Goal: Task Accomplishment & Management: Use online tool/utility

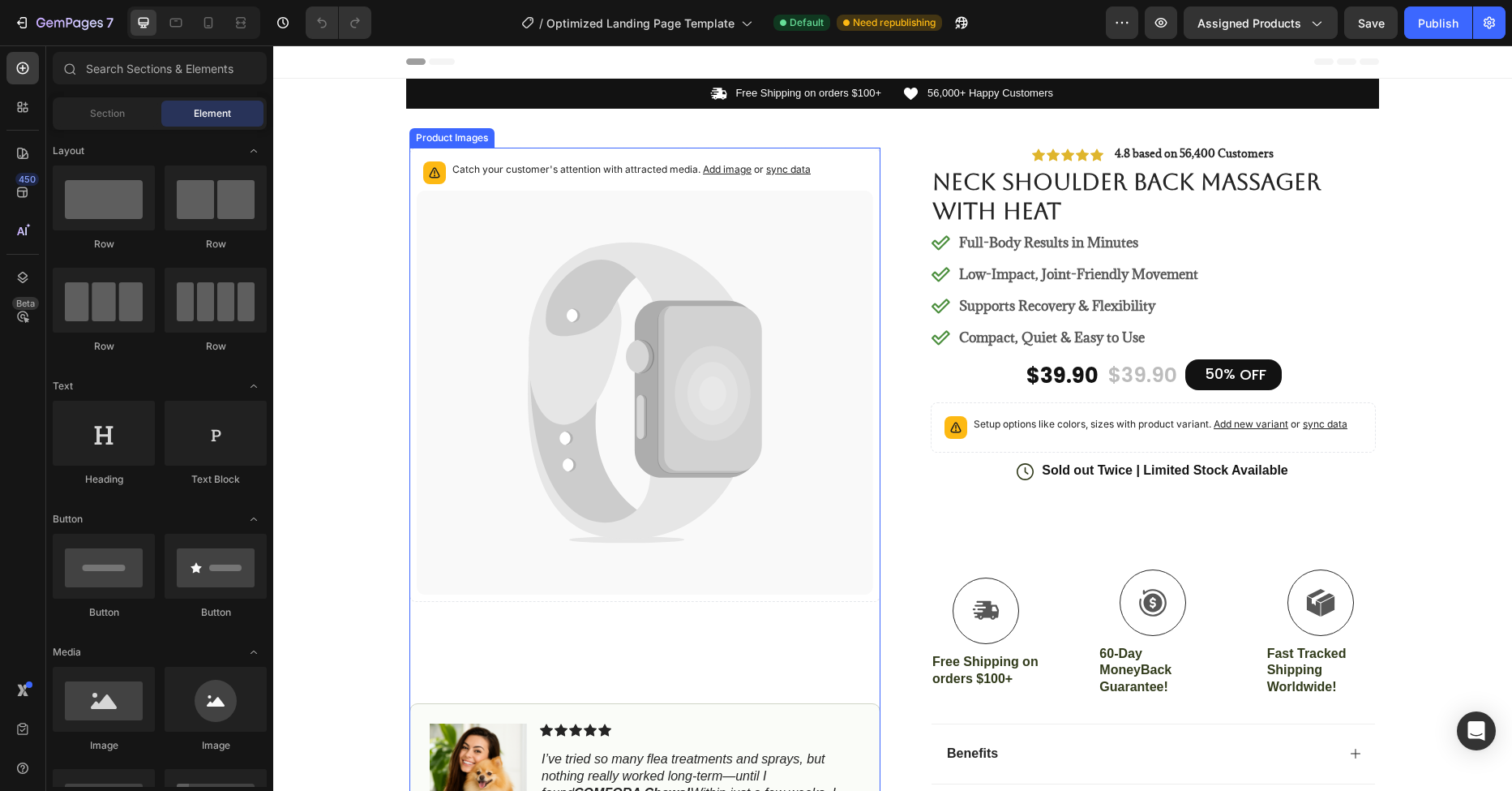
click at [602, 478] on icon at bounding box center [587, 394] width 115 height 270
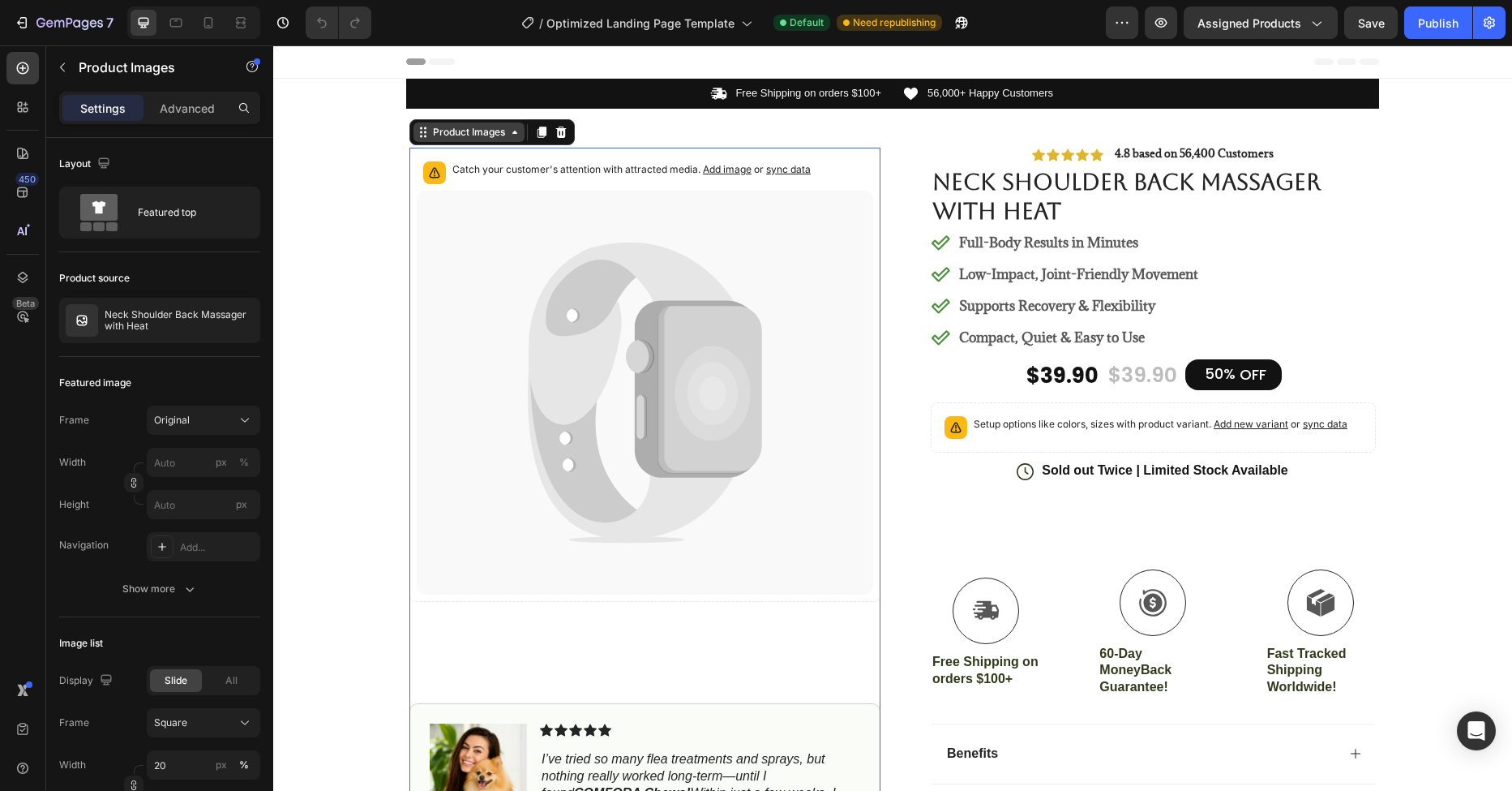
click at [480, 134] on div "Product Images" at bounding box center [469, 132] width 78 height 15
click at [608, 261] on icon at bounding box center [631, 333] width 207 height 182
click at [573, 349] on icon at bounding box center [631, 333] width 207 height 182
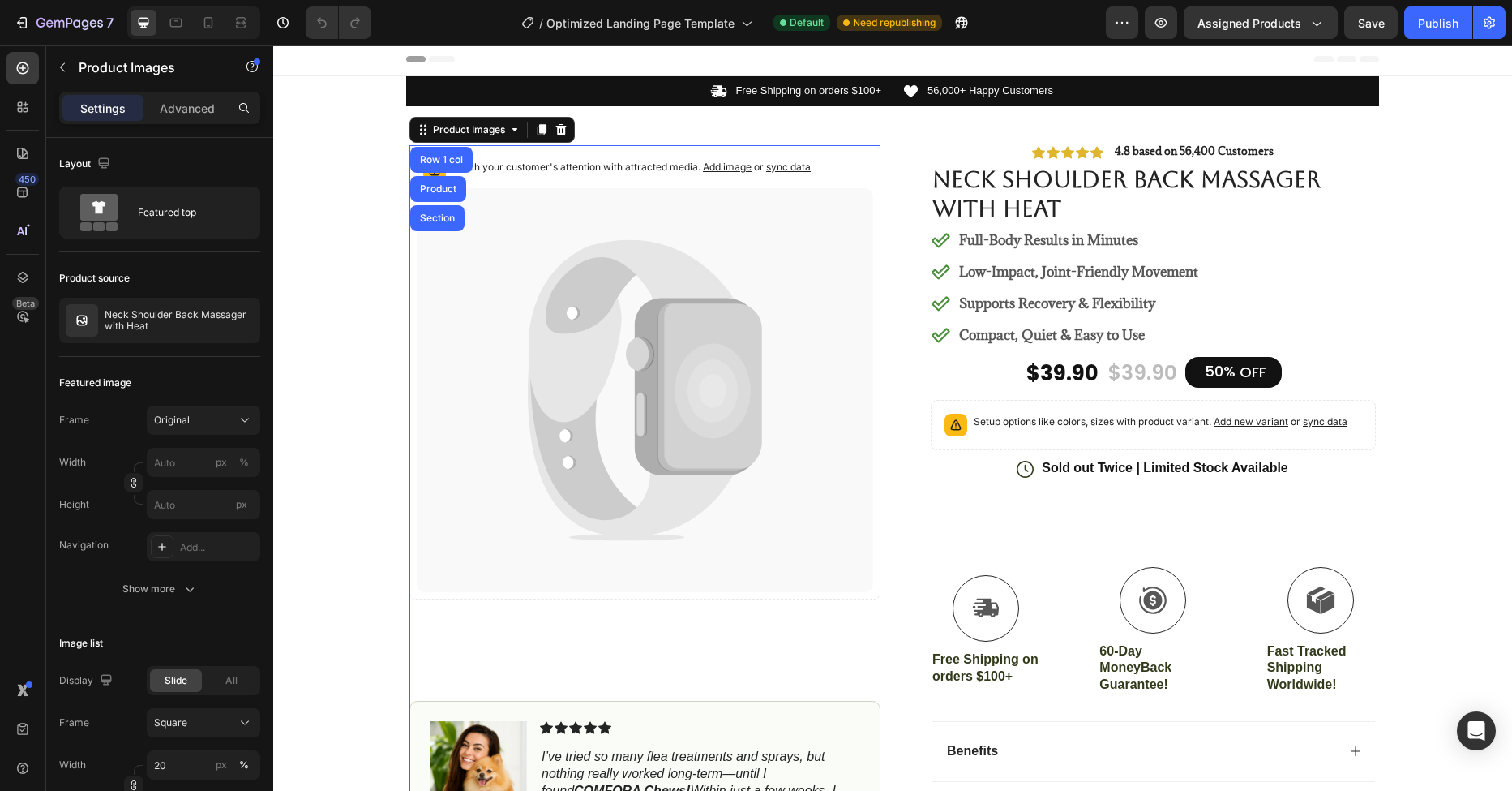
scroll to position [7, 0]
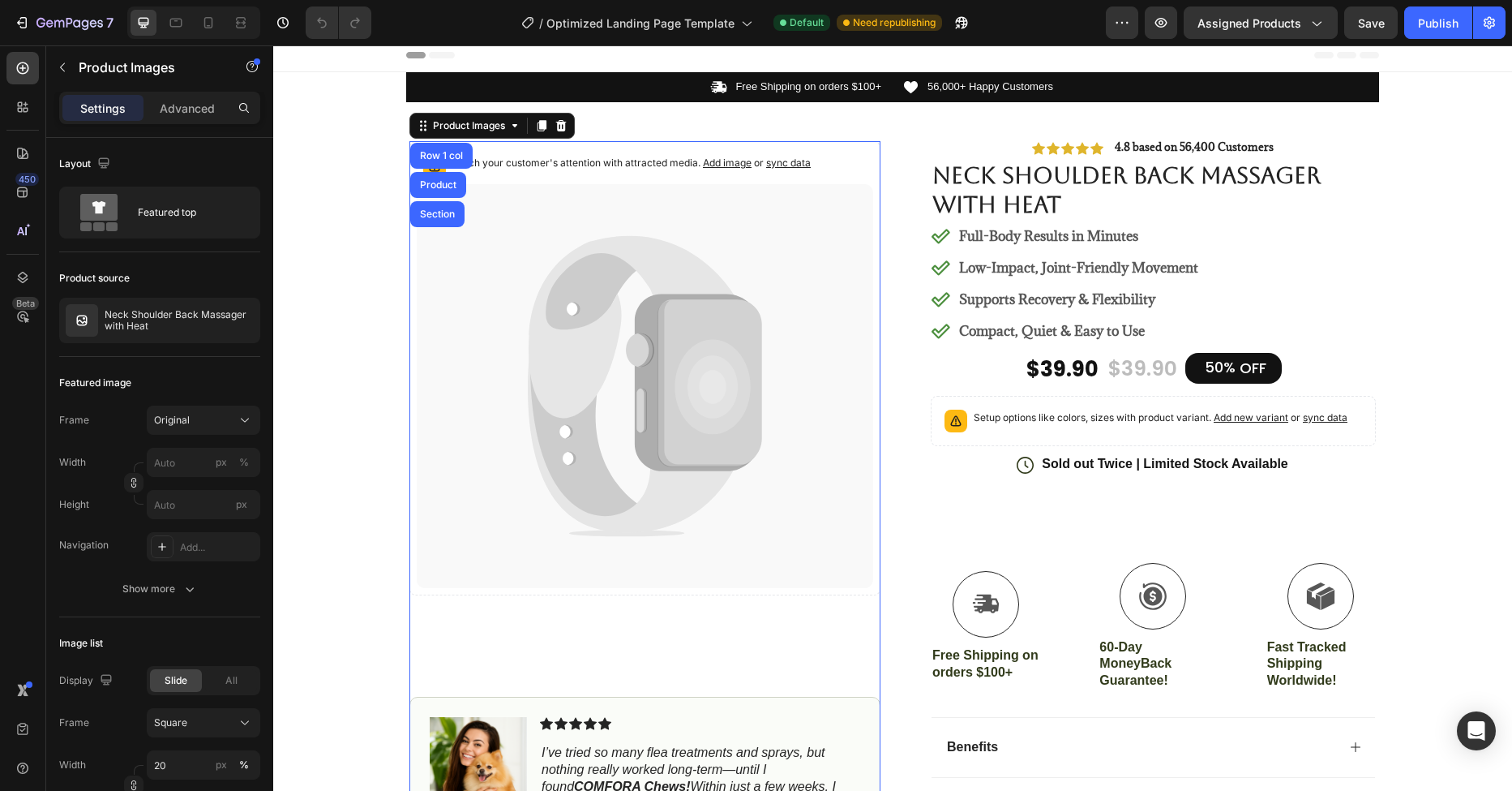
click at [710, 159] on span "Add image" at bounding box center [727, 163] width 49 height 12
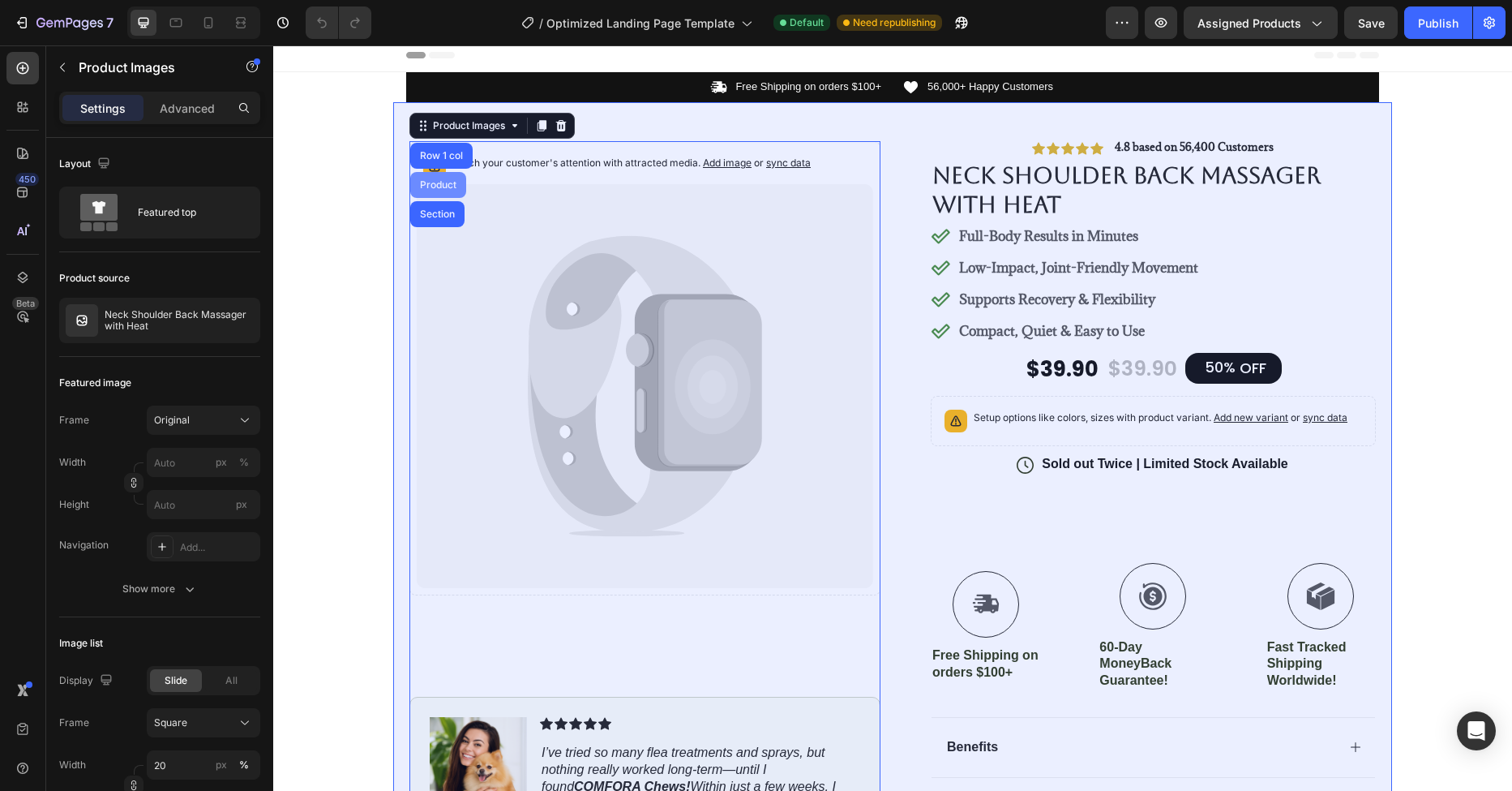
click at [453, 187] on div "Product" at bounding box center [438, 185] width 56 height 26
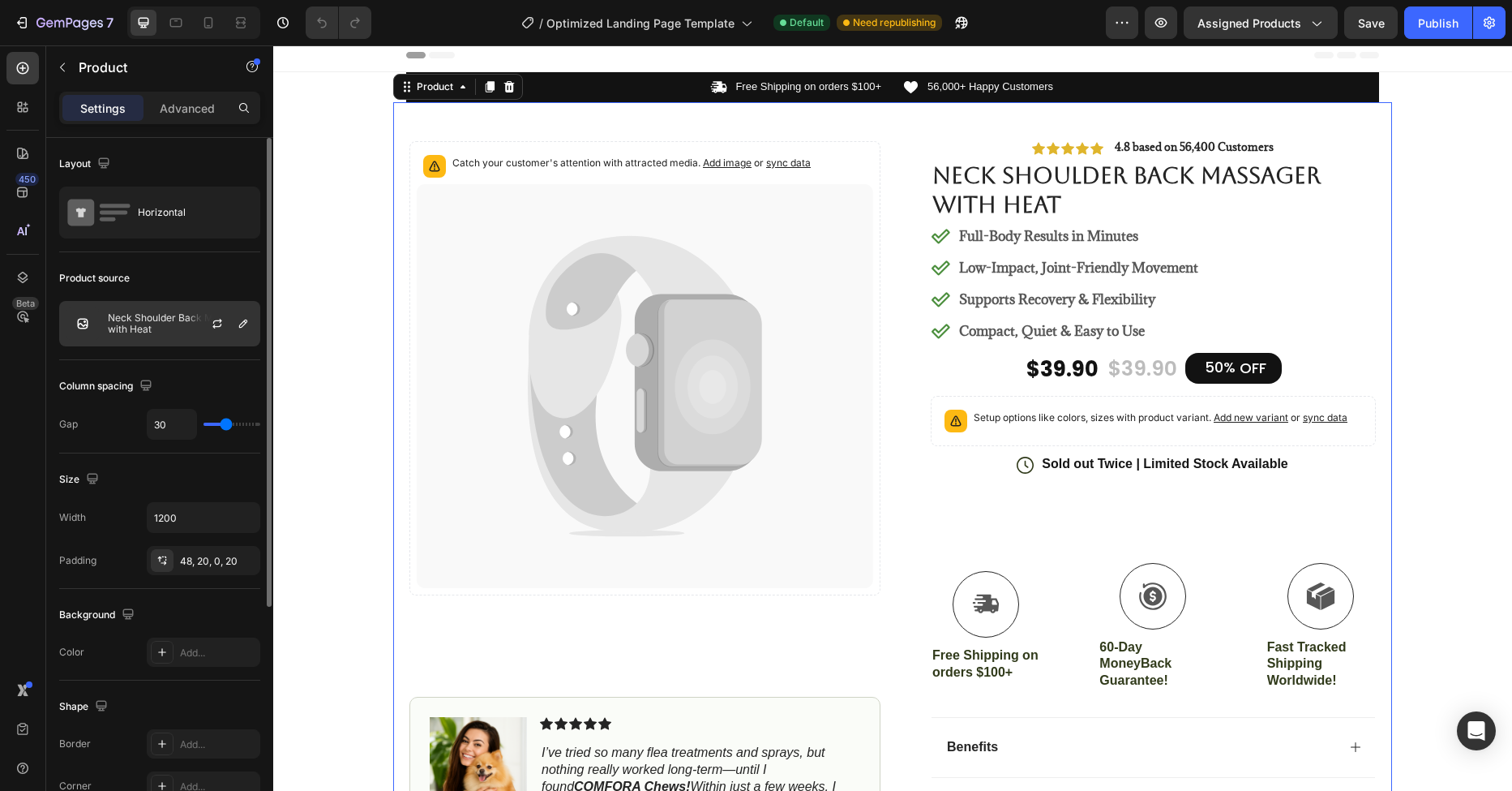
click at [204, 319] on div at bounding box center [223, 324] width 71 height 44
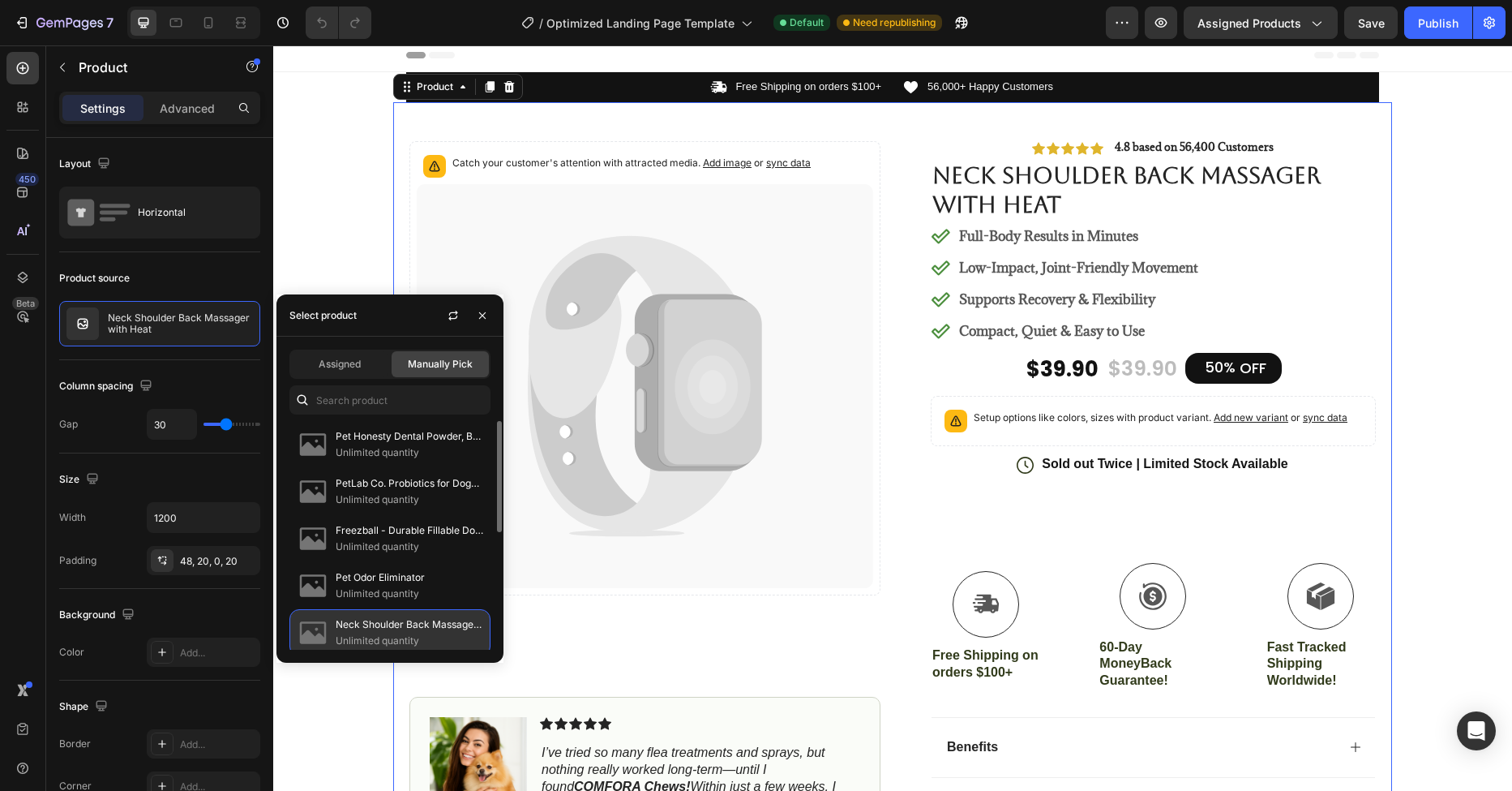
click at [388, 639] on p "Unlimited quantity" at bounding box center [409, 641] width 148 height 16
click at [371, 632] on p "Unlimited quantity" at bounding box center [409, 641] width 148 height 16
click at [723, 619] on div "Catch your customer's attention with attracted media. Add image or sync data Pr…" at bounding box center [644, 562] width 471 height 842
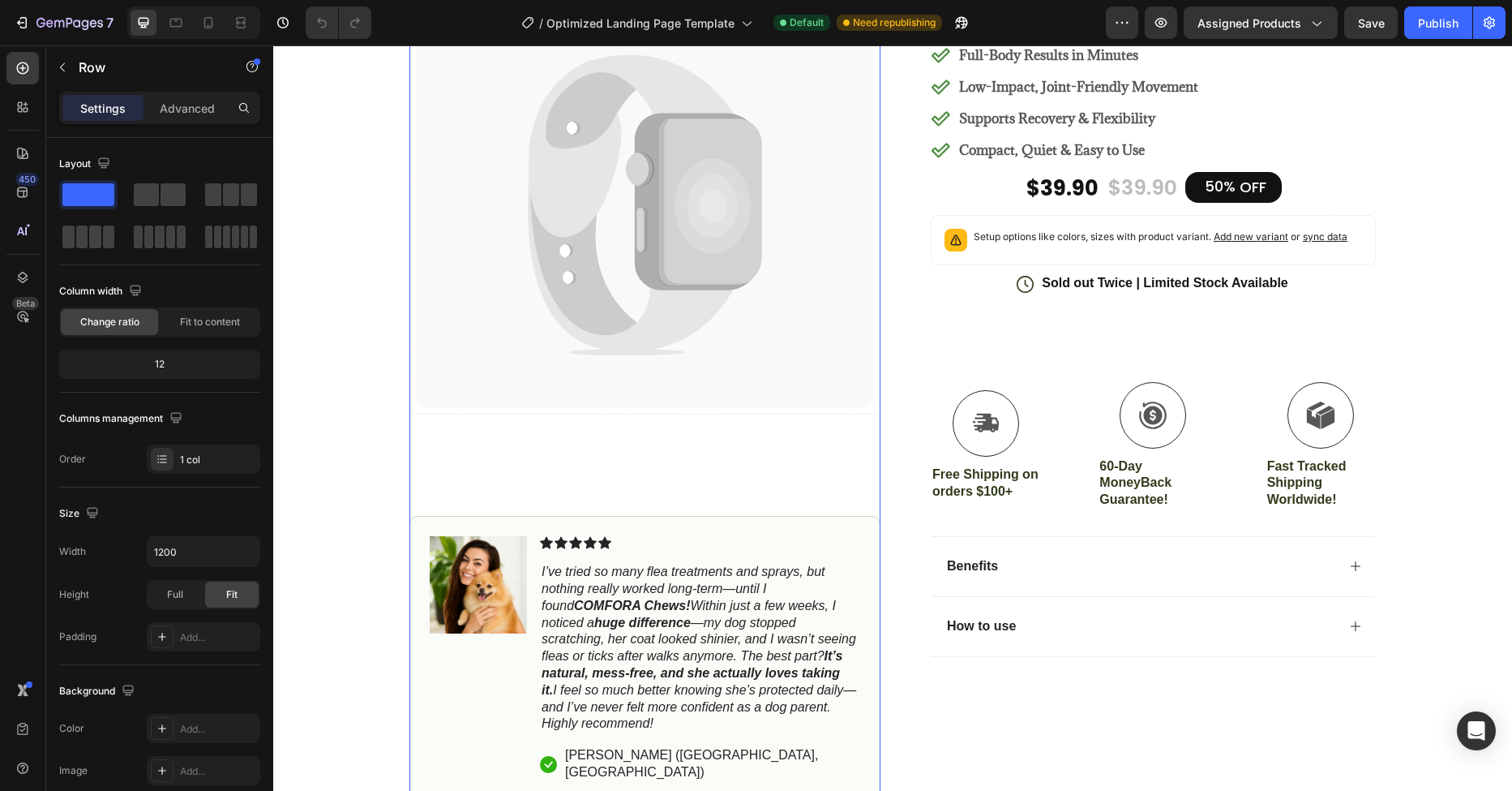
scroll to position [0, 0]
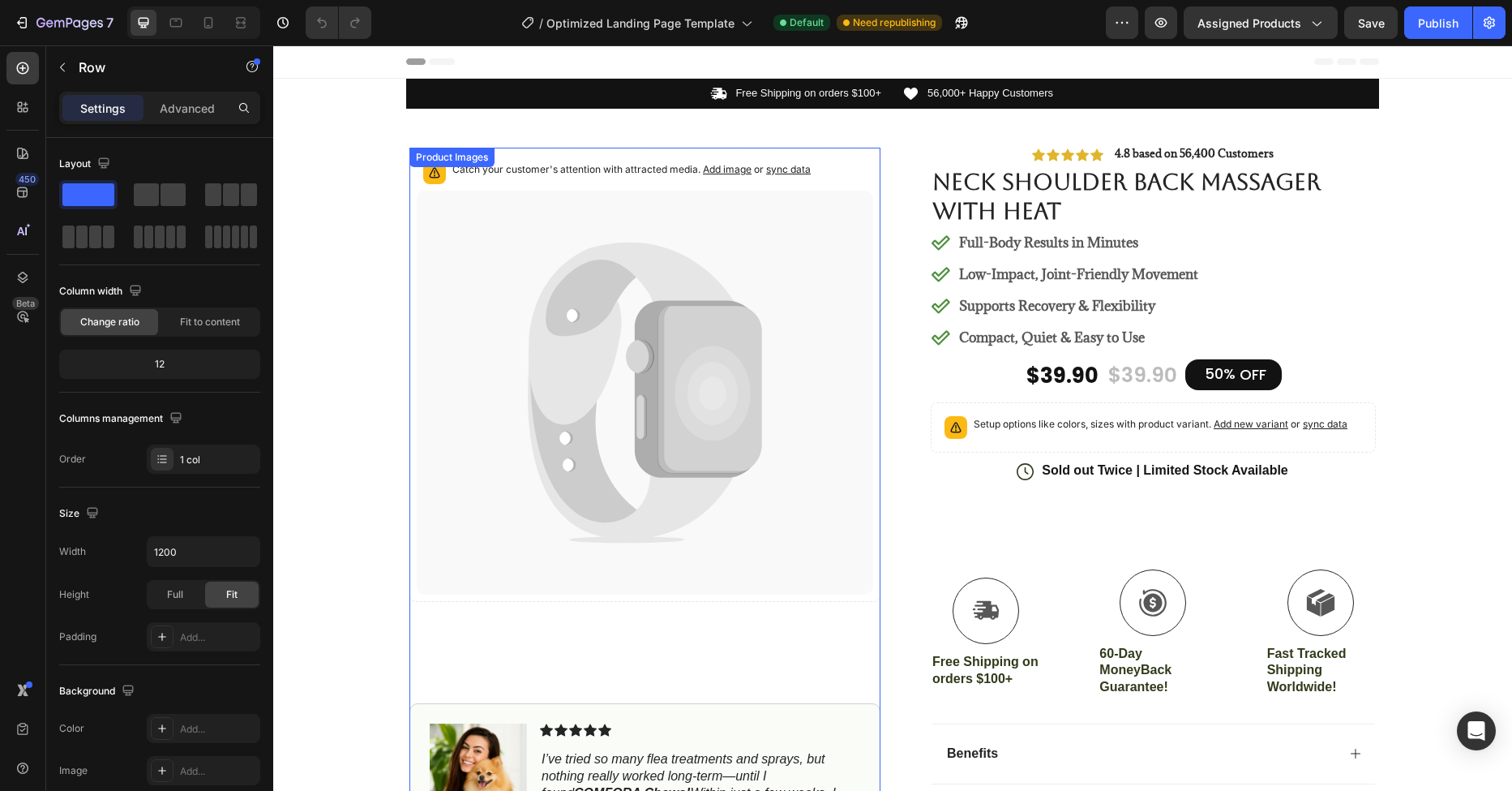
click at [602, 394] on icon at bounding box center [644, 392] width 457 height 404
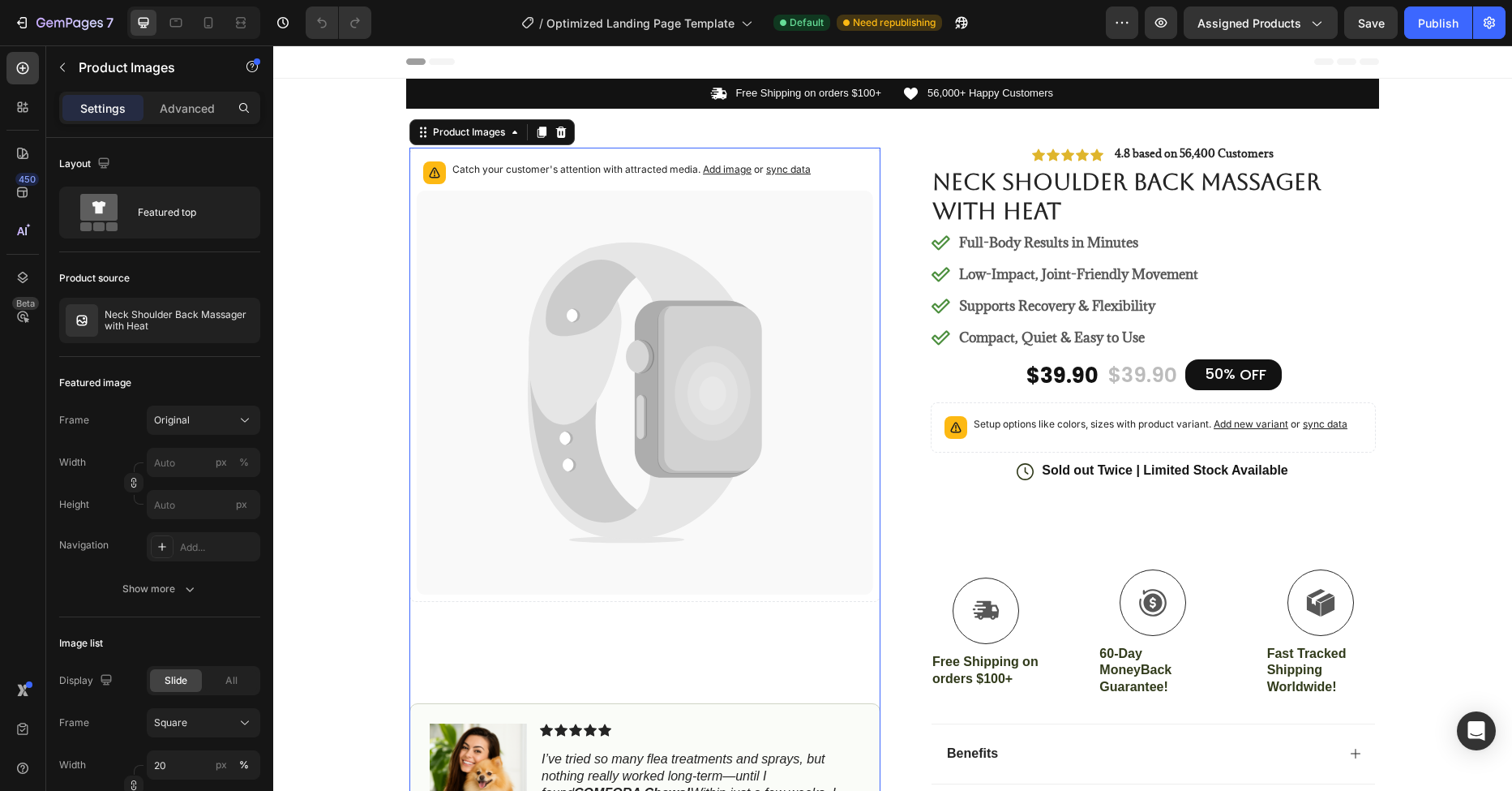
click at [733, 169] on span "Add image" at bounding box center [727, 168] width 49 height 12
click at [1380, 27] on span "Save" at bounding box center [1371, 23] width 27 height 14
click at [1445, 19] on div "Publish" at bounding box center [1438, 23] width 41 height 17
click at [1294, 29] on span "Assigned Products" at bounding box center [1249, 23] width 104 height 17
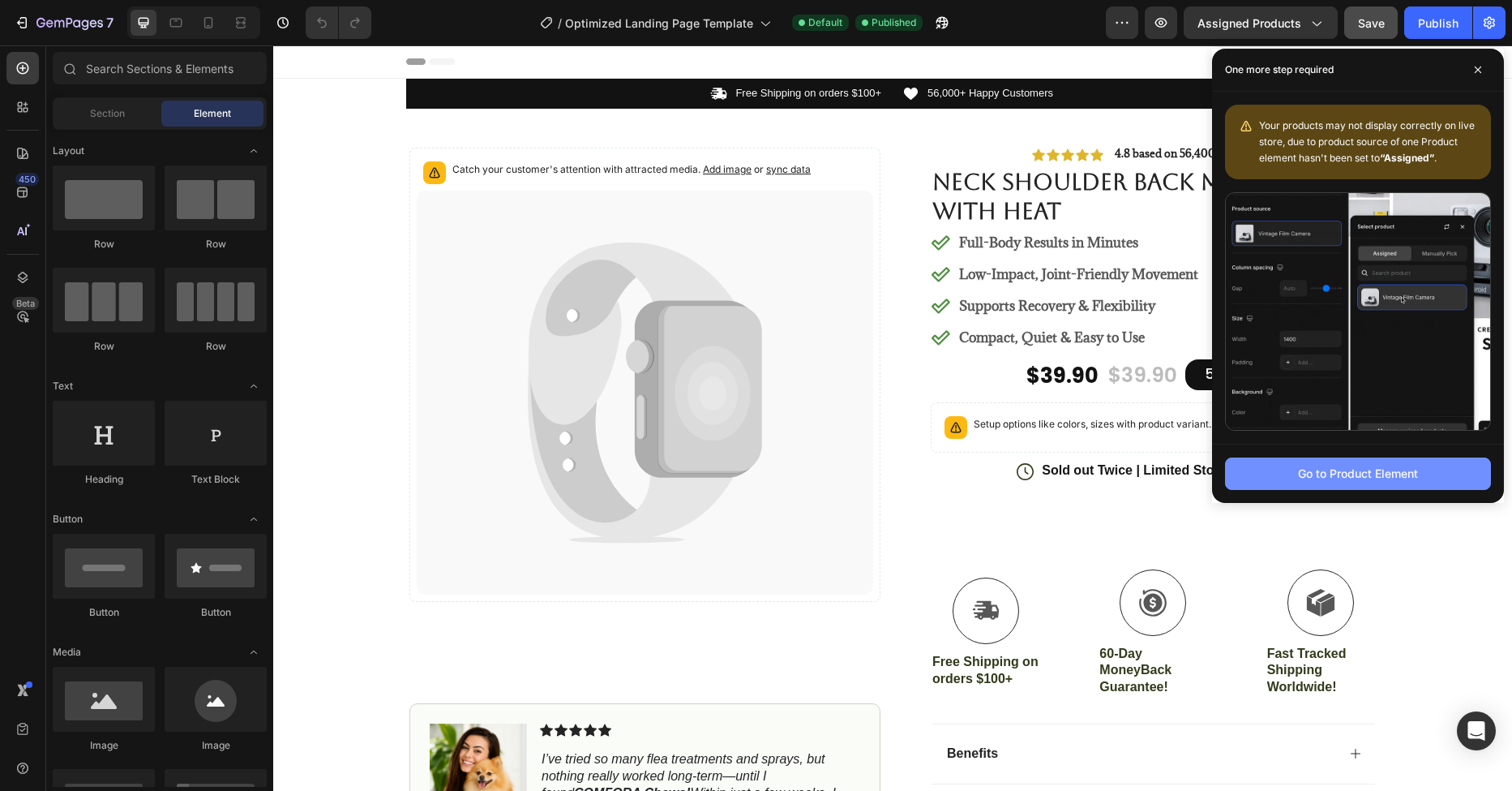
click at [1389, 471] on div "Go to Product Element" at bounding box center [1358, 473] width 120 height 17
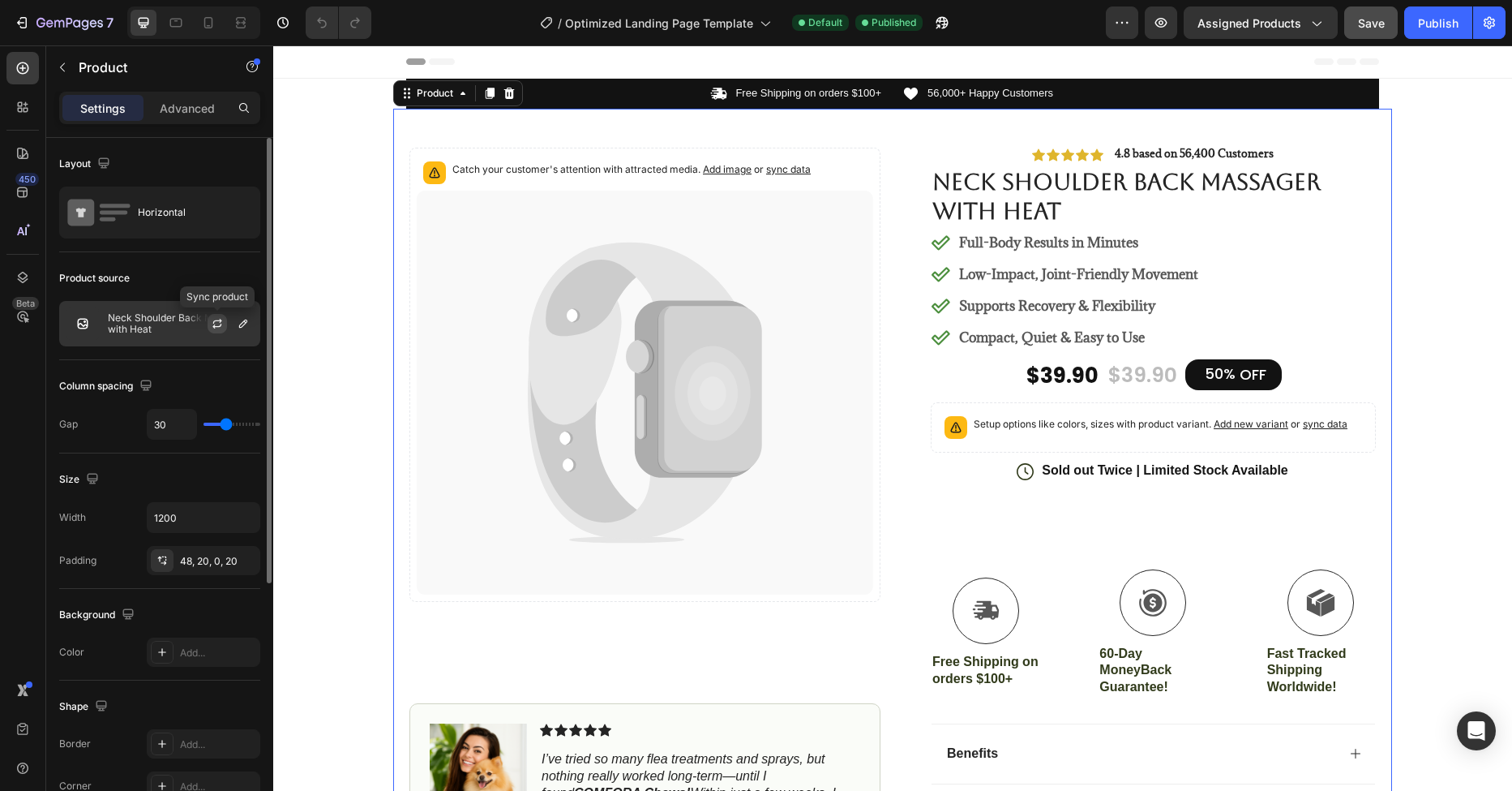
click at [220, 324] on icon "button" at bounding box center [217, 324] width 13 height 13
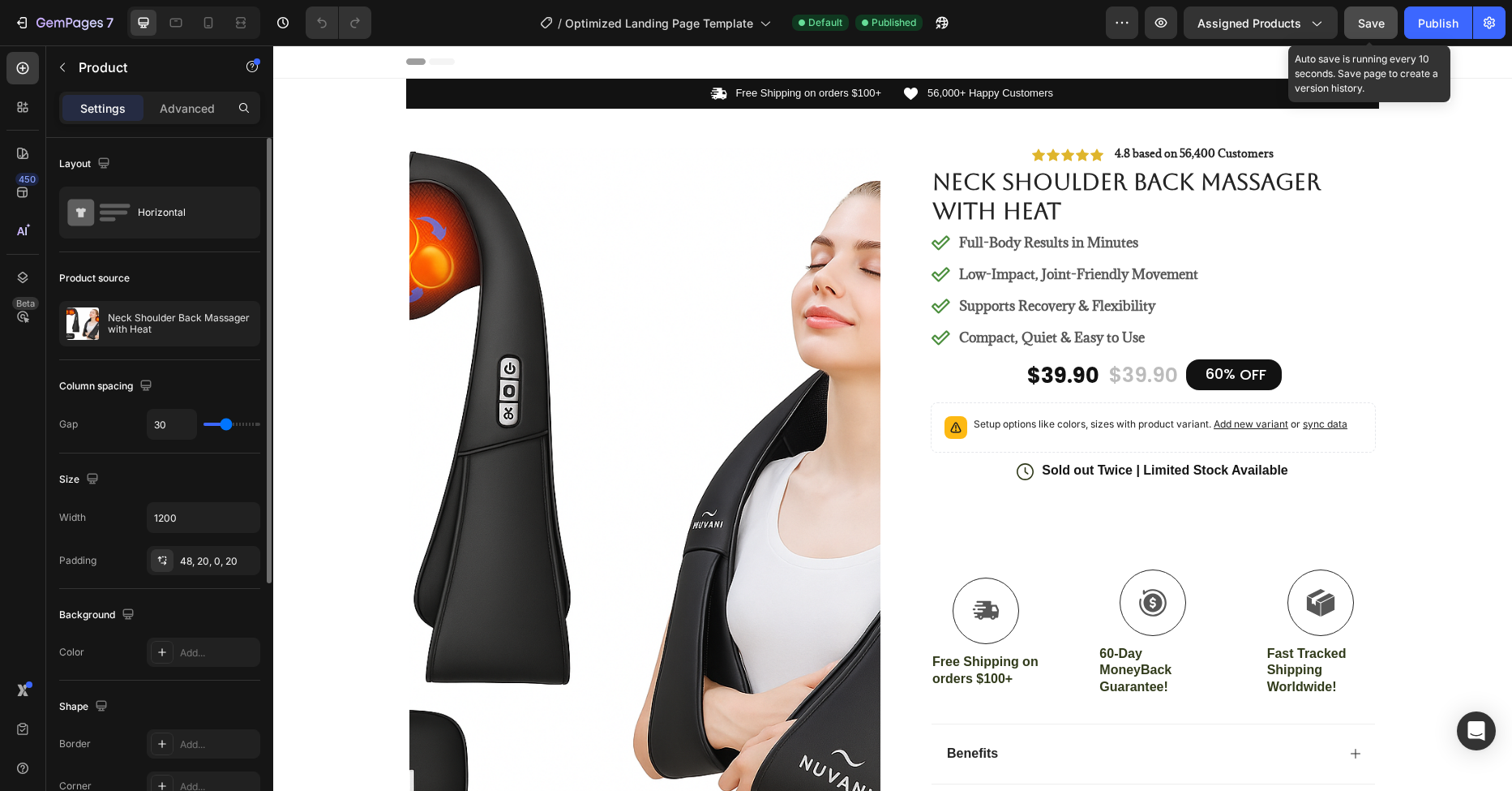
click at [1390, 23] on button "Save" at bounding box center [1372, 23] width 54 height 33
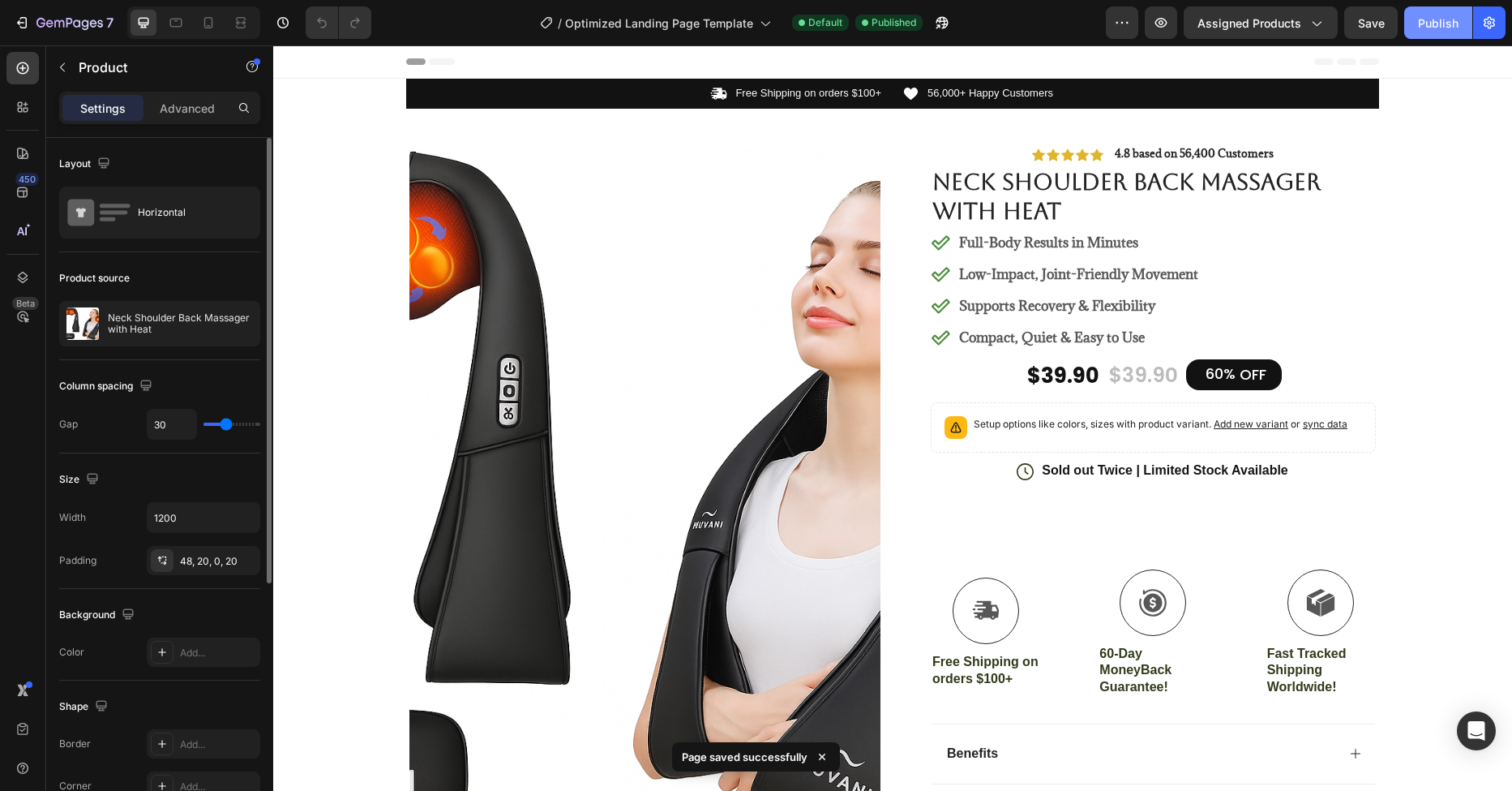
drag, startPoint x: 1416, startPoint y: 23, endPoint x: 1193, endPoint y: 14, distance: 223.2
click at [1416, 23] on button "Publish" at bounding box center [1438, 23] width 68 height 33
click at [1157, 25] on icon "button" at bounding box center [1161, 23] width 16 height 16
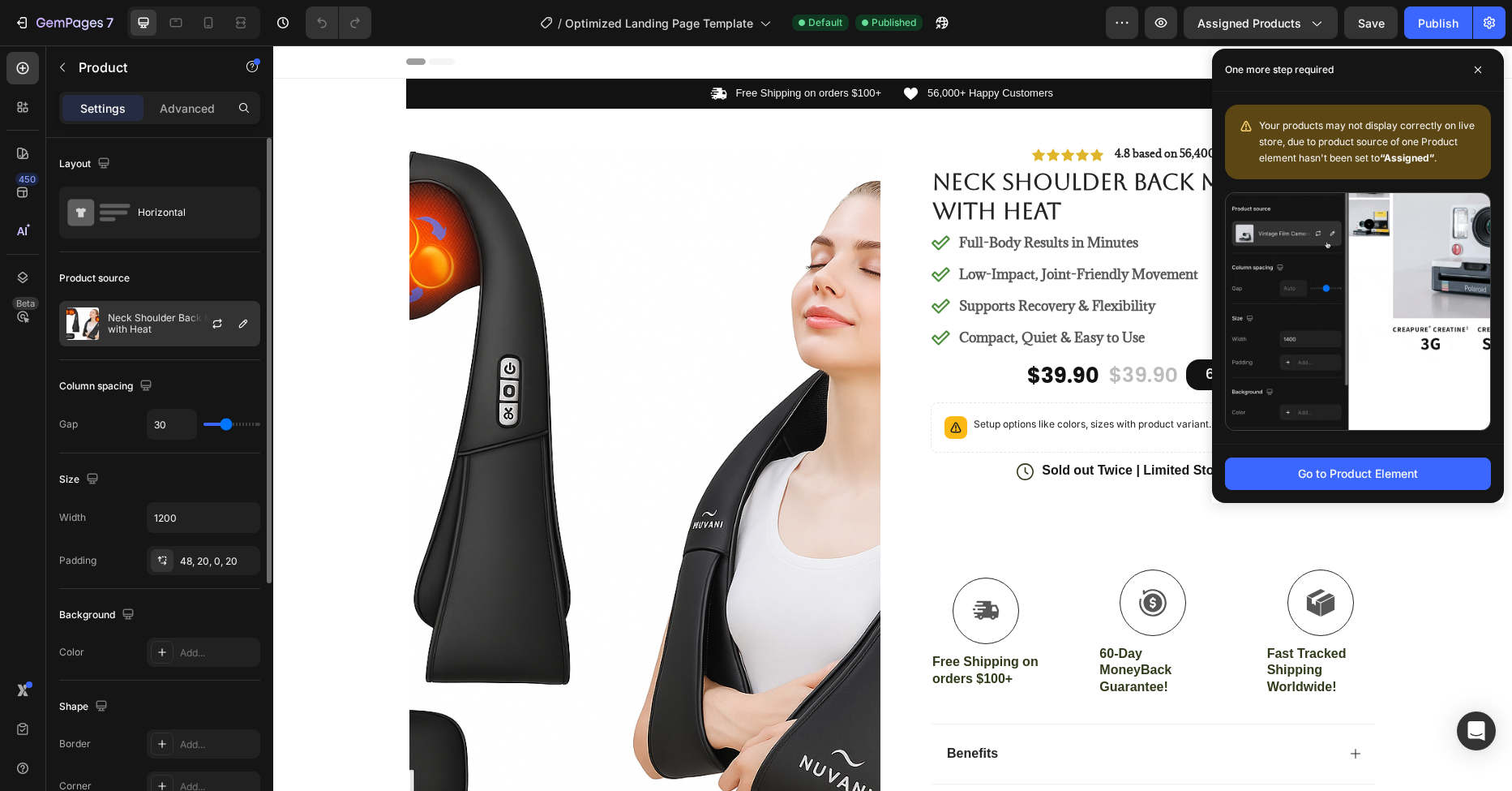
click at [140, 324] on p "Neck Shoulder Back Massager with Heat" at bounding box center [181, 324] width 145 height 23
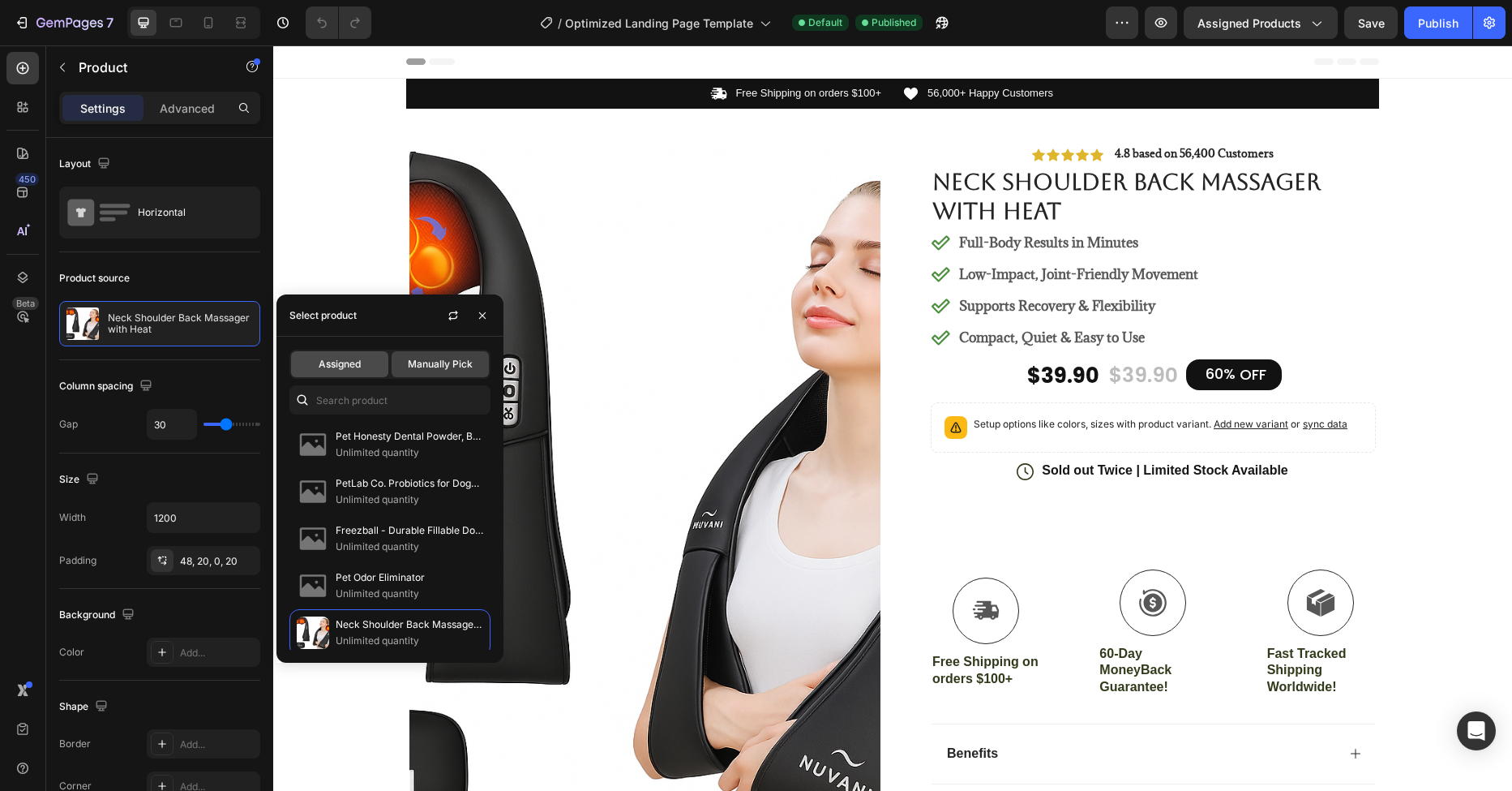
click at [332, 362] on span "Assigned" at bounding box center [340, 364] width 42 height 15
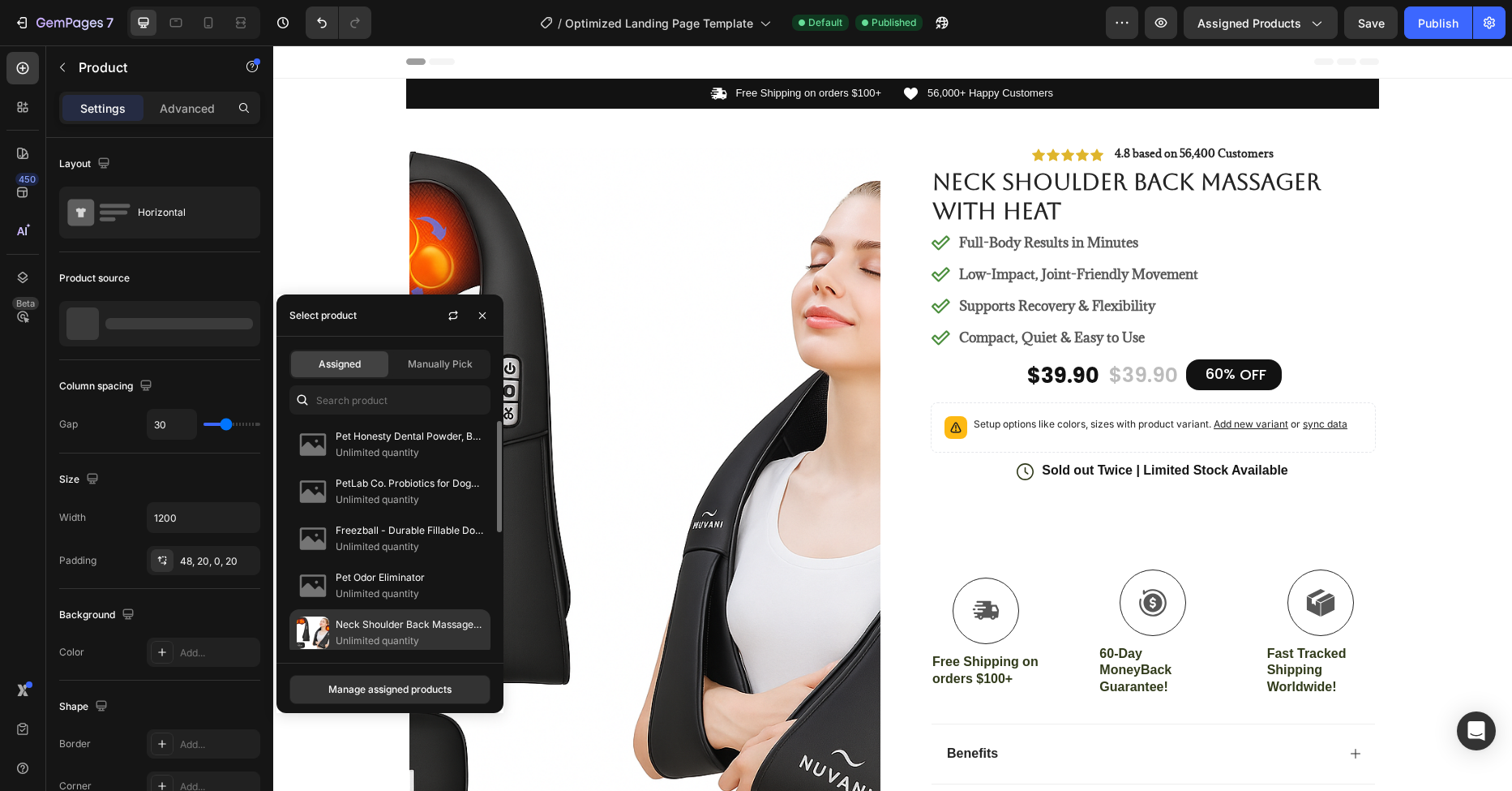
click at [372, 641] on p "Unlimited quantity" at bounding box center [409, 641] width 148 height 16
click at [377, 632] on p "Neck Shoulder Back Massager with Heat" at bounding box center [409, 624] width 148 height 16
click at [375, 632] on p "Neck Shoulder Back Massager with Heat" at bounding box center [409, 624] width 148 height 16
click at [349, 628] on p "Neck Shoulder Back Massager with Heat" at bounding box center [409, 624] width 148 height 16
click at [348, 628] on p "Neck Shoulder Back Massager with Heat" at bounding box center [409, 624] width 148 height 16
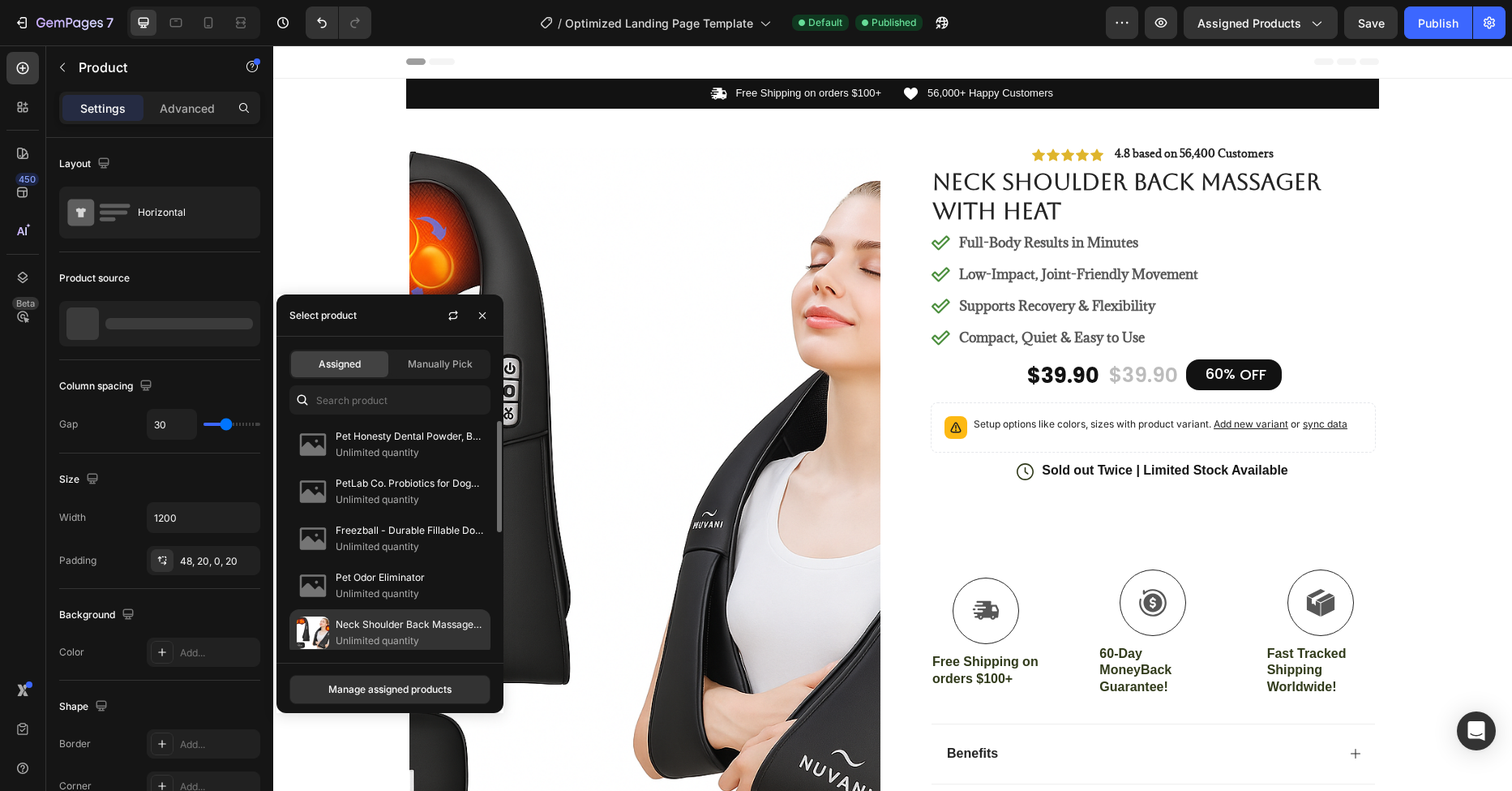
click at [348, 629] on p "Neck Shoulder Back Massager with Heat" at bounding box center [409, 624] width 148 height 16
click at [426, 364] on span "Manually Pick" at bounding box center [439, 364] width 65 height 15
click at [367, 635] on p "Unlimited quantity" at bounding box center [409, 641] width 148 height 16
click at [335, 369] on span "Assigned" at bounding box center [340, 364] width 42 height 15
click at [360, 628] on p "Neck Shoulder Back Massager with Heat" at bounding box center [409, 624] width 148 height 16
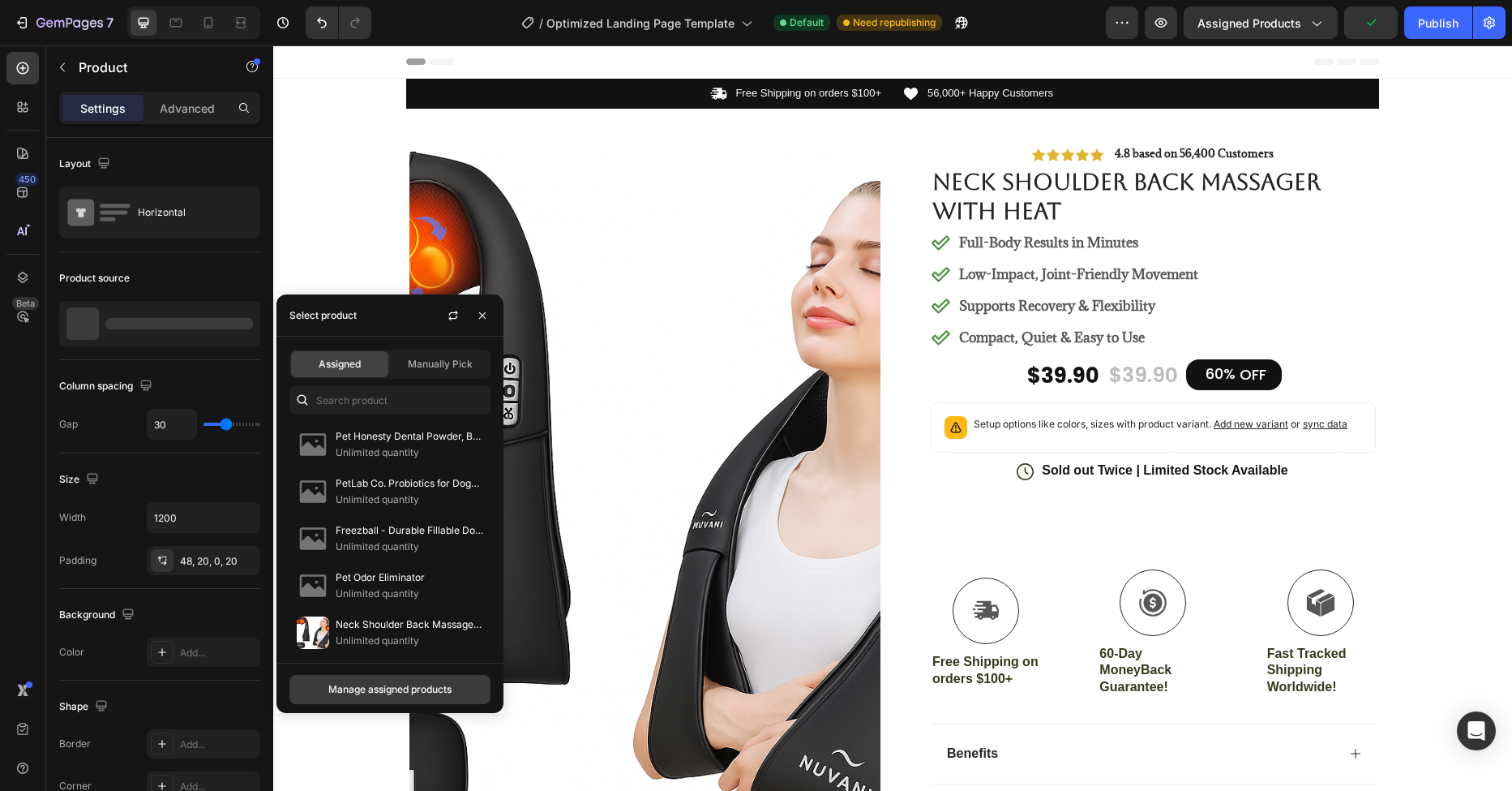
drag, startPoint x: 366, startPoint y: 626, endPoint x: 392, endPoint y: 699, distance: 77.5
click at [392, 699] on div "Select product Assigned Manually Pick Pet Honesty Dental Powder, Breath Freshen…" at bounding box center [390, 503] width 227 height 418
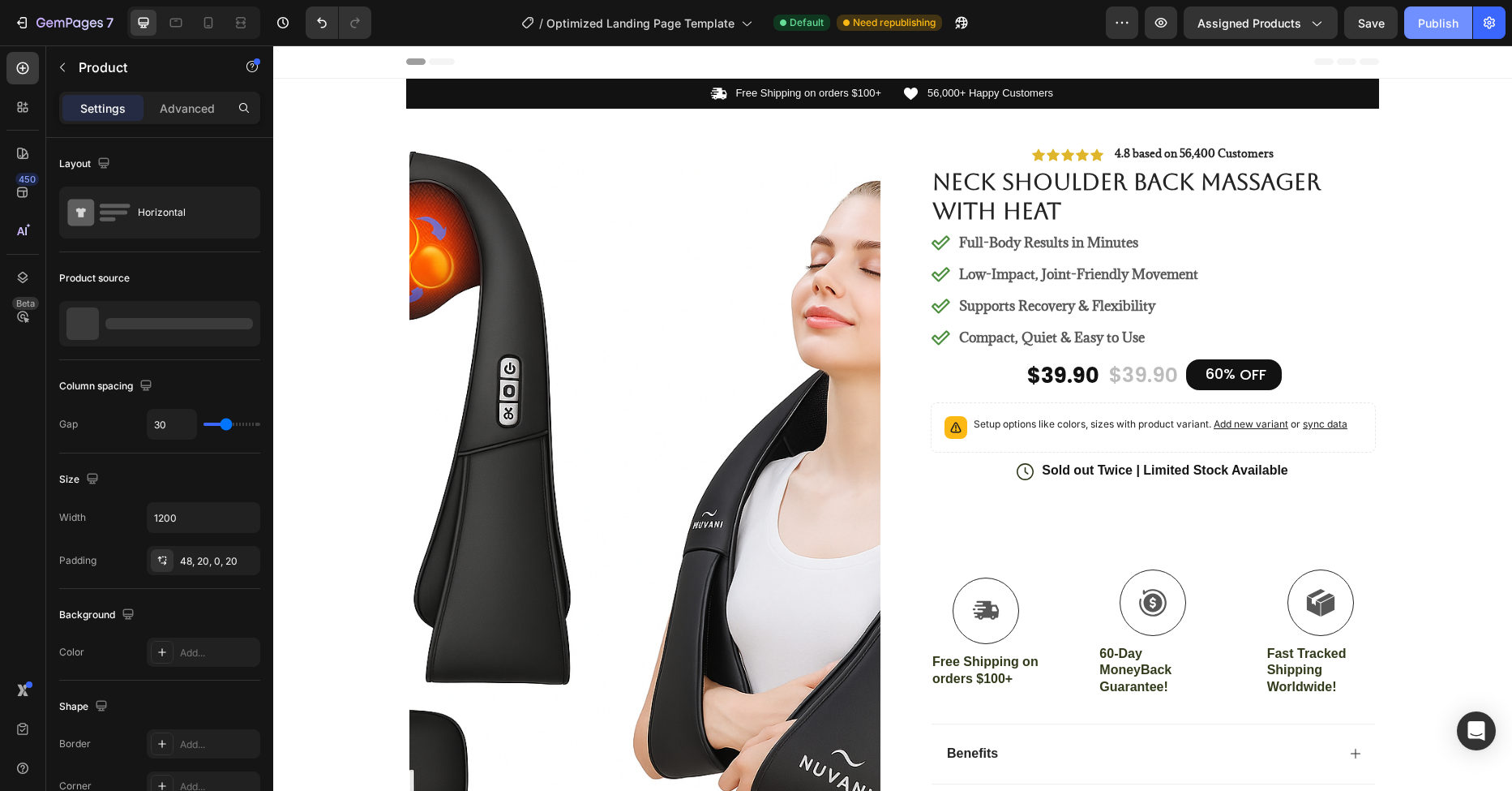
click at [1443, 27] on div "Publish" at bounding box center [1438, 23] width 41 height 17
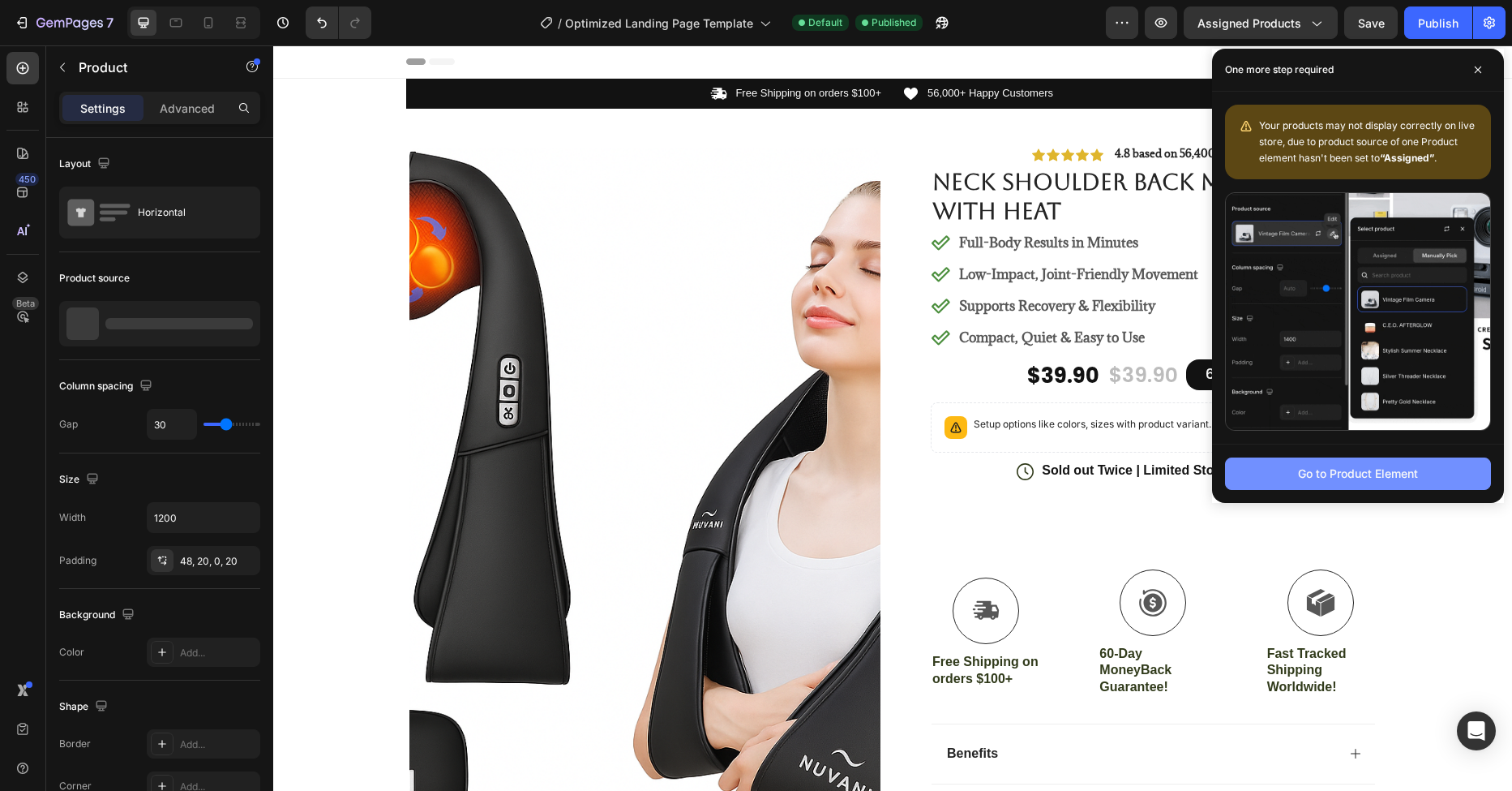
click at [1303, 482] on button "Go to Product Element" at bounding box center [1358, 474] width 266 height 33
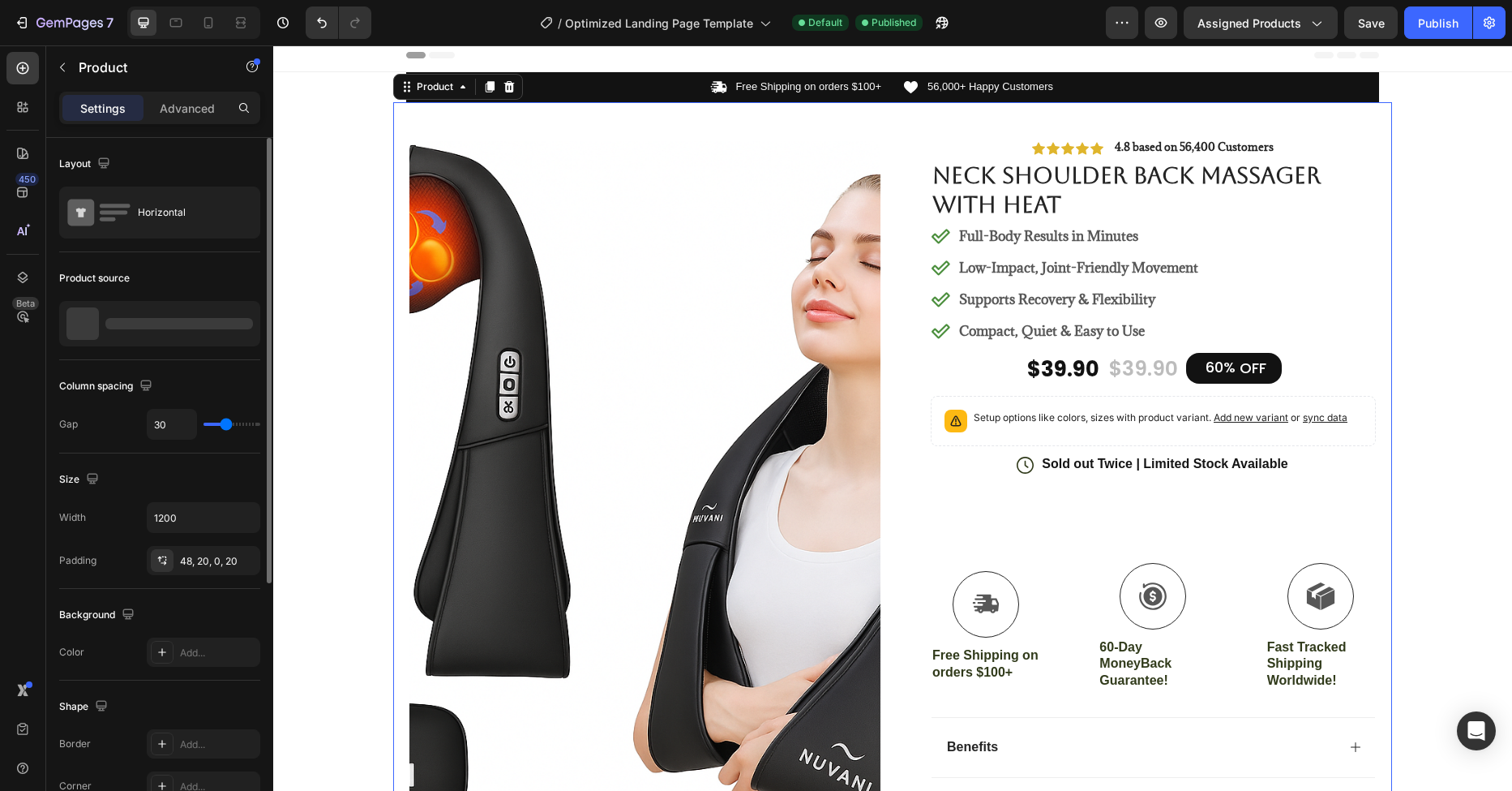
click at [102, 310] on div at bounding box center [159, 324] width 201 height 46
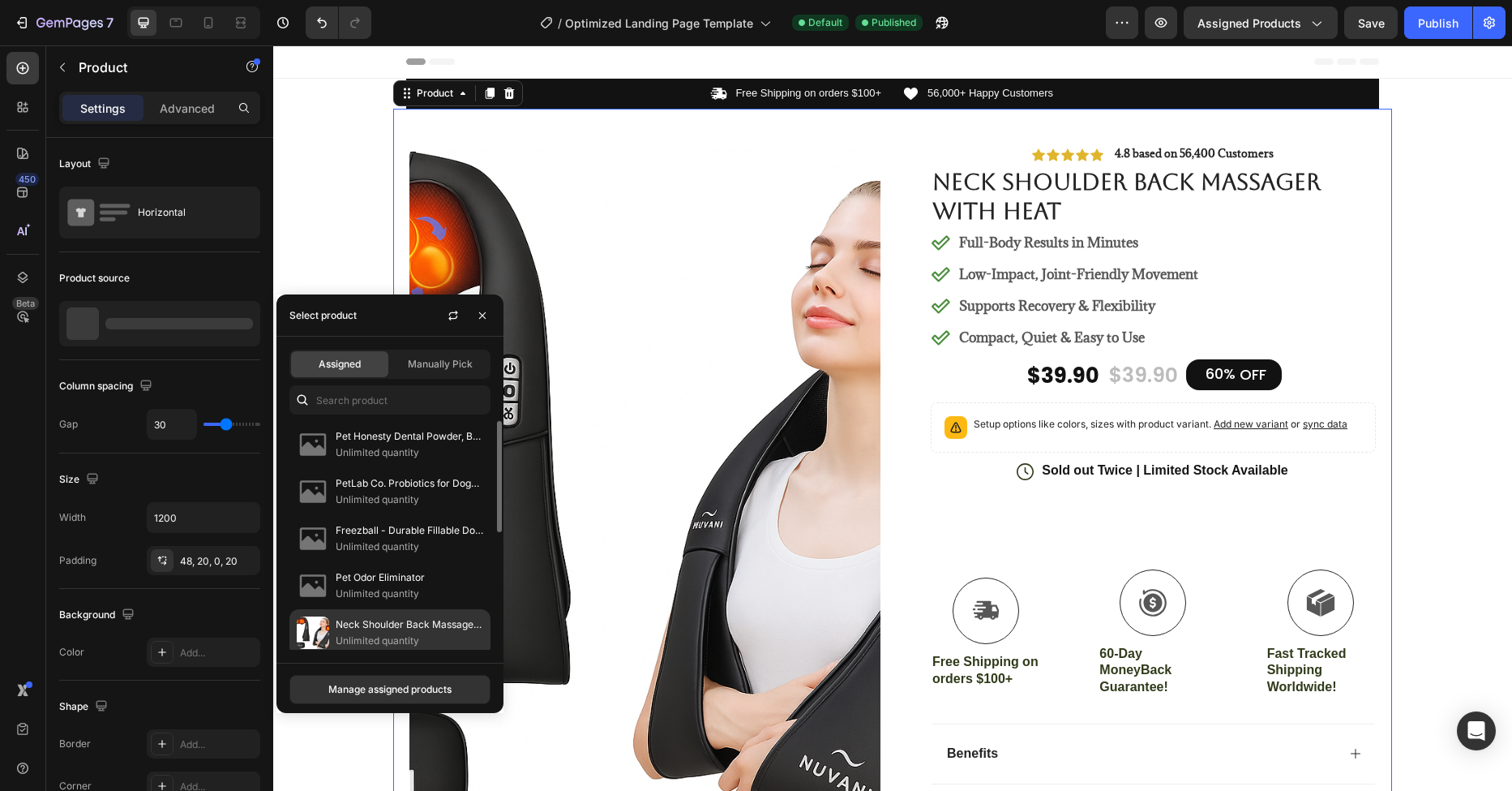
click at [376, 619] on p "Neck Shoulder Back Massager with Heat" at bounding box center [409, 624] width 148 height 16
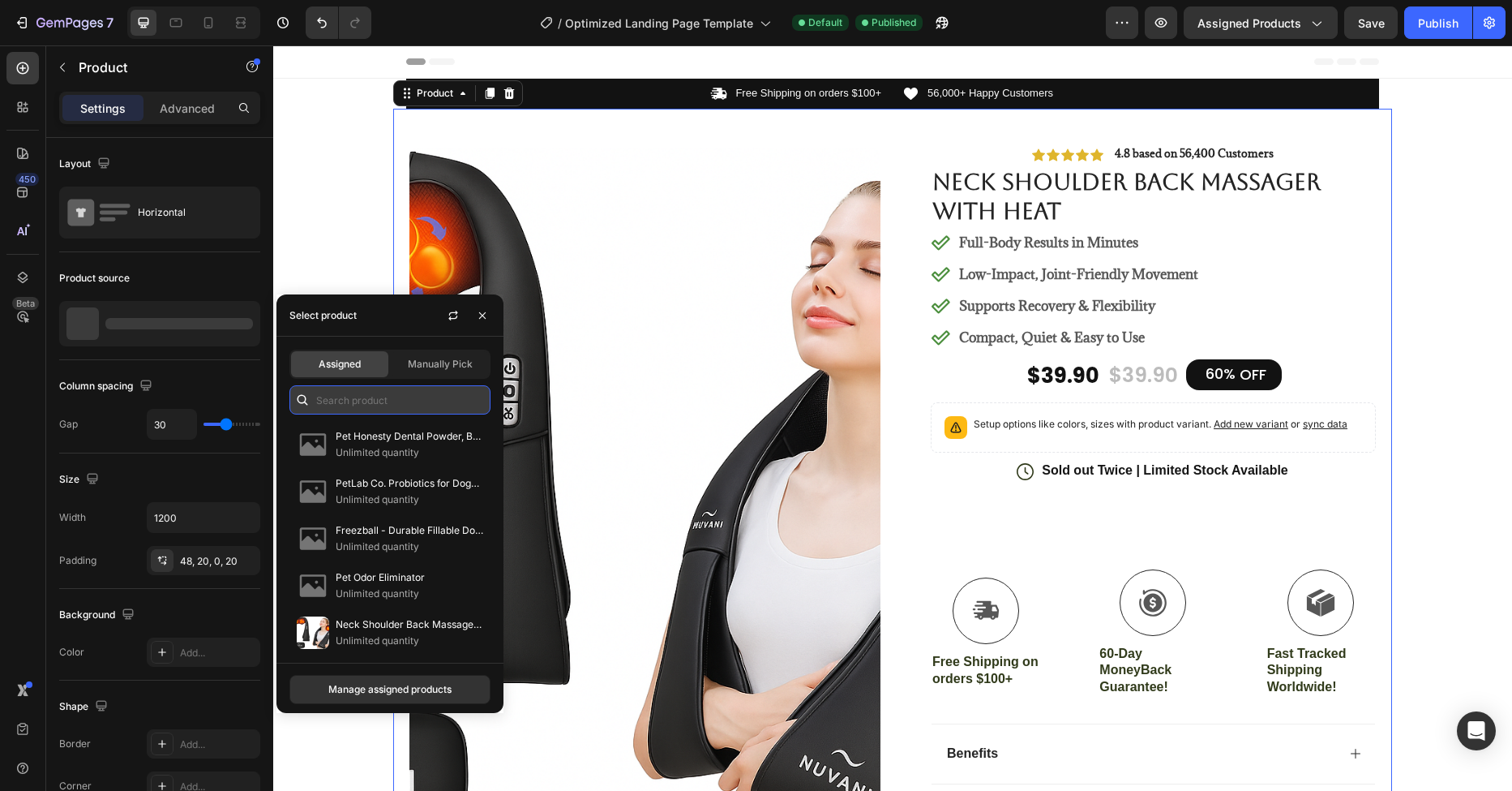
click at [372, 393] on input "text" at bounding box center [390, 400] width 201 height 29
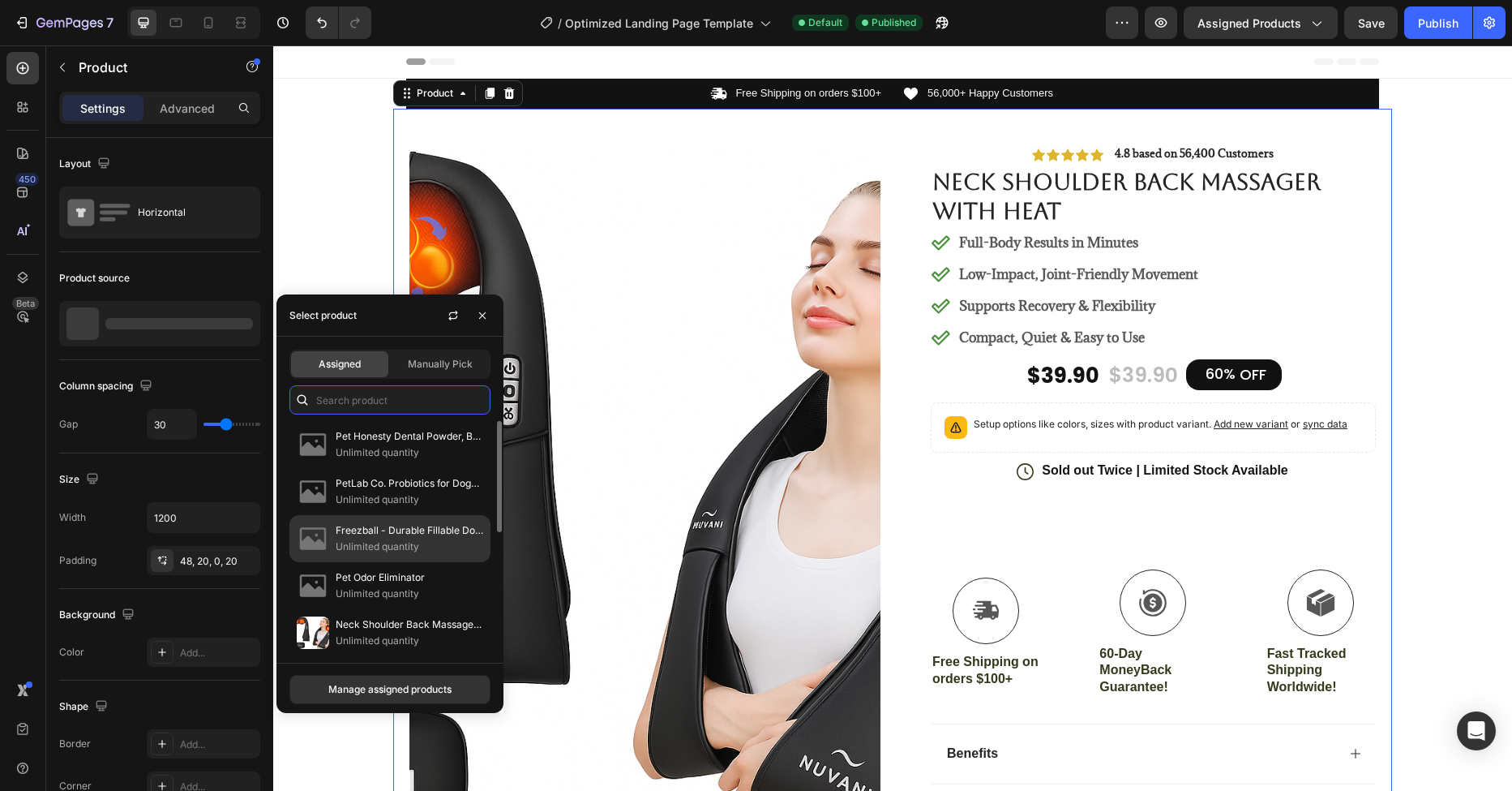
type input "m"
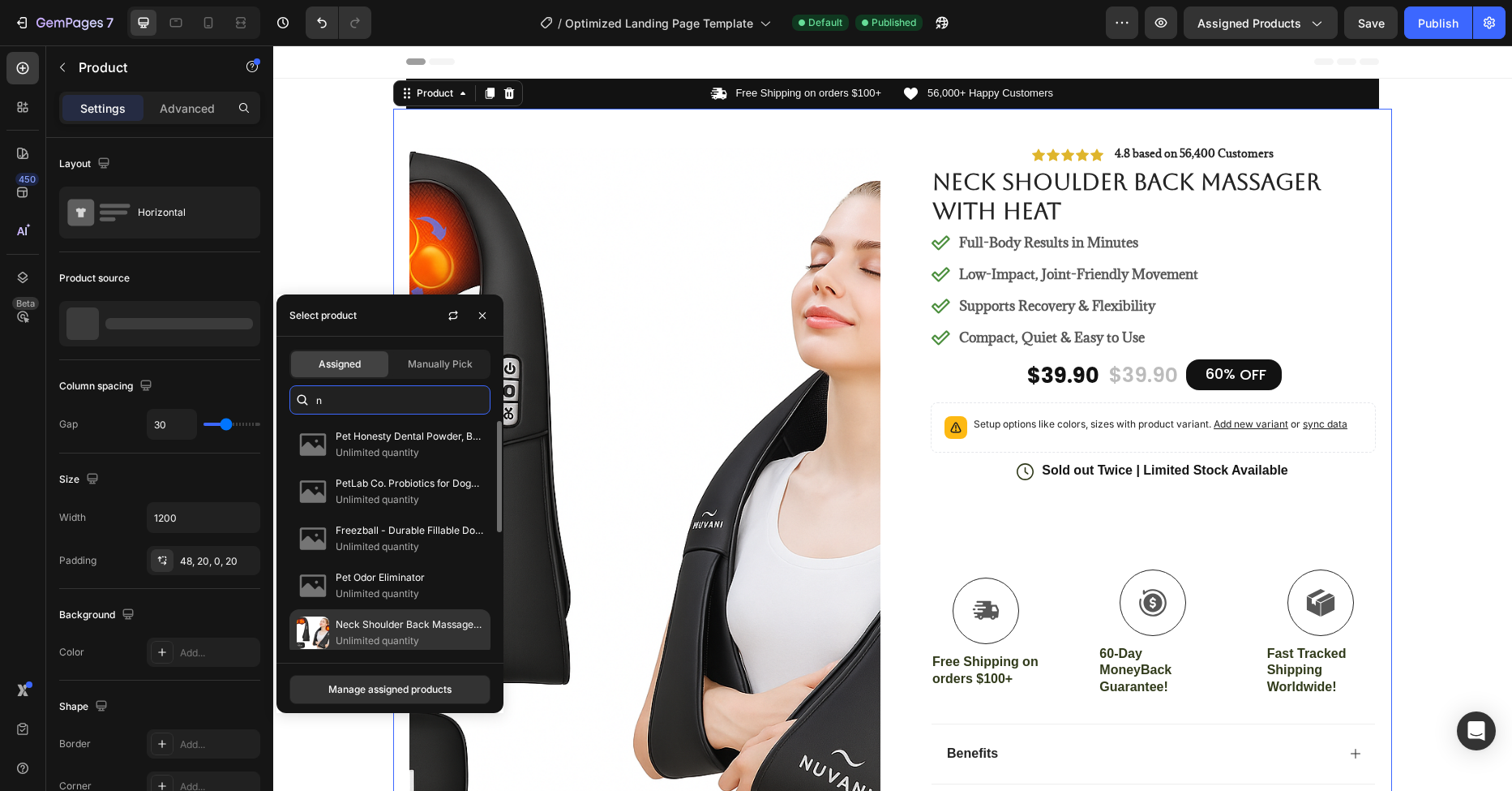
type input "n"
click at [369, 633] on p "Unlimited quantity" at bounding box center [409, 641] width 148 height 16
click at [350, 637] on p "Unlimited quantity" at bounding box center [409, 641] width 148 height 16
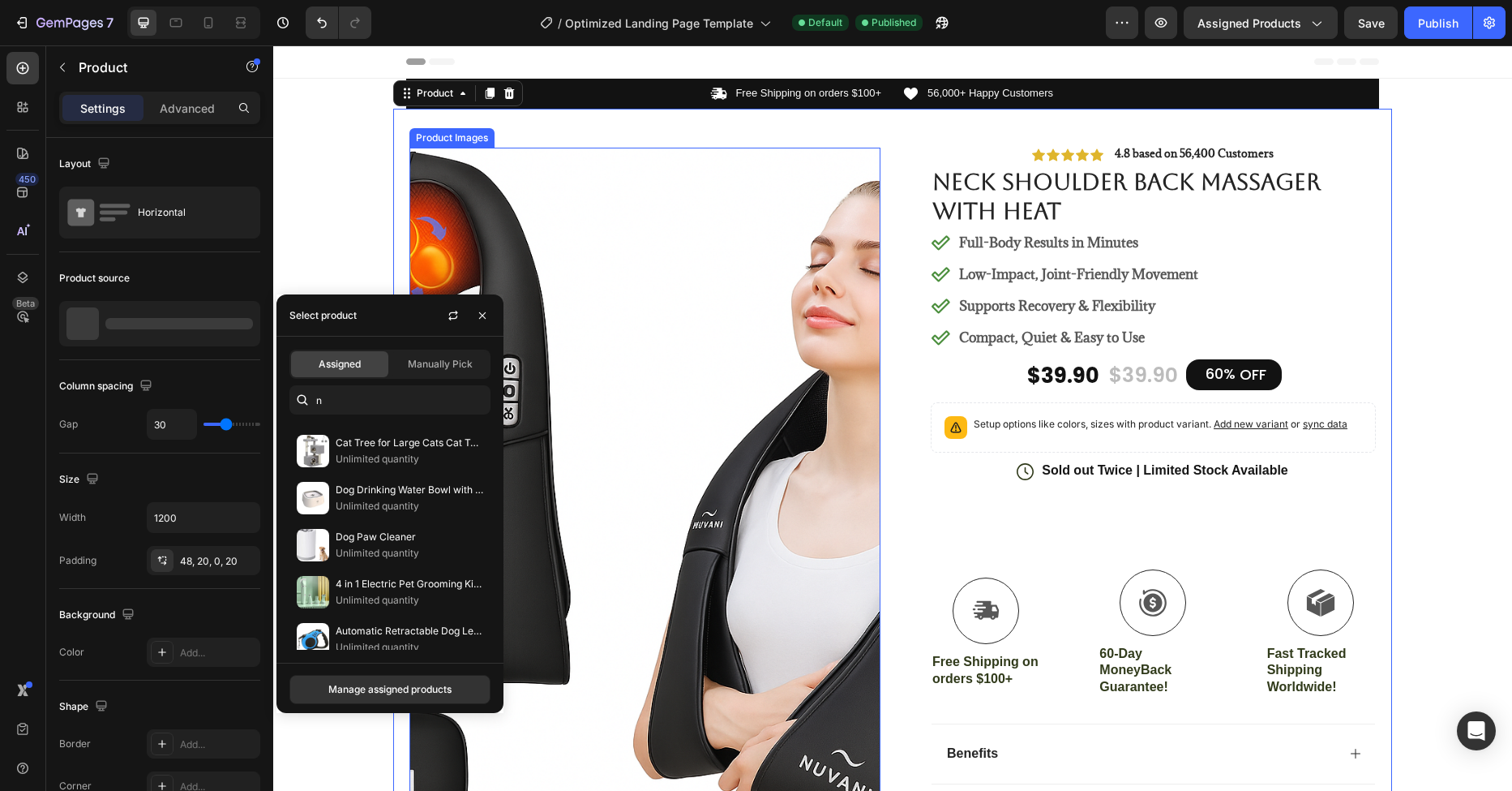
drag, startPoint x: 774, startPoint y: 549, endPoint x: 504, endPoint y: 454, distance: 286.2
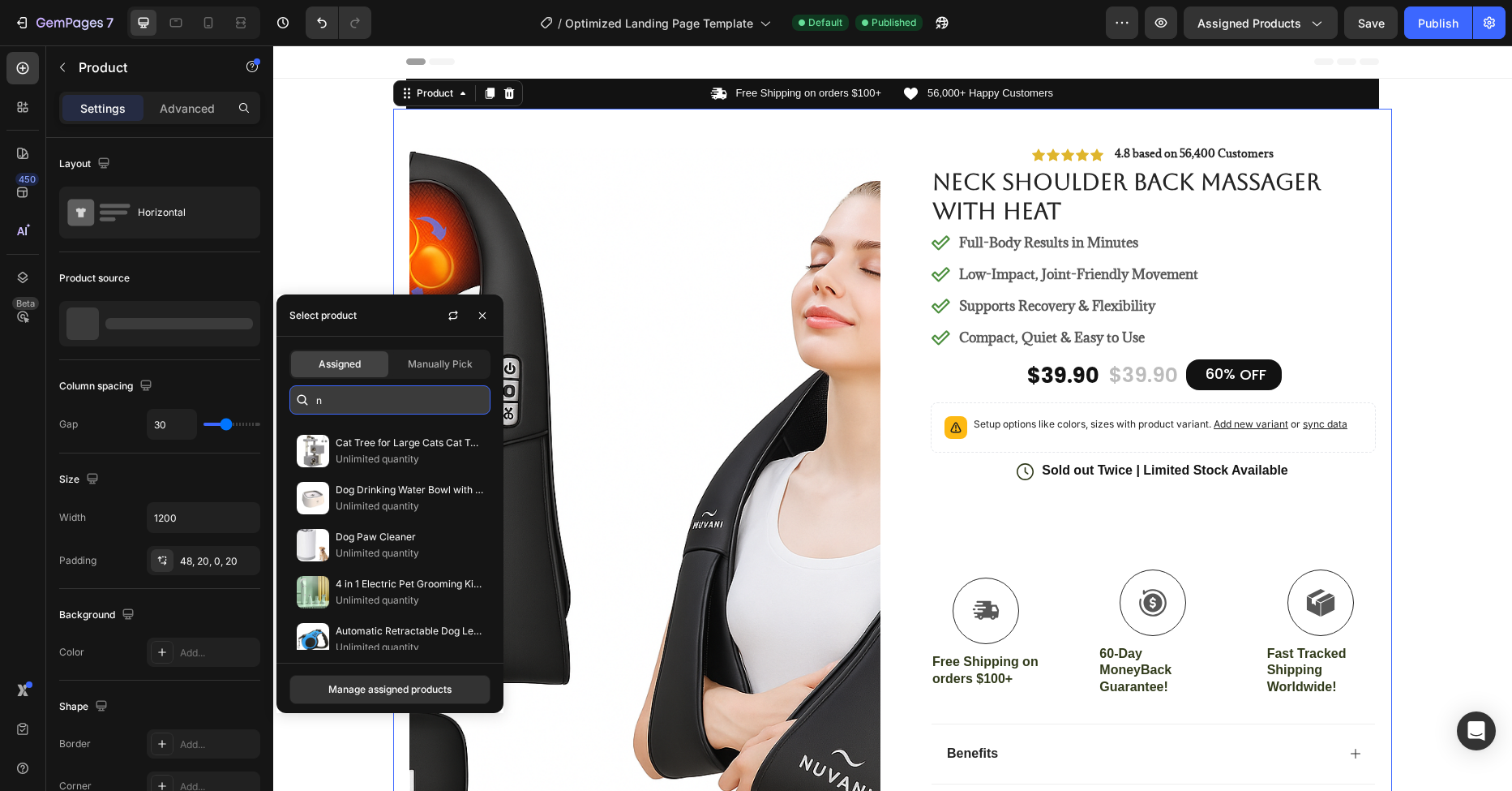
click at [355, 401] on input "n" at bounding box center [390, 400] width 201 height 29
click at [359, 395] on input "text" at bounding box center [390, 400] width 201 height 29
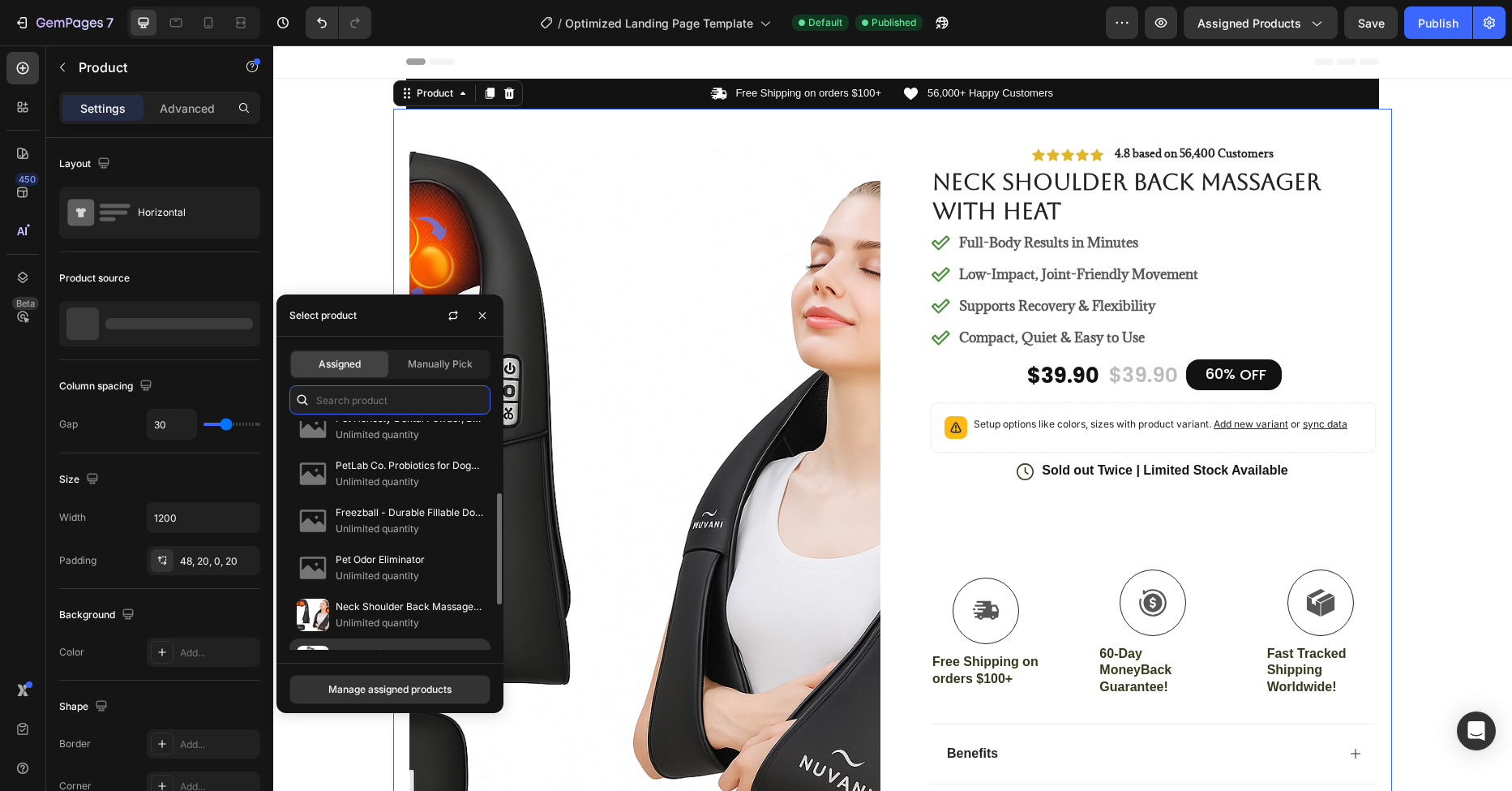
scroll to position [117, 0]
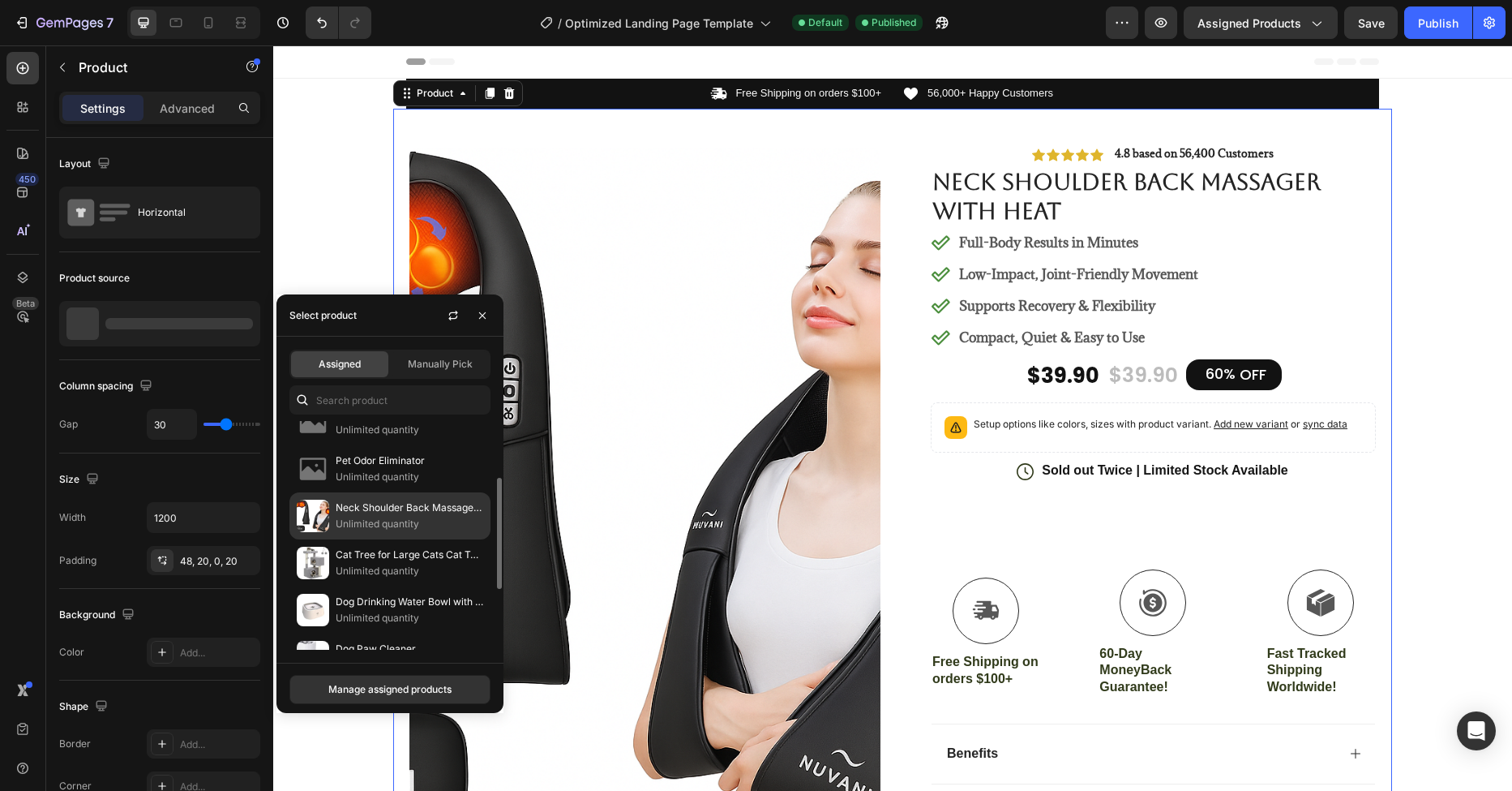
click at [367, 517] on p "Unlimited quantity" at bounding box center [409, 524] width 148 height 16
click at [316, 511] on img at bounding box center [313, 516] width 33 height 33
click at [446, 366] on span "Manually Pick" at bounding box center [439, 364] width 65 height 15
click at [438, 362] on span "Manually Pick" at bounding box center [439, 364] width 65 height 15
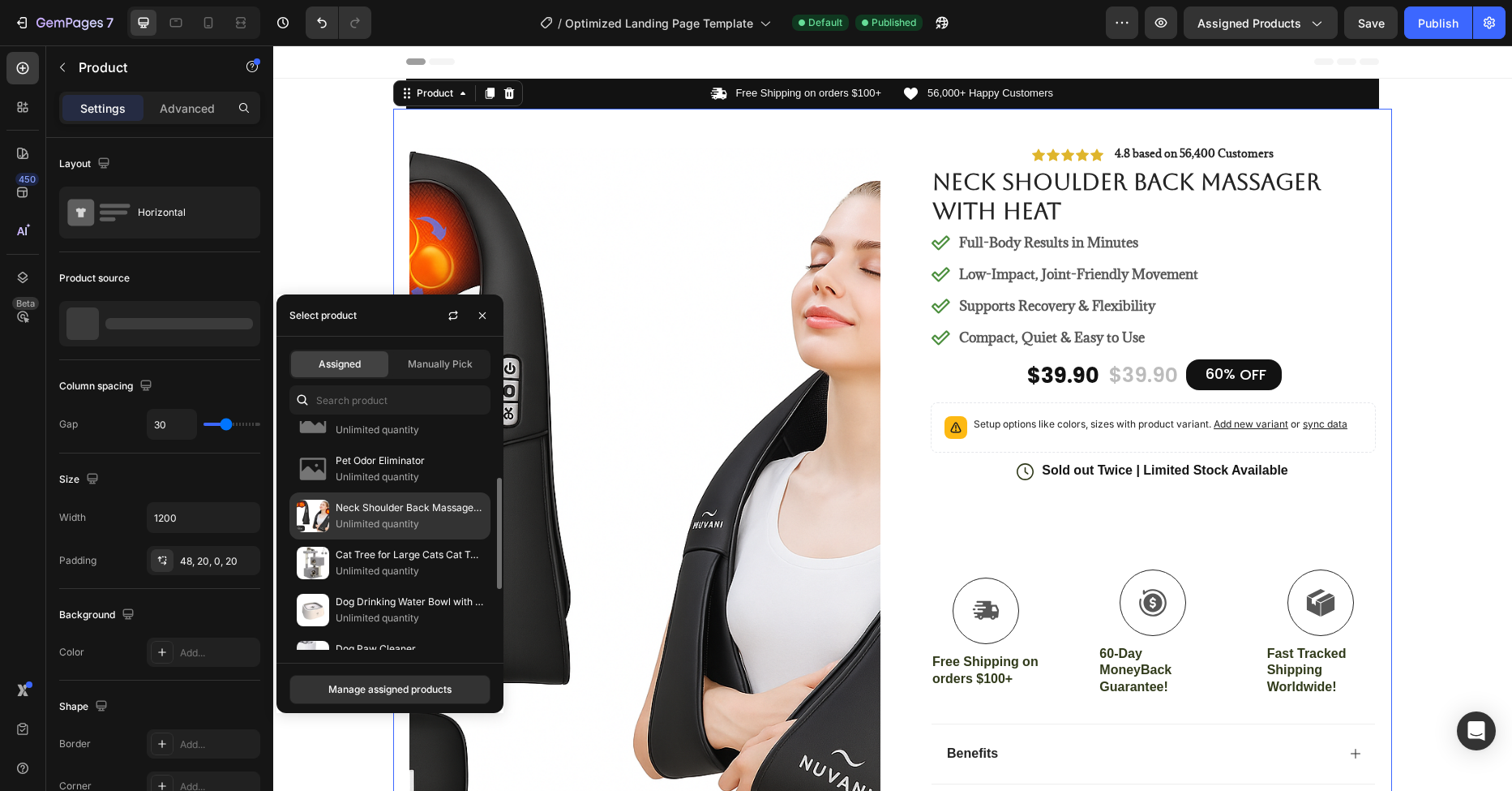
click at [355, 506] on p "Neck Shoulder Back Massager with Heat" at bounding box center [409, 507] width 148 height 16
click at [350, 510] on p "Neck Shoulder Back Massager with Heat" at bounding box center [409, 507] width 148 height 16
click at [349, 510] on p "Neck Shoulder Back Massager with Heat" at bounding box center [409, 507] width 148 height 16
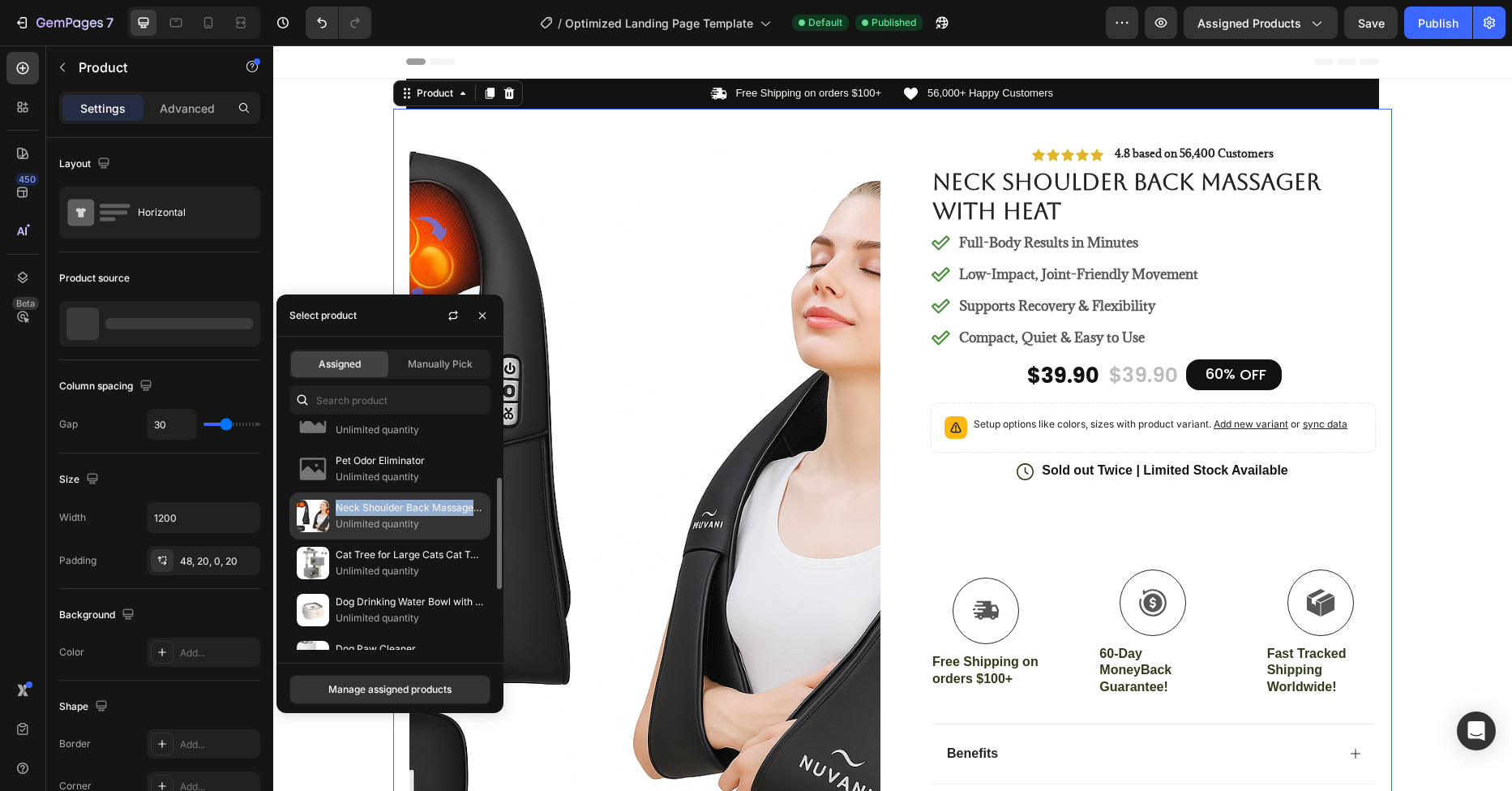
click at [349, 510] on p "Neck Shoulder Back Massager with Heat" at bounding box center [409, 507] width 148 height 16
click at [426, 696] on div "Manage assigned products" at bounding box center [390, 690] width 123 height 15
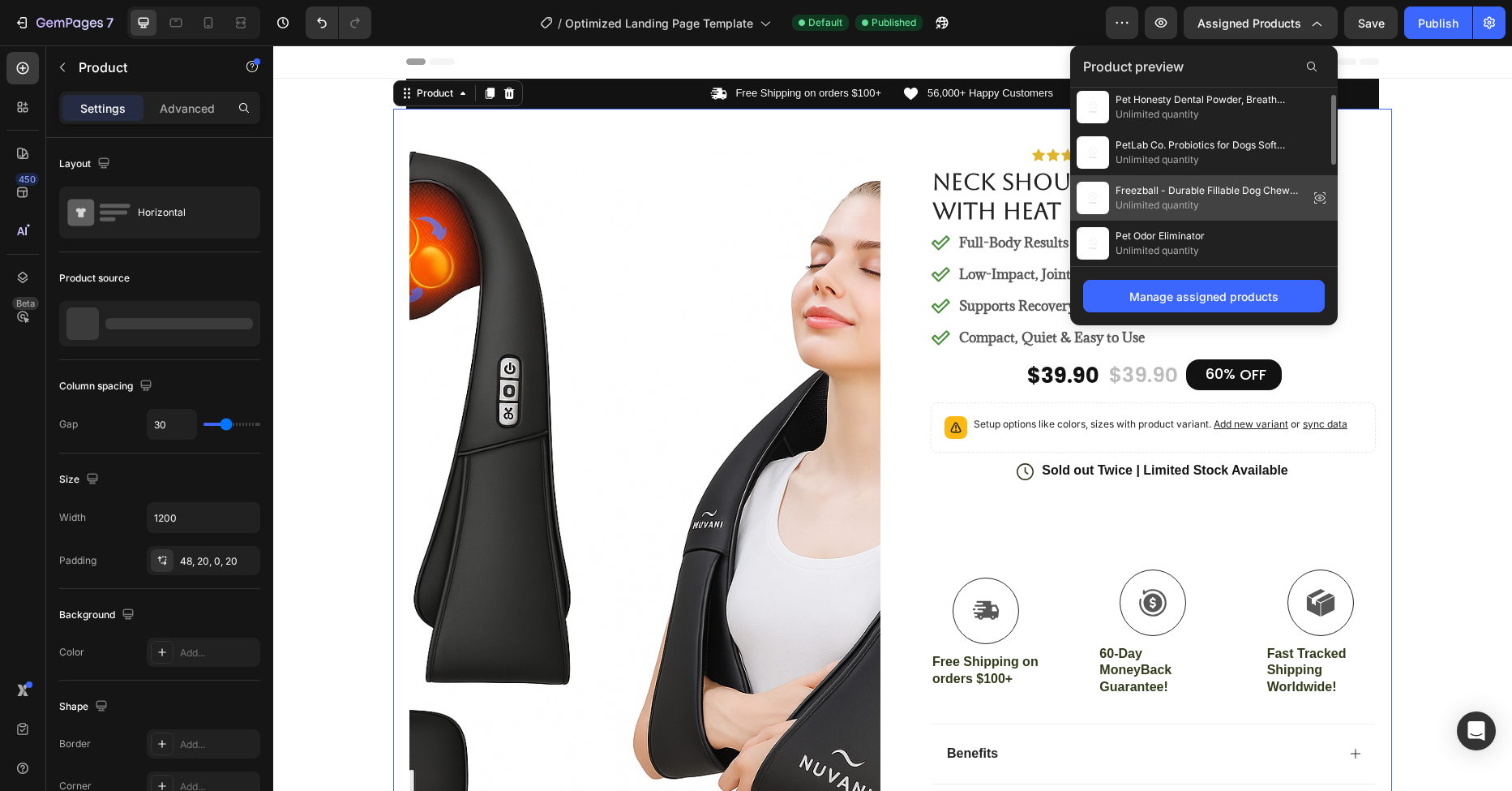
scroll to position [28, 0]
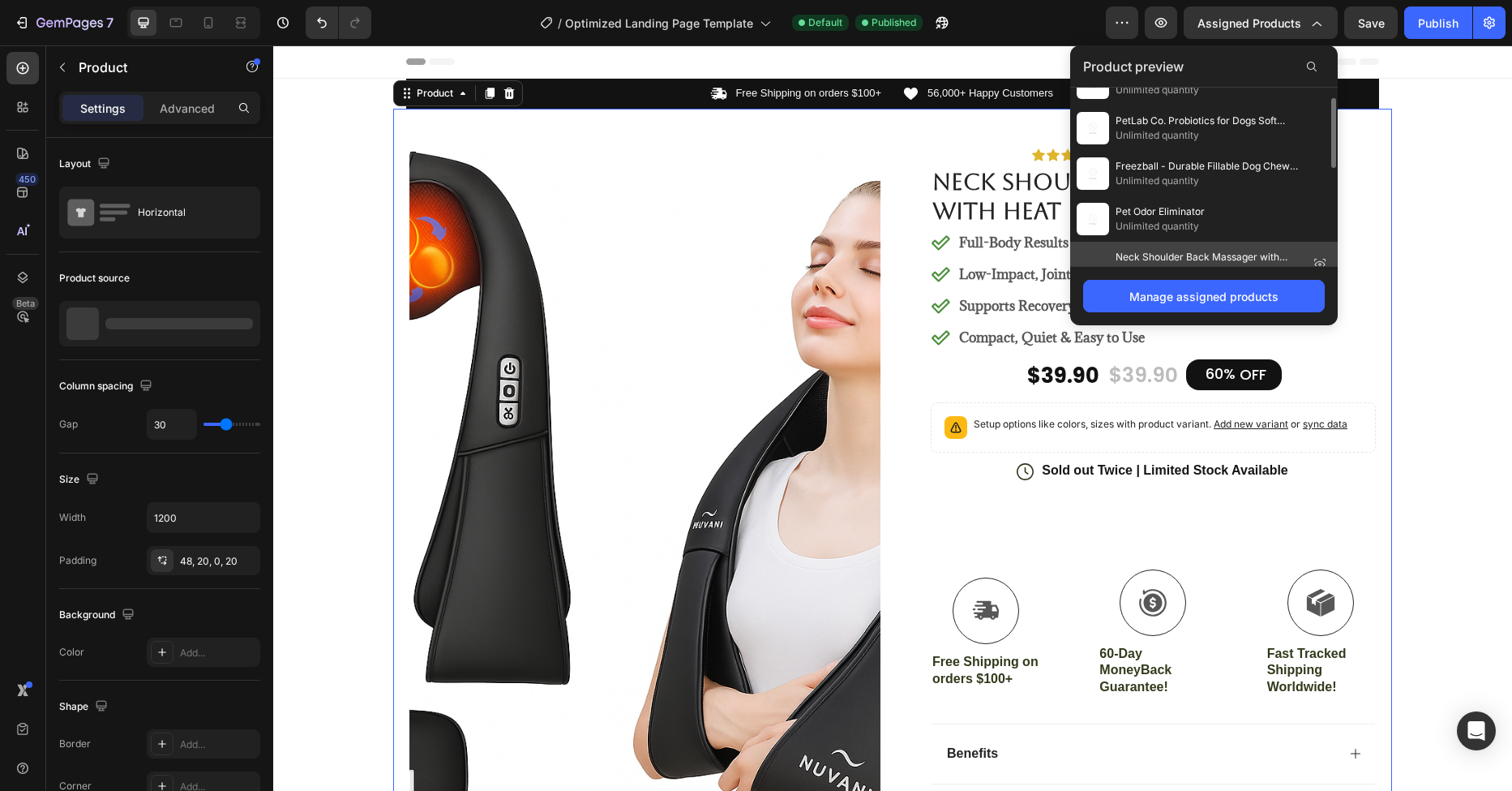
click at [1151, 263] on span "Neck Shoulder Back Massager with Heat" at bounding box center [1209, 257] width 186 height 15
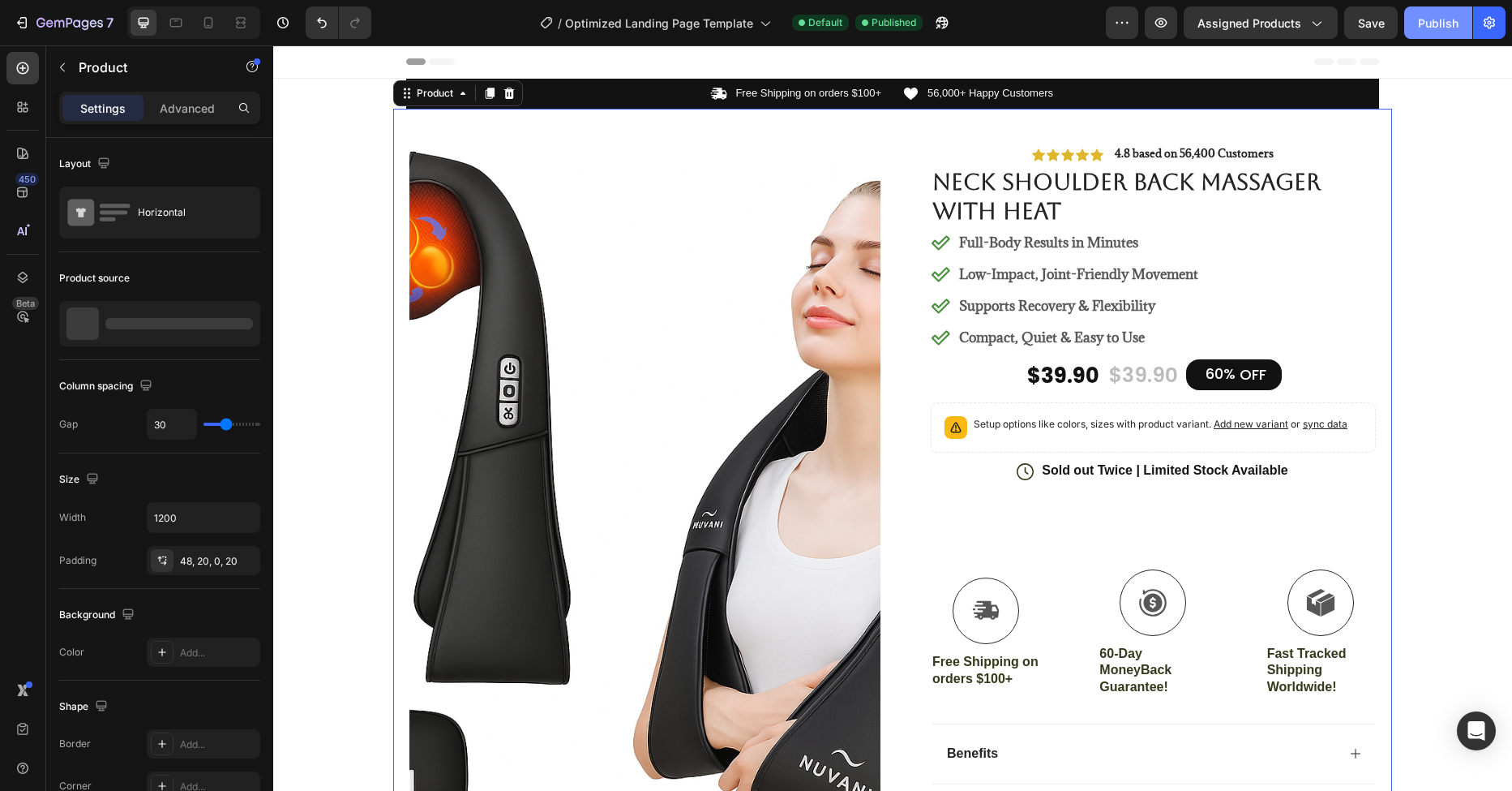
click at [1451, 28] on div "Publish" at bounding box center [1438, 23] width 41 height 17
click at [1374, 27] on span "Save" at bounding box center [1371, 23] width 27 height 14
click at [1246, 23] on span "Assigned Products" at bounding box center [1249, 23] width 104 height 17
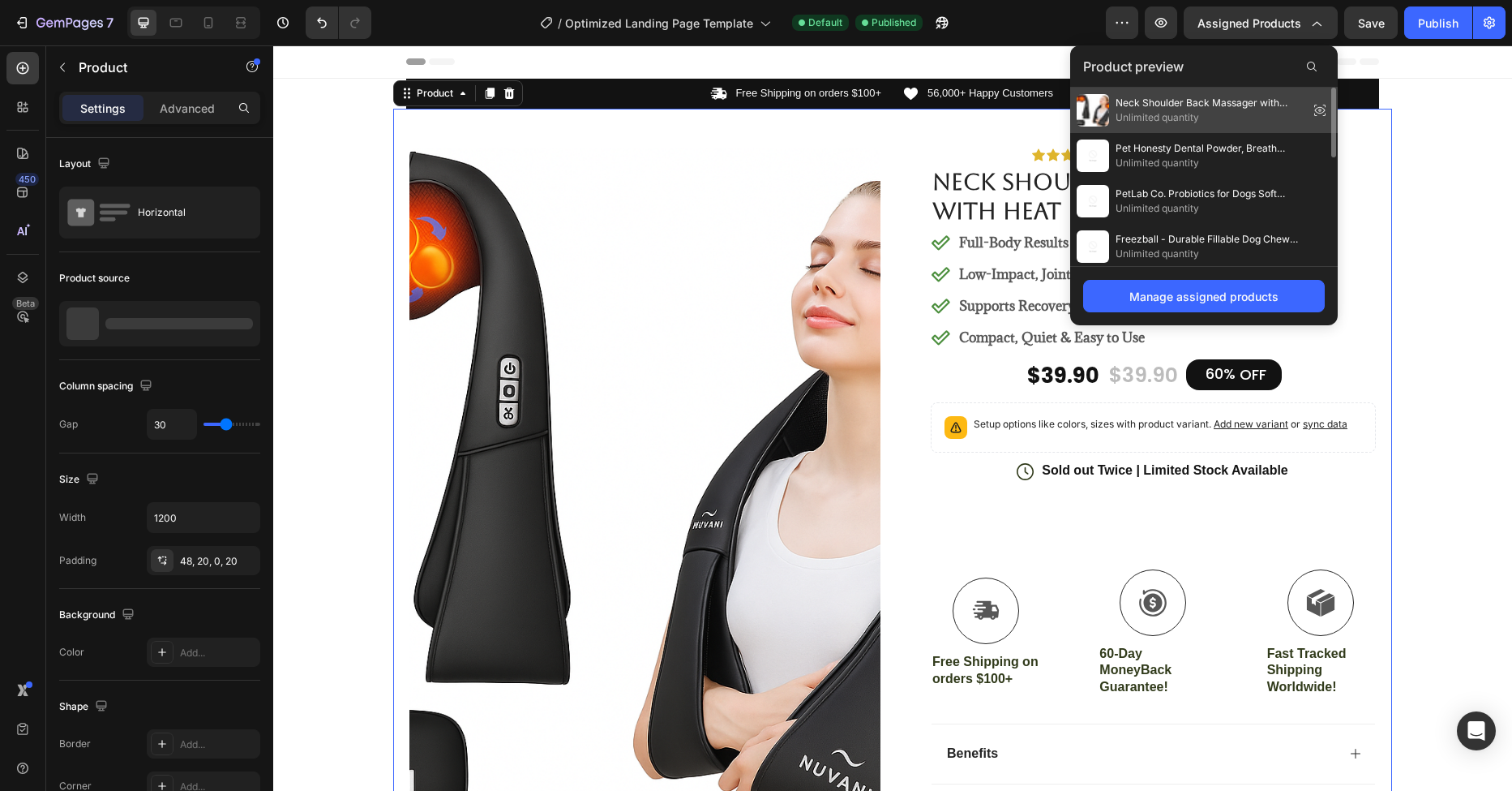
click at [1140, 110] on span "Unlimited quantity" at bounding box center [1209, 118] width 186 height 15
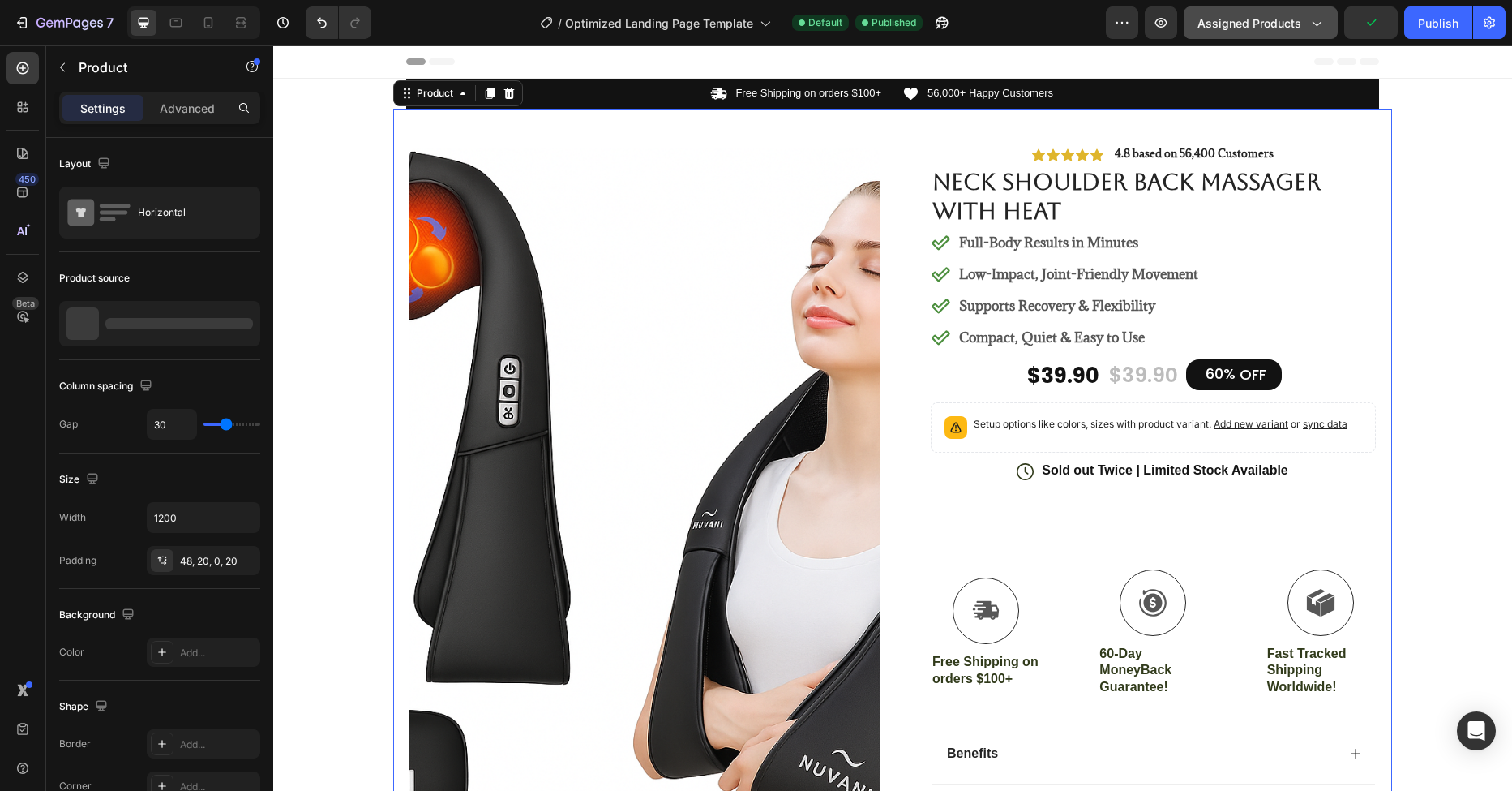
click at [1275, 34] on button "Assigned Products" at bounding box center [1260, 23] width 154 height 33
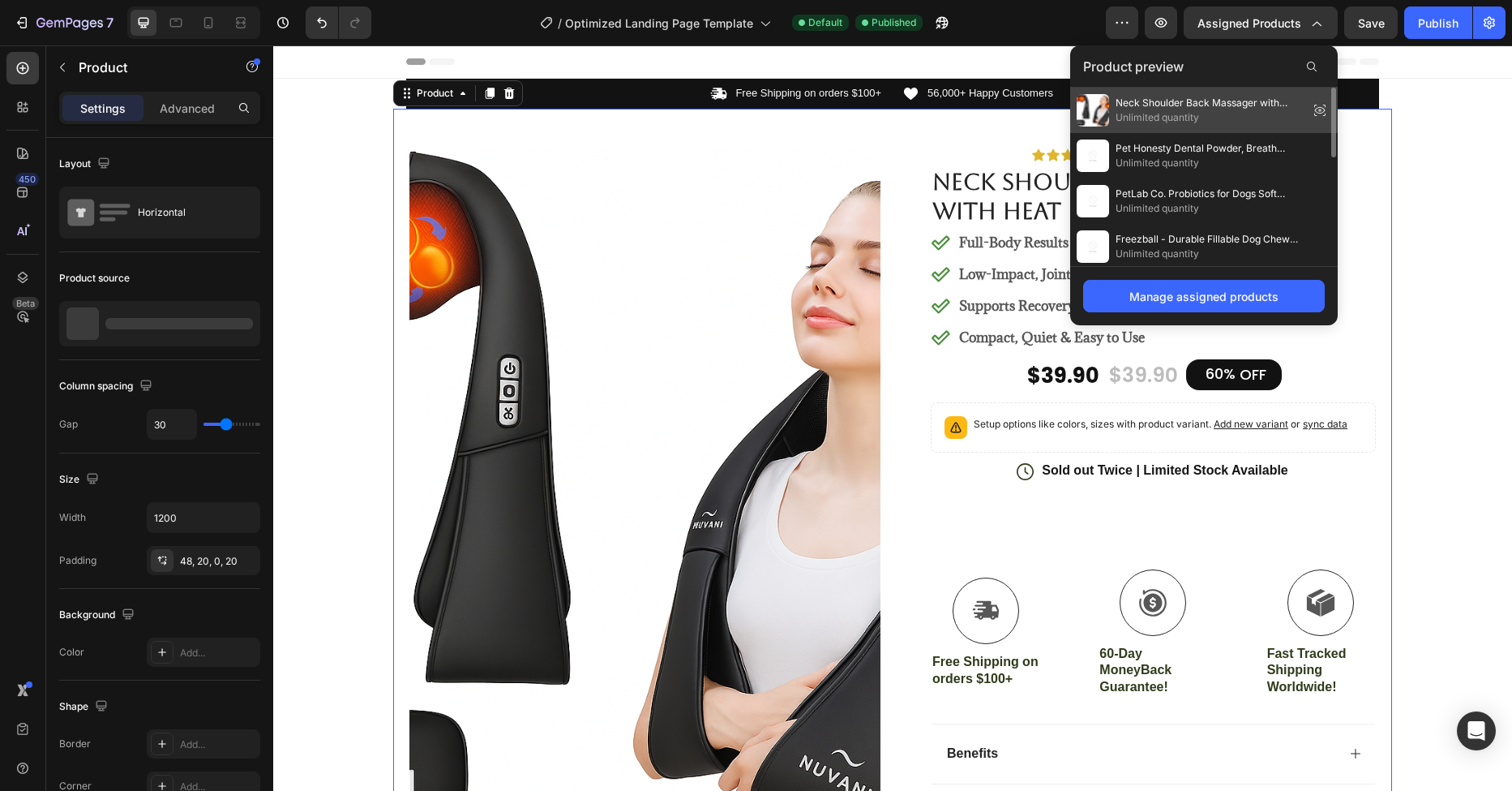
click at [1169, 117] on span "Unlimited quantity" at bounding box center [1209, 118] width 186 height 15
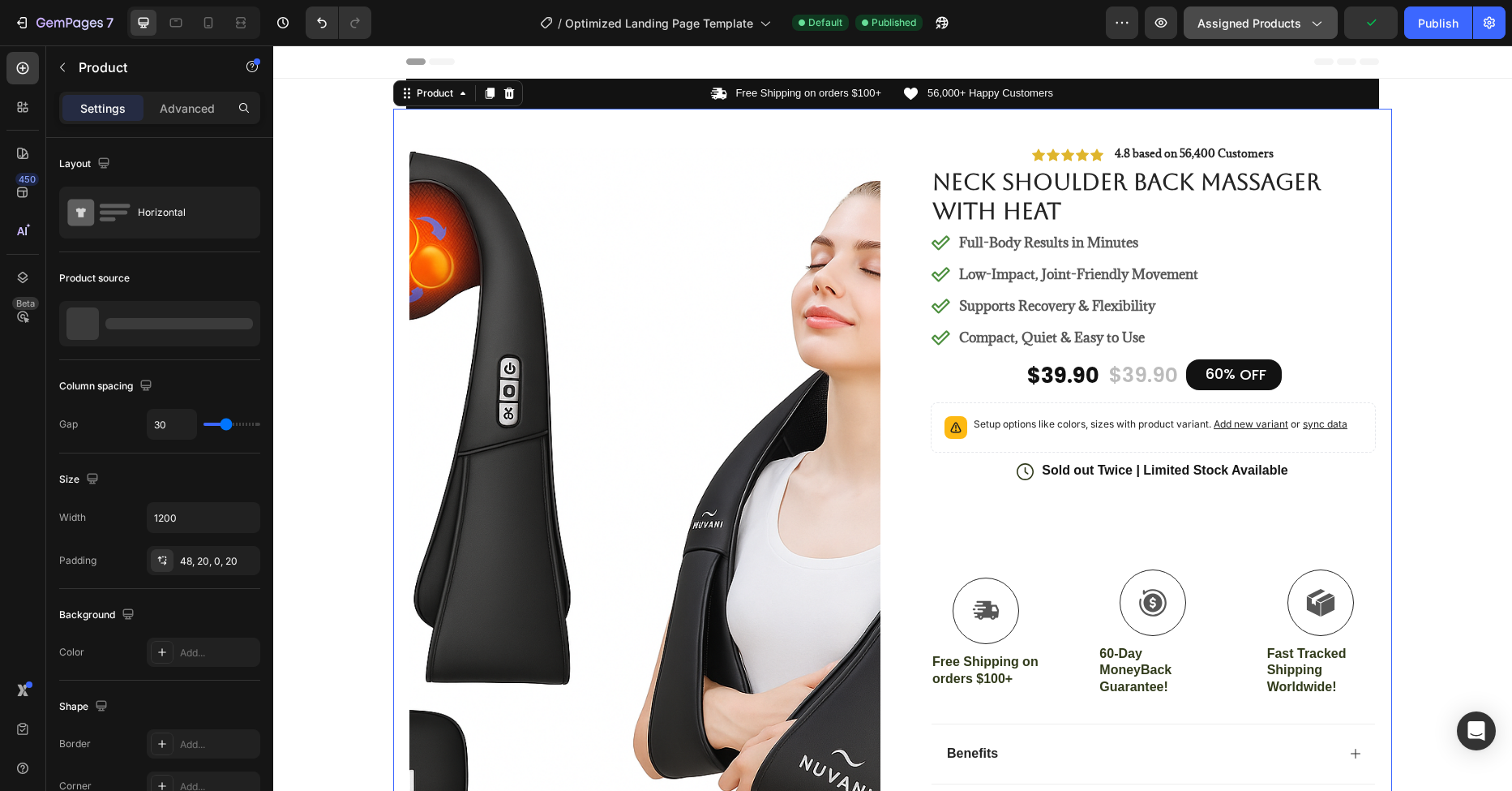
click at [1251, 25] on span "Assigned Products" at bounding box center [1249, 23] width 104 height 17
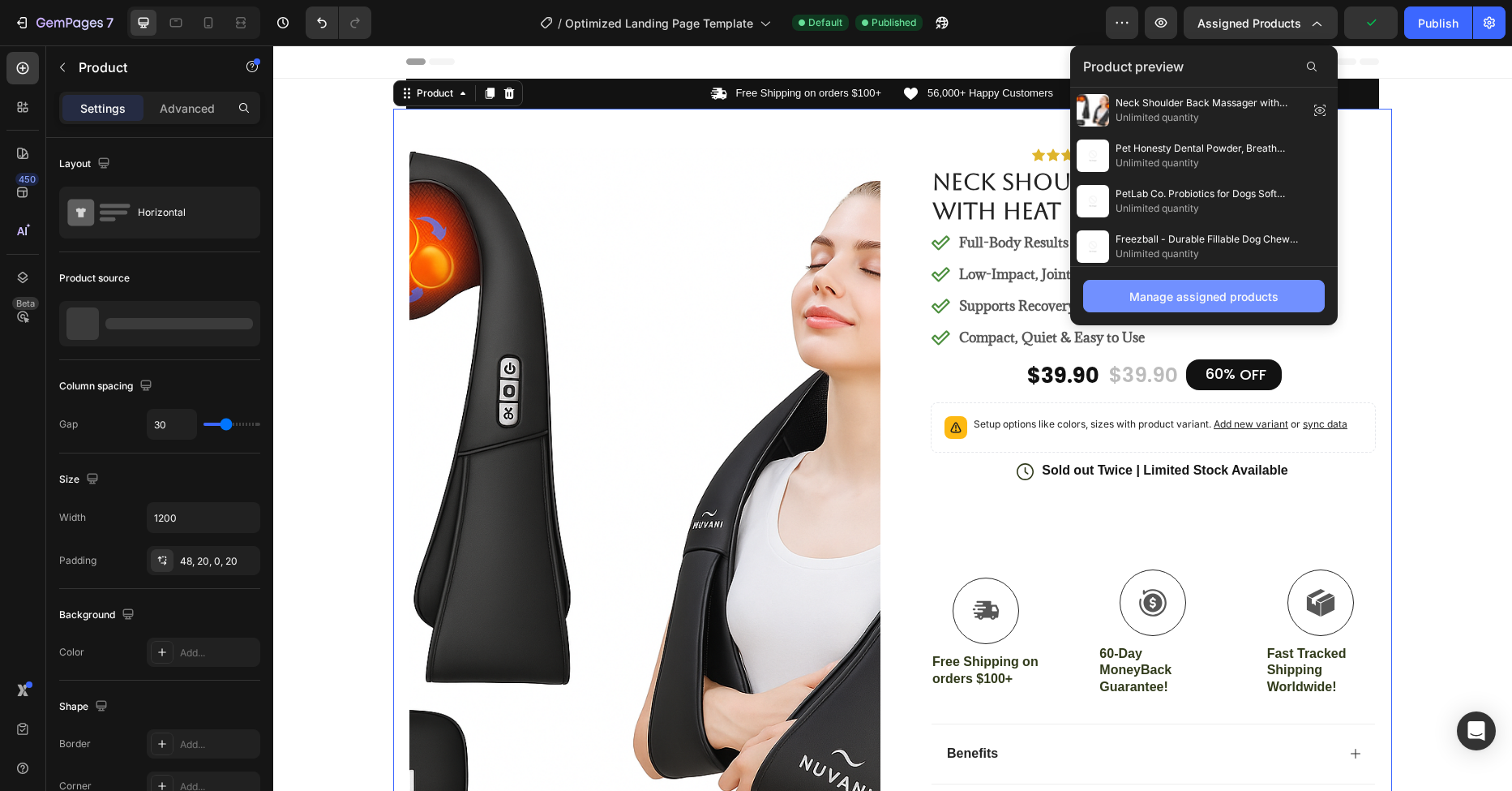
click at [1247, 280] on button "Manage assigned products" at bounding box center [1204, 296] width 242 height 33
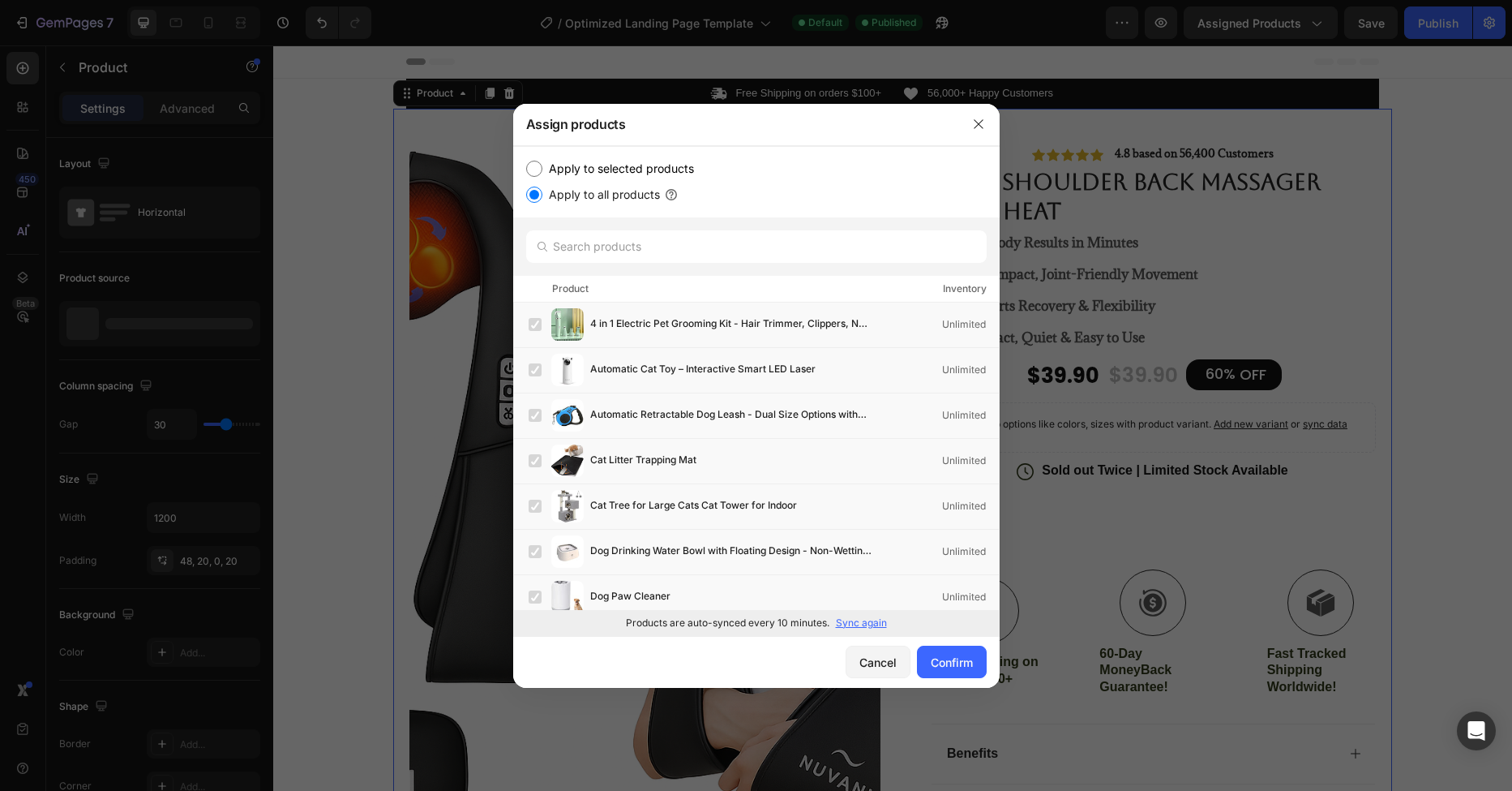
click at [543, 161] on label "Apply to selected products" at bounding box center [618, 169] width 152 height 20
click at [542, 161] on input "Apply to selected products" at bounding box center [534, 169] width 16 height 16
radio input "true"
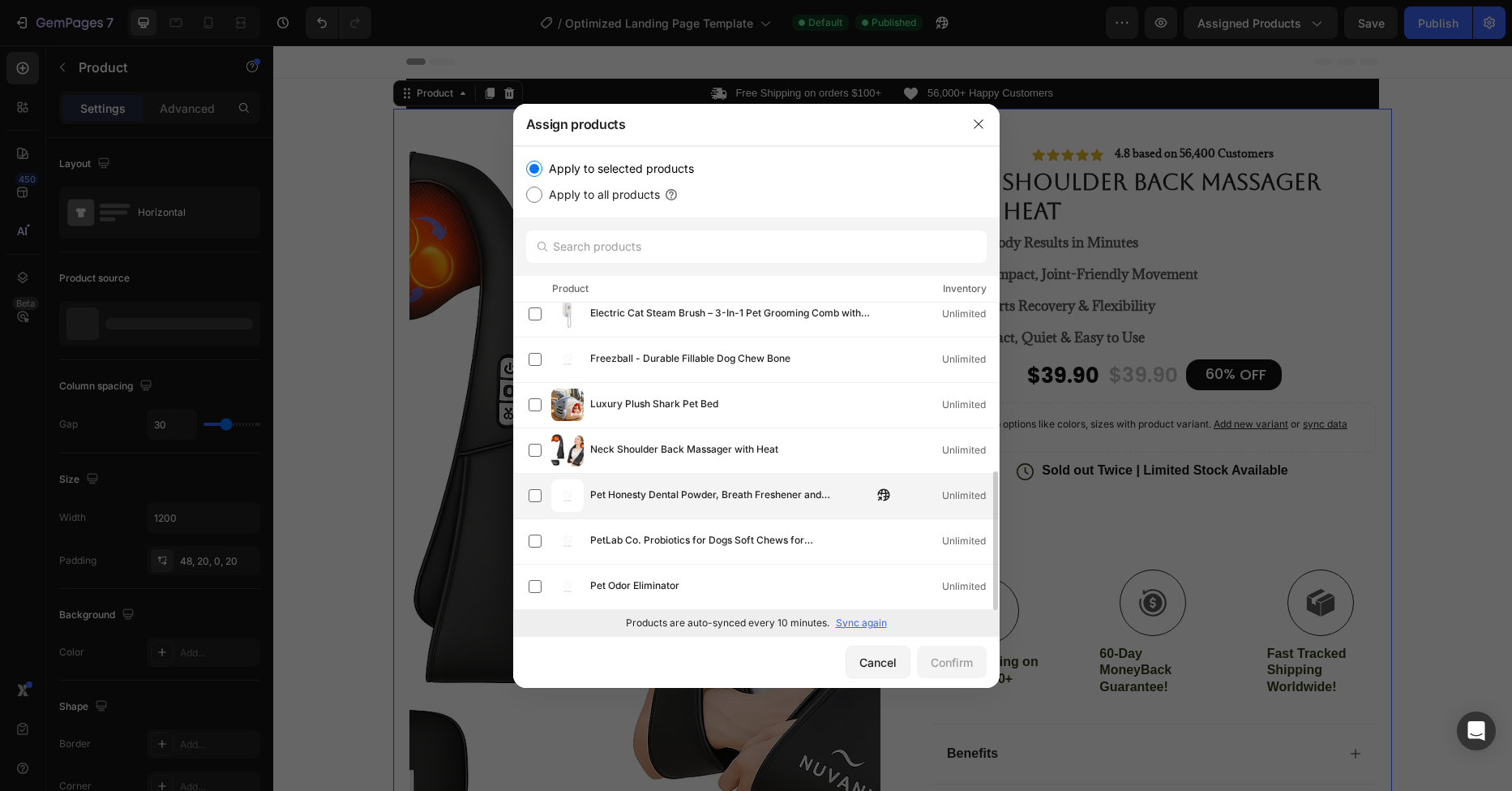
scroll to position [374, 0]
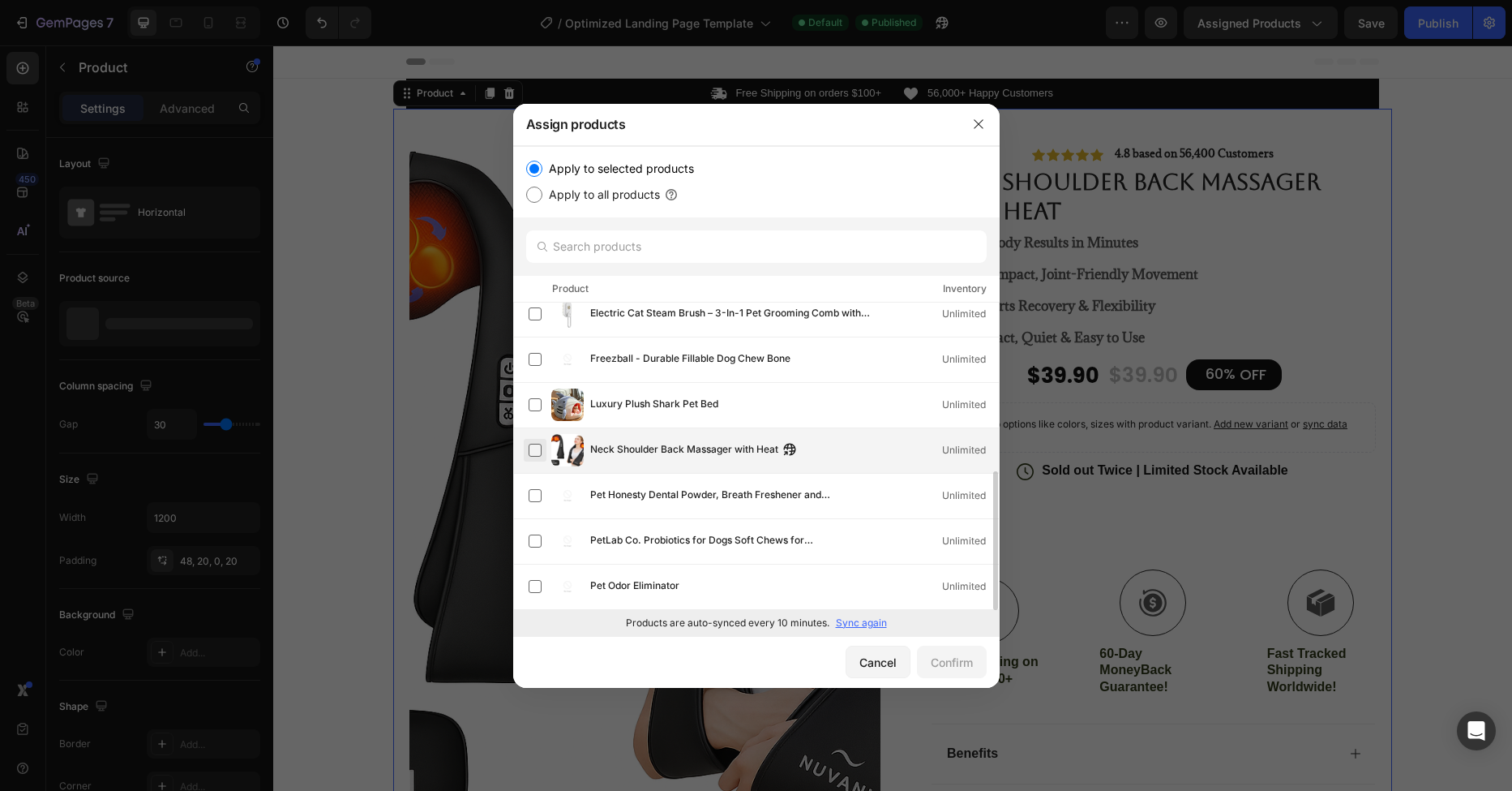
click at [534, 454] on label at bounding box center [535, 450] width 13 height 13
click at [935, 661] on div "Confirm" at bounding box center [952, 662] width 42 height 17
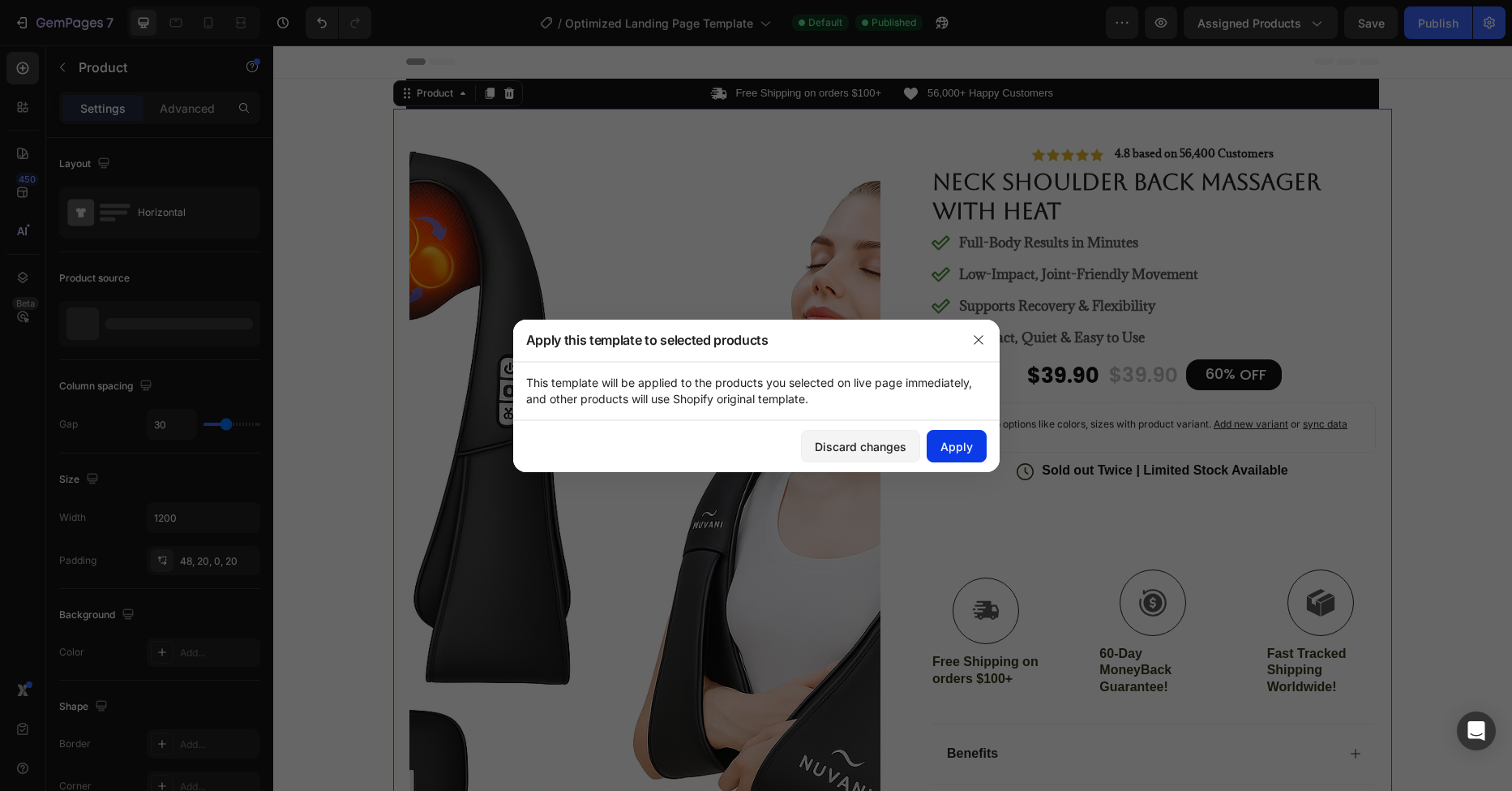
drag, startPoint x: 961, startPoint y: 449, endPoint x: 984, endPoint y: 454, distance: 23.5
click at [961, 449] on div "Apply" at bounding box center [957, 446] width 33 height 17
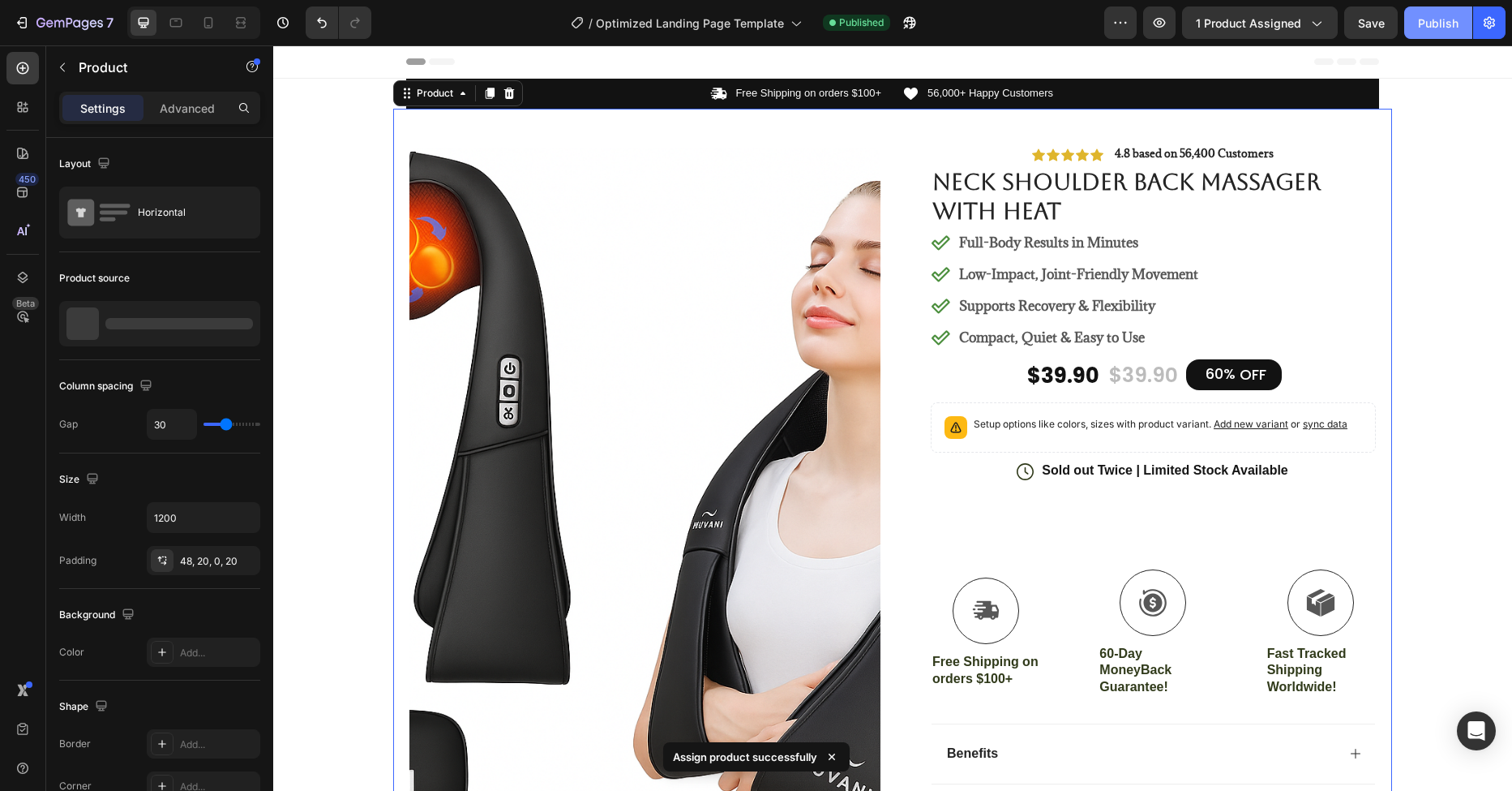
click at [1438, 34] on button "Publish" at bounding box center [1438, 23] width 68 height 33
click at [1380, 42] on div "7 / Optimized Landing Page Template Published Preview 1 product assigned Save P…" at bounding box center [756, 23] width 1512 height 47
click at [1369, 29] on span "Save" at bounding box center [1371, 23] width 27 height 14
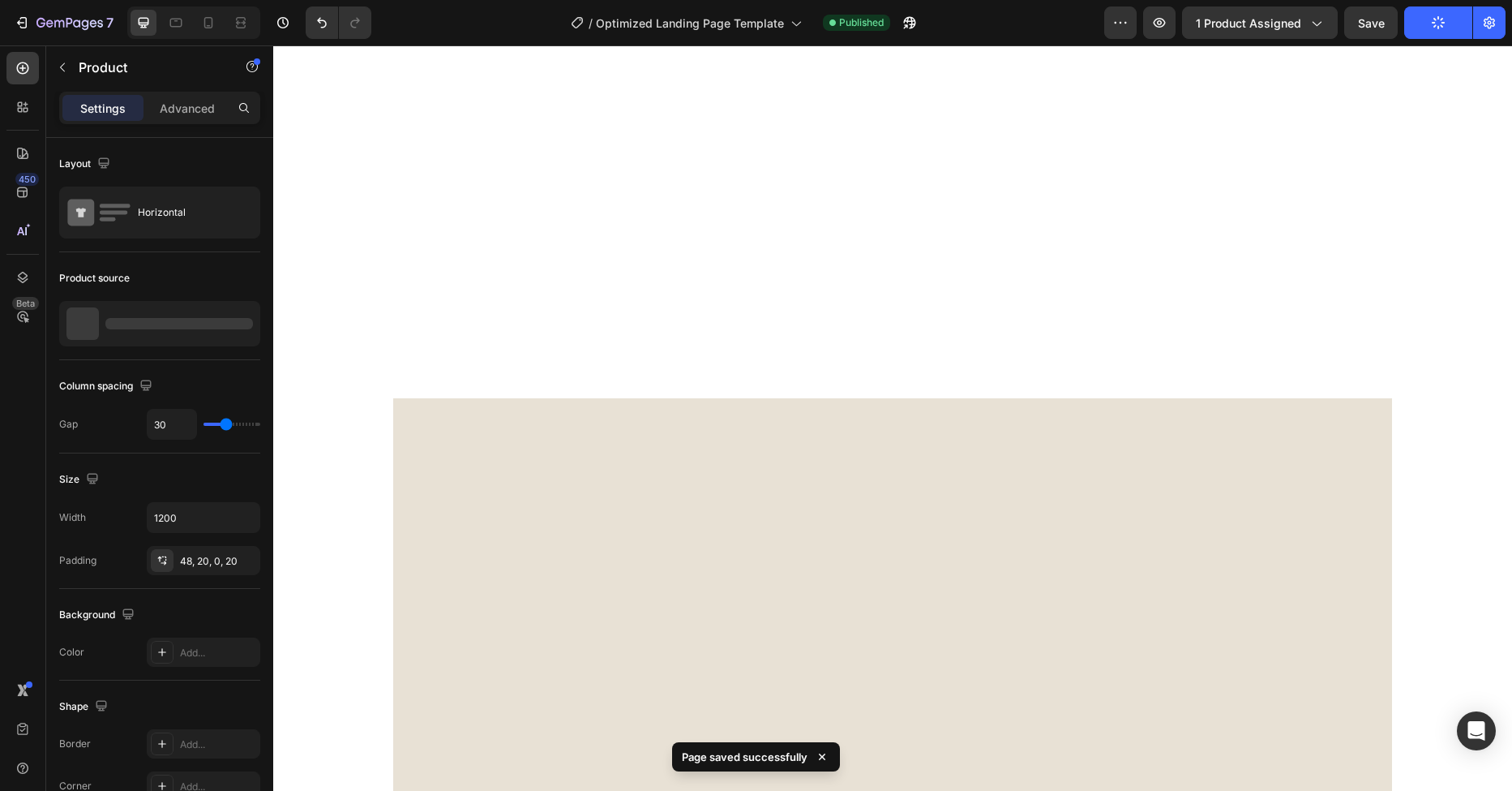
scroll to position [0, 0]
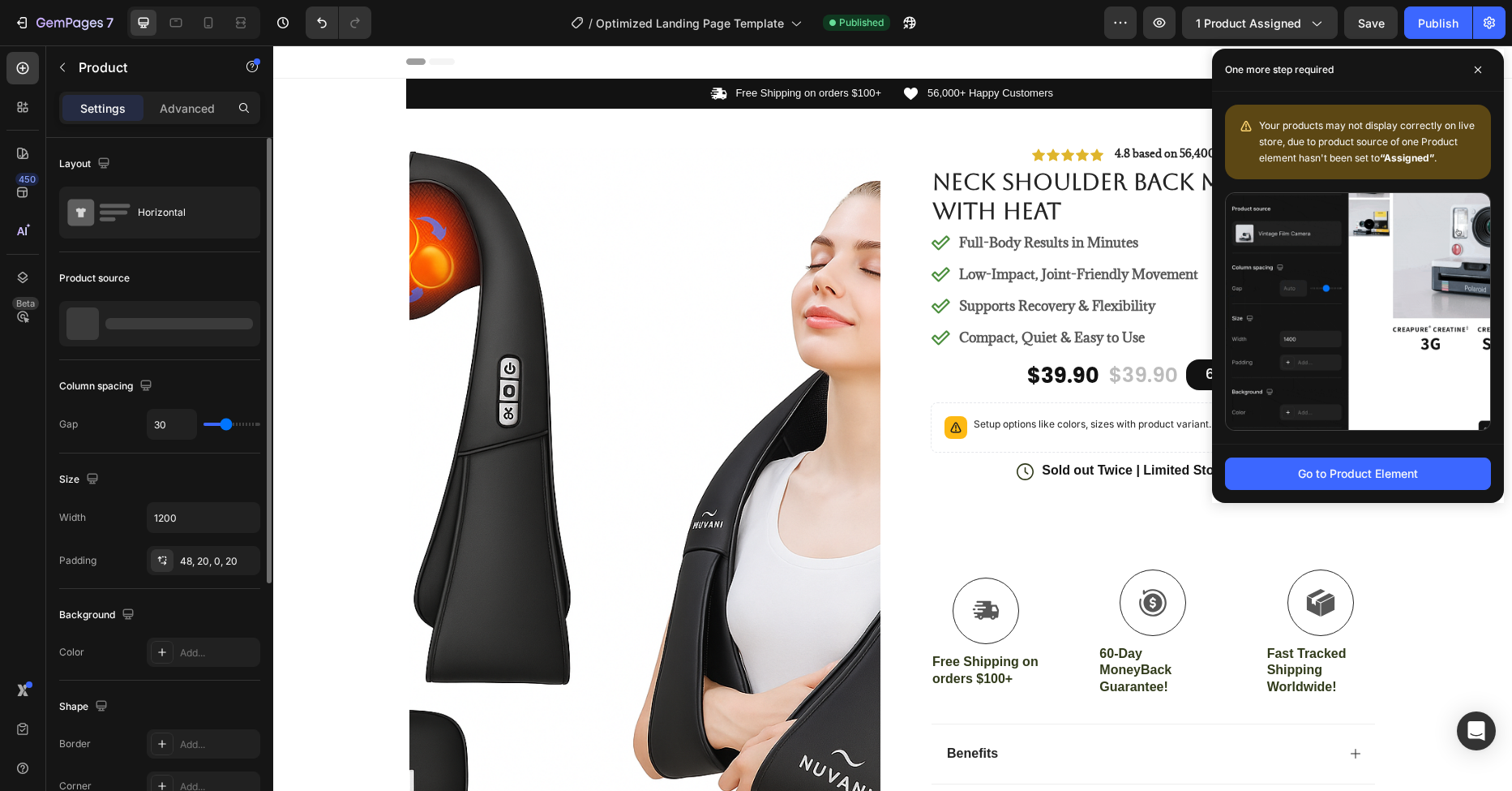
click at [155, 317] on div at bounding box center [159, 324] width 201 height 46
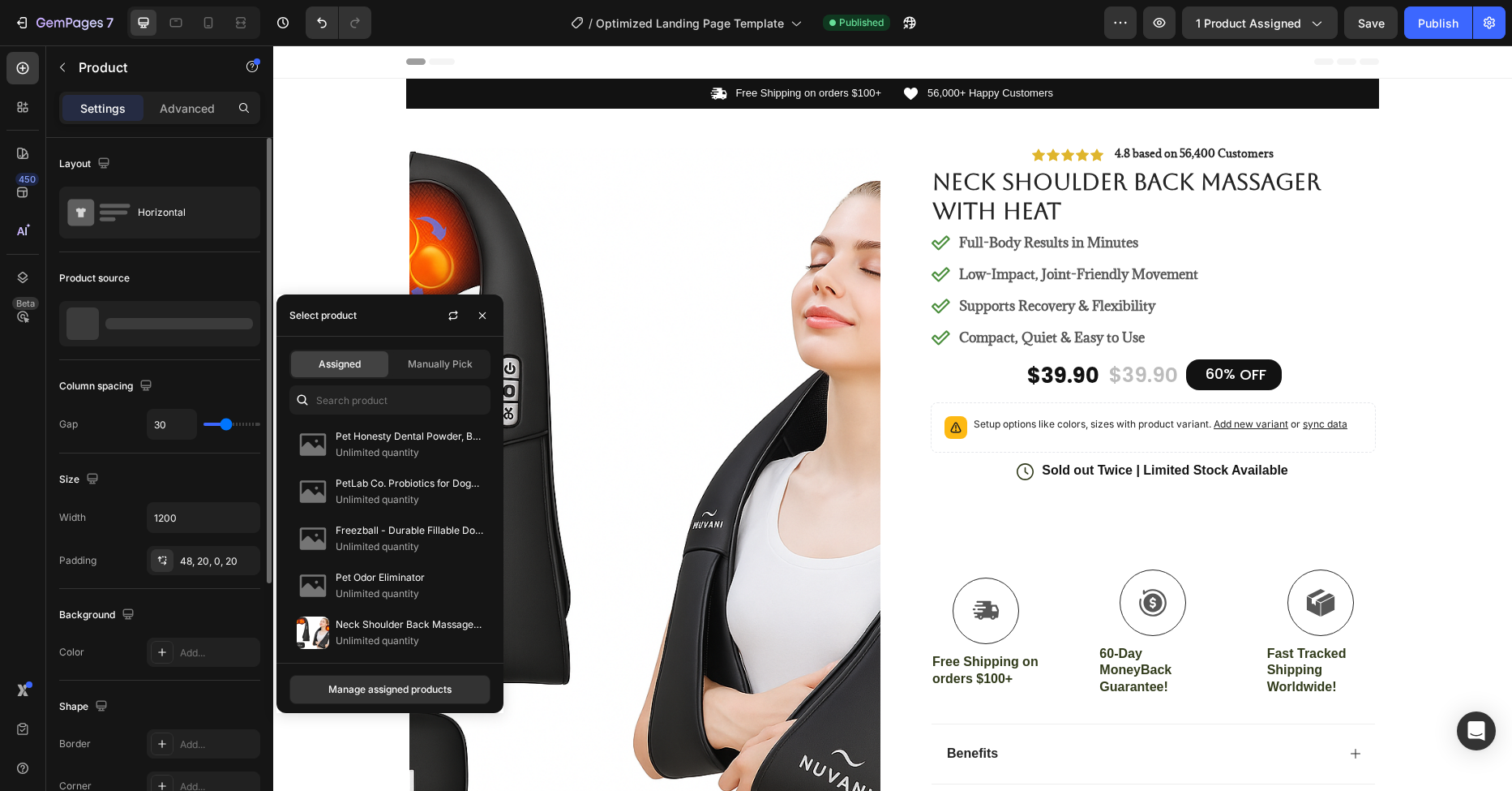
click at [96, 324] on div at bounding box center [83, 324] width 33 height 33
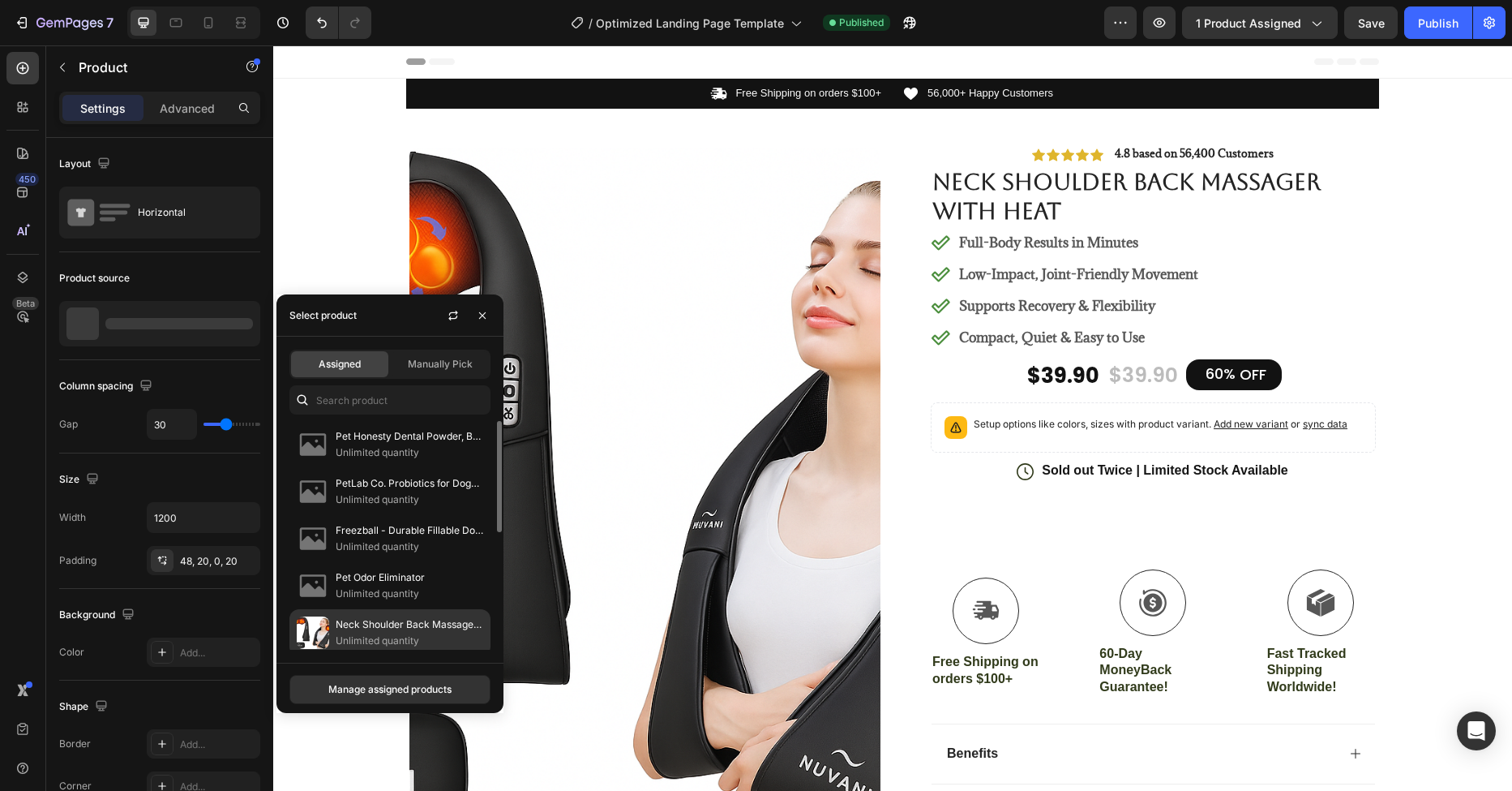
click at [367, 641] on p "Unlimited quantity" at bounding box center [409, 641] width 148 height 16
click at [366, 634] on p "Unlimited quantity" at bounding box center [409, 641] width 148 height 16
click at [366, 632] on p "Unlimited quantity" at bounding box center [409, 641] width 148 height 16
click at [448, 378] on div "Assigned Manually Pick" at bounding box center [390, 364] width 201 height 29
click at [446, 361] on span "Manually Pick" at bounding box center [439, 364] width 65 height 15
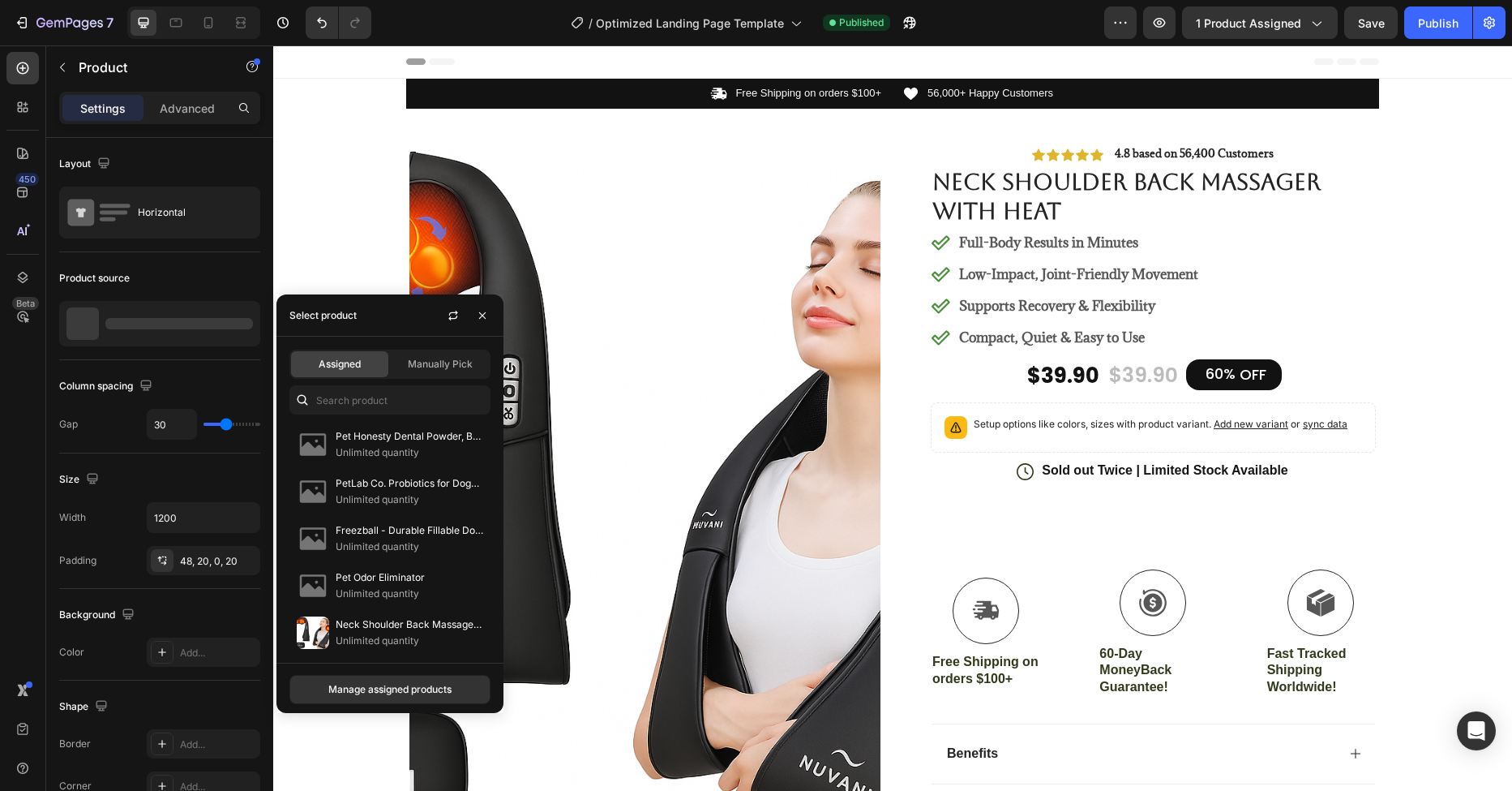
click at [308, 363] on div "Assigned" at bounding box center [339, 364] width 97 height 26
click at [445, 317] on button "button" at bounding box center [453, 315] width 26 height 26
click at [451, 318] on icon "button" at bounding box center [453, 315] width 13 height 13
click at [326, 646] on img at bounding box center [313, 632] width 33 height 33
click at [394, 689] on div "Manage assigned products" at bounding box center [390, 690] width 123 height 15
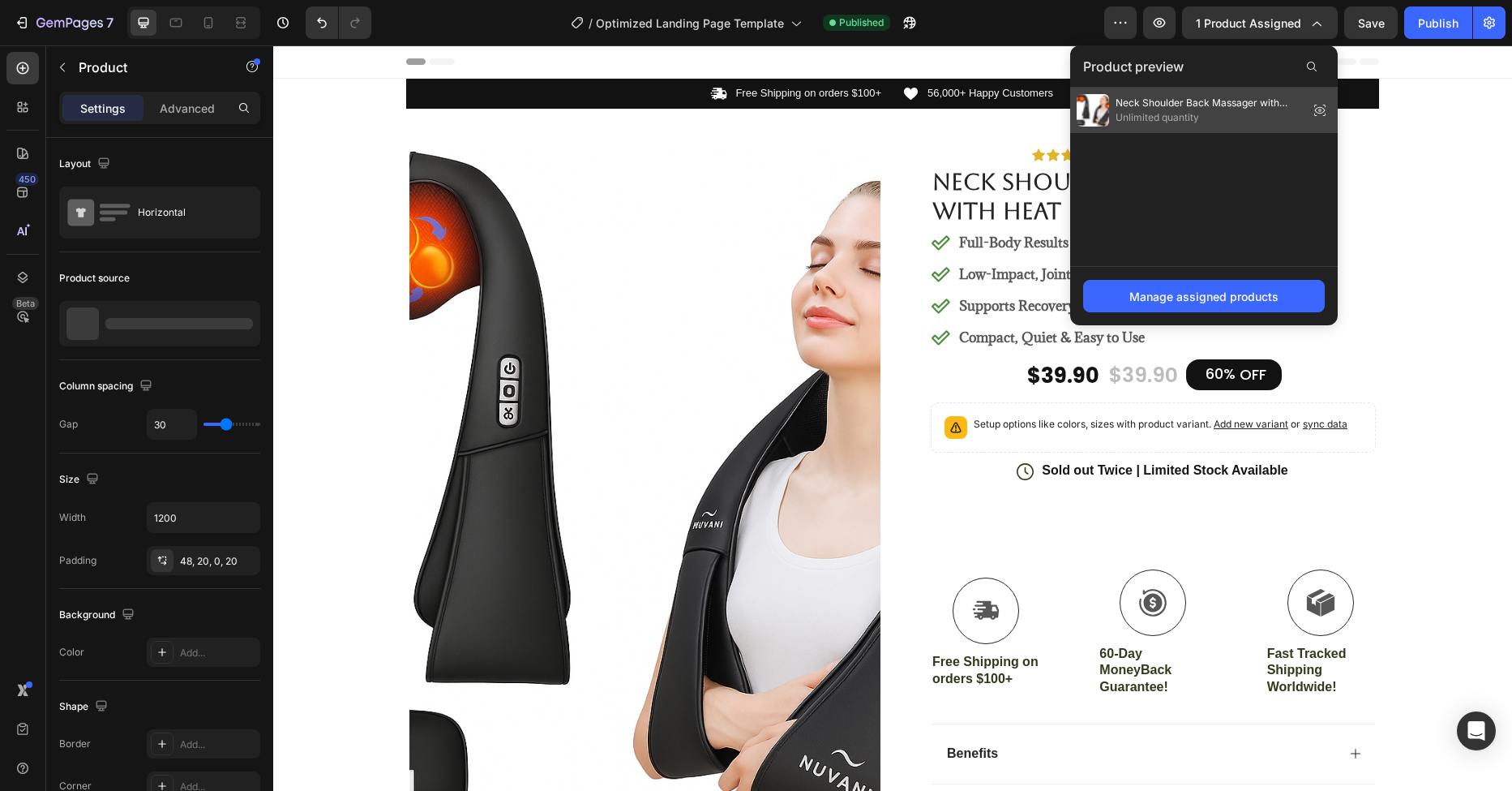
click at [1179, 132] on div "Neck Shoulder Back Massager with Heat Unlimited quantity" at bounding box center [1204, 110] width 268 height 46
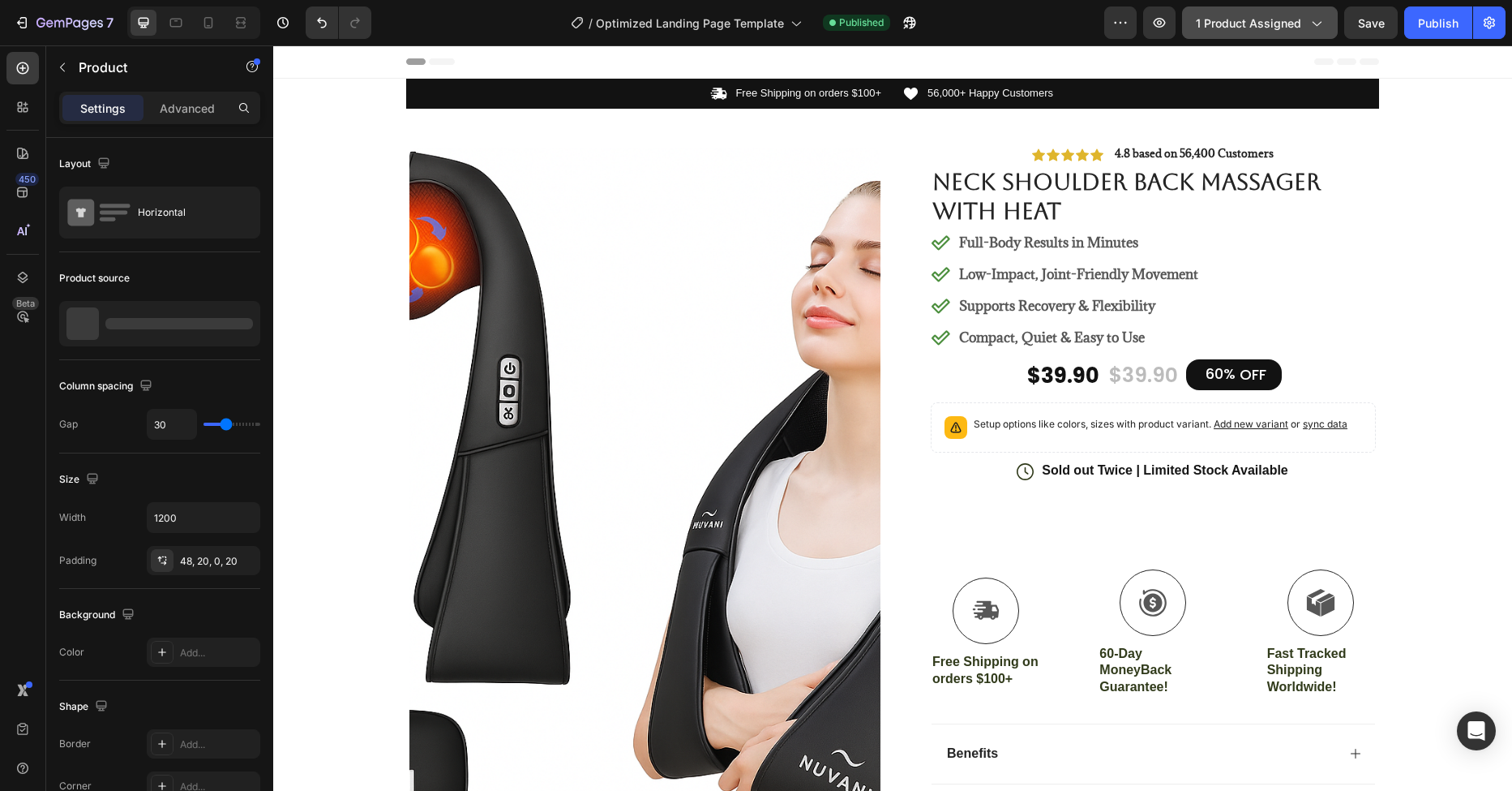
click at [1257, 37] on button "1 product assigned" at bounding box center [1260, 23] width 156 height 33
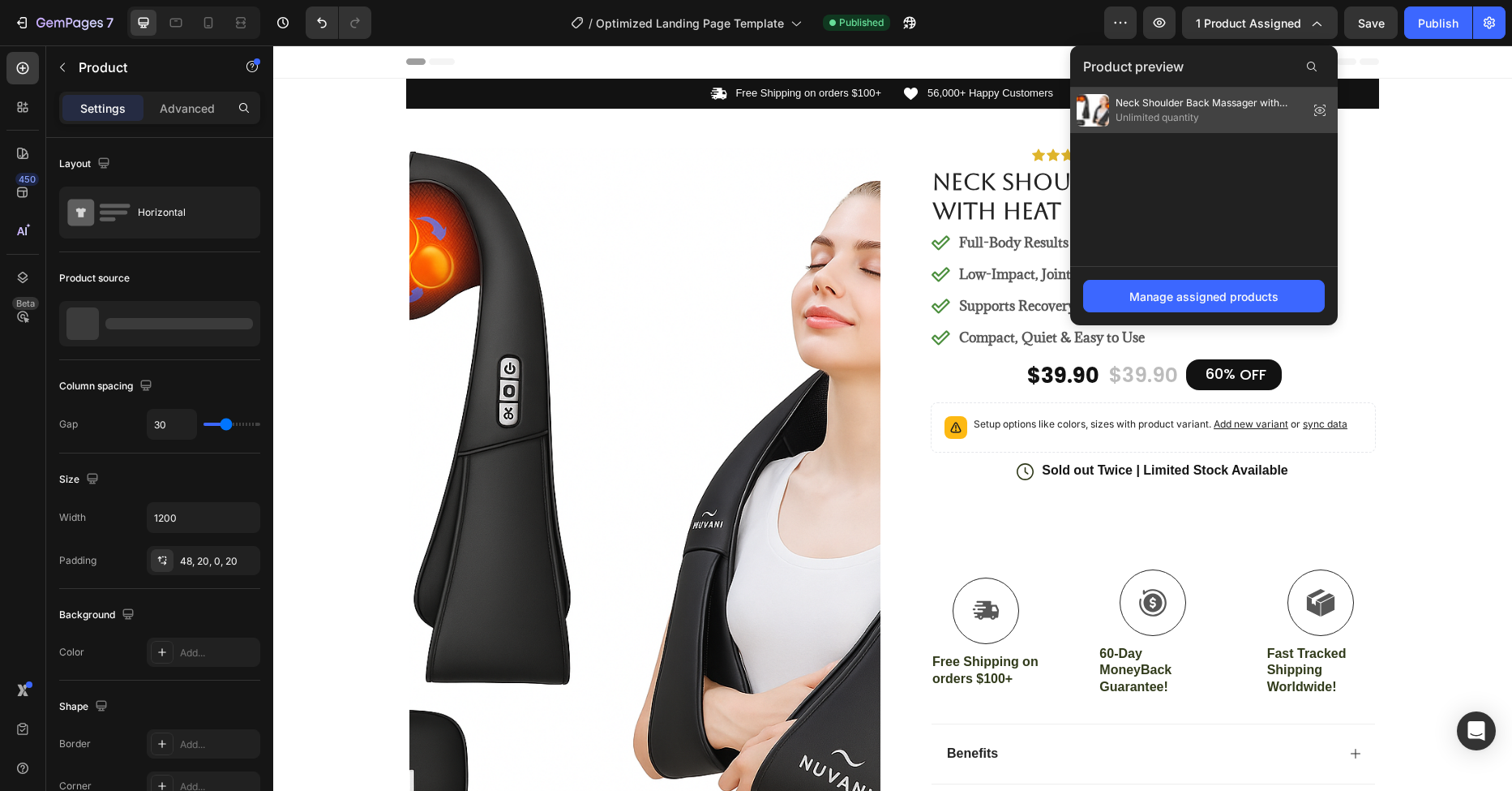
click at [1255, 111] on span "Unlimited quantity" at bounding box center [1209, 118] width 186 height 15
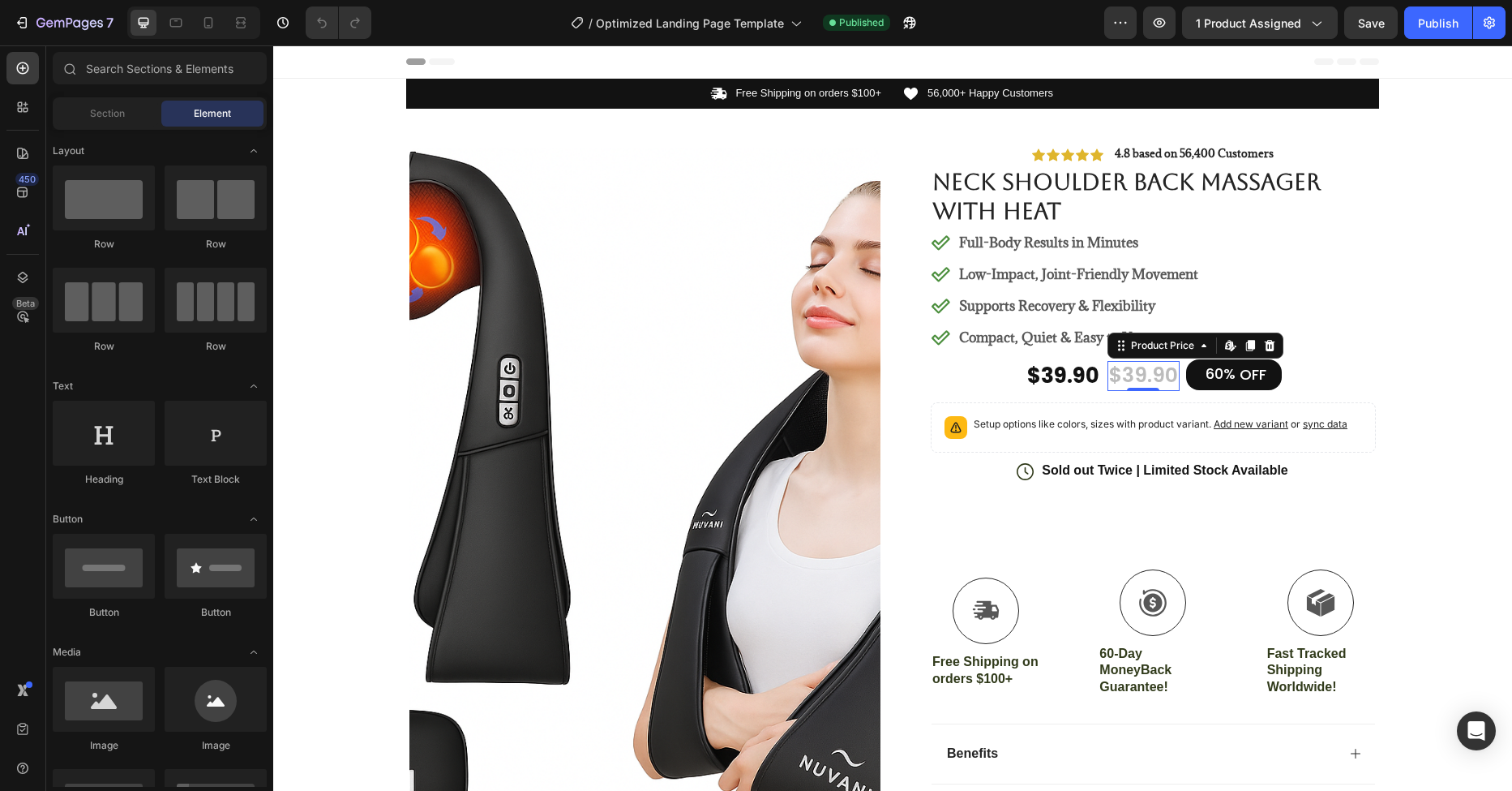
click at [1136, 378] on div "$39.90" at bounding box center [1144, 376] width 72 height 30
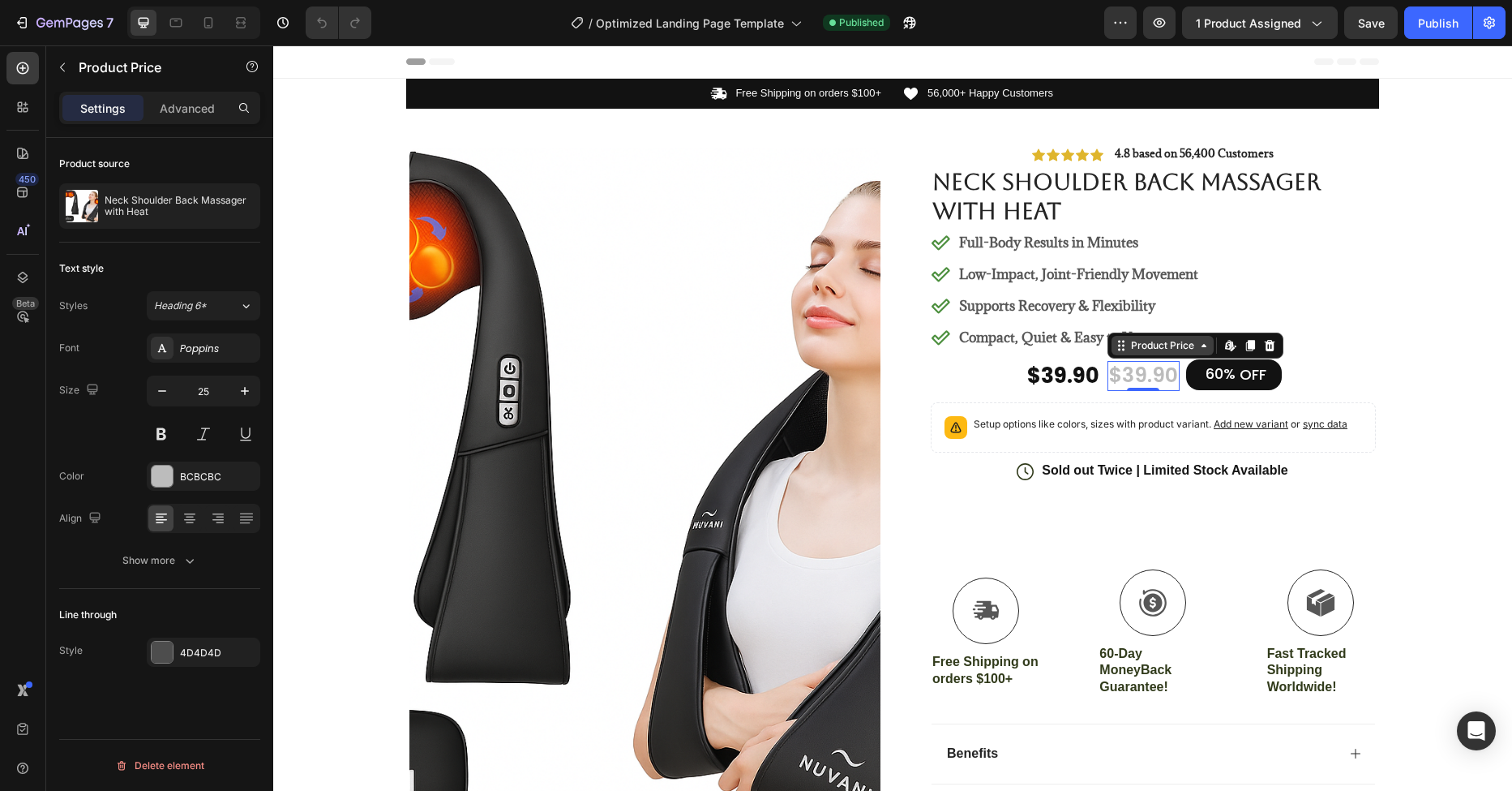
click at [1167, 349] on div "Product Price" at bounding box center [1162, 346] width 69 height 15
click at [1199, 348] on icon at bounding box center [1204, 346] width 13 height 13
click at [1198, 345] on icon at bounding box center [1204, 346] width 13 height 13
click at [1224, 350] on icon at bounding box center [1231, 346] width 13 height 13
click at [1048, 378] on div "$39.90" at bounding box center [1063, 377] width 75 height 31
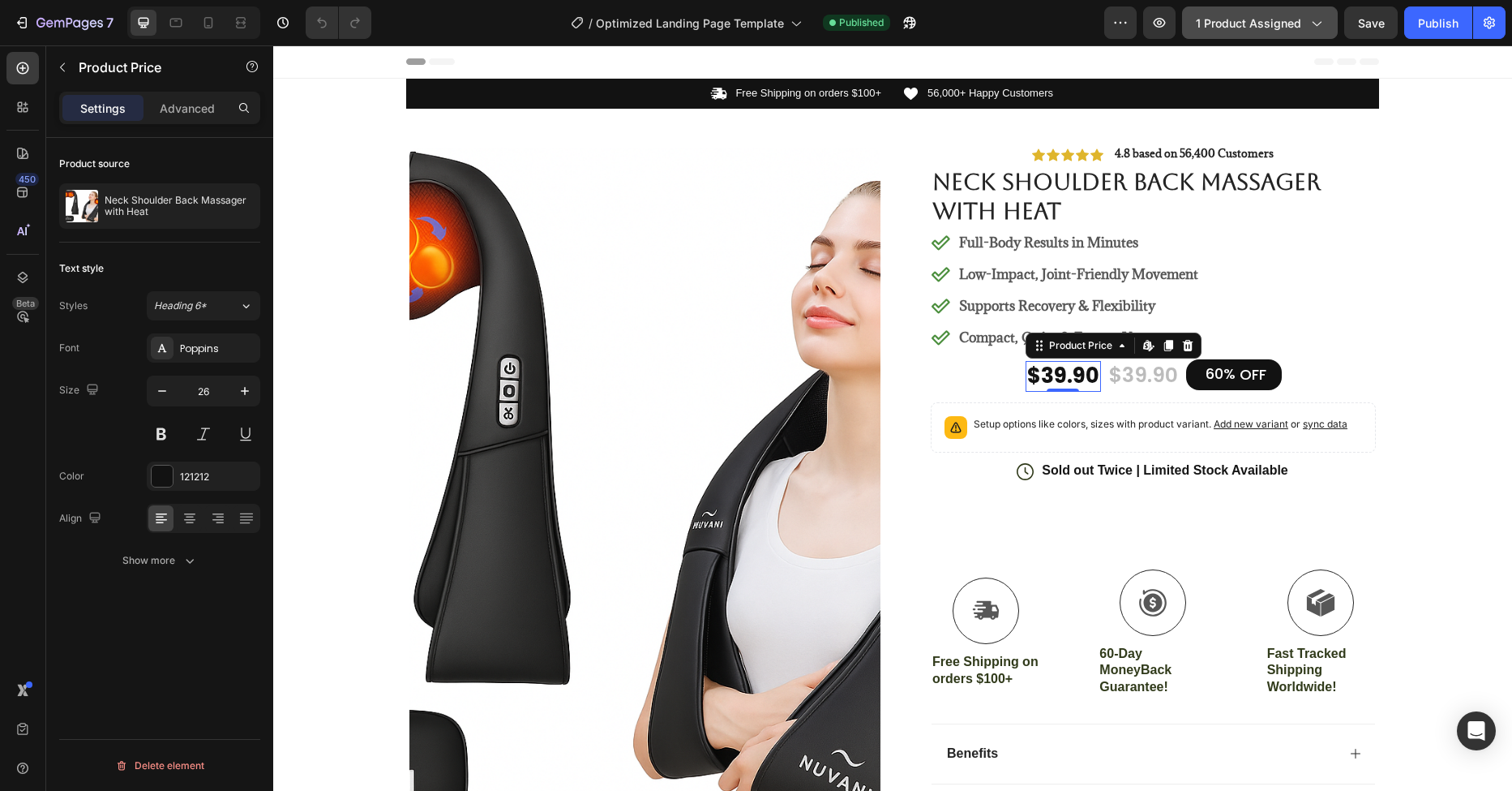
click at [1303, 31] on div "1 product assigned" at bounding box center [1260, 23] width 128 height 17
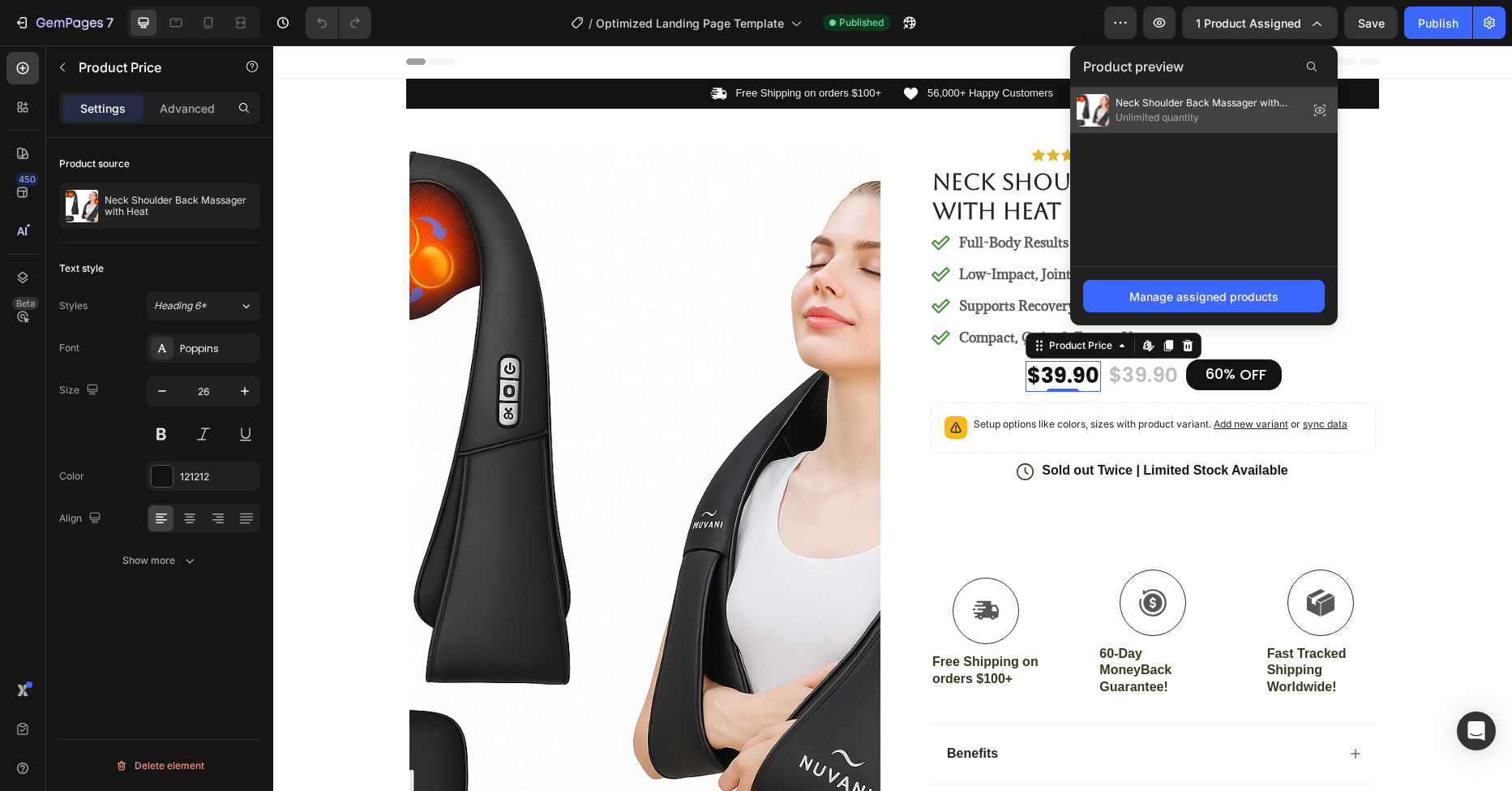
click at [1163, 114] on span "Unlimited quantity" at bounding box center [1209, 118] width 186 height 15
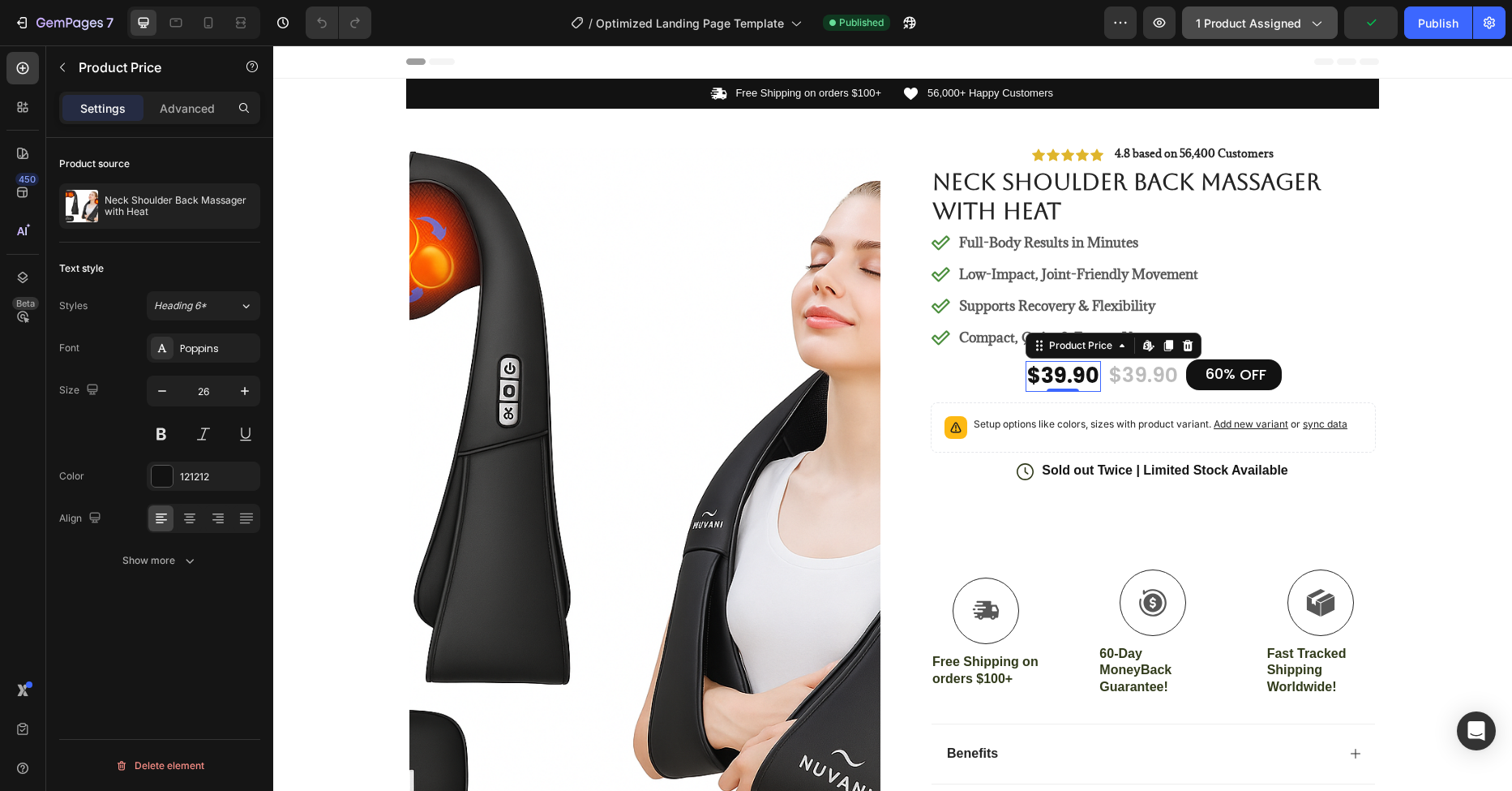
click at [1278, 21] on span "1 product assigned" at bounding box center [1248, 23] width 105 height 17
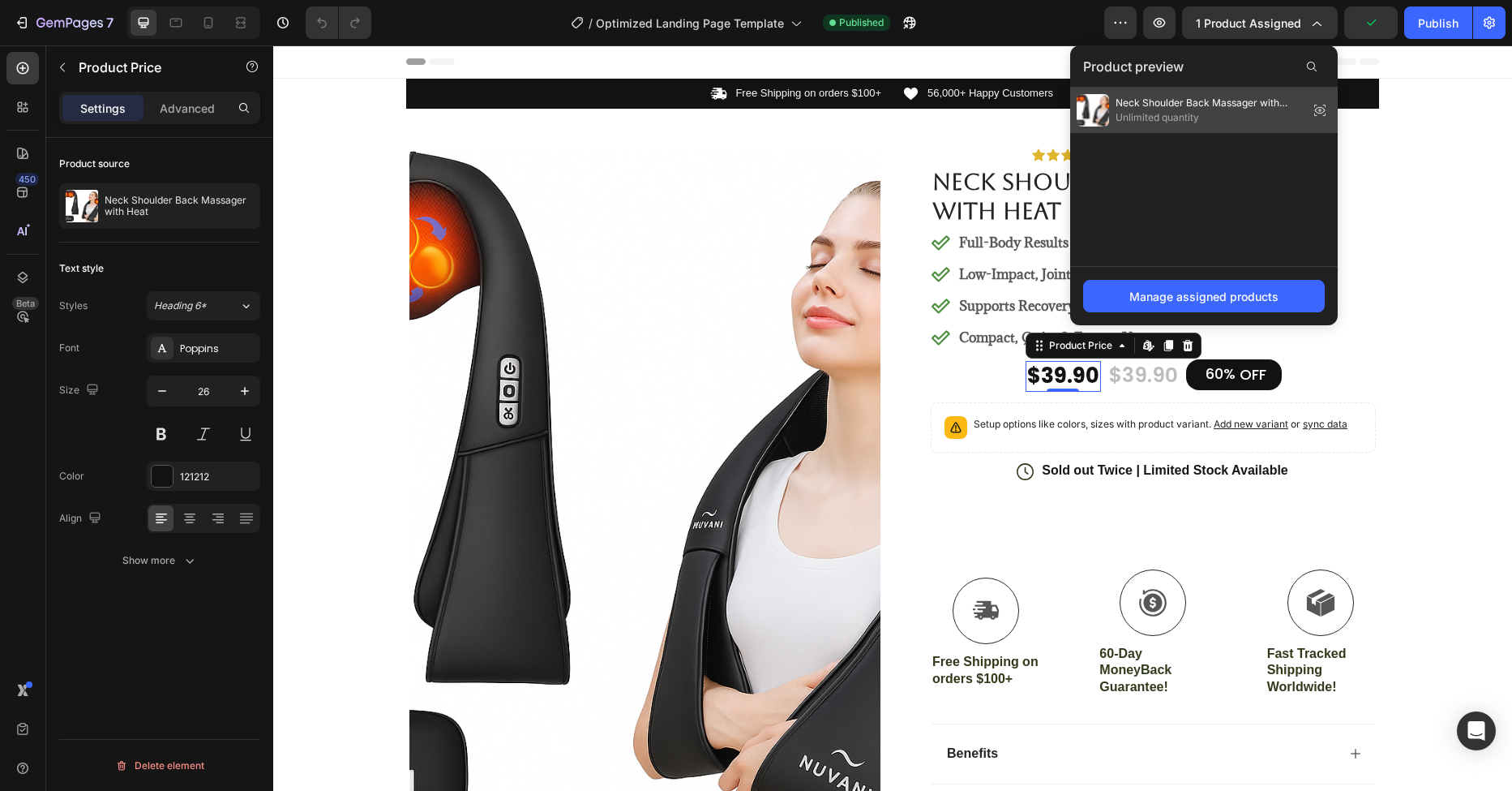
click at [1325, 111] on icon at bounding box center [1325, 110] width 0 height 1
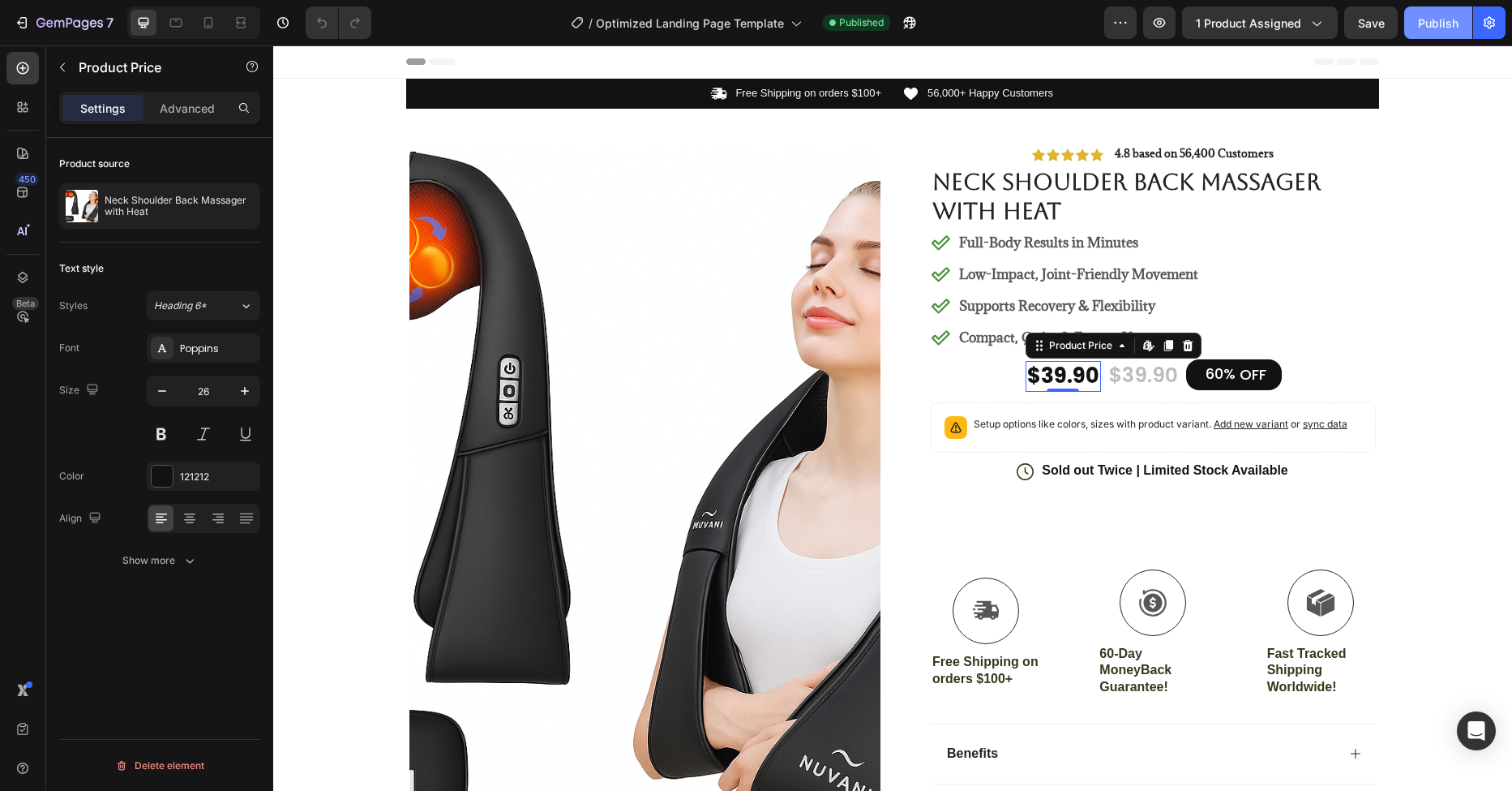
click at [1436, 22] on div "Publish" at bounding box center [1438, 23] width 41 height 17
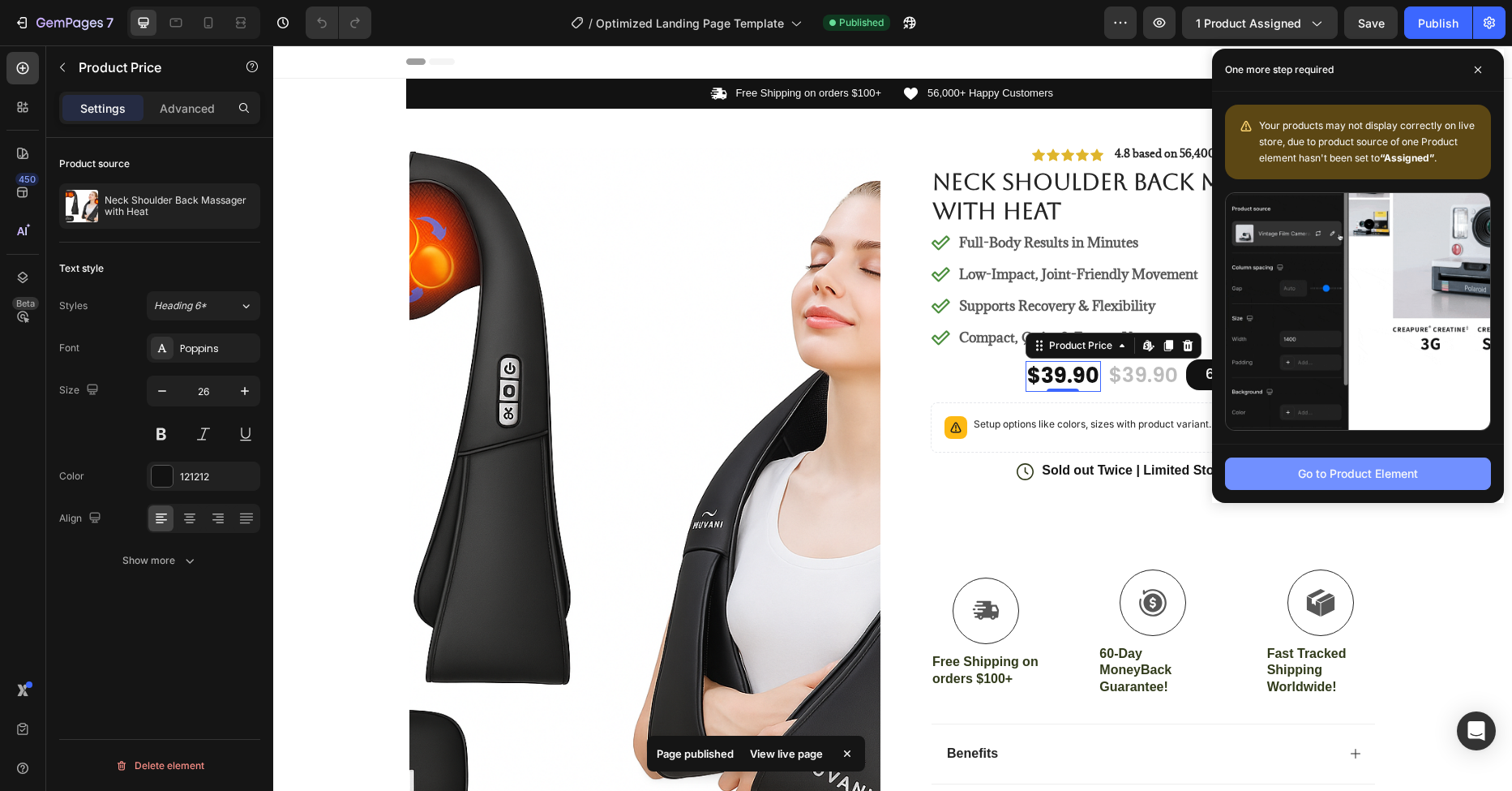
click at [1358, 477] on div "Go to Product Element" at bounding box center [1358, 473] width 120 height 17
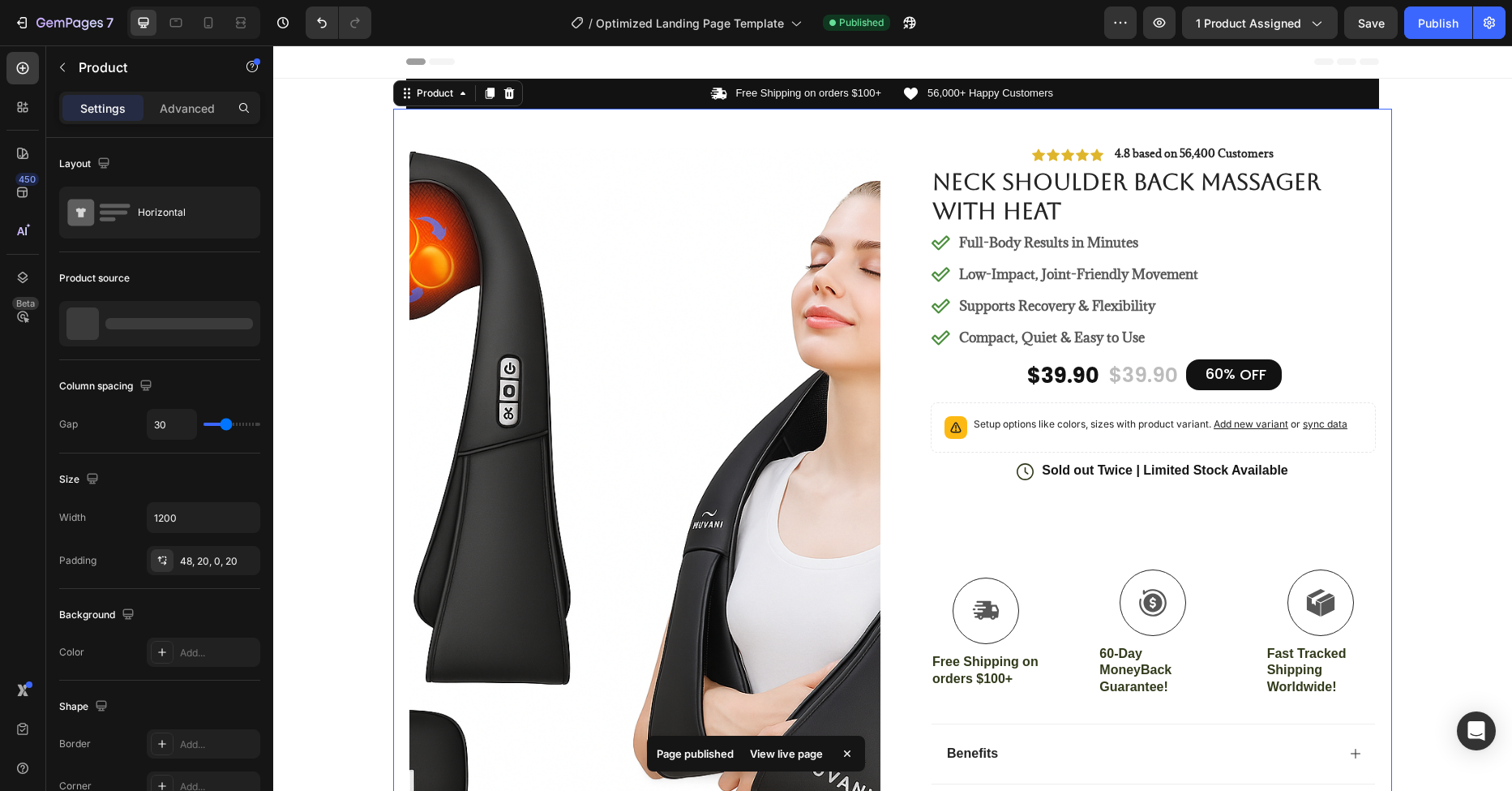
scroll to position [7, 0]
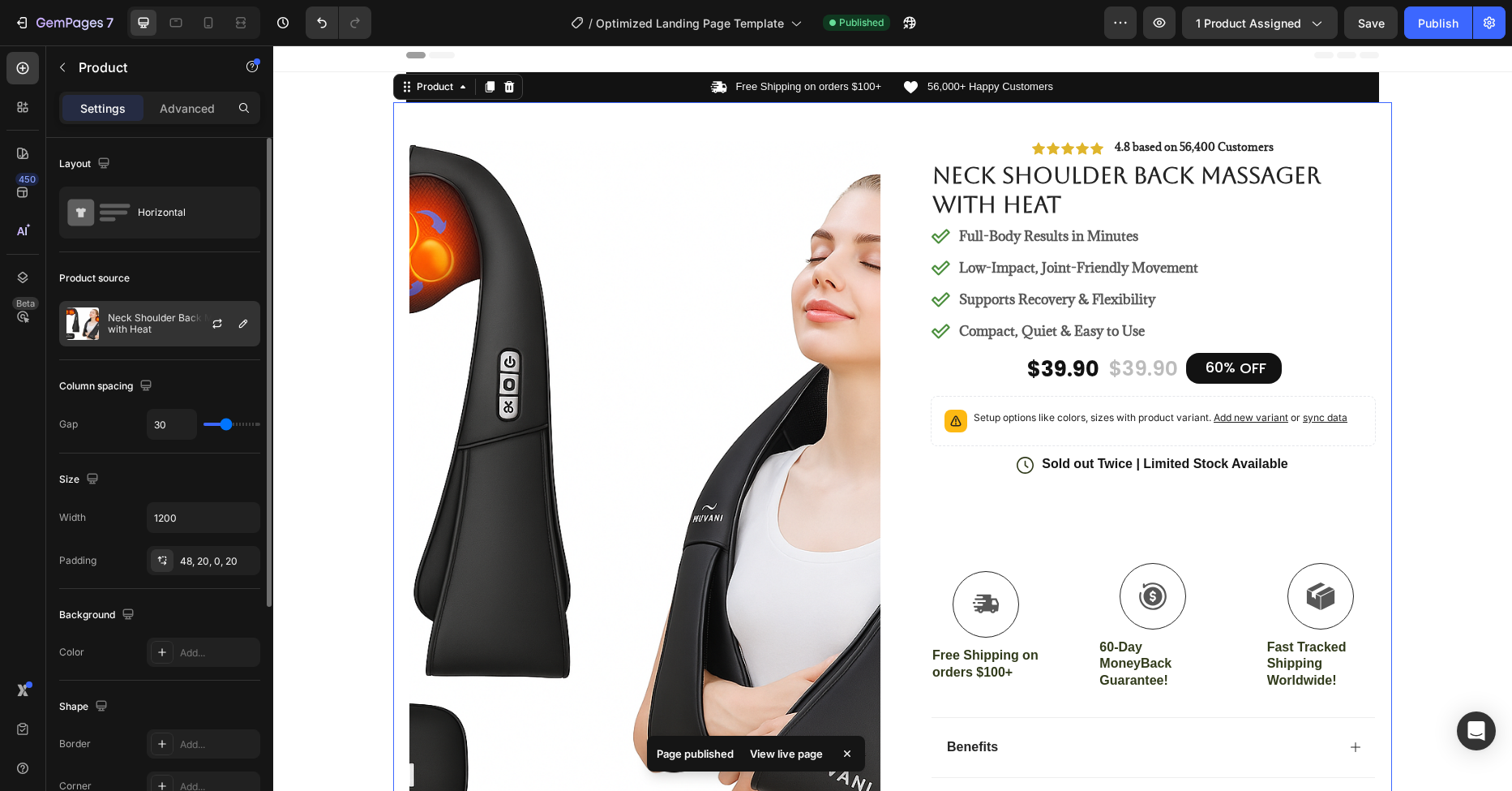
click at [147, 330] on p "Neck Shoulder Back Massager with Heat" at bounding box center [181, 324] width 145 height 23
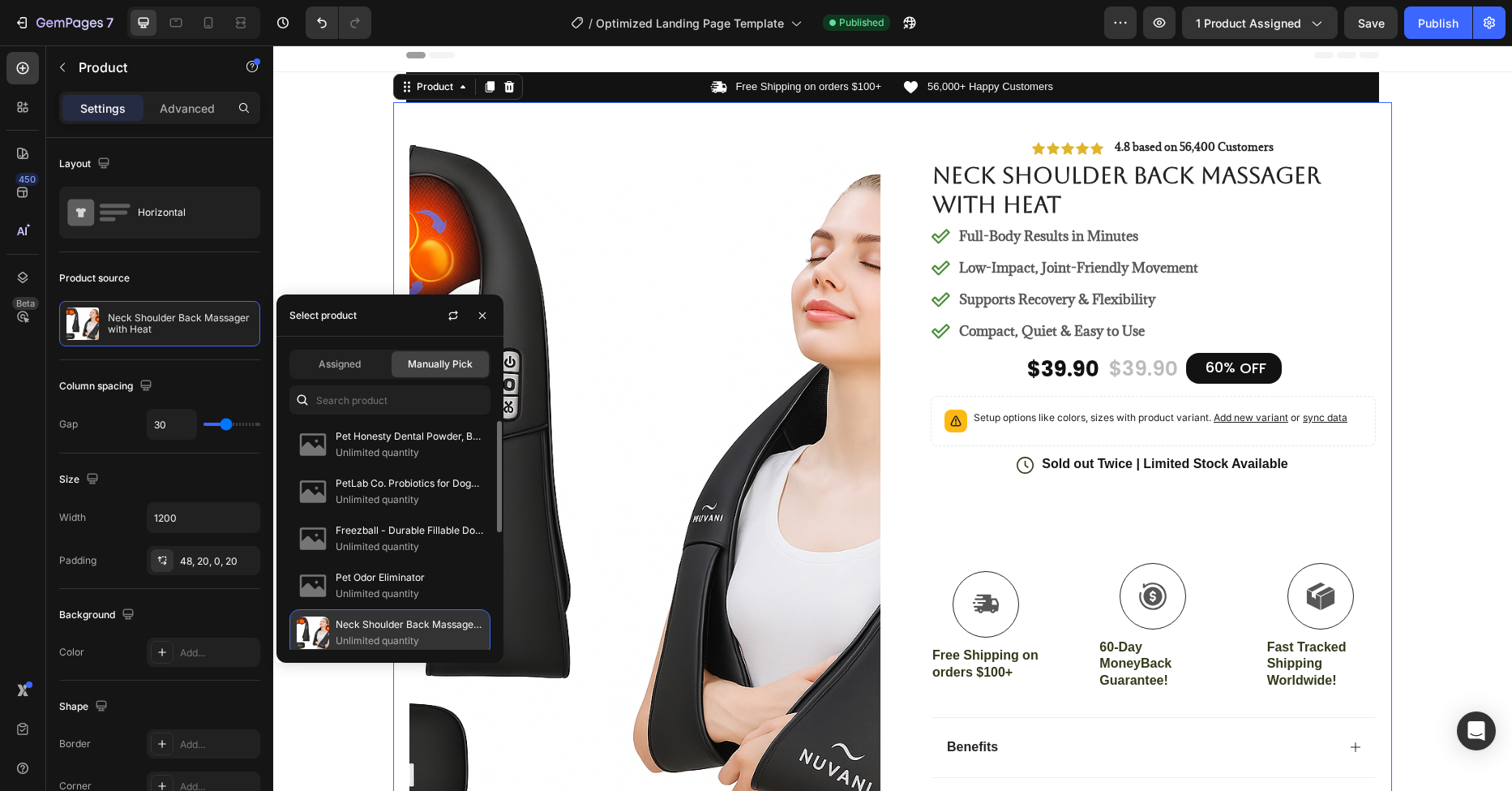
click at [364, 633] on p "Unlimited quantity" at bounding box center [409, 641] width 148 height 16
click at [427, 361] on span "Manually Pick" at bounding box center [439, 364] width 65 height 15
click at [347, 364] on span "Assigned" at bounding box center [340, 364] width 42 height 15
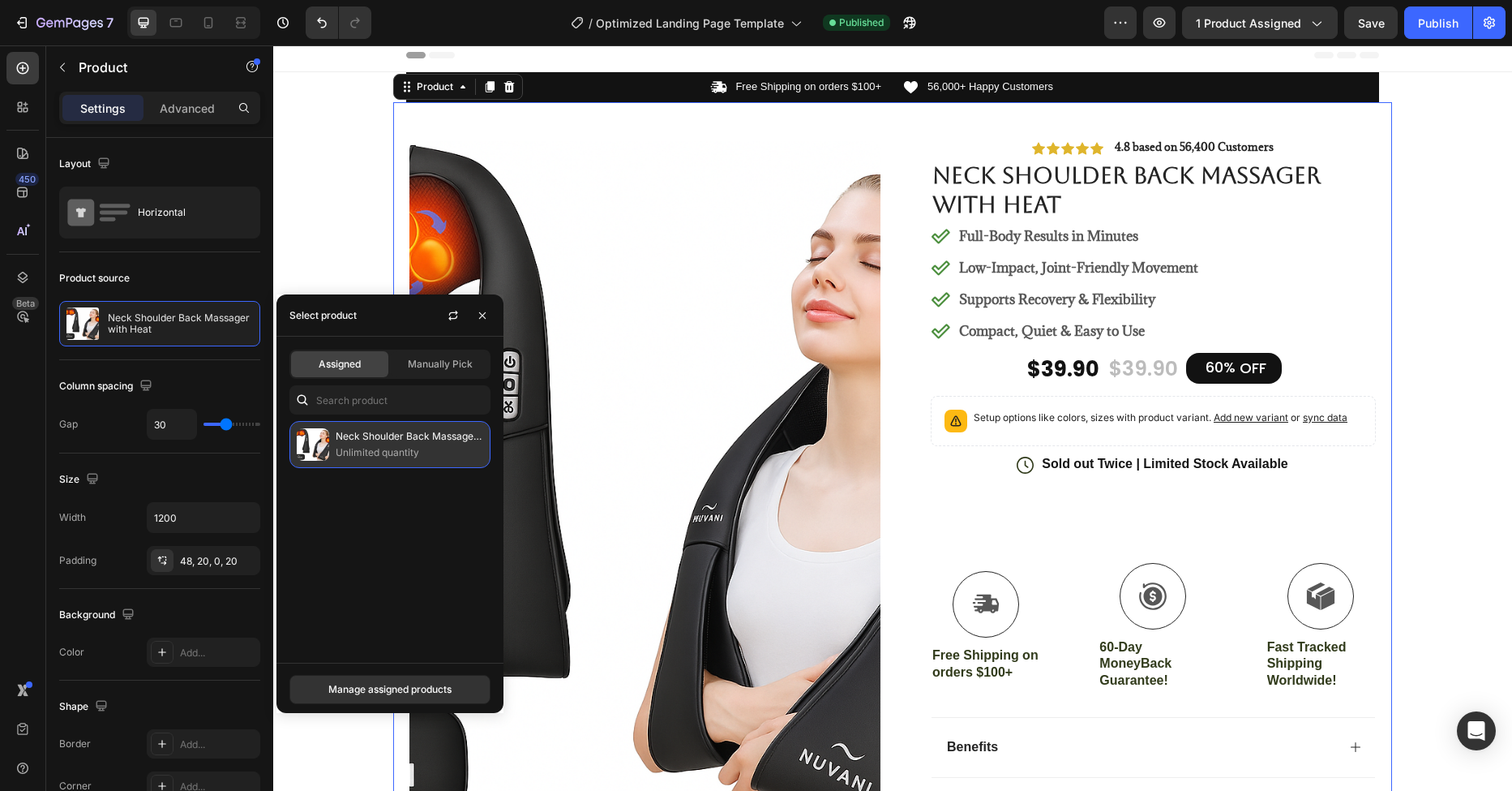
click at [381, 456] on p "Unlimited quantity" at bounding box center [409, 453] width 148 height 16
click at [447, 316] on icon "button" at bounding box center [453, 315] width 13 height 13
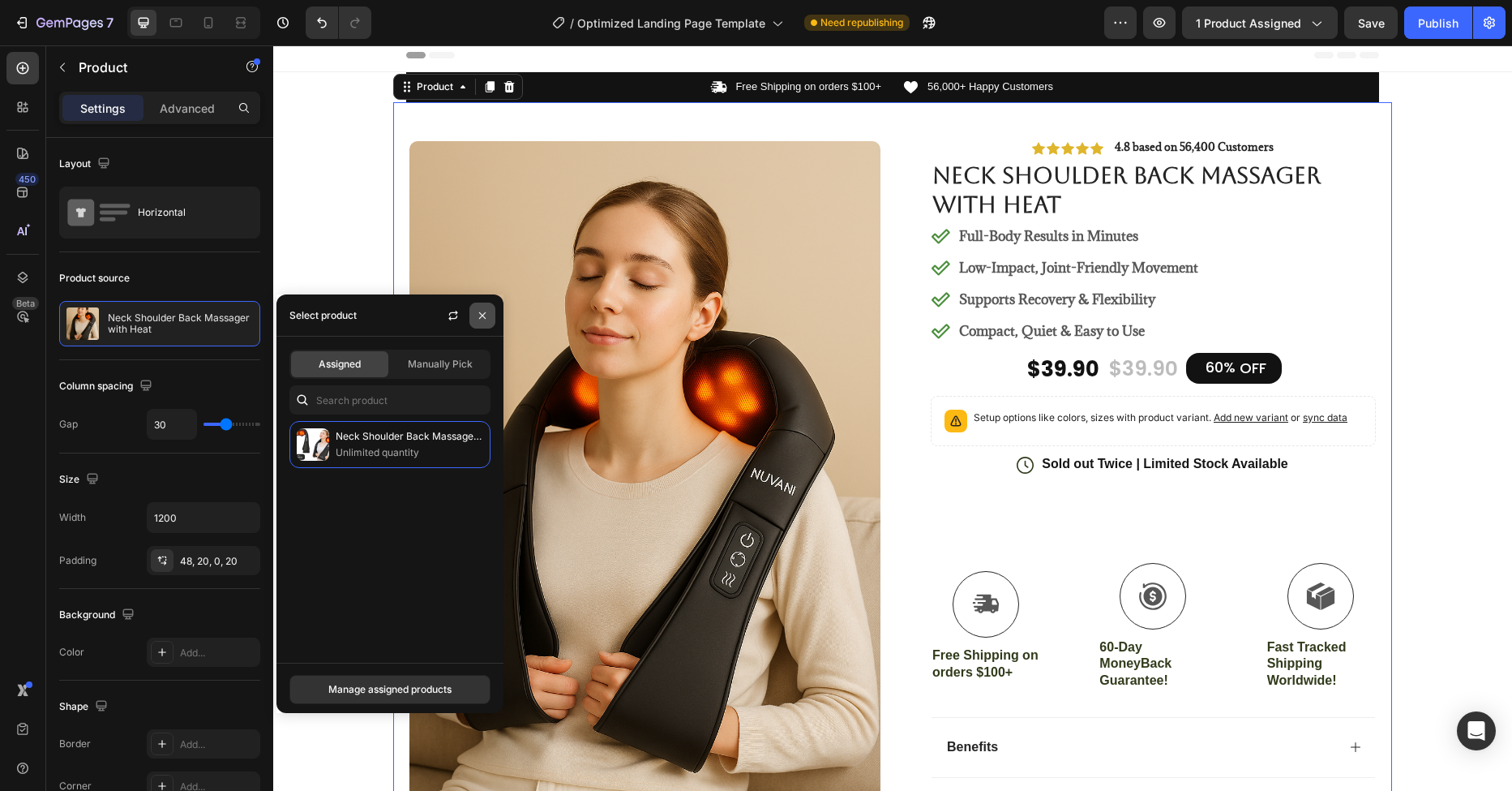
click at [479, 318] on icon "button" at bounding box center [483, 315] width 13 height 13
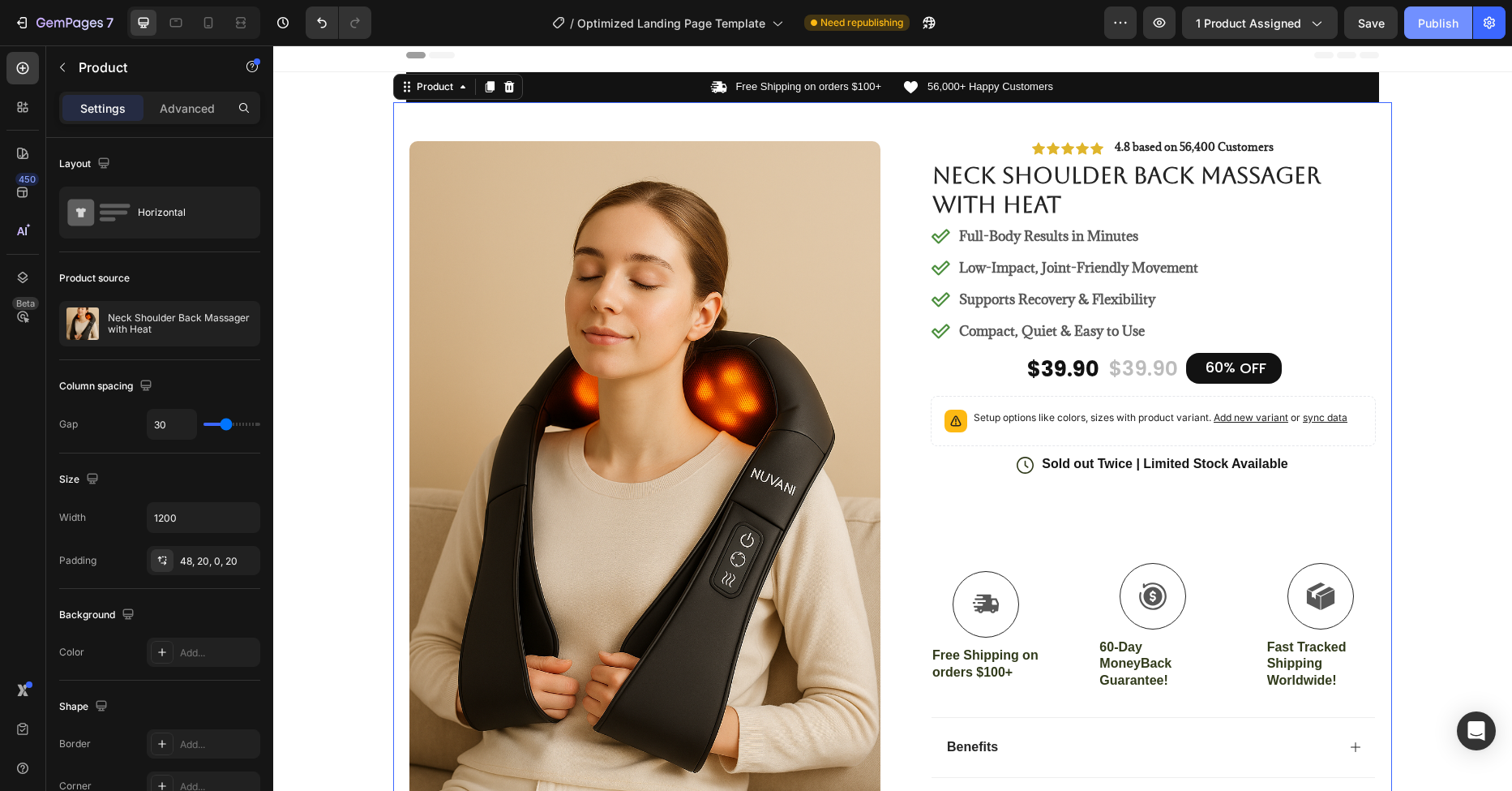
click at [1440, 25] on div "Publish" at bounding box center [1438, 23] width 41 height 17
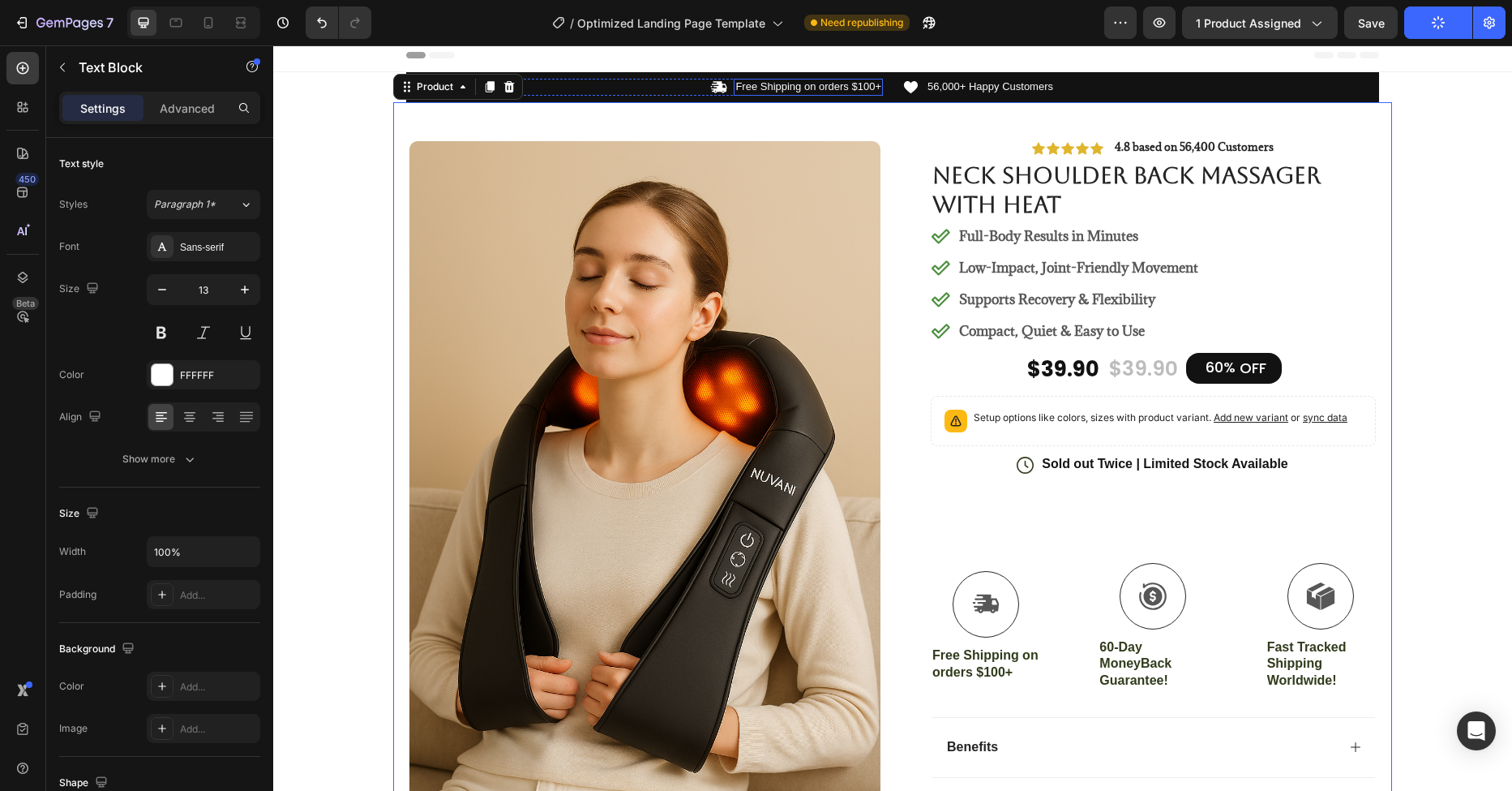
click at [863, 91] on p "Free Shipping on orders $100+" at bounding box center [808, 87] width 146 height 14
click at [860, 89] on p "Free Shipping on orders $100+" at bounding box center [808, 87] width 146 height 14
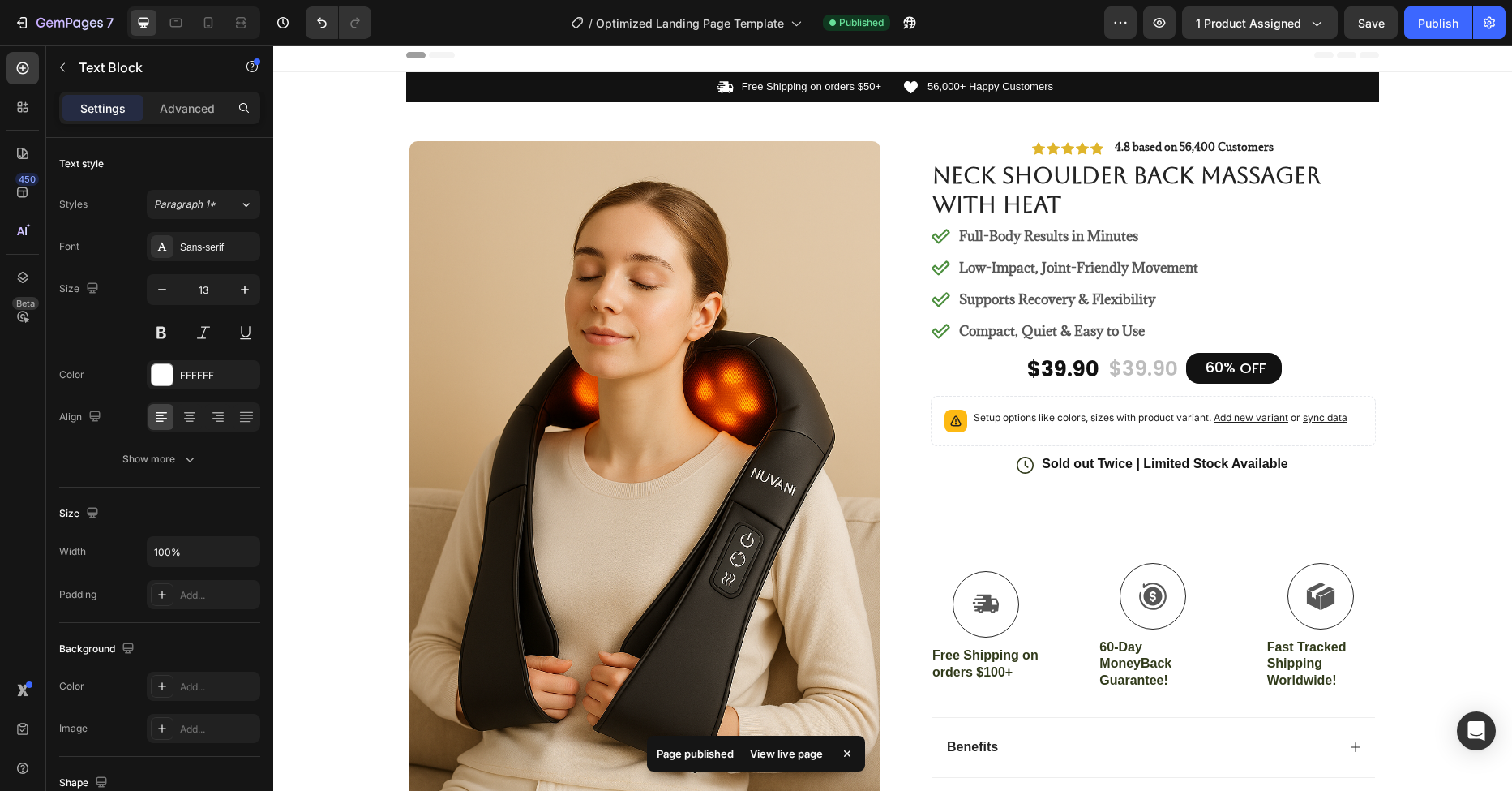
click at [1126, 47] on div "Header" at bounding box center [892, 56] width 973 height 33
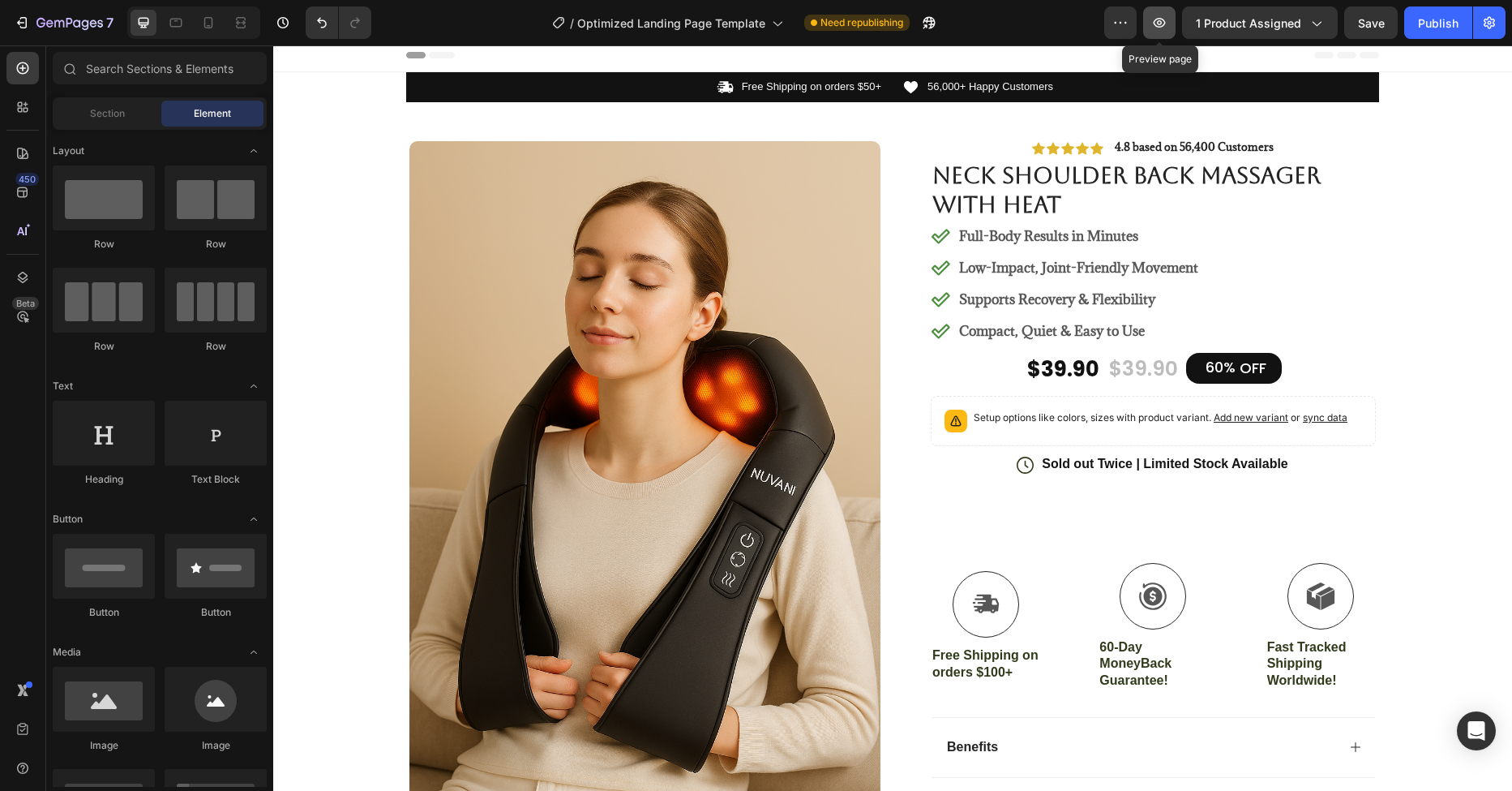
click at [1160, 22] on icon "button" at bounding box center [1159, 23] width 12 height 10
click at [934, 168] on h1 "Neck Shoulder Back Massager with Heat" at bounding box center [1153, 190] width 445 height 62
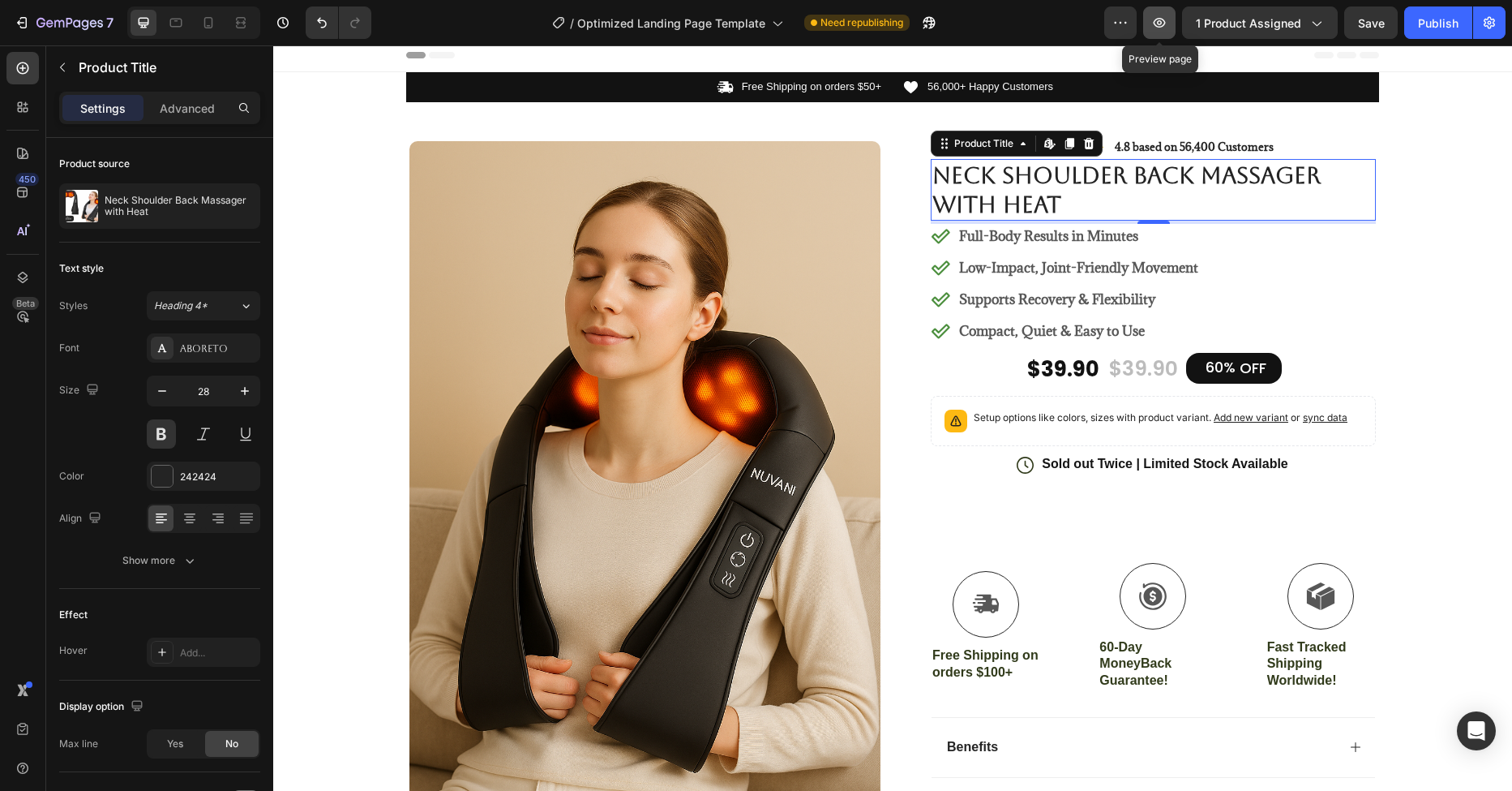
click at [1170, 20] on button "button" at bounding box center [1159, 23] width 33 height 33
click at [1027, 180] on h1 "Neck Shoulder Back Massager with Heat" at bounding box center [1153, 190] width 445 height 62
click at [1073, 200] on h1 "Neck Shoulder Back Massager with Heat" at bounding box center [1153, 190] width 445 height 62
click at [1043, 200] on h1 "Neck Shoulder Back Massager with Heat" at bounding box center [1153, 190] width 445 height 62
click at [1042, 200] on h1 "Neck Shoulder Back Massager with Heat" at bounding box center [1153, 190] width 445 height 62
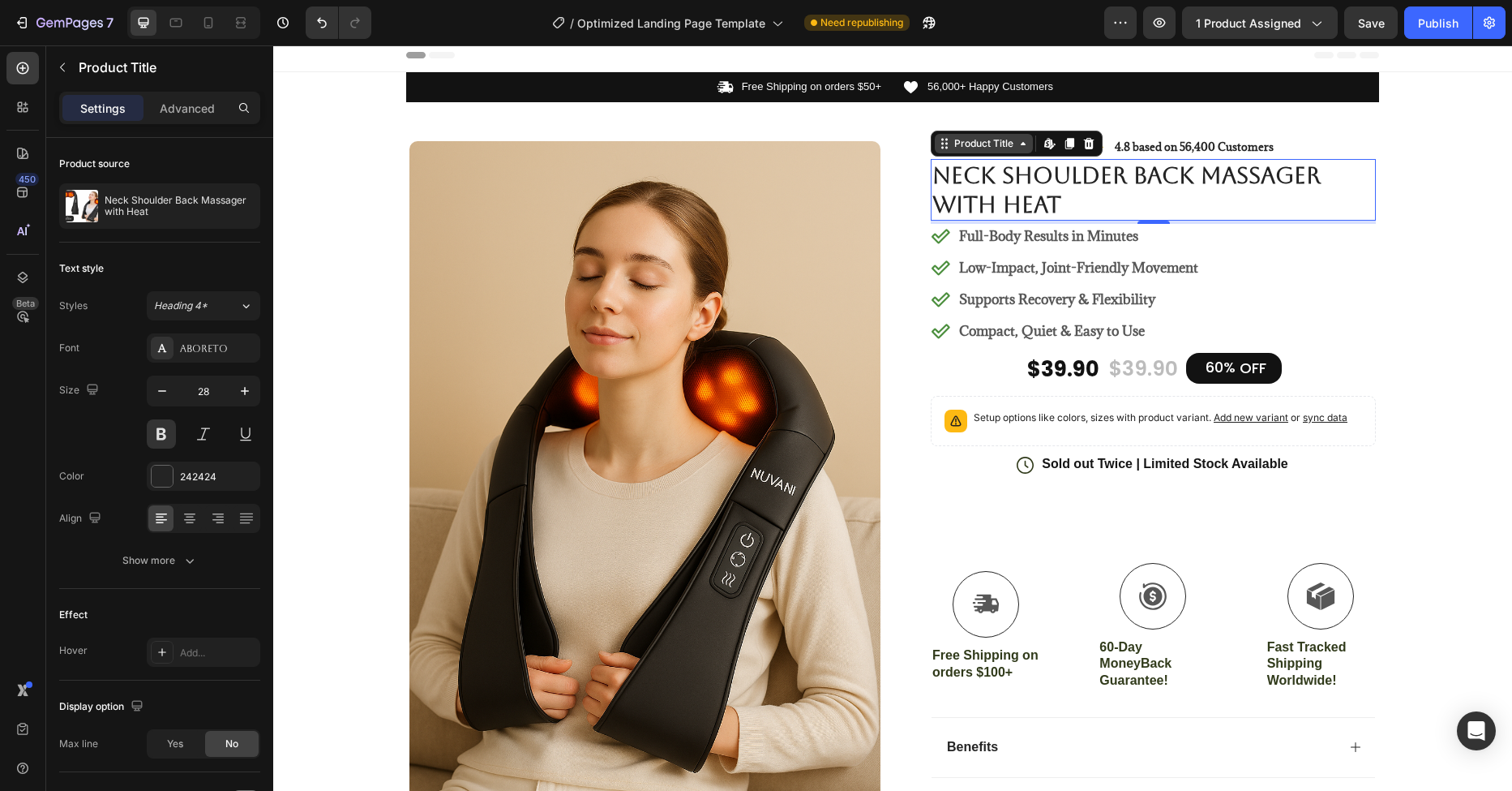
click at [961, 148] on div "Product Title" at bounding box center [983, 144] width 65 height 15
click at [1060, 178] on h1 "Neck Shoulder Back Massager with Heat" at bounding box center [1153, 190] width 445 height 62
click at [899, 118] on div "Product Images #1 Home fitness Product of 2024 Text Block Image Icon Icon Icon …" at bounding box center [892, 716] width 999 height 1227
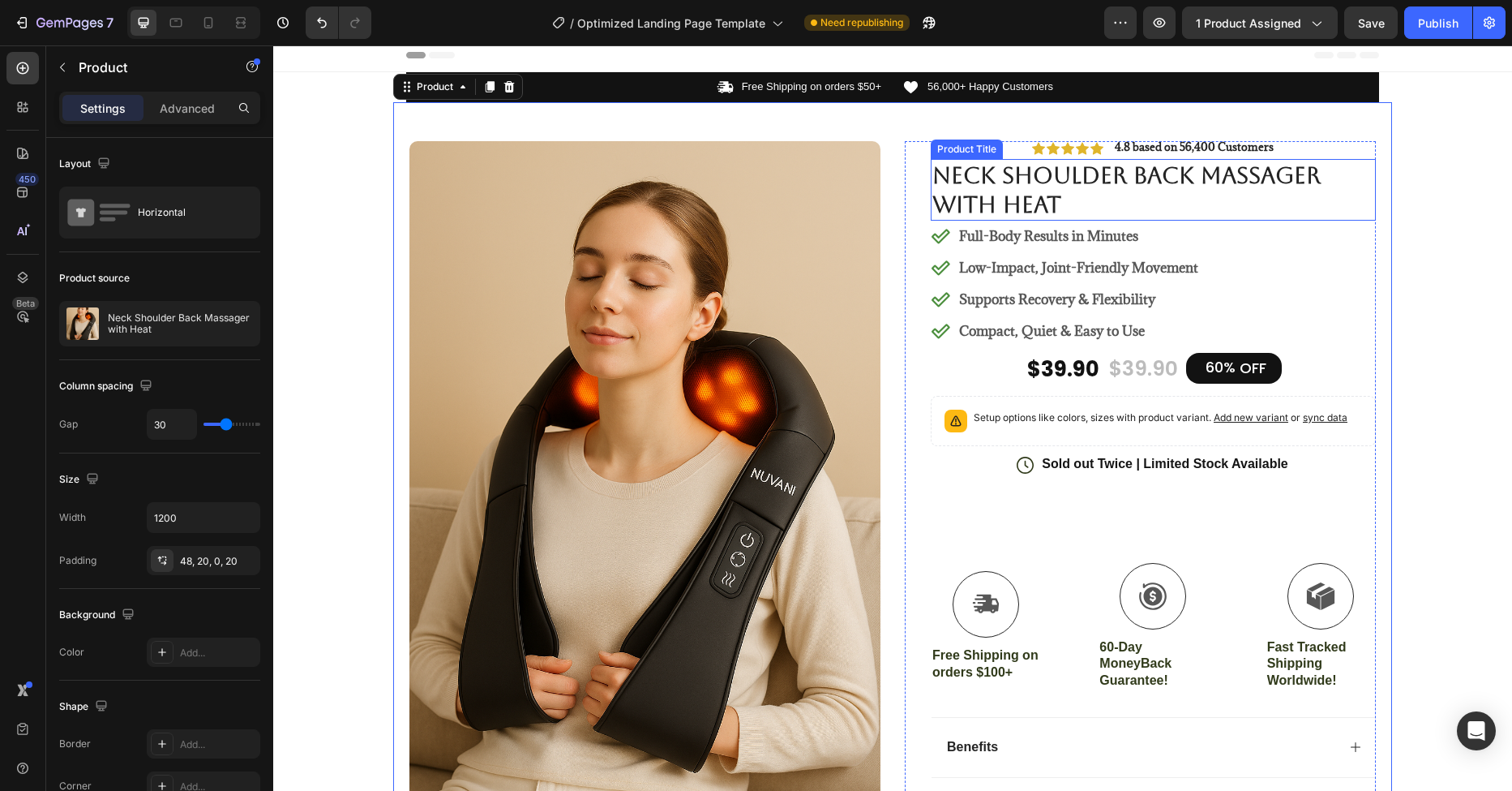
click at [1022, 179] on h1 "Neck Shoulder Back Massager with Heat" at bounding box center [1153, 190] width 445 height 62
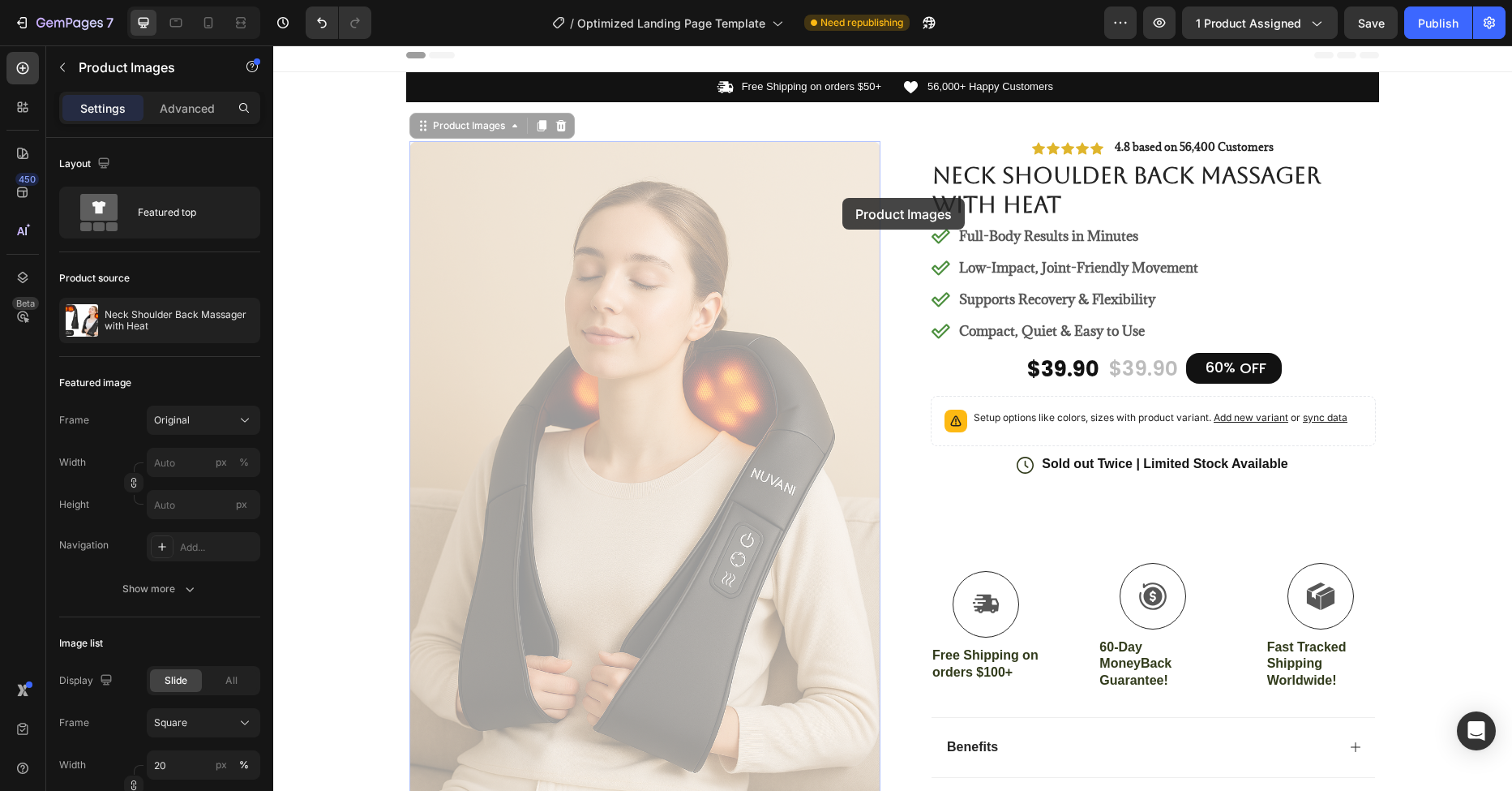
click at [973, 188] on h1 "Neck Shoulder Back Massager with Heat" at bounding box center [1153, 190] width 445 height 62
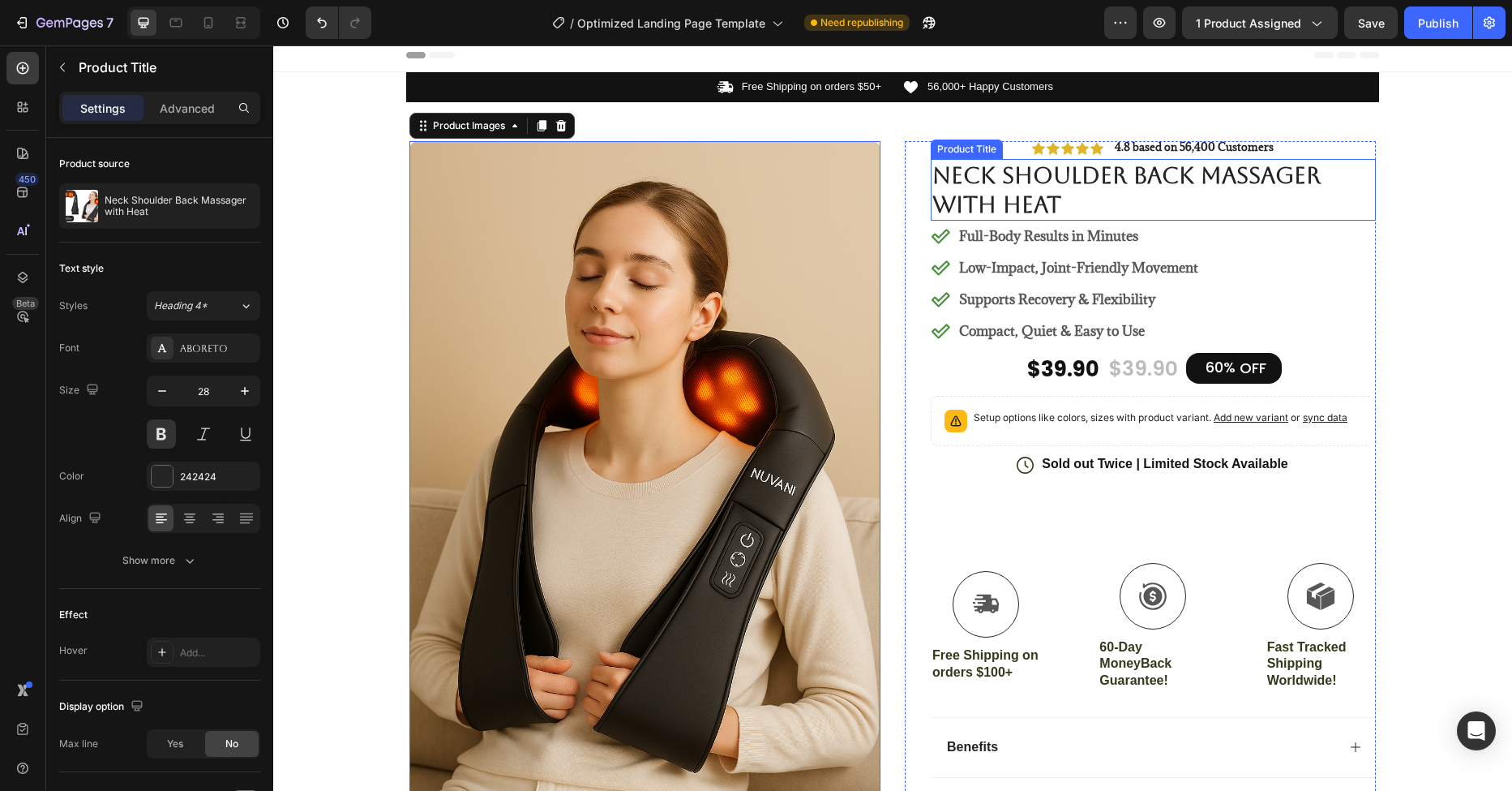
click at [1060, 170] on h1 "Neck Shoulder Back Massager with Heat" at bounding box center [1153, 190] width 445 height 62
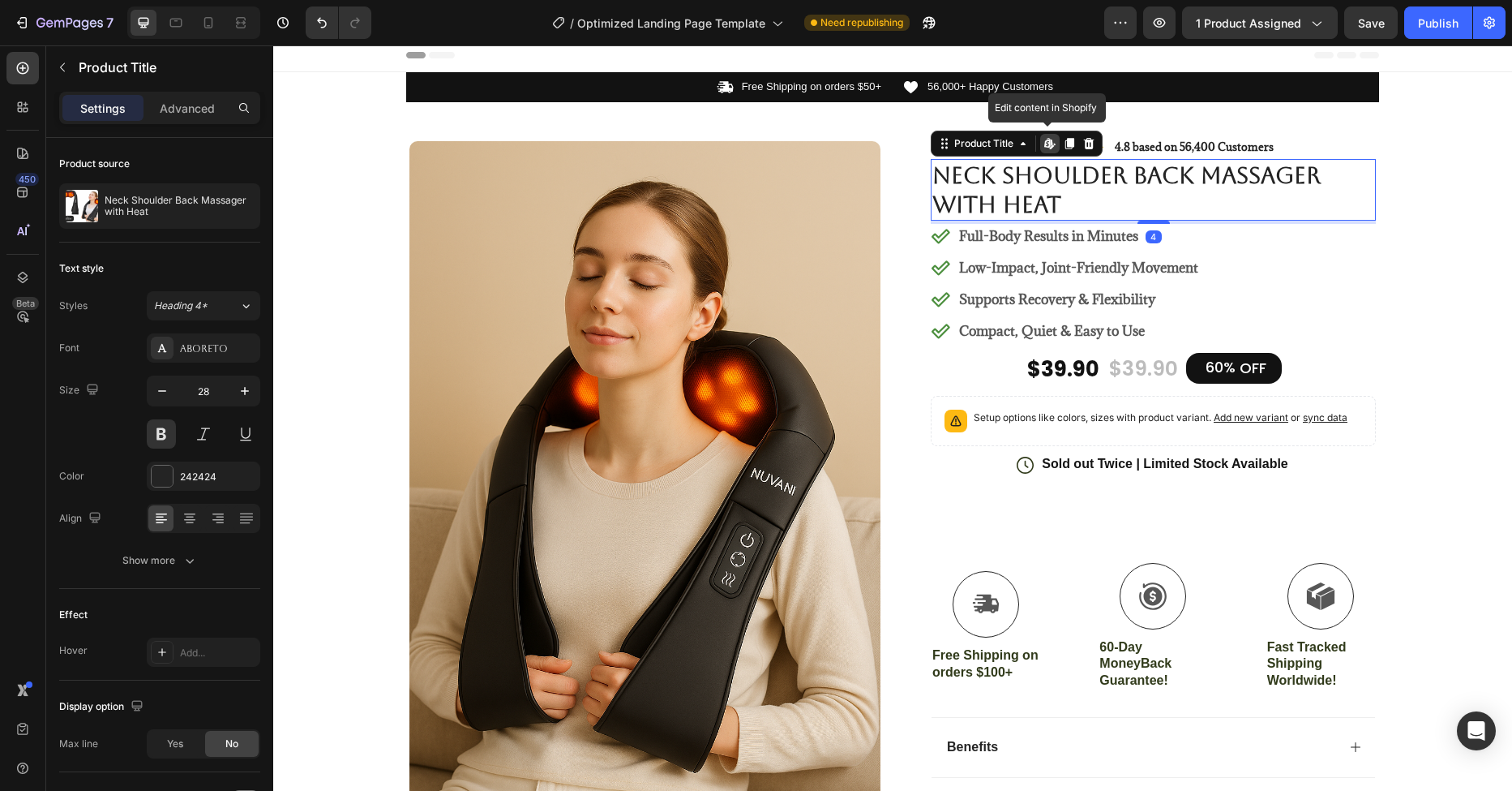
click at [1043, 150] on icon at bounding box center [1050, 144] width 13 height 13
click at [990, 235] on p "Full-Body Results in Minutes" at bounding box center [1078, 236] width 239 height 20
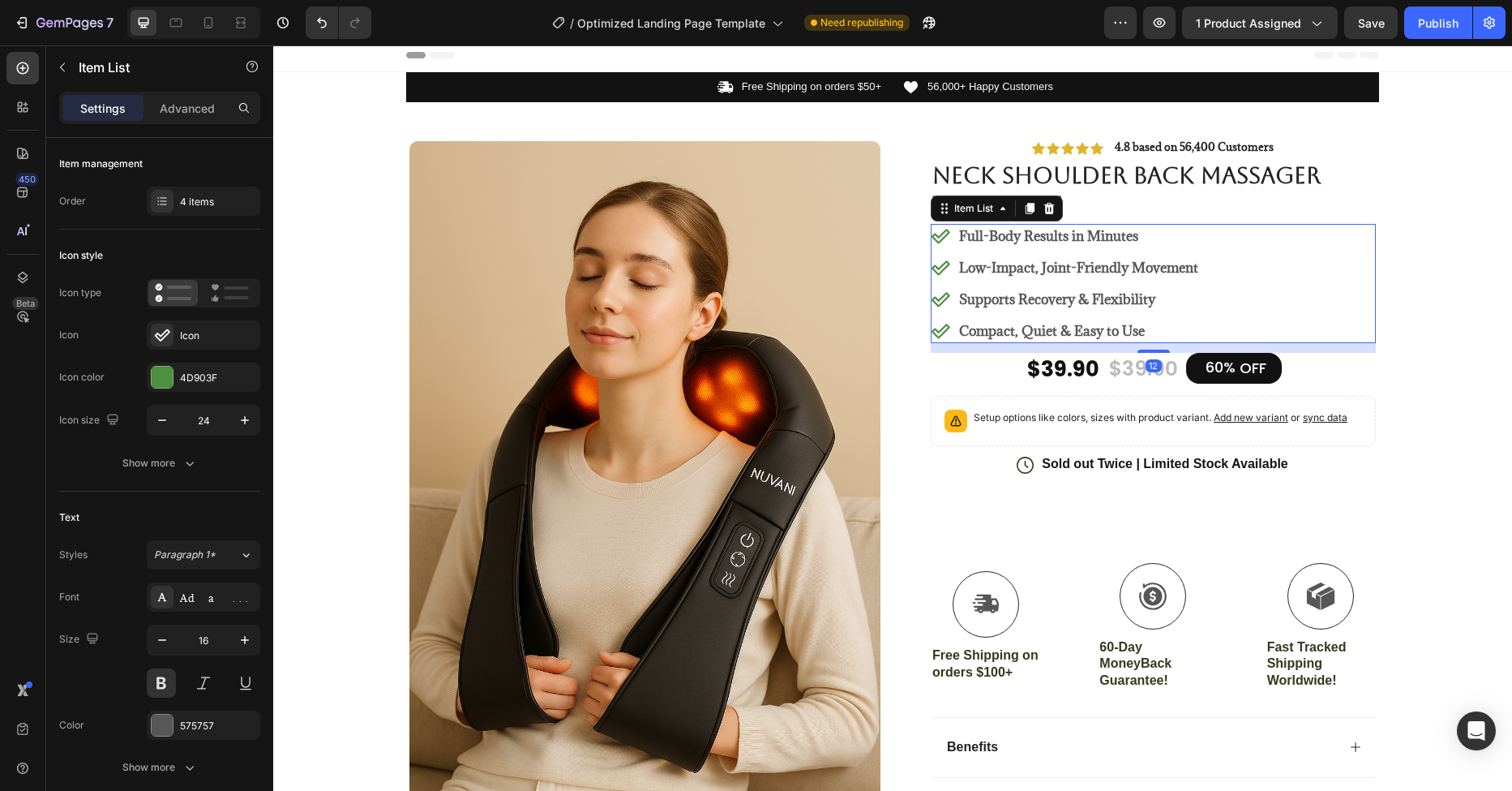
click at [1006, 234] on p "Full-Body Results in Minutes" at bounding box center [1078, 236] width 239 height 20
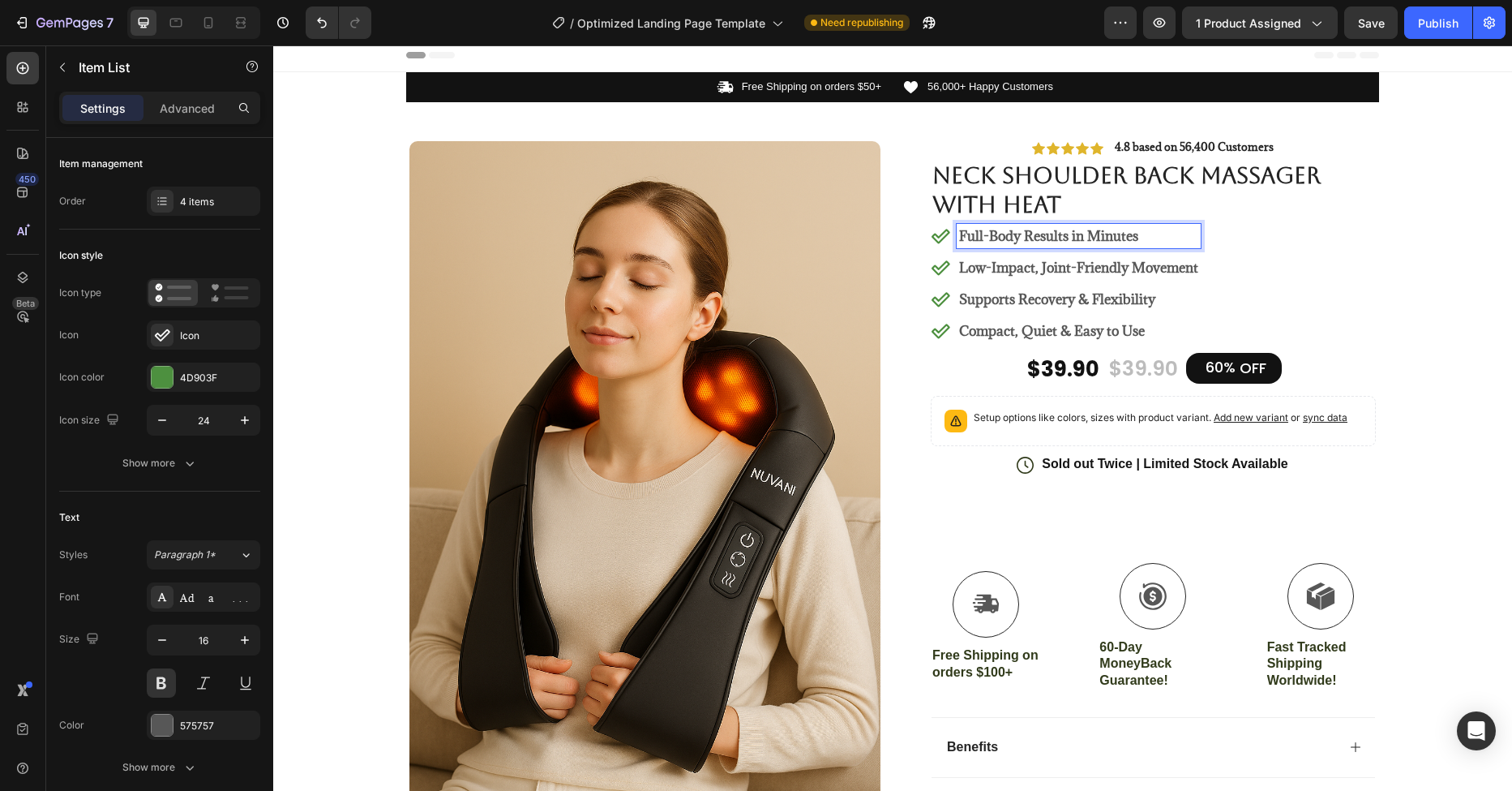
click at [1144, 237] on p "Full-Body Results in Minutes" at bounding box center [1078, 236] width 239 height 20
drag, startPoint x: 1137, startPoint y: 237, endPoint x: 964, endPoint y: 239, distance: 173.0
click at [964, 239] on p "Full-Body Results in Minutes" at bounding box center [1078, 236] width 239 height 20
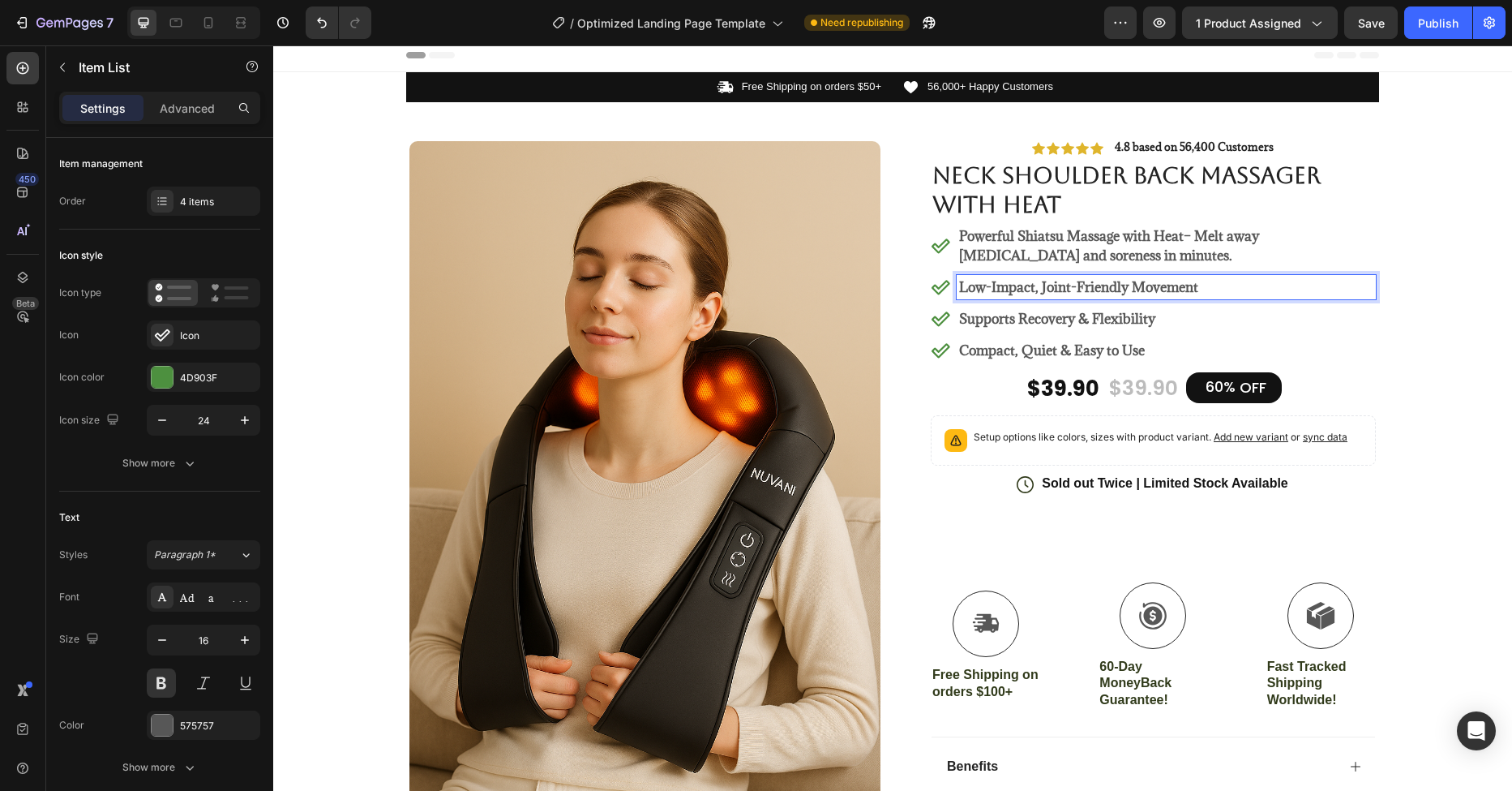
click at [1011, 292] on p "Low-Impact, Joint-Friendly Movement" at bounding box center [1166, 287] width 414 height 20
click at [1101, 284] on p "Low-Impact, Joint-Friendly Movement" at bounding box center [1166, 287] width 414 height 20
click at [1202, 287] on p "Low-Impact, Joint-Friendly Movement" at bounding box center [1166, 287] width 414 height 20
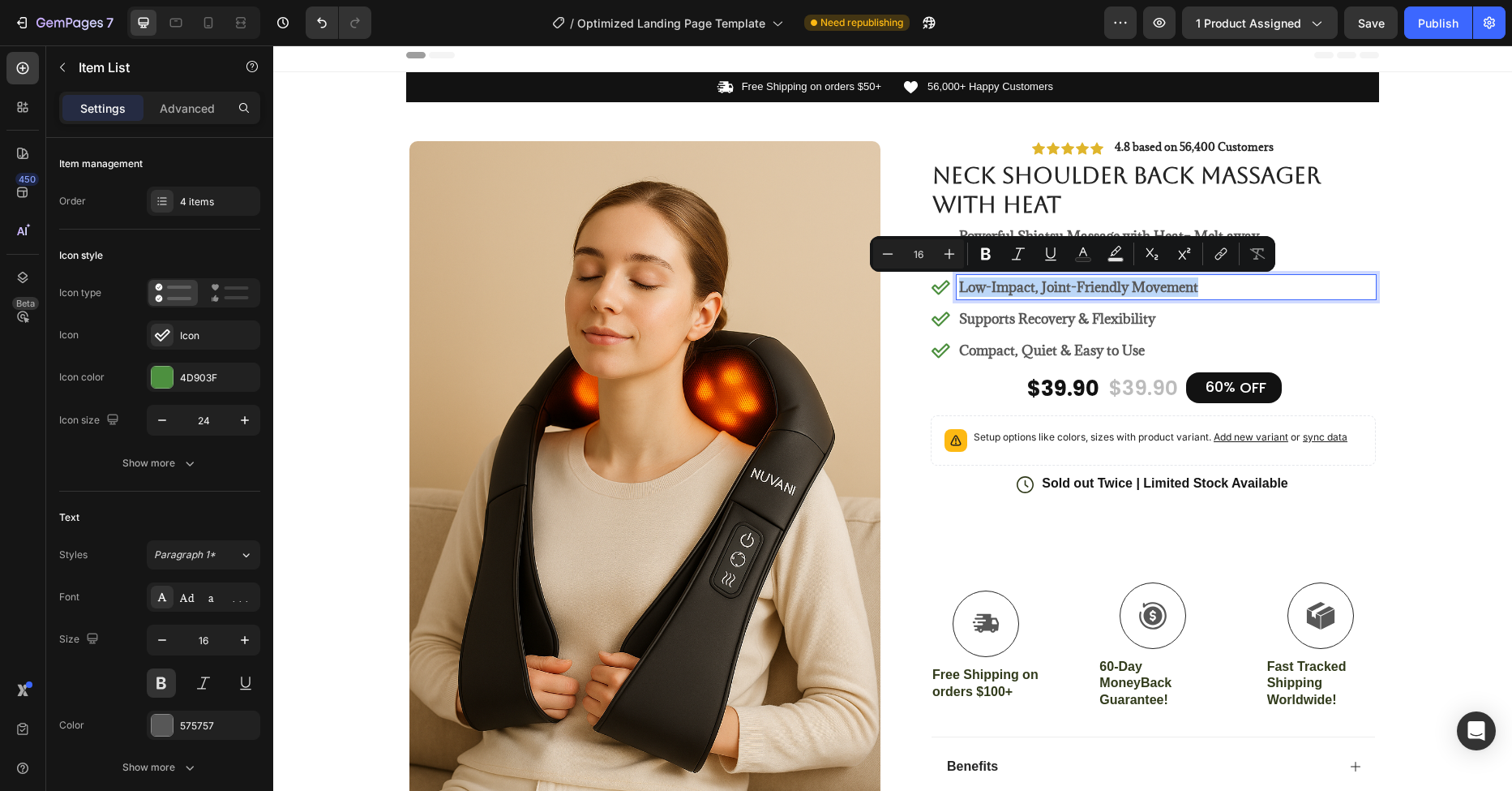
drag, startPoint x: 1203, startPoint y: 287, endPoint x: 955, endPoint y: 283, distance: 248.0
click at [959, 283] on p "Low-Impact, Joint-Friendly Movement" at bounding box center [1166, 287] width 414 height 20
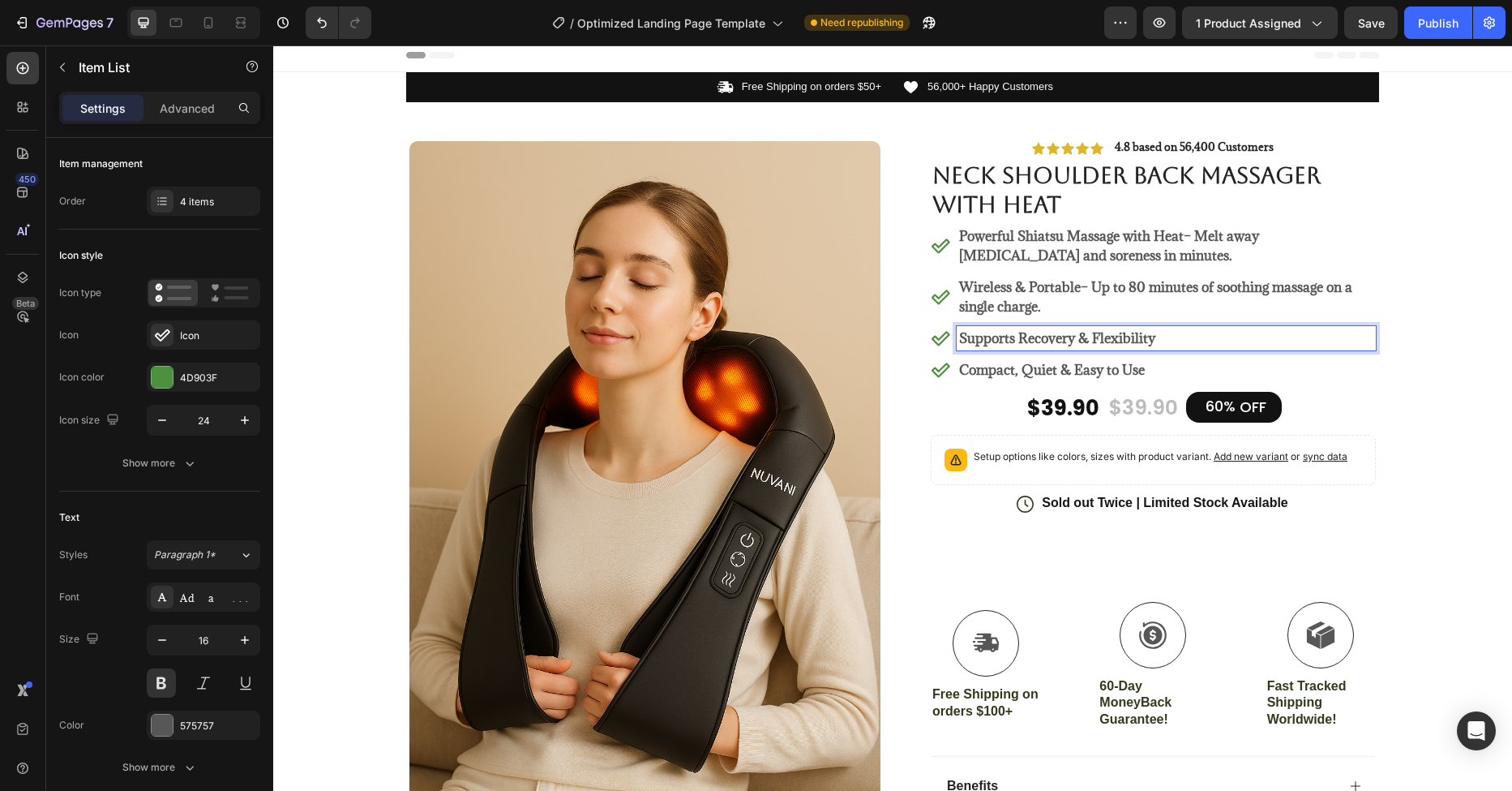
click at [1057, 335] on strong "Supports Recovery & Flexibility" at bounding box center [1057, 338] width 196 height 18
click at [1117, 333] on strong "Supports Recovery & Flexibility" at bounding box center [1057, 338] width 196 height 18
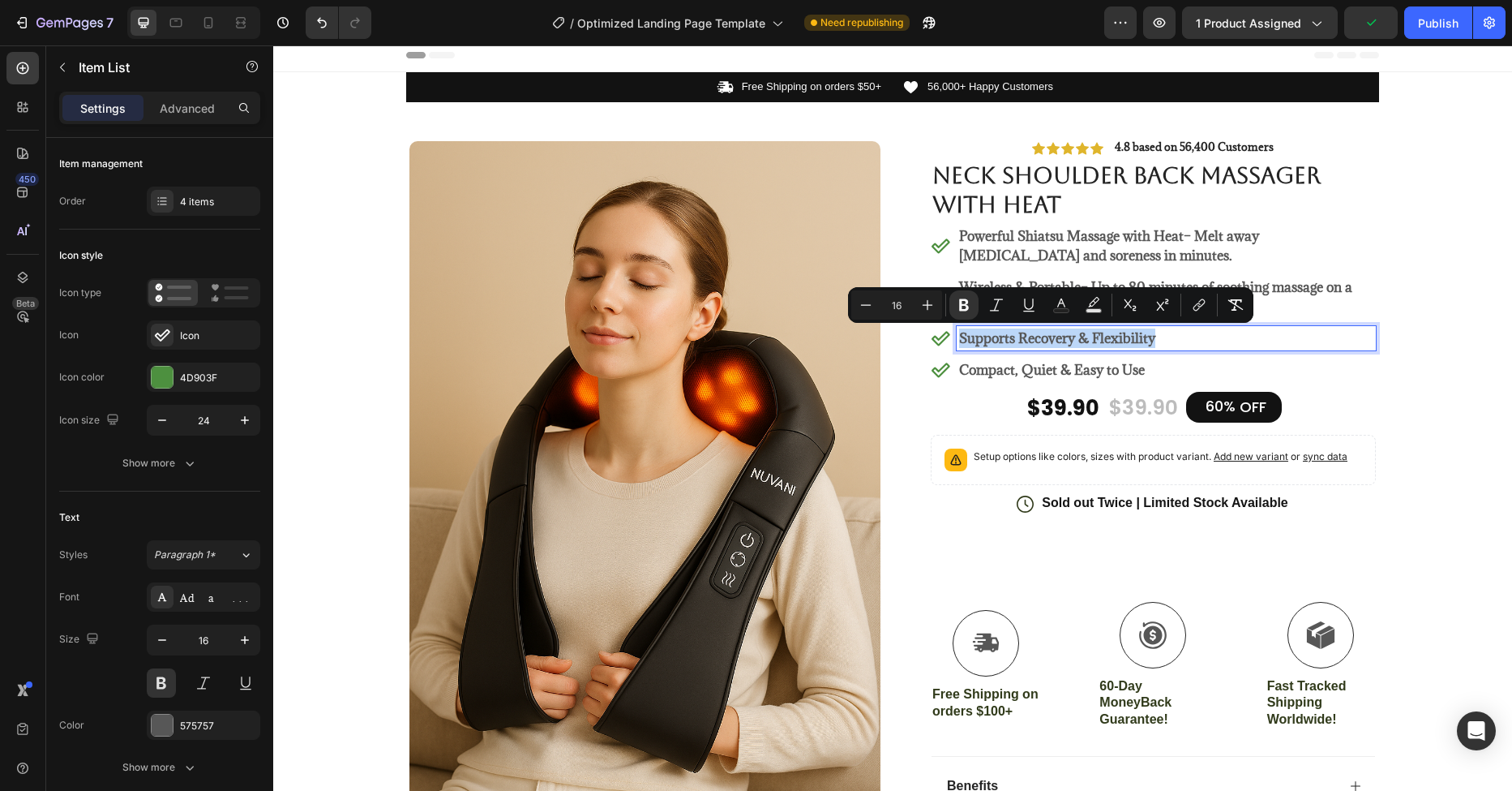
drag, startPoint x: 1173, startPoint y: 339, endPoint x: 951, endPoint y: 342, distance: 222.0
click at [957, 342] on div "Supports Recovery & Flexibility" at bounding box center [1166, 338] width 419 height 25
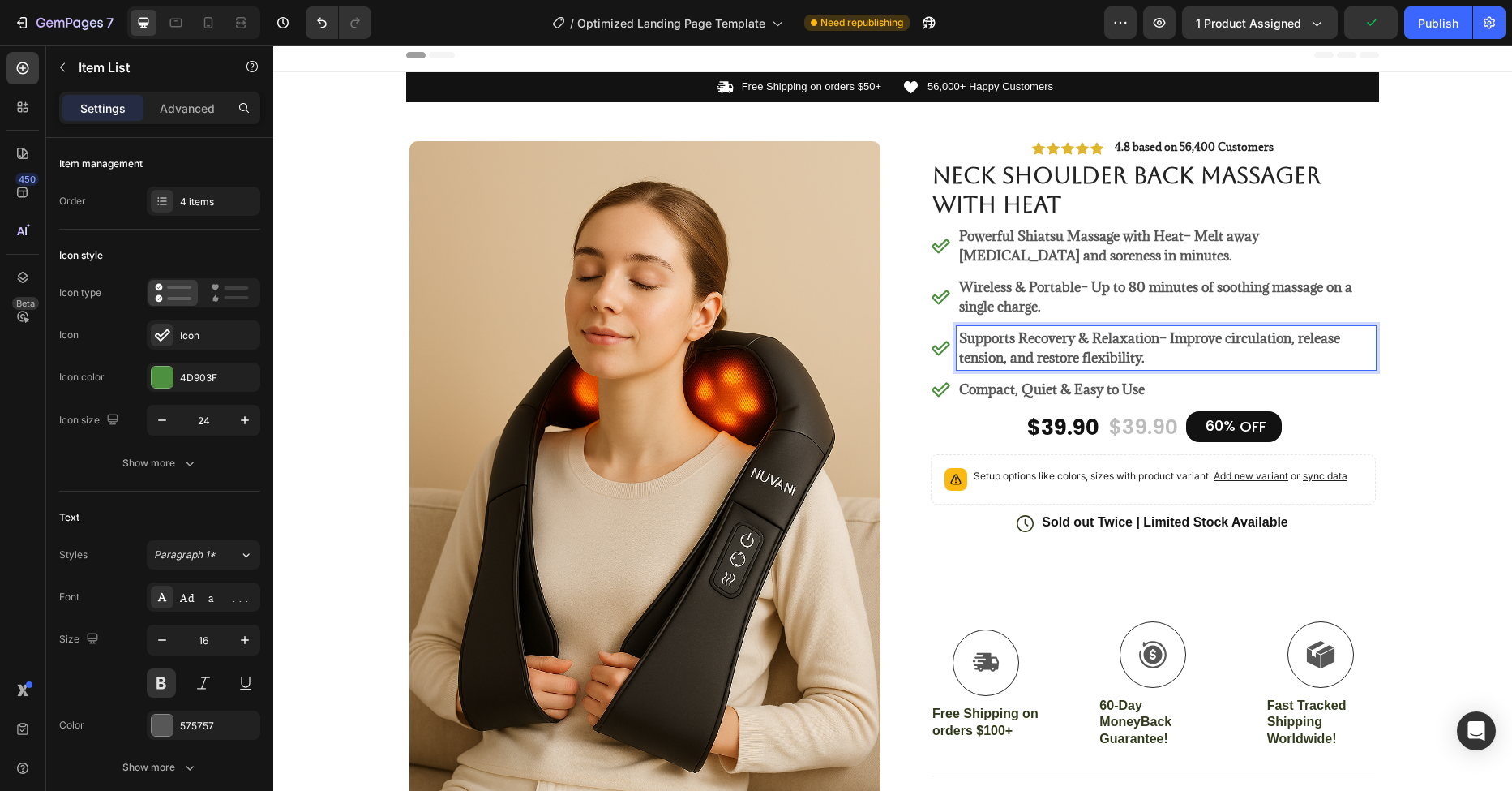
click at [1112, 384] on strong "Compact, Quiet & Easy to Use" at bounding box center [1051, 389] width 185 height 18
click at [1173, 378] on div "Compact, Quiet & Easy to Use" at bounding box center [1166, 389] width 419 height 25
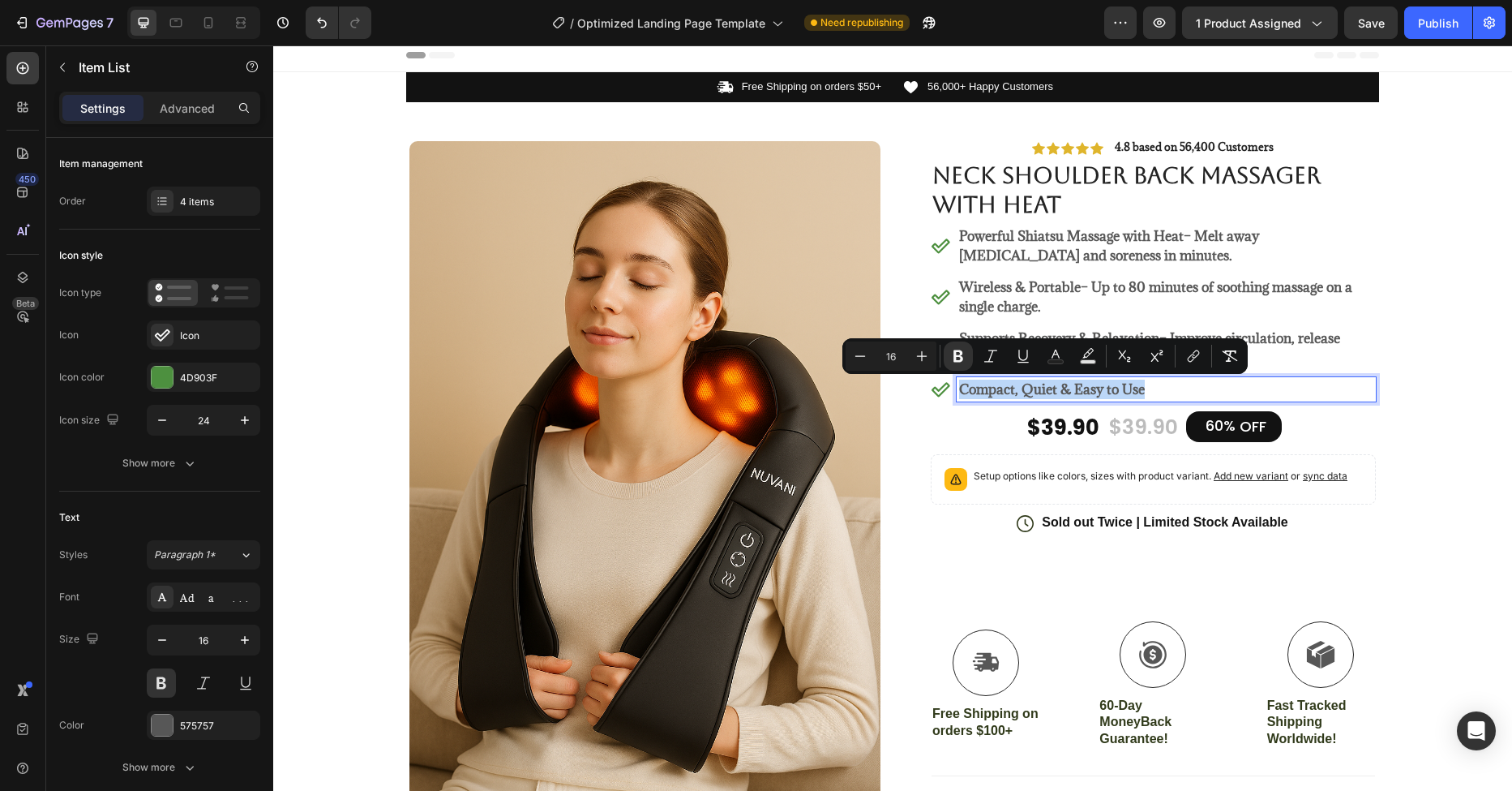
drag, startPoint x: 1136, startPoint y: 389, endPoint x: 957, endPoint y: 382, distance: 179.1
click at [959, 382] on p "Compact, Quiet & Easy to Use" at bounding box center [1166, 389] width 414 height 20
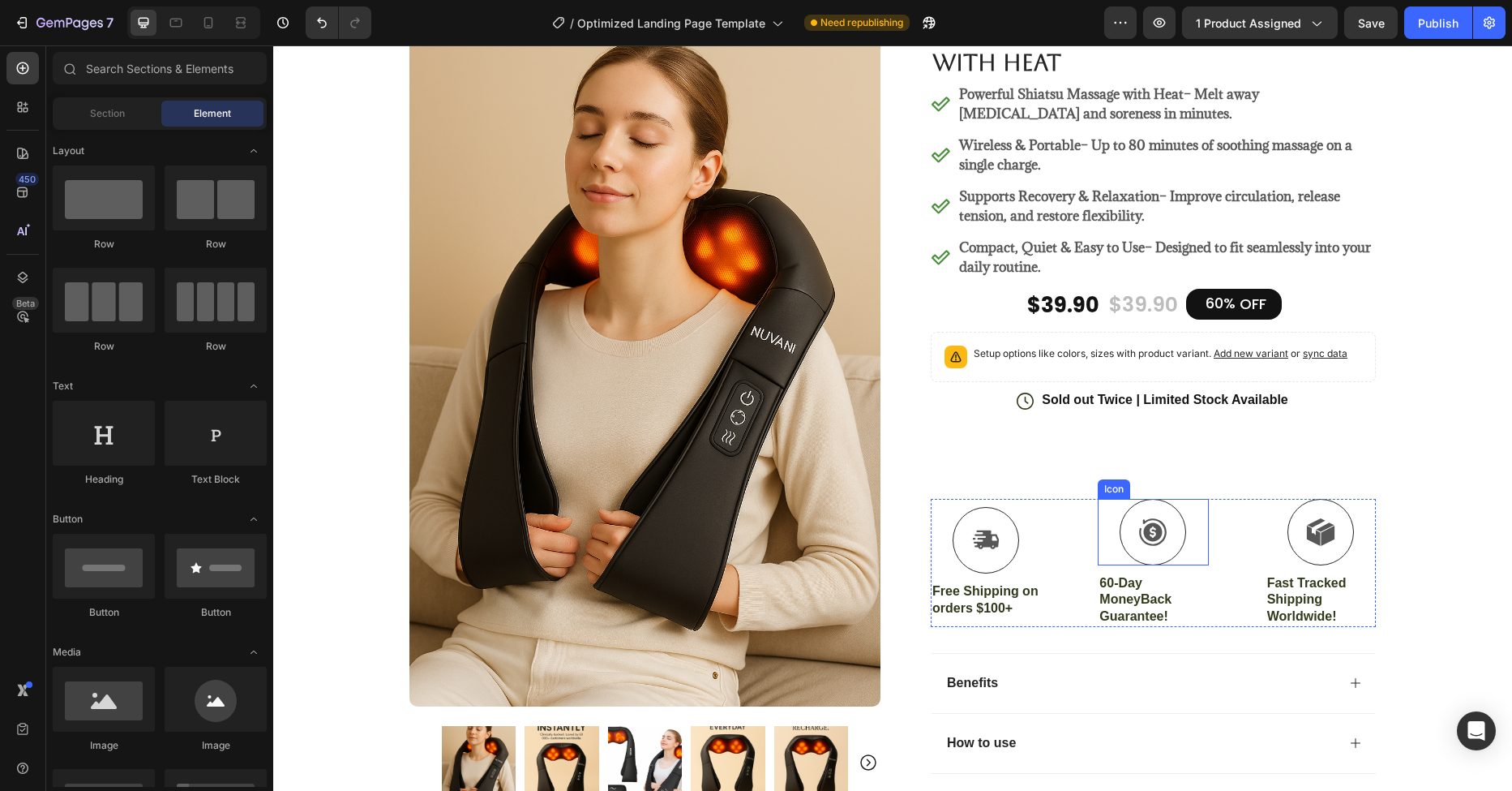
scroll to position [334, 0]
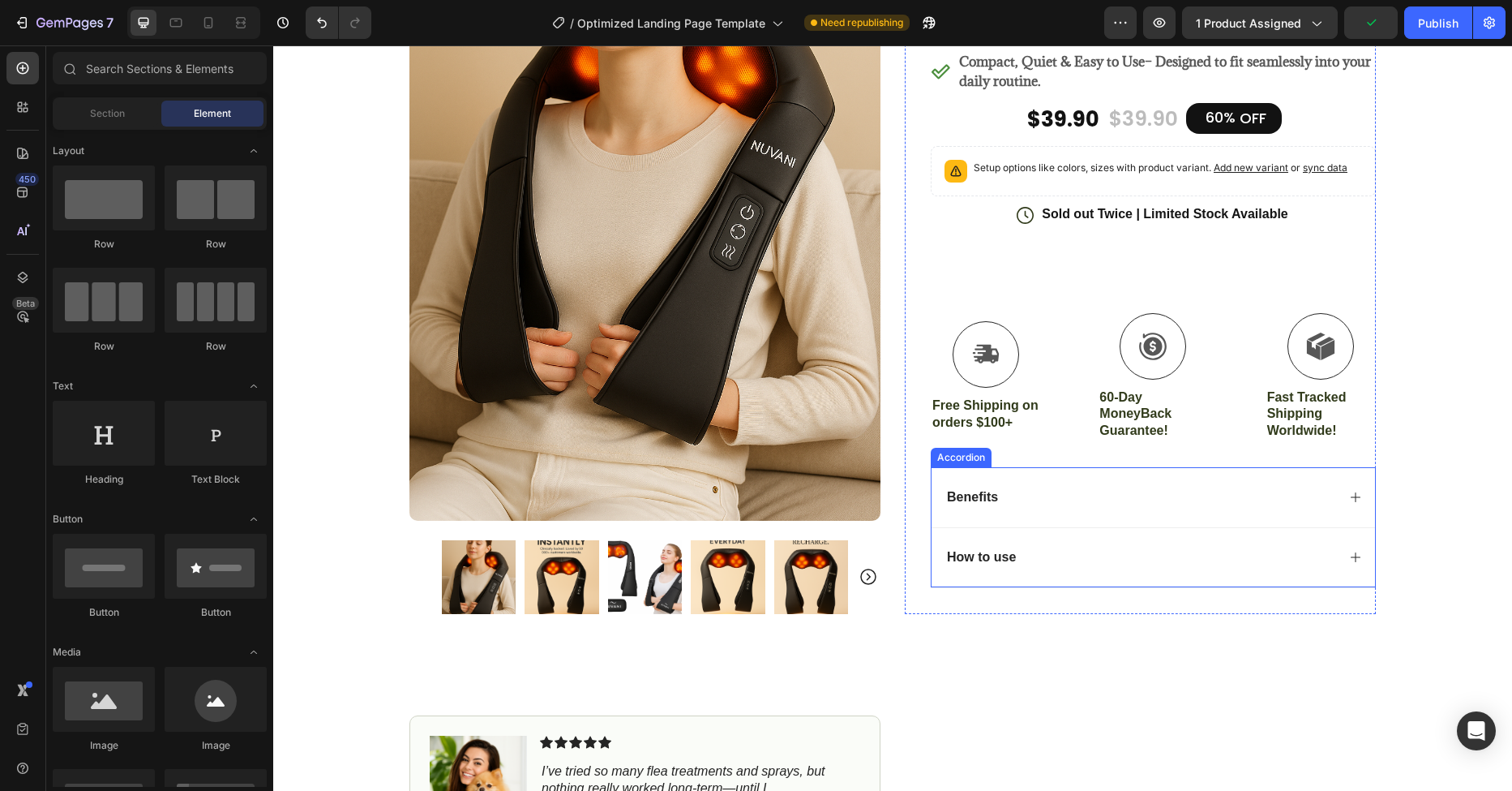
click at [1337, 500] on div "Benefits" at bounding box center [1153, 497] width 444 height 60
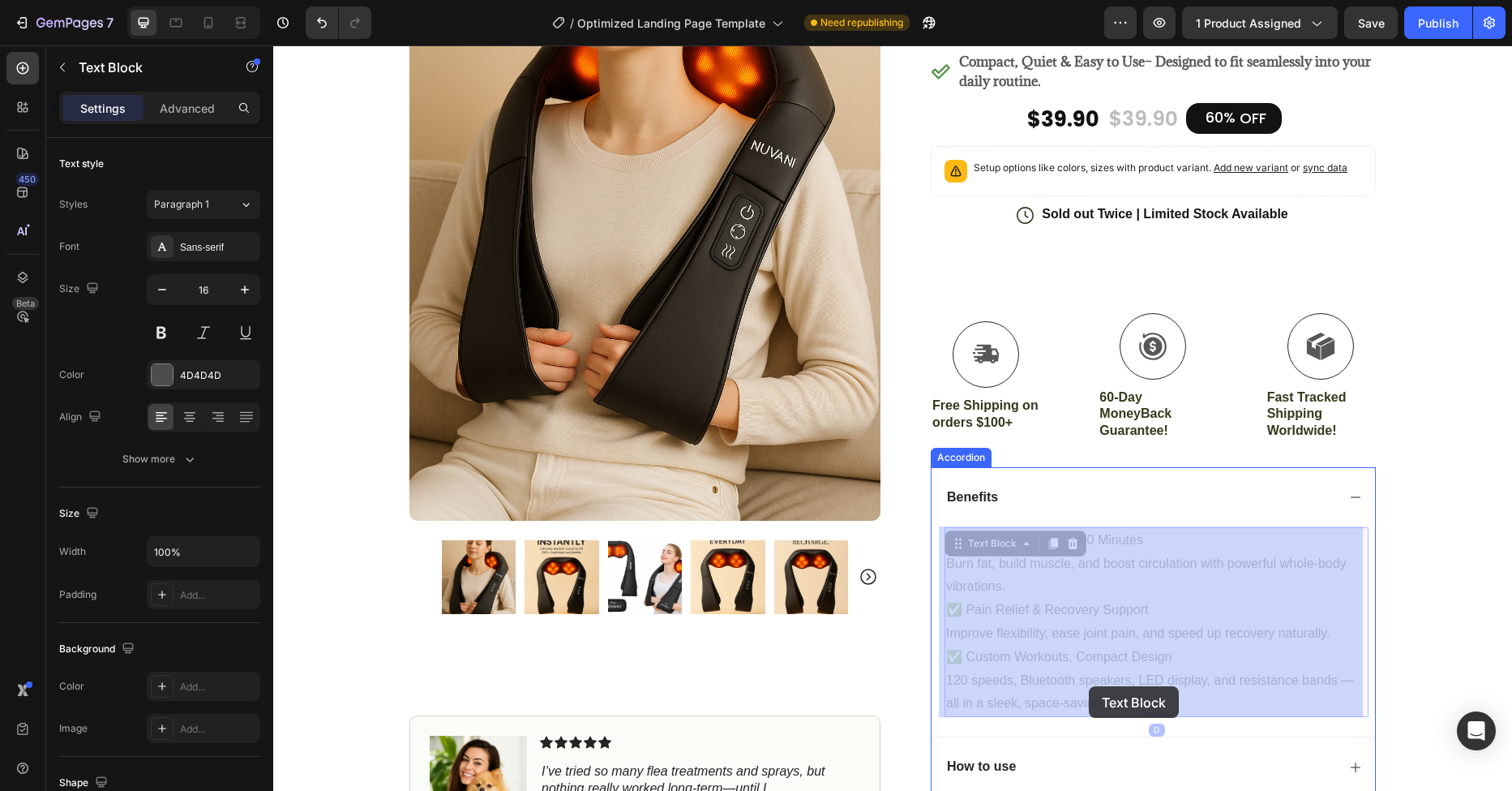
drag, startPoint x: 1143, startPoint y: 706, endPoint x: 1104, endPoint y: 696, distance: 40.3
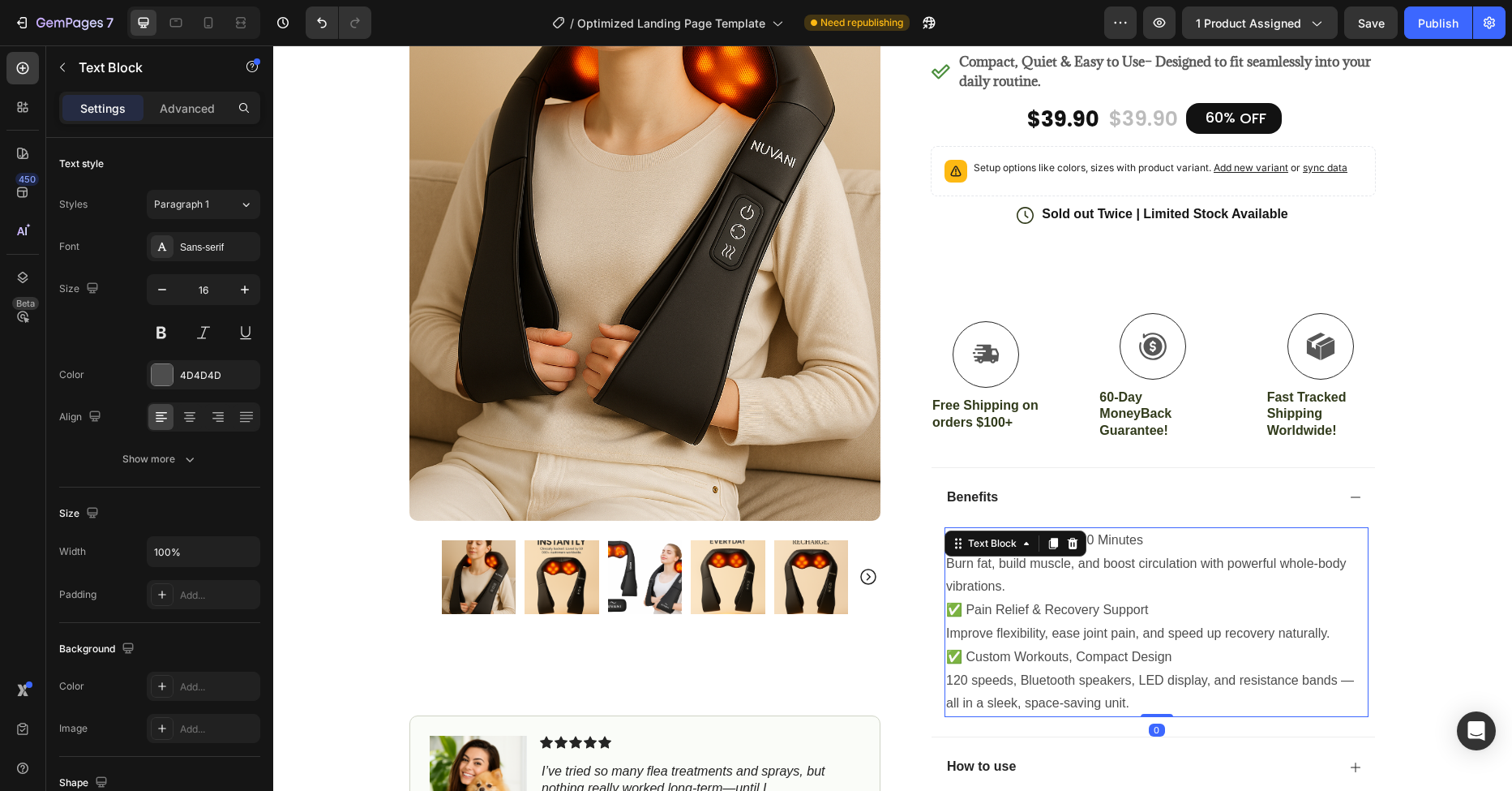
click at [1132, 697] on p "120 speeds, Bluetooth speakers, LED display, and resistance bands — all in a sl…" at bounding box center [1156, 693] width 421 height 47
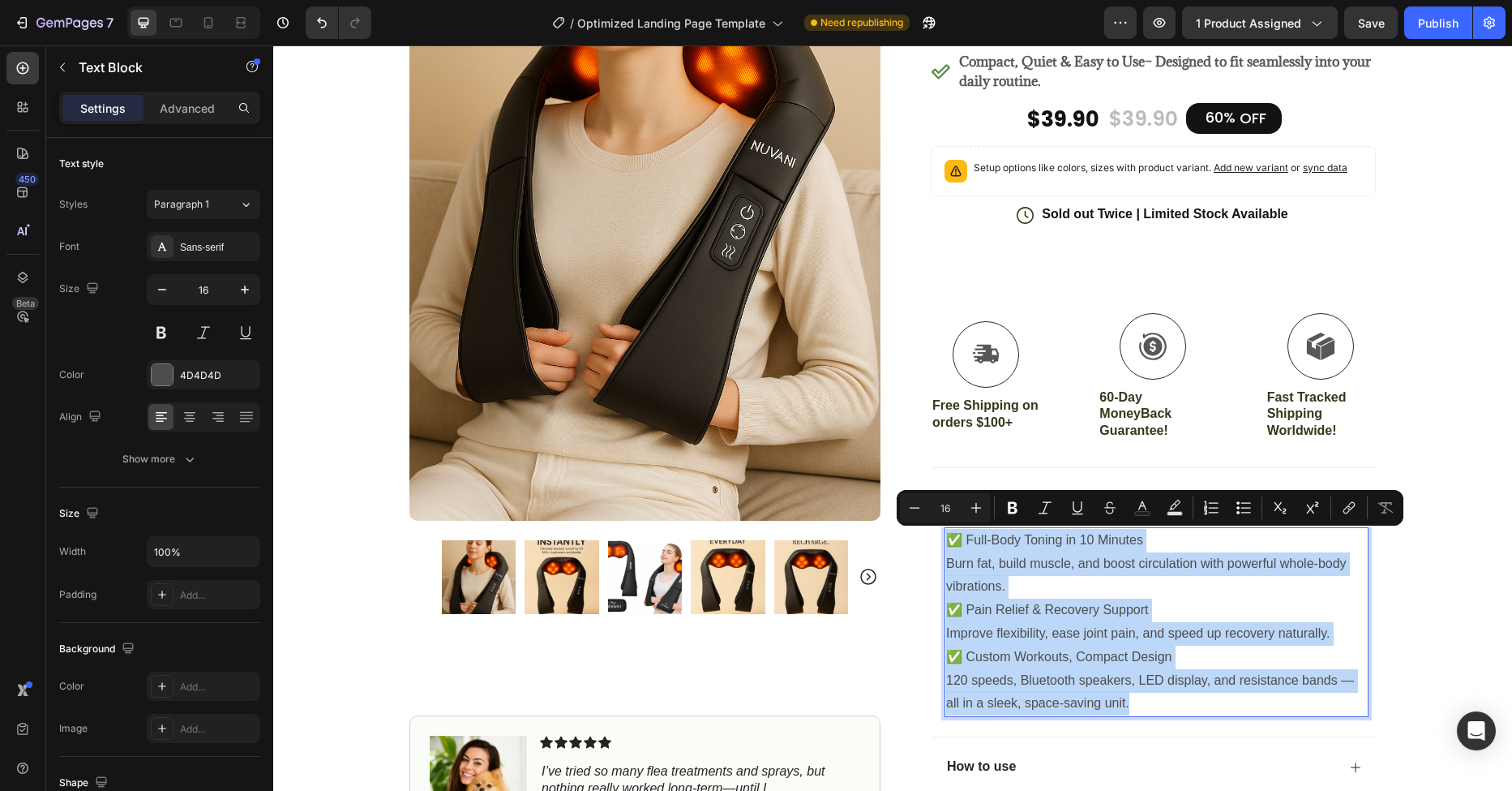
drag, startPoint x: 1127, startPoint y: 701, endPoint x: 943, endPoint y: 547, distance: 239.9
click at [944, 547] on div "✅ Full-Body Toning in 10 Minutes Burn fat, build muscle, and boost circulation …" at bounding box center [1156, 622] width 424 height 190
copy div "✅ Full-Body Toning in 10 Minutes Burn fat, build muscle, and boost circulation …"
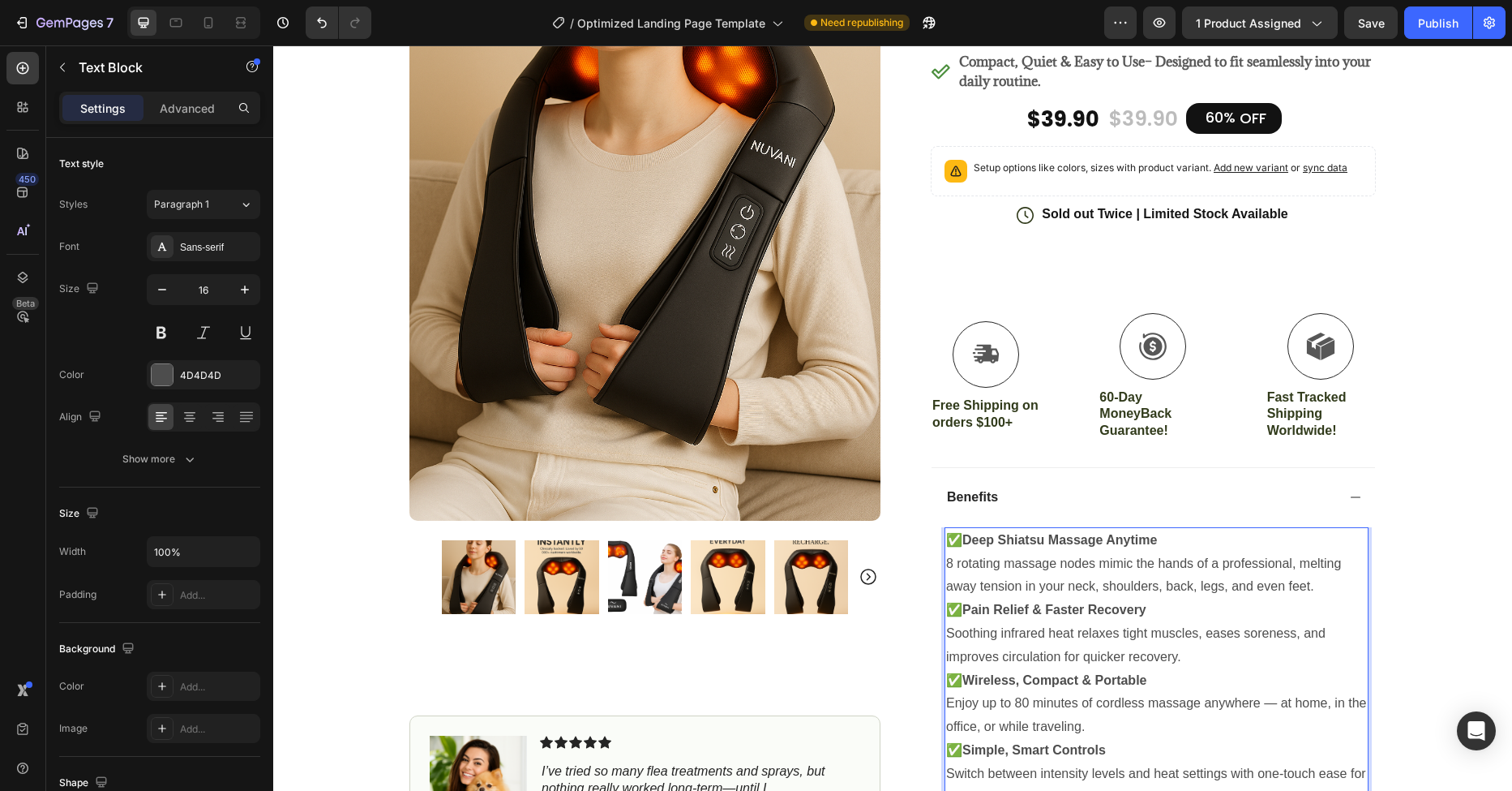
scroll to position [364, 0]
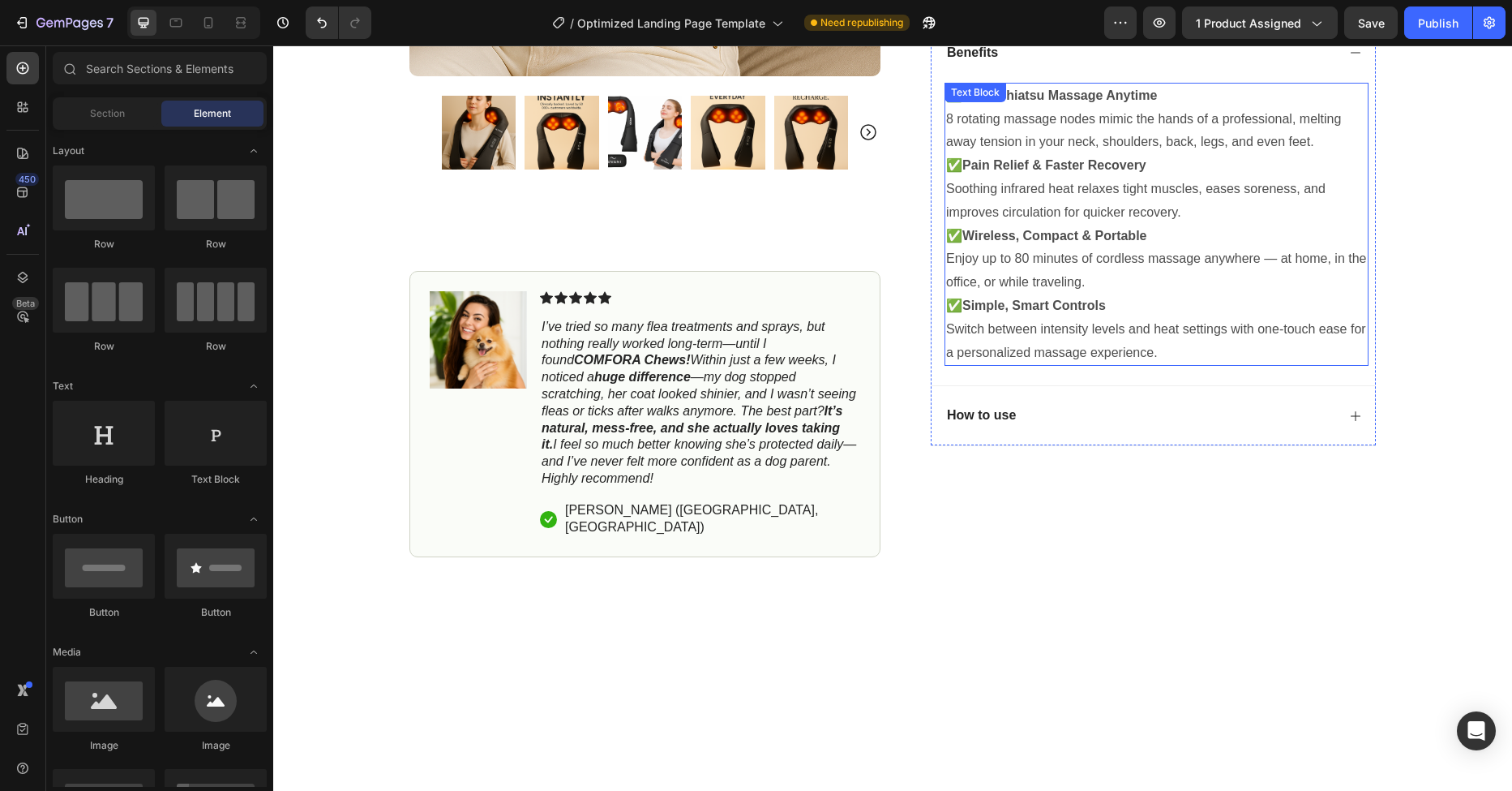
scroll to position [780, 0]
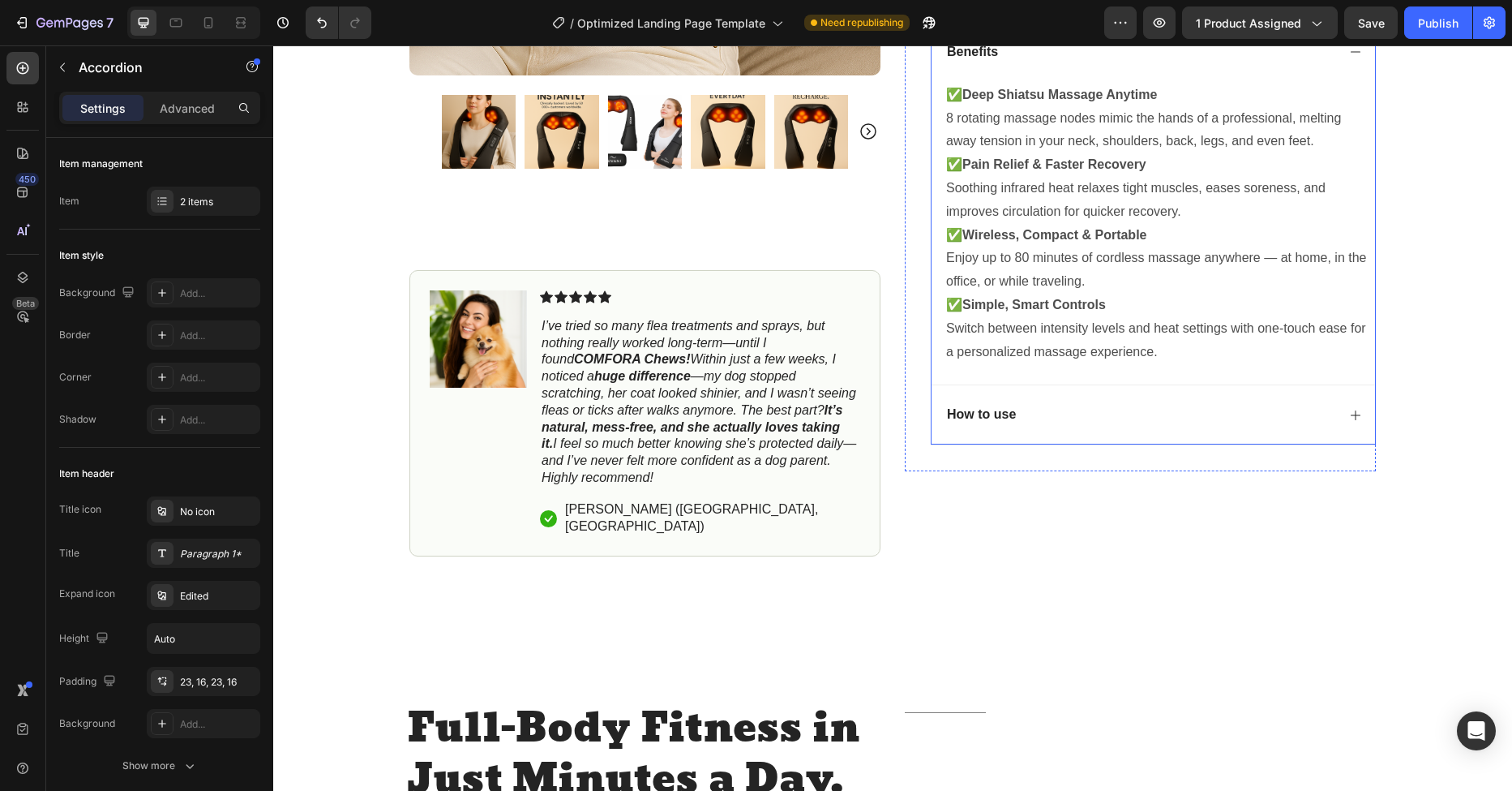
click at [1354, 416] on icon at bounding box center [1355, 415] width 13 height 13
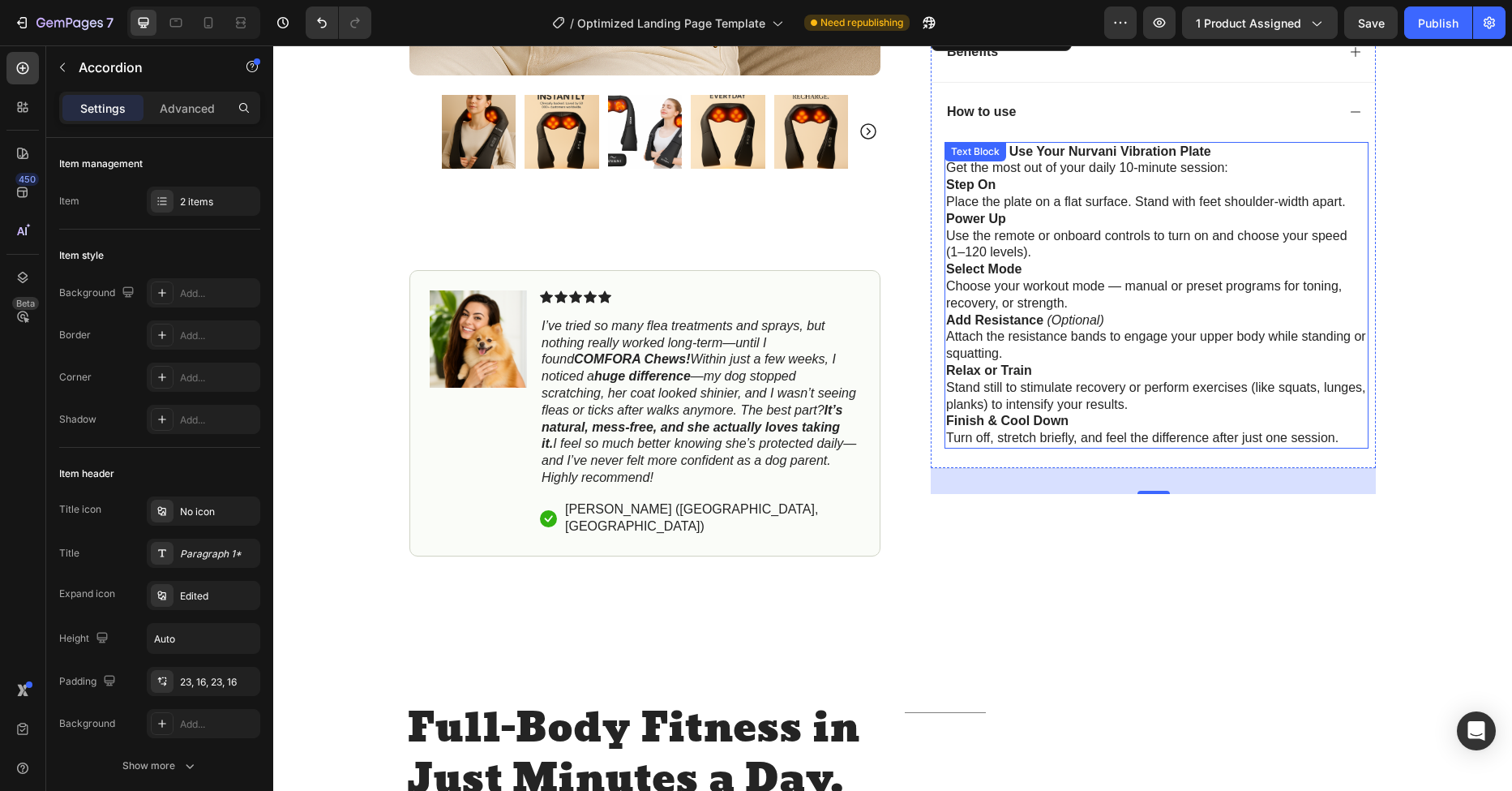
click at [1345, 437] on p "Finish & Cool Down Turn off, stretch briefly, and feel the difference after jus…" at bounding box center [1156, 430] width 421 height 34
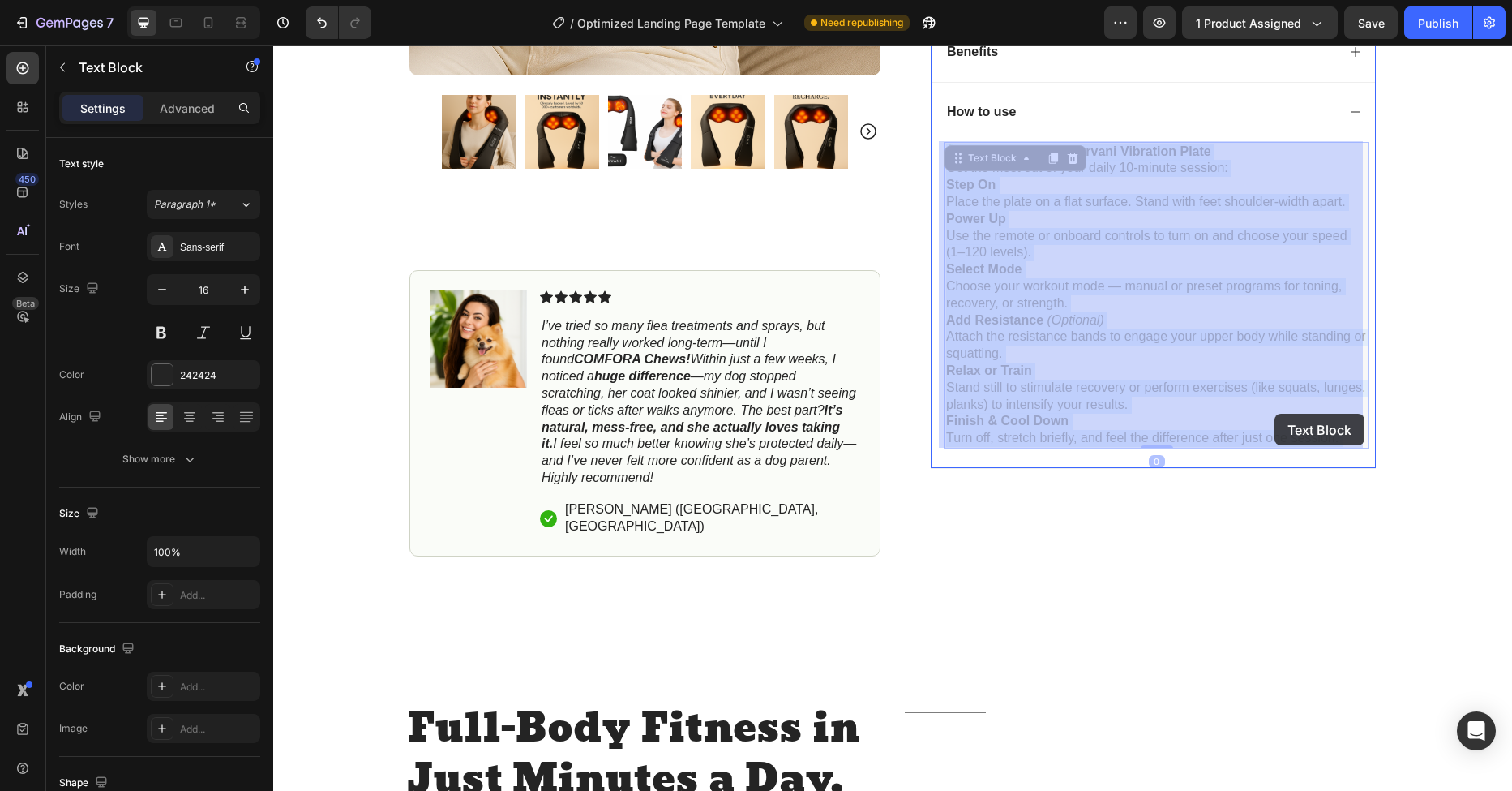
drag, startPoint x: 1339, startPoint y: 437, endPoint x: 1274, endPoint y: 413, distance: 69.3
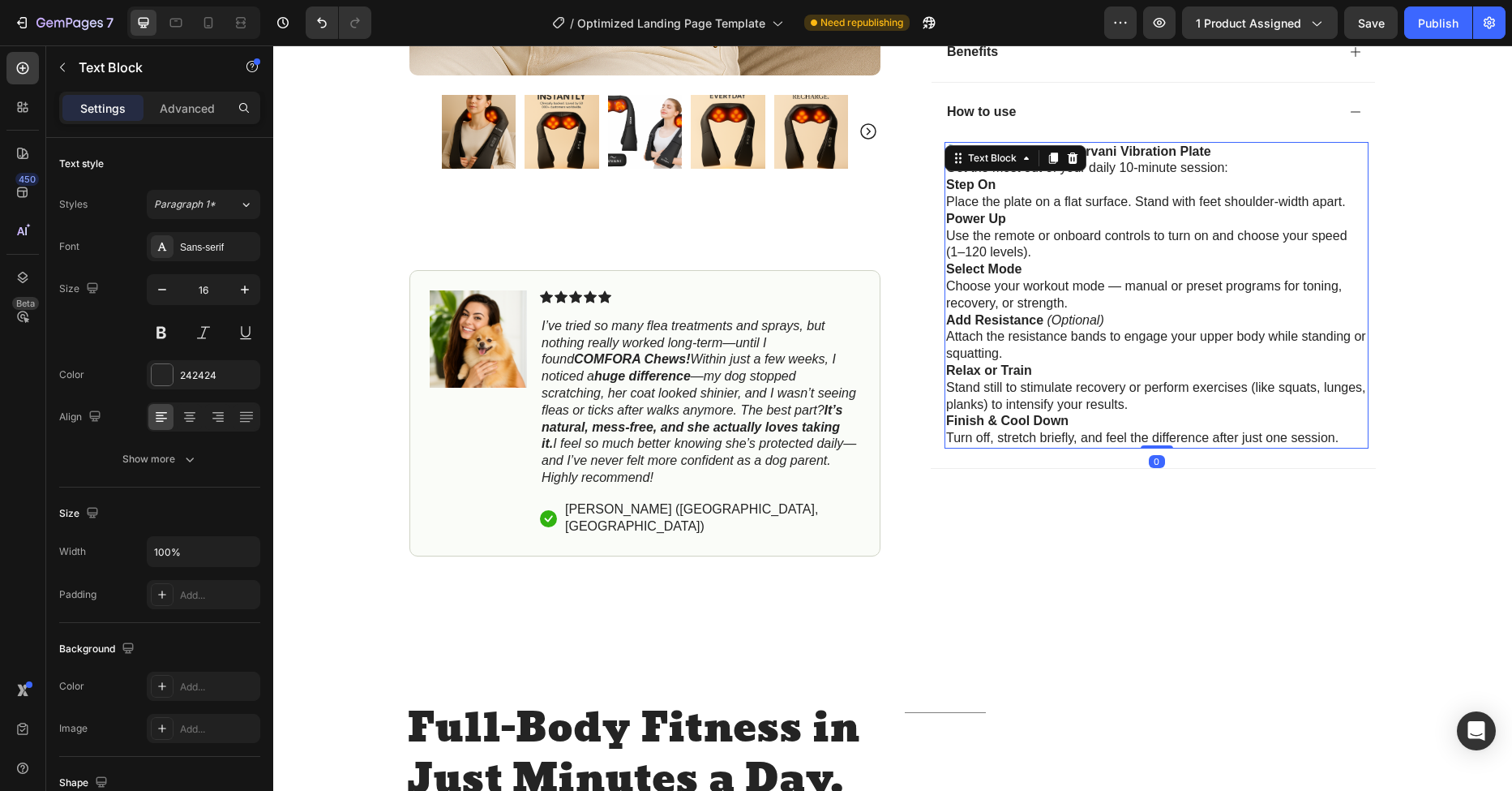
drag, startPoint x: 1166, startPoint y: 352, endPoint x: 1097, endPoint y: 270, distance: 107.2
click at [946, 148] on p "🔧 How to Use Your Nurvani Vibration Plate" at bounding box center [1156, 152] width 421 height 17
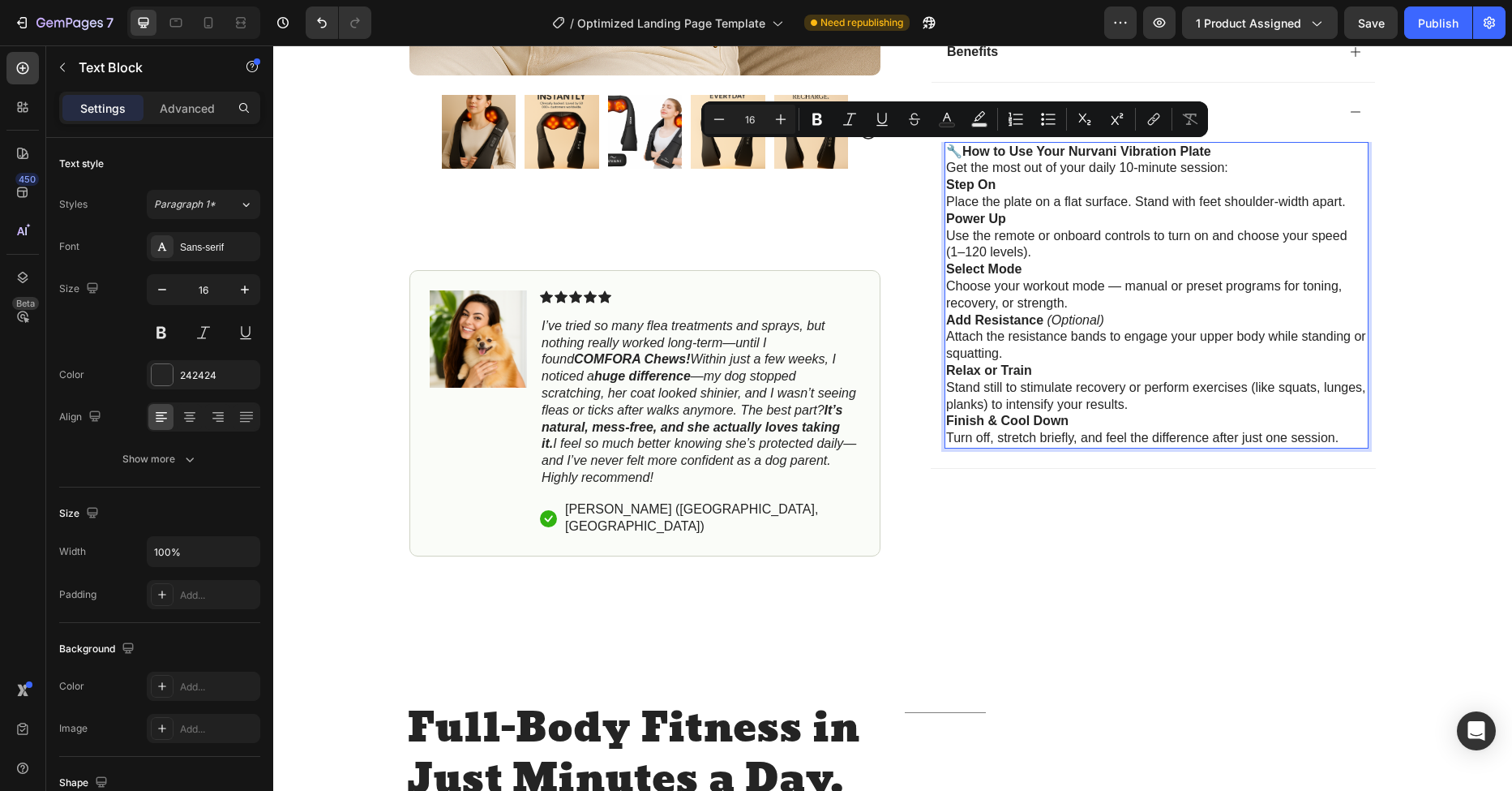
click at [958, 156] on p "🔧 How to Use Your Nurvani Vibration Plate" at bounding box center [1156, 152] width 421 height 17
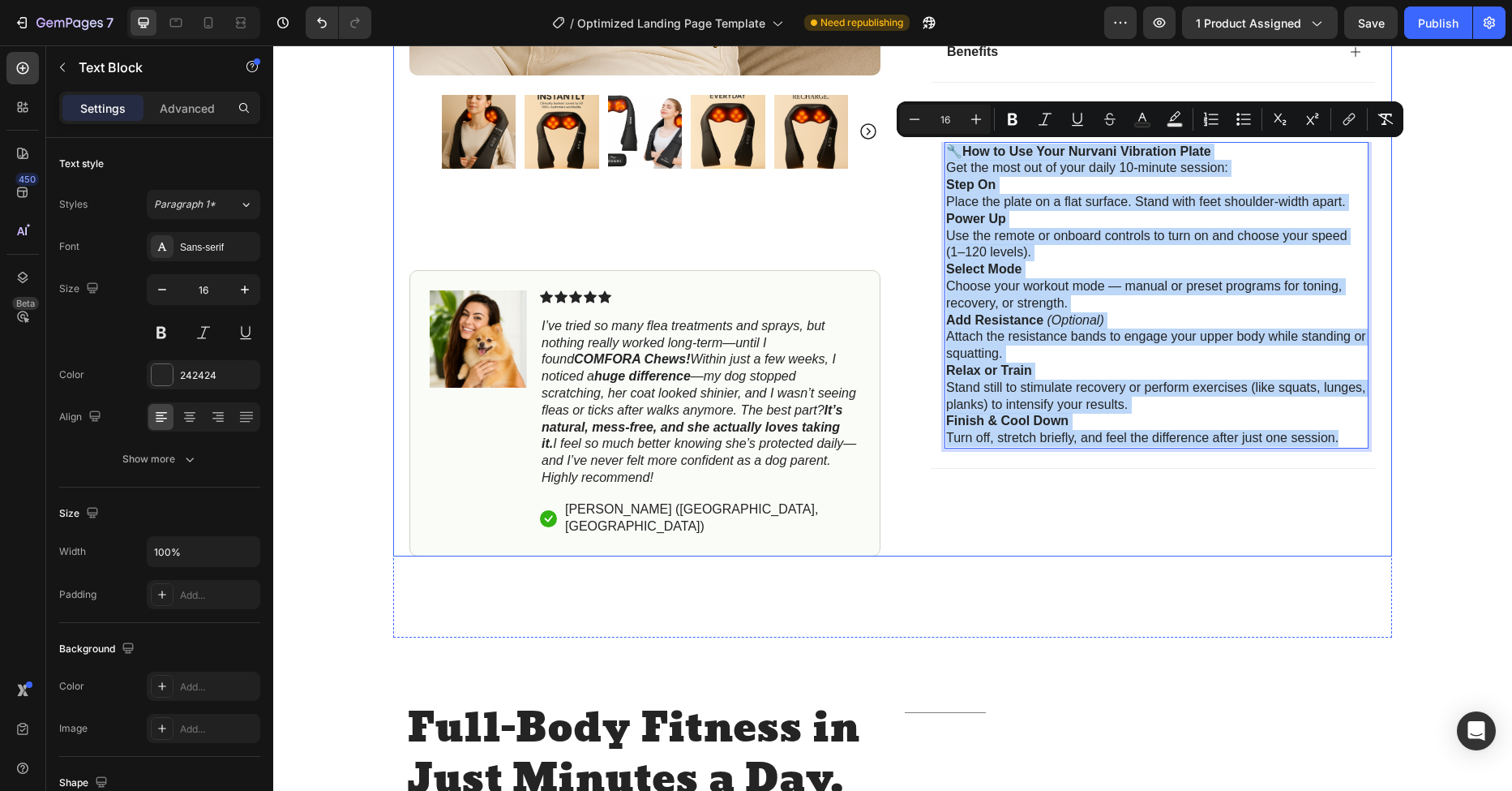
drag, startPoint x: 943, startPoint y: 152, endPoint x: 1383, endPoint y: 435, distance: 523.2
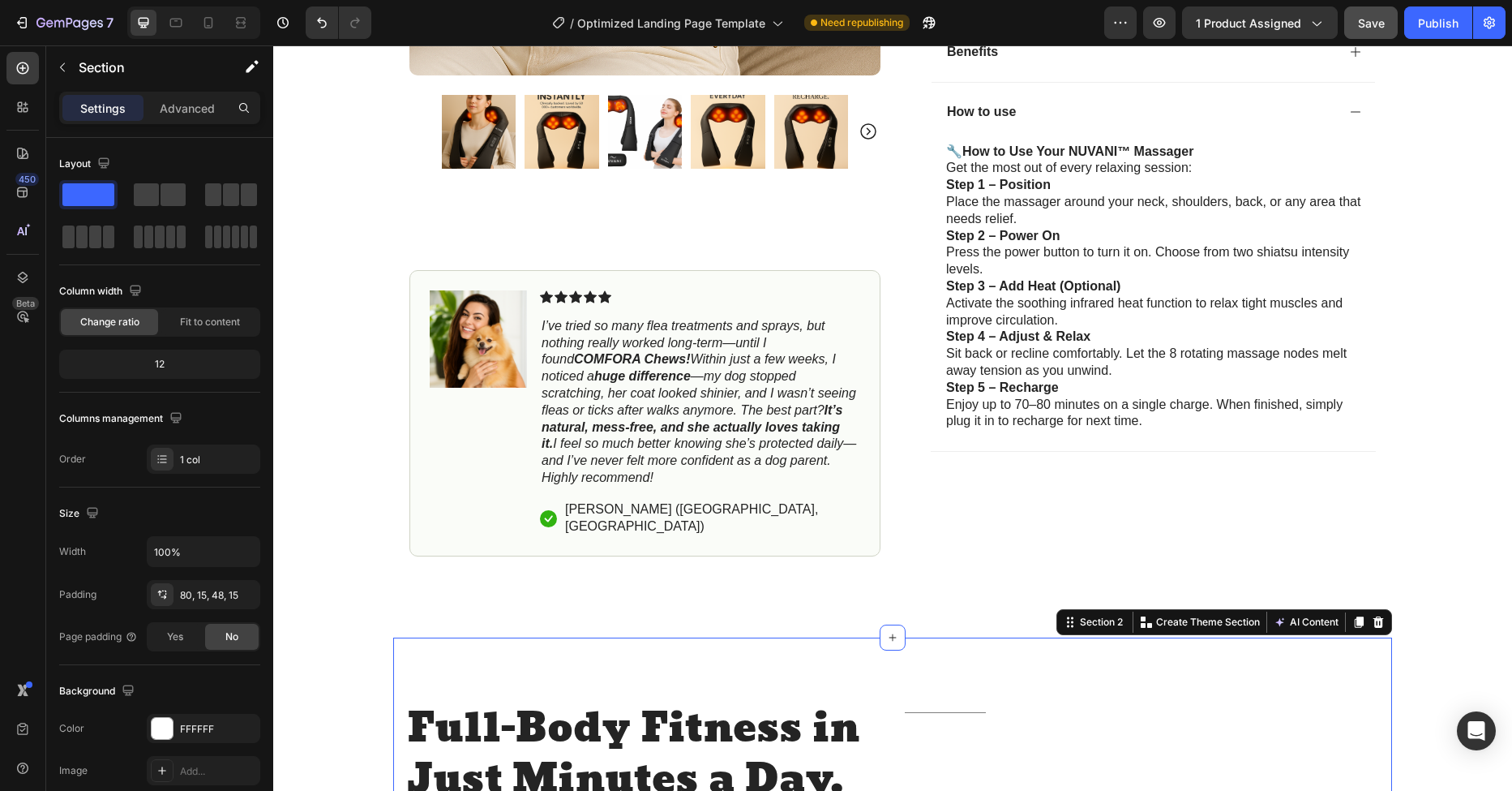
click at [1363, 21] on span "Save" at bounding box center [1371, 23] width 27 height 14
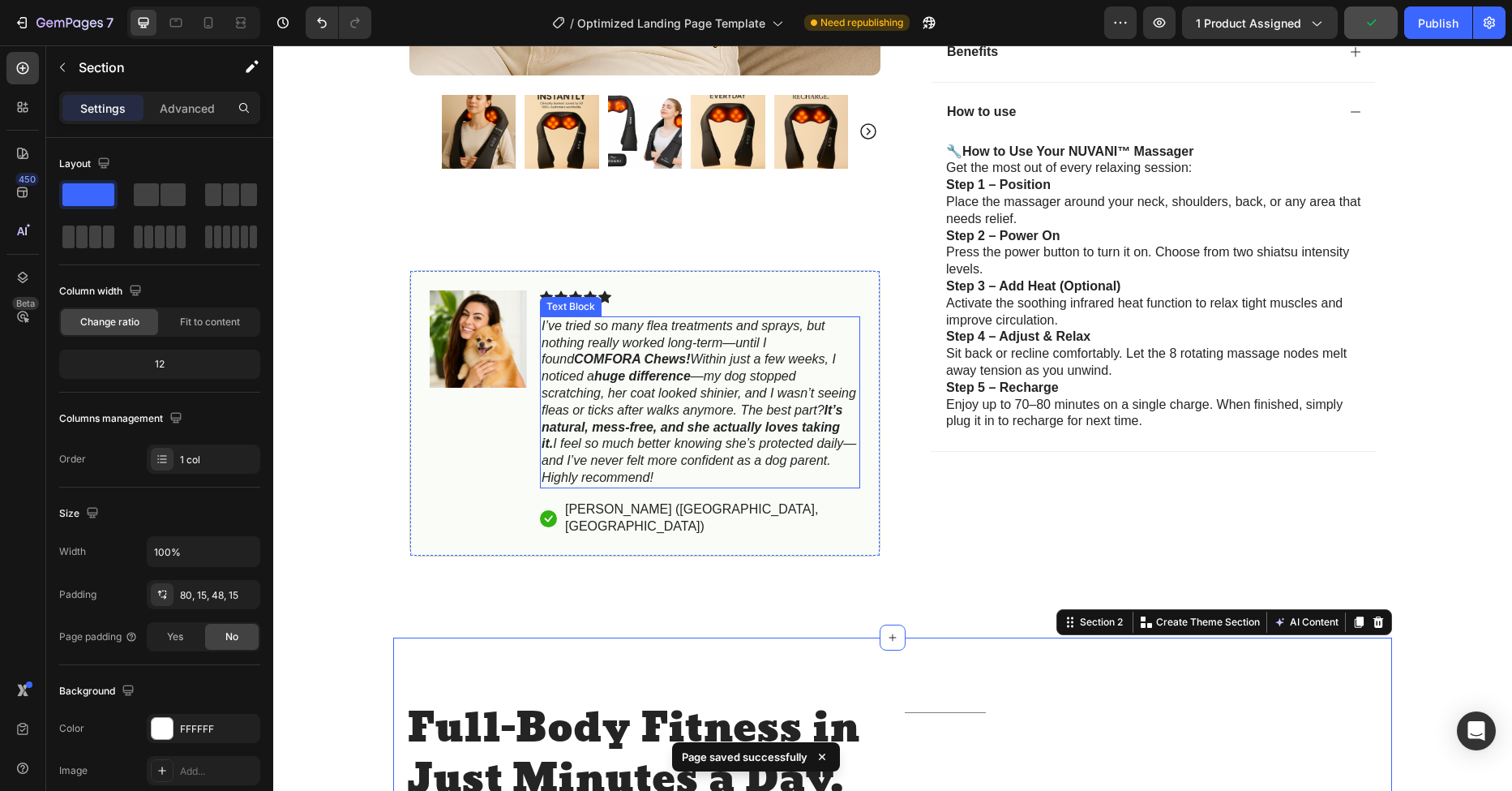
click at [594, 371] on strong "huge difference" at bounding box center [642, 376] width 96 height 14
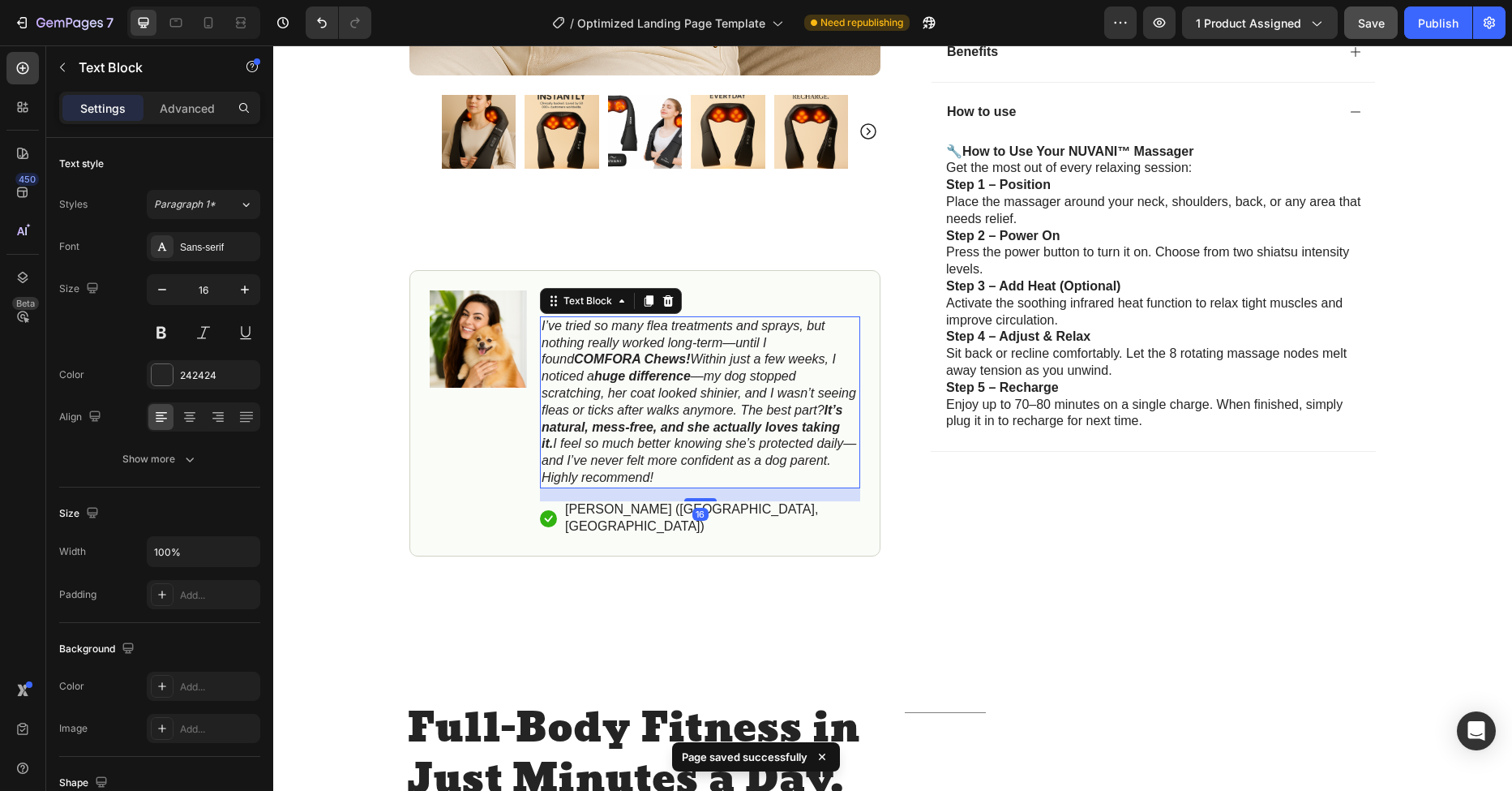
click at [640, 473] on p "I’ve tried so many flea treatments and sprays, but nothing really worked long-t…" at bounding box center [700, 402] width 317 height 168
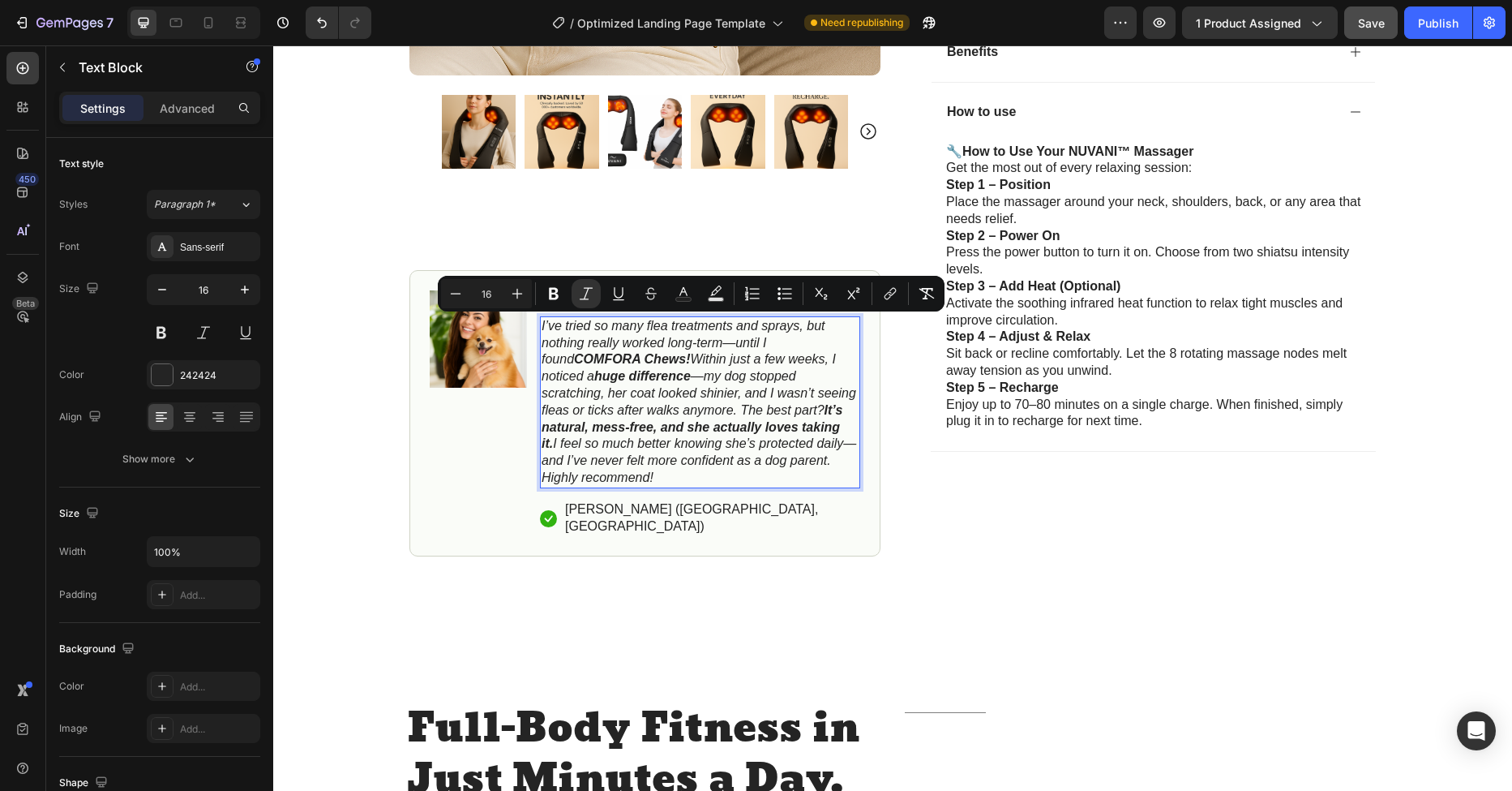
drag, startPoint x: 617, startPoint y: 476, endPoint x: 537, endPoint y: 327, distance: 169.1
click at [542, 327] on p "I’ve tried so many flea treatments and sprays, but nothing really worked long-t…" at bounding box center [700, 402] width 317 height 168
copy icon "I’ve tried so many flea treatments and sprays, but nothing really worked long-t…"
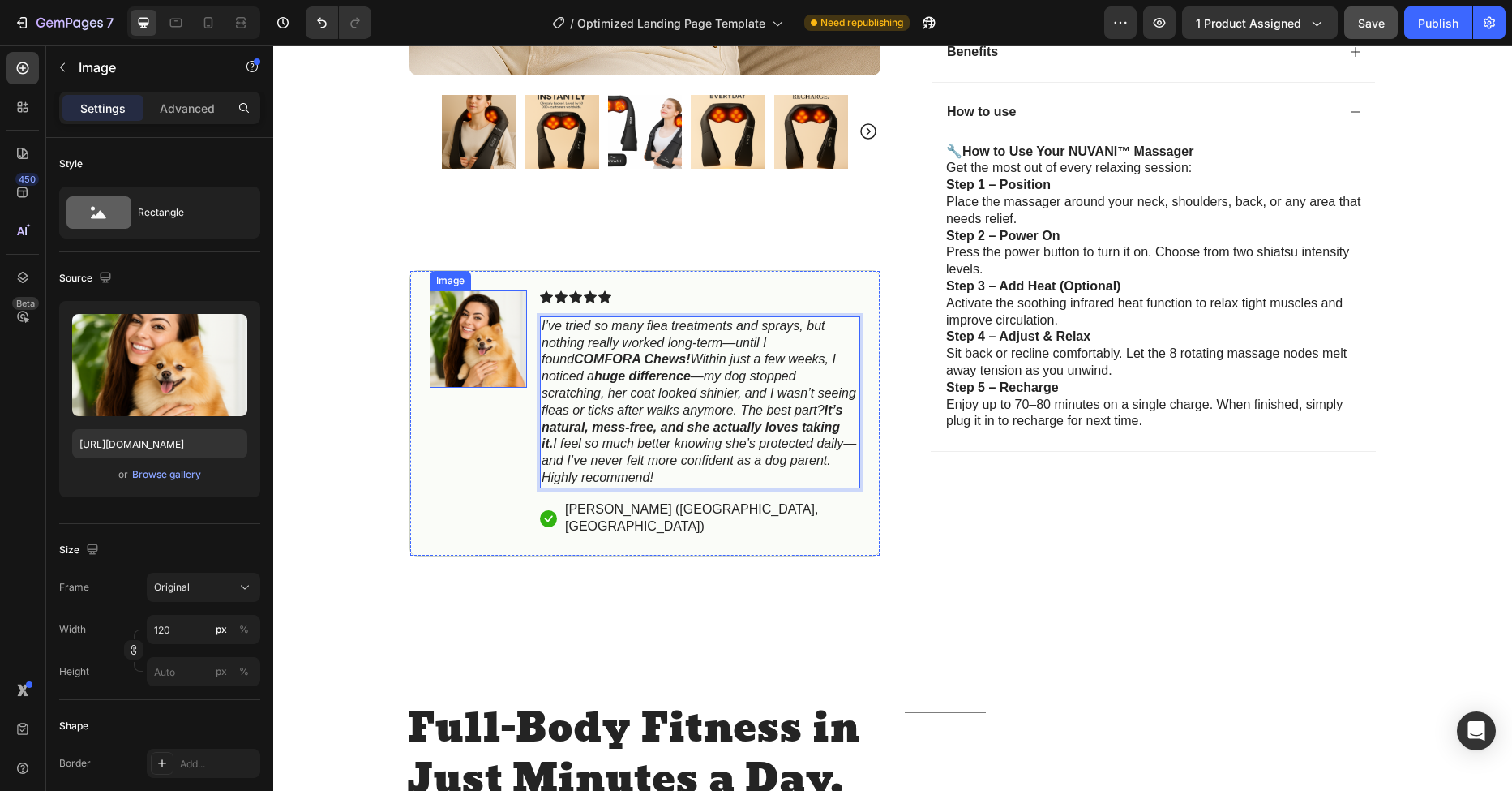
click at [452, 346] on img at bounding box center [478, 338] width 97 height 97
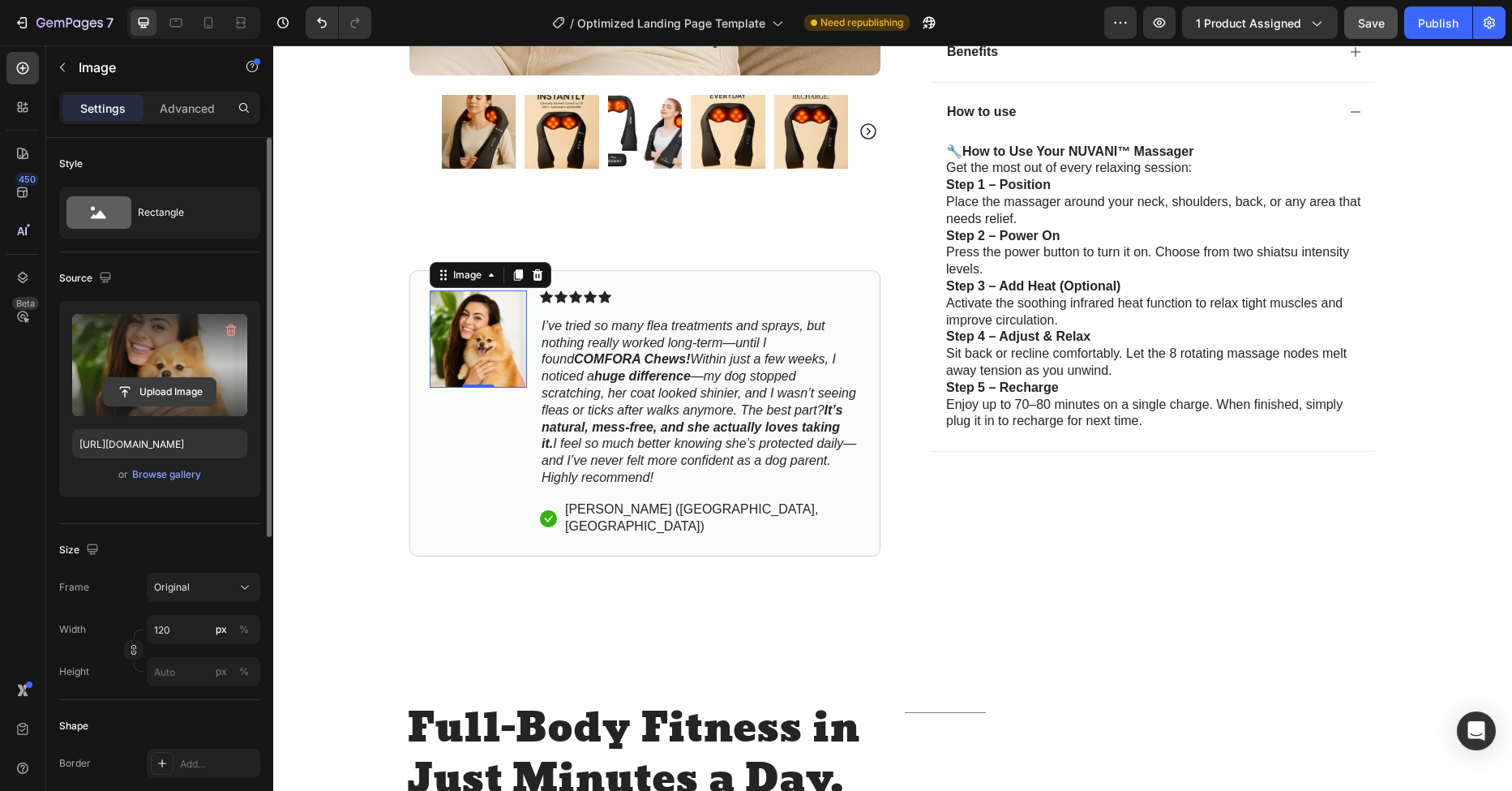
click at [166, 393] on input "file" at bounding box center [159, 391] width 112 height 28
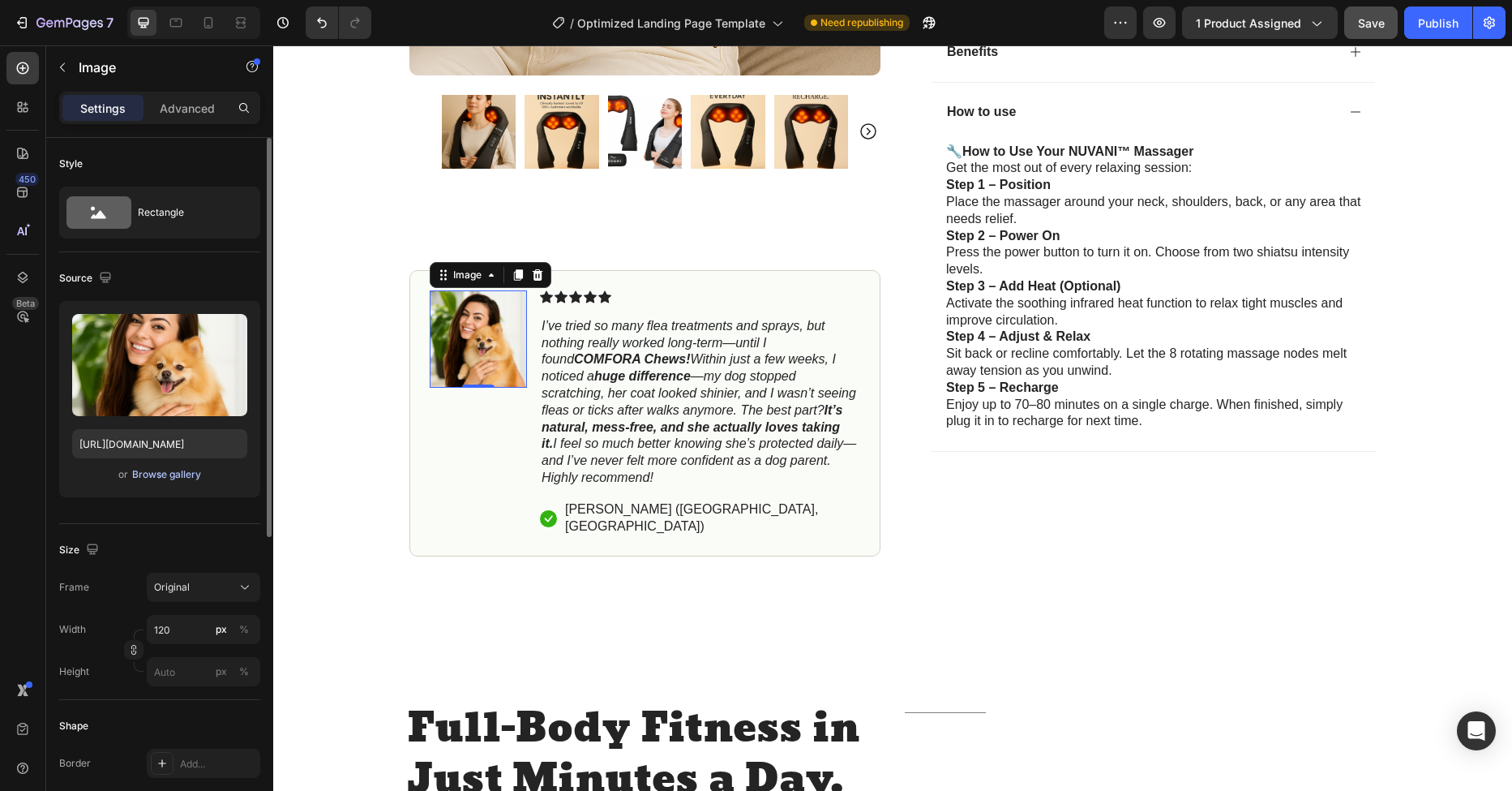
click at [172, 473] on div "Browse gallery" at bounding box center [167, 475] width 69 height 15
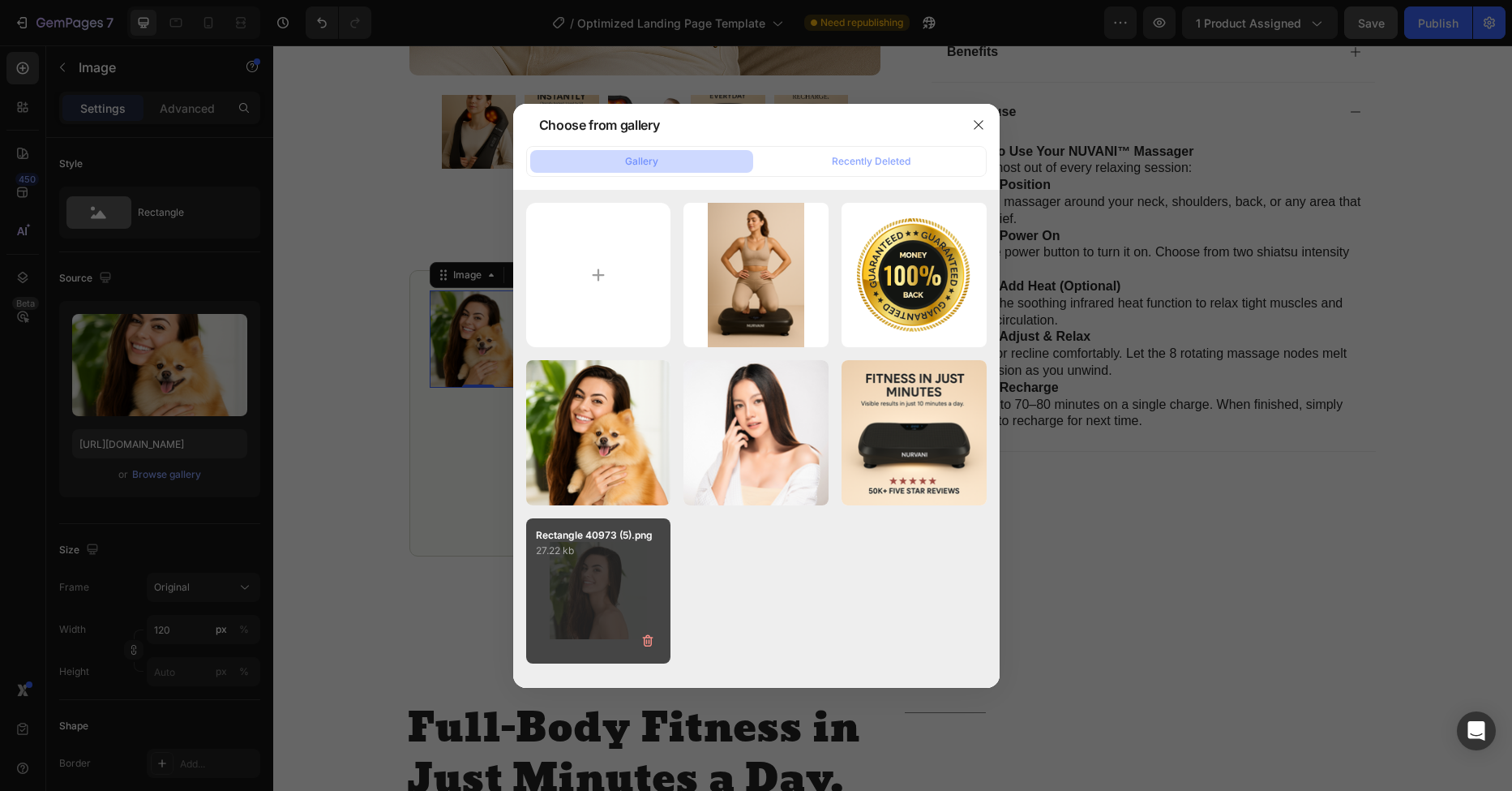
click at [622, 554] on p "27.22 kb" at bounding box center [599, 551] width 126 height 16
type input "[URL][DOMAIN_NAME]"
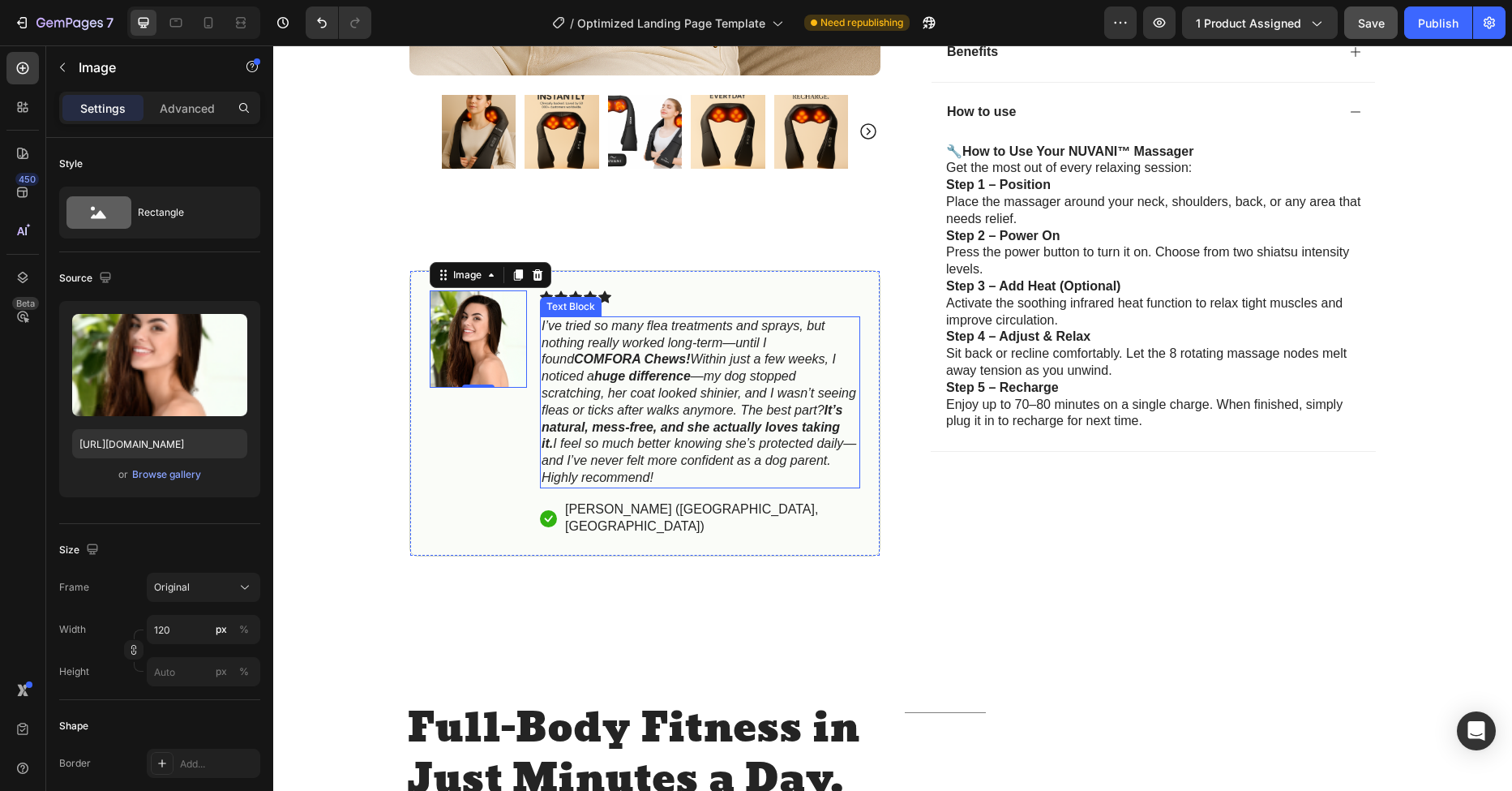
click at [613, 391] on icon "I’ve tried so many flea treatments and sprays, but nothing really worked long-t…" at bounding box center [698, 401] width 314 height 165
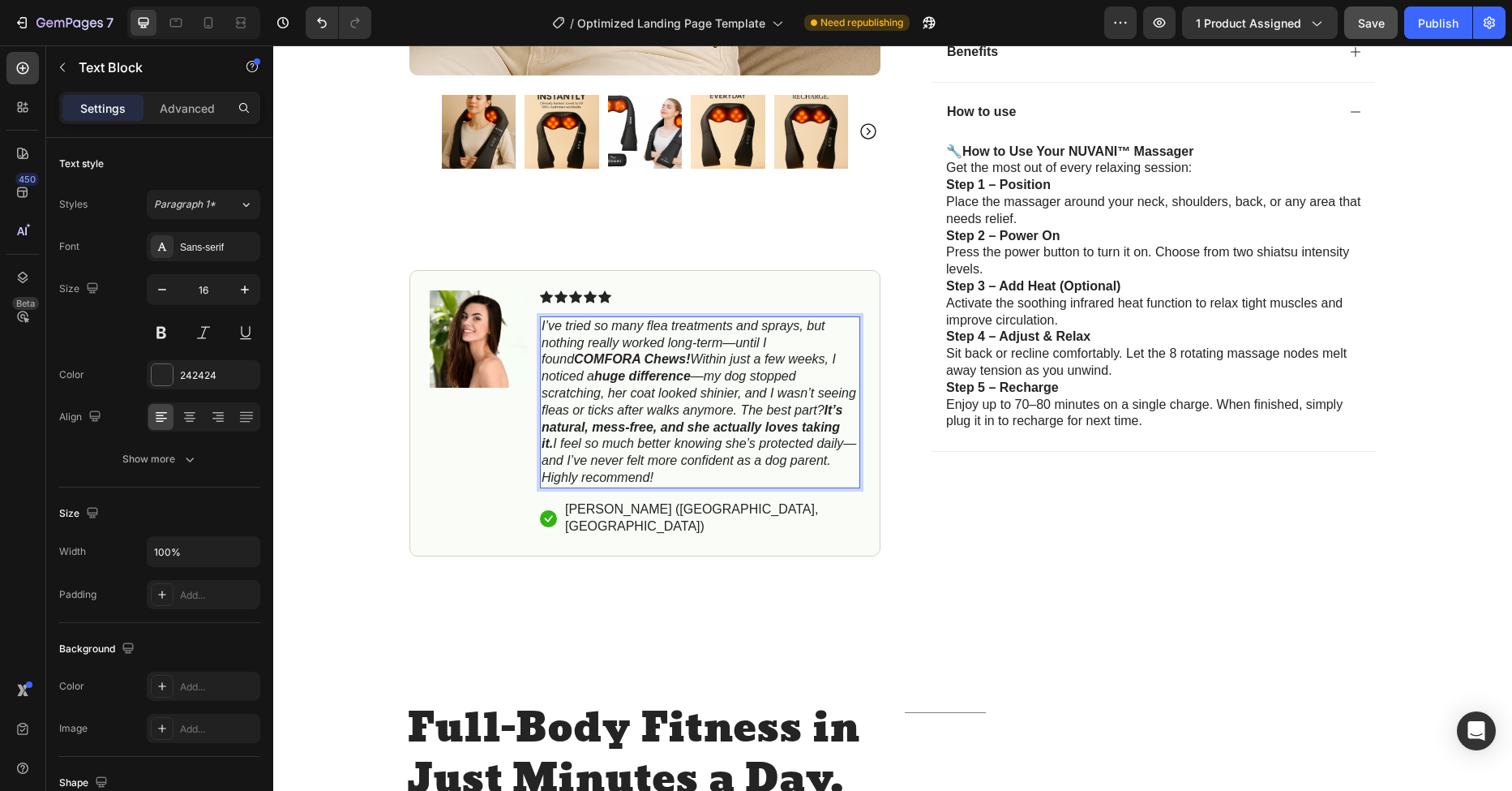
click at [620, 482] on p "I’ve tried so many flea treatments and sprays, but nothing really worked long-t…" at bounding box center [700, 402] width 317 height 168
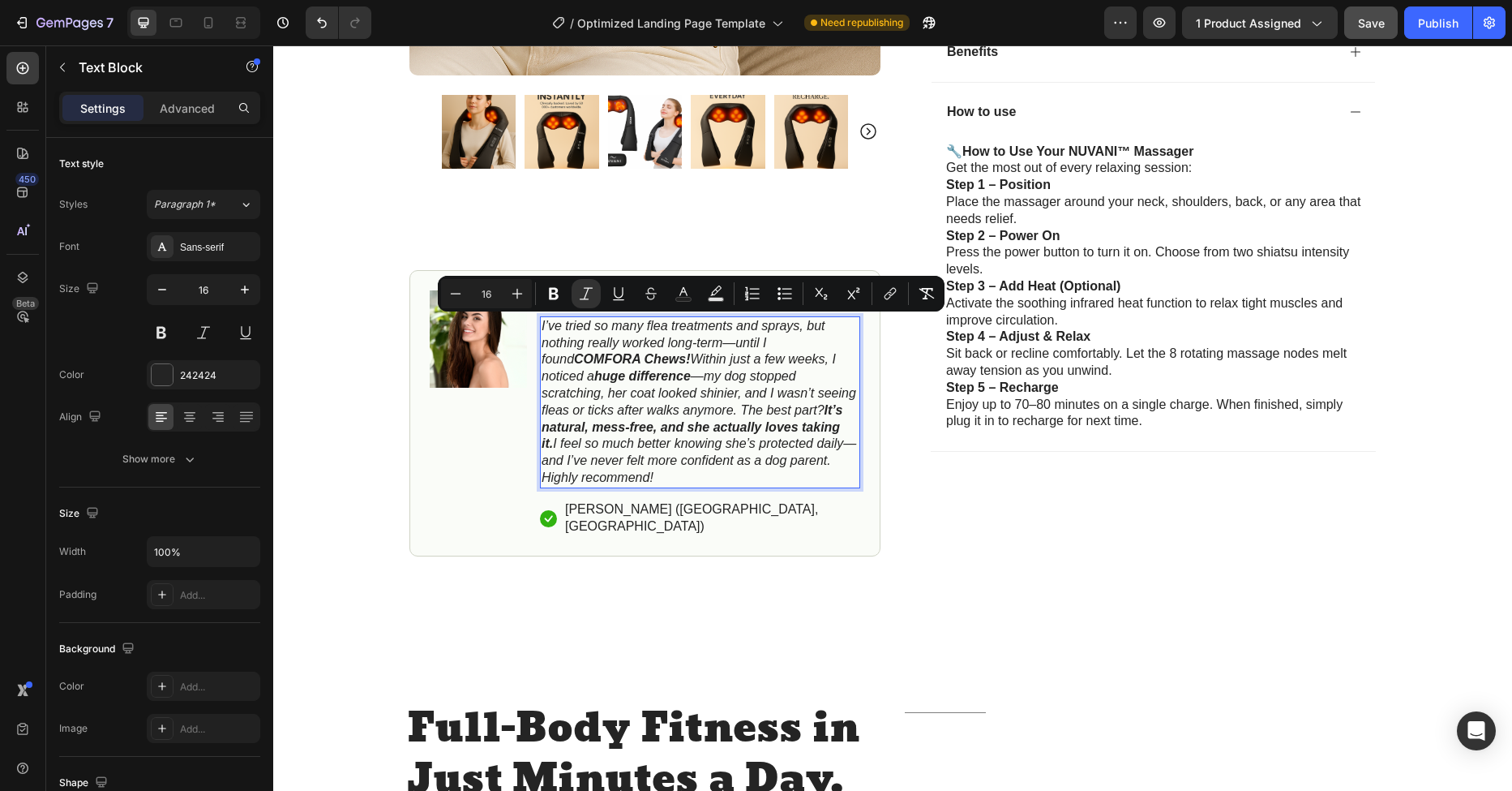
drag, startPoint x: 616, startPoint y: 477, endPoint x: 539, endPoint y: 327, distance: 168.6
click at [542, 327] on p "I’ve tried so many flea treatments and sprays, but nothing really worked long-t…" at bounding box center [700, 402] width 317 height 168
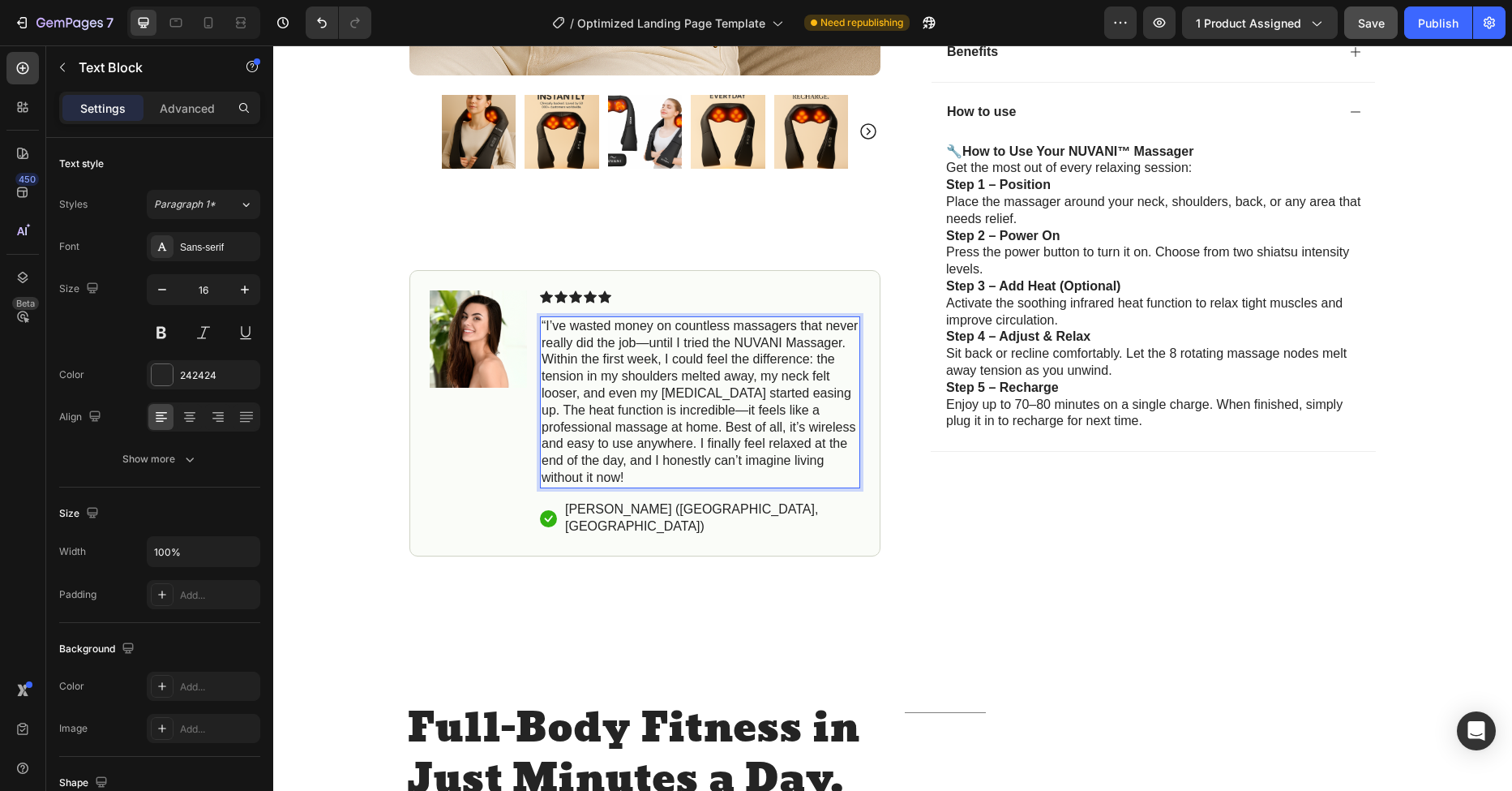
click at [636, 345] on p "“I’ve wasted money on countless massagers that never really did the job—until I…" at bounding box center [700, 402] width 317 height 168
click at [639, 338] on p "“I’ve wasted money on countless massagers that never really did the job—until I…" at bounding box center [700, 402] width 317 height 168
click at [717, 411] on p "“I’ve wasted money on countless massagers that never really did the jobuntil I …" at bounding box center [700, 402] width 317 height 168
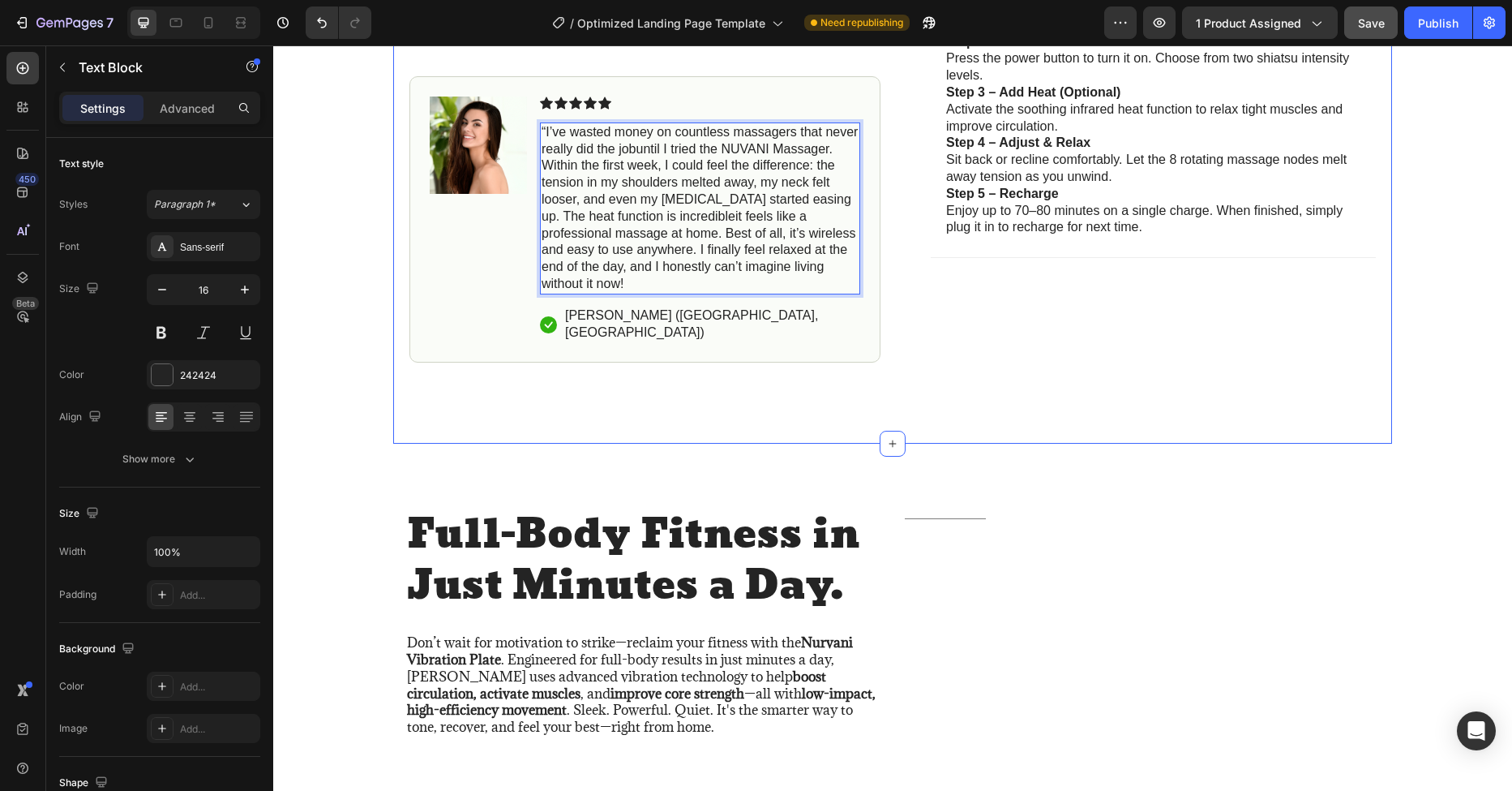
scroll to position [996, 0]
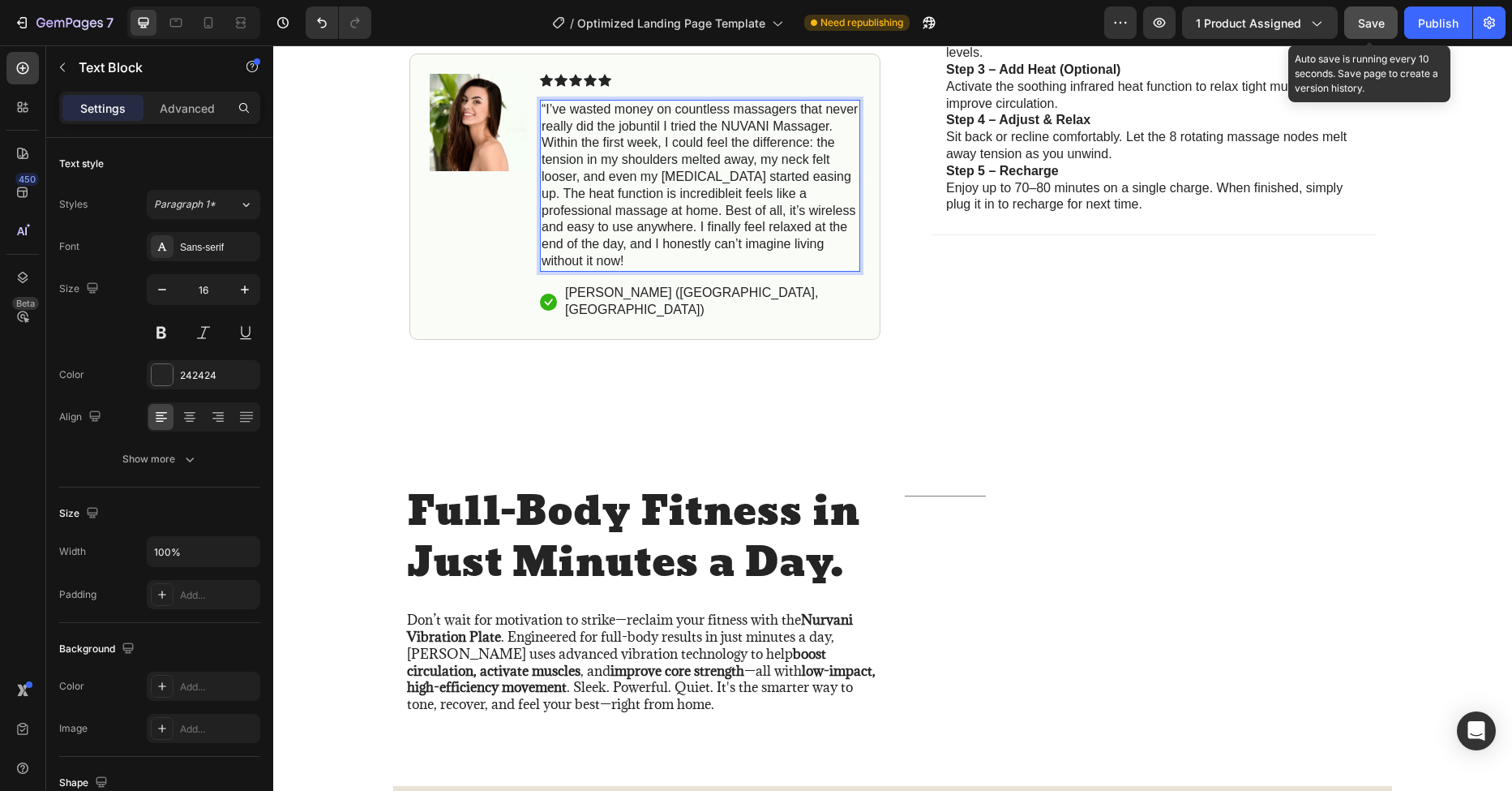
click at [1371, 25] on span "Save" at bounding box center [1371, 23] width 27 height 14
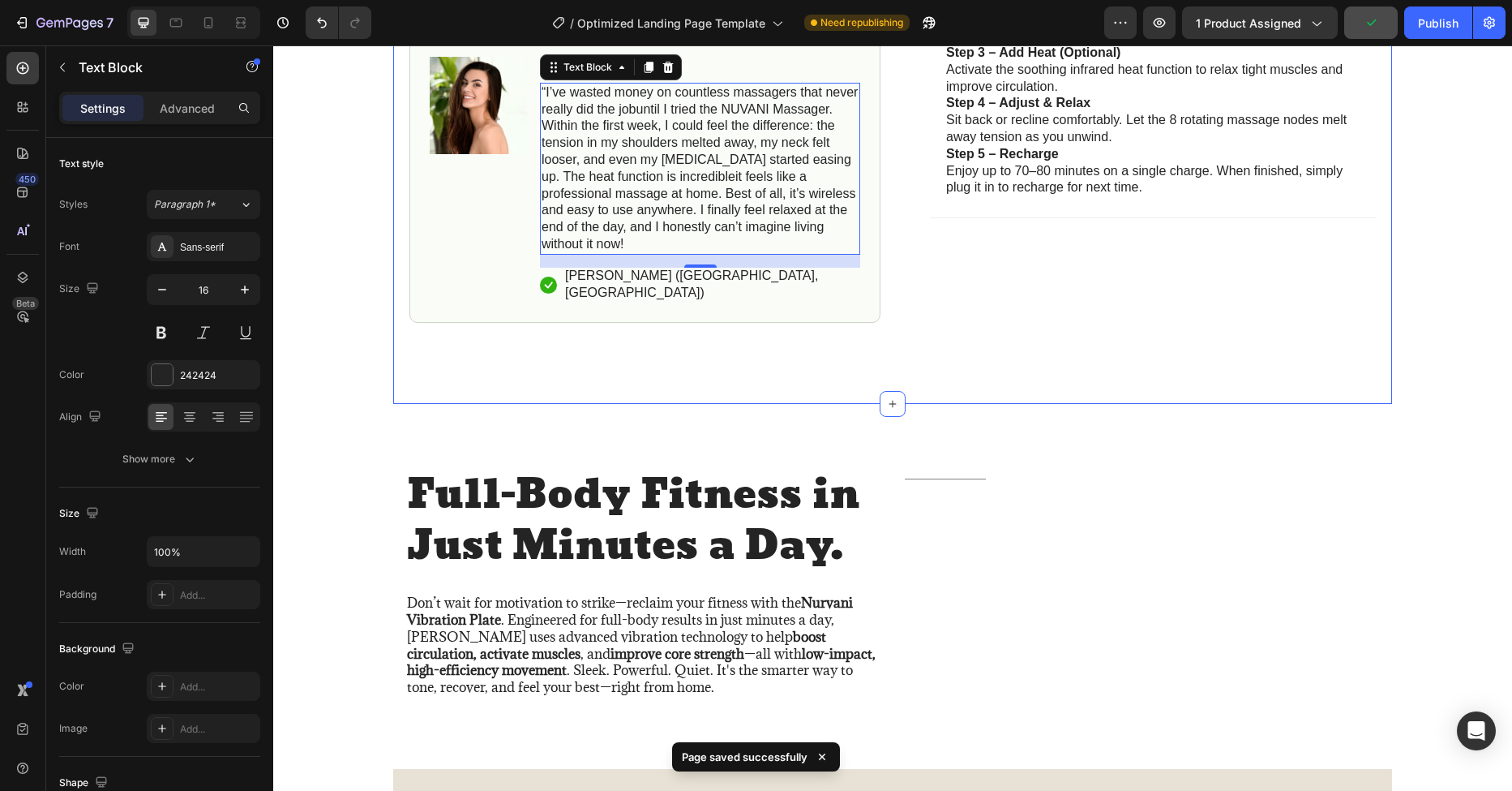
scroll to position [1014, 0]
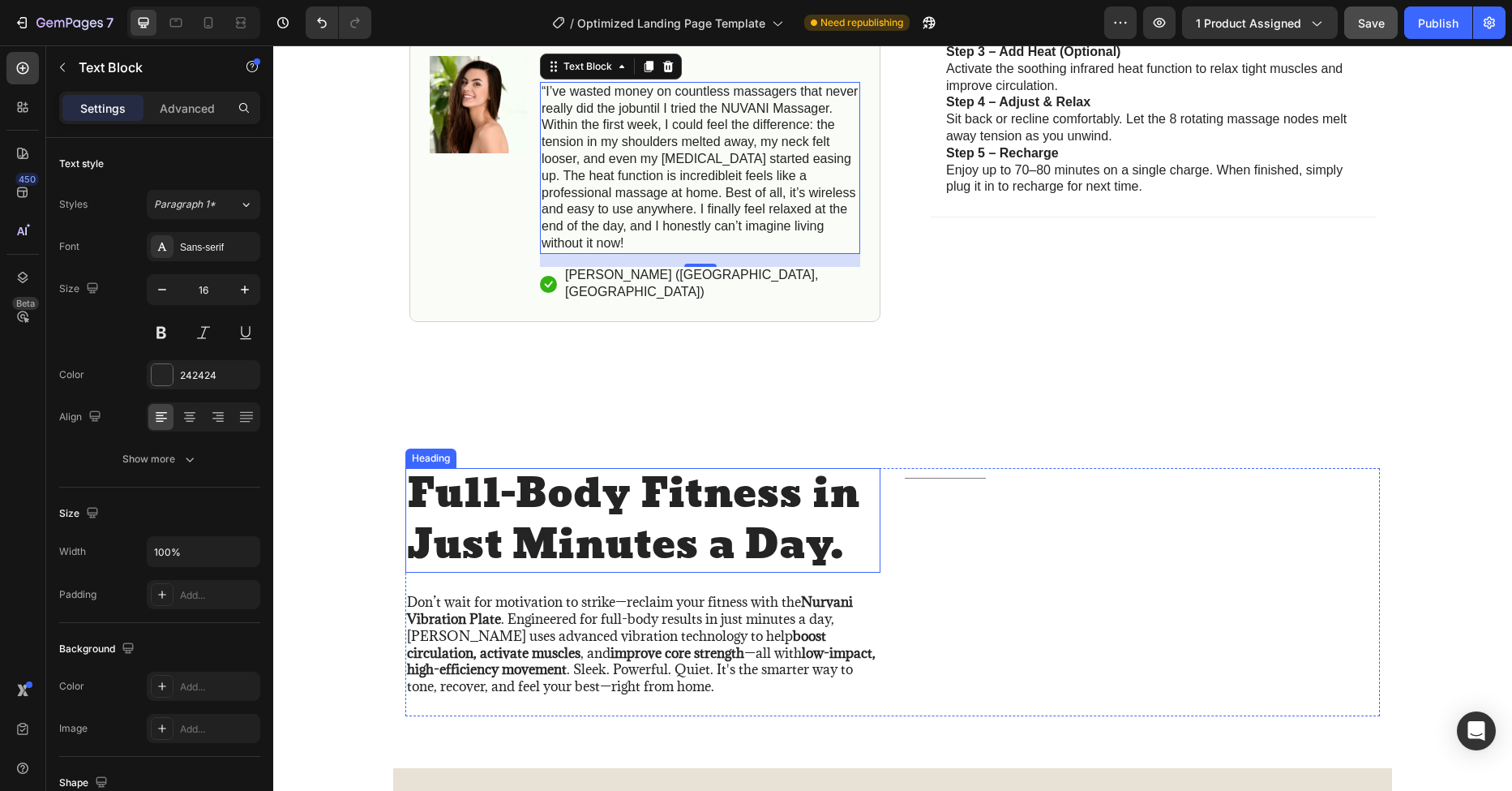
click at [510, 486] on h2 "Full-Body Fitness in Just Minutes a Day." at bounding box center [643, 521] width 475 height 105
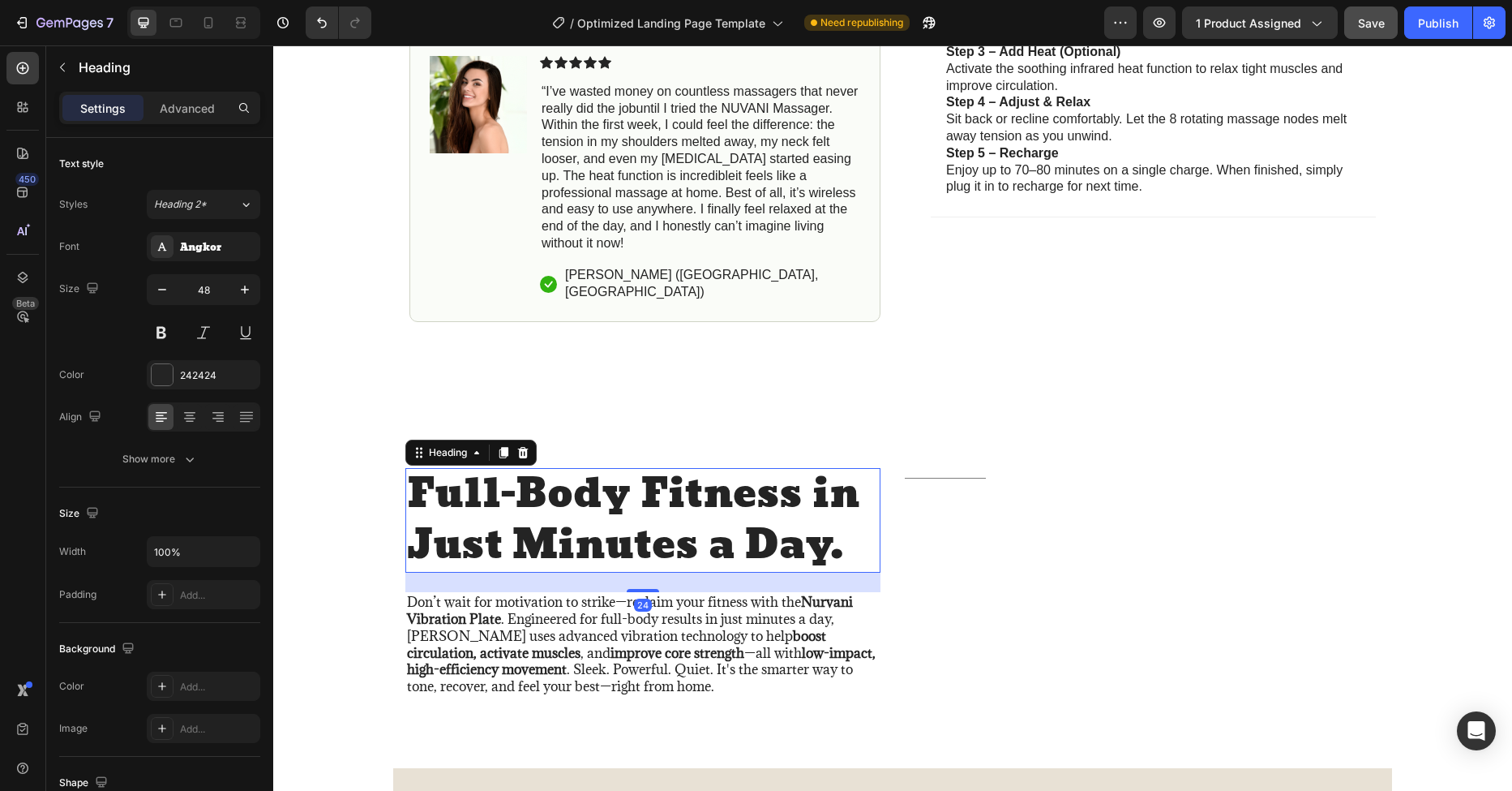
click at [636, 523] on h2 "Full-Body Fitness in Just Minutes a Day." at bounding box center [643, 521] width 475 height 105
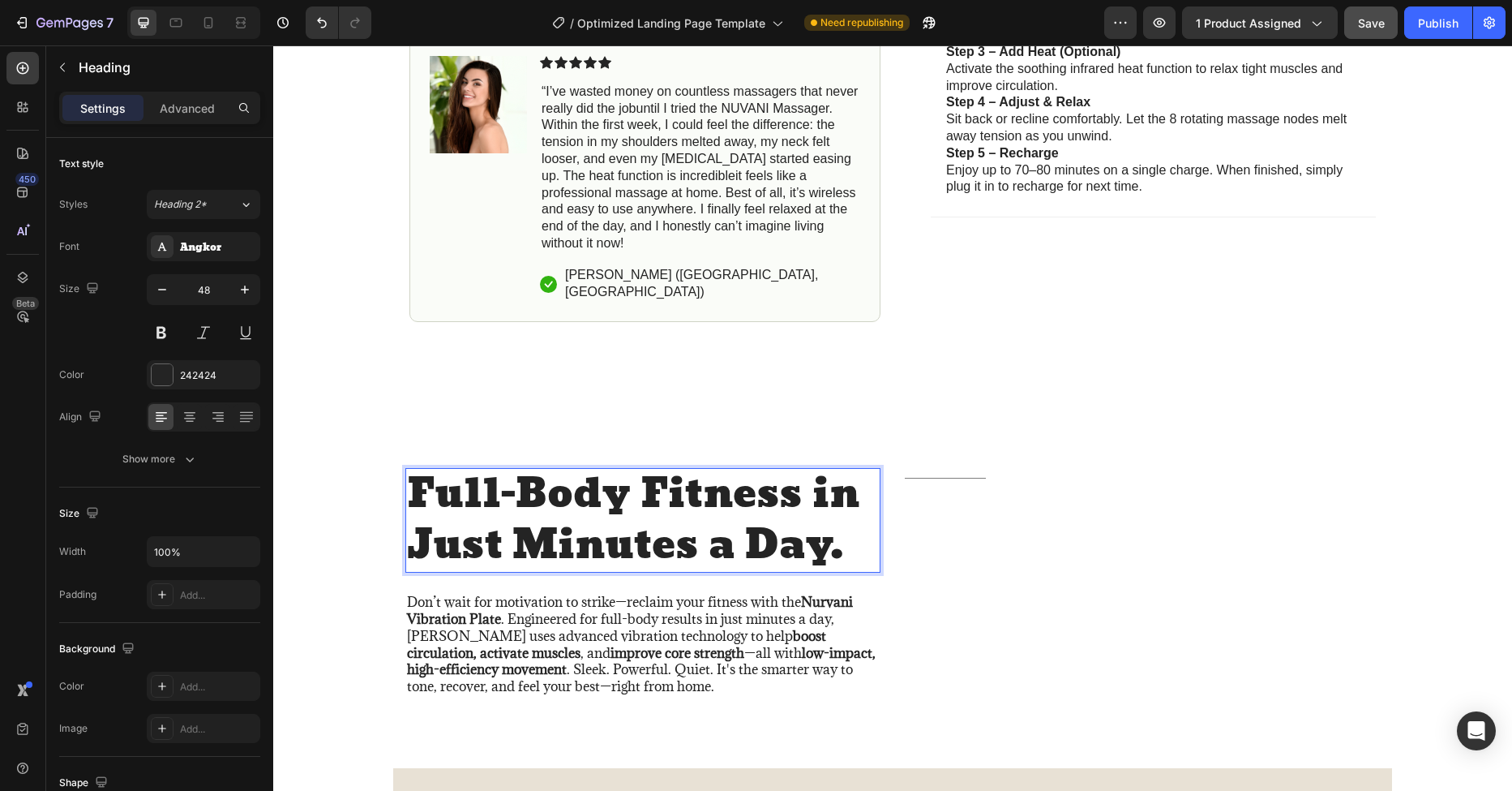
click at [808, 530] on p "Full-Body Fitness in Just Minutes a Day." at bounding box center [643, 521] width 472 height 101
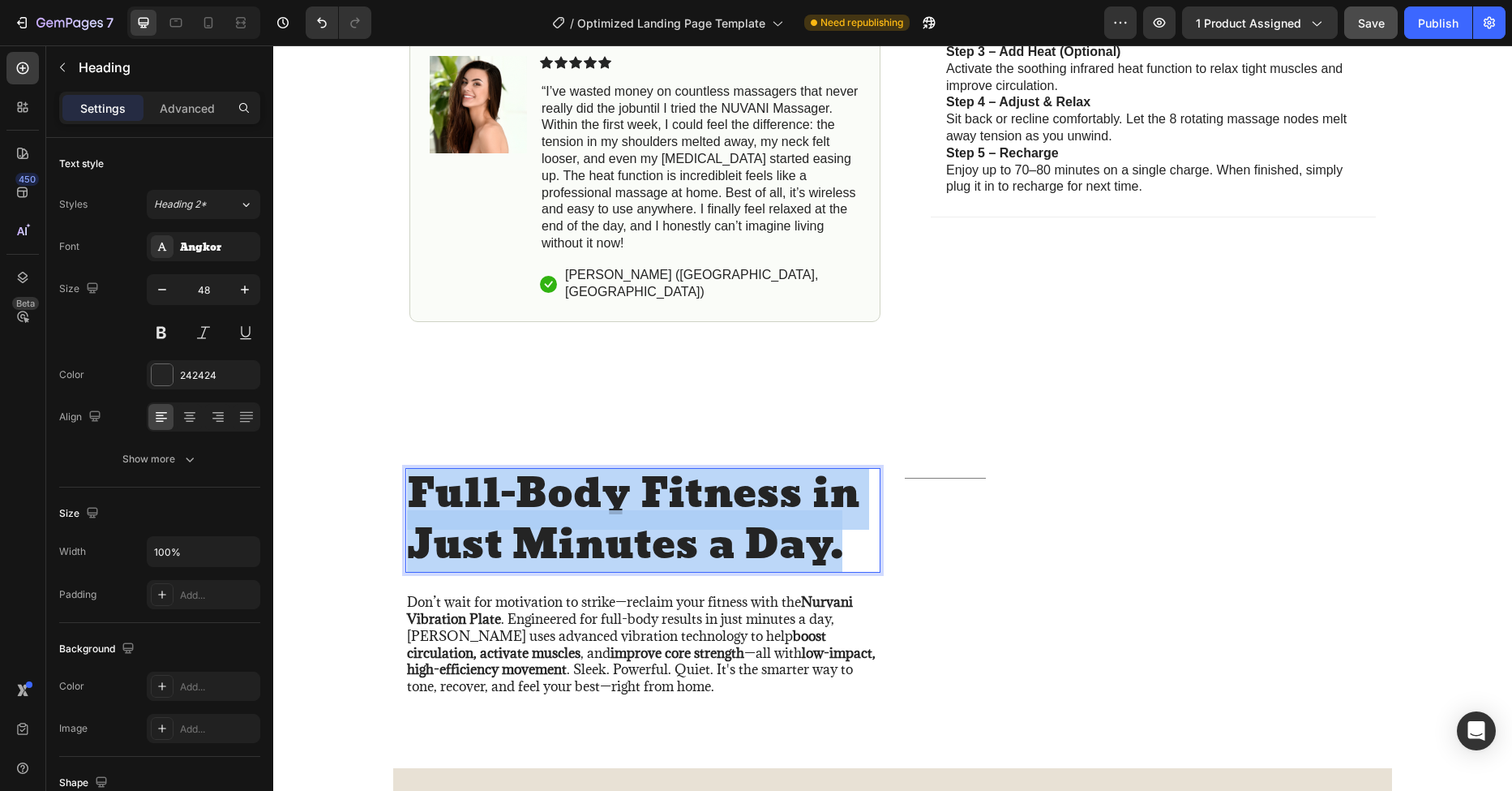
drag, startPoint x: 839, startPoint y: 533, endPoint x: 405, endPoint y: 489, distance: 436.2
click at [407, 489] on p "Full-Body Fitness in Just Minutes a Day." at bounding box center [643, 521] width 472 height 101
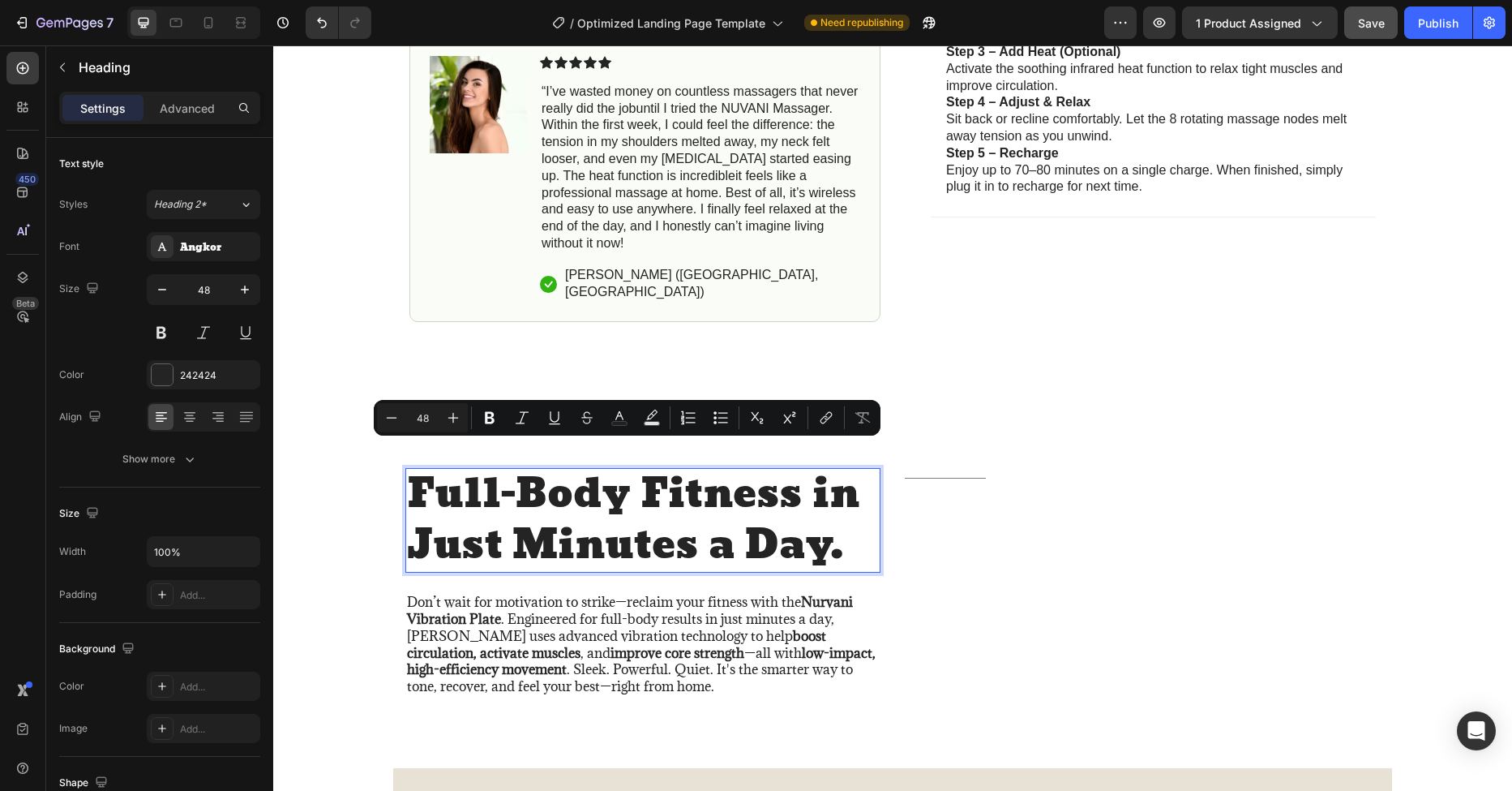
scroll to position [7, 0]
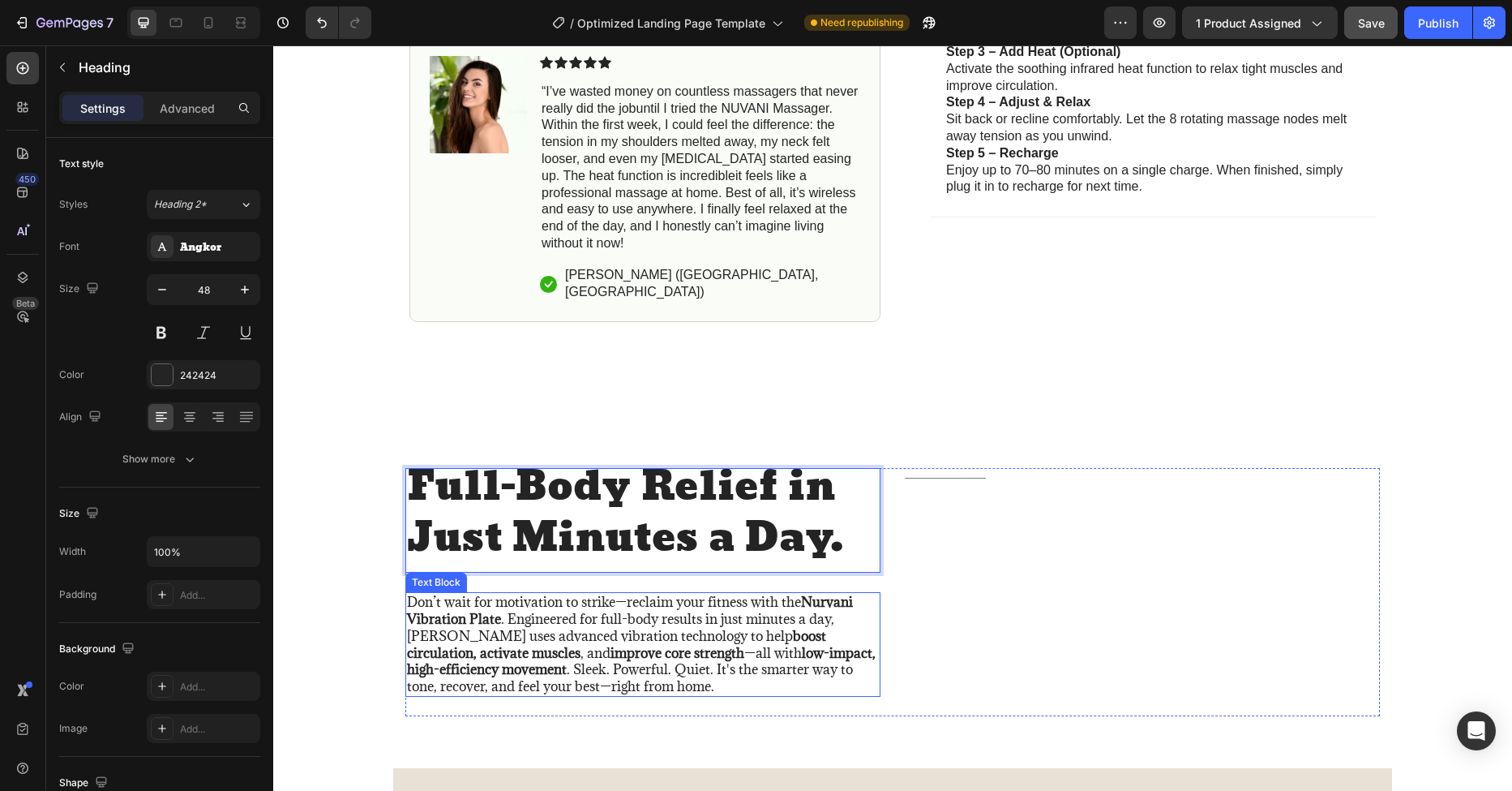
click at [462, 597] on strong "Nurvani Vibration Plate" at bounding box center [630, 610] width 446 height 35
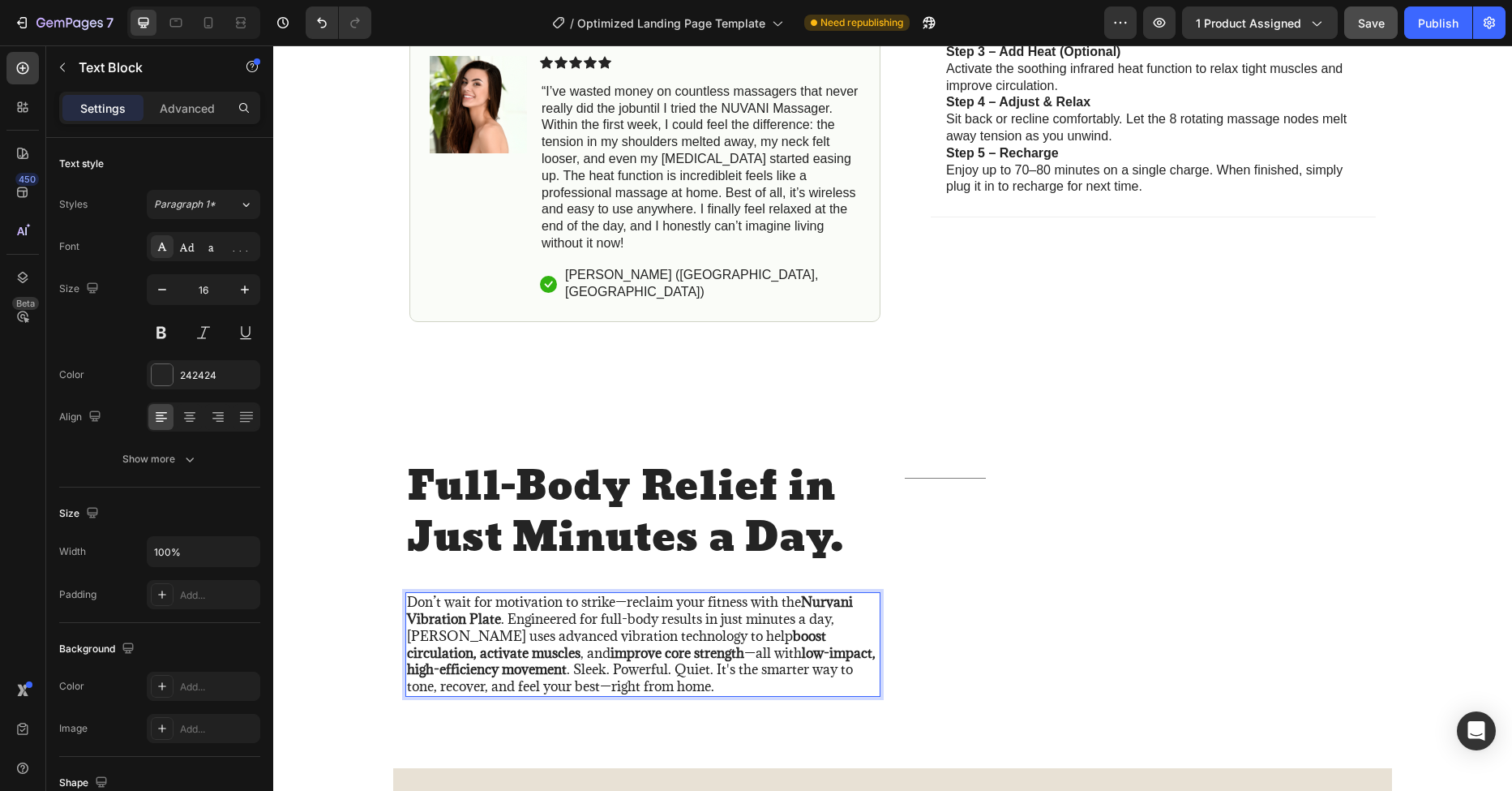
click at [593, 650] on p "Don’t wait for motivation to strike—reclaim your fitness with the Nurvani Vibra…" at bounding box center [643, 644] width 472 height 101
click at [663, 661] on p "Don’t wait for motivation to strike—reclaim your fitness with the Nurvani Vibra…" at bounding box center [643, 644] width 472 height 101
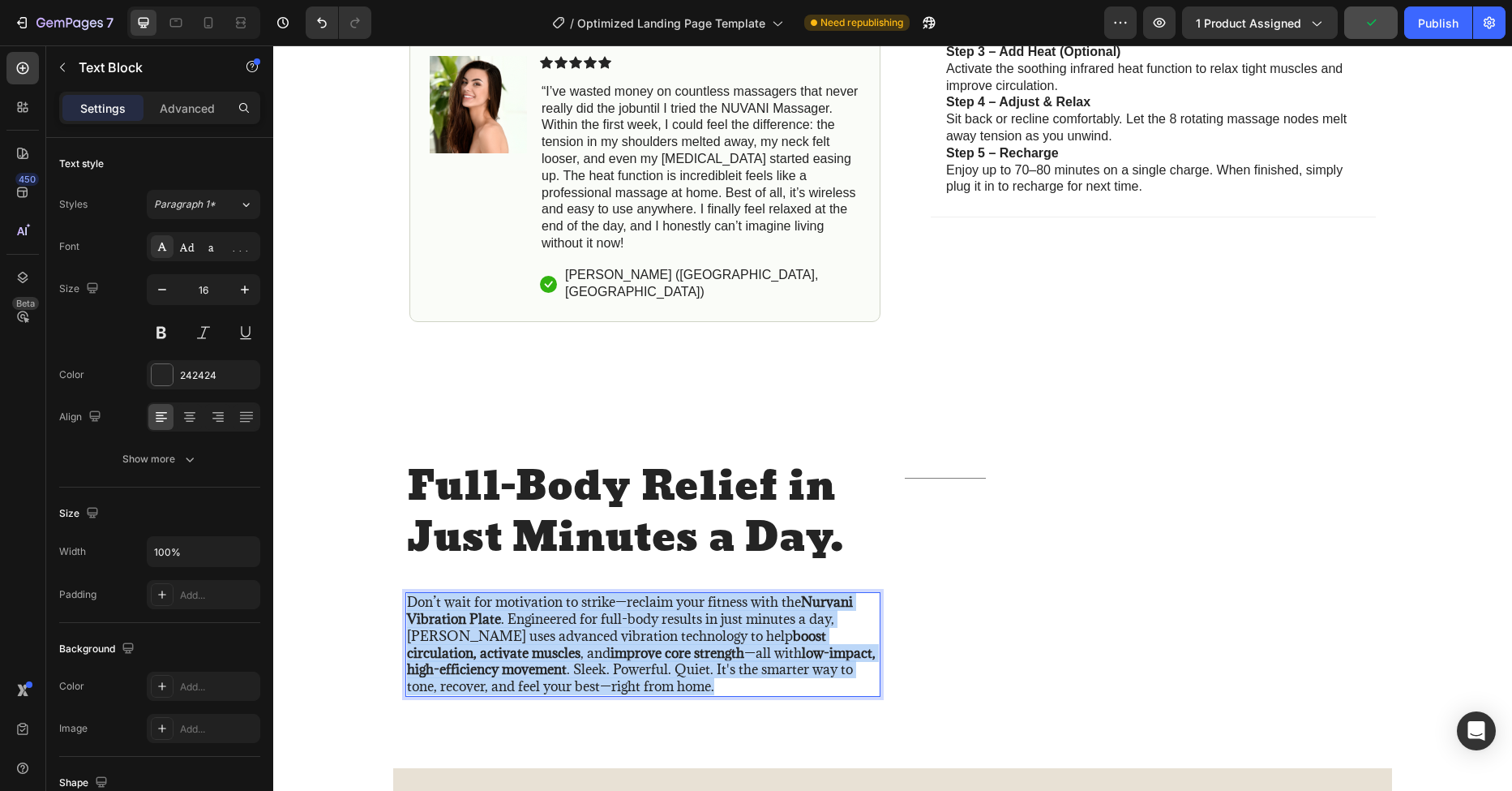
drag, startPoint x: 678, startPoint y: 672, endPoint x: 400, endPoint y: 592, distance: 289.3
click at [407, 593] on p "Don’t wait for motivation to strike—reclaim your fitness with the Nurvani Vibra…" at bounding box center [643, 644] width 472 height 101
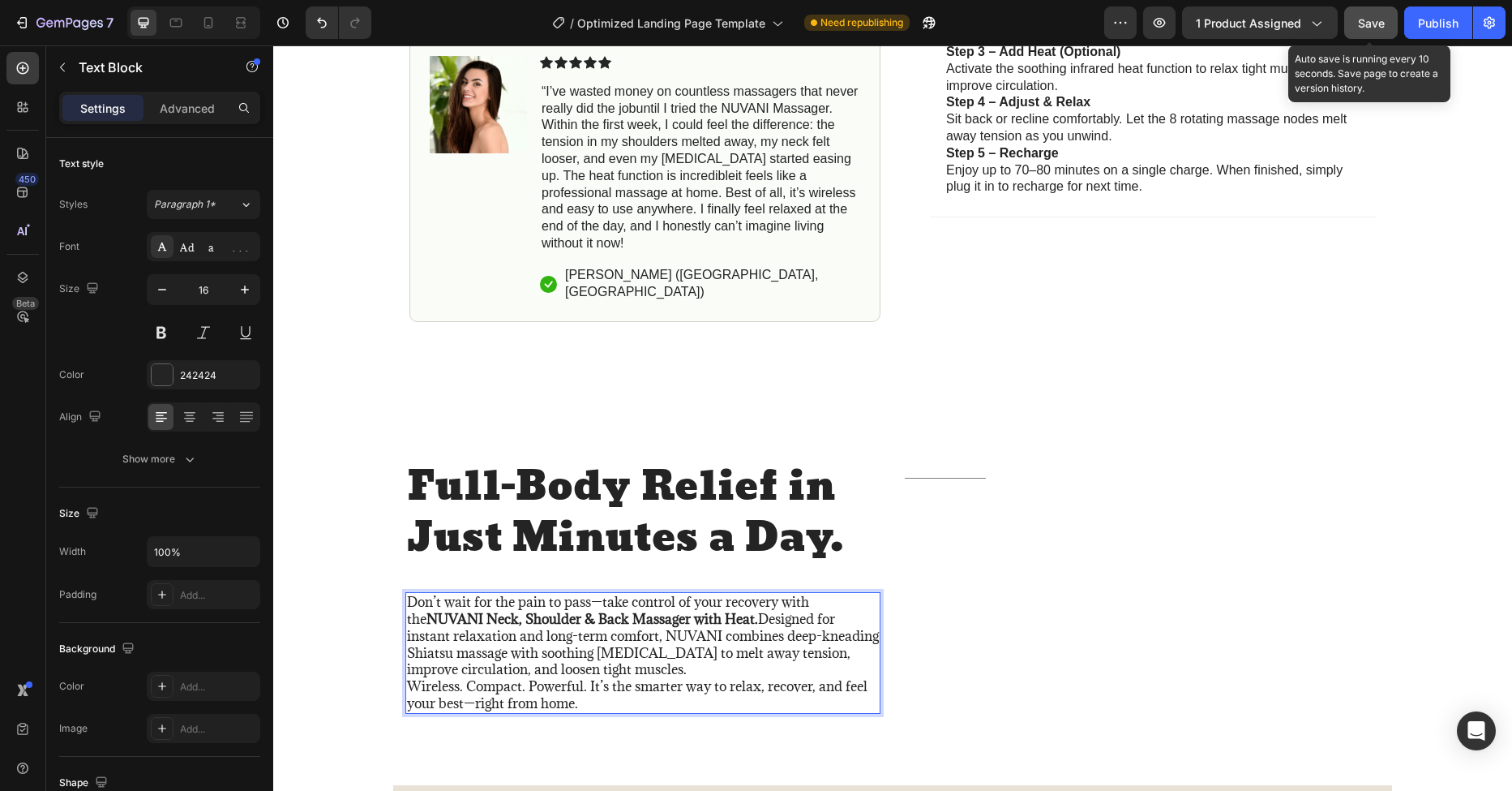
click at [1378, 33] on button "Save" at bounding box center [1372, 23] width 54 height 33
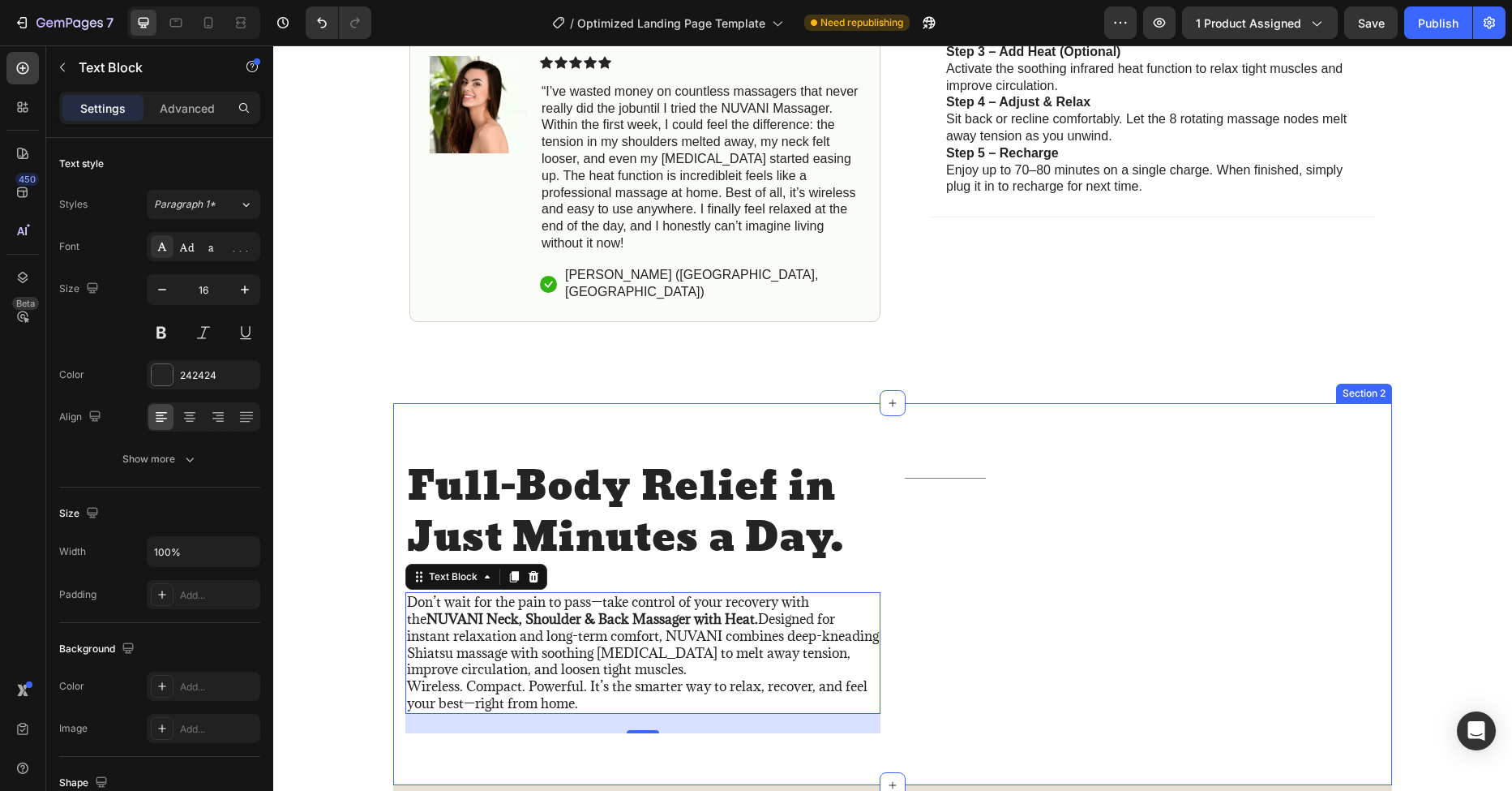
click at [604, 480] on p "Full-Body Relief in Just Minutes a Day." at bounding box center [643, 513] width 472 height 101
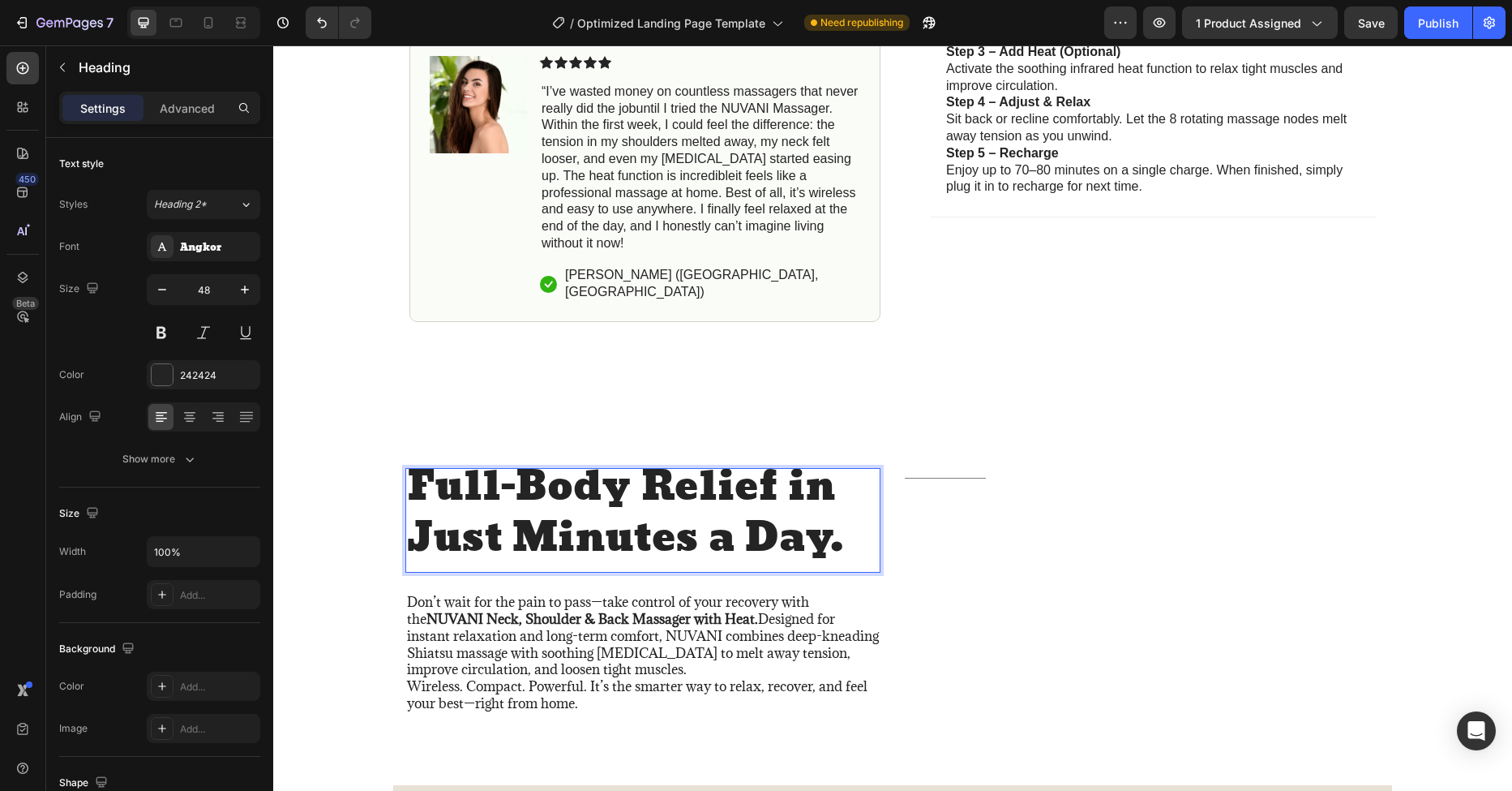
scroll to position [0, 0]
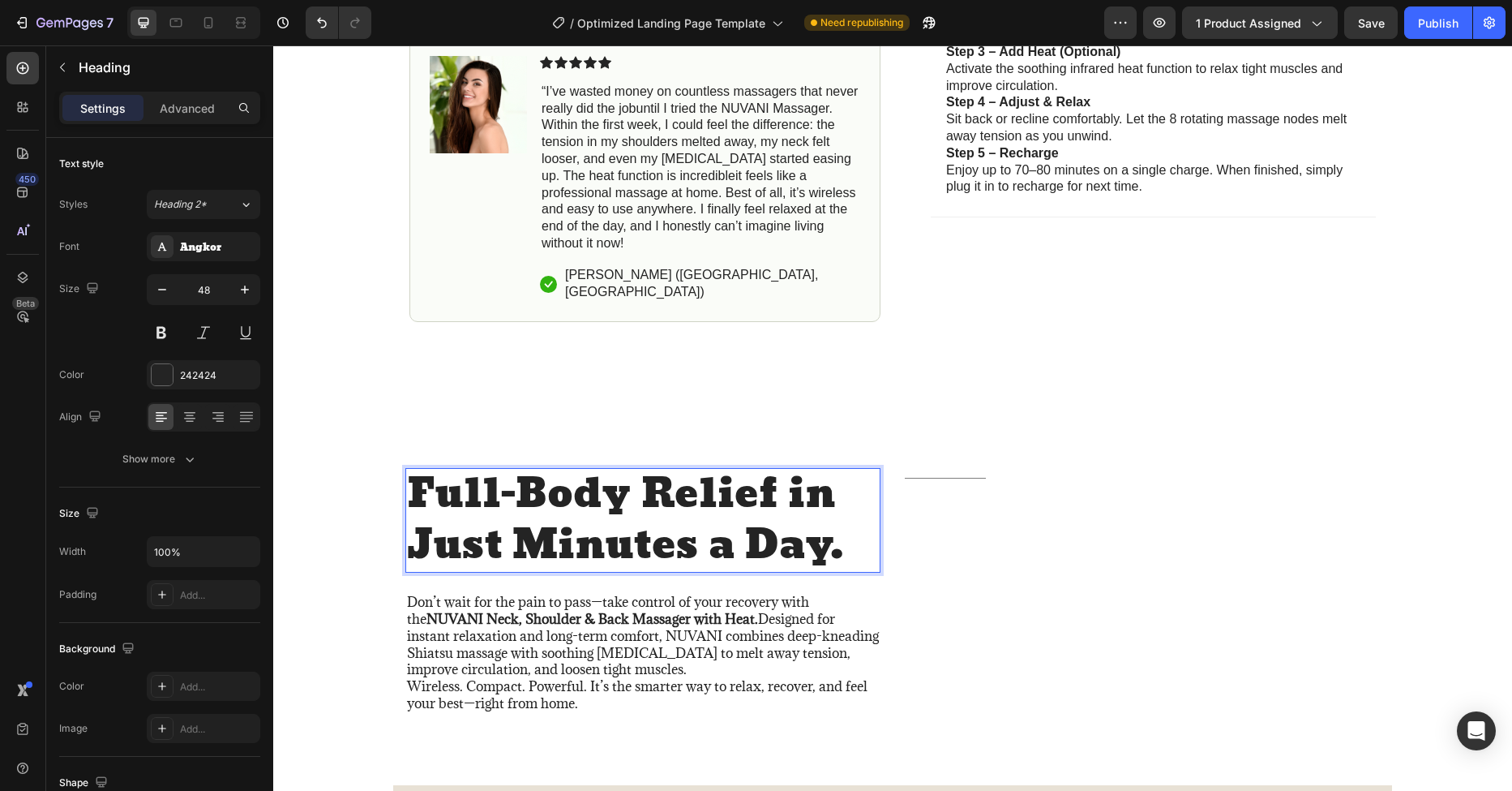
click at [828, 526] on p "Full-Body Relief in Just Minutes a Day." at bounding box center [643, 521] width 472 height 101
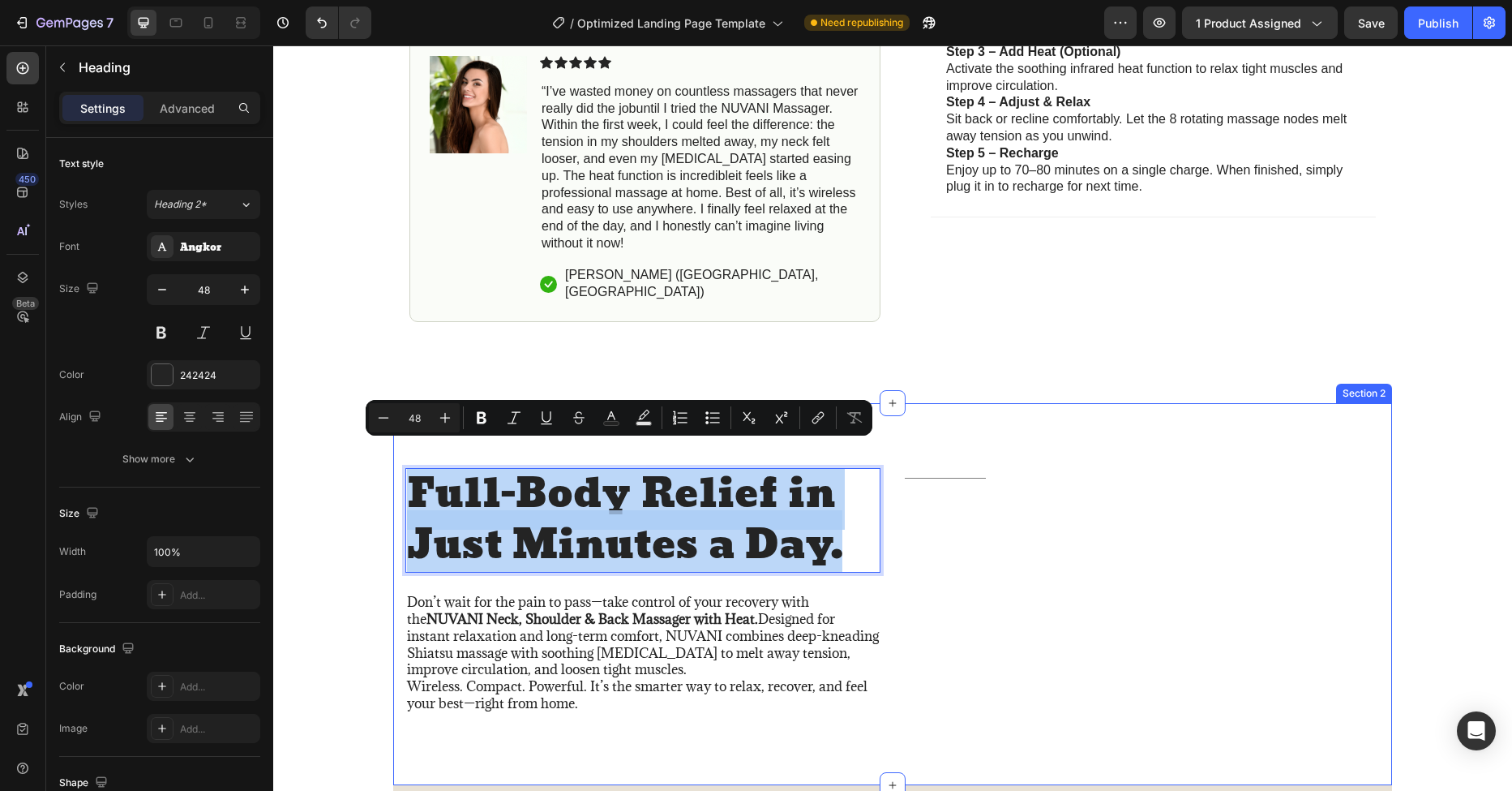
drag, startPoint x: 812, startPoint y: 532, endPoint x: 394, endPoint y: 494, distance: 419.7
click at [394, 494] on div "Full-Body Relief in Just Minutes a Day. Heading 24 Don’t wait for the pain to p…" at bounding box center [892, 593] width 999 height 381
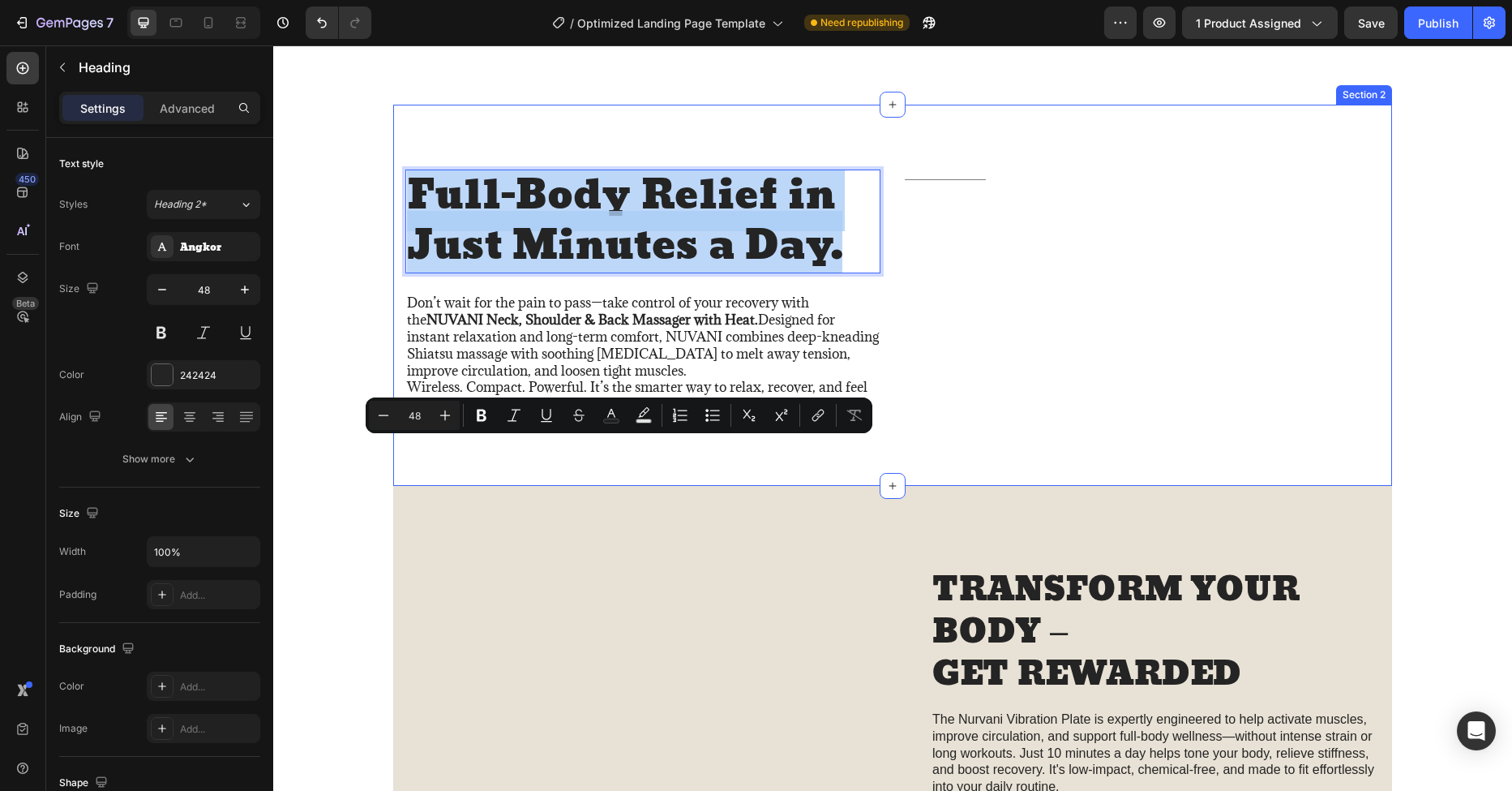
scroll to position [1628, 0]
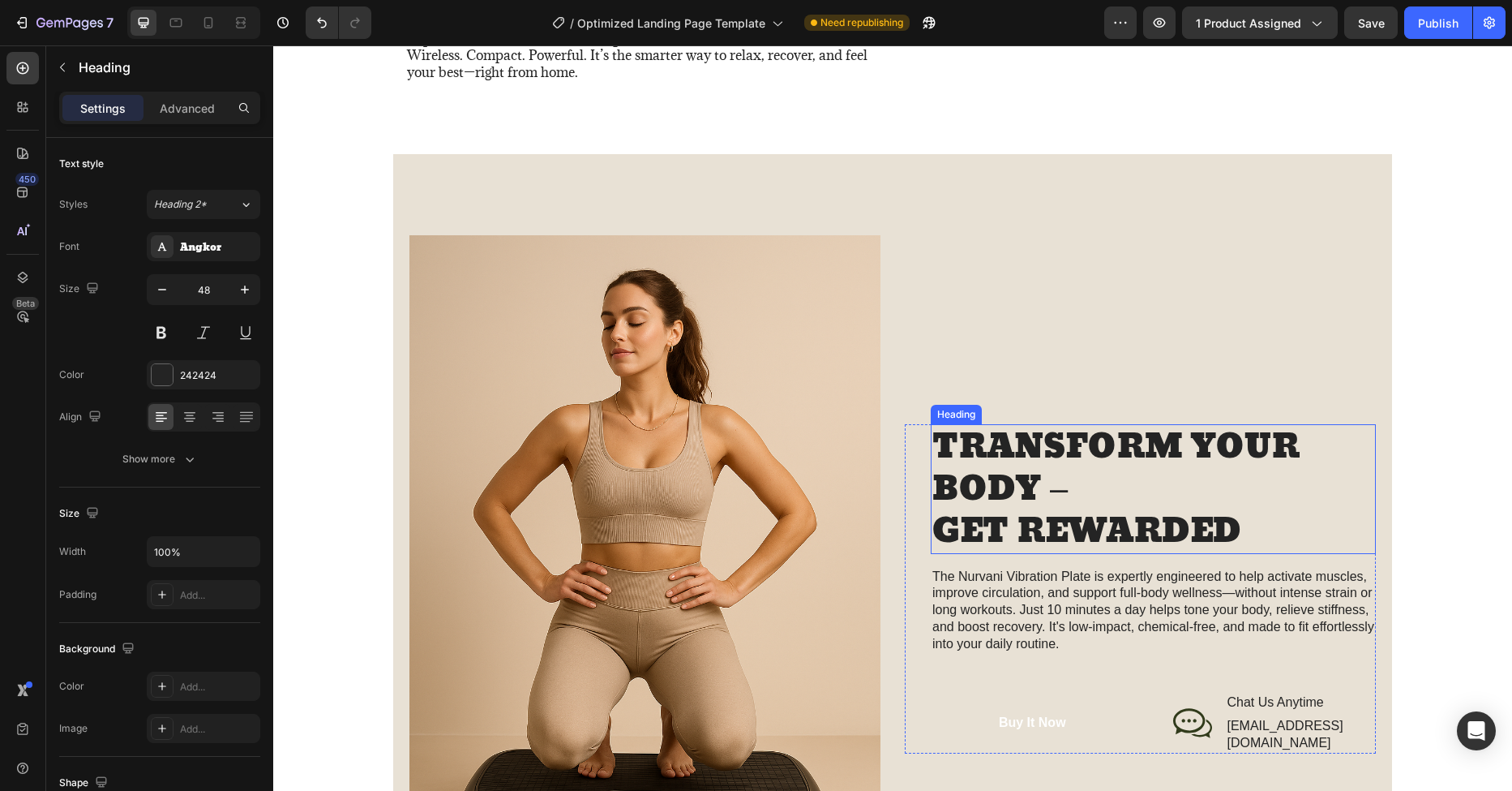
click at [1003, 450] on h2 "TRANSFORM YOUR BODY – GET REWARDED" at bounding box center [1153, 489] width 445 height 130
click at [1158, 512] on h2 "TRANSFORM YOUR BODY – GET REWARDED" at bounding box center [1153, 489] width 445 height 130
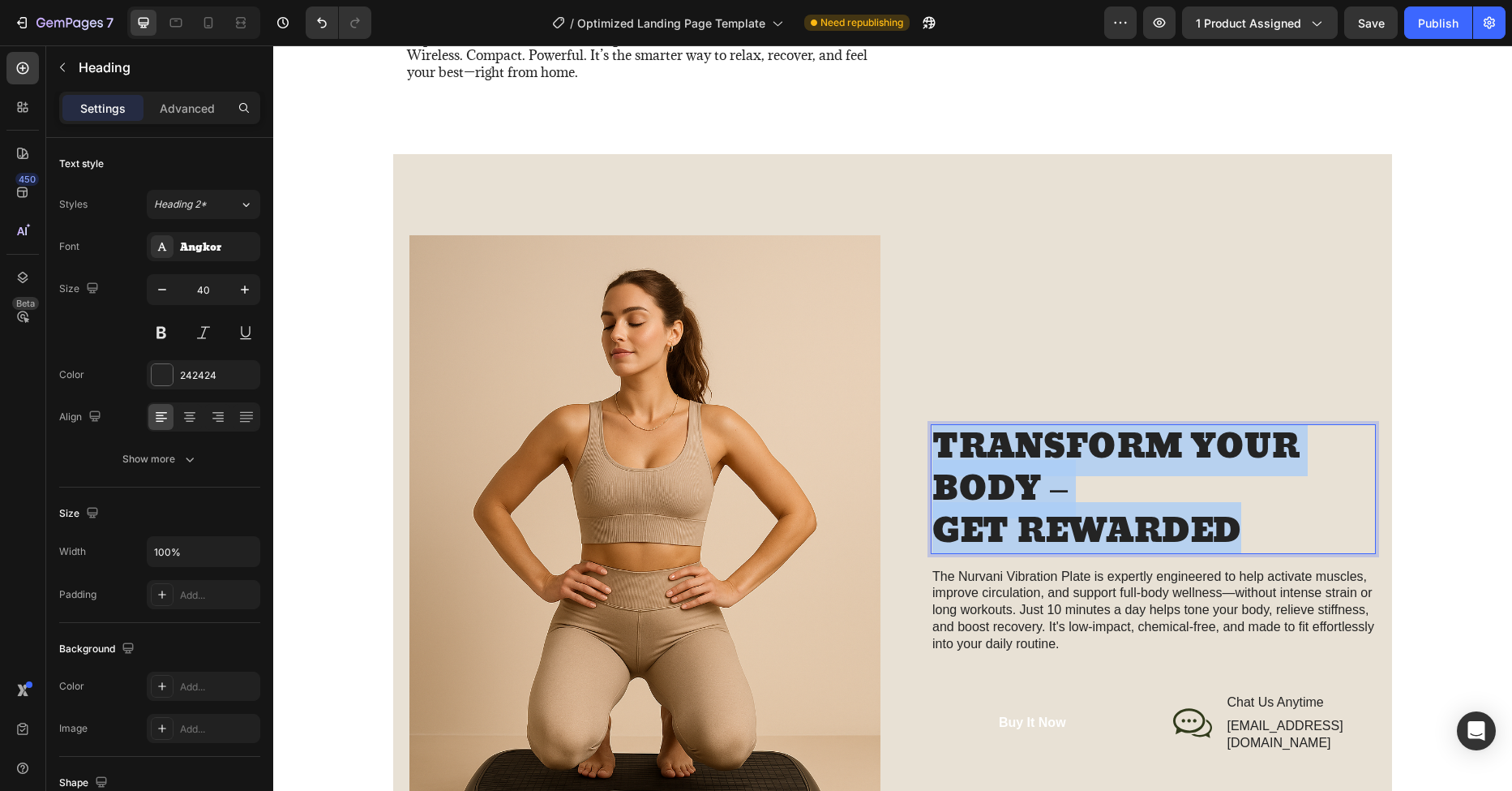
drag, startPoint x: 1183, startPoint y: 526, endPoint x: 931, endPoint y: 462, distance: 260.0
click at [932, 462] on p "TRANSFORM YOUR BODY – GET REWARDED" at bounding box center [1153, 489] width 442 height 127
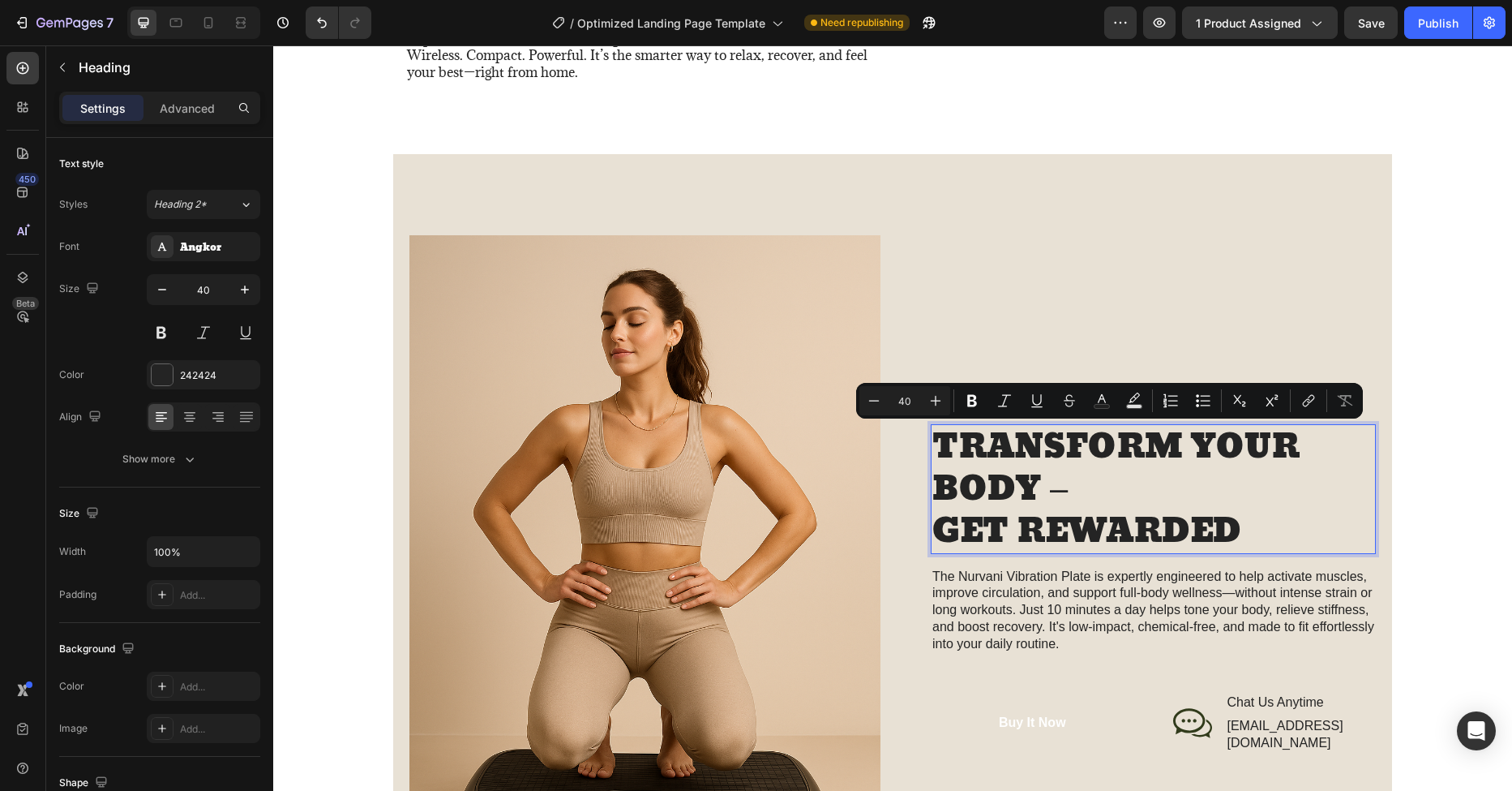
scroll to position [1649, 0]
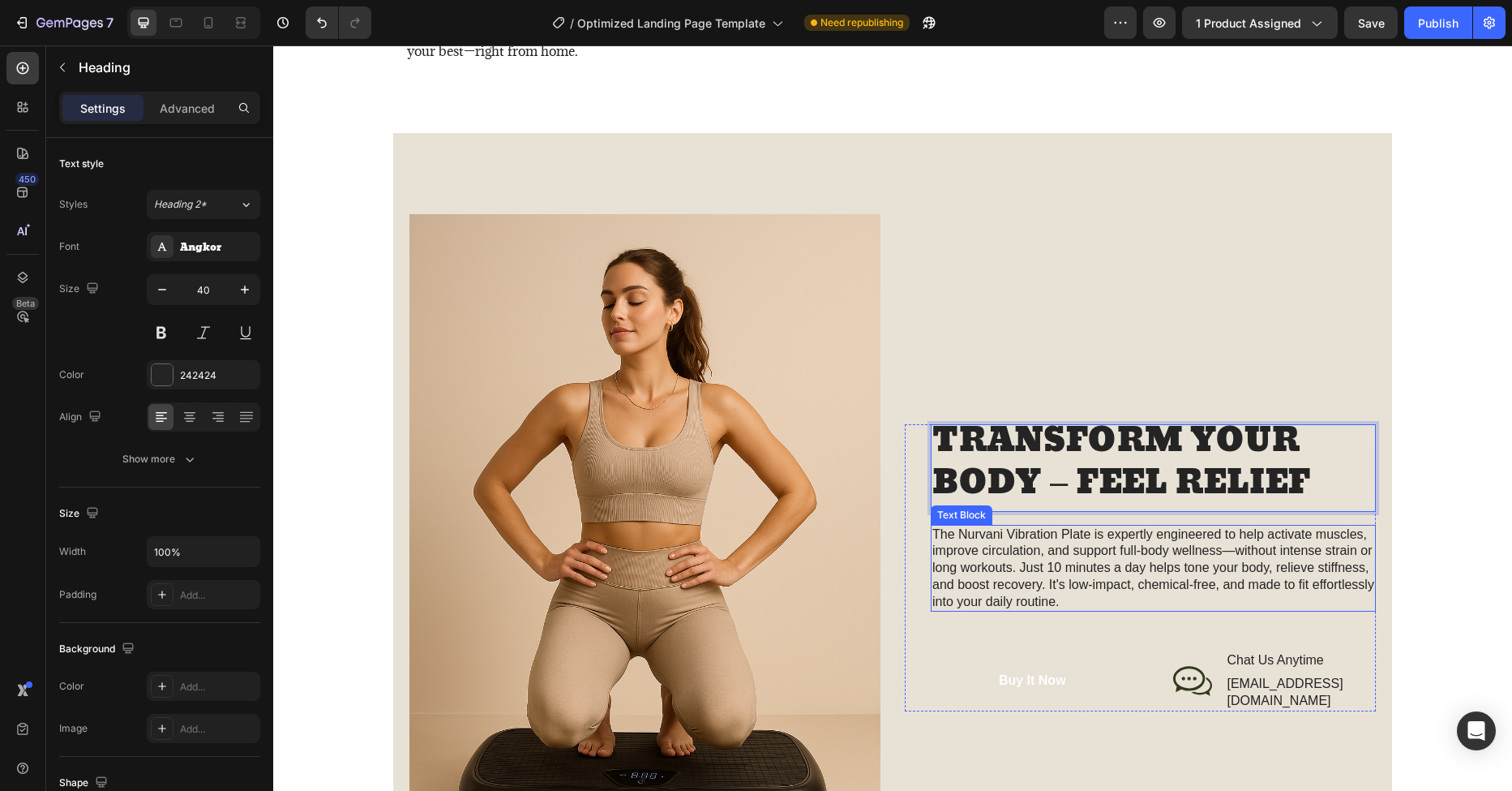
click at [1057, 575] on p "The Nurvani Vibration Plate is expertly engineered to help activate muscles, im…" at bounding box center [1153, 568] width 442 height 84
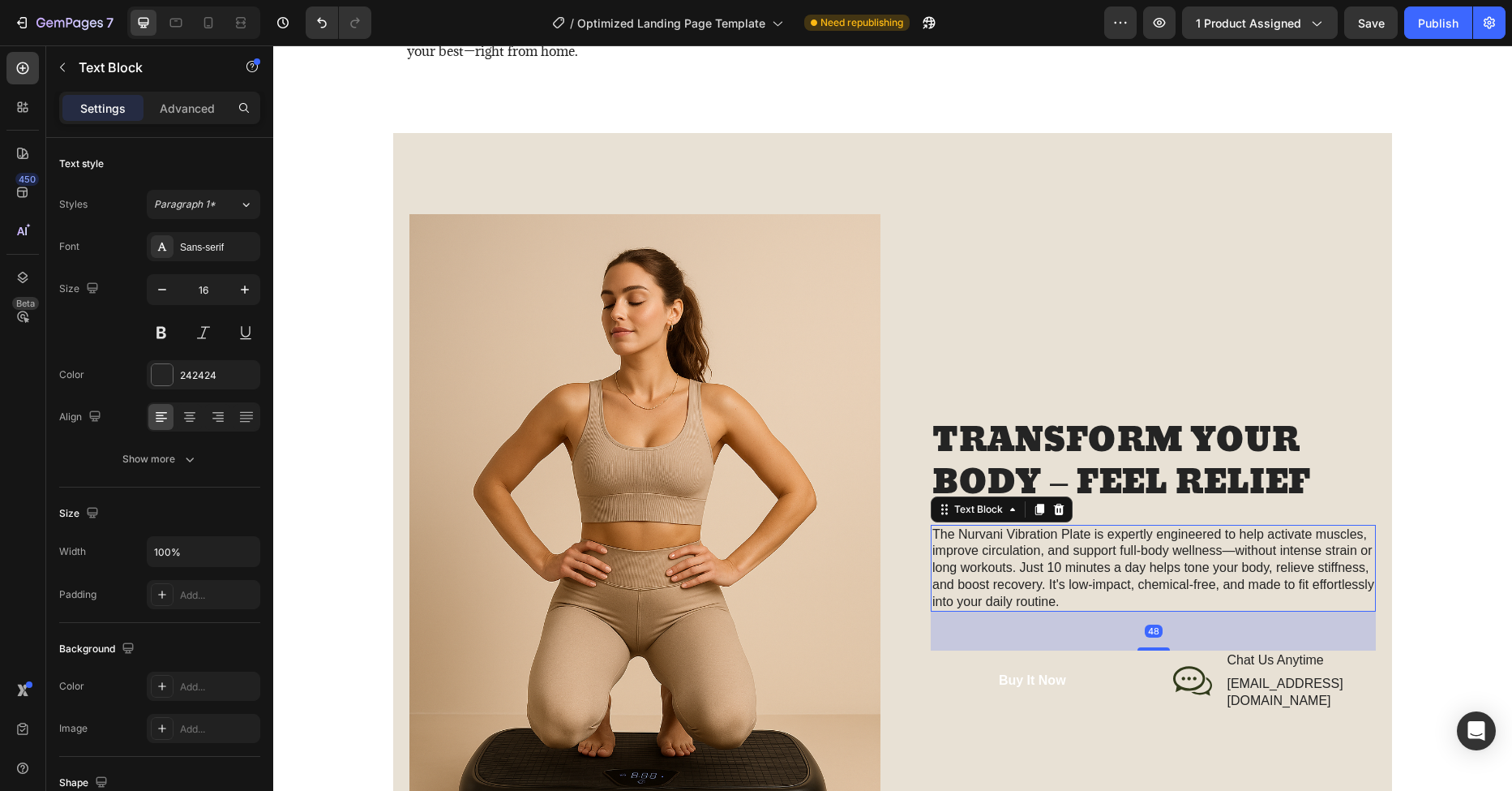
click at [1053, 597] on p "The Nurvani Vibration Plate is expertly engineered to help activate muscles, im…" at bounding box center [1153, 568] width 442 height 84
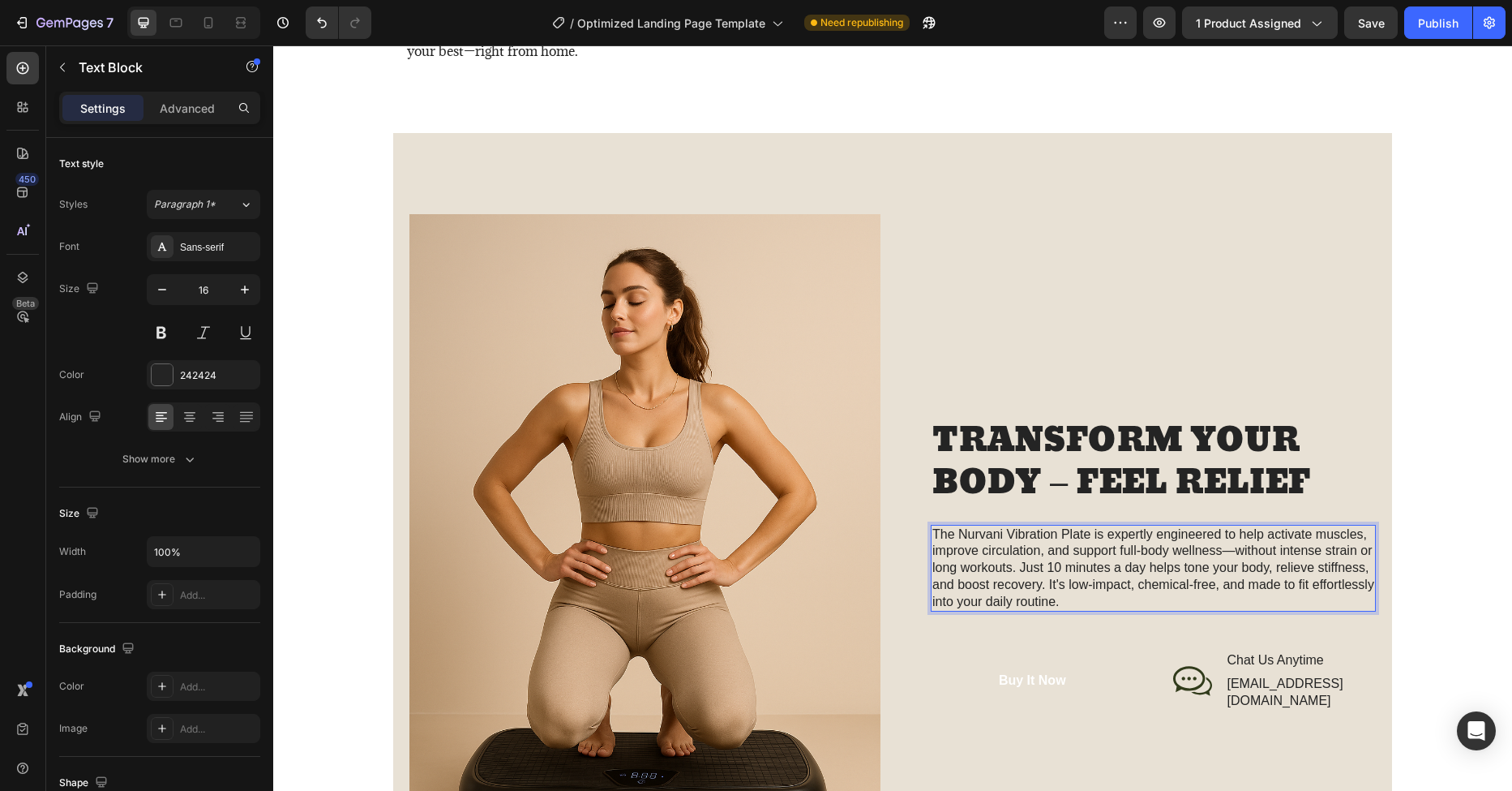
click at [1050, 608] on p "The Nurvani Vibration Plate is expertly engineered to help activate muscles, im…" at bounding box center [1153, 568] width 442 height 84
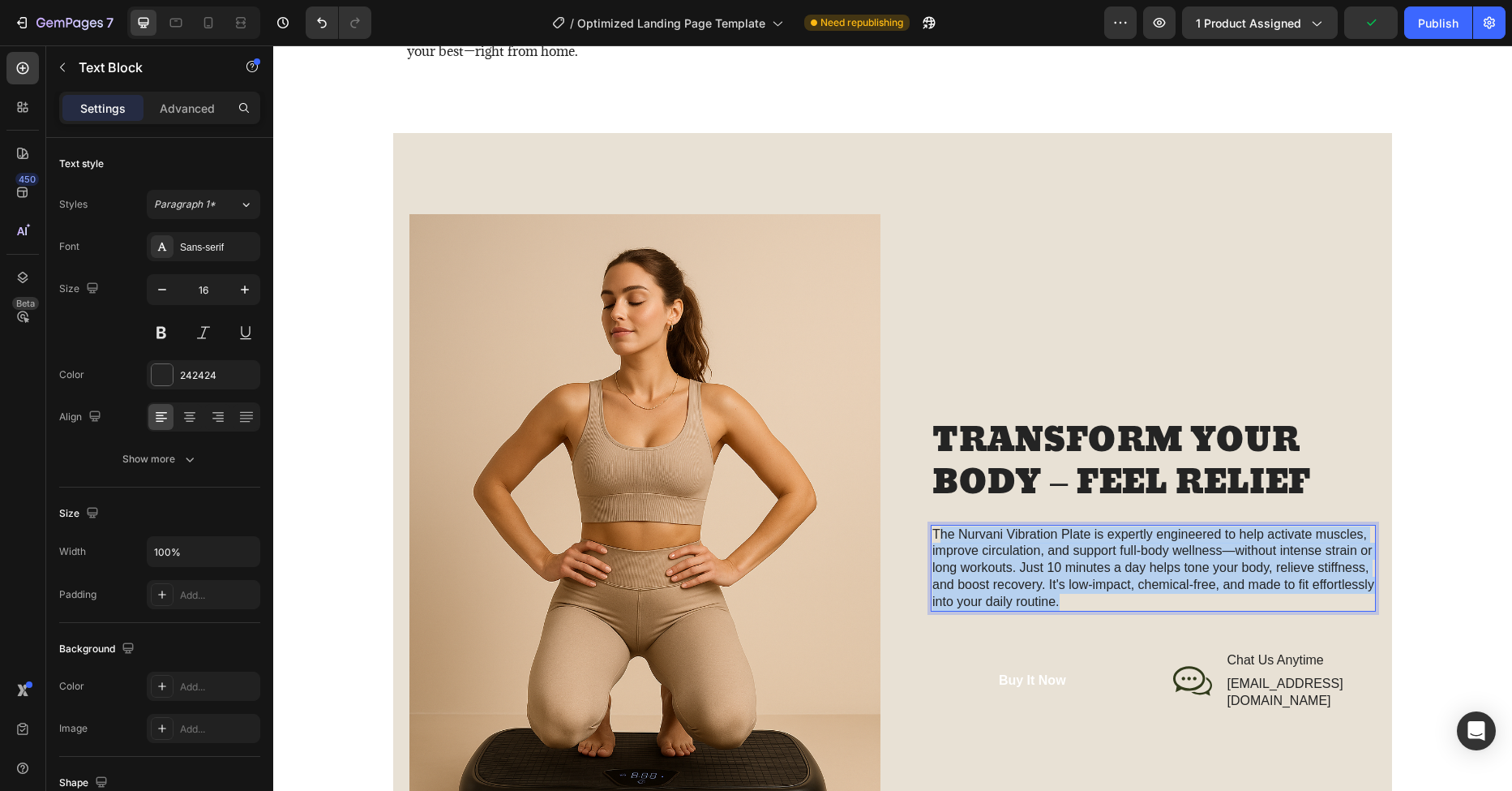
drag, startPoint x: 1064, startPoint y: 612, endPoint x: 932, endPoint y: 547, distance: 147.1
click at [932, 547] on p "The Nurvani Vibration Plate is expertly engineered to help activate muscles, im…" at bounding box center [1153, 568] width 442 height 84
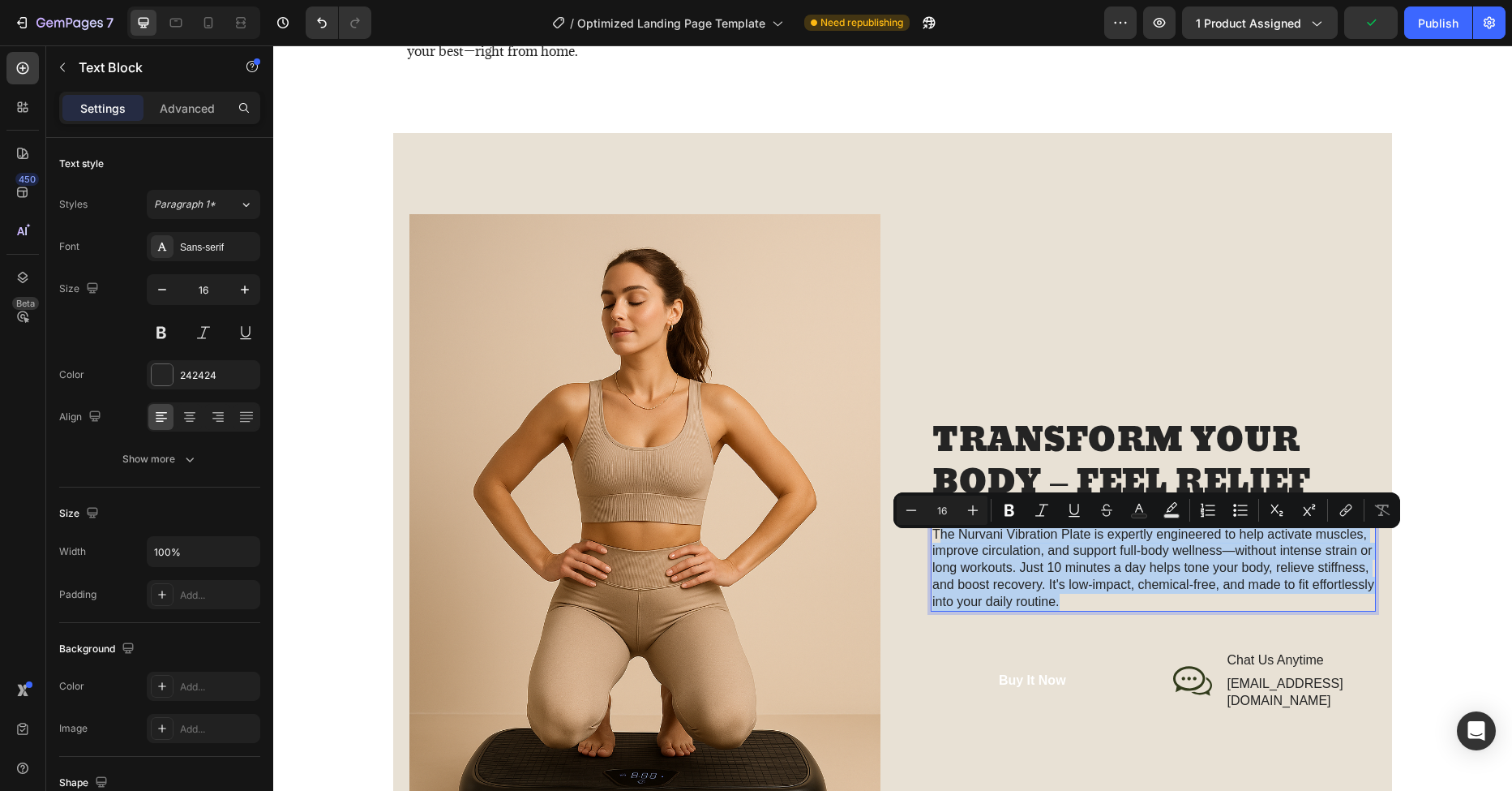
scroll to position [1682, 0]
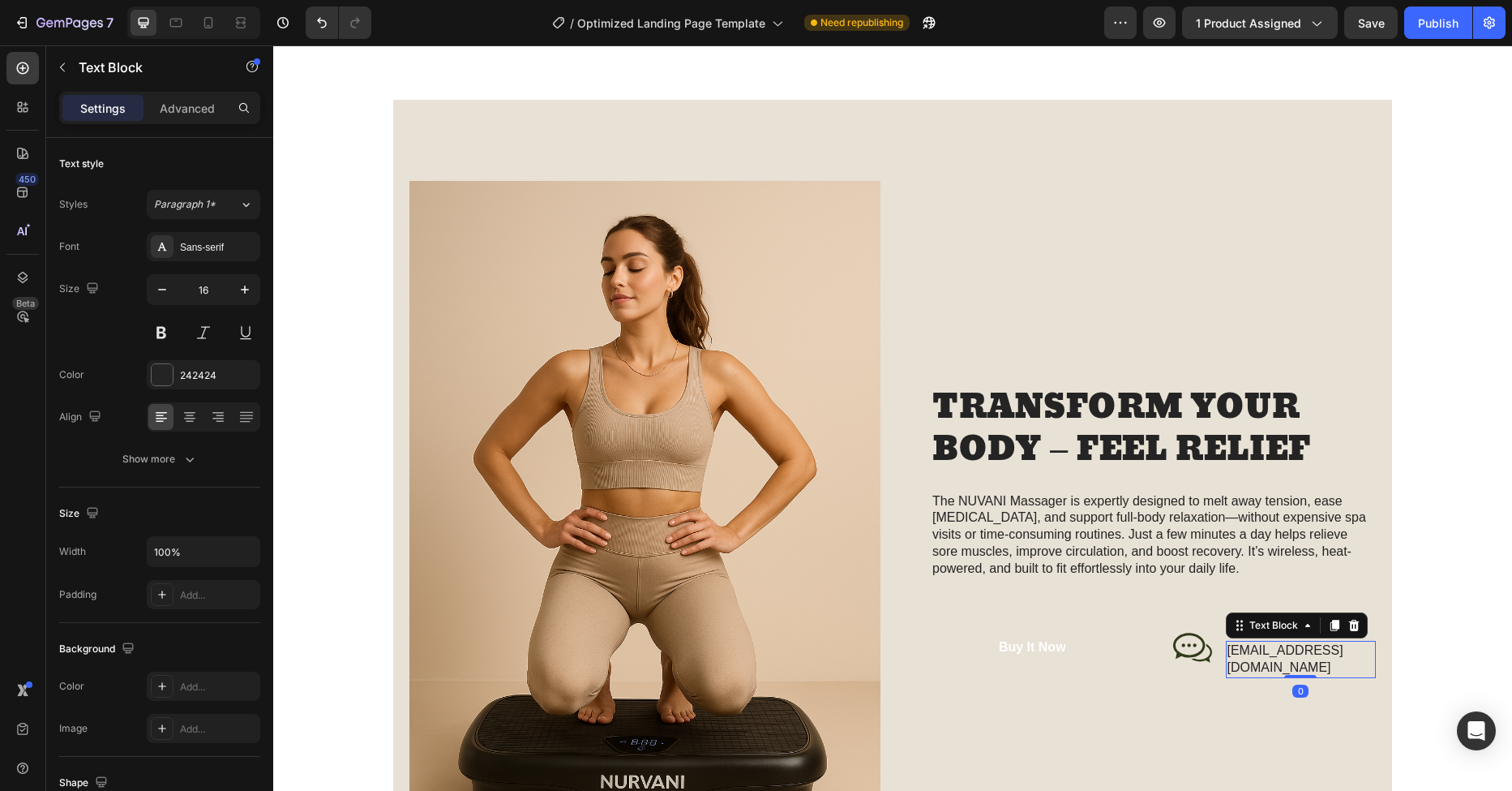
click at [1286, 664] on p "[EMAIL_ADDRESS][DOMAIN_NAME]" at bounding box center [1301, 659] width 148 height 34
click at [1345, 659] on p "[EMAIL_ADDRESS][DOMAIN_NAME]" at bounding box center [1301, 659] width 148 height 34
click at [1322, 661] on p "[EMAIL_ADDRESS][DOMAIN_NAME]" at bounding box center [1301, 659] width 148 height 34
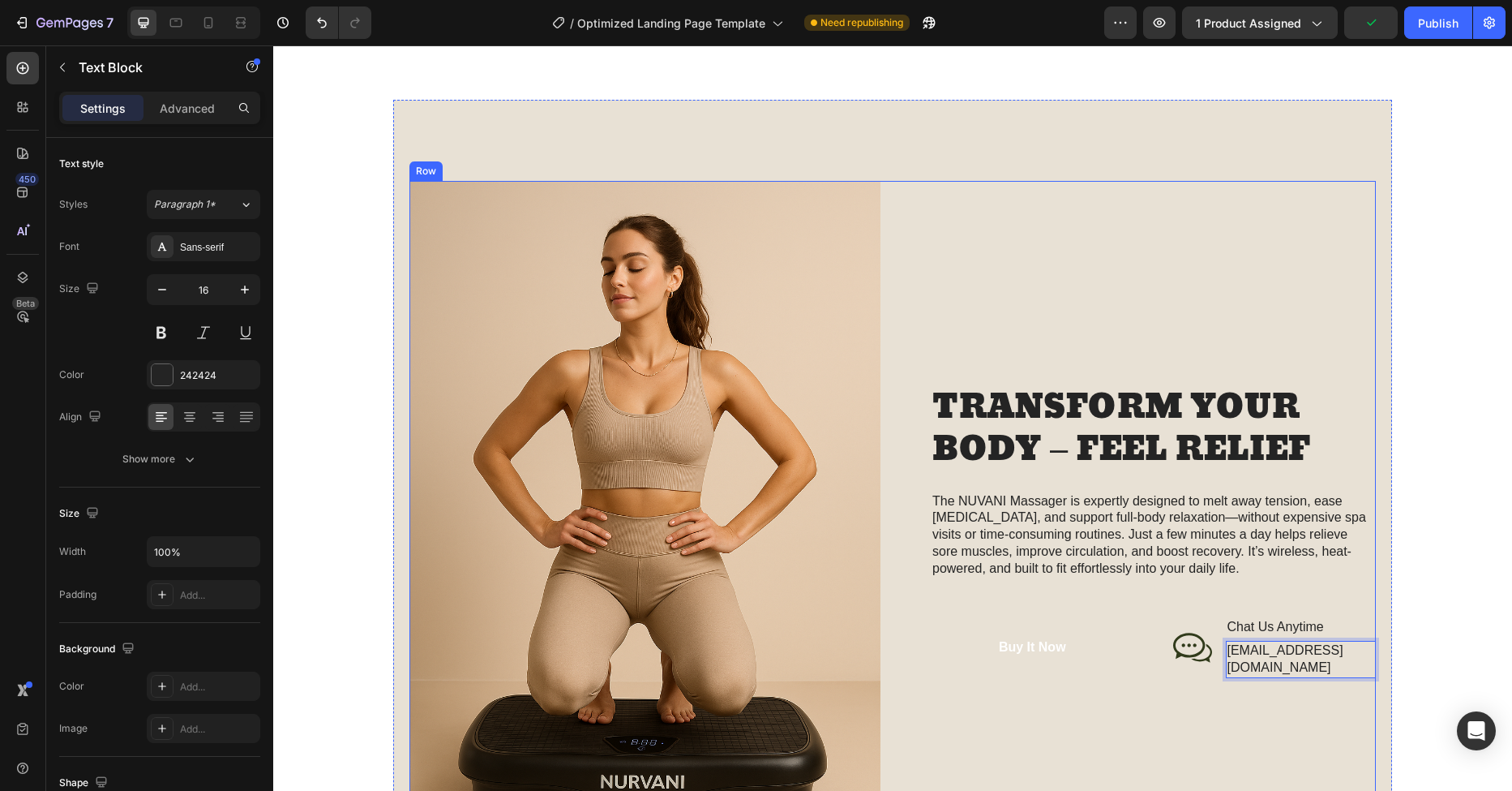
click at [1204, 699] on div "TRANSFORM YOUR BODY – FEEL RELIEF Heading The NUVANI Massager is expertly desig…" at bounding box center [1140, 534] width 471 height 707
click at [1334, 665] on p "[EMAIL_ADDRESS][DOMAIN_NAME]" at bounding box center [1301, 659] width 148 height 34
click at [1349, 661] on p "[EMAIL_ADDRESS][DOMAIN_NAME]" at bounding box center [1301, 659] width 148 height 34
click at [1001, 715] on div "TRANSFORM YOUR BODY – FEEL RELIEF Heading The NUVANI Massager is expertly desig…" at bounding box center [1140, 534] width 471 height 707
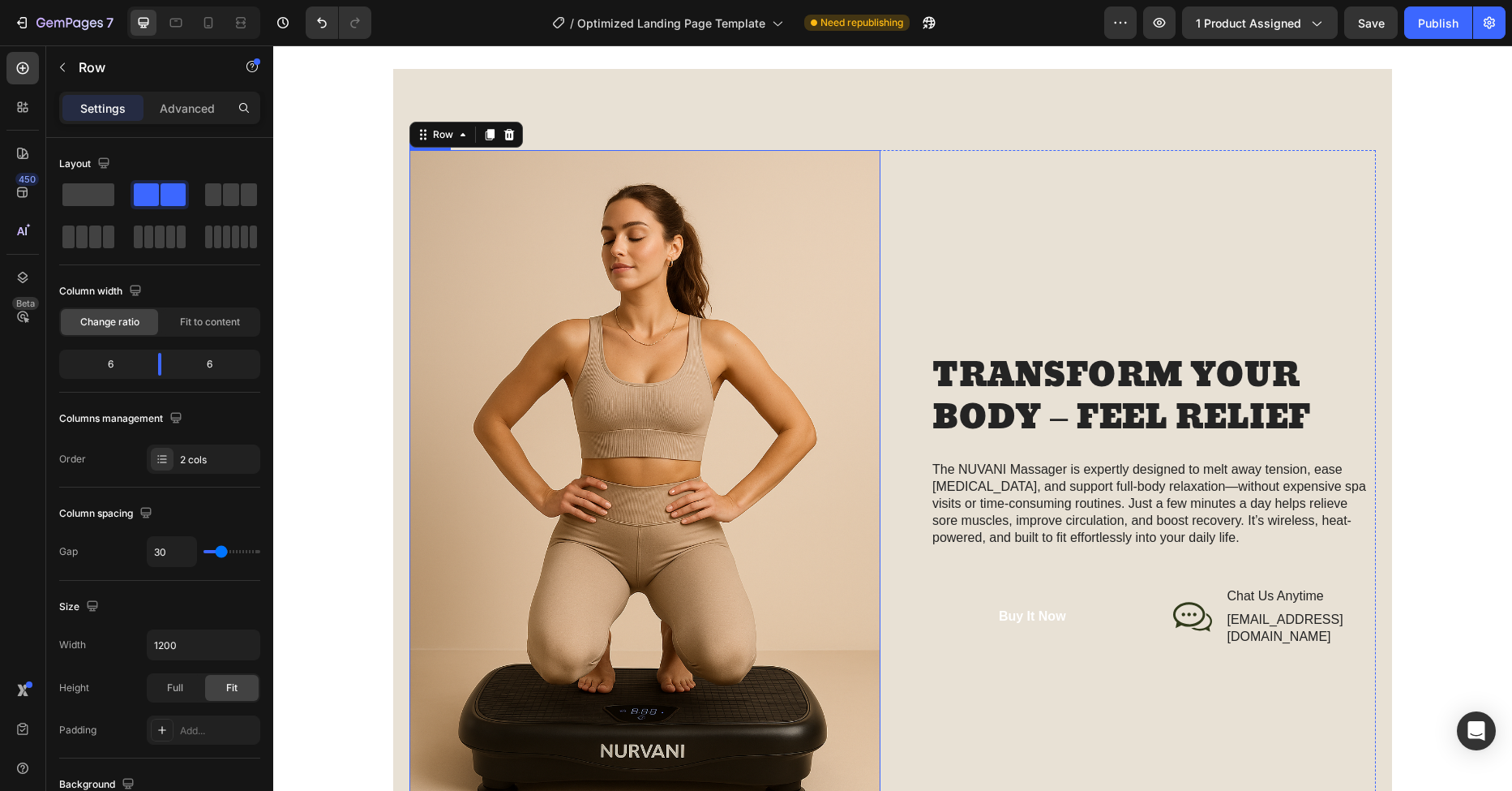
scroll to position [1797, 0]
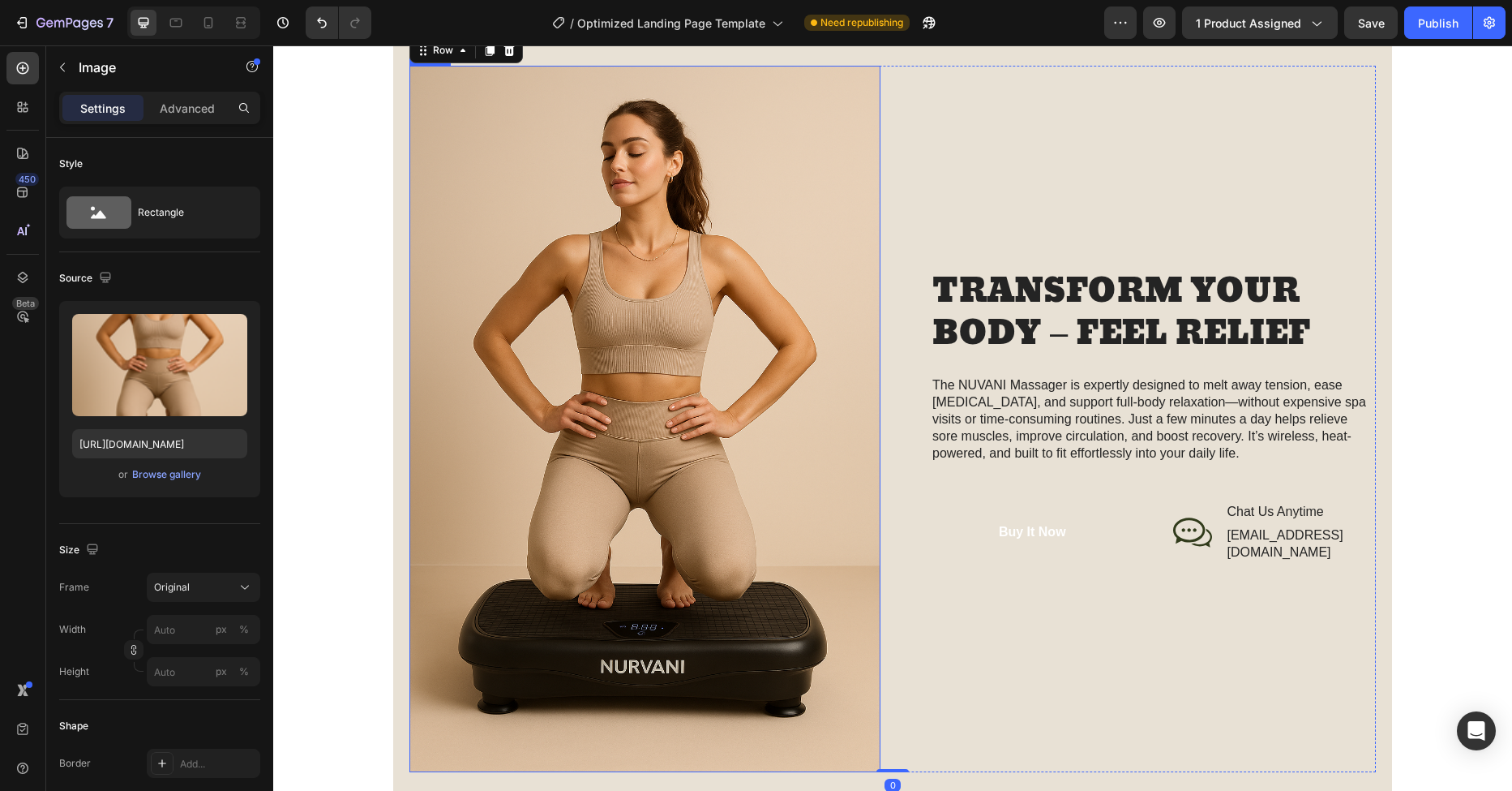
click at [645, 436] on img at bounding box center [644, 418] width 471 height 707
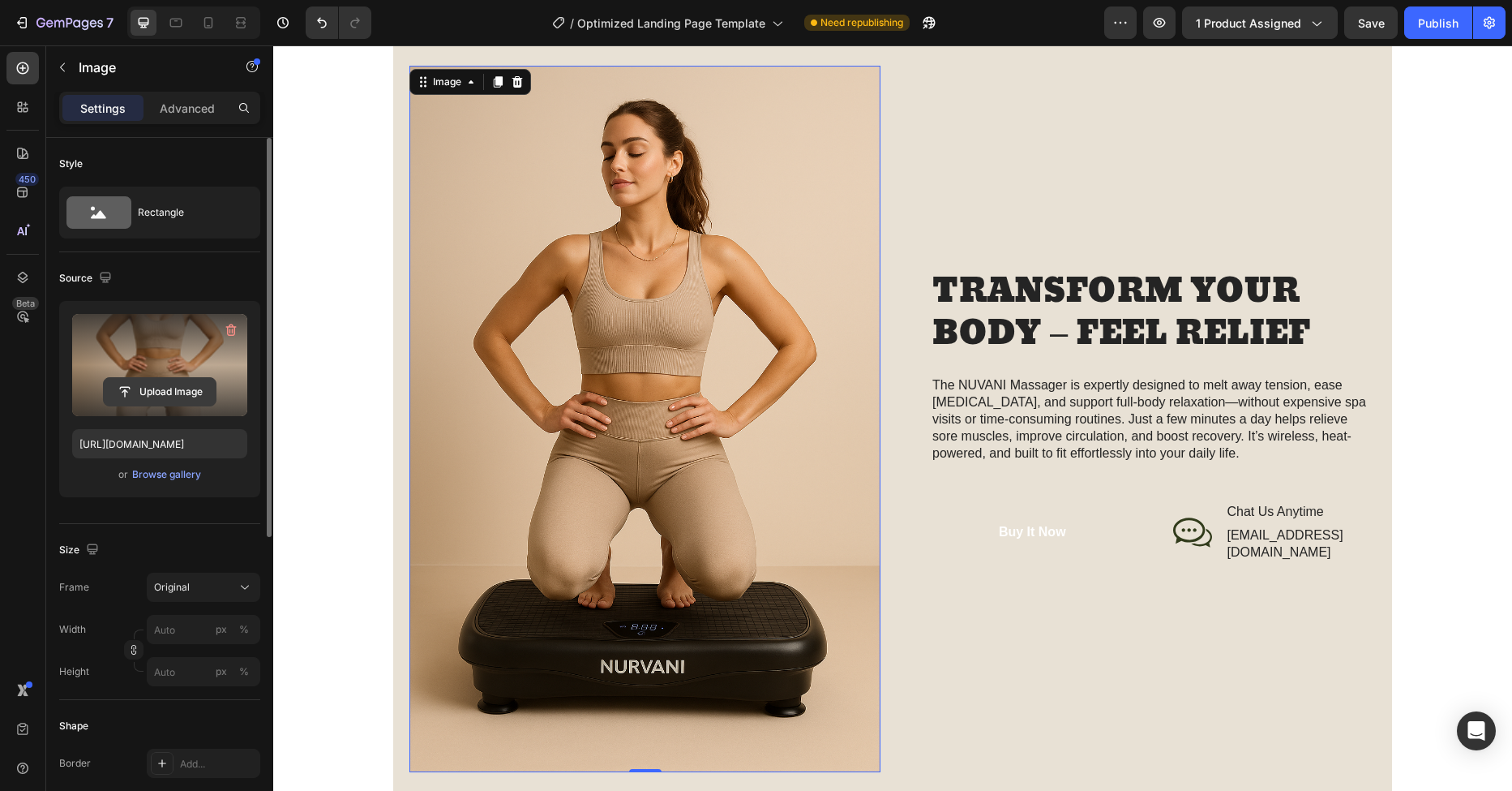
click at [155, 384] on input "file" at bounding box center [159, 391] width 112 height 28
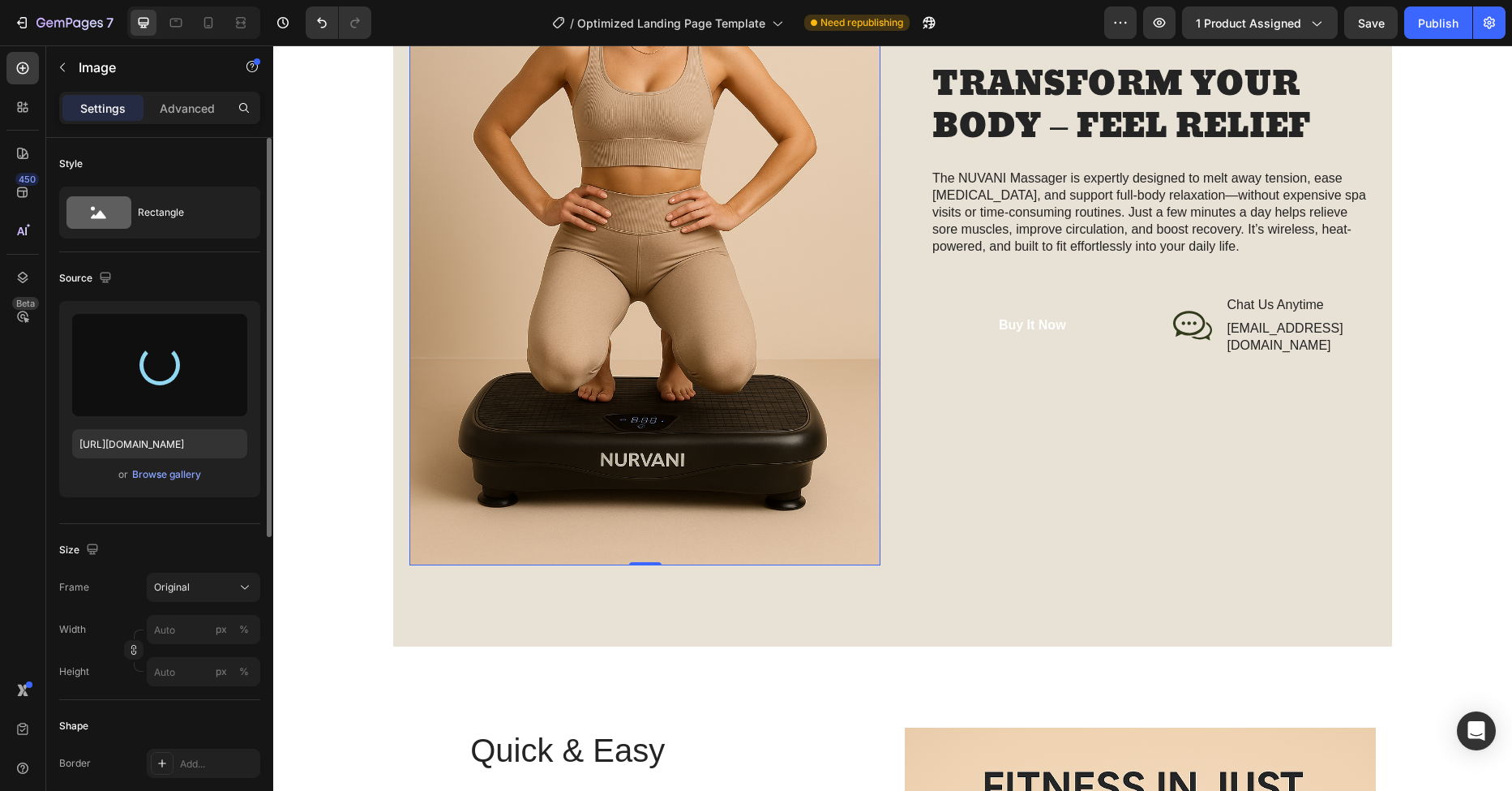
type input "[URL][DOMAIN_NAME]"
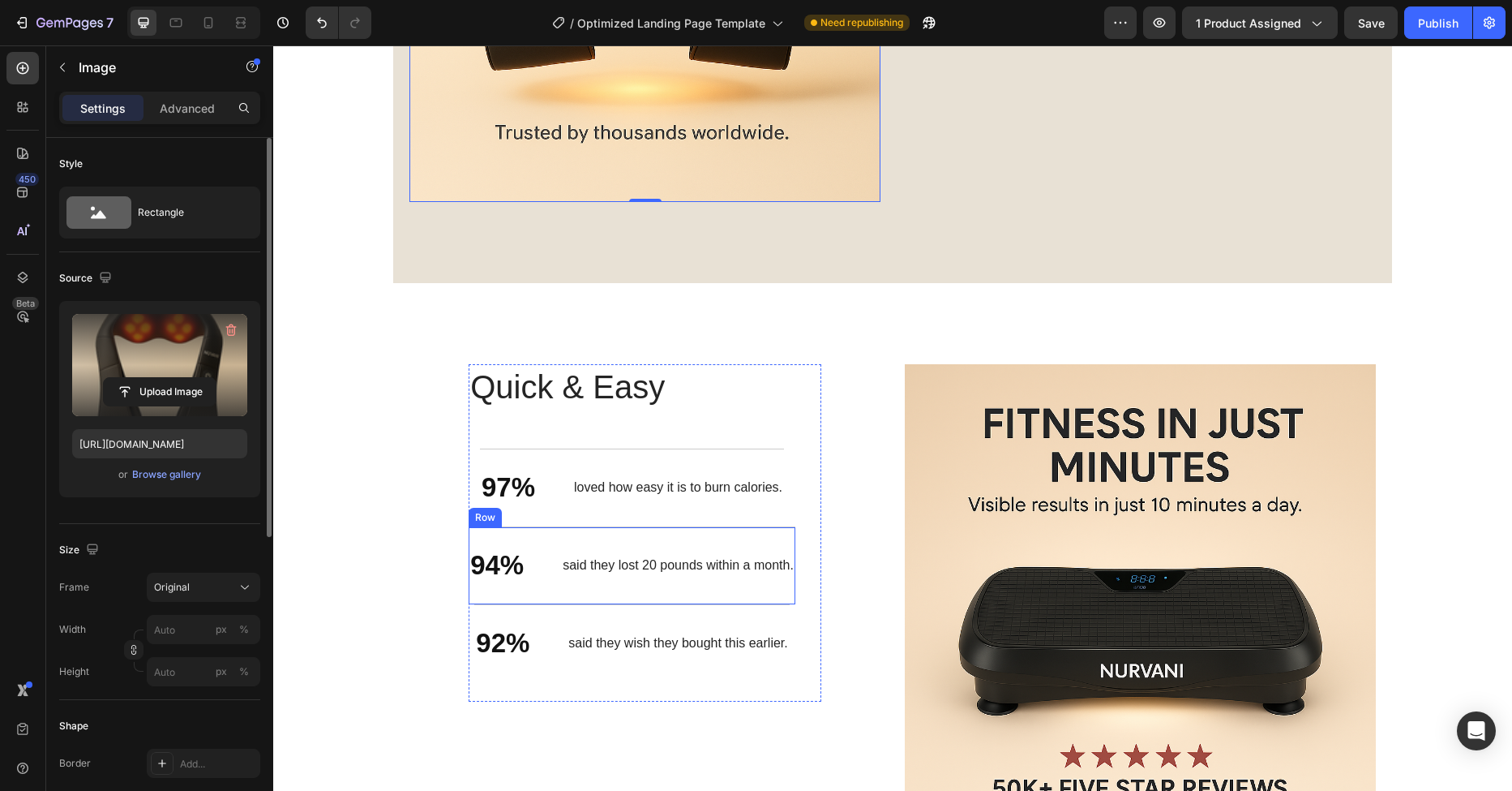
scroll to position [2422, 0]
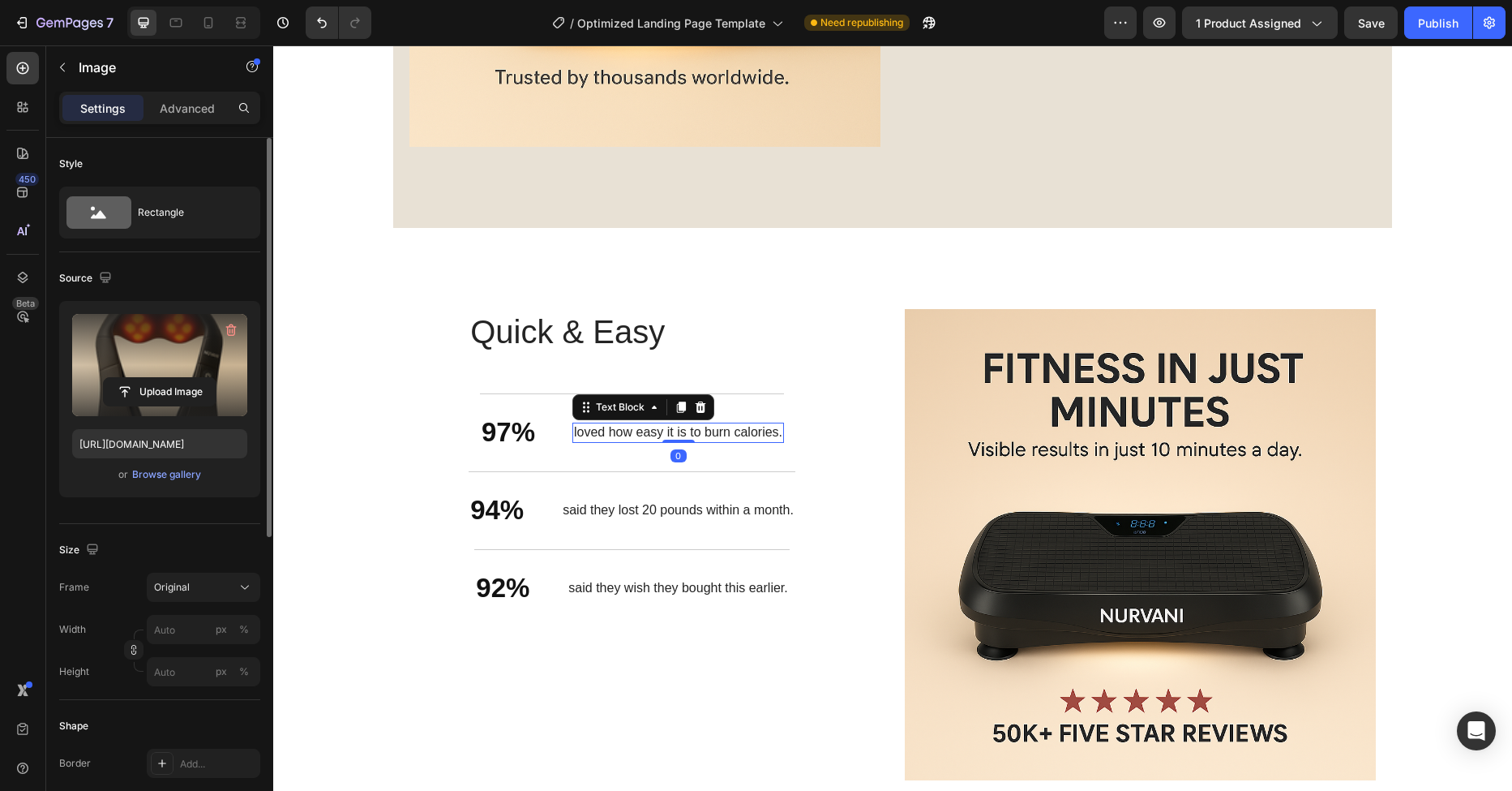
click at [711, 435] on p "loved how easy it is to burn calories." at bounding box center [678, 432] width 208 height 17
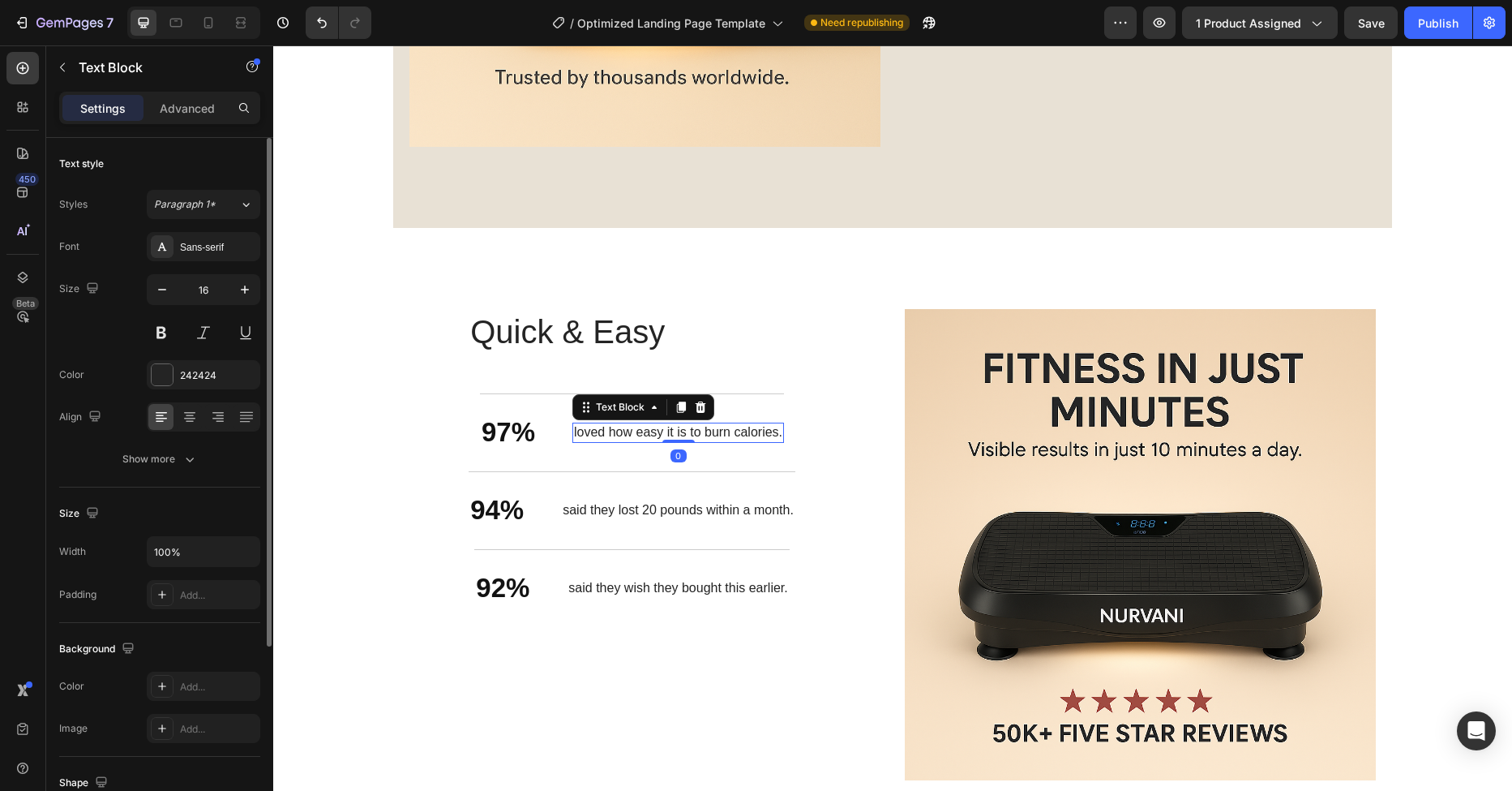
click at [737, 434] on p "loved how easy it is to burn calories." at bounding box center [678, 432] width 208 height 17
click at [768, 432] on p "loved how easy it is to burn calories." at bounding box center [678, 432] width 208 height 17
click at [574, 436] on p "loved how easy it is to burn calories." at bounding box center [678, 432] width 208 height 17
click at [574, 435] on p "loved how easy it is to burn calories." at bounding box center [678, 432] width 208 height 17
click at [640, 343] on h2 "Quick & Easy" at bounding box center [632, 332] width 327 height 46
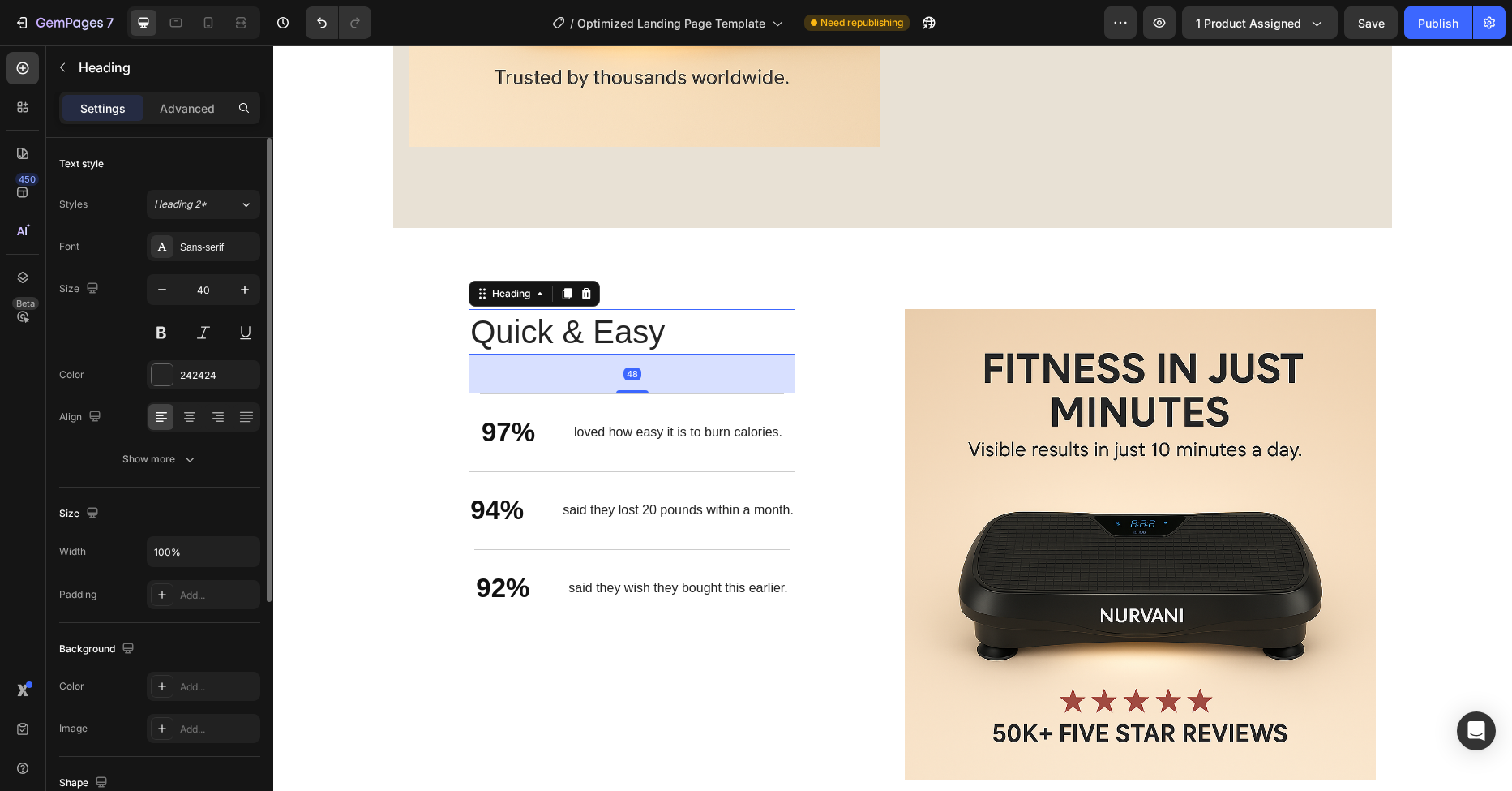
click at [663, 332] on h2 "Quick & Easy" at bounding box center [632, 332] width 327 height 46
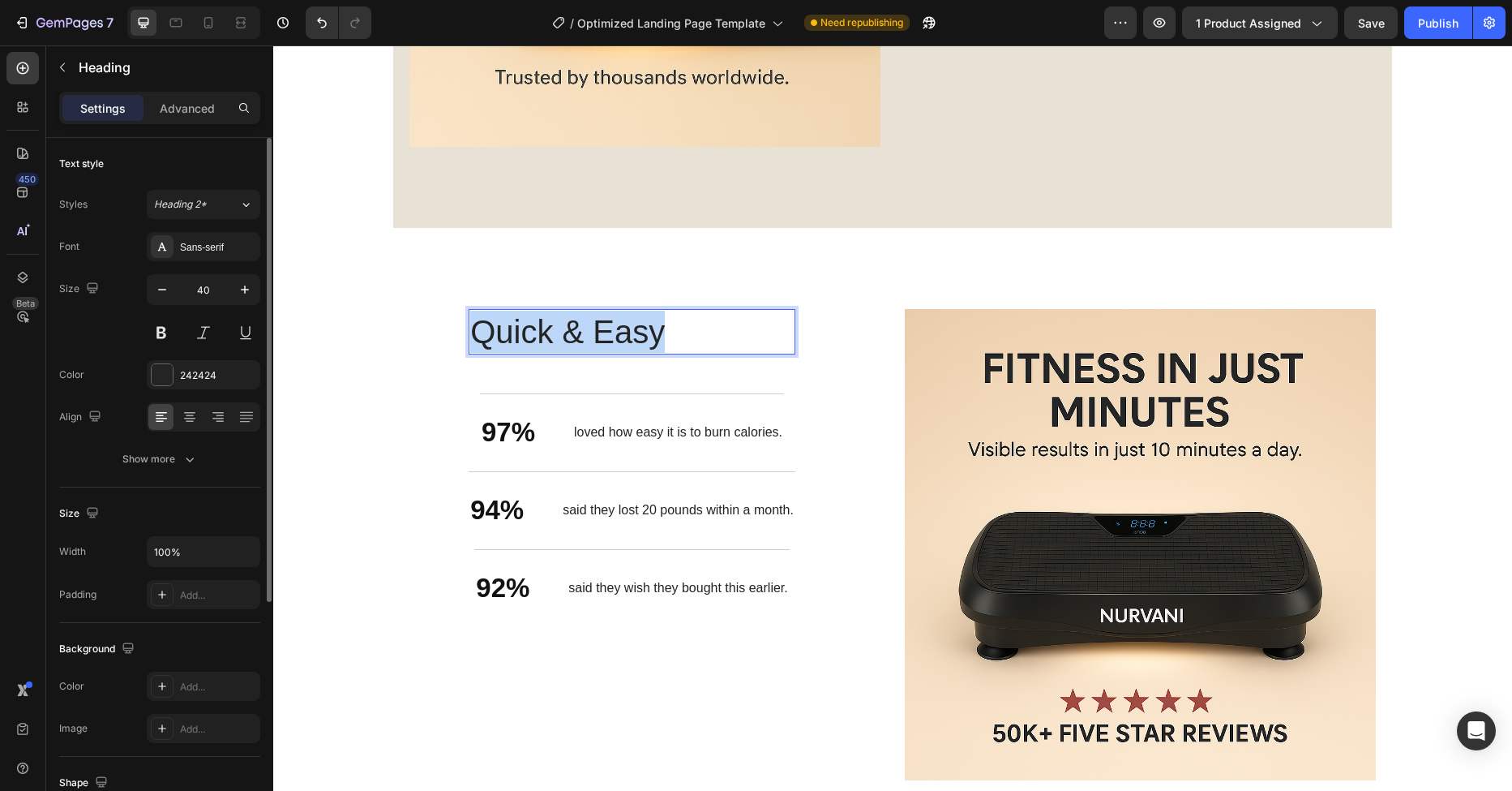
drag, startPoint x: 673, startPoint y: 333, endPoint x: 466, endPoint y: 320, distance: 207.4
click at [471, 320] on p "Quick & Easy" at bounding box center [632, 332] width 323 height 42
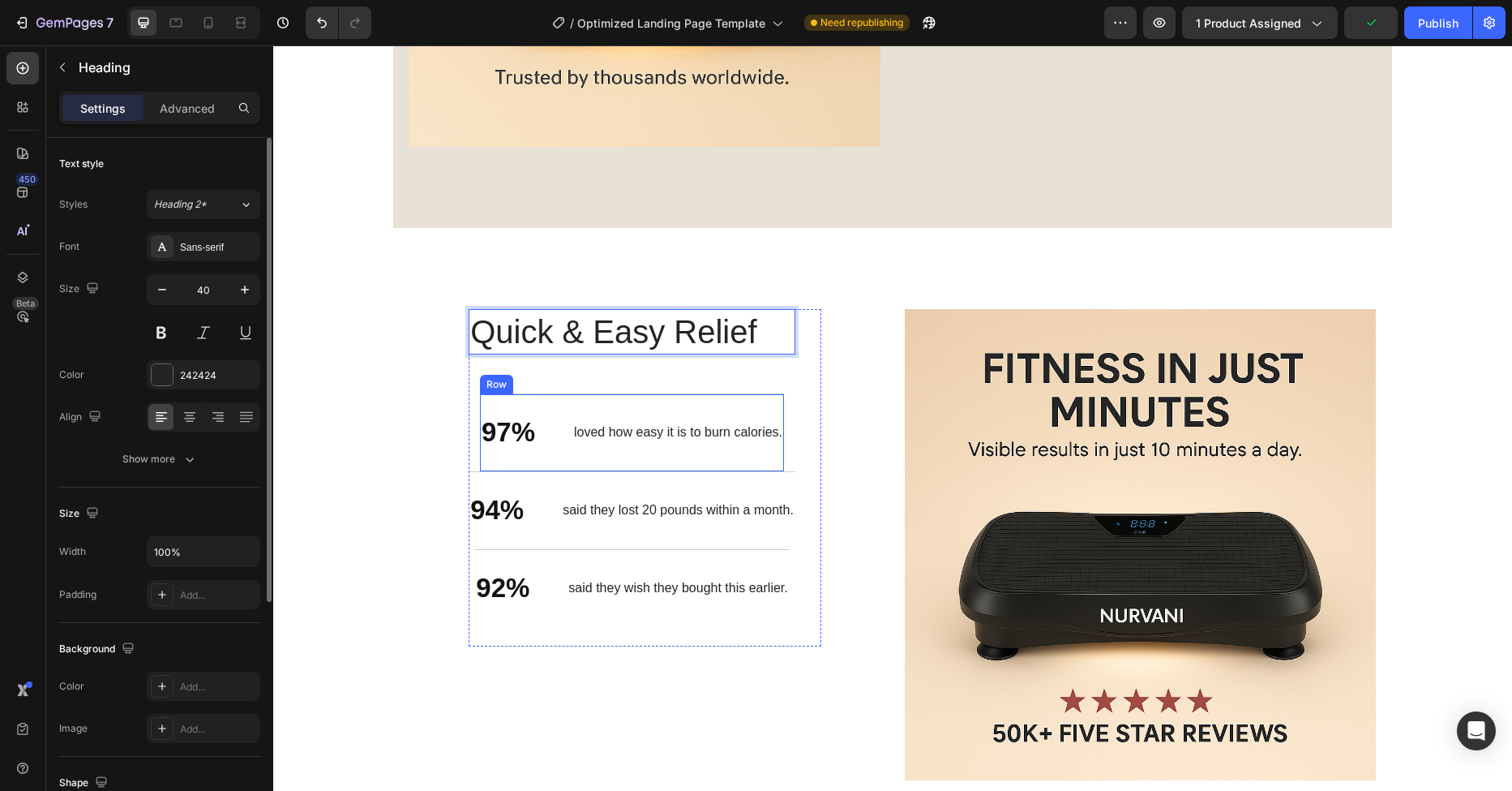
click at [620, 431] on p "loved how easy it is to burn calories." at bounding box center [678, 432] width 208 height 17
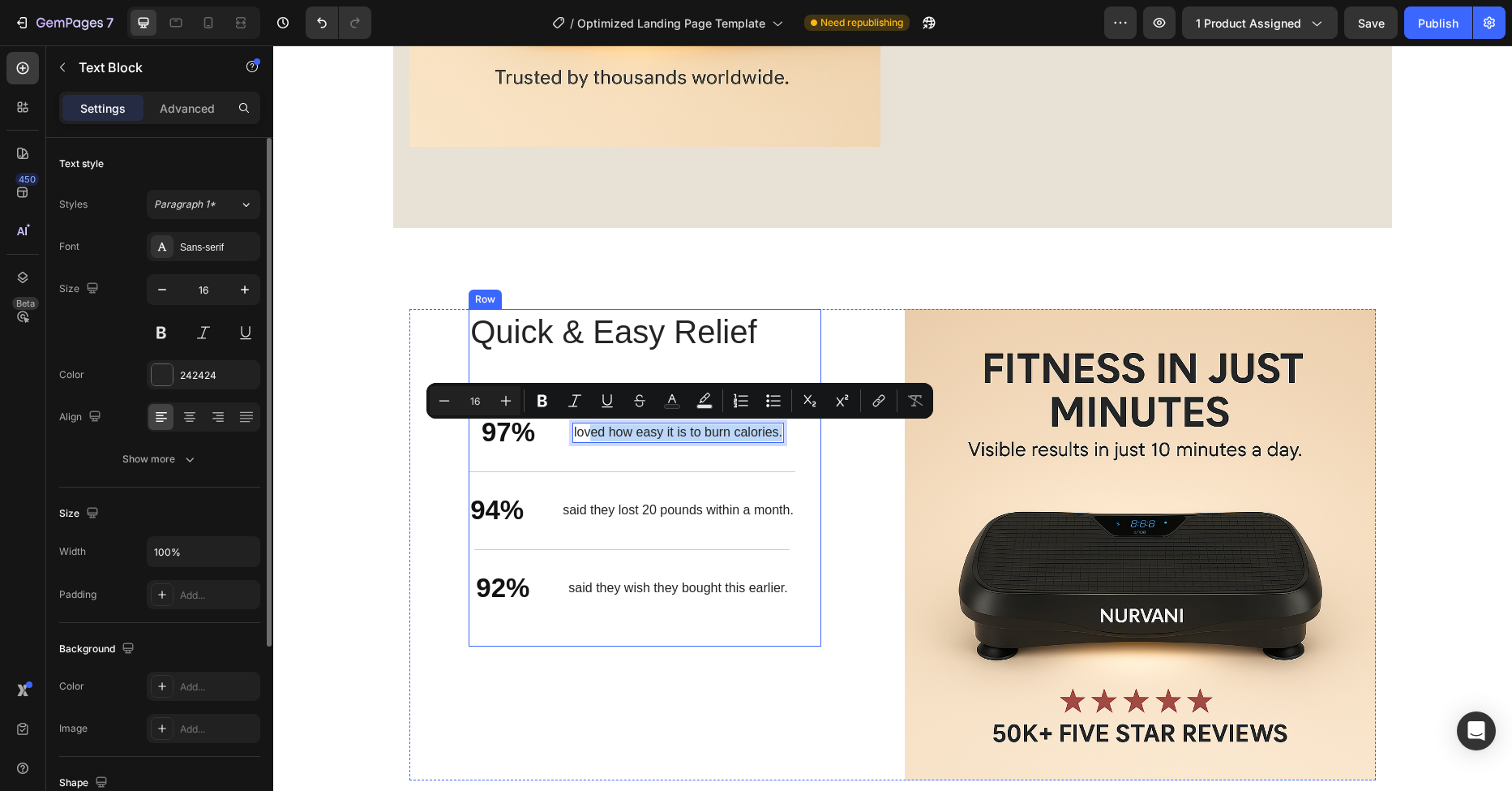
drag, startPoint x: 583, startPoint y: 435, endPoint x: 778, endPoint y: 437, distance: 195.0
click at [778, 437] on div "Quick & Easy Relief Heading 97% Text Block loved how easy it is to burn calorie…" at bounding box center [632, 477] width 327 height 337
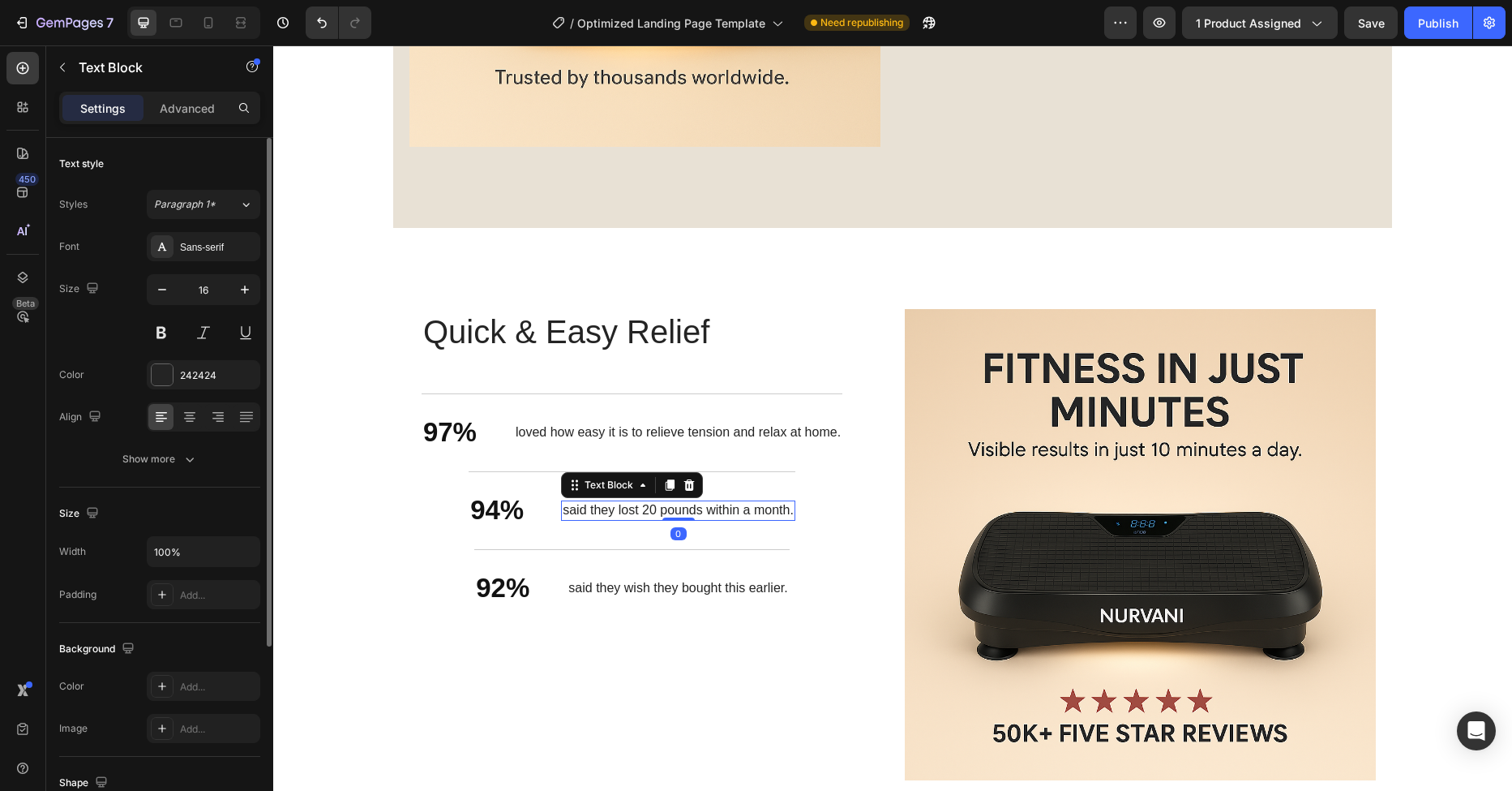
click at [662, 517] on div "said they lost 20 pounds within a month. Text Block 0" at bounding box center [678, 510] width 234 height 20
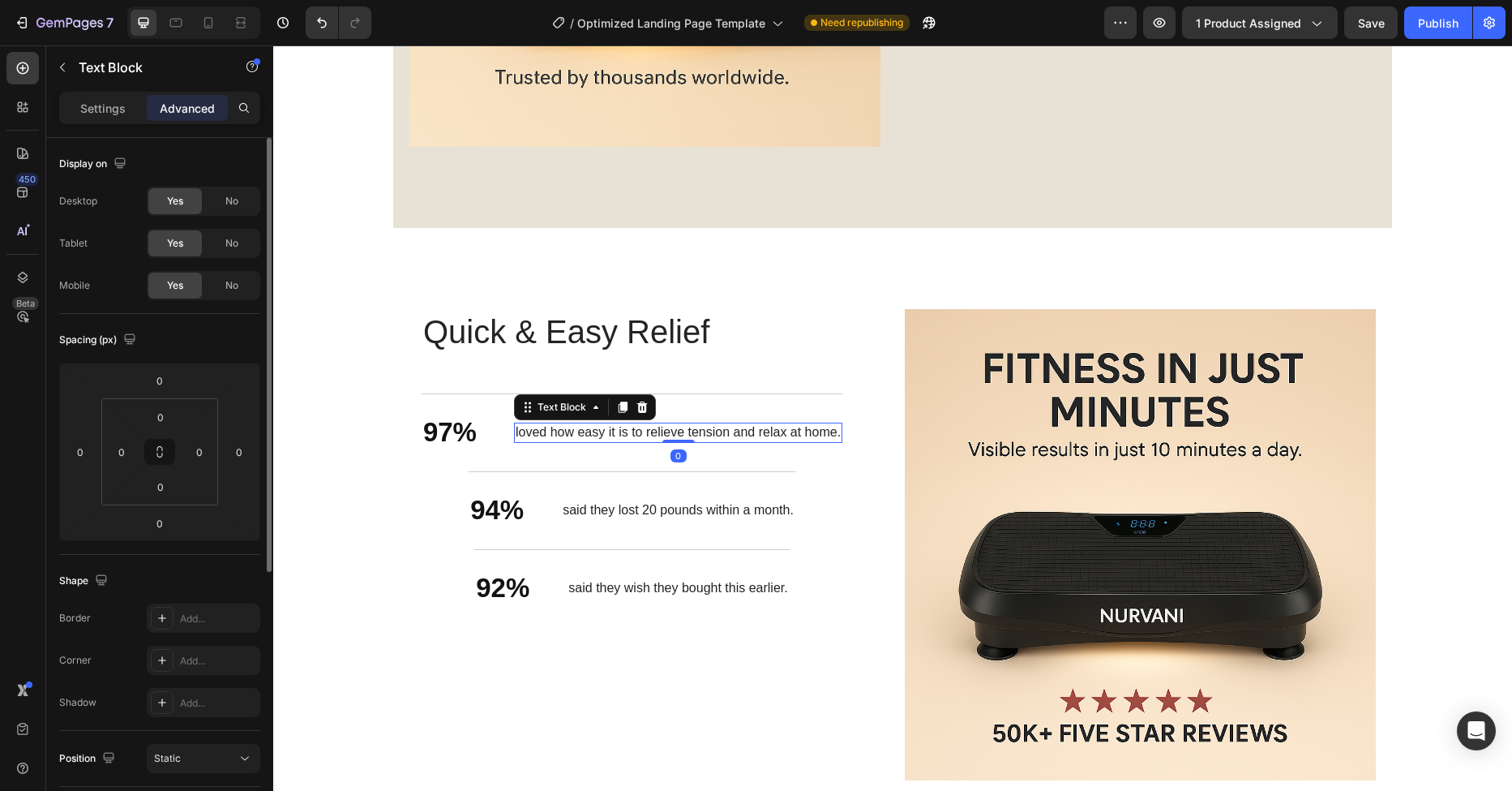
click at [707, 431] on p "loved how easy it is to relieve tension and relax at home." at bounding box center [678, 432] width 325 height 17
click at [727, 434] on p "loved how easy it is to relieve tension and relax at home." at bounding box center [678, 432] width 325 height 17
click at [728, 434] on p "loved how easy it is to relieve tension and relax at home." at bounding box center [678, 432] width 325 height 17
drag, startPoint x: 727, startPoint y: 434, endPoint x: 830, endPoint y: 435, distance: 103.0
click at [830, 435] on p "loved how easy it is to relieve tension and relax at home." at bounding box center [678, 432] width 325 height 17
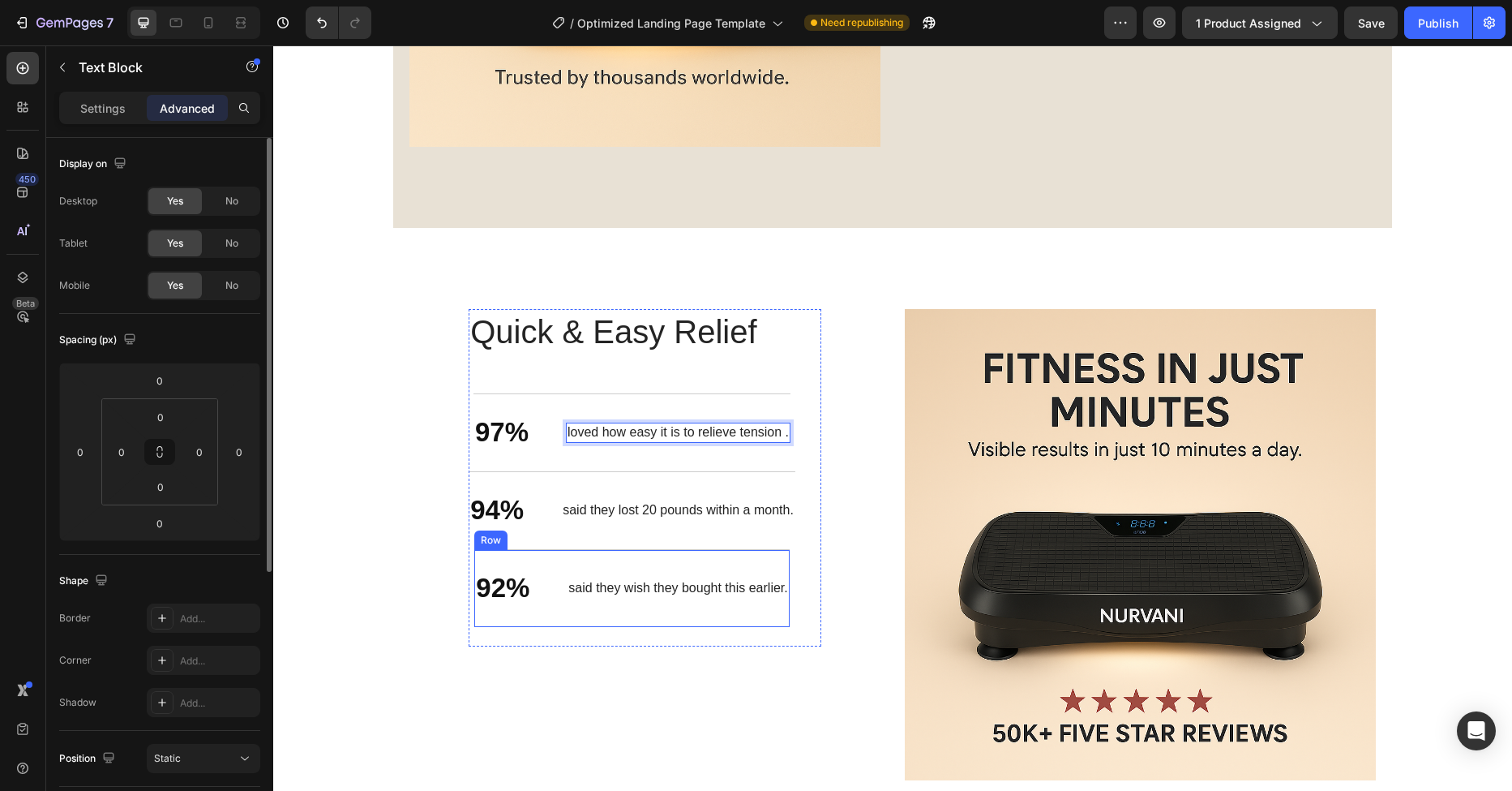
click at [582, 512] on p "said they lost 20 pounds within a month." at bounding box center [678, 510] width 231 height 17
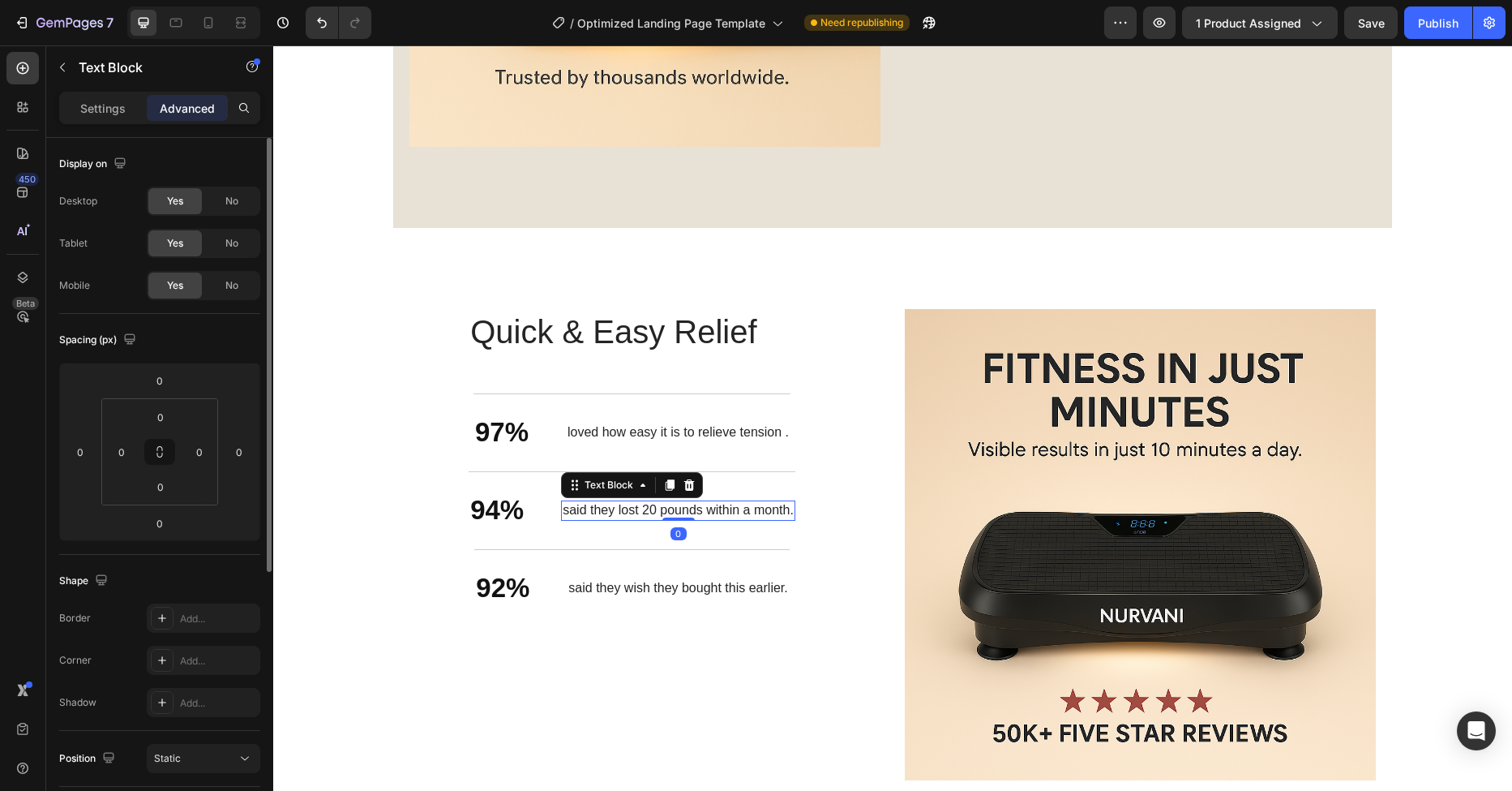
click at [563, 511] on p "said they lost 20 pounds within a month." at bounding box center [678, 510] width 231 height 17
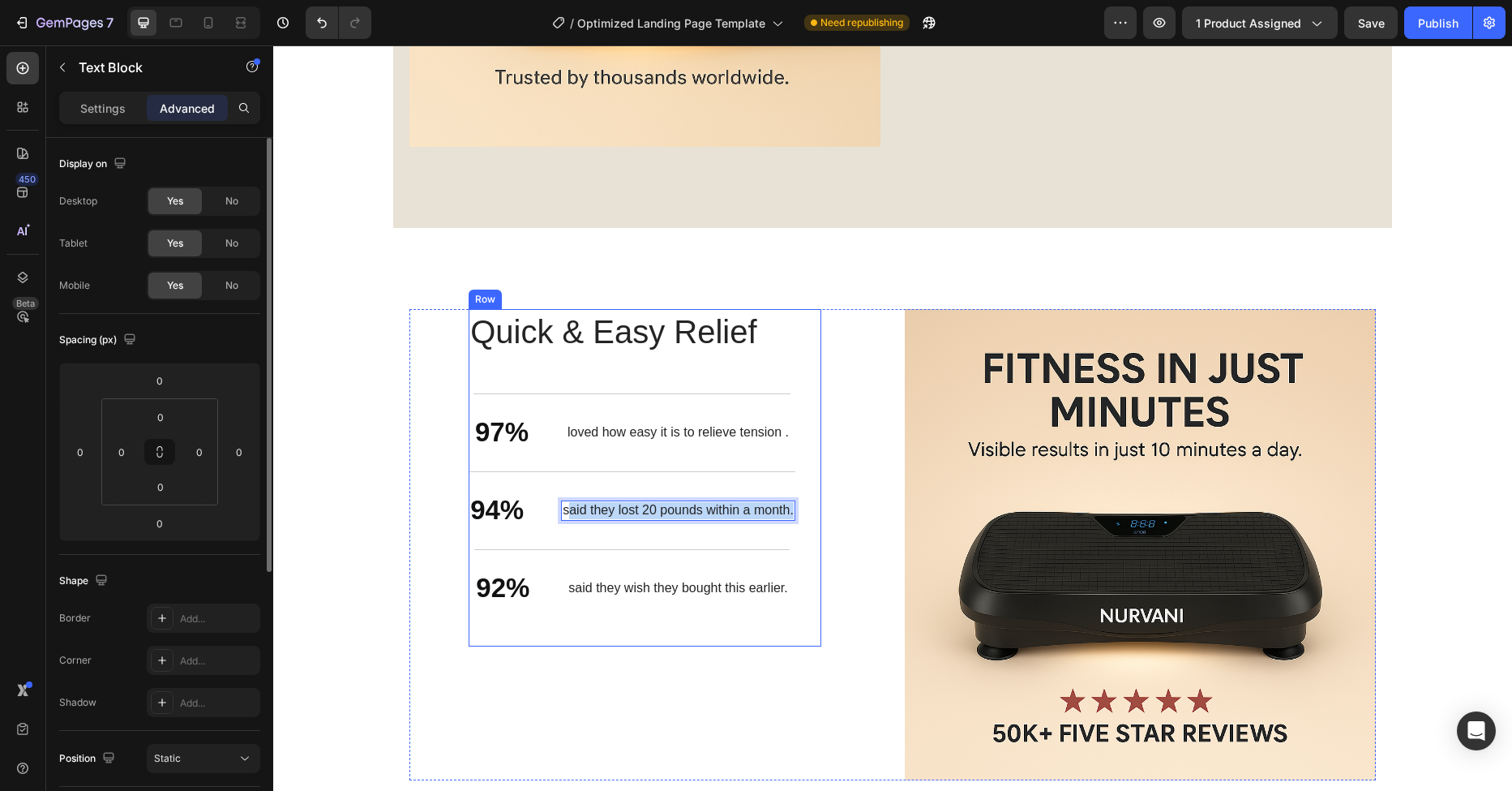
drag, startPoint x: 563, startPoint y: 512, endPoint x: 808, endPoint y: 509, distance: 245.0
click at [808, 509] on div "Quick & Easy Relief Heading 97% Text Block loved how easy it is to relieve tens…" at bounding box center [645, 477] width 353 height 337
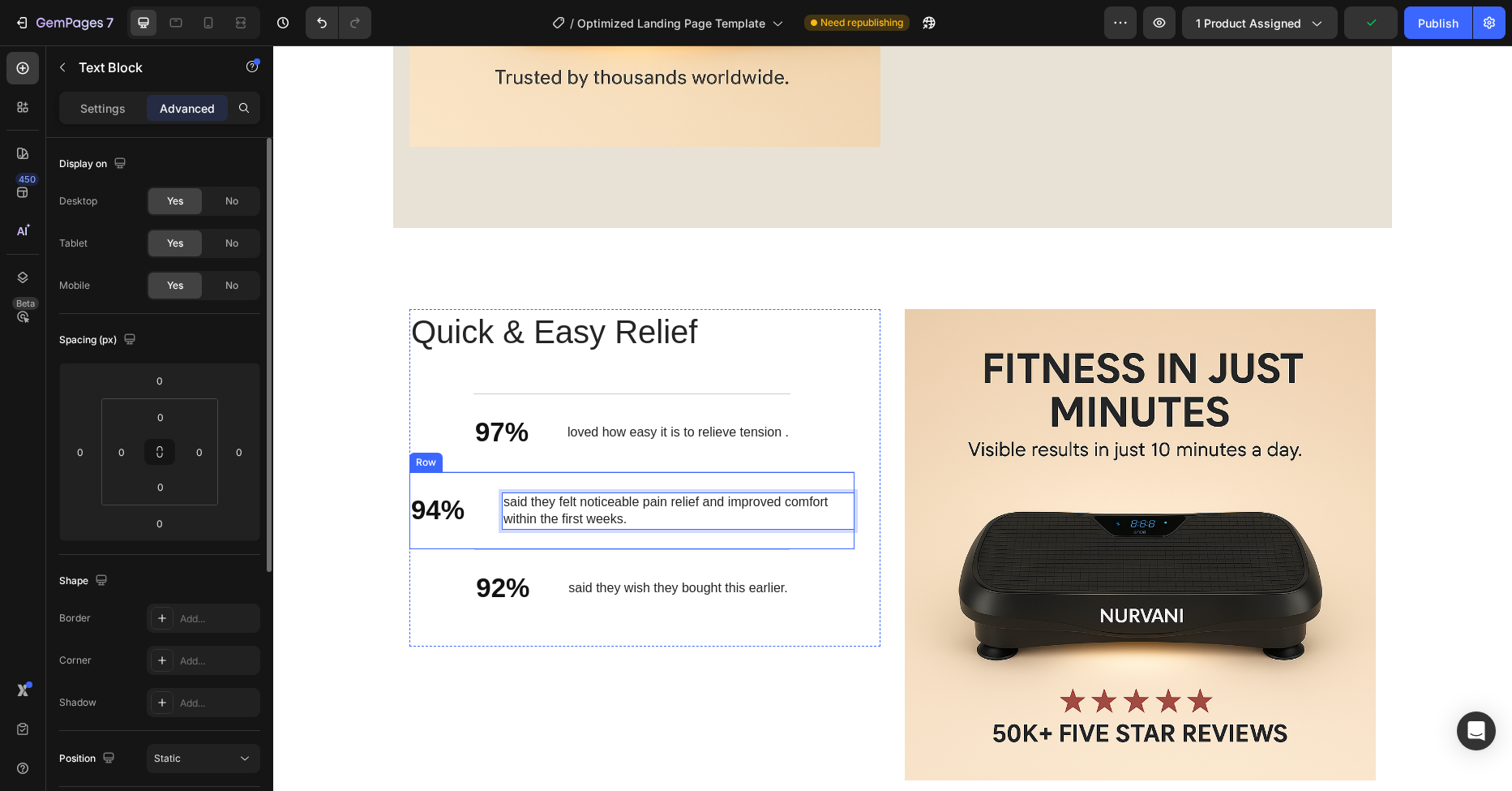
click at [620, 427] on p "loved how easy it is to relieve tension ." at bounding box center [678, 432] width 221 height 17
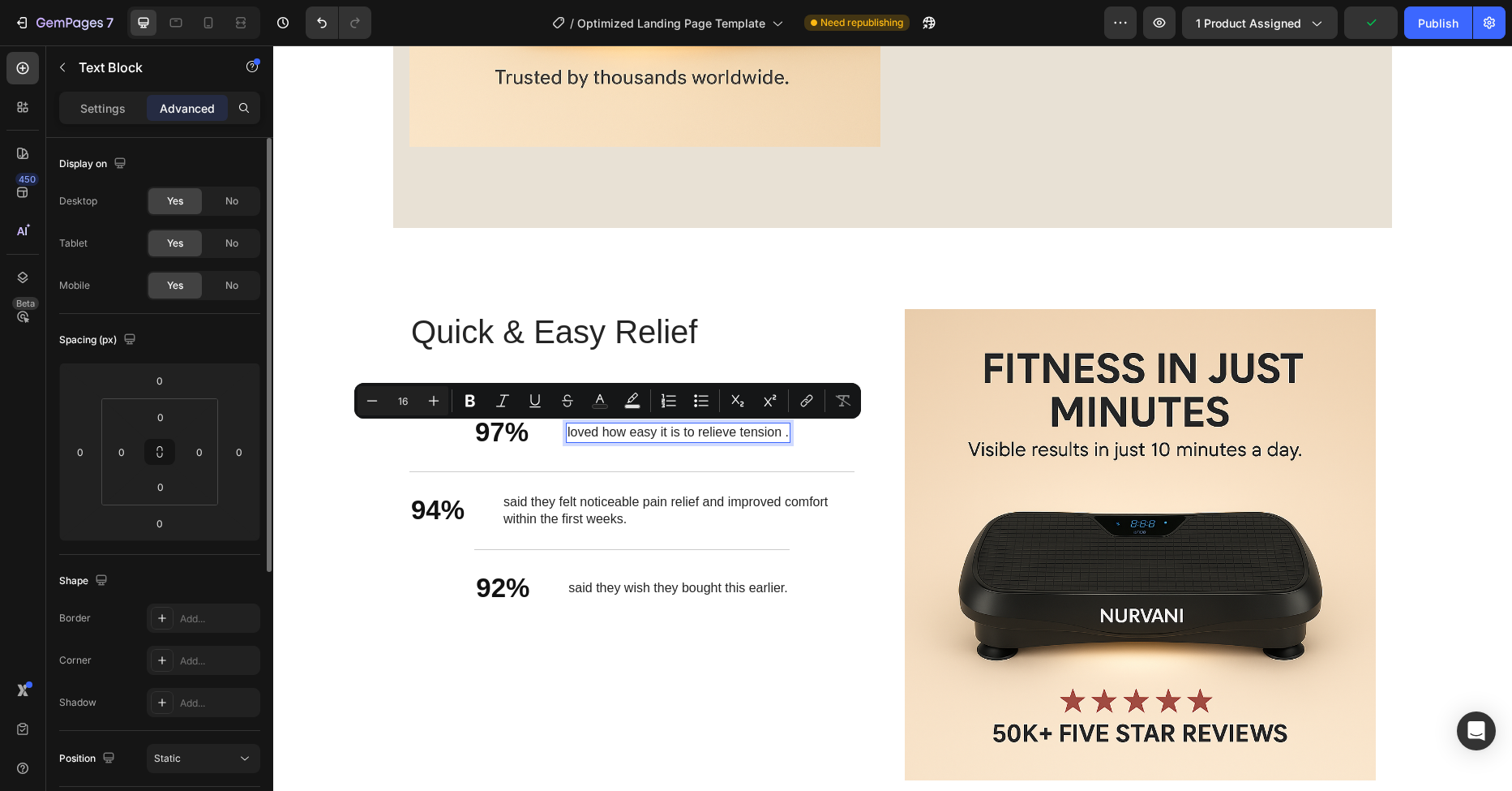
click at [588, 427] on p "loved how easy it is to relieve tension ." at bounding box center [678, 432] width 221 height 17
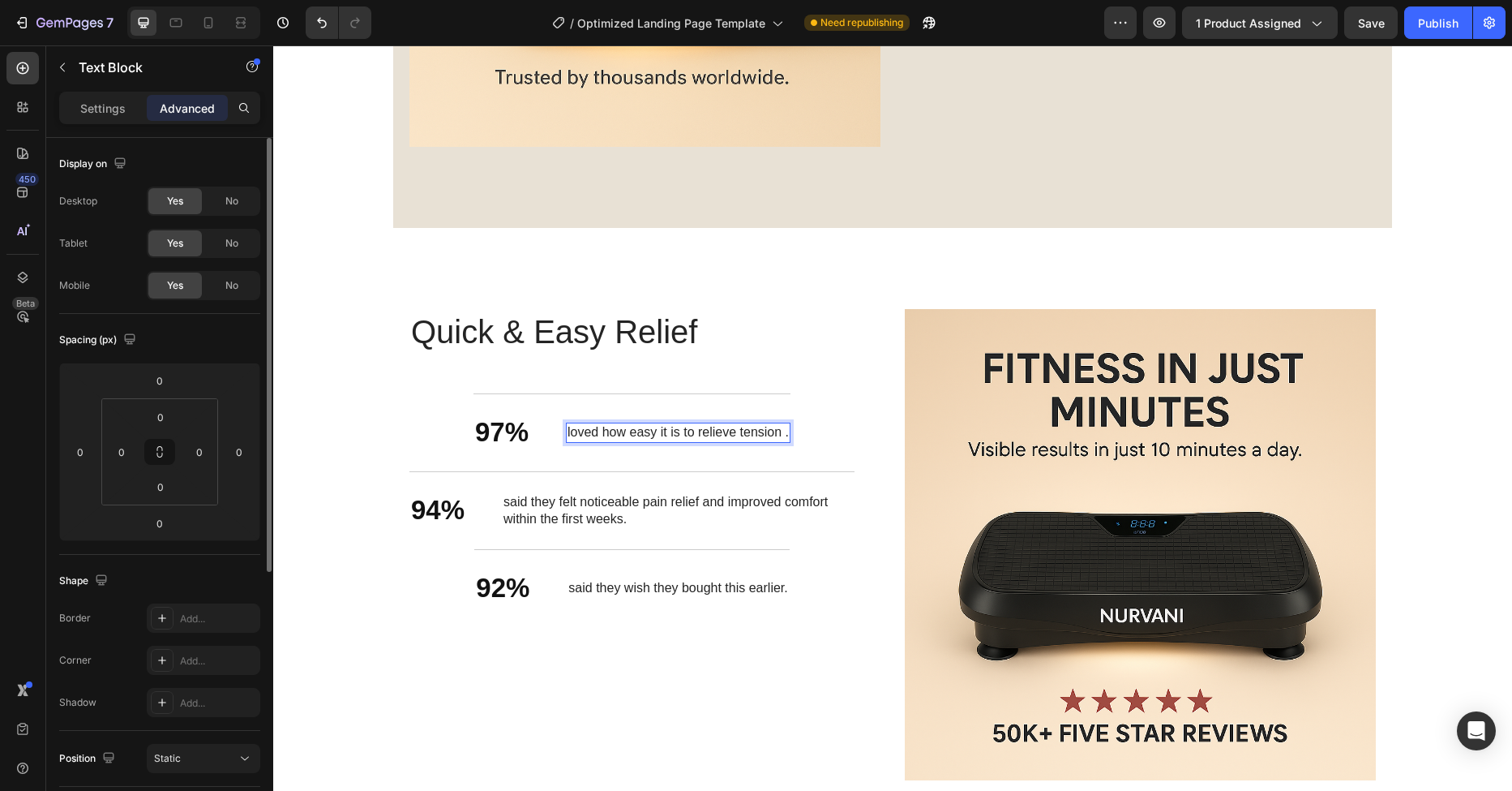
click at [587, 429] on p "loved how easy it is to relieve tension ." at bounding box center [678, 432] width 221 height 17
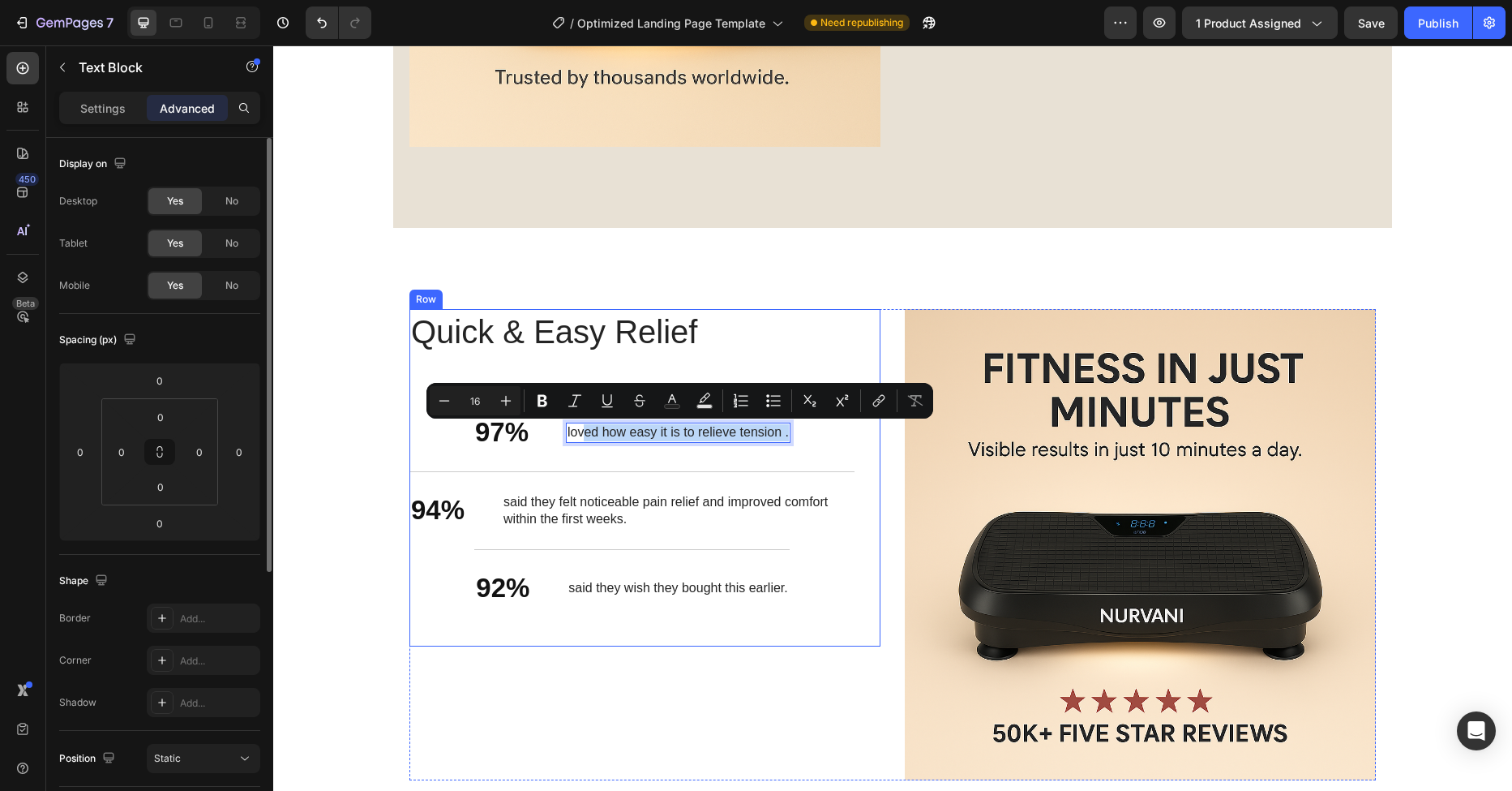
drag, startPoint x: 578, startPoint y: 431, endPoint x: 785, endPoint y: 436, distance: 207.1
click at [785, 436] on div "Quick & Easy Relief Heading 97% Text Block loved how easy it is to relieve tens…" at bounding box center [631, 477] width 445 height 337
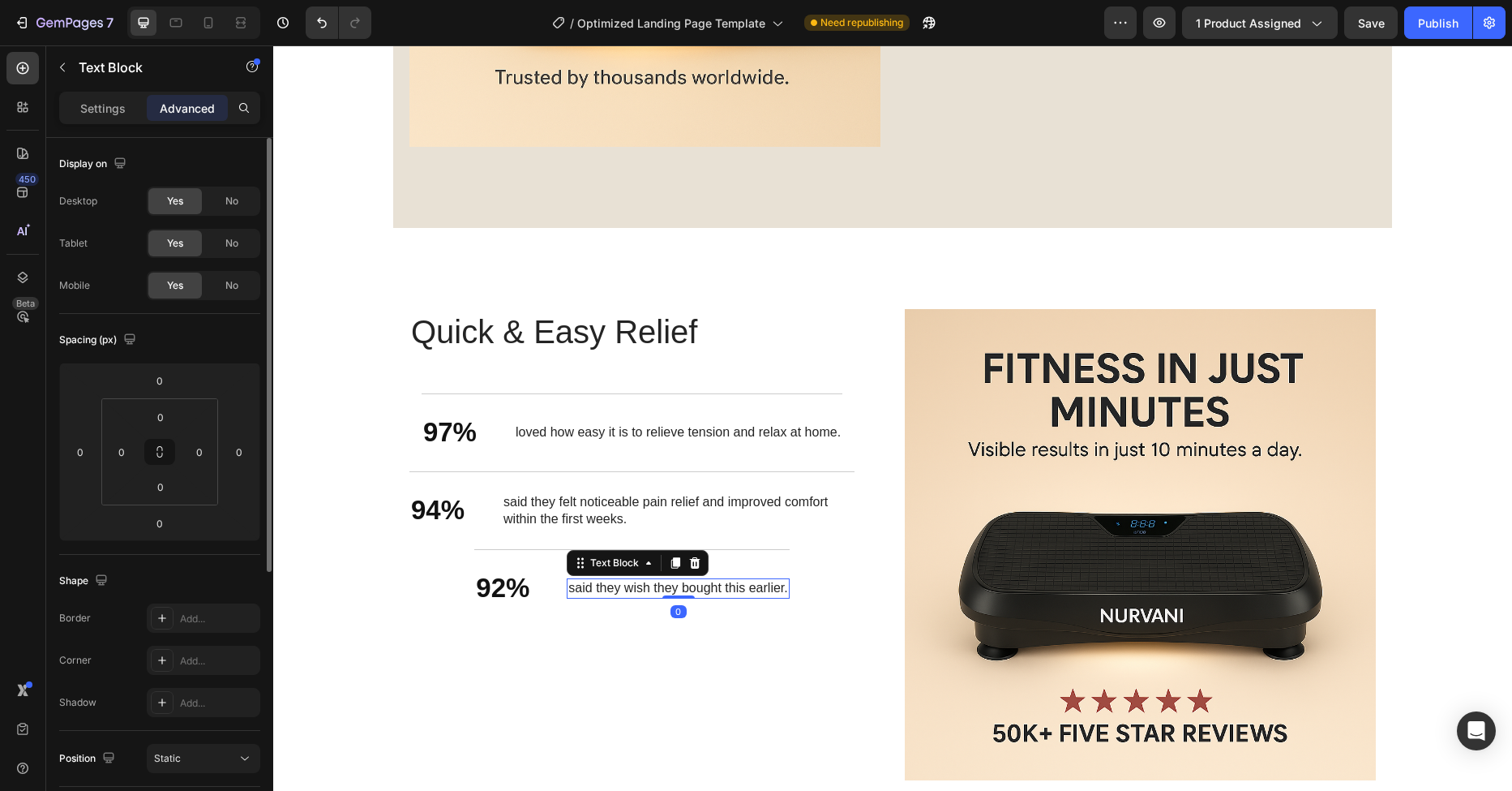
click at [586, 597] on div "said they wish they bought this earlier." at bounding box center [678, 588] width 222 height 20
click at [731, 585] on p "said they wish they bought this earlier." at bounding box center [678, 588] width 219 height 17
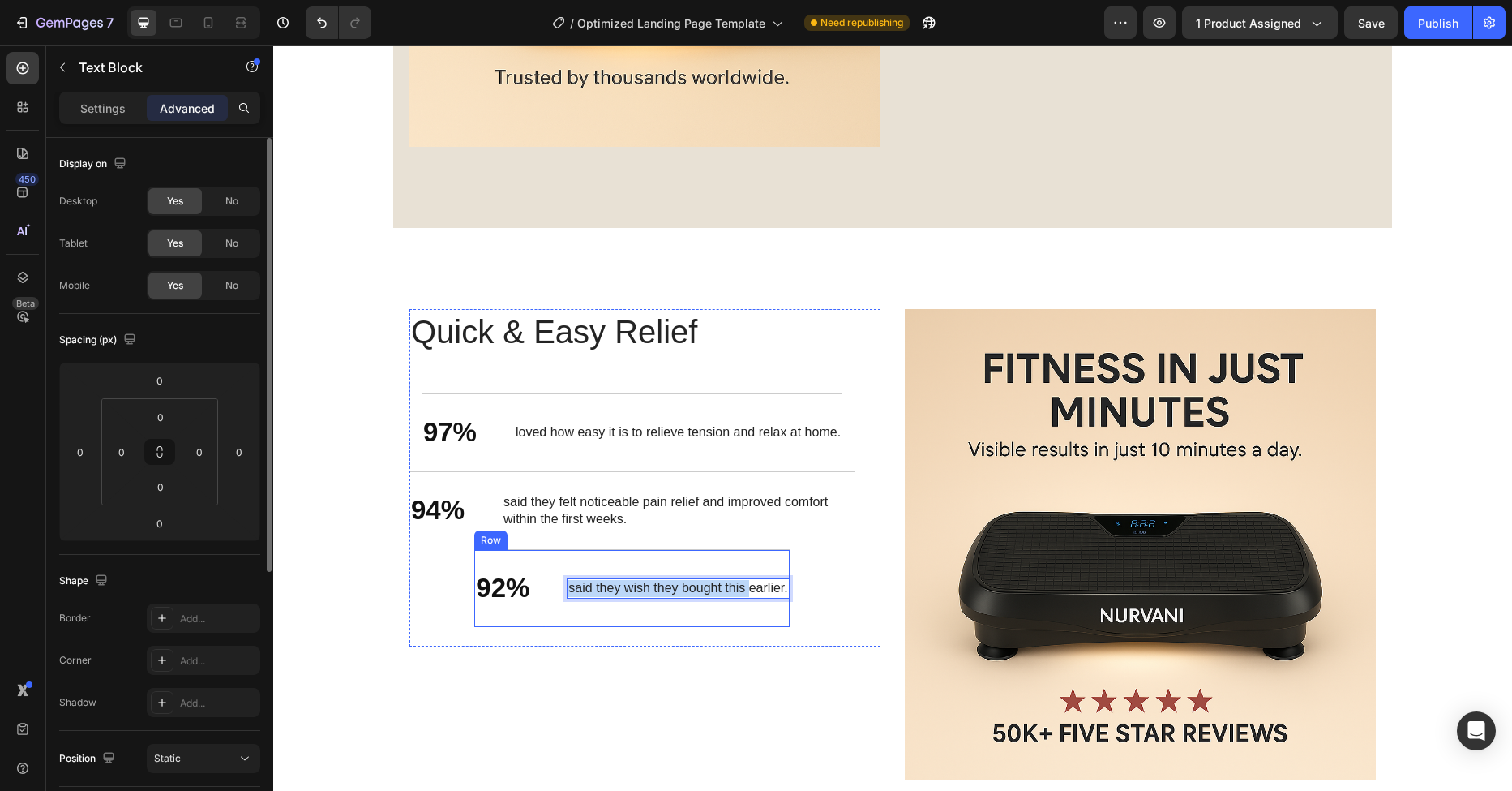
drag, startPoint x: 738, startPoint y: 590, endPoint x: 564, endPoint y: 582, distance: 174.2
click at [556, 592] on div "92% Text Block said they wish they bought this earlier. Text Block 0 Row" at bounding box center [631, 588] width 314 height 78
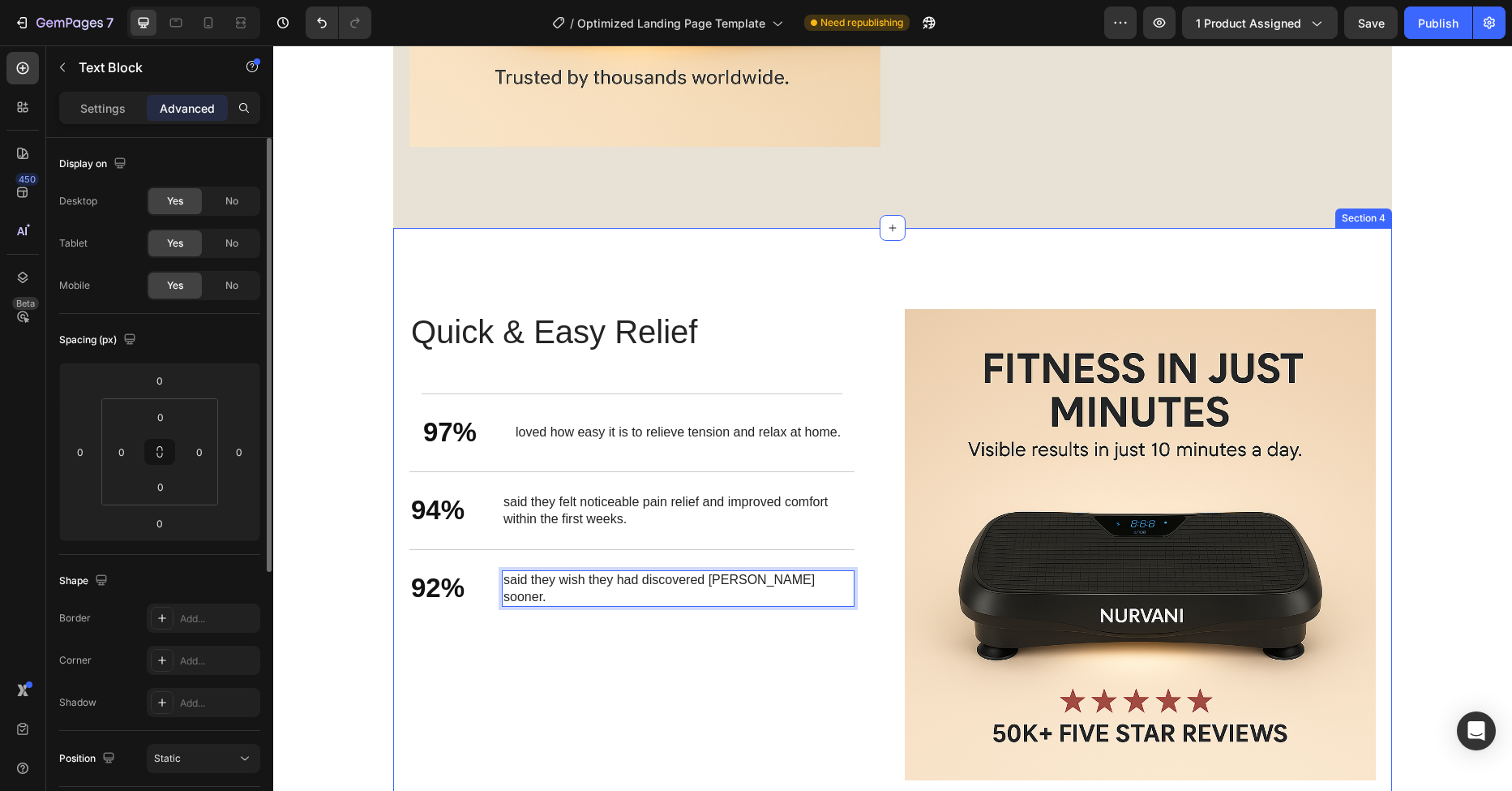
click at [715, 253] on div "Stronger Body. Better You. Heading Quick & Easy Relief Heading 97% Text Block l…" at bounding box center [892, 544] width 999 height 633
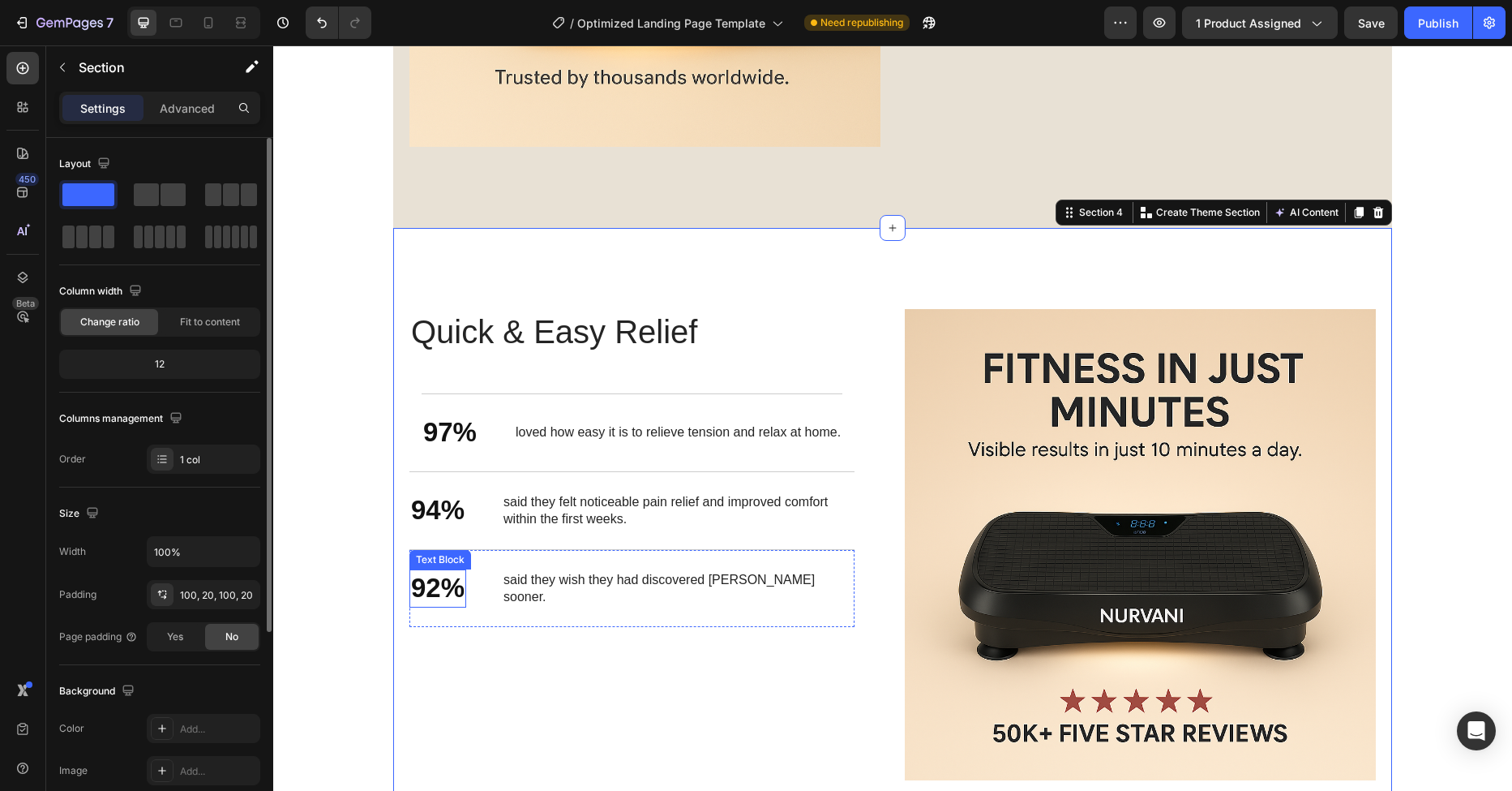
click at [465, 585] on p "92%" at bounding box center [438, 588] width 54 height 35
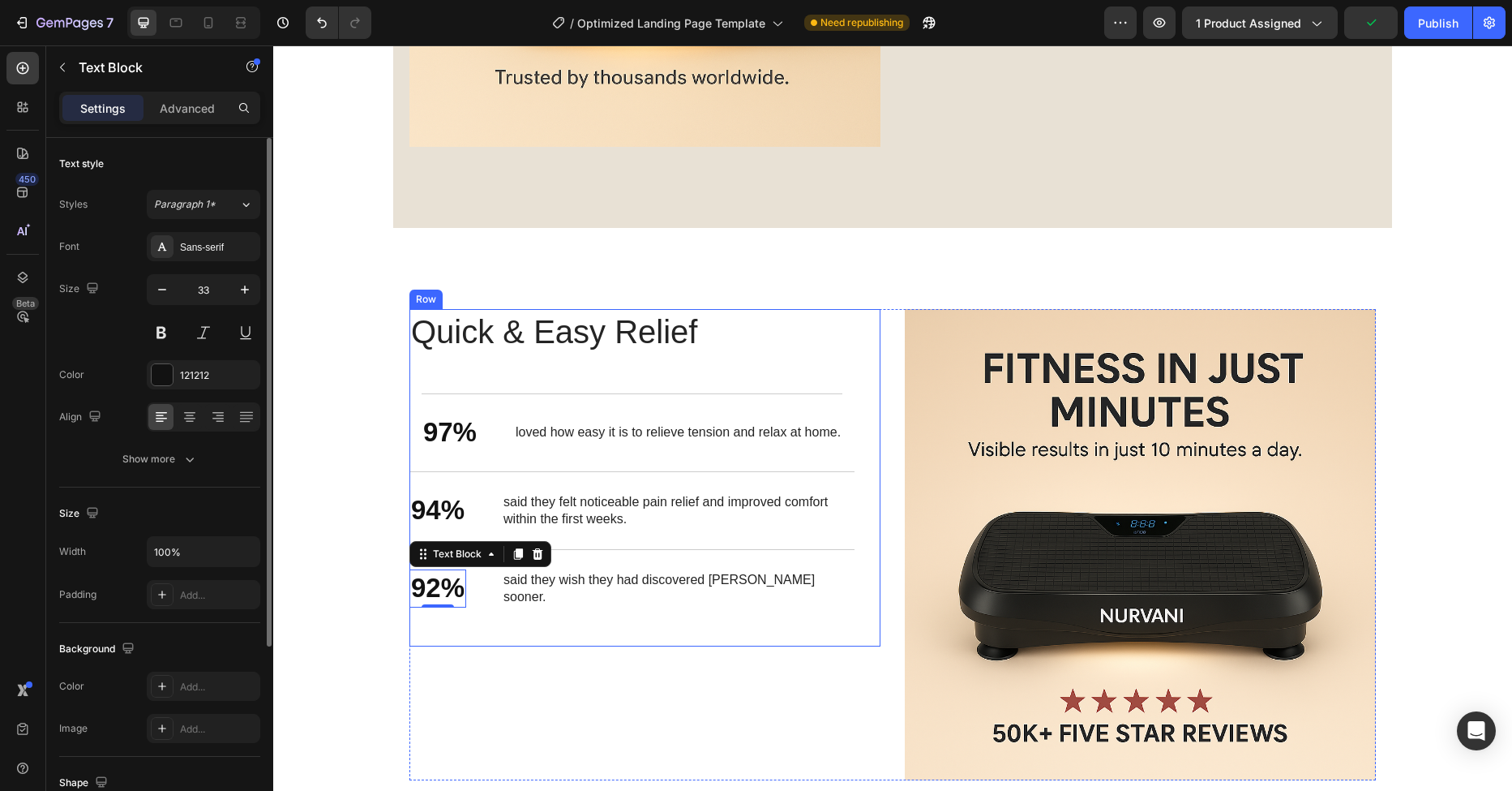
click at [329, 427] on div "Image TRANSFORM YOUR BODY – FEEL RELIEF Heading The NUVANI Massager is expertly…" at bounding box center [892, 420] width 1238 height 5528
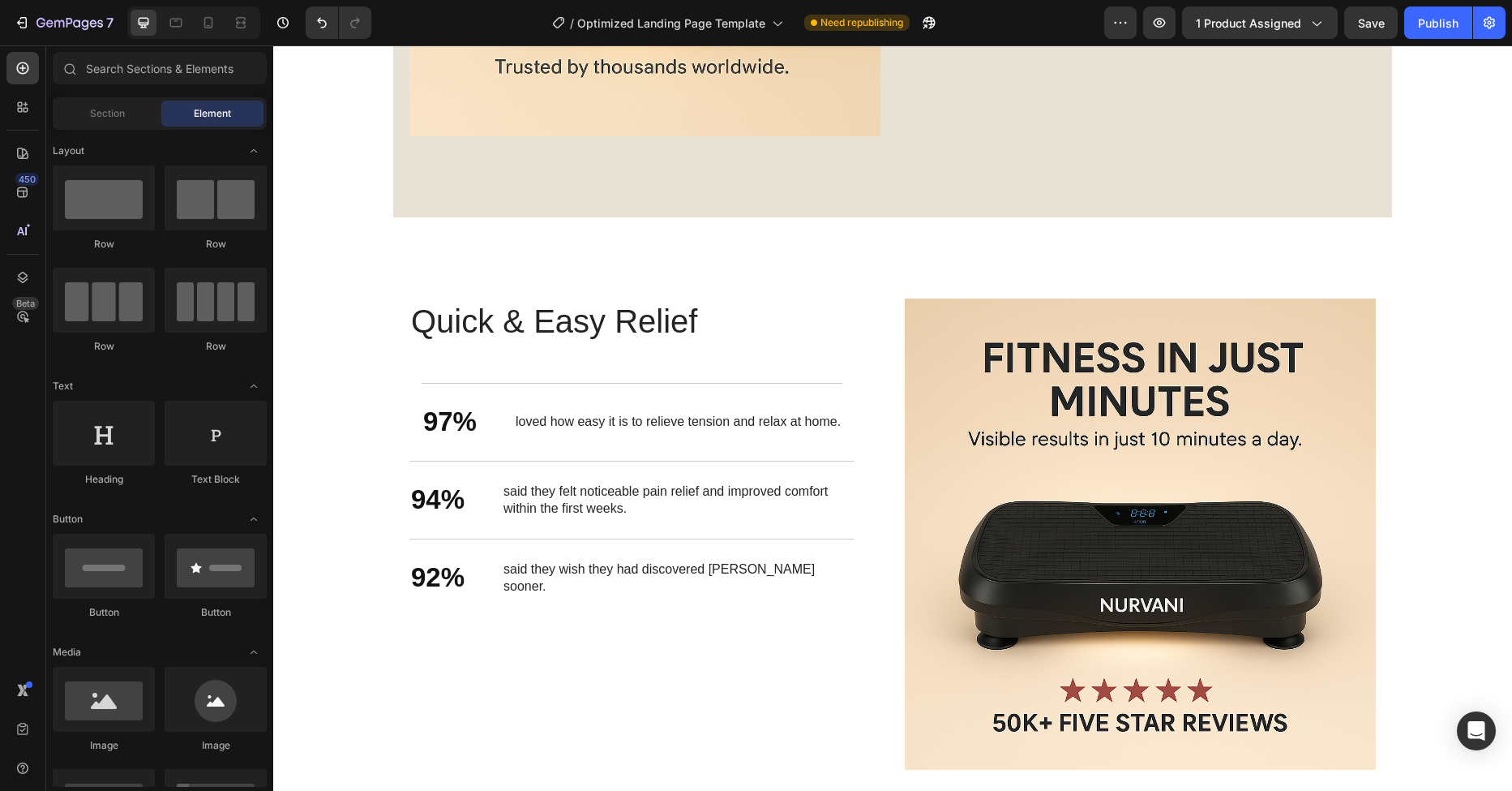
scroll to position [2531, 0]
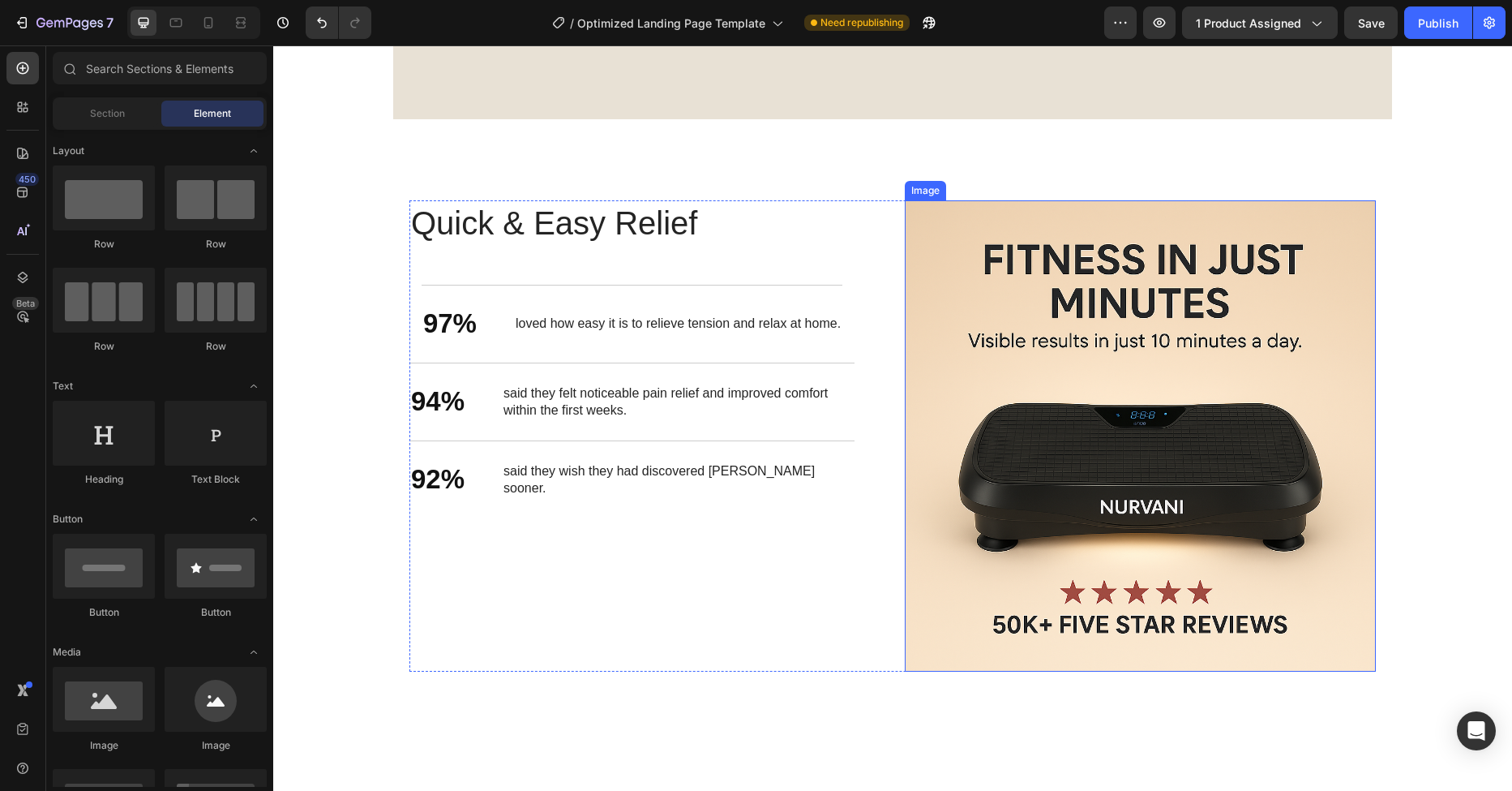
click at [1124, 327] on img at bounding box center [1140, 436] width 471 height 471
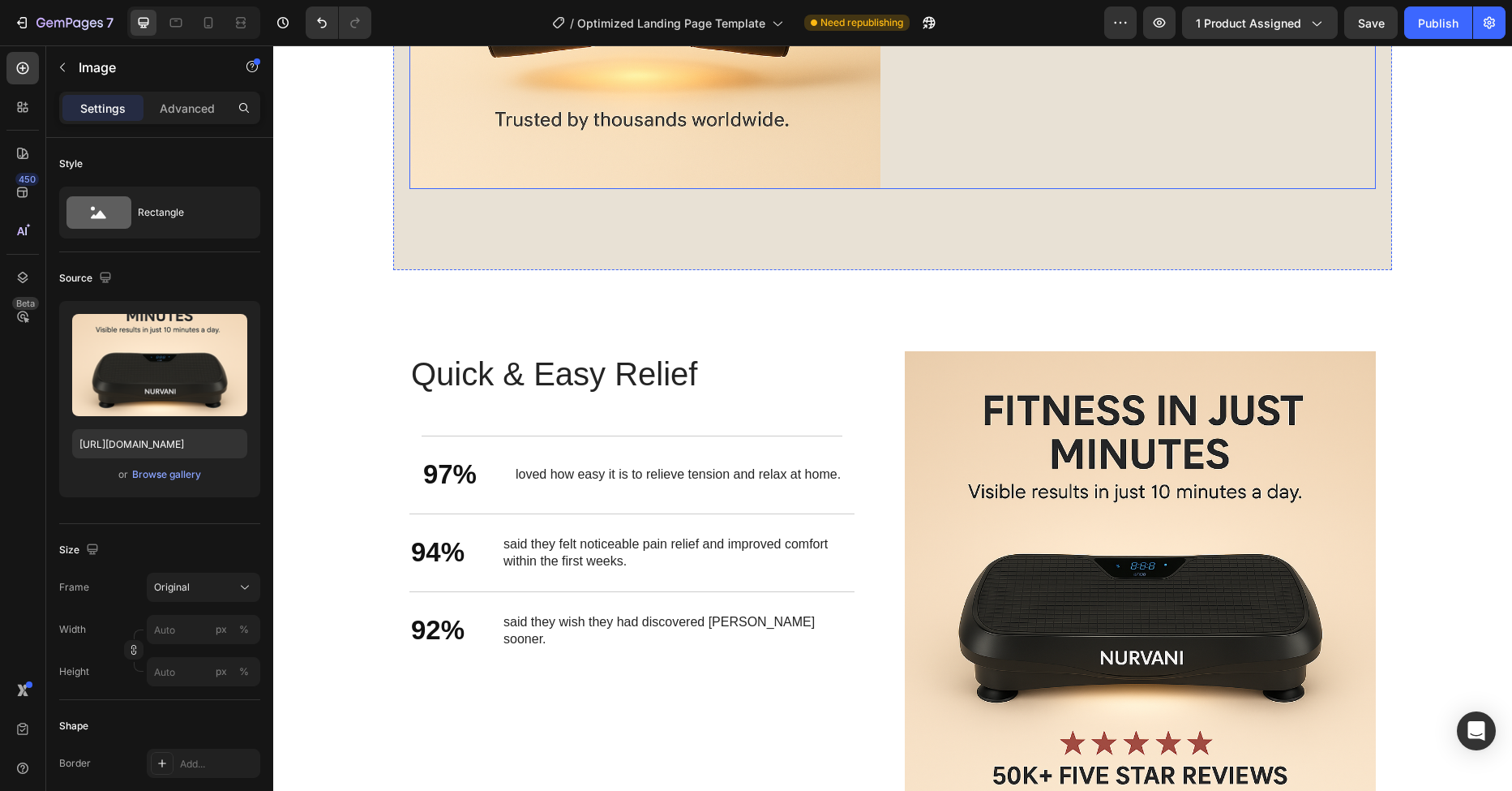
scroll to position [2420, 0]
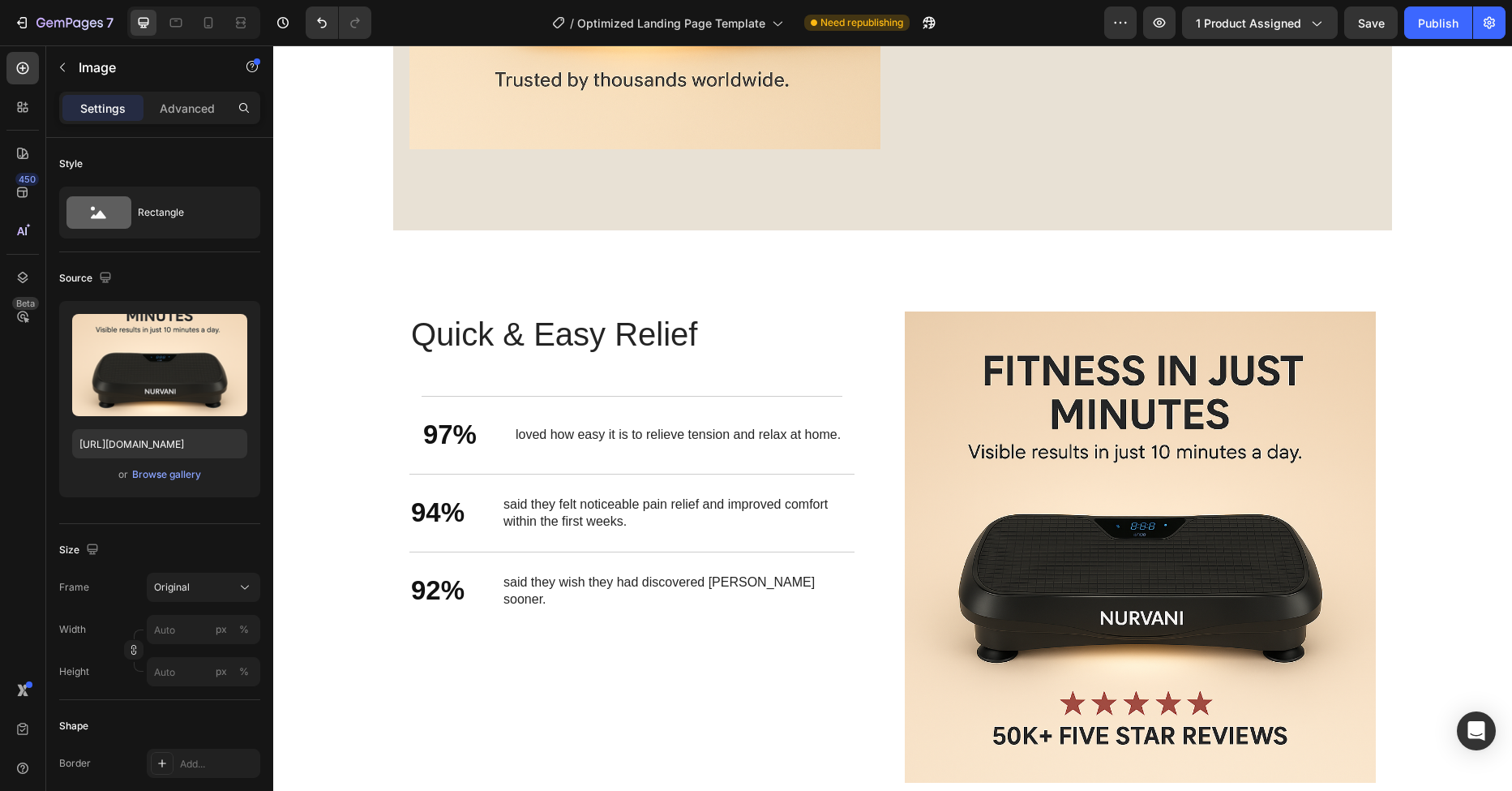
click at [1022, 442] on img at bounding box center [1140, 547] width 471 height 471
click at [961, 449] on img at bounding box center [1140, 547] width 471 height 471
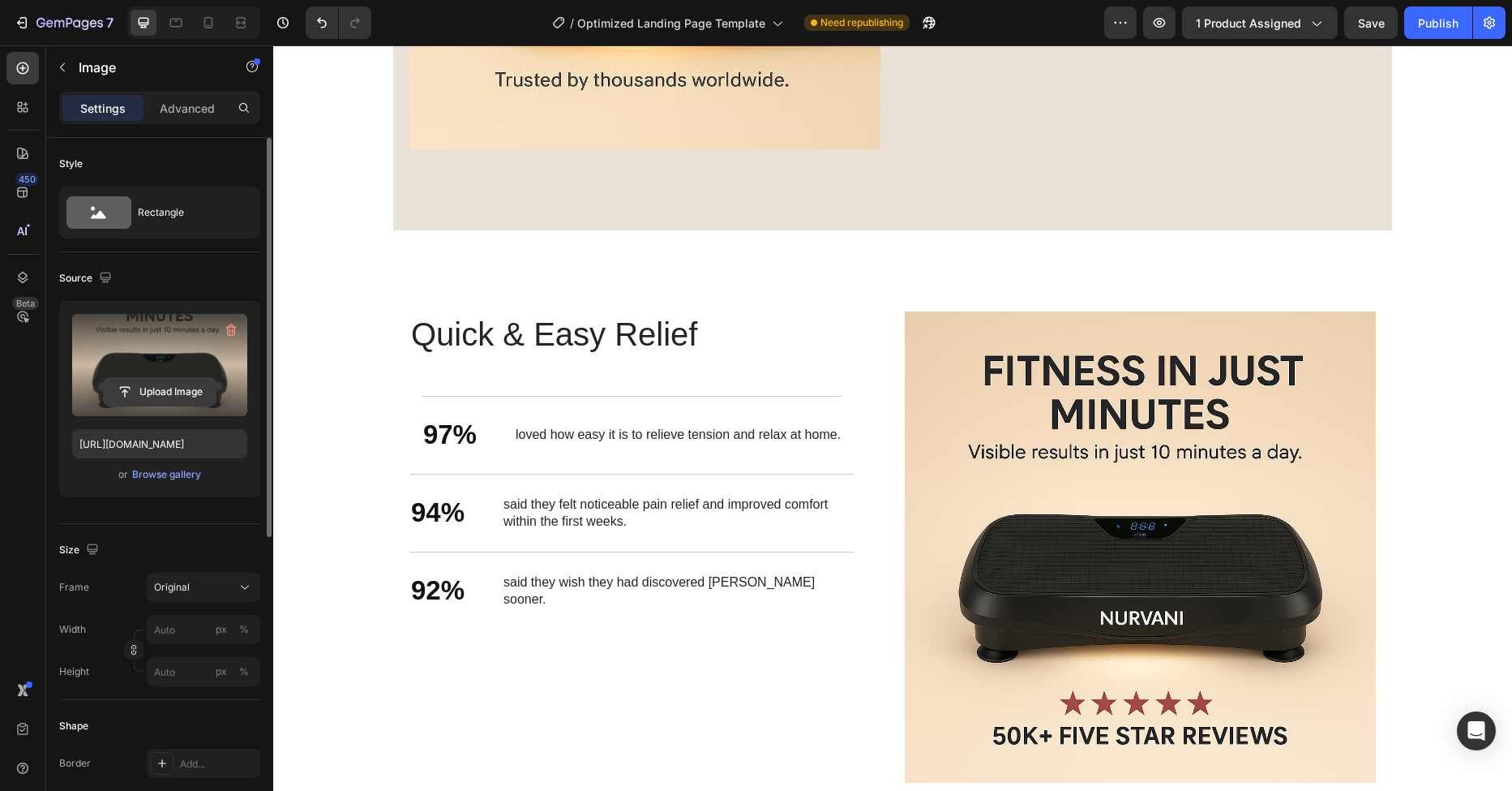
click at [190, 391] on input "file" at bounding box center [159, 391] width 112 height 28
click at [125, 352] on label at bounding box center [159, 364] width 175 height 102
click at [125, 378] on input "file" at bounding box center [159, 391] width 112 height 28
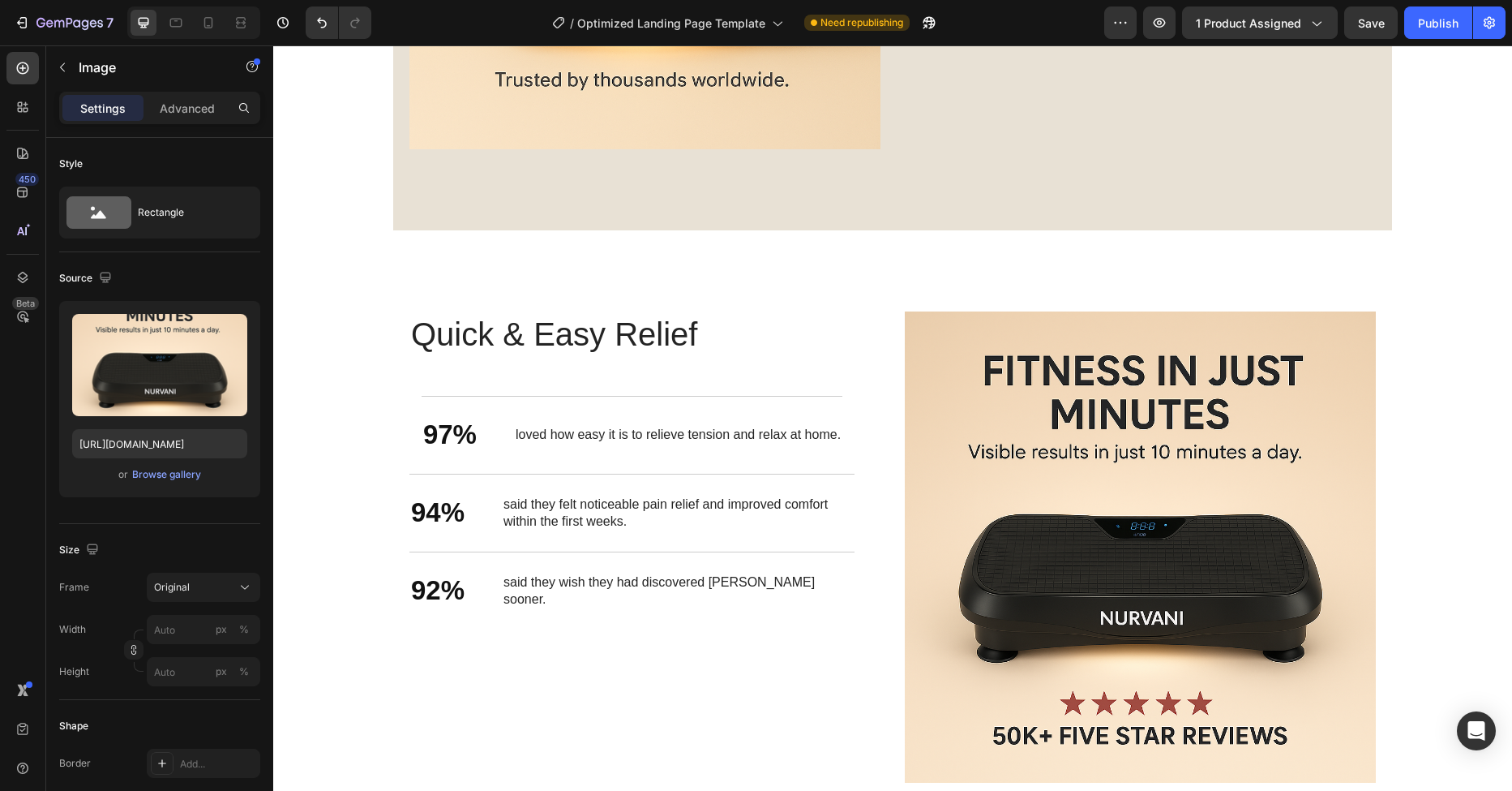
click at [1173, 510] on img at bounding box center [1140, 547] width 471 height 471
click at [531, 417] on div "Text Block" at bounding box center [545, 415] width 55 height 15
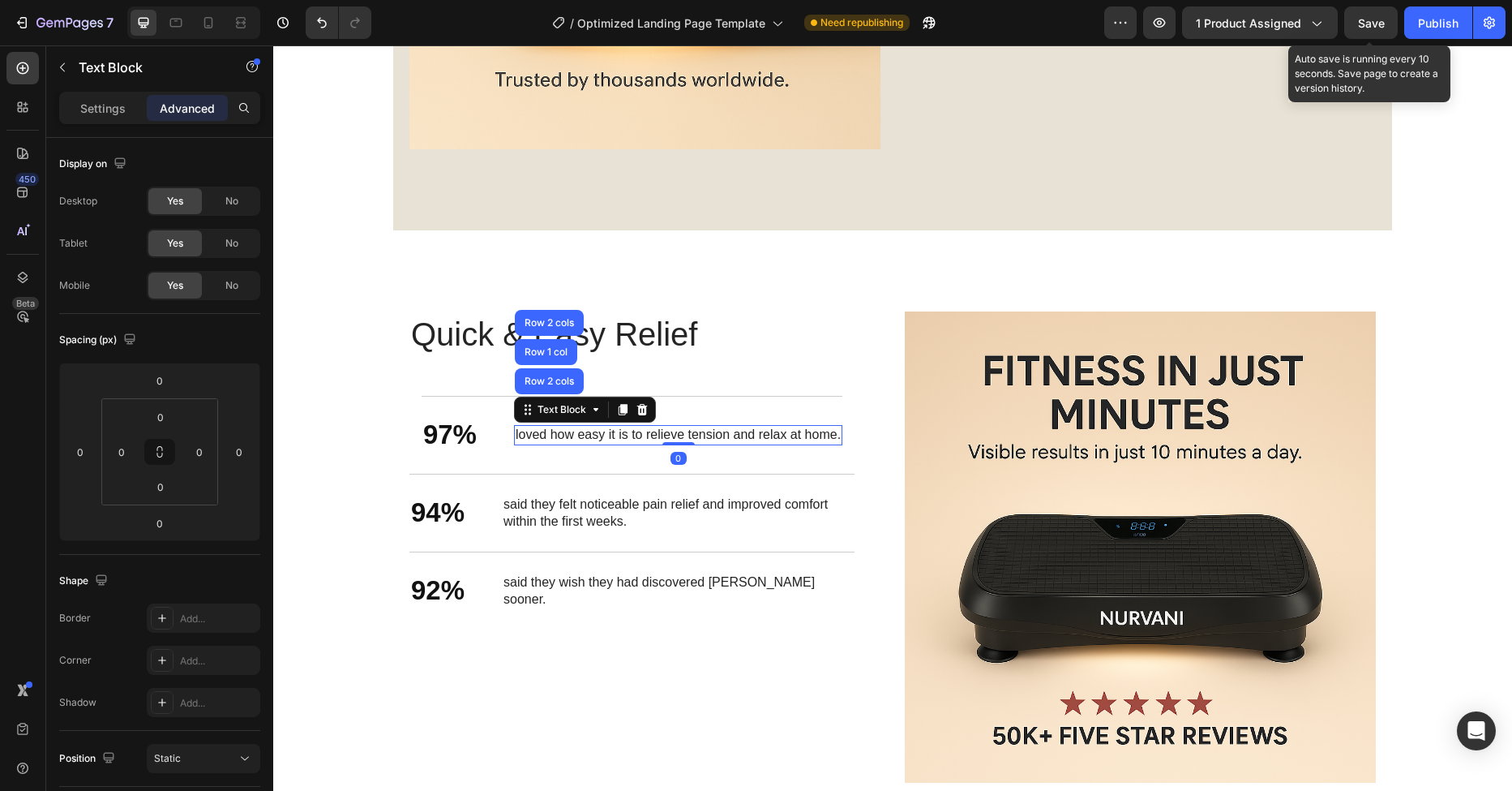
click at [1376, 16] on span "Save" at bounding box center [1371, 23] width 27 height 14
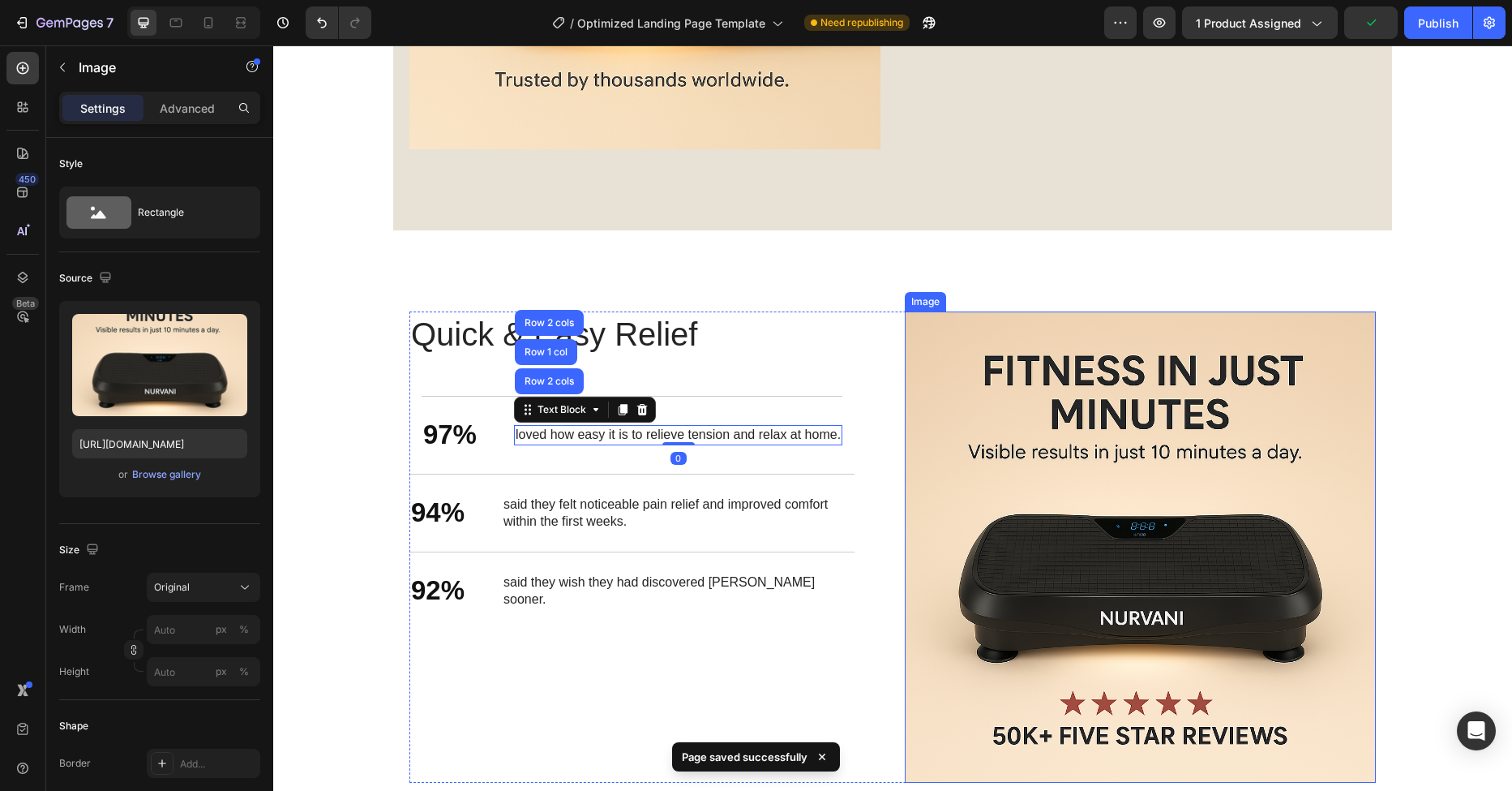
click at [1077, 458] on img at bounding box center [1140, 547] width 471 height 471
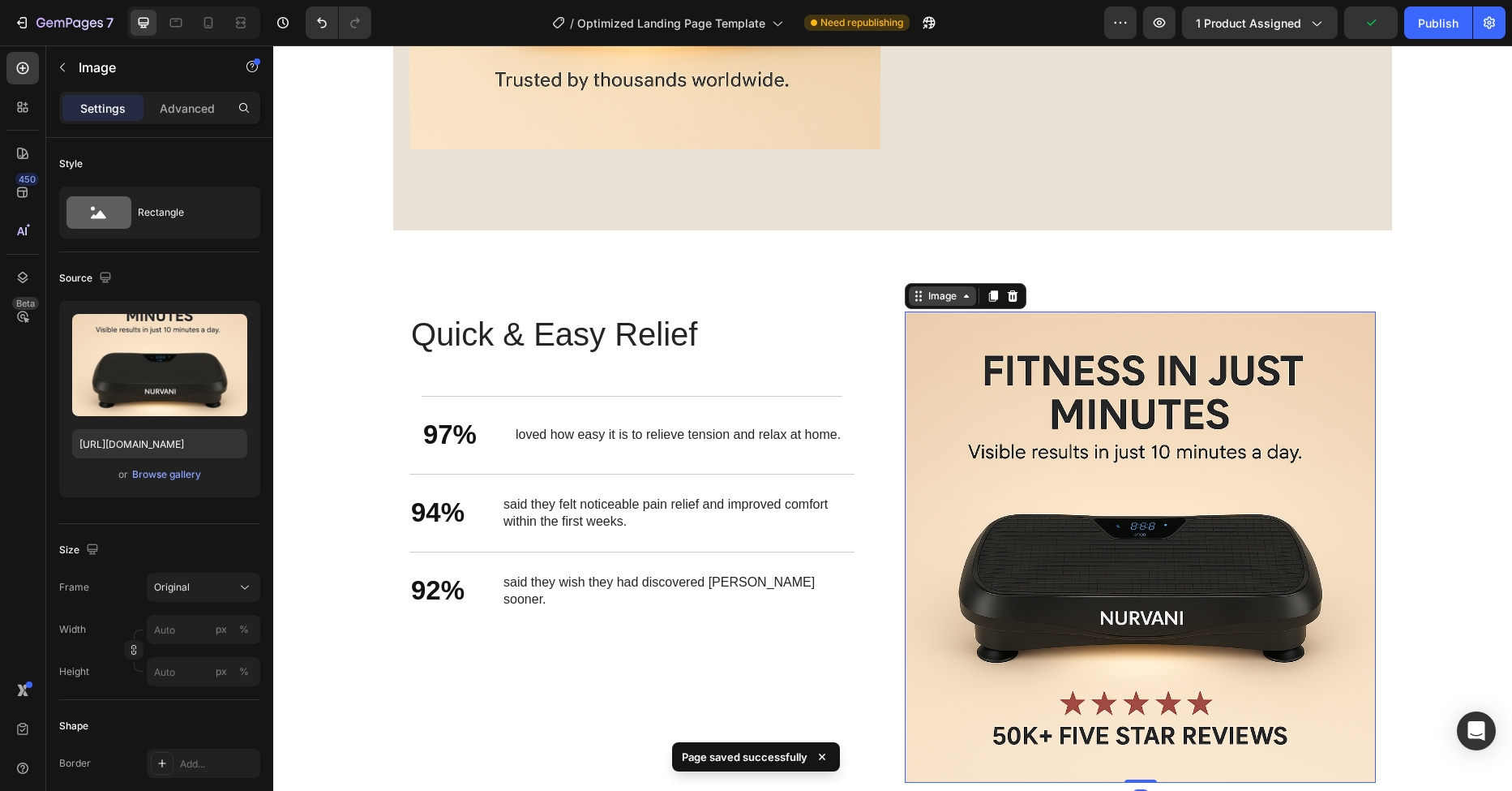
click at [925, 292] on div "Image" at bounding box center [942, 296] width 35 height 15
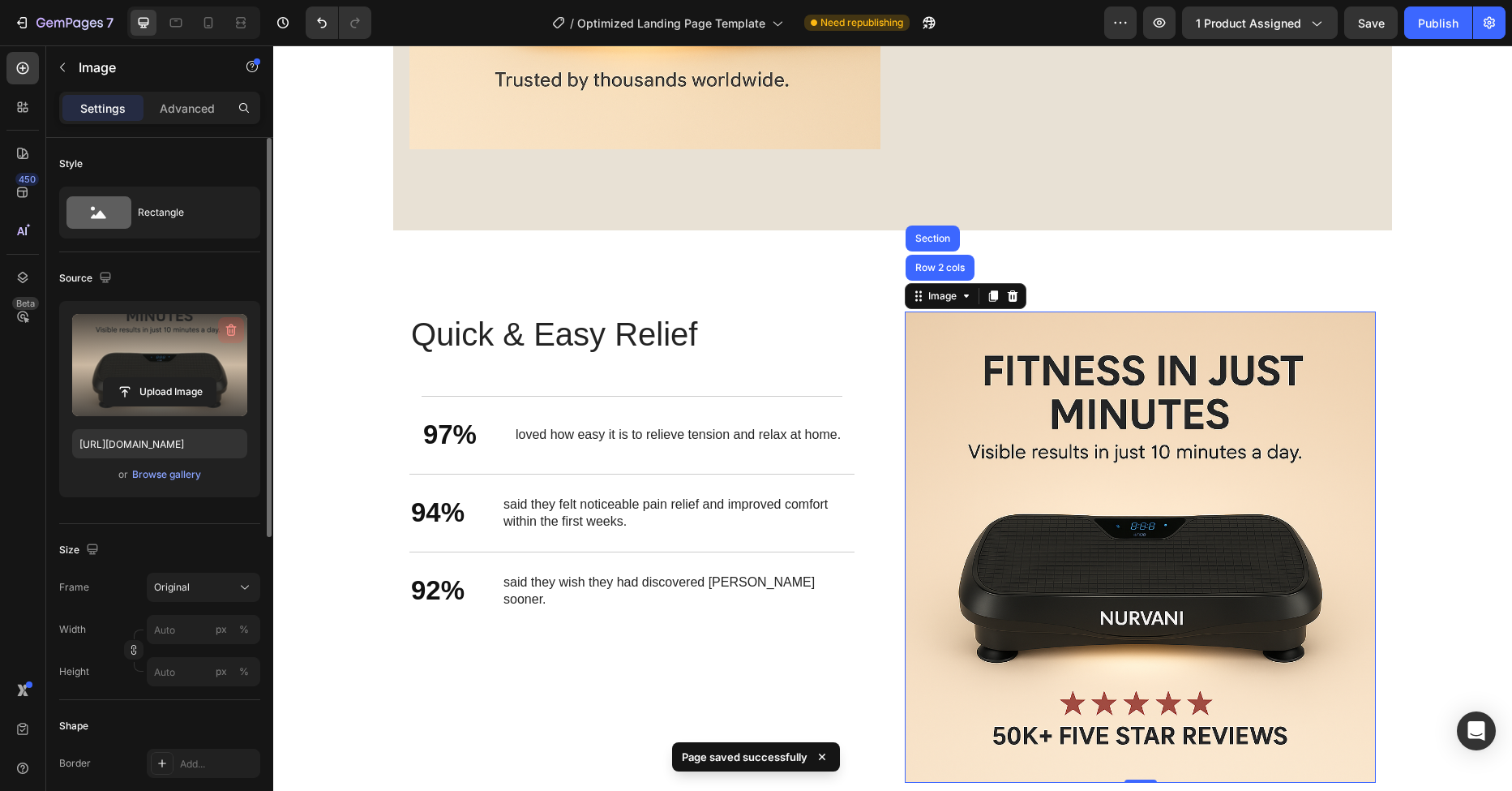
click at [234, 328] on icon "button" at bounding box center [231, 330] width 11 height 12
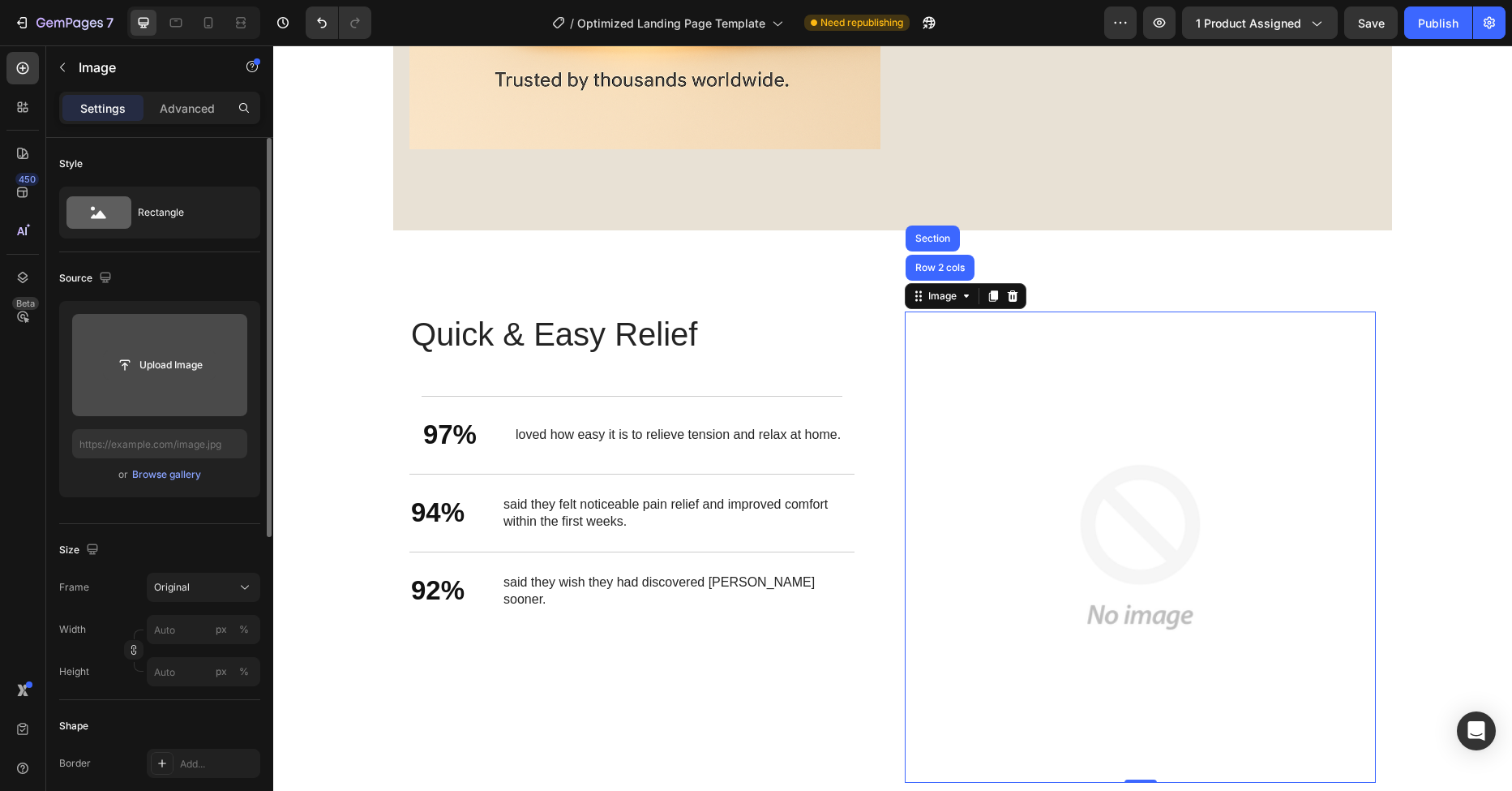
click at [157, 371] on input "file" at bounding box center [159, 365] width 112 height 28
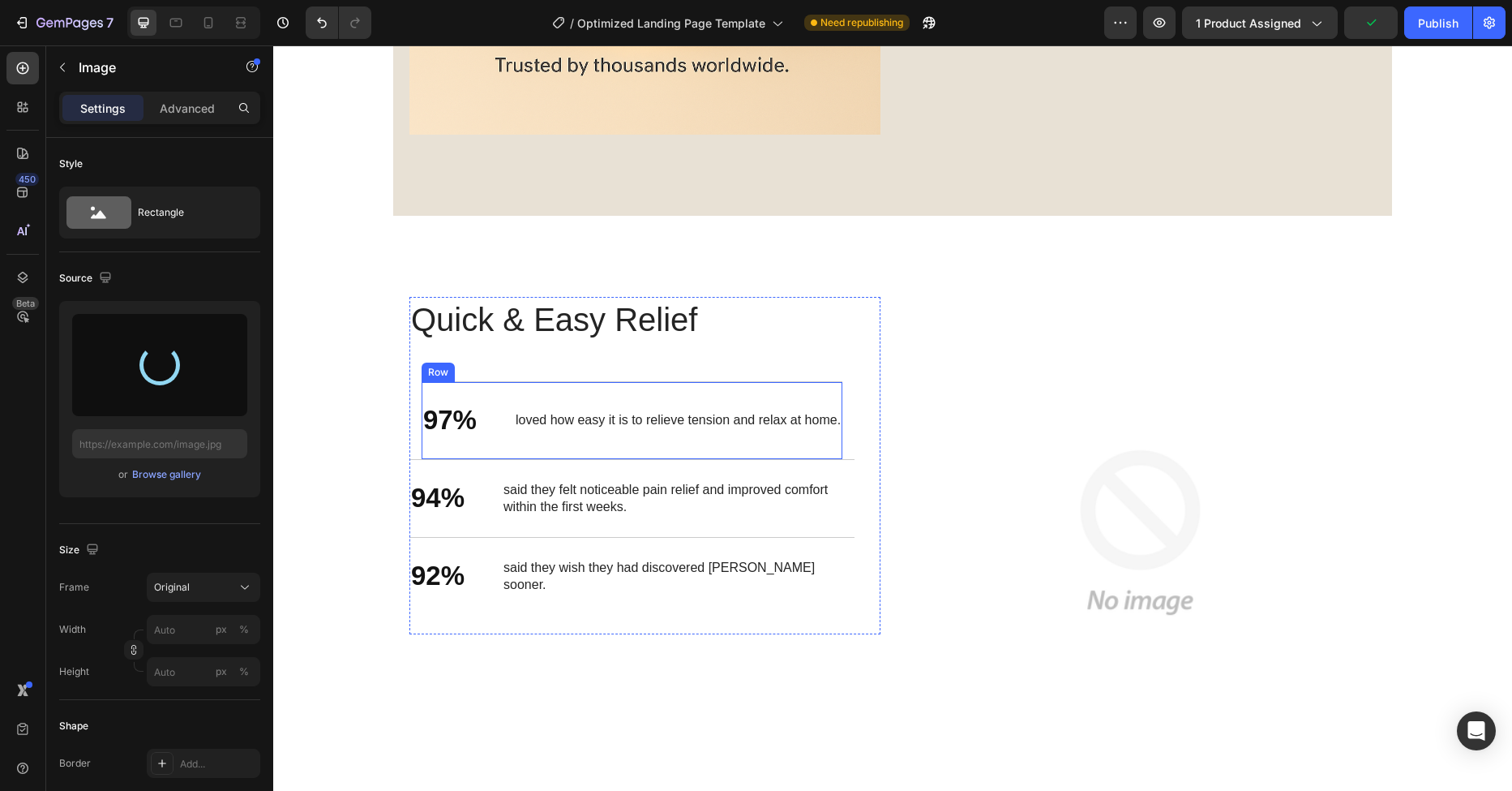
scroll to position [2513, 0]
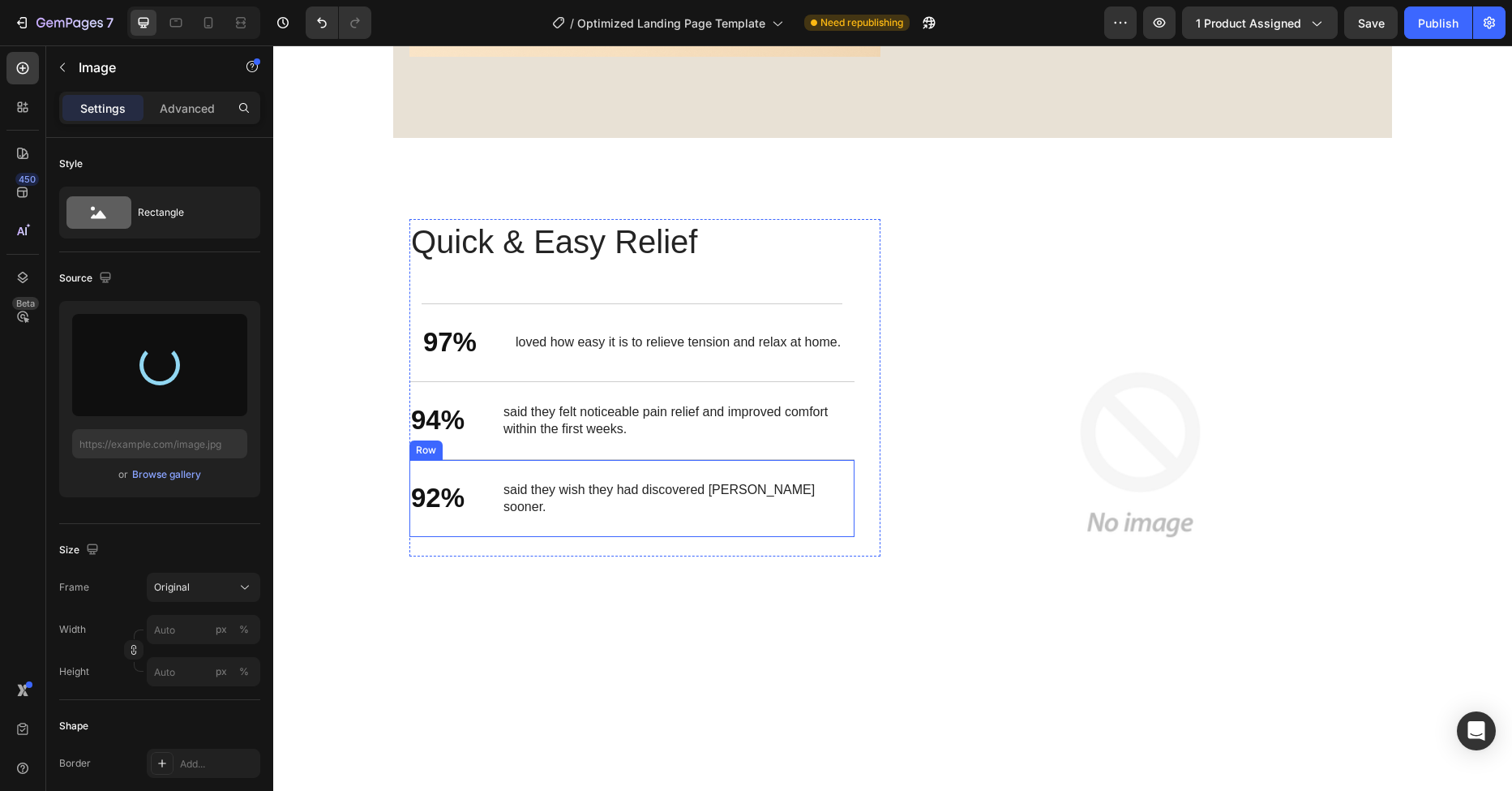
type input "[URL][DOMAIN_NAME]"
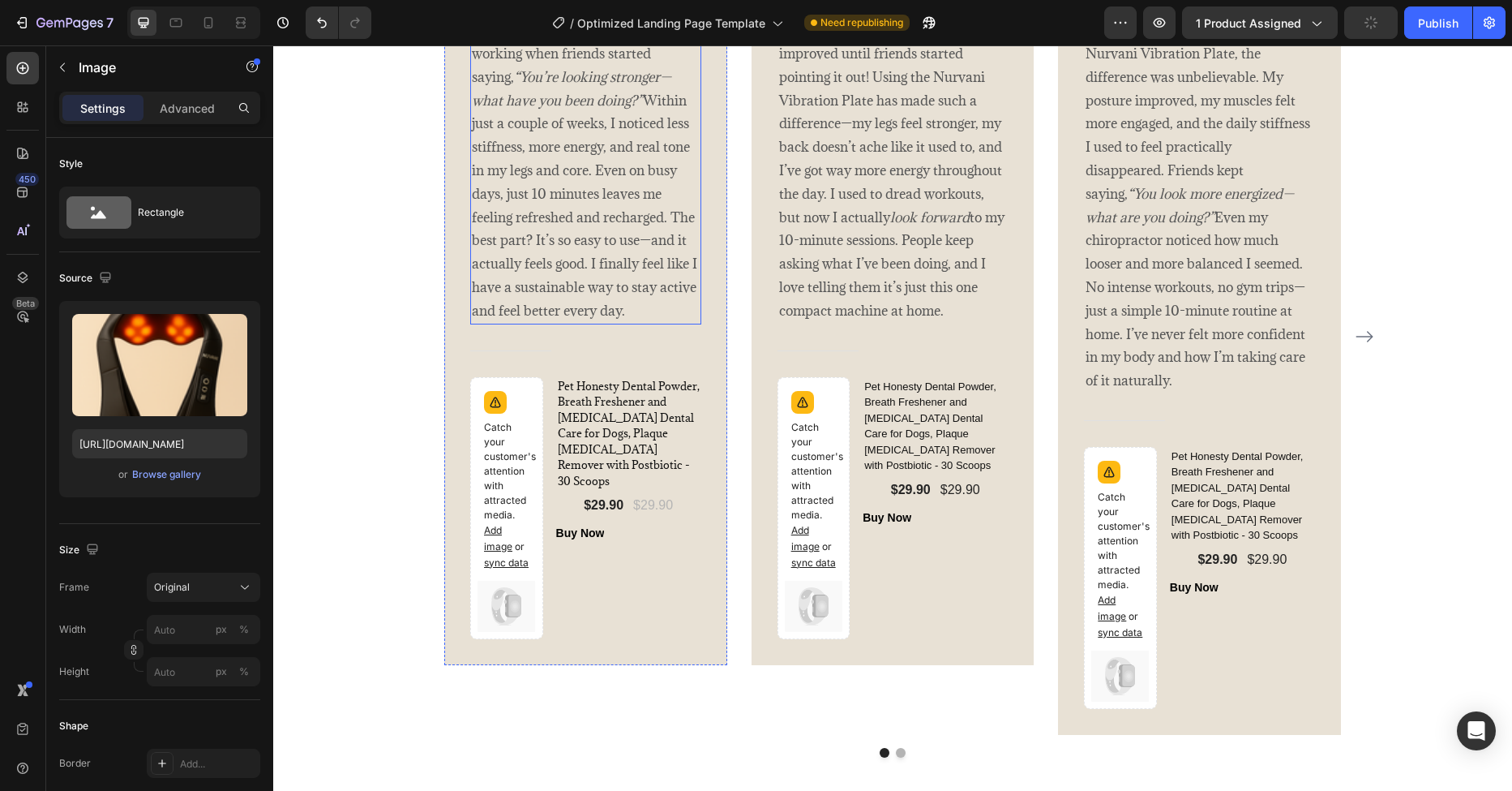
scroll to position [3265, 0]
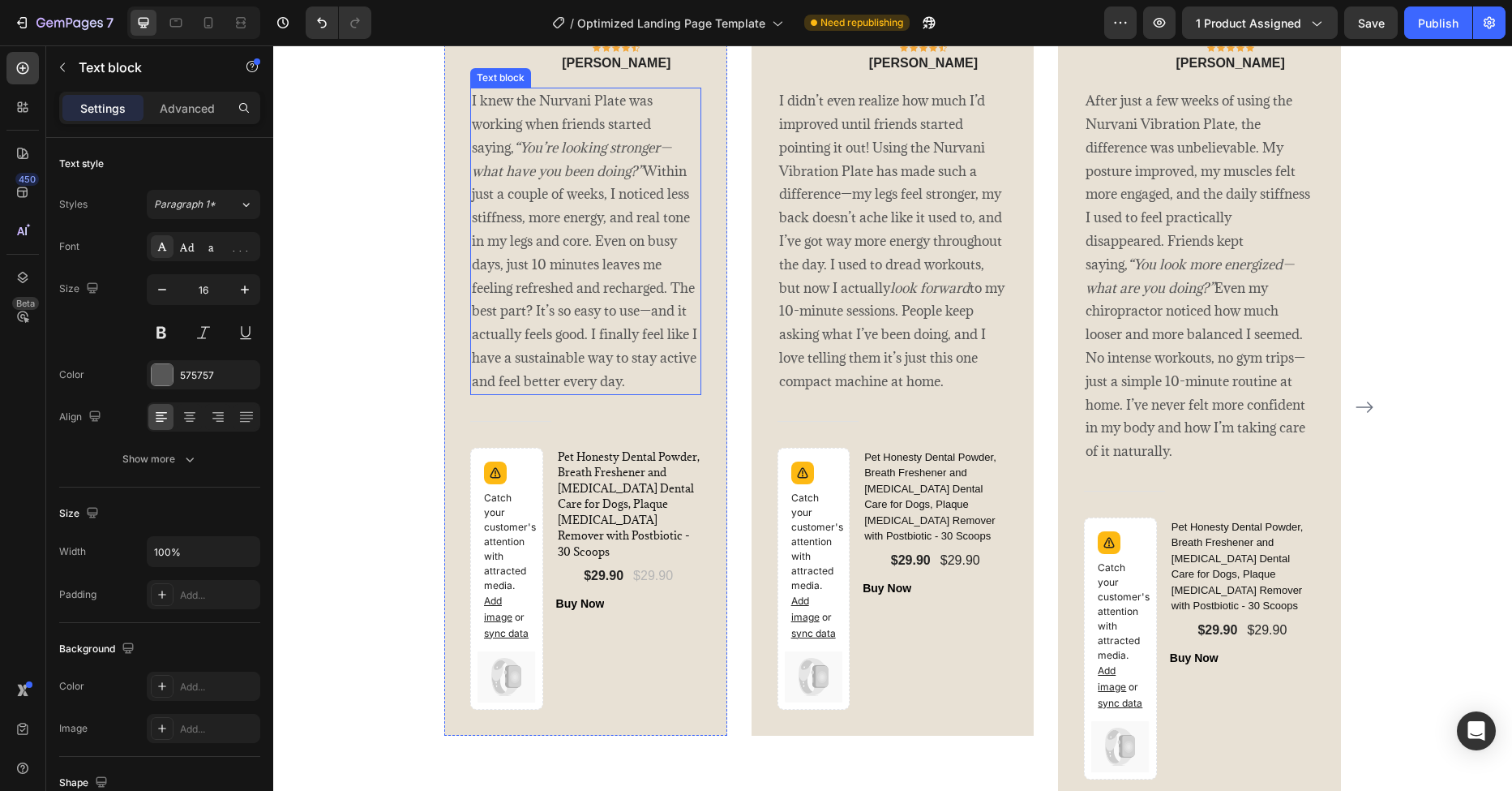
click at [507, 180] on icon "“You’re looking stronger—what have you been doing?”" at bounding box center [572, 159] width 199 height 42
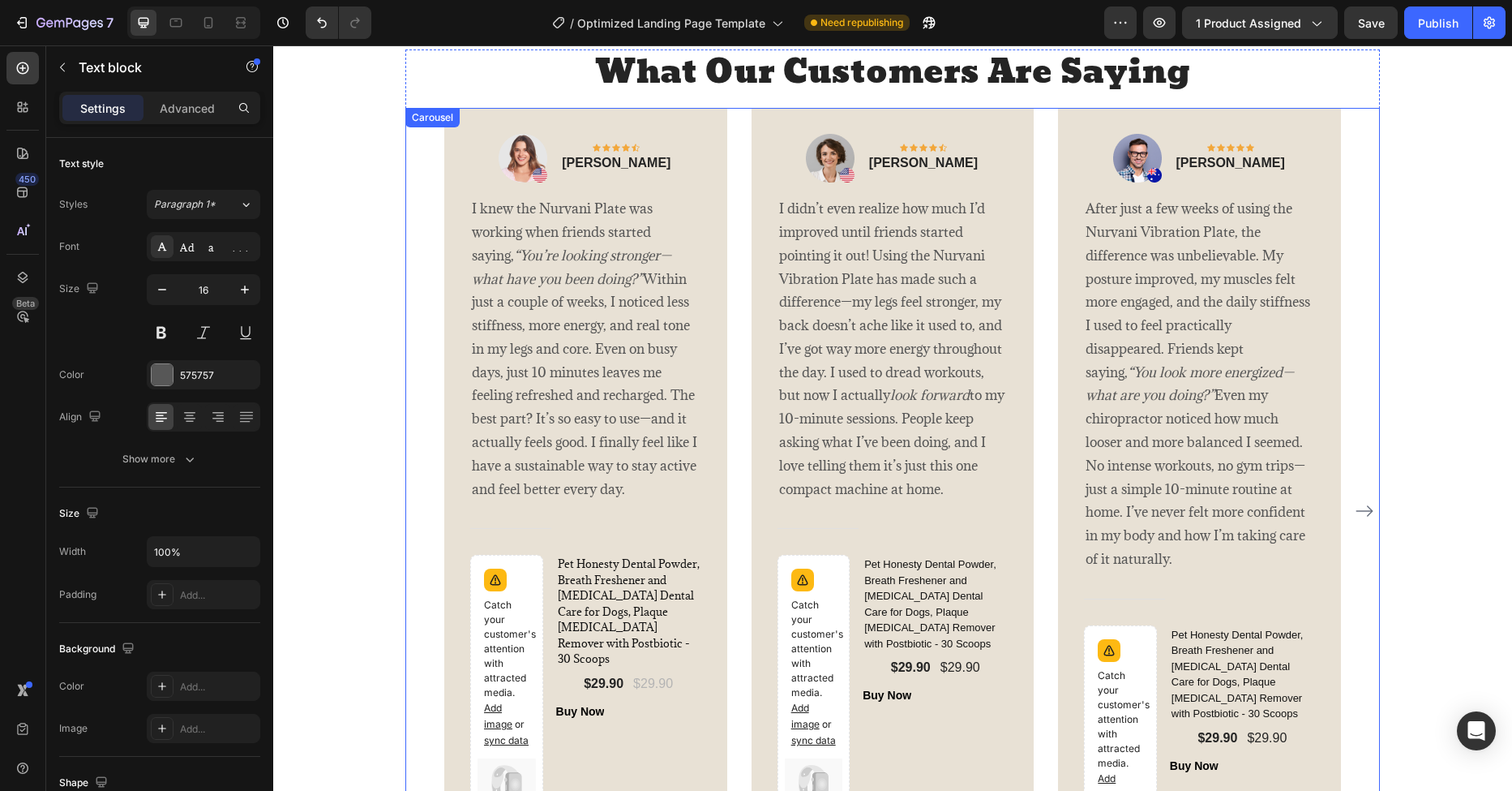
scroll to position [2988, 0]
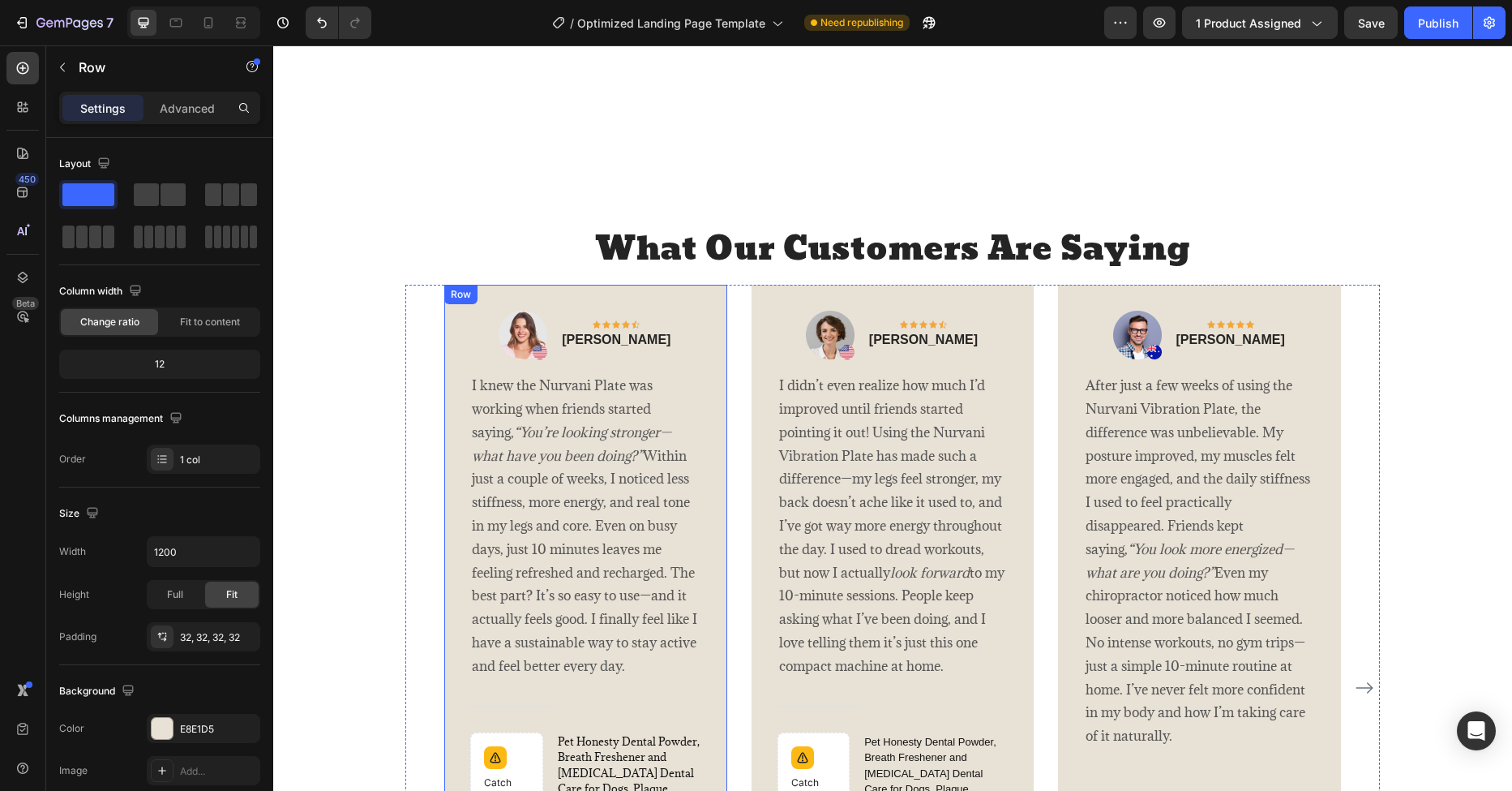
click at [487, 686] on div "Image Icon Icon Icon Icon Icon Row [PERSON_NAME] Text block Row I knew the Nurv…" at bounding box center [586, 652] width 231 height 684
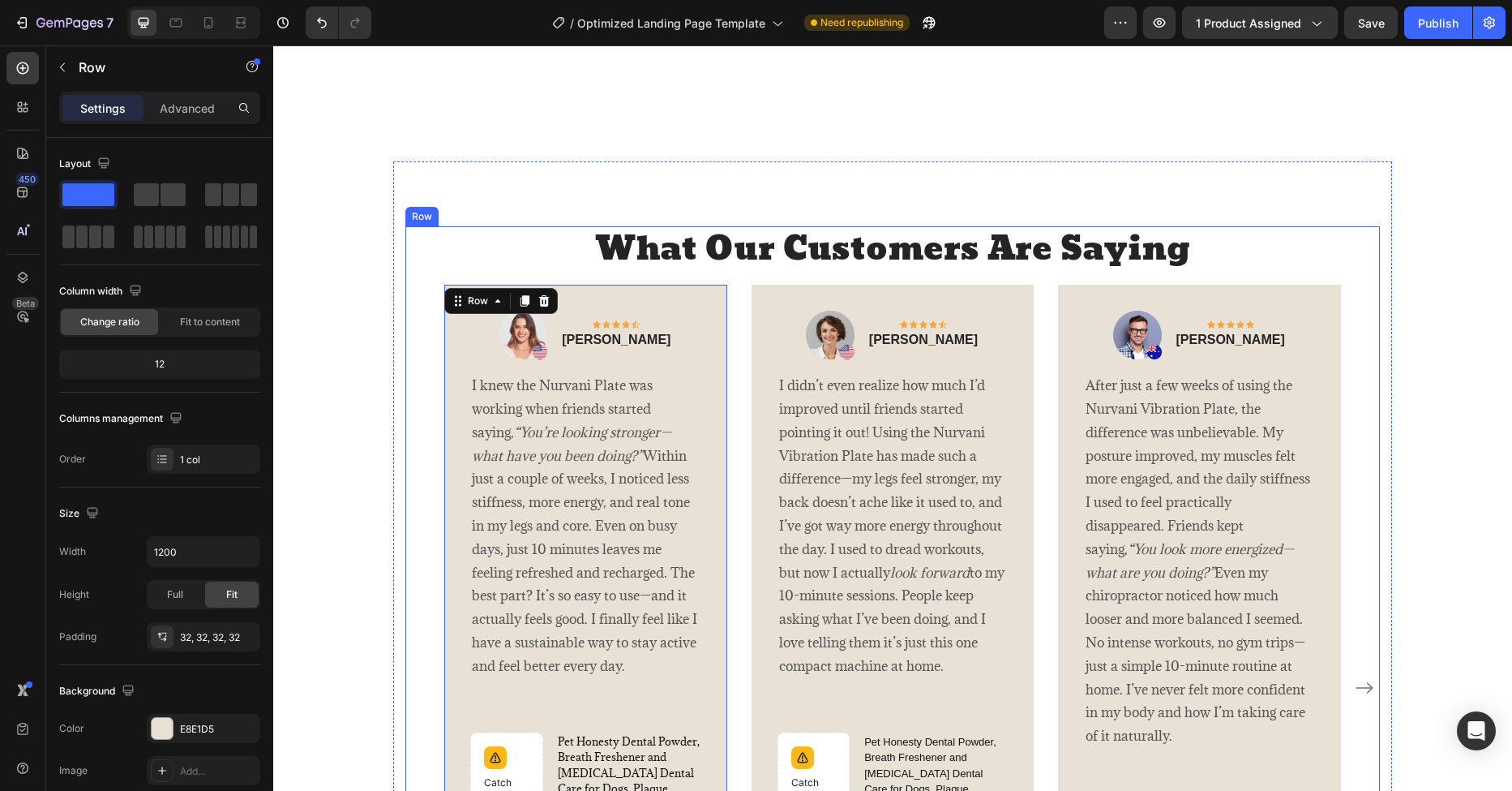
click at [428, 649] on div "What Our Customers Are Saying Heading Image Icon Icon Icon Icon Icon Row [PERSO…" at bounding box center [892, 669] width 975 height 887
click at [501, 217] on icon at bounding box center [505, 211] width 11 height 11
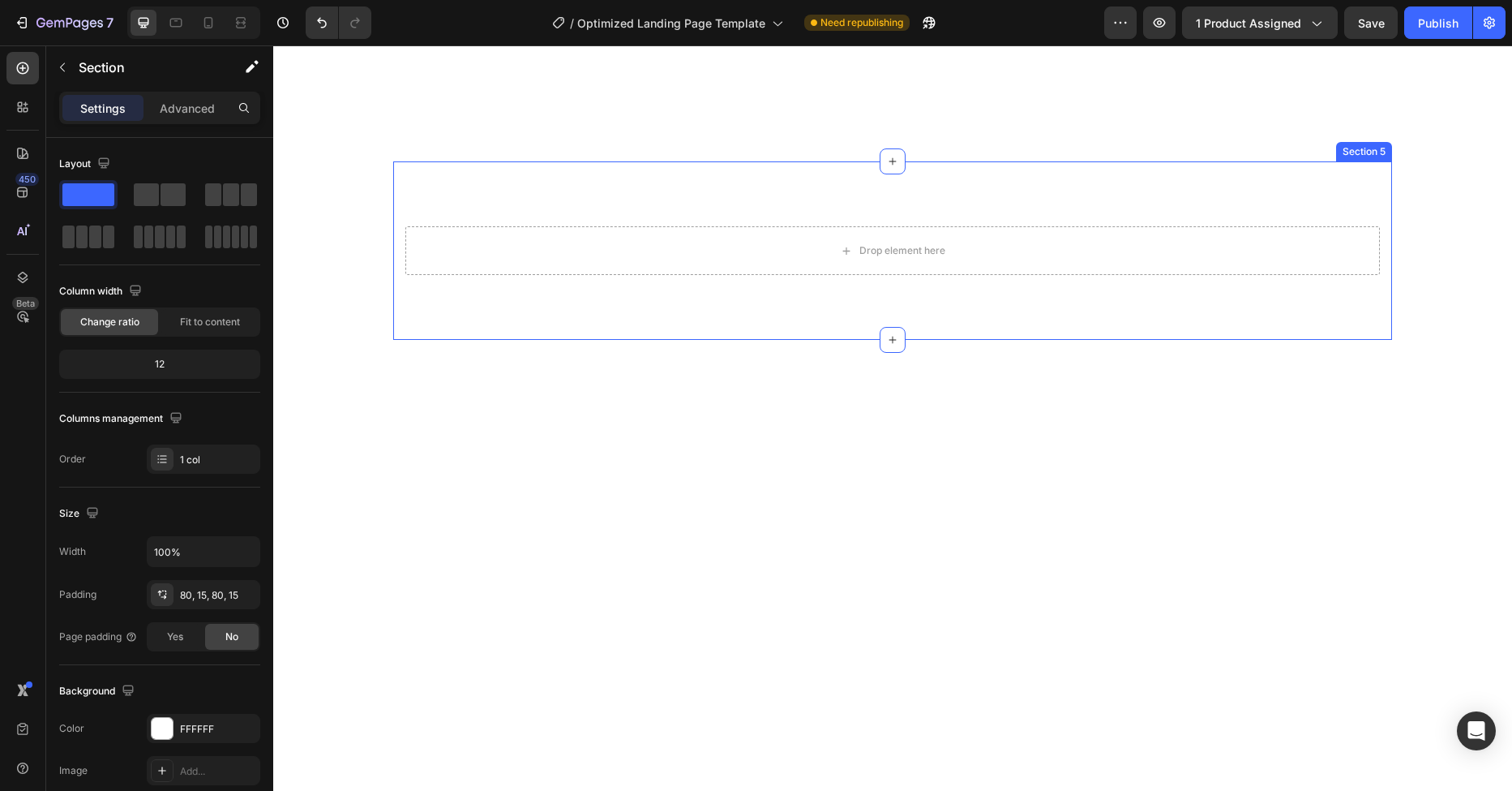
click at [977, 340] on div "Drop element here Section 5" at bounding box center [892, 251] width 999 height 178
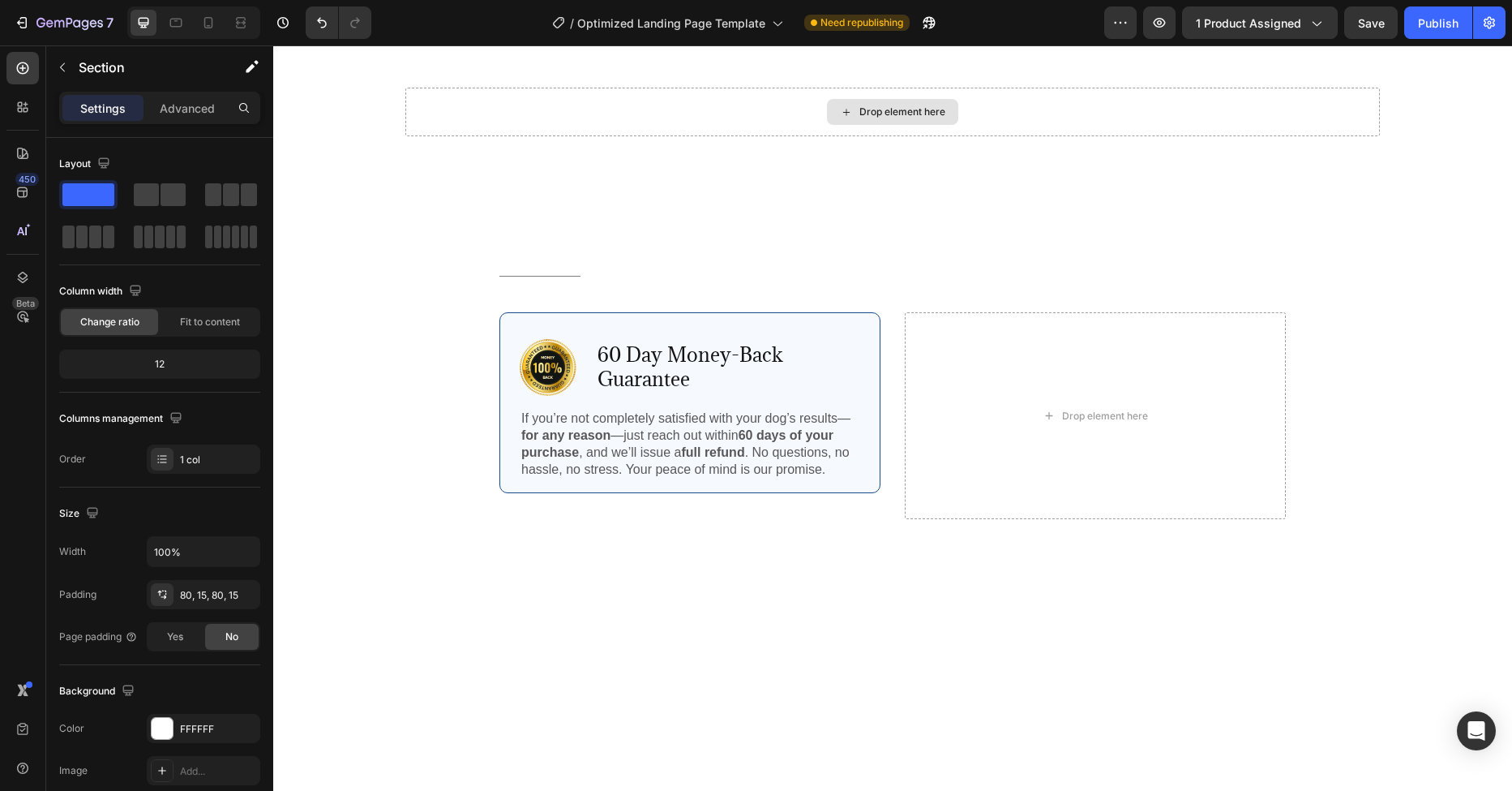
scroll to position [3113, 0]
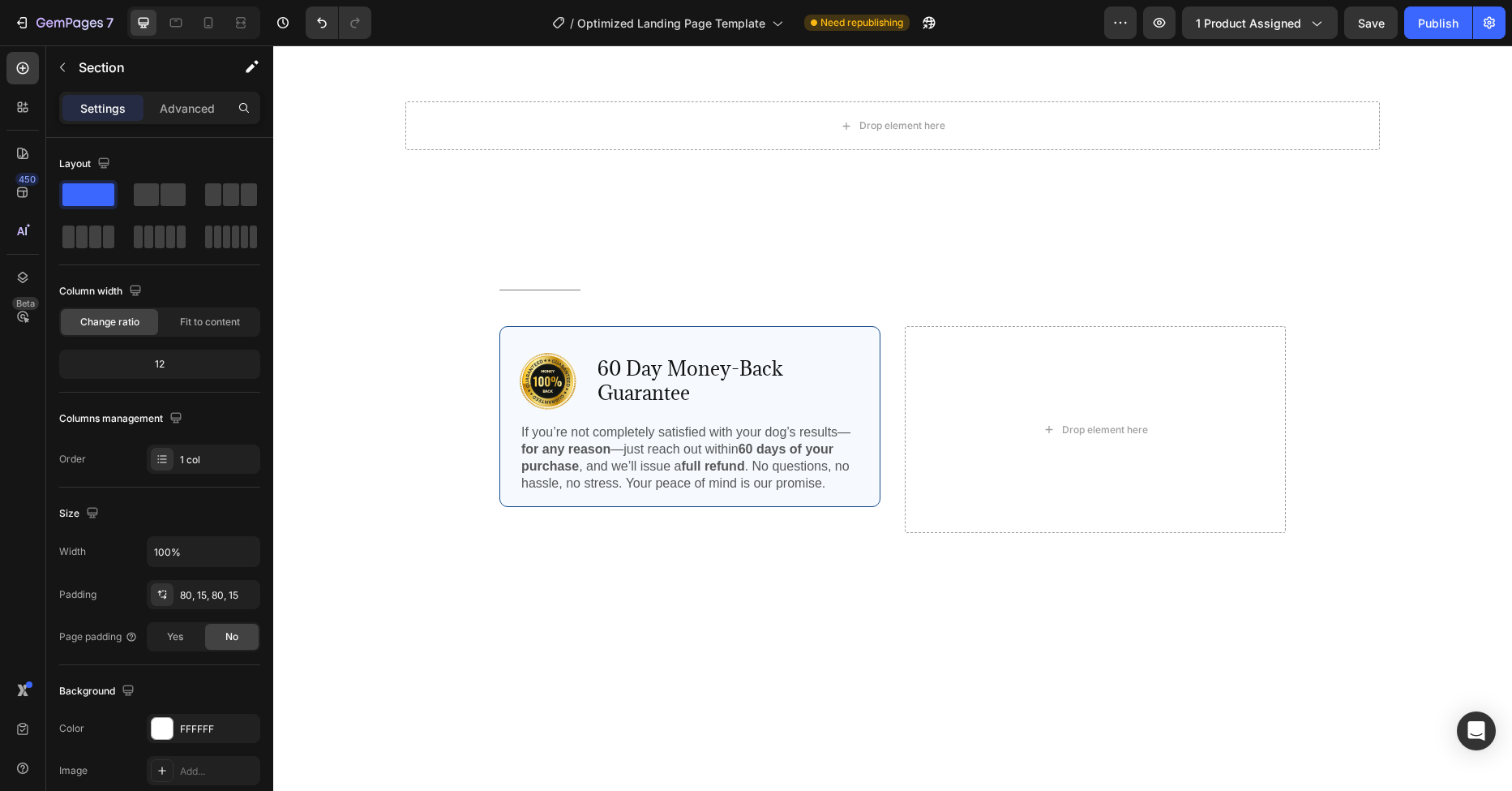
click at [405, 215] on div "Drop element here Section 5" at bounding box center [892, 126] width 999 height 178
click at [433, 150] on div "Drop element here" at bounding box center [892, 126] width 975 height 49
click at [1208, 150] on div "Drop element here" at bounding box center [892, 126] width 975 height 49
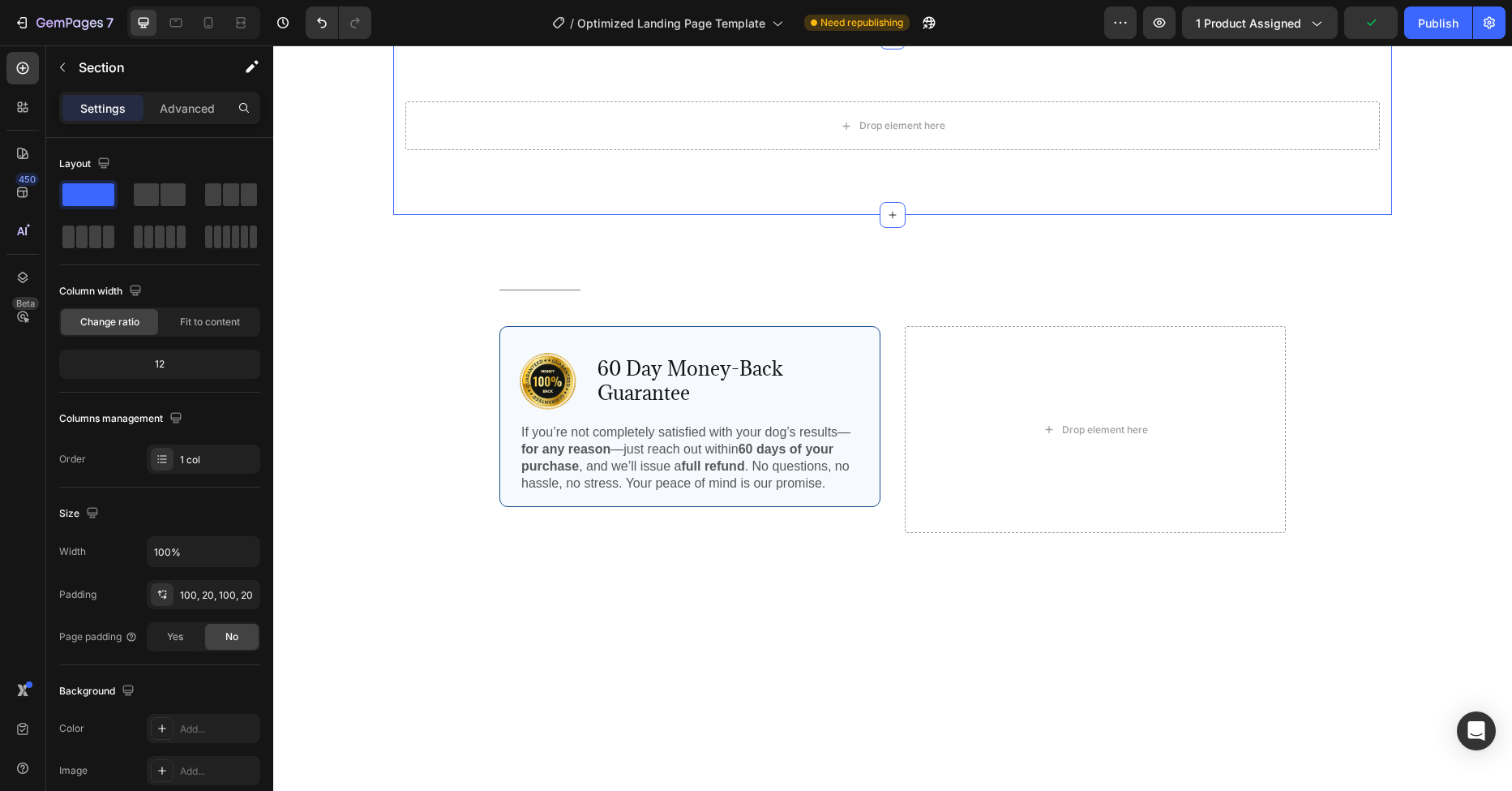
click at [398, 215] on div "Drop element here Section 5 You can create reusable sections Create Theme Secti…" at bounding box center [892, 126] width 999 height 178
click at [1373, 27] on icon at bounding box center [1378, 21] width 11 height 11
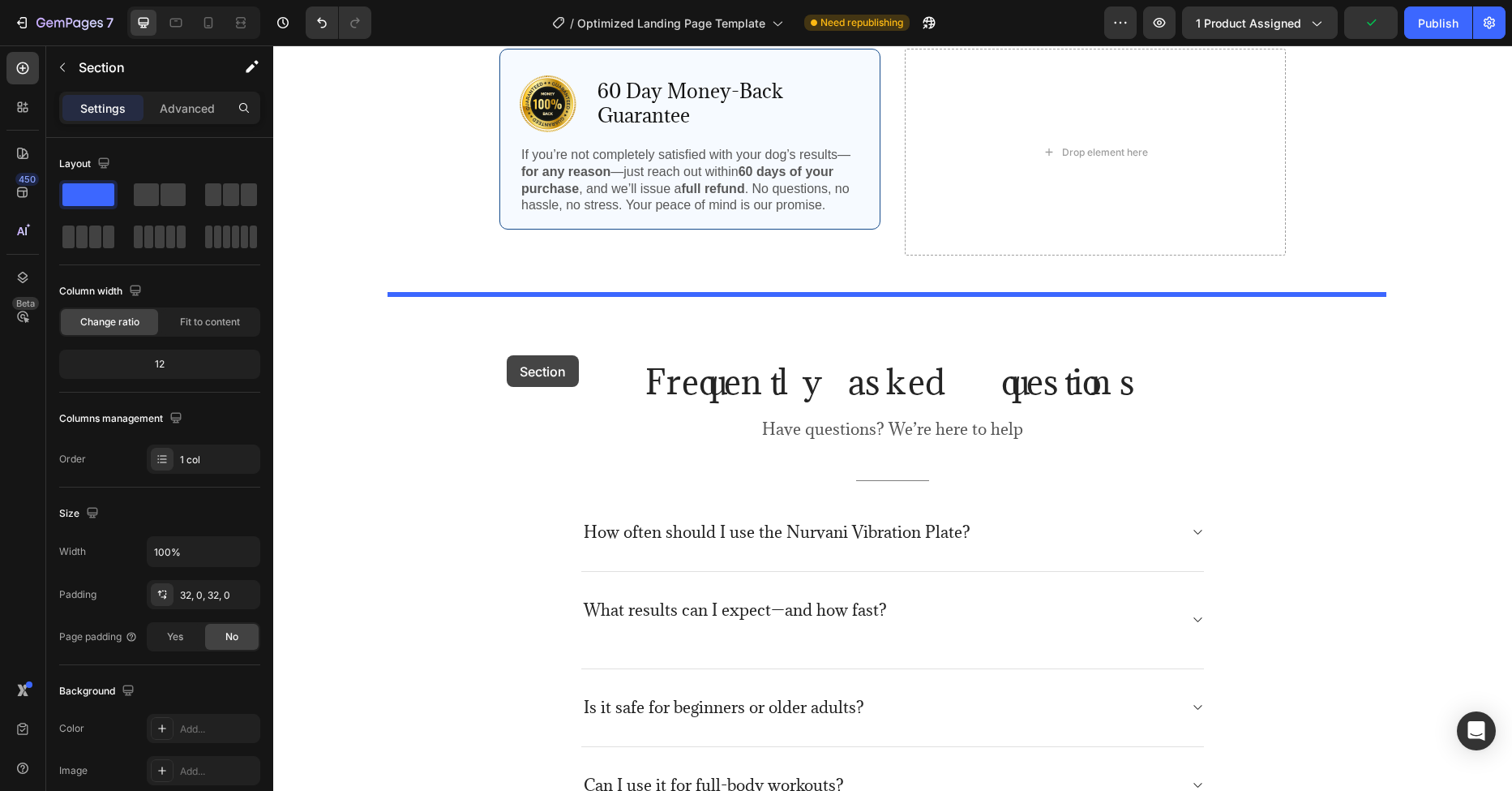
scroll to position [3551, 0]
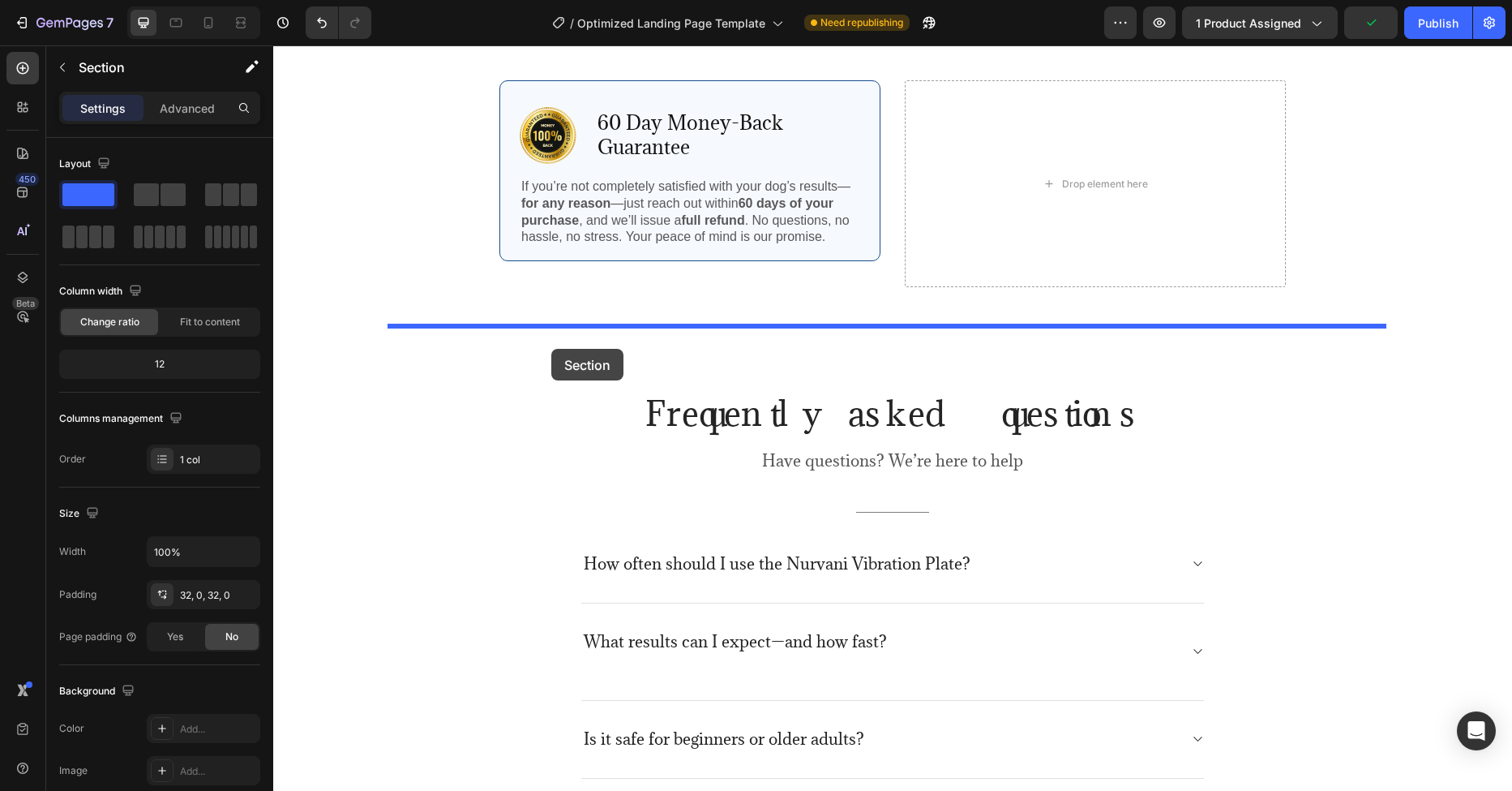
drag, startPoint x: 477, startPoint y: 434, endPoint x: 551, endPoint y: 349, distance: 112.7
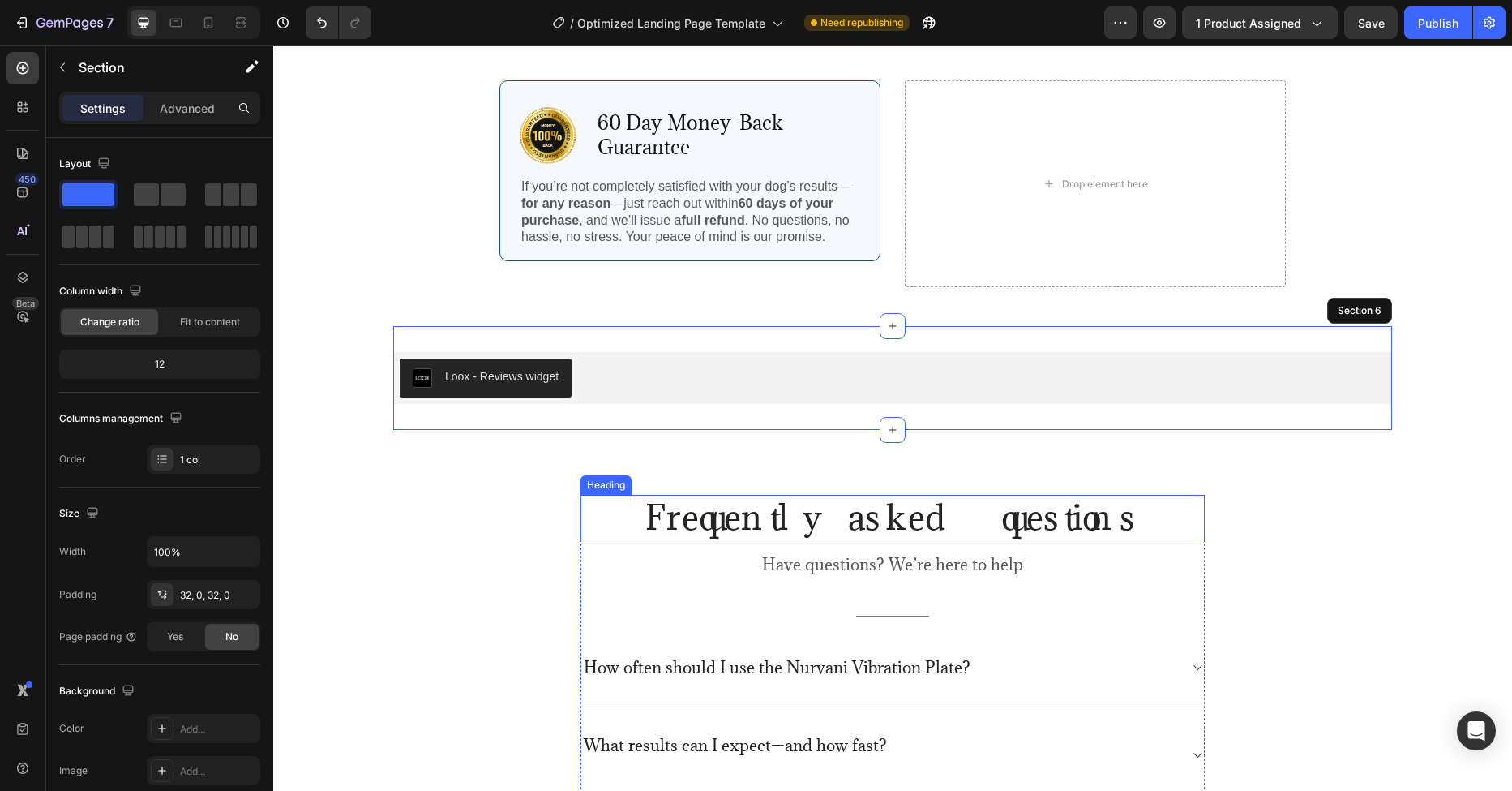
click at [841, 525] on h2 "Frequently asked questions" at bounding box center [893, 517] width 624 height 46
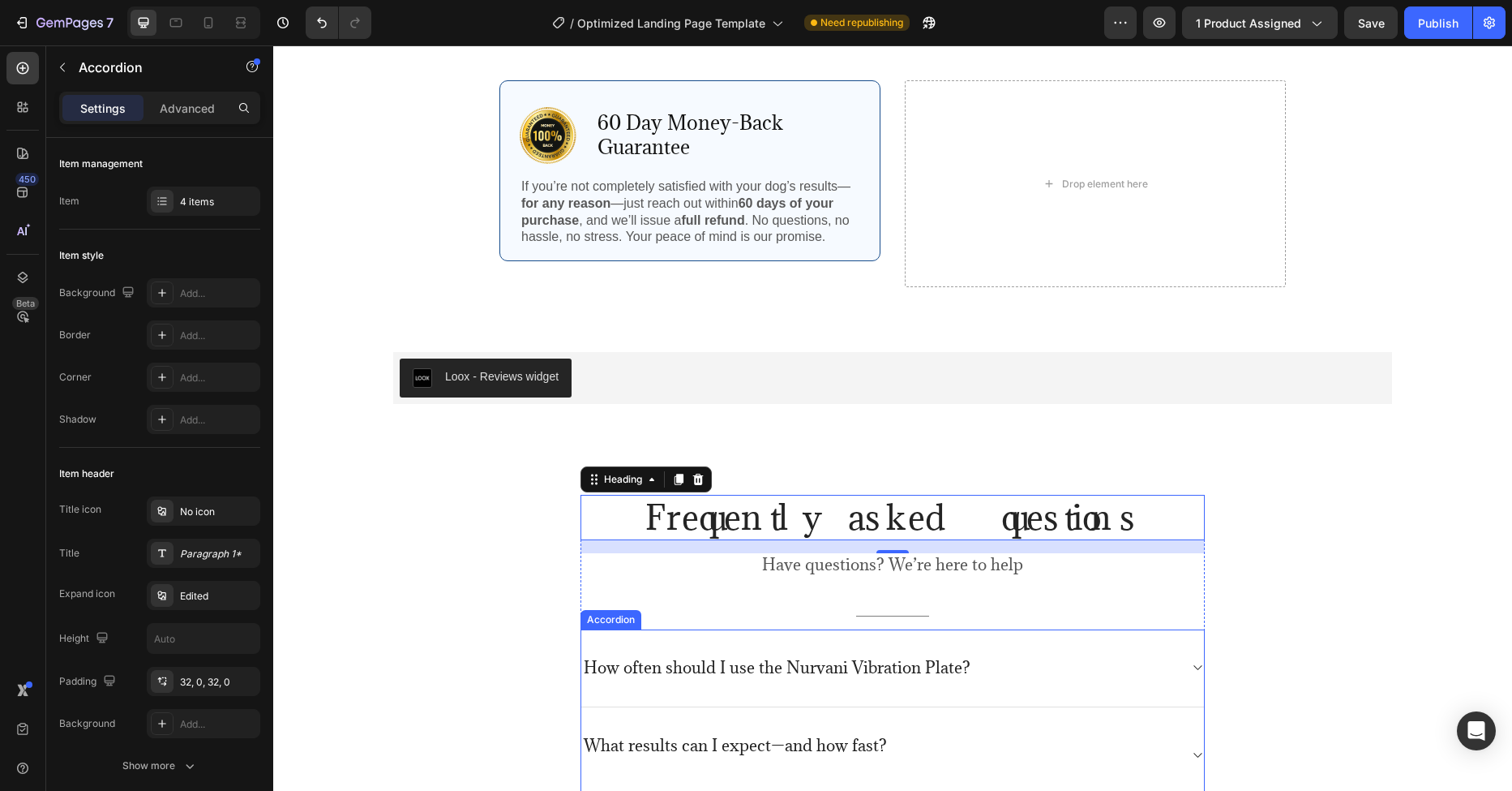
click at [668, 668] on p "How often should I use the Nurvani Vibration Plate?" at bounding box center [777, 668] width 386 height 20
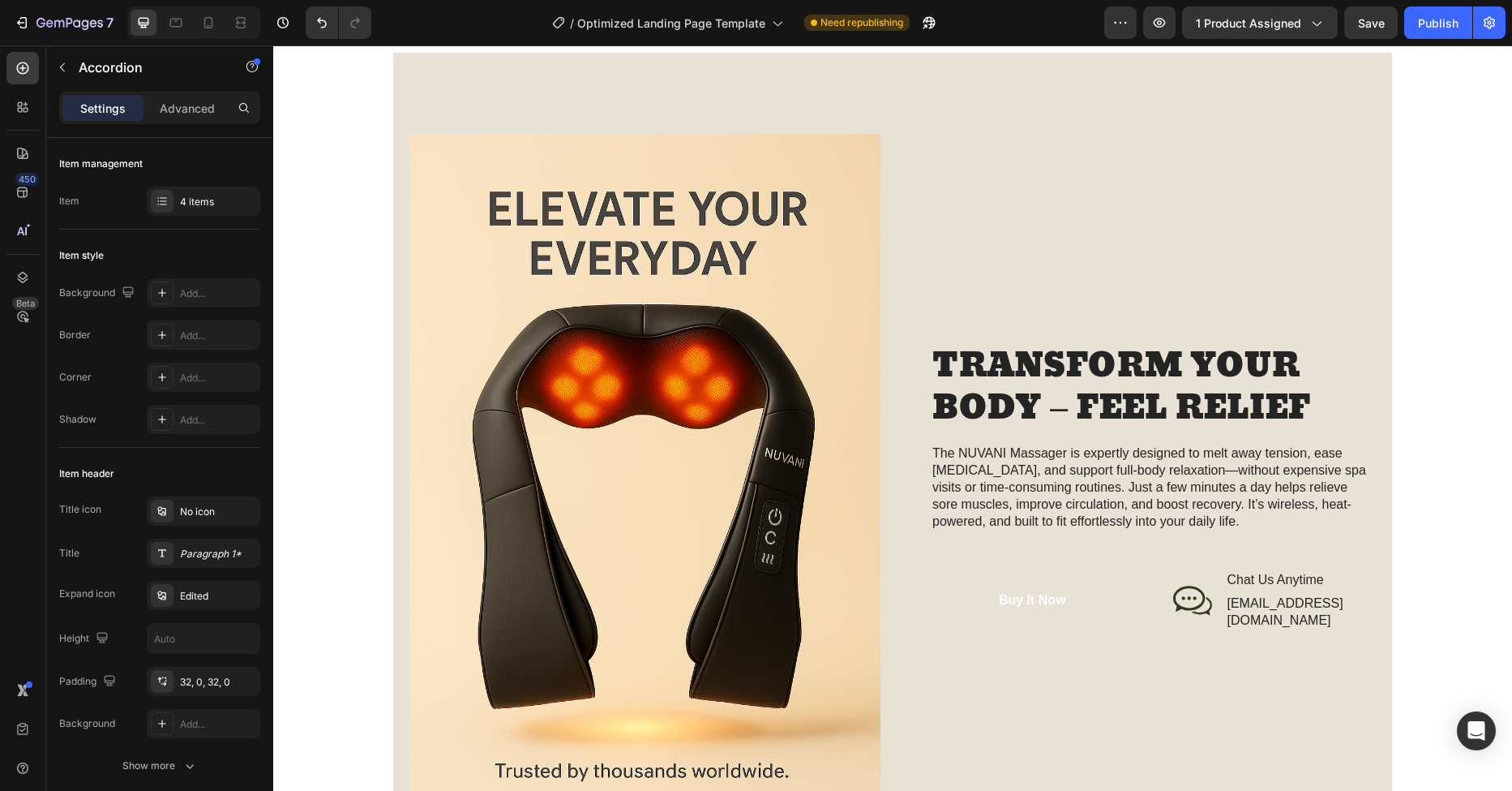
scroll to position [1683, 0]
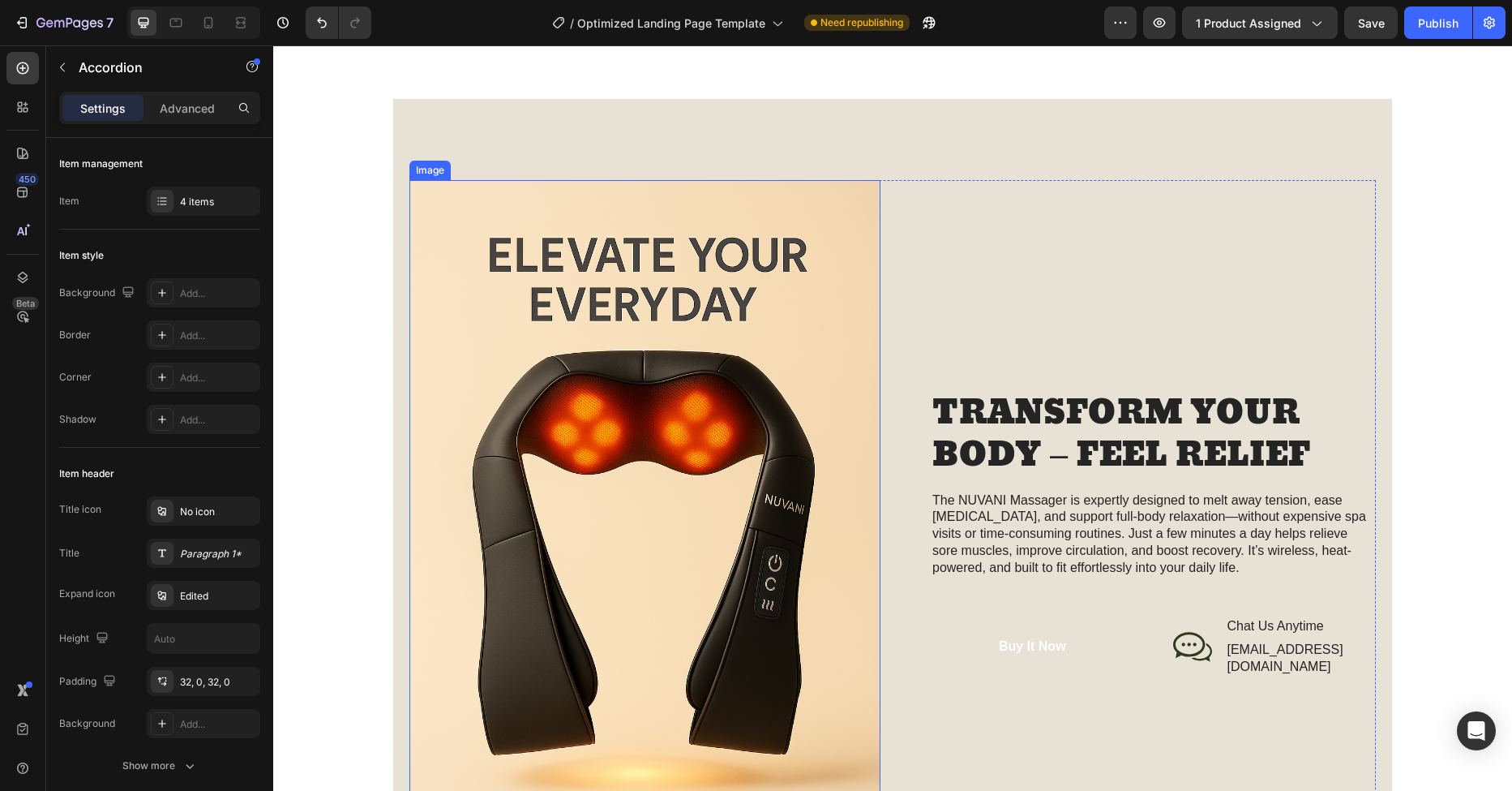
click at [621, 326] on img at bounding box center [644, 533] width 471 height 707
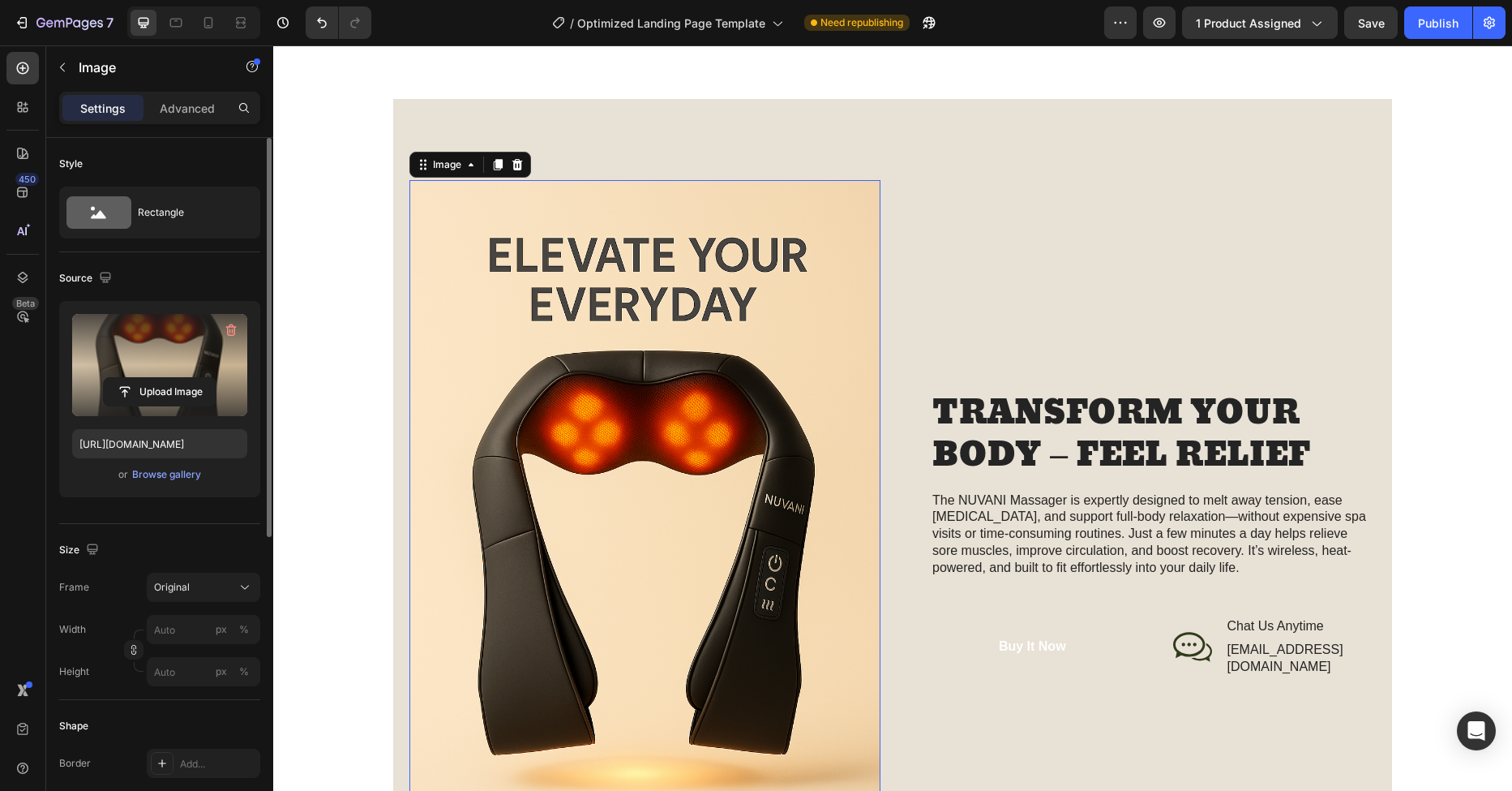
click at [181, 376] on label at bounding box center [159, 364] width 175 height 102
click at [181, 378] on input "file" at bounding box center [159, 391] width 112 height 28
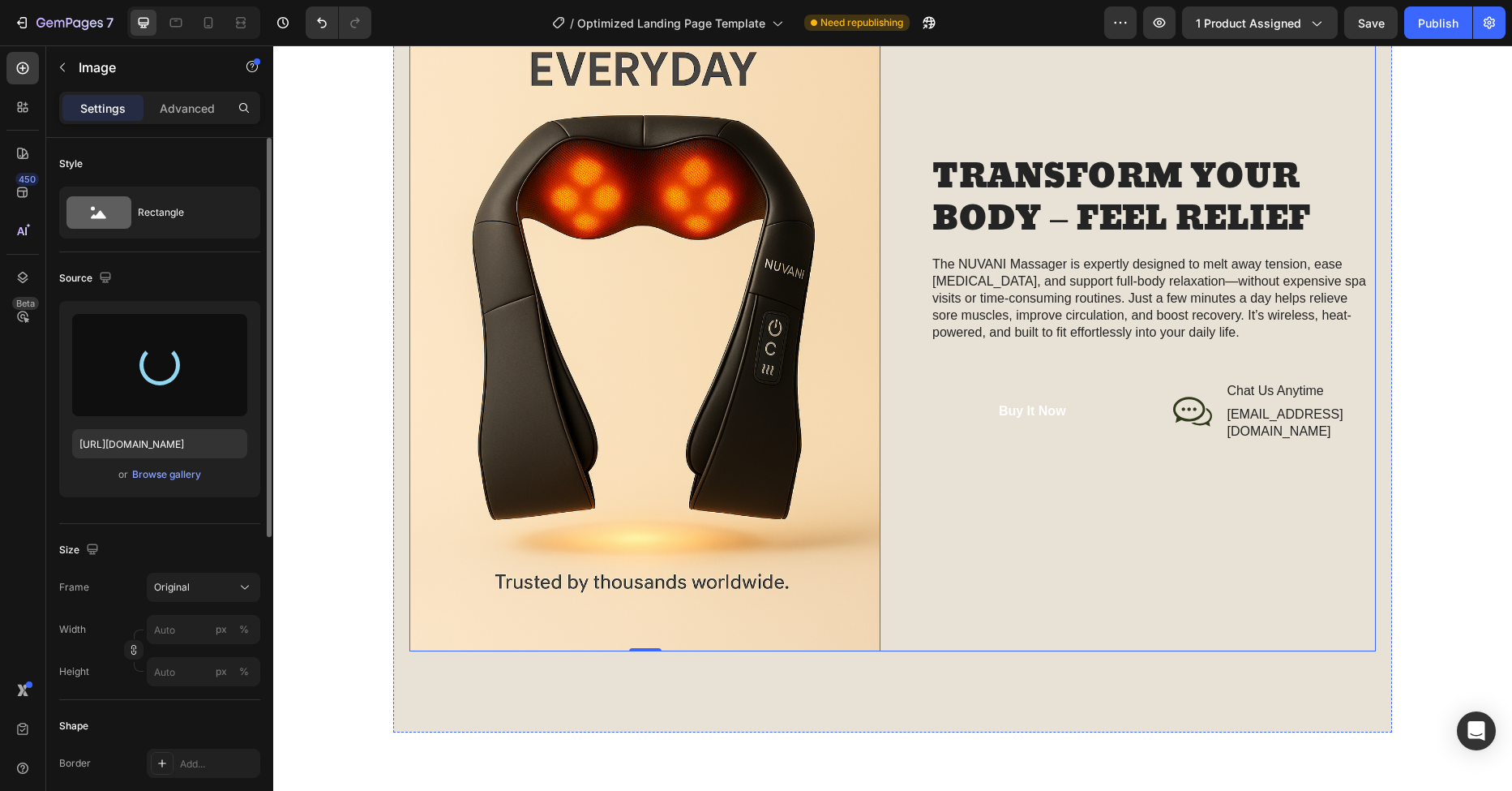
type input "[URL][DOMAIN_NAME]"
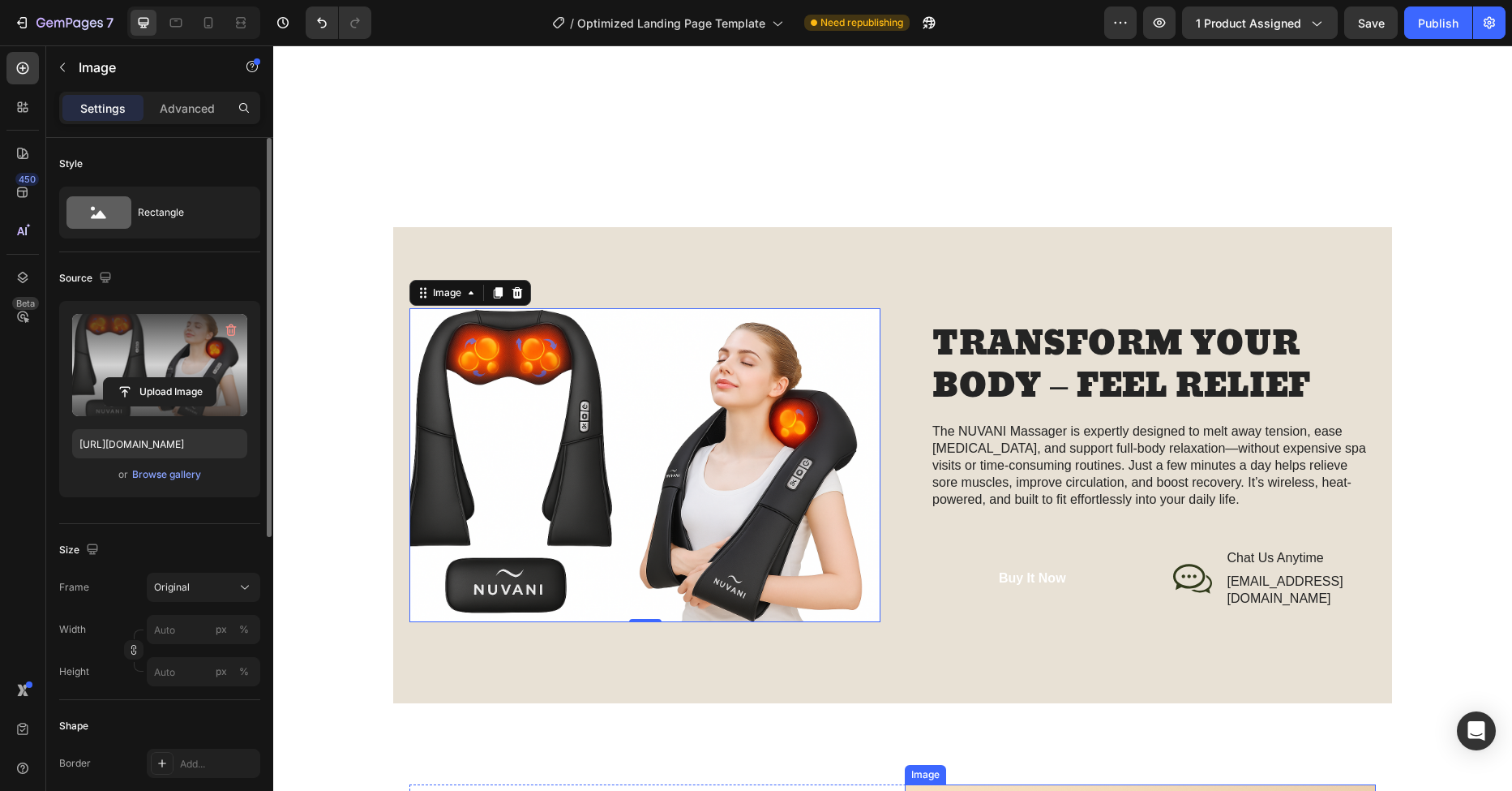
scroll to position [1553, 0]
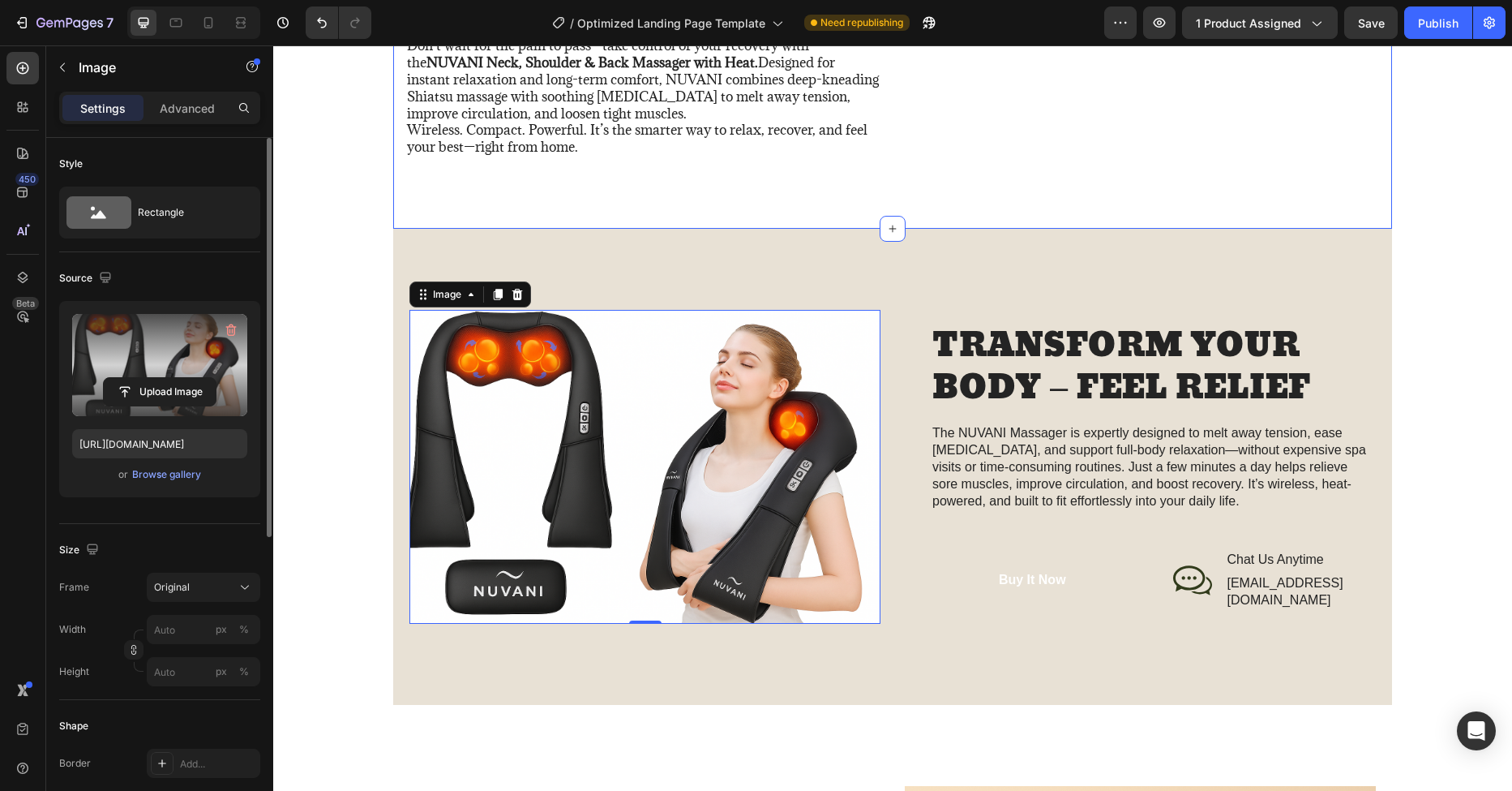
click at [1127, 161] on div "Title Line" at bounding box center [1143, 45] width 475 height 265
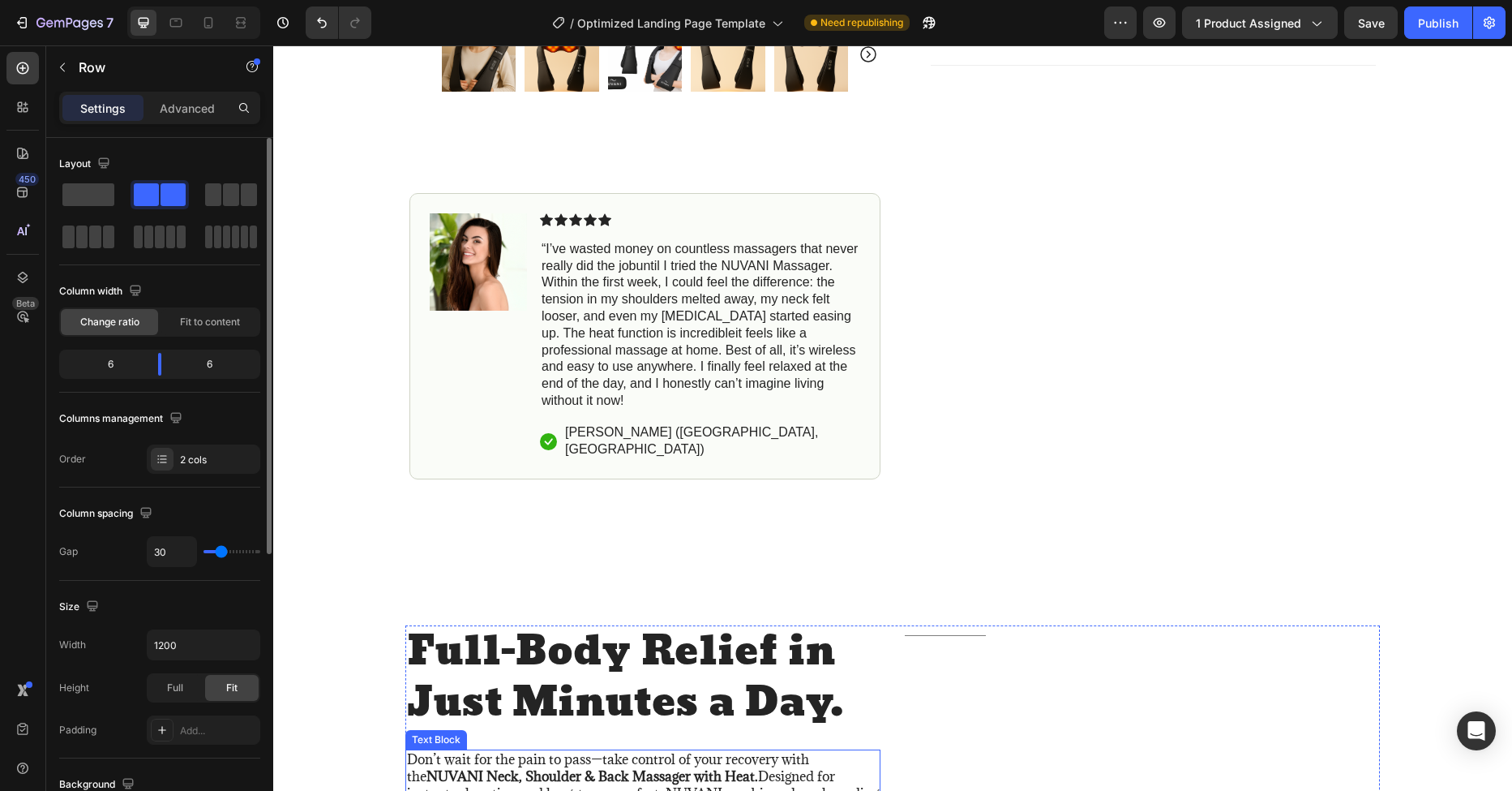
scroll to position [1468, 0]
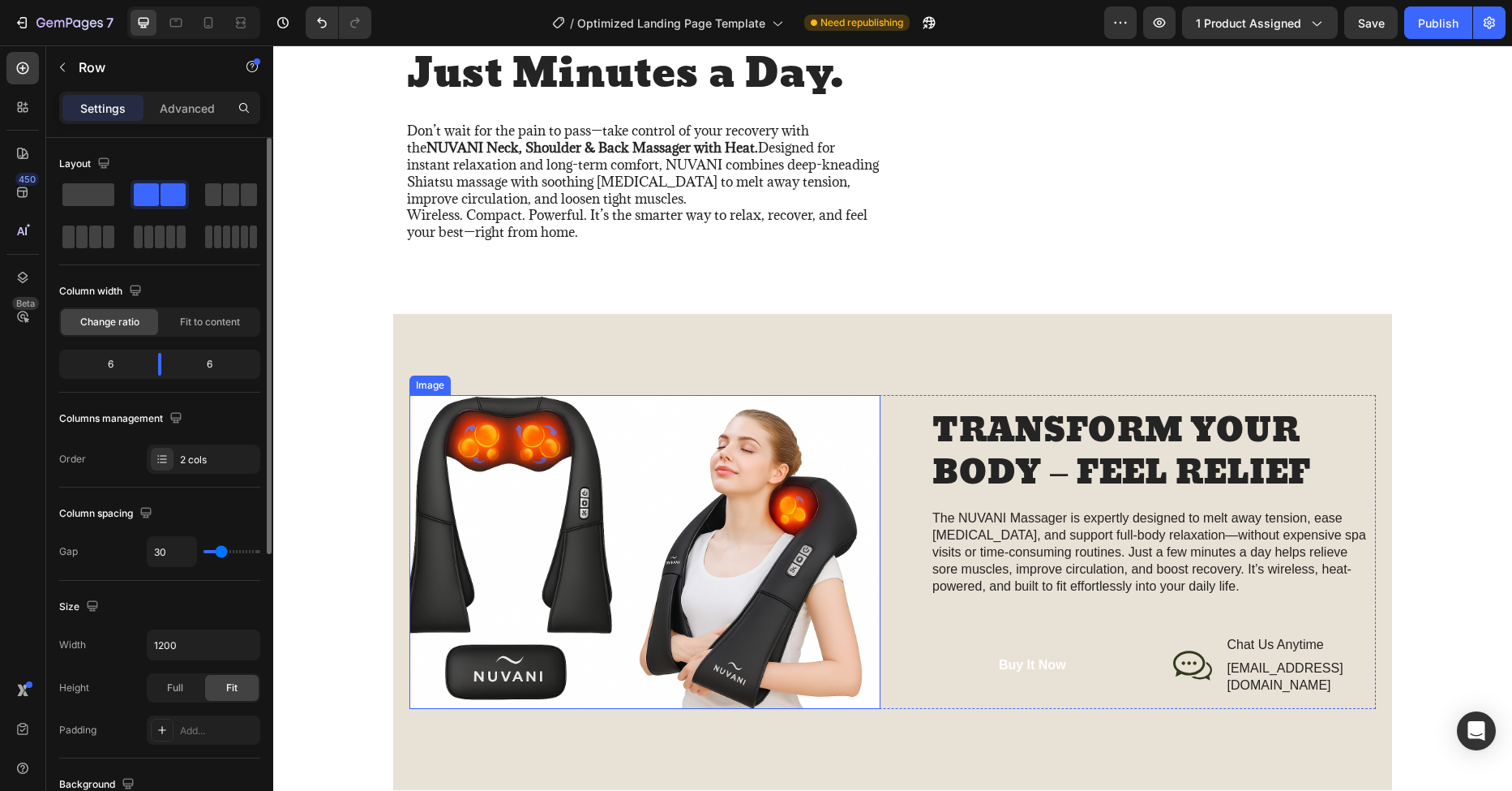
click at [627, 425] on img at bounding box center [644, 552] width 471 height 314
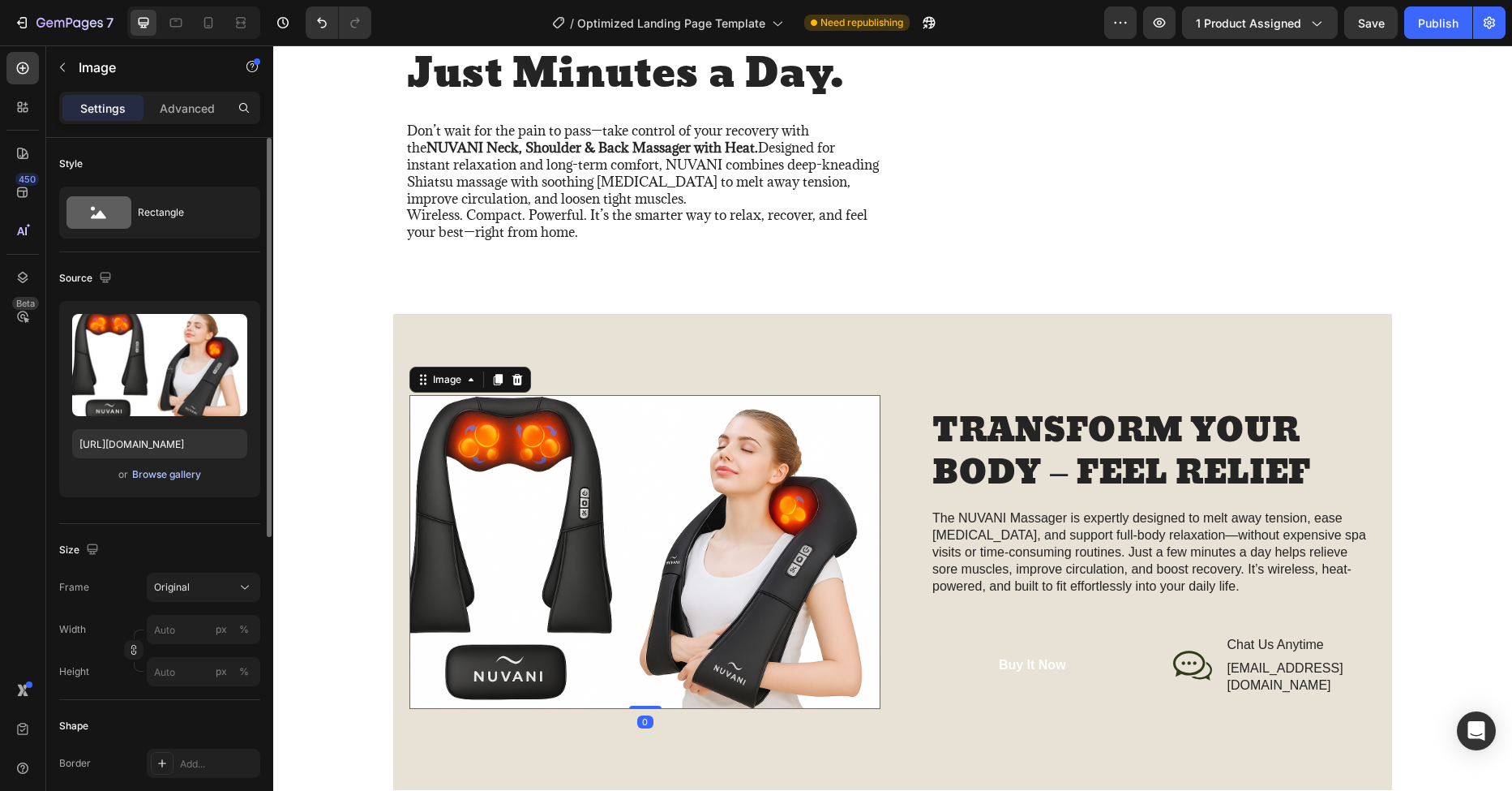
click at [158, 472] on div "Browse gallery" at bounding box center [167, 475] width 69 height 15
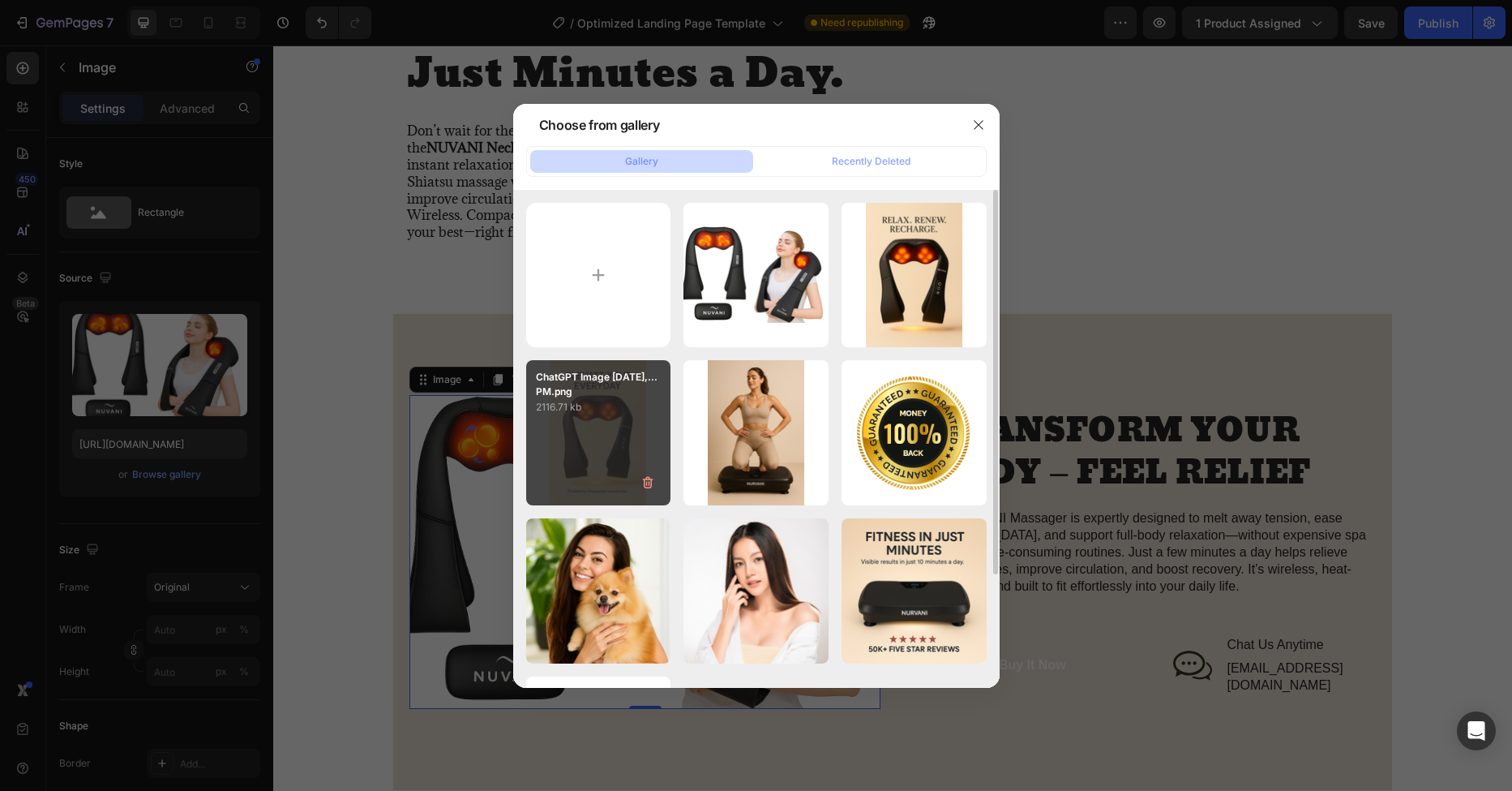
click at [595, 422] on div "ChatGPT Image [DATE],...PM.png 2116.71 kb" at bounding box center [599, 433] width 145 height 145
type input "[URL][DOMAIN_NAME]"
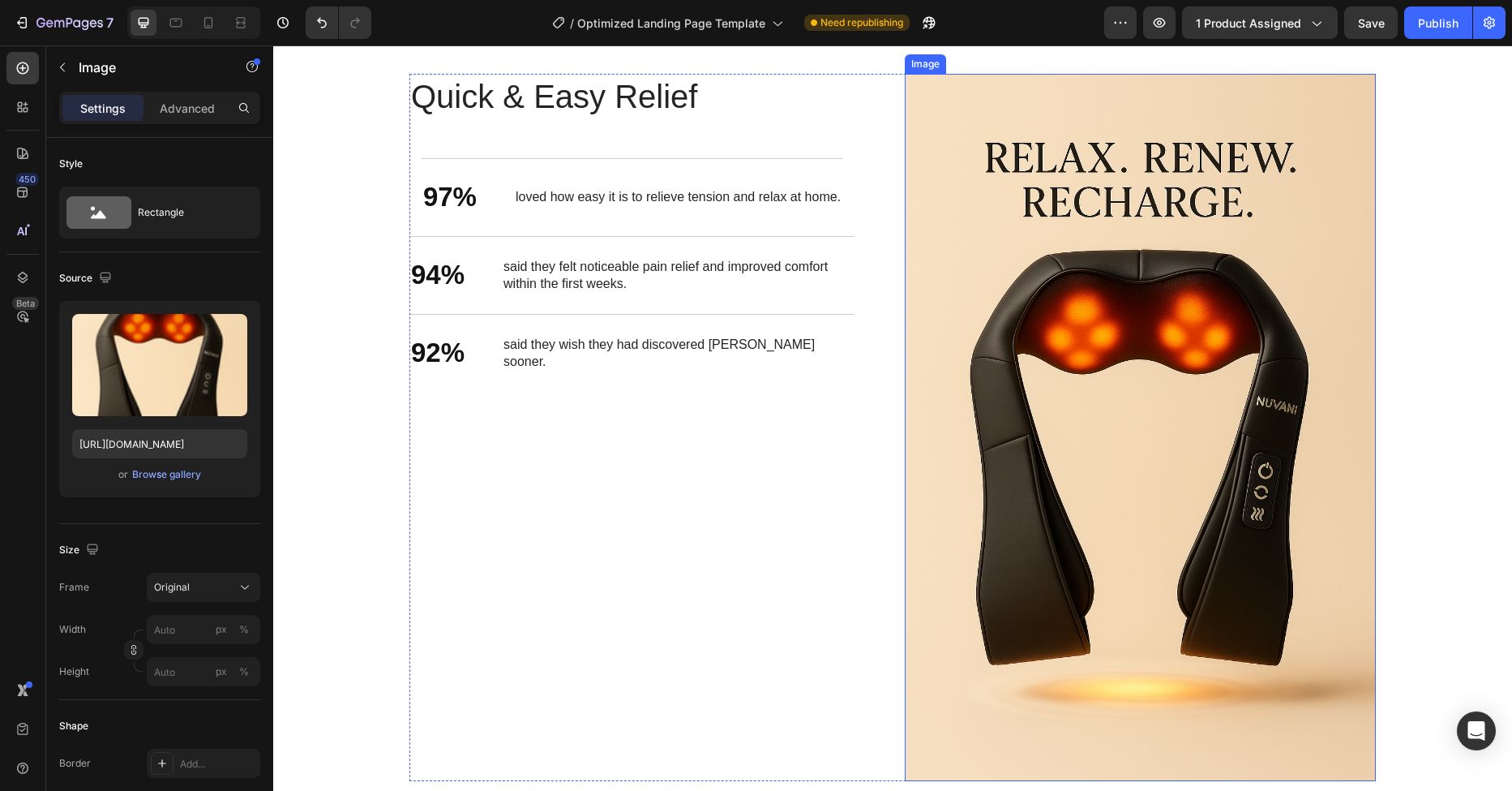
scroll to position [2408, 0]
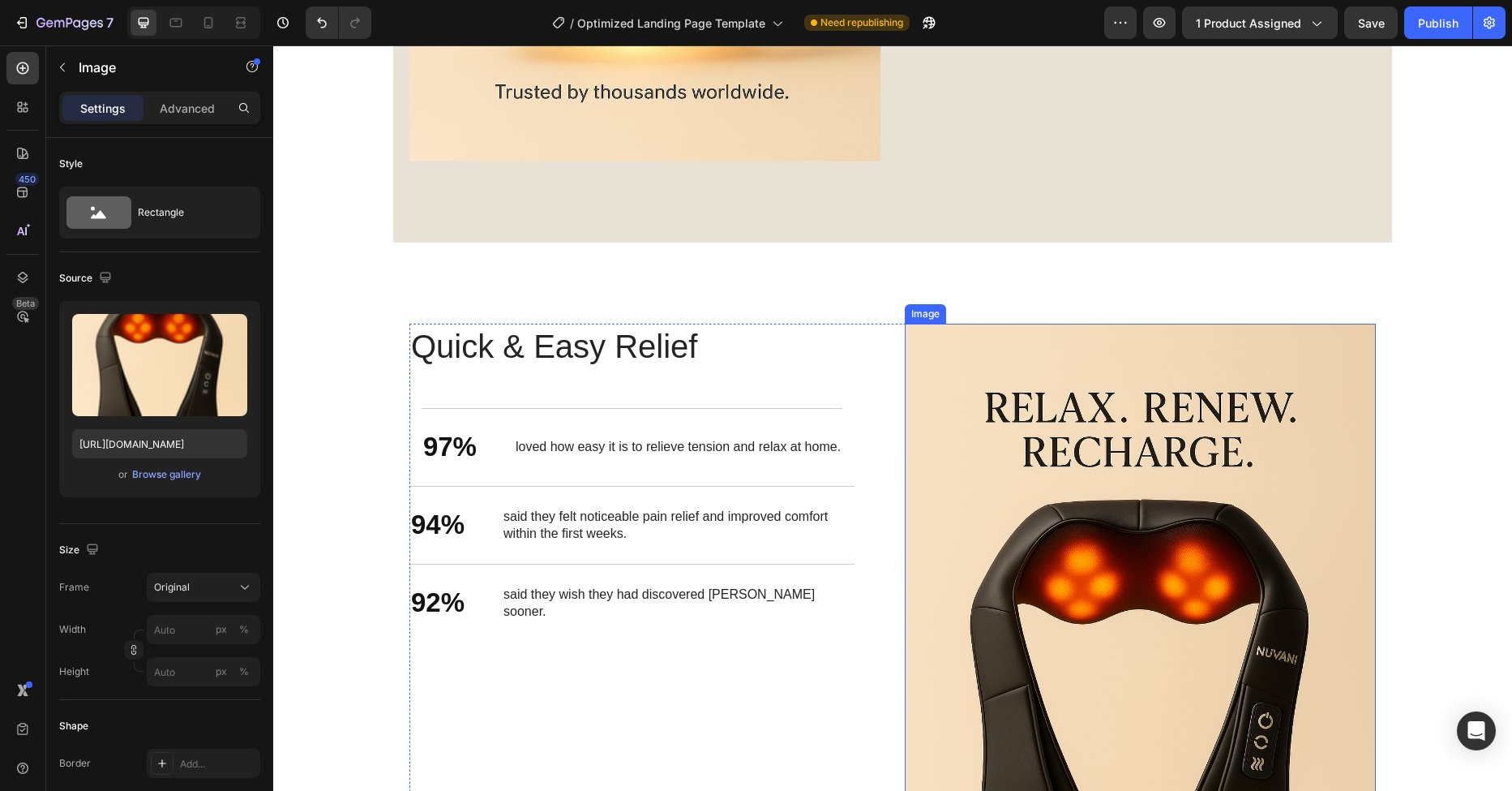
click at [1023, 373] on img at bounding box center [1140, 677] width 471 height 707
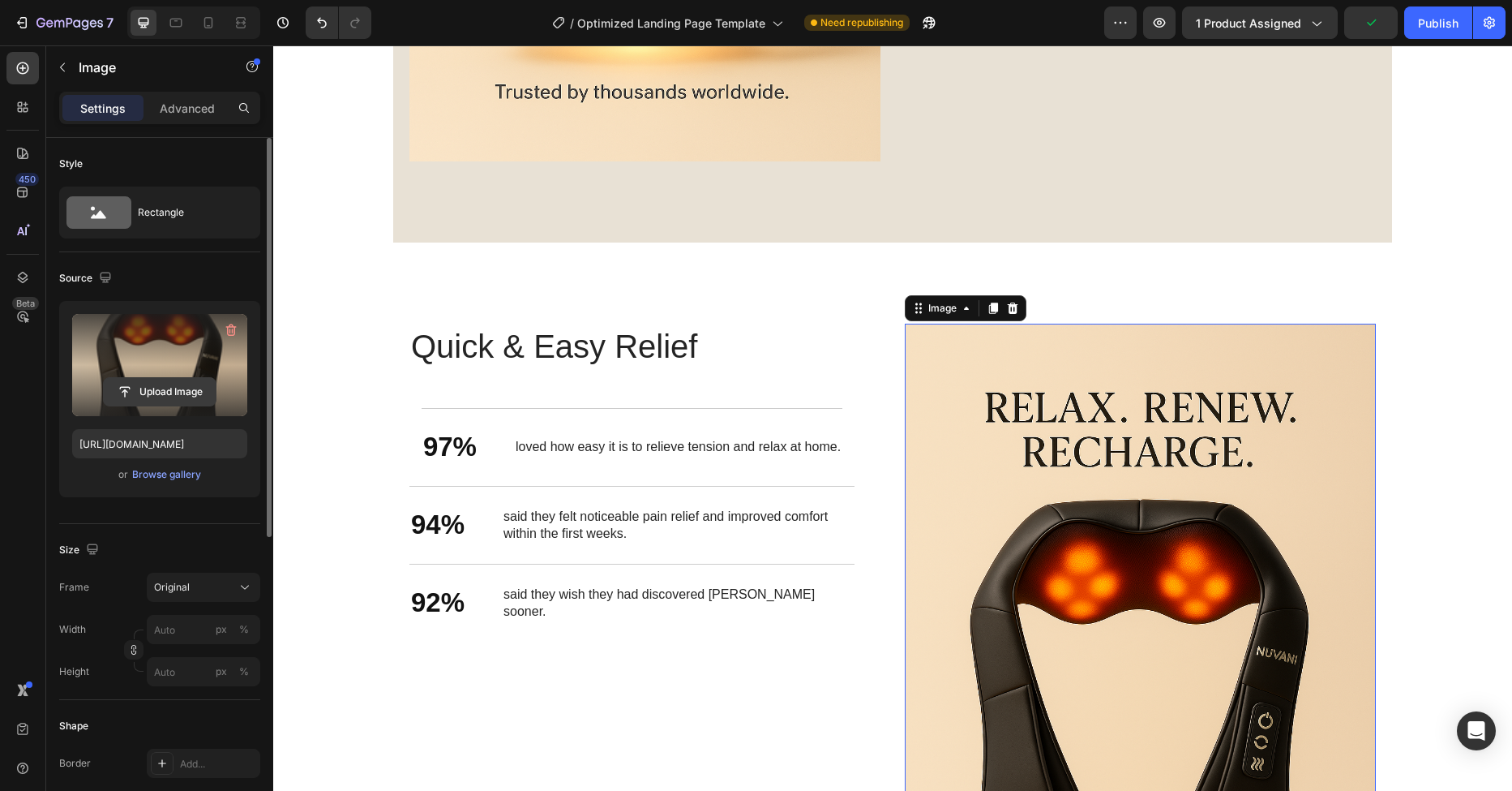
click at [167, 392] on input "file" at bounding box center [159, 391] width 112 height 28
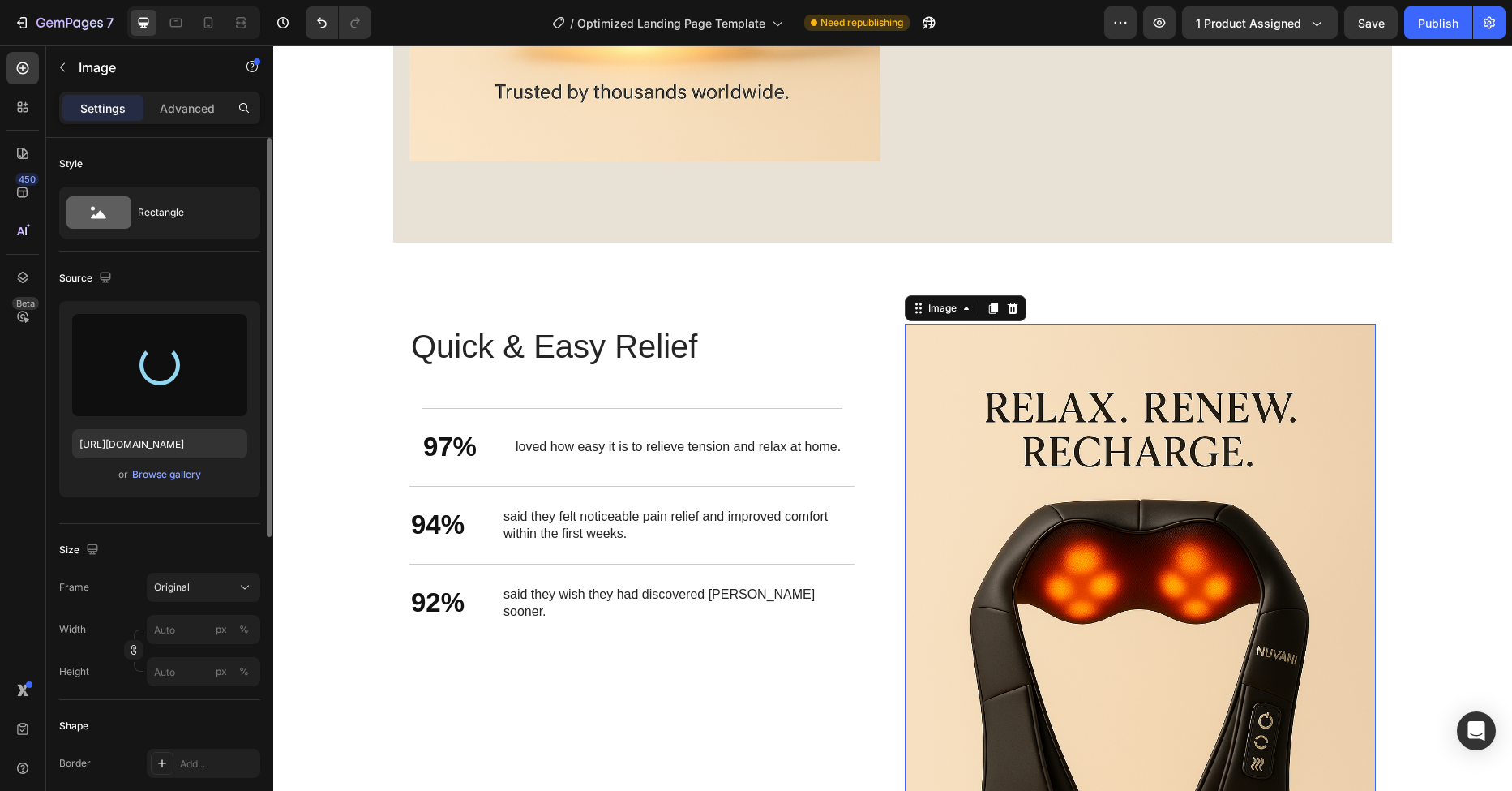
type input "[URL][DOMAIN_NAME]"
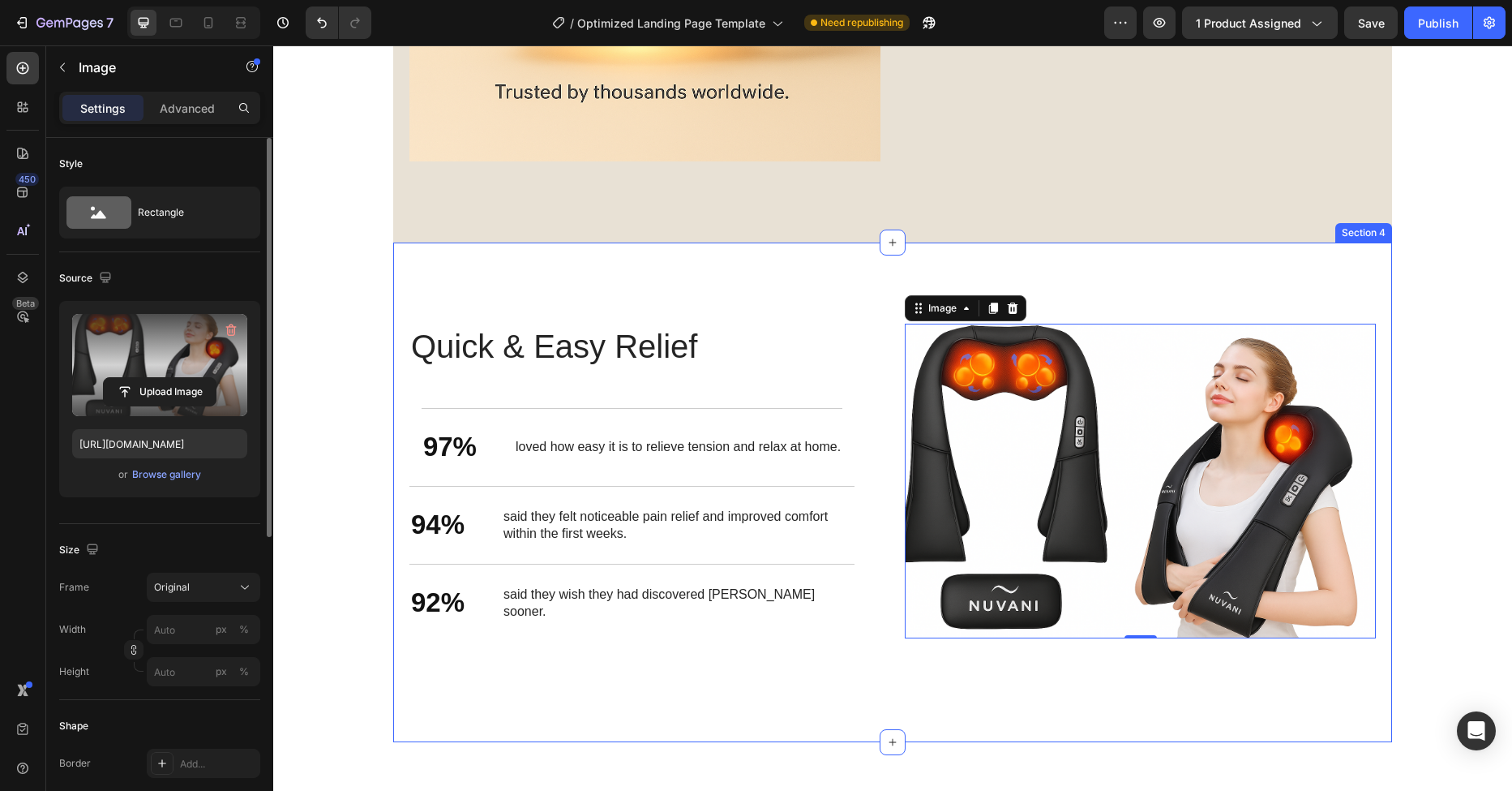
click at [896, 268] on div "Stronger Body. Better You. Heading Quick & Easy Relief Heading 97% Text Block l…" at bounding box center [892, 492] width 999 height 499
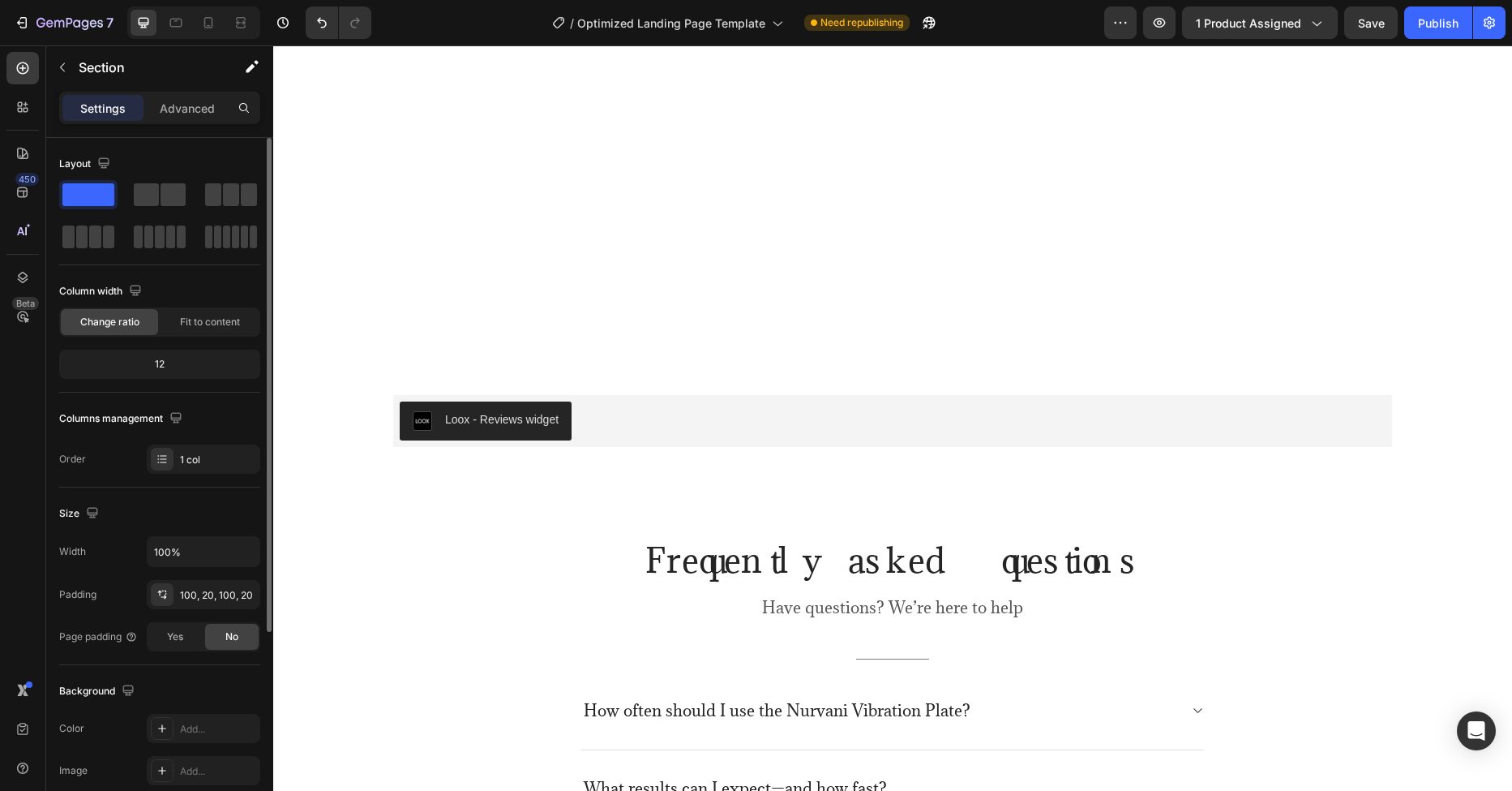
scroll to position [3472, 0]
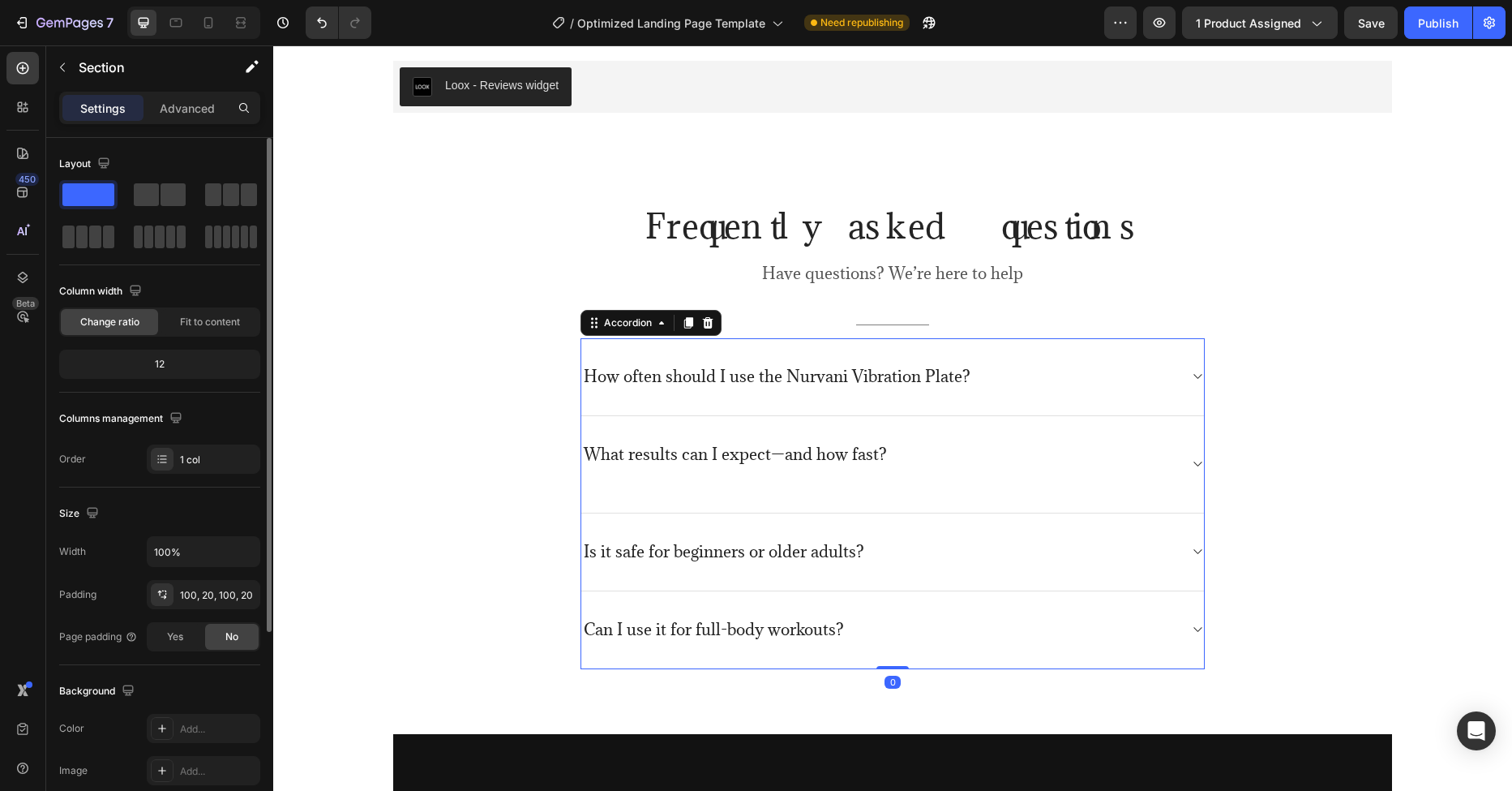
click at [749, 381] on p "How often should I use the Nurvani Vibration Plate?" at bounding box center [777, 377] width 386 height 20
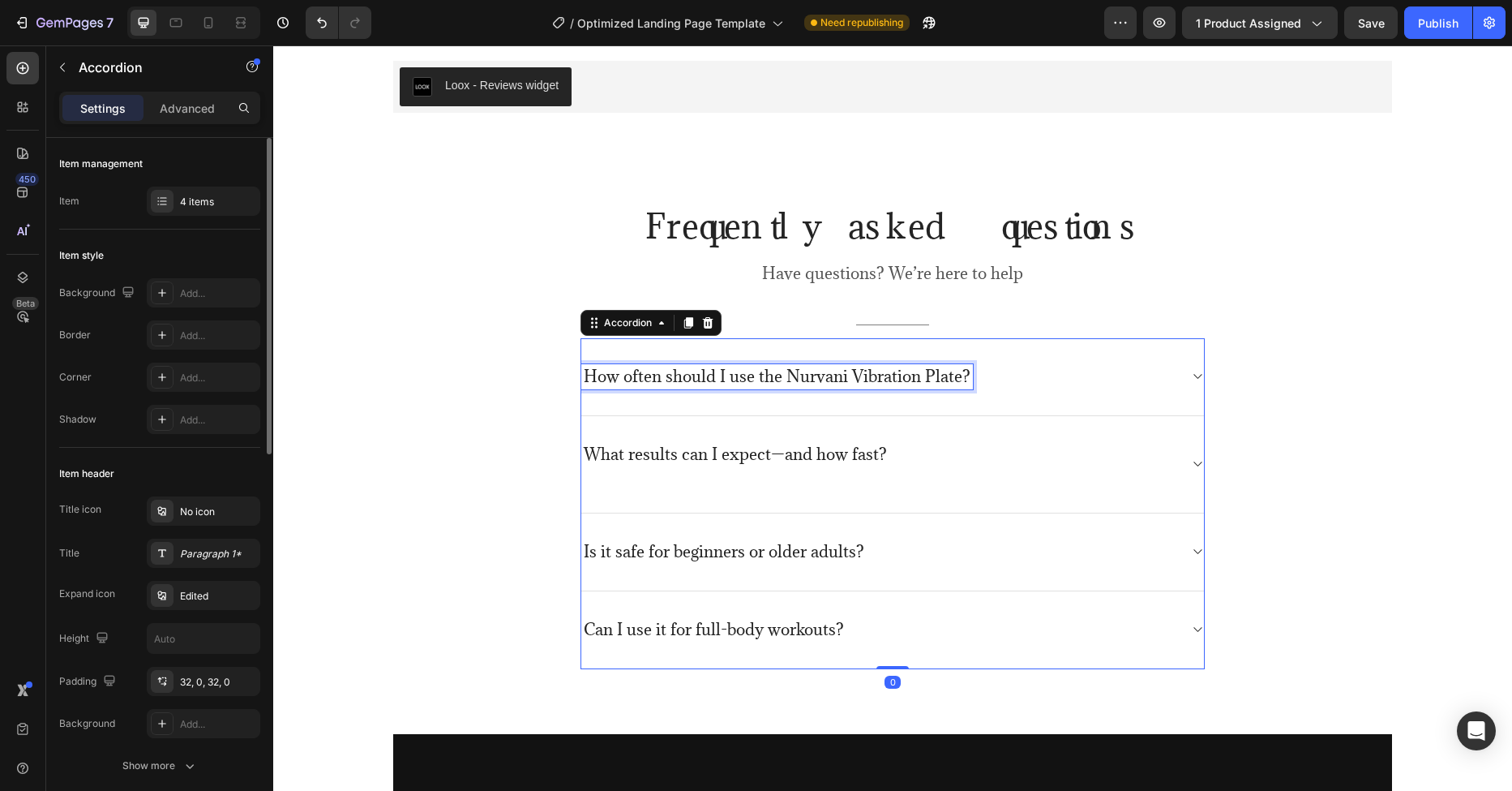
click at [908, 377] on p "How often should I use the Nurvani Vibration Plate?" at bounding box center [777, 377] width 386 height 20
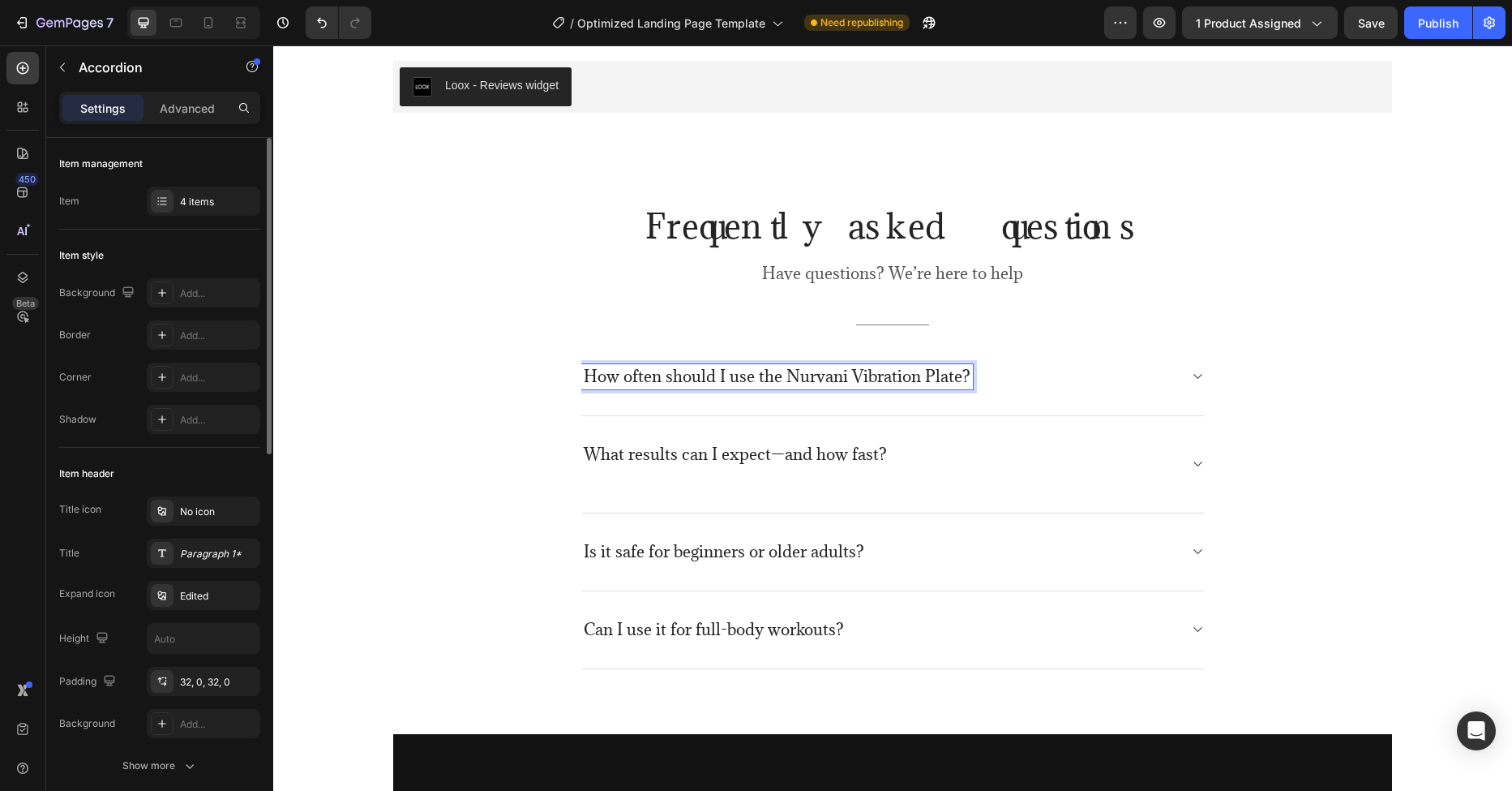
click at [949, 373] on p "How often should I use the Nurvani Vibration Plate?" at bounding box center [777, 377] width 386 height 20
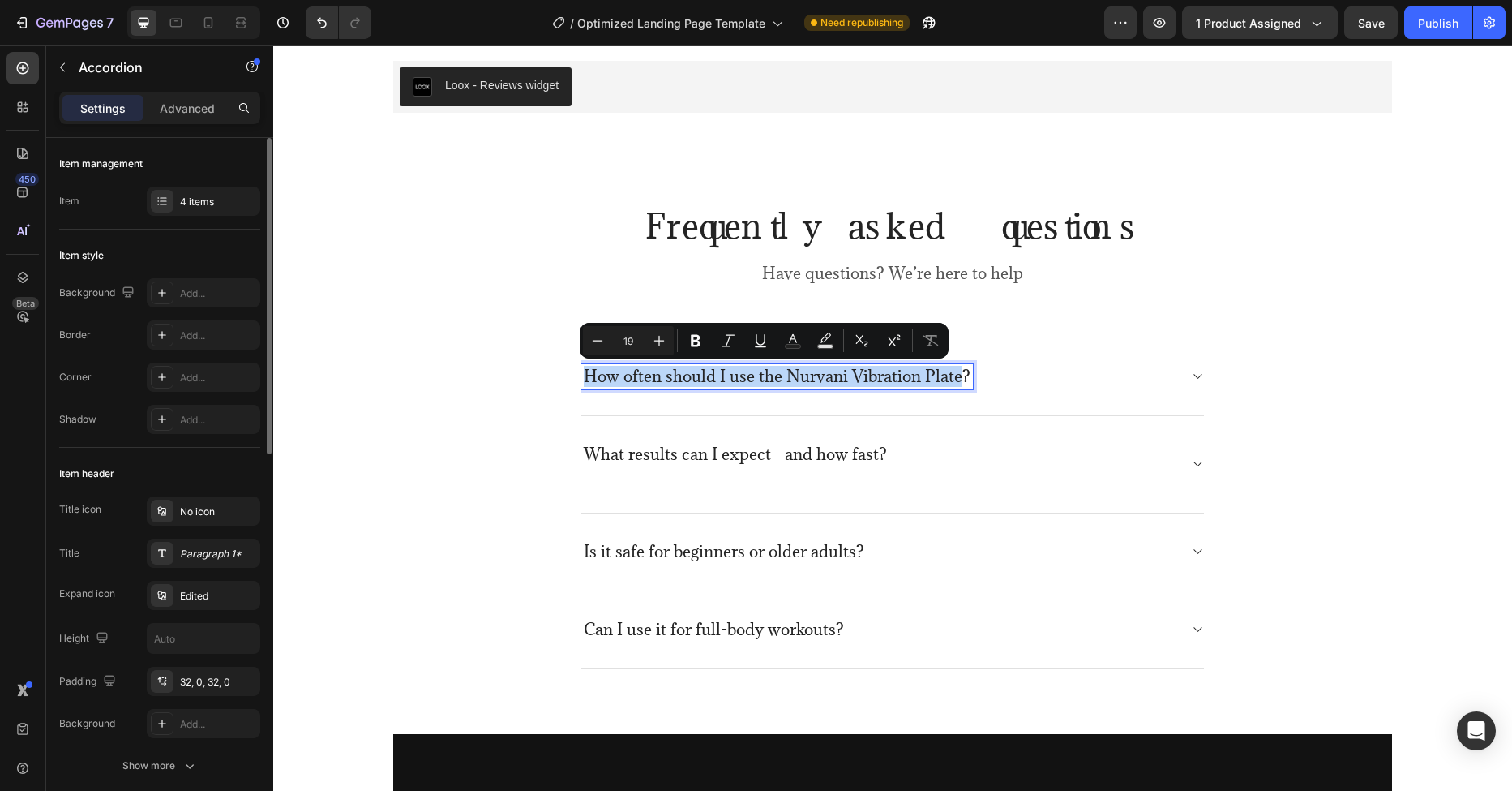
drag, startPoint x: 949, startPoint y: 378, endPoint x: 578, endPoint y: 377, distance: 371.0
click at [584, 377] on p "How often should I use the Nurvani Vibration Plate?" at bounding box center [777, 377] width 386 height 20
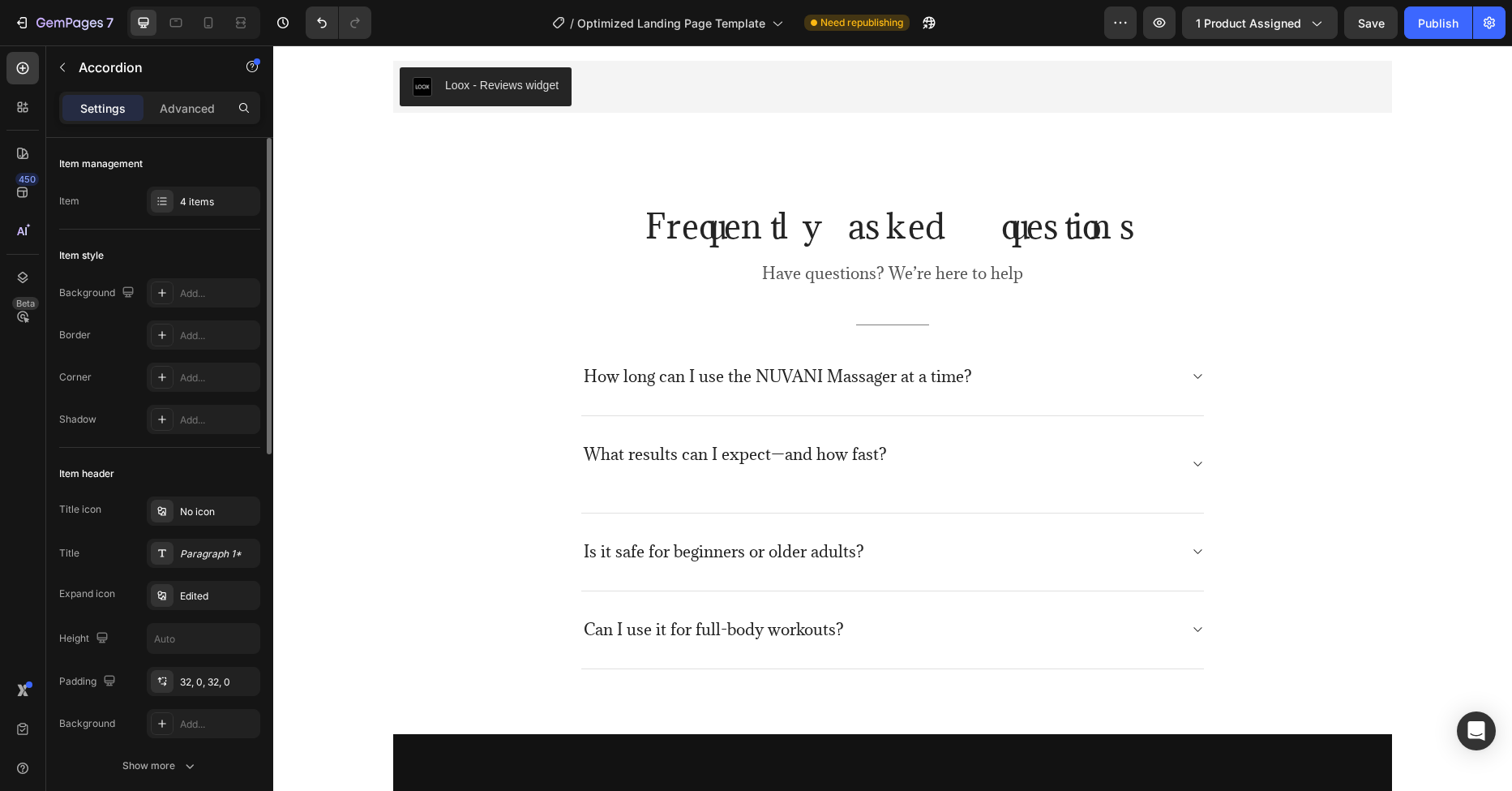
click at [1193, 378] on icon at bounding box center [1197, 377] width 12 height 13
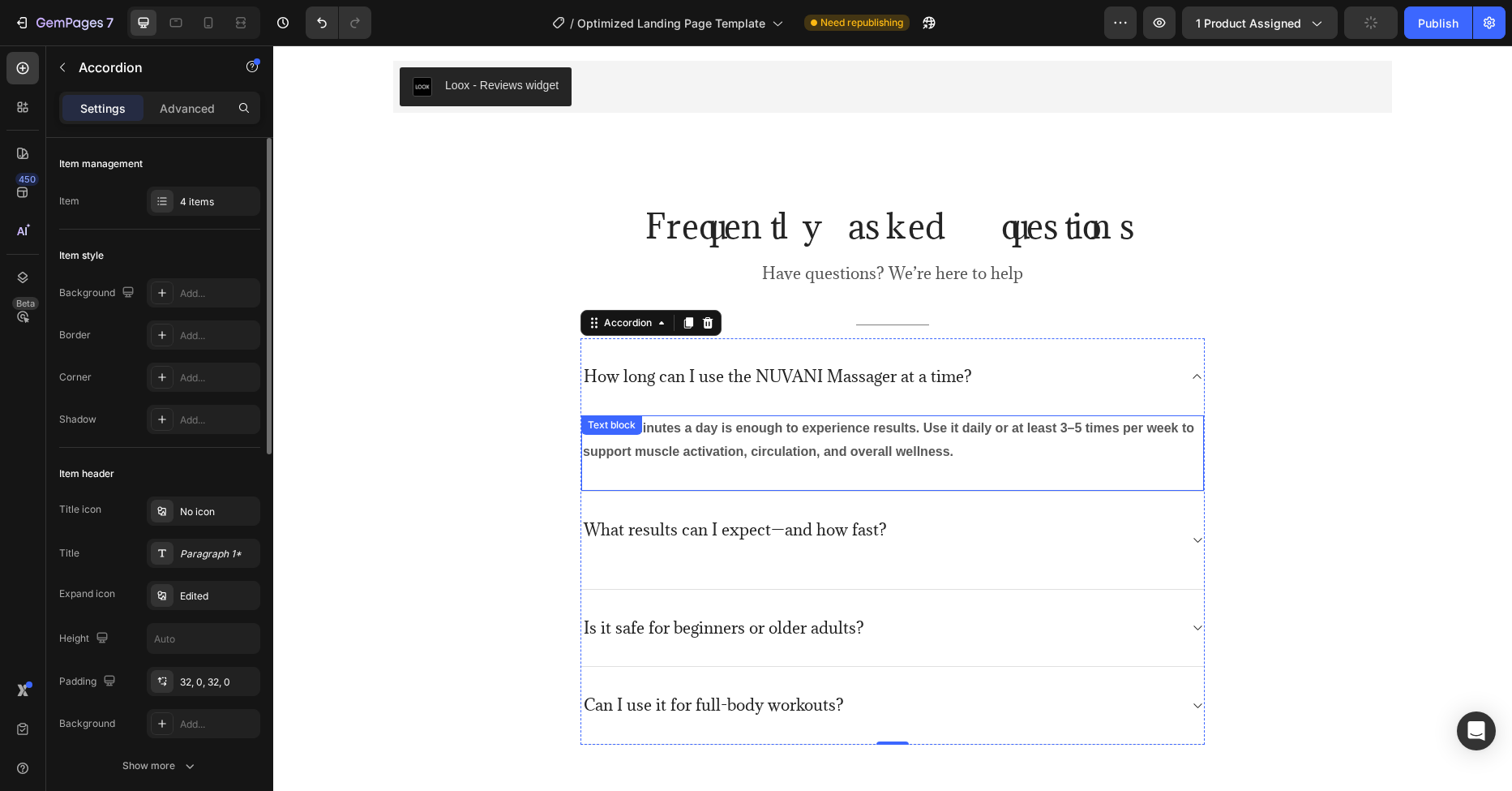
click at [677, 436] on div "Just 10 minutes a day is enough to experience results. Use it daily or at least…" at bounding box center [893, 454] width 622 height 77
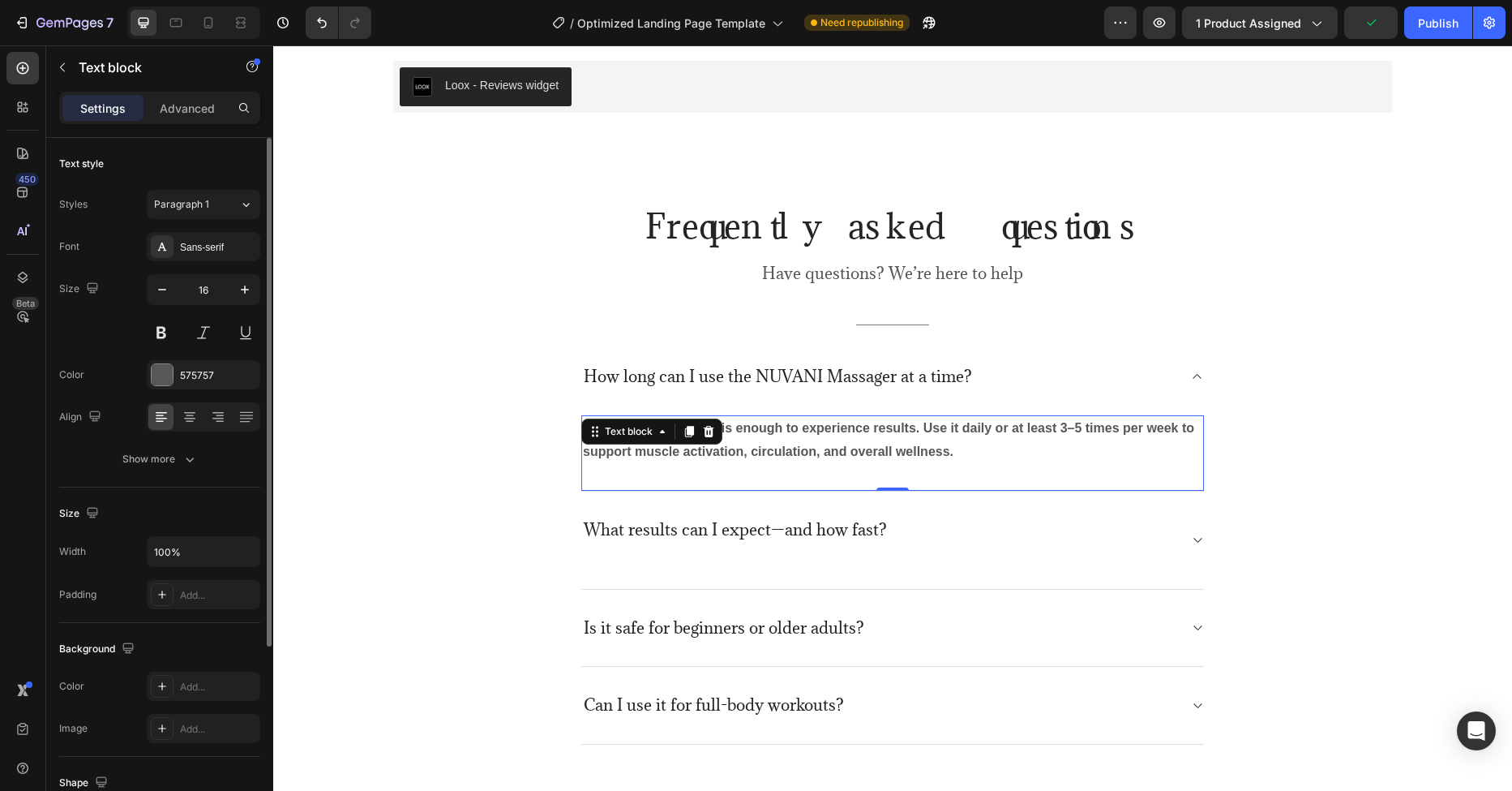
drag, startPoint x: 936, startPoint y: 455, endPoint x: 955, endPoint y: 457, distance: 19.1
click at [936, 455] on strong "Just 10 minutes a day is enough to experience results. Use it daily or at least…" at bounding box center [889, 440] width 611 height 38
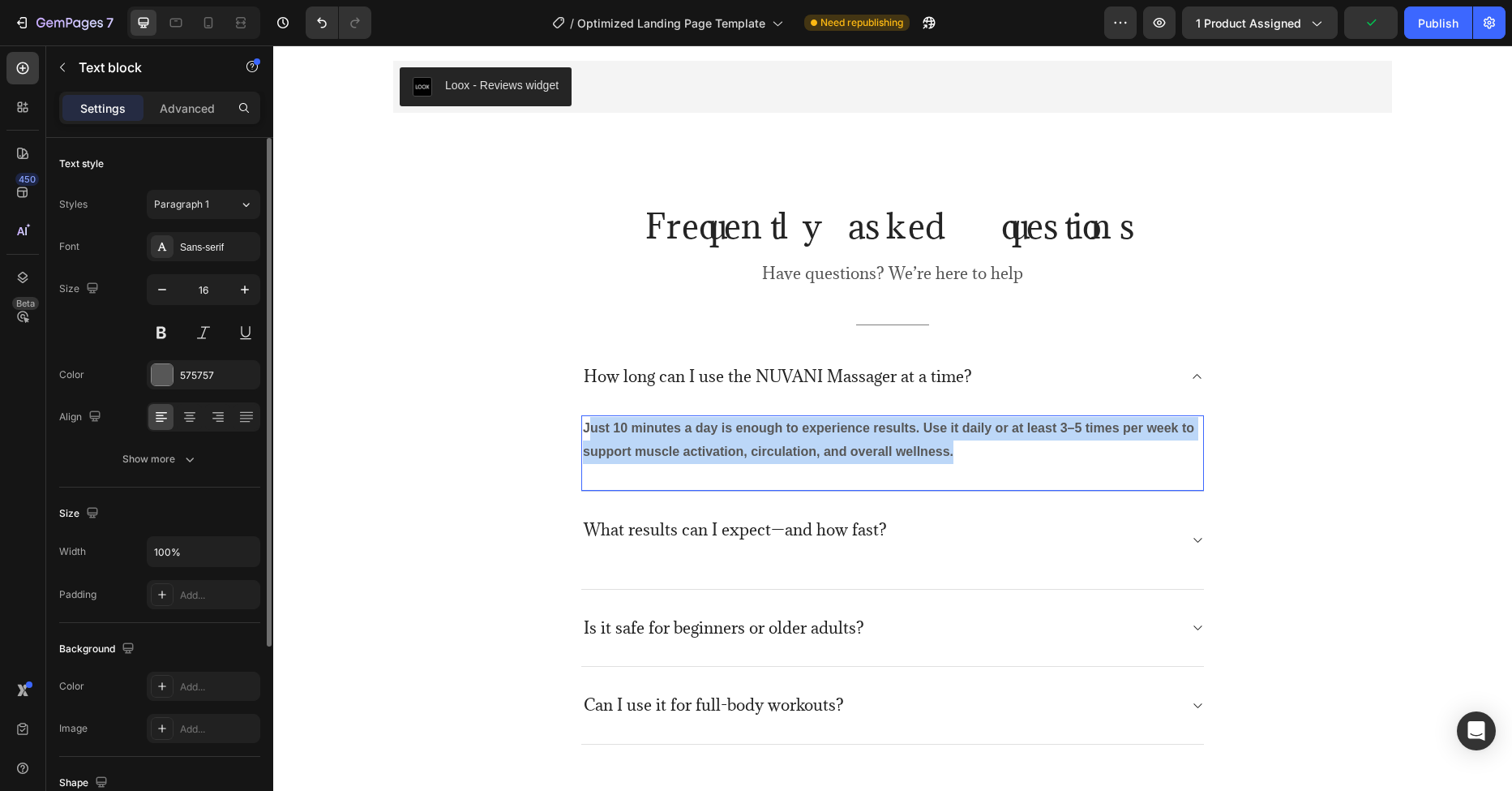
drag, startPoint x: 945, startPoint y: 452, endPoint x: 584, endPoint y: 434, distance: 361.4
click at [584, 434] on p "Just 10 minutes a day is enough to experience results. Use it daily or at least…" at bounding box center [893, 440] width 619 height 47
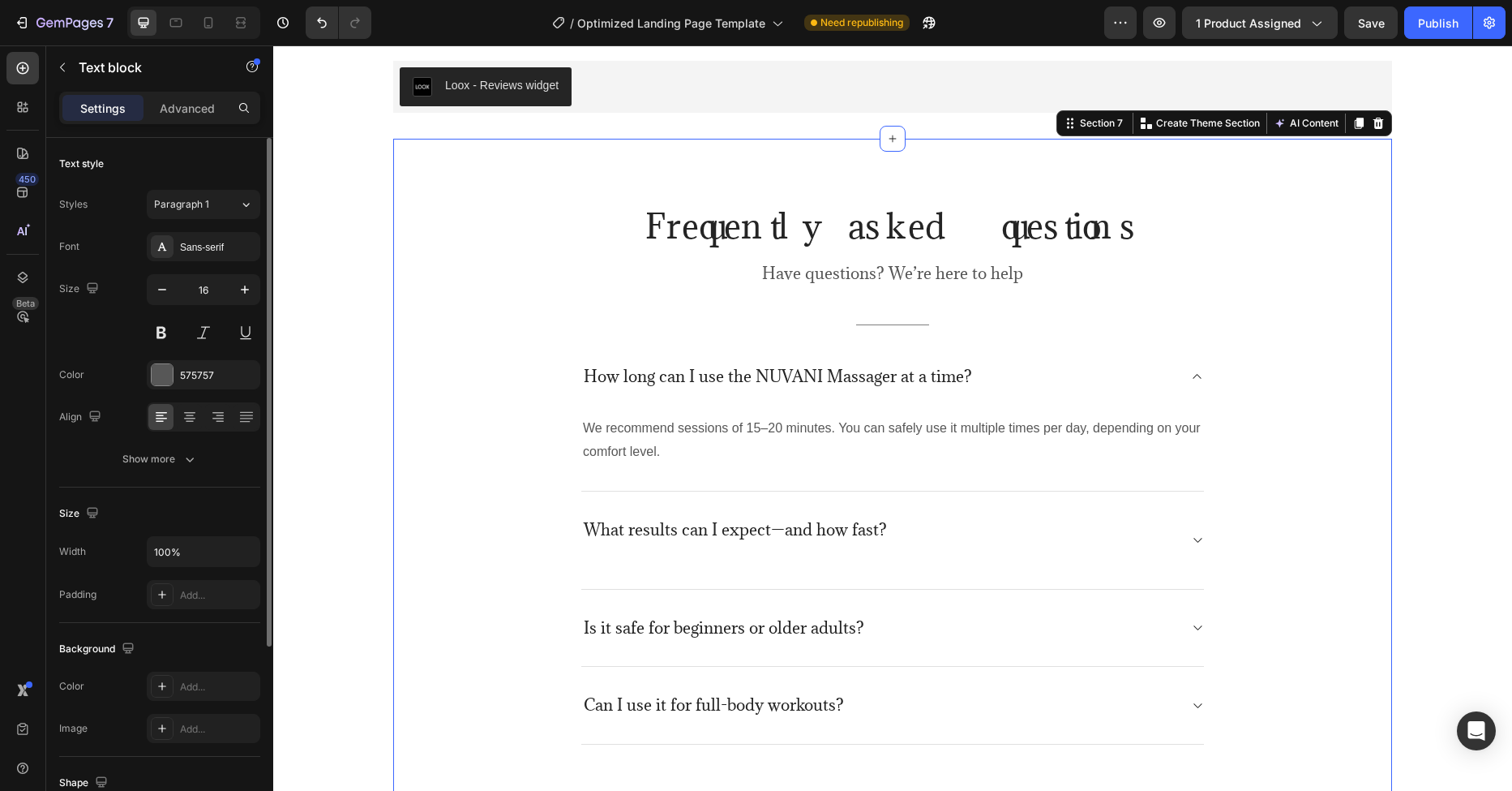
click at [491, 403] on div "Frequently asked questions Heading Have questions? We’re here to help Text bloc…" at bounding box center [892, 474] width 975 height 541
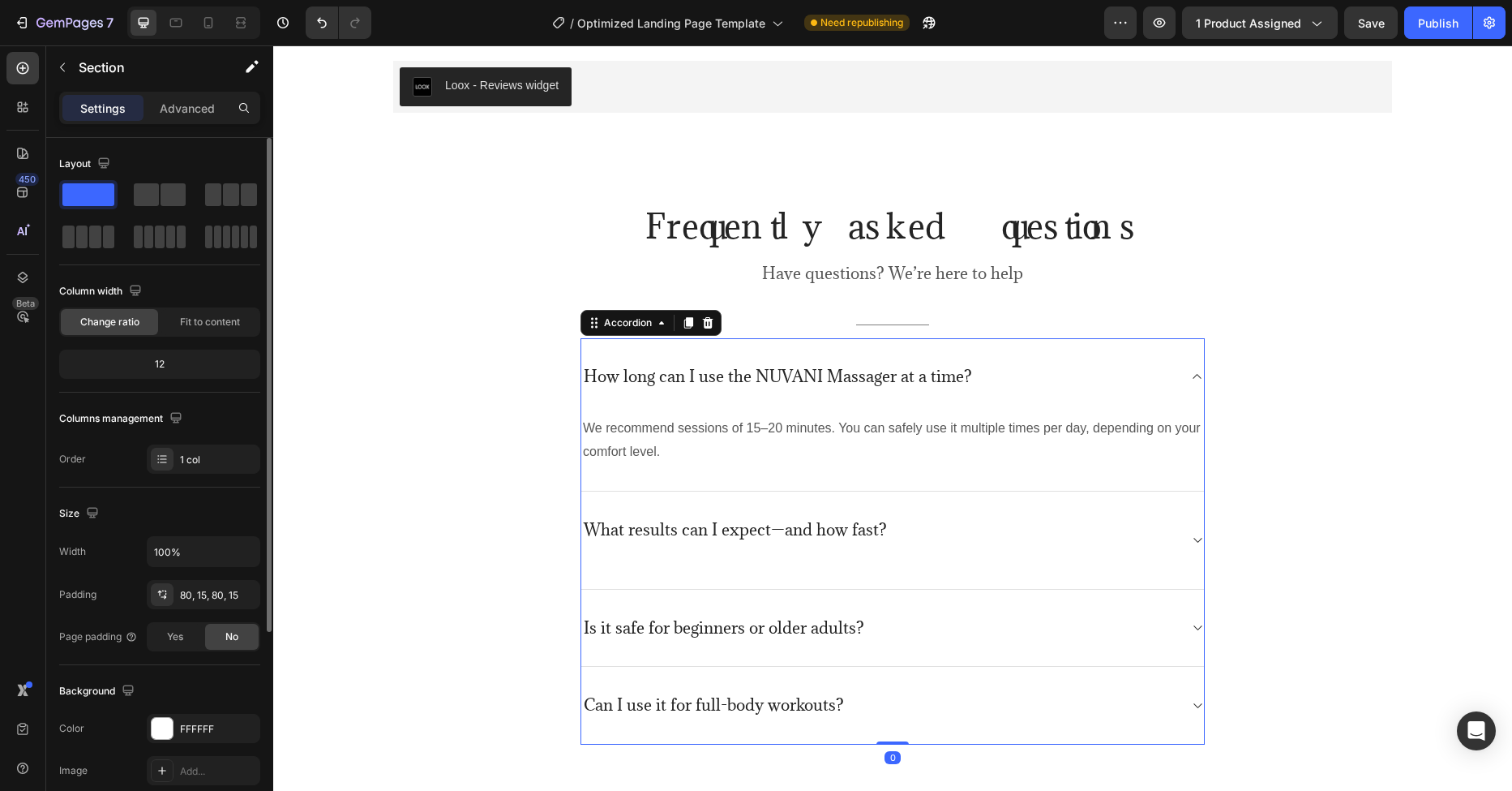
click at [681, 545] on p "Rich Text Editor. Editing area: main" at bounding box center [735, 550] width 303 height 20
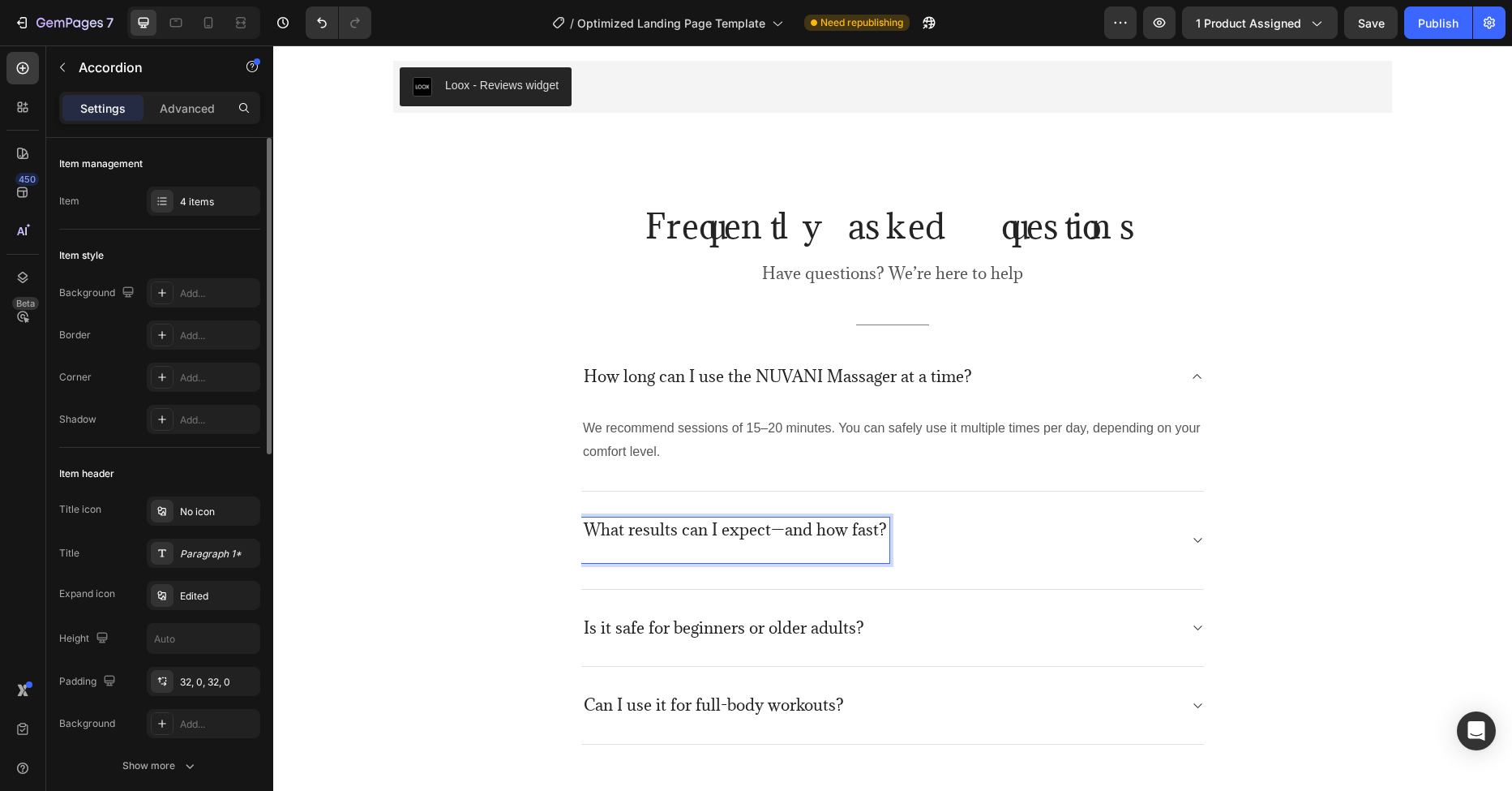
click at [859, 528] on p "What results can I expect—and how fast?" at bounding box center [735, 530] width 303 height 20
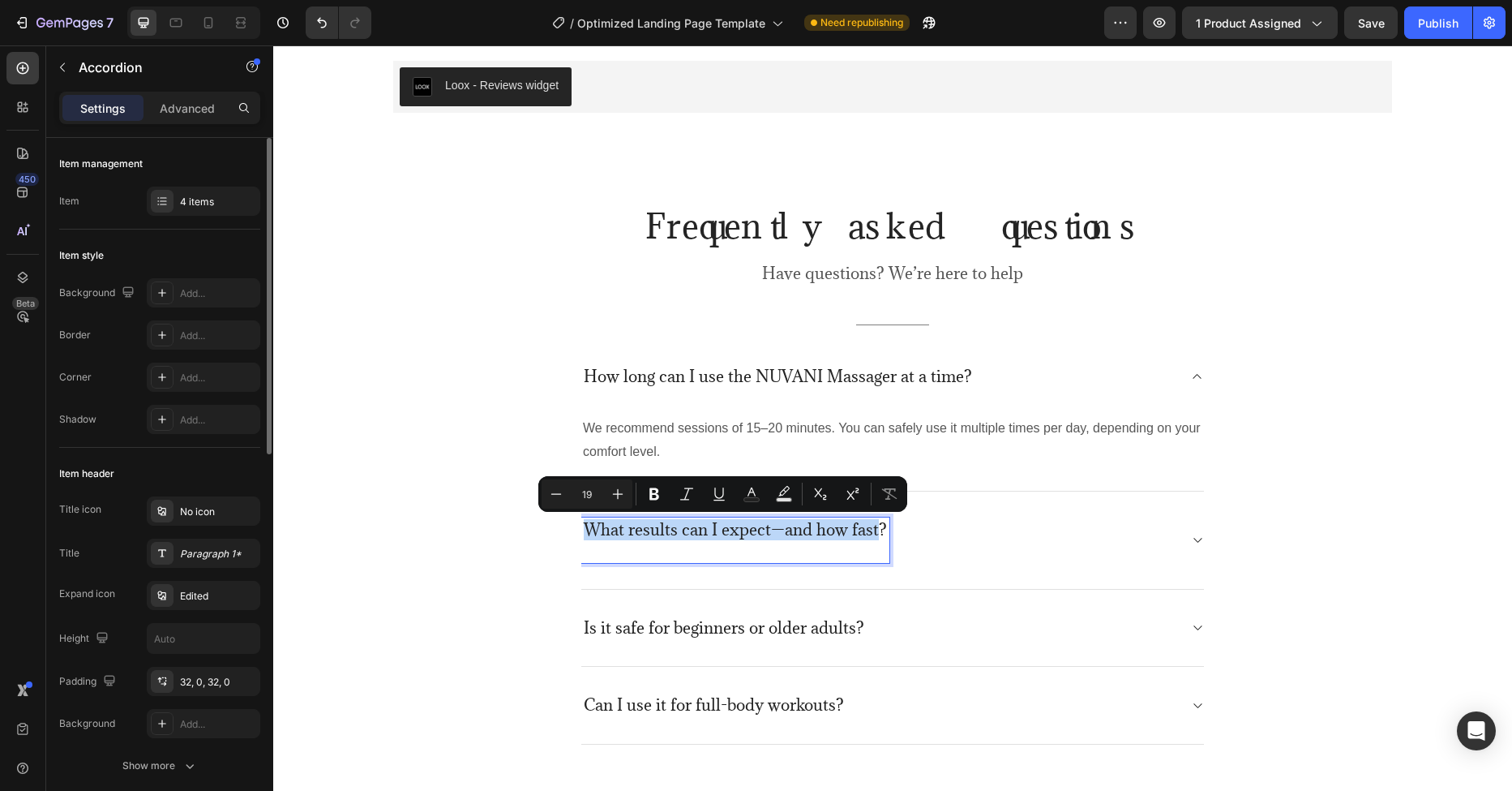
drag, startPoint x: 864, startPoint y: 534, endPoint x: 581, endPoint y: 534, distance: 283.0
click at [584, 534] on p "What results can I expect—and how fast?" at bounding box center [735, 530] width 303 height 20
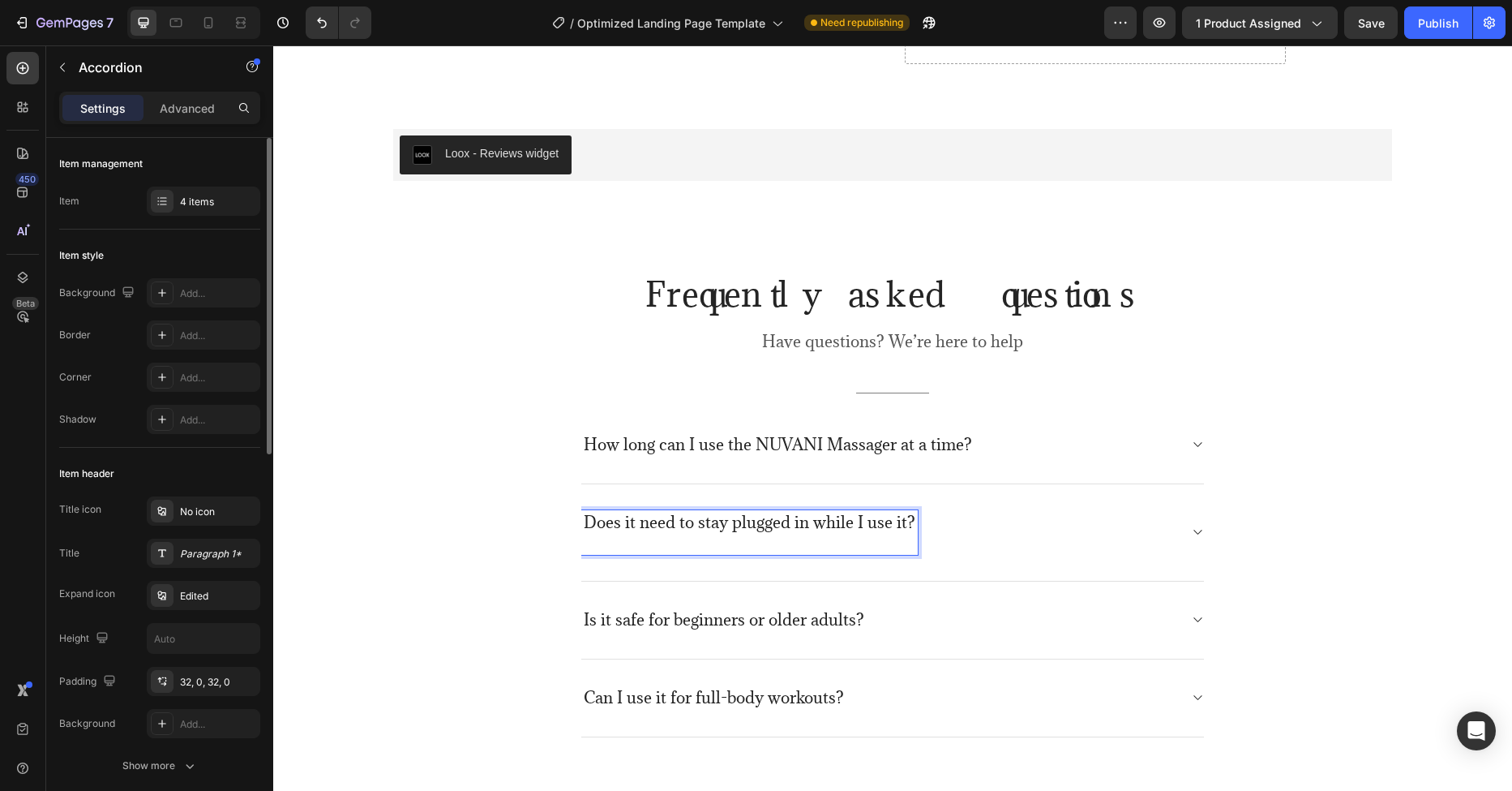
scroll to position [3395, 0]
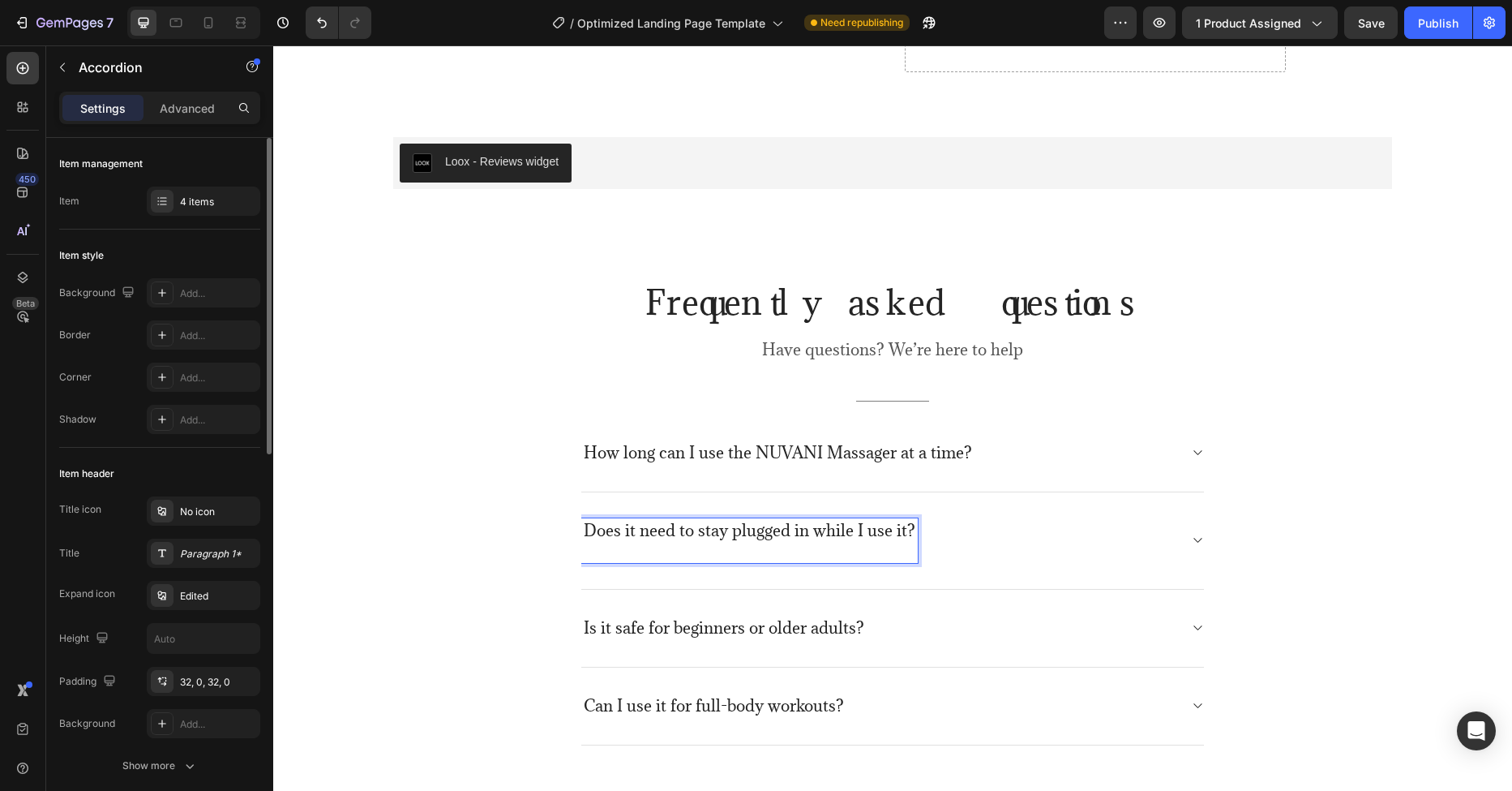
click at [1191, 545] on icon at bounding box center [1197, 540] width 12 height 13
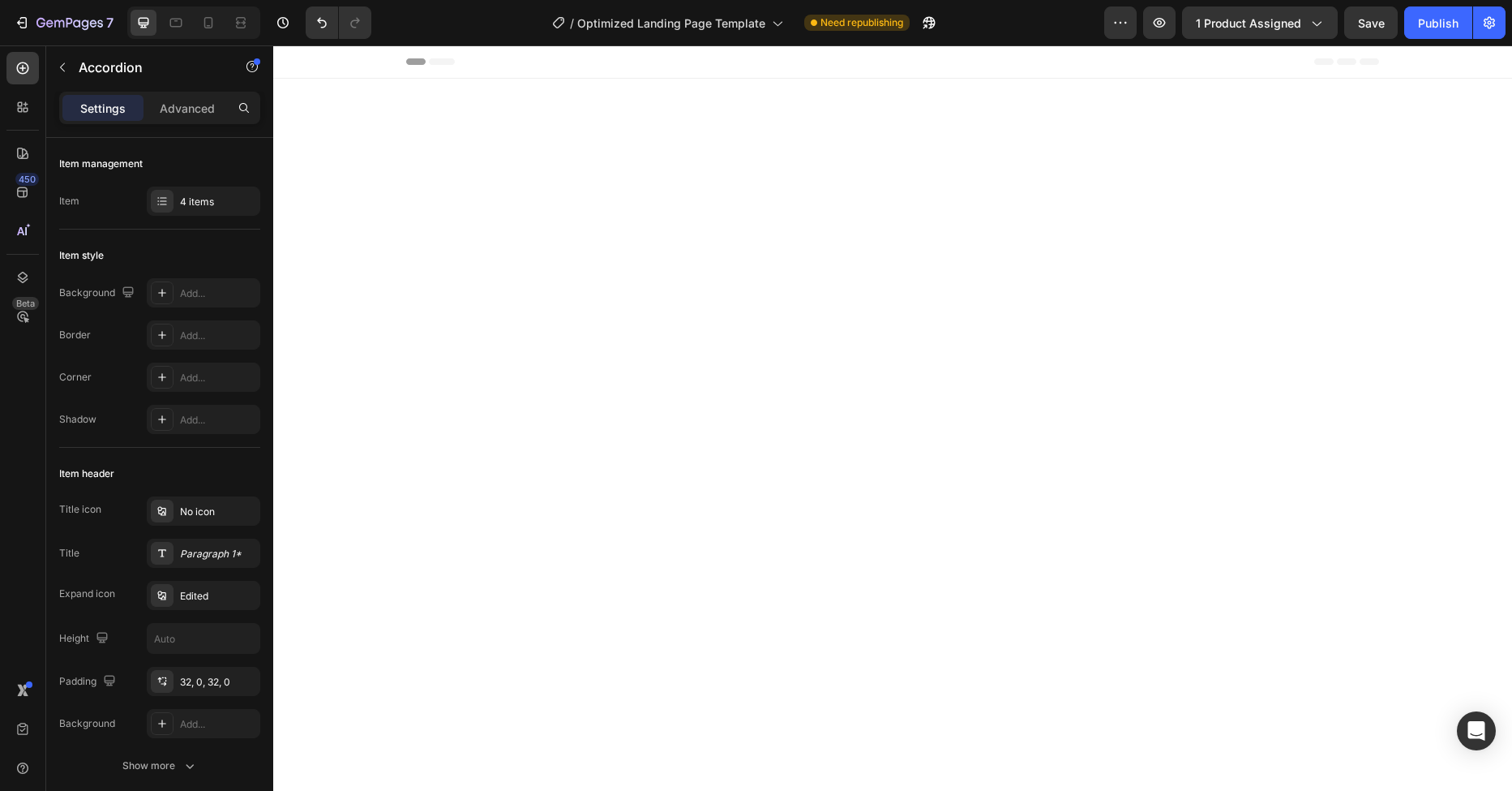
scroll to position [3395, 0]
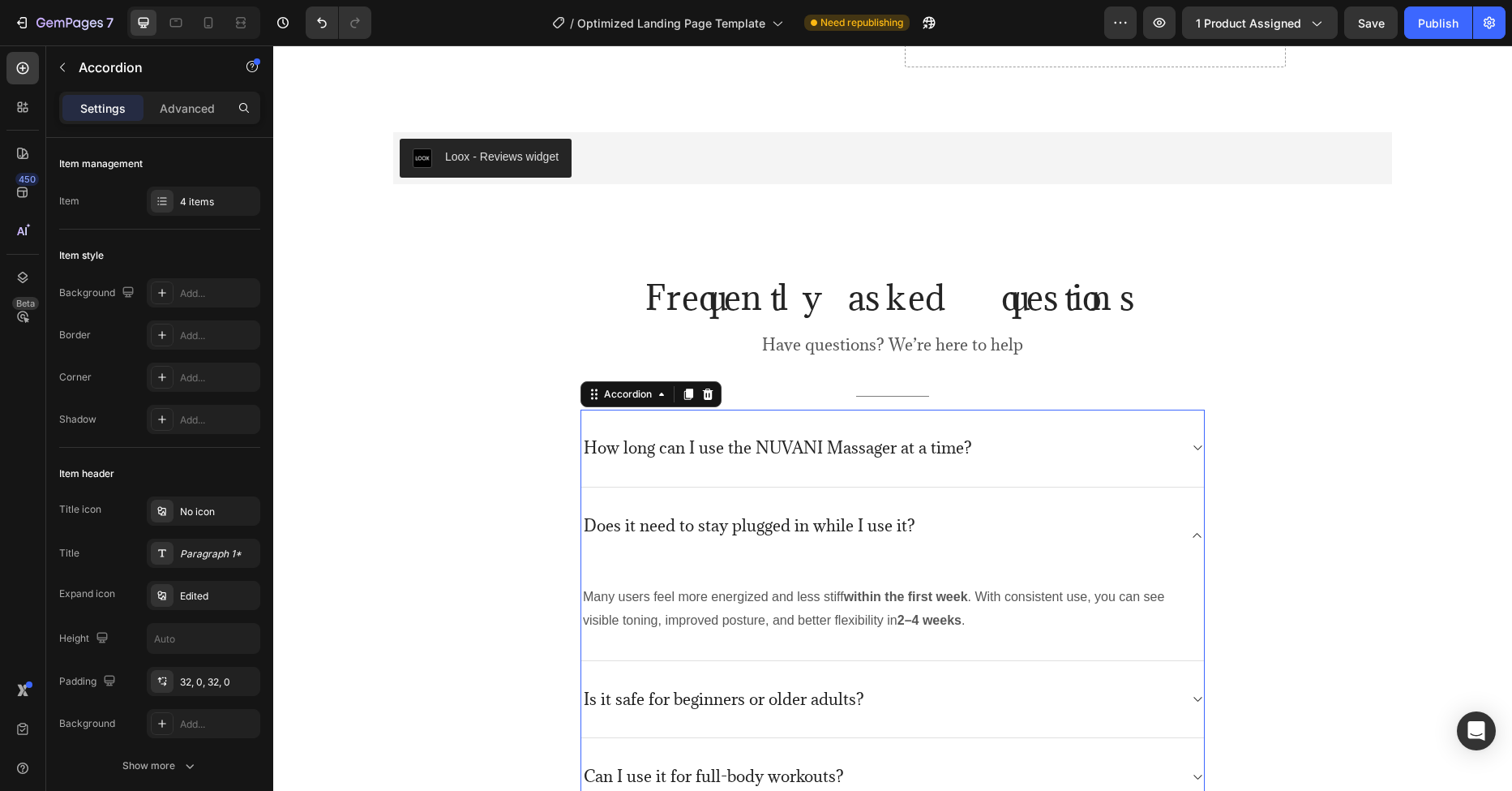
click at [899, 614] on p "Many users feel more energized and less stiff within the first week . With cons…" at bounding box center [893, 610] width 619 height 47
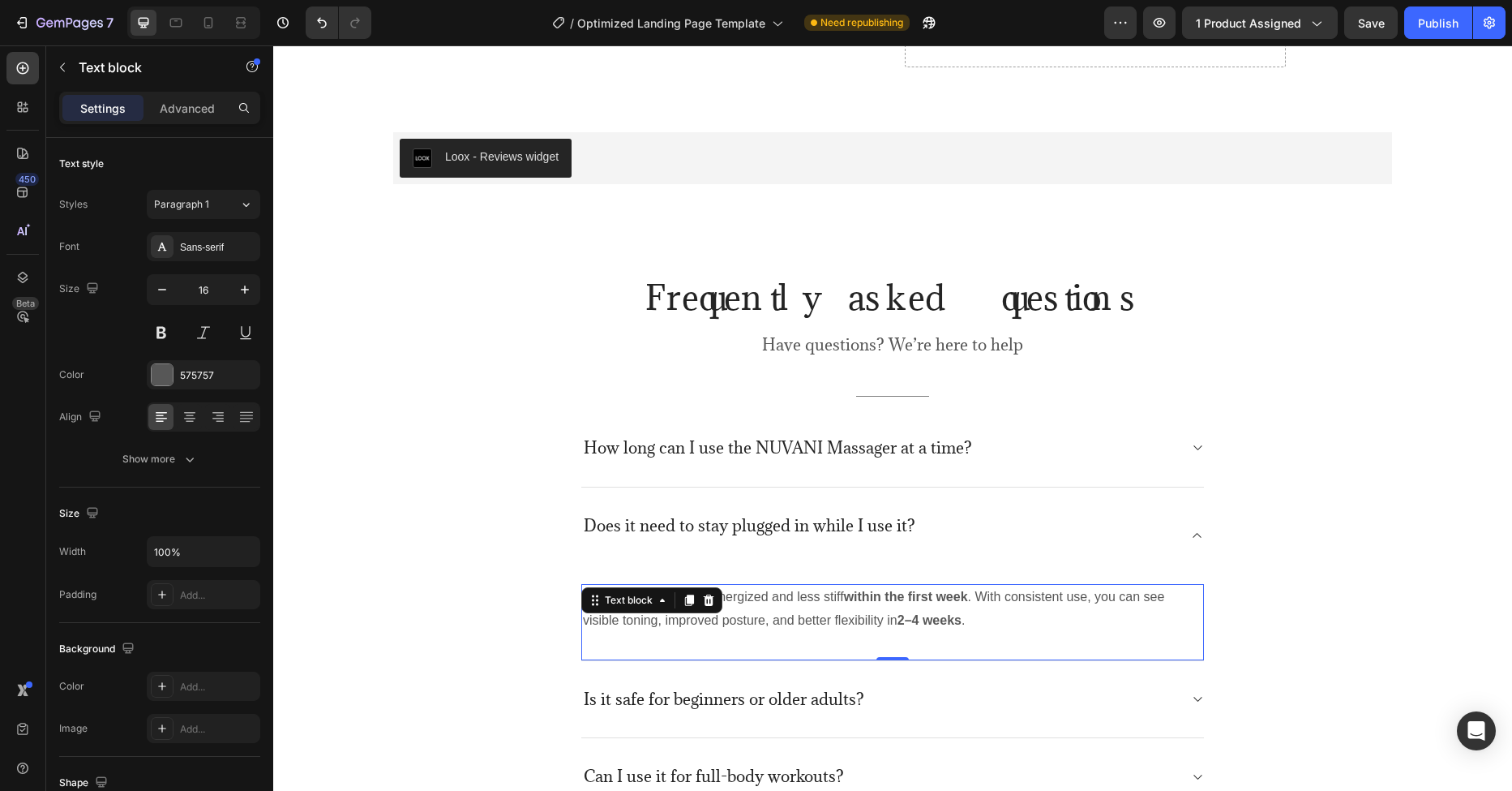
click at [992, 641] on div "Many users feel more energized and less stiff within the first week . With cons…" at bounding box center [893, 623] width 622 height 77
click at [974, 623] on p "Many users feel more energized and less stiff within the first week . With cons…" at bounding box center [893, 610] width 619 height 47
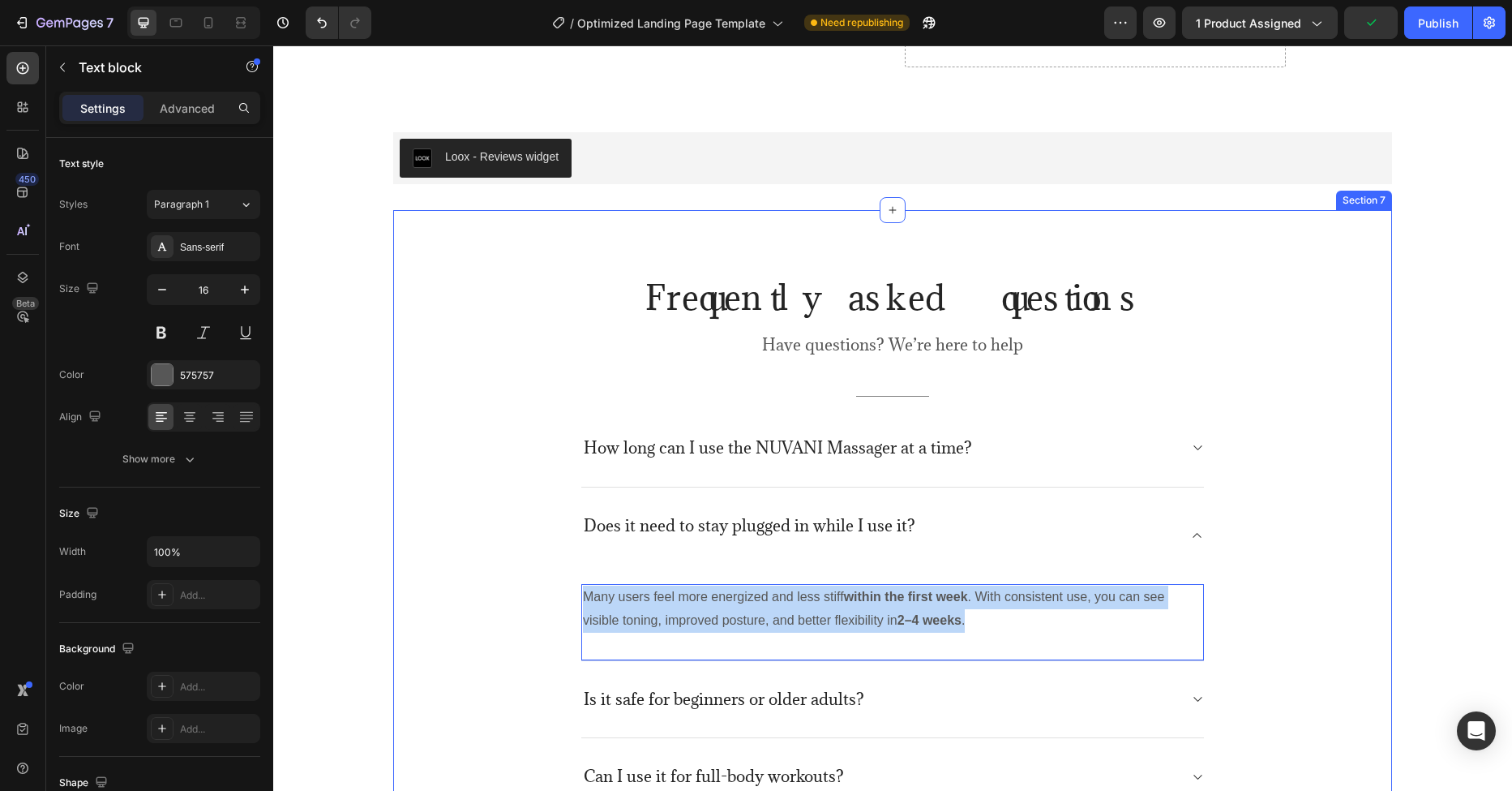
drag, startPoint x: 969, startPoint y: 625, endPoint x: 560, endPoint y: 606, distance: 409.4
click at [560, 606] on div "Frequently asked questions Heading Have questions? We’re here to help Text bloc…" at bounding box center [892, 545] width 975 height 541
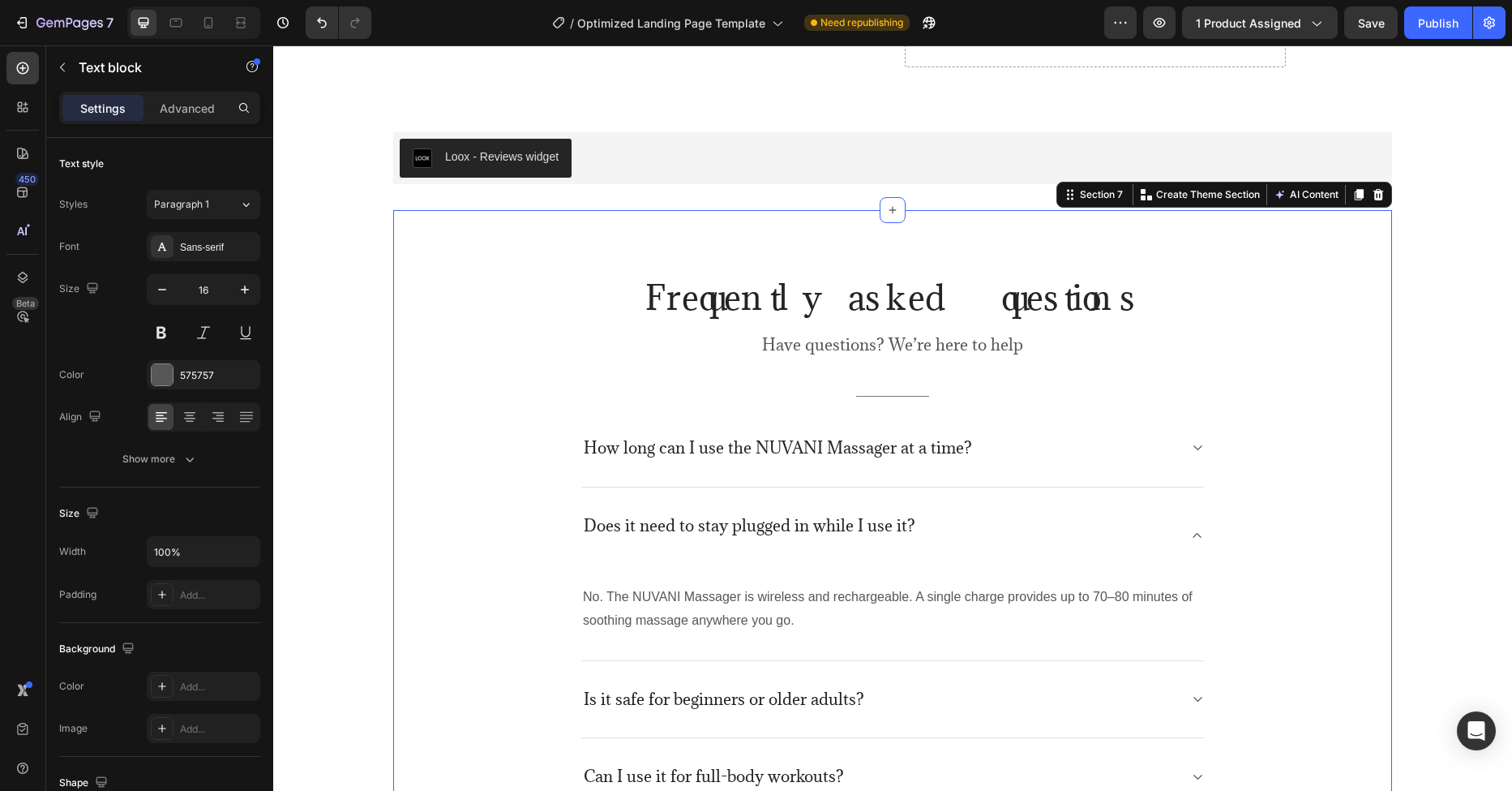
click at [506, 570] on div "Frequently asked questions Heading Have questions? We’re here to help Text bloc…" at bounding box center [892, 545] width 975 height 541
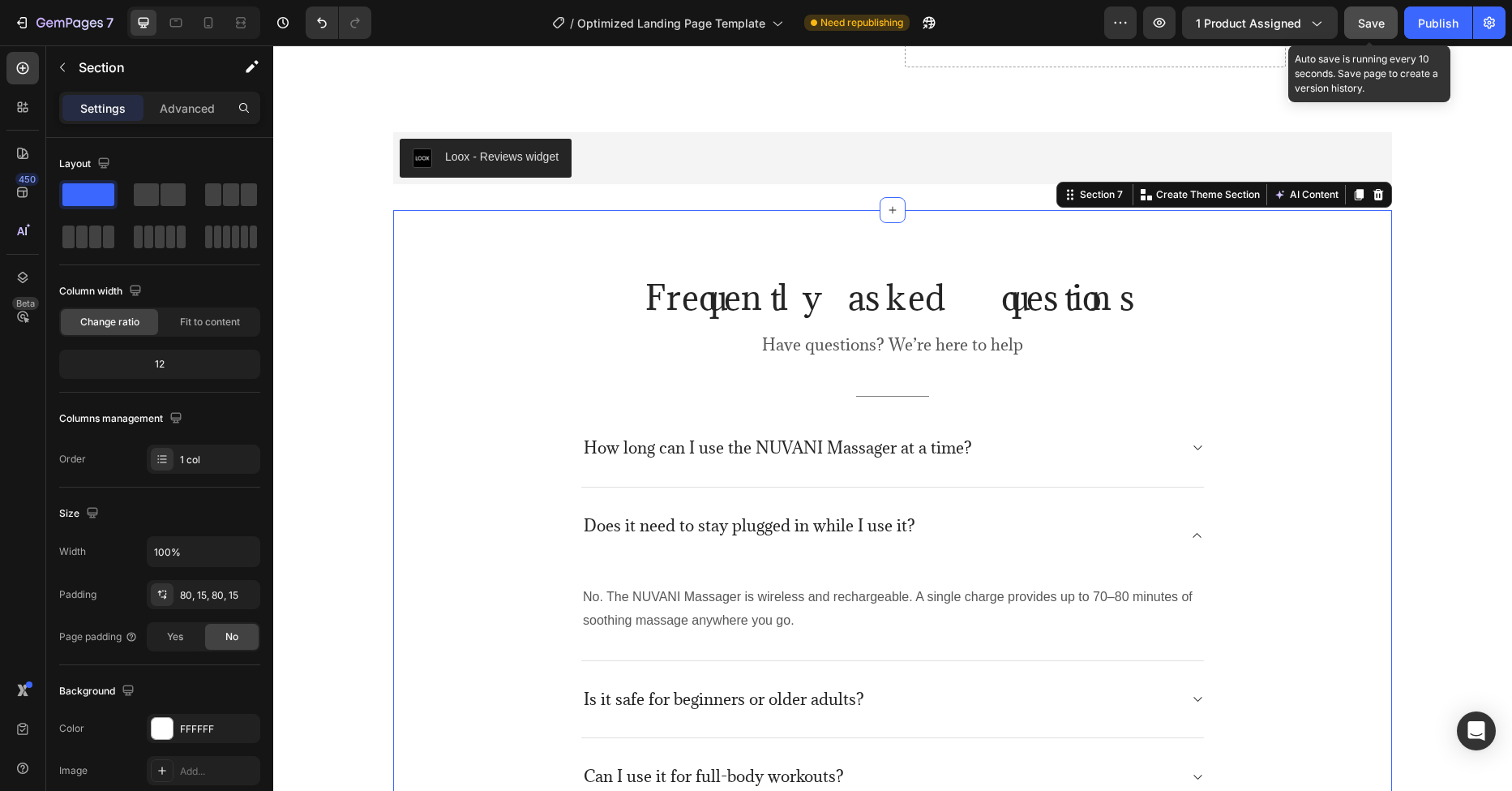
click at [1368, 26] on span "Save" at bounding box center [1371, 23] width 27 height 14
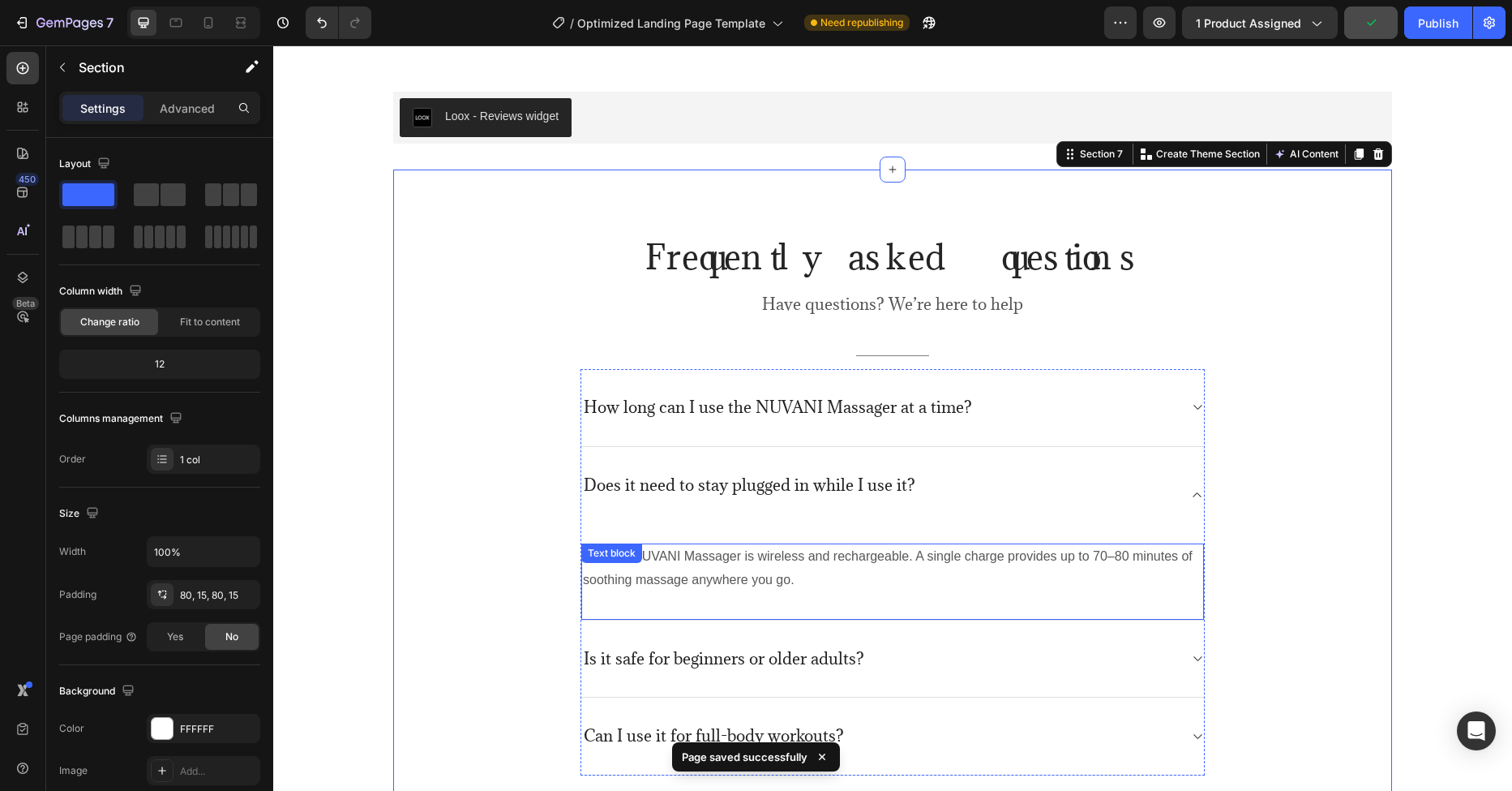
scroll to position [3505, 0]
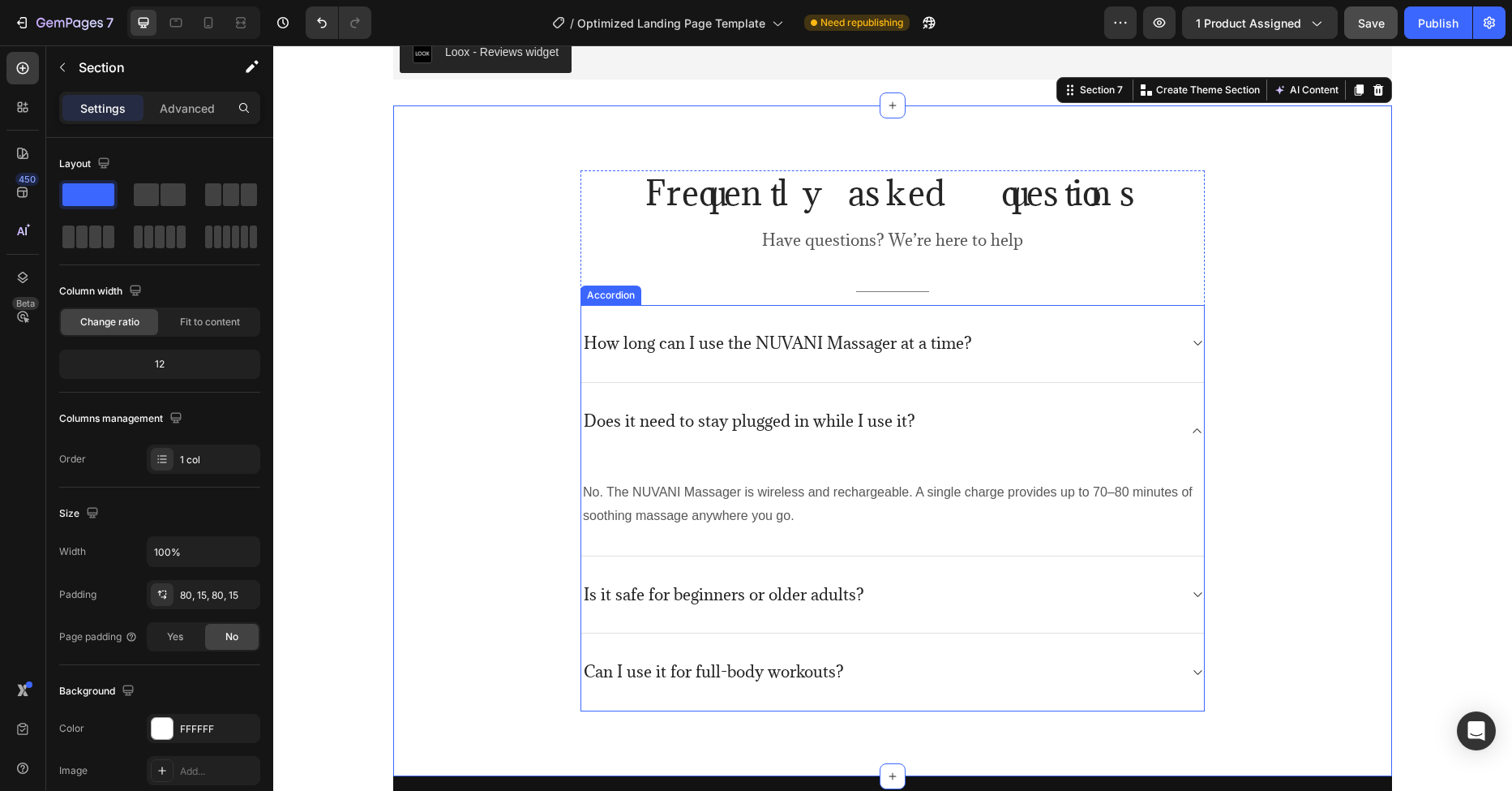
click at [1191, 592] on span at bounding box center [1198, 595] width 13 height 13
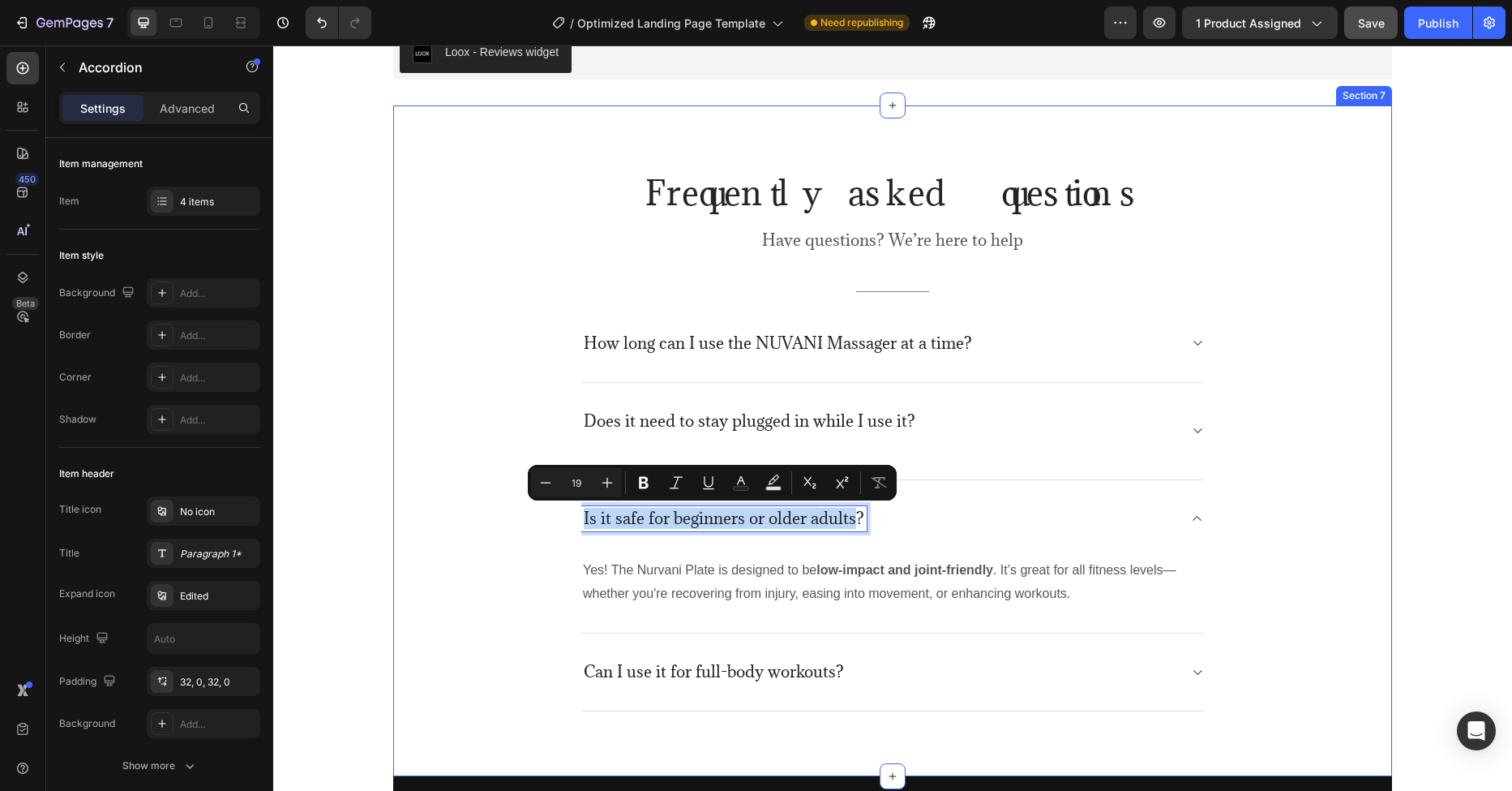
drag, startPoint x: 846, startPoint y: 519, endPoint x: 571, endPoint y: 525, distance: 275.1
click at [571, 525] on div "Frequently asked questions Heading Have questions? We’re here to help Text bloc…" at bounding box center [892, 440] width 975 height 541
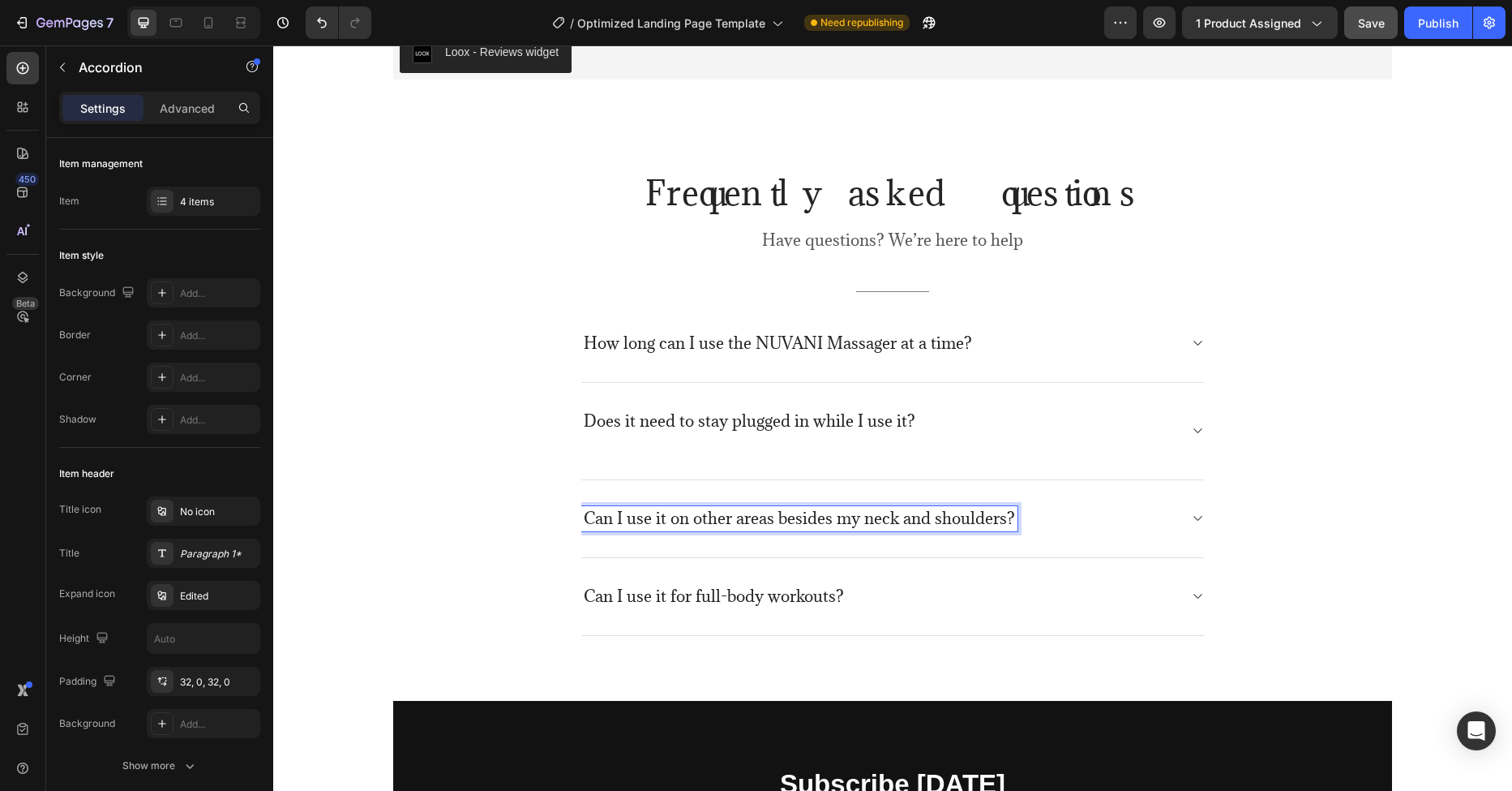
click at [1178, 519] on div "Can I use it on other areas besides my neck and shoulders?" at bounding box center [893, 519] width 622 height 78
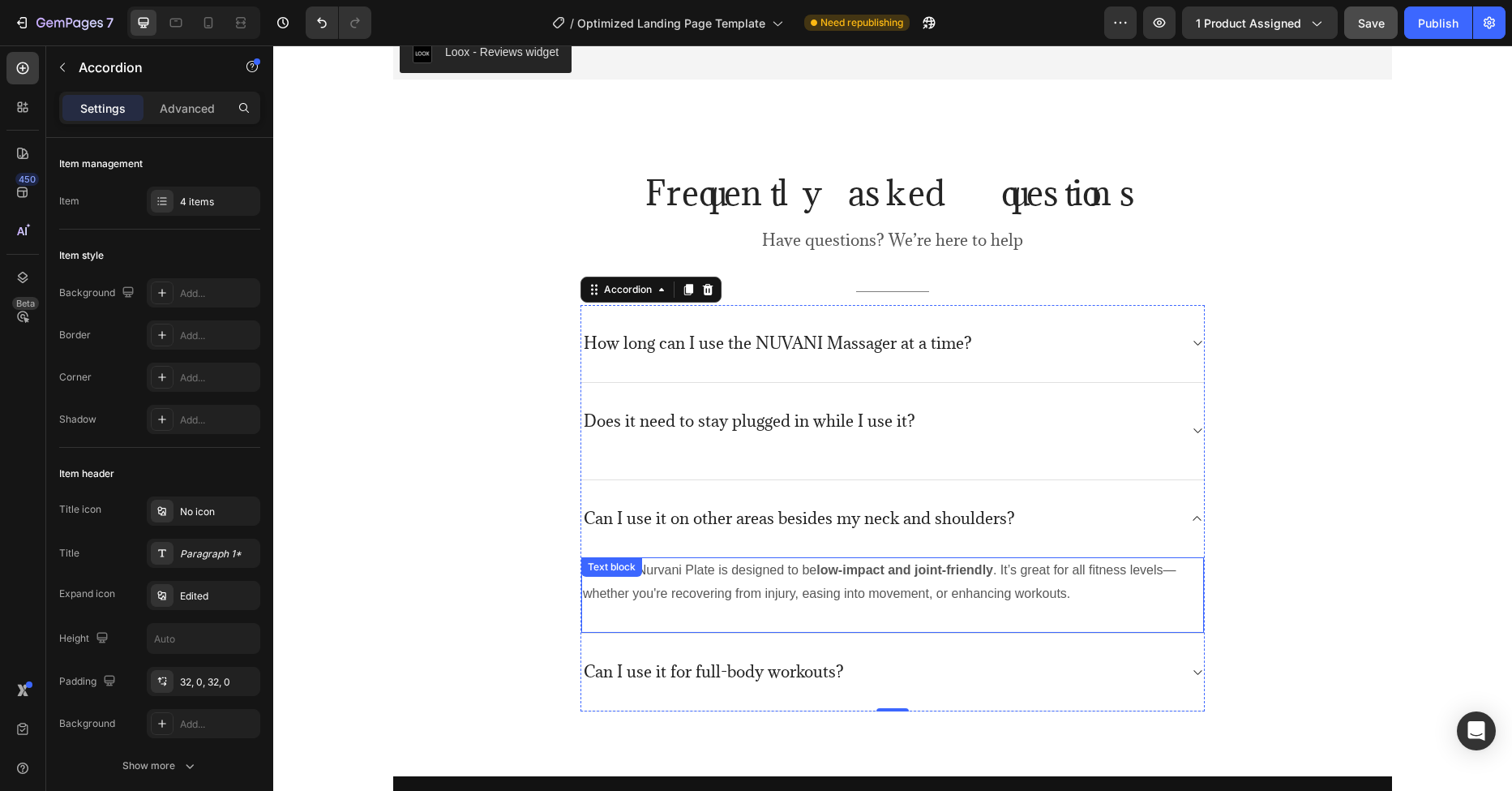
click at [912, 567] on strong "low-impact and joint-friendly" at bounding box center [904, 570] width 176 height 14
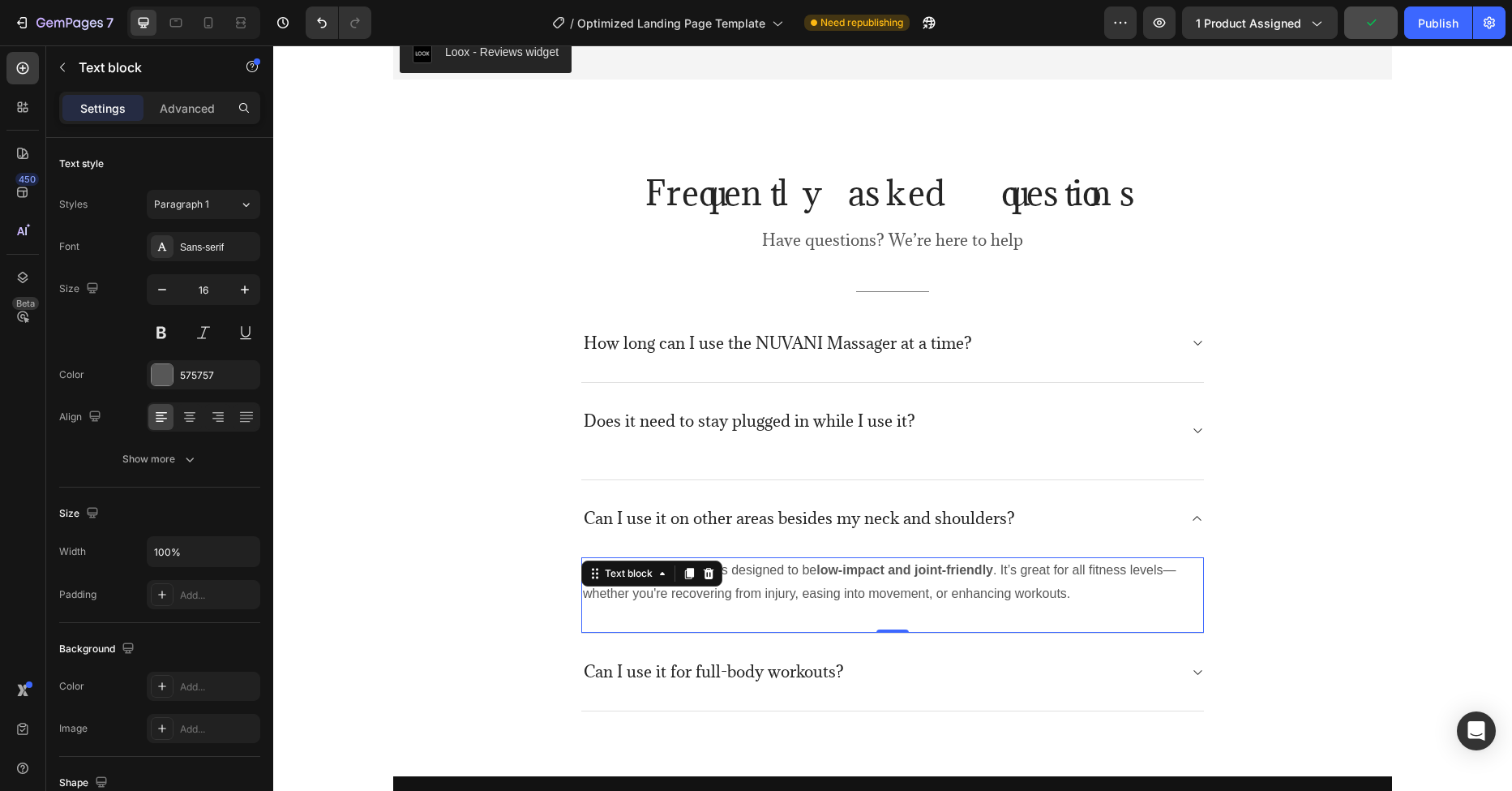
click at [864, 597] on p "Yes! The Nurvani Plate is designed to be low-impact and joint-friendly . It’s g…" at bounding box center [893, 583] width 619 height 47
click at [1045, 592] on p "Yes! The Nurvani Plate is designed to be low-impact and joint-friendly . It’s g…" at bounding box center [893, 583] width 619 height 47
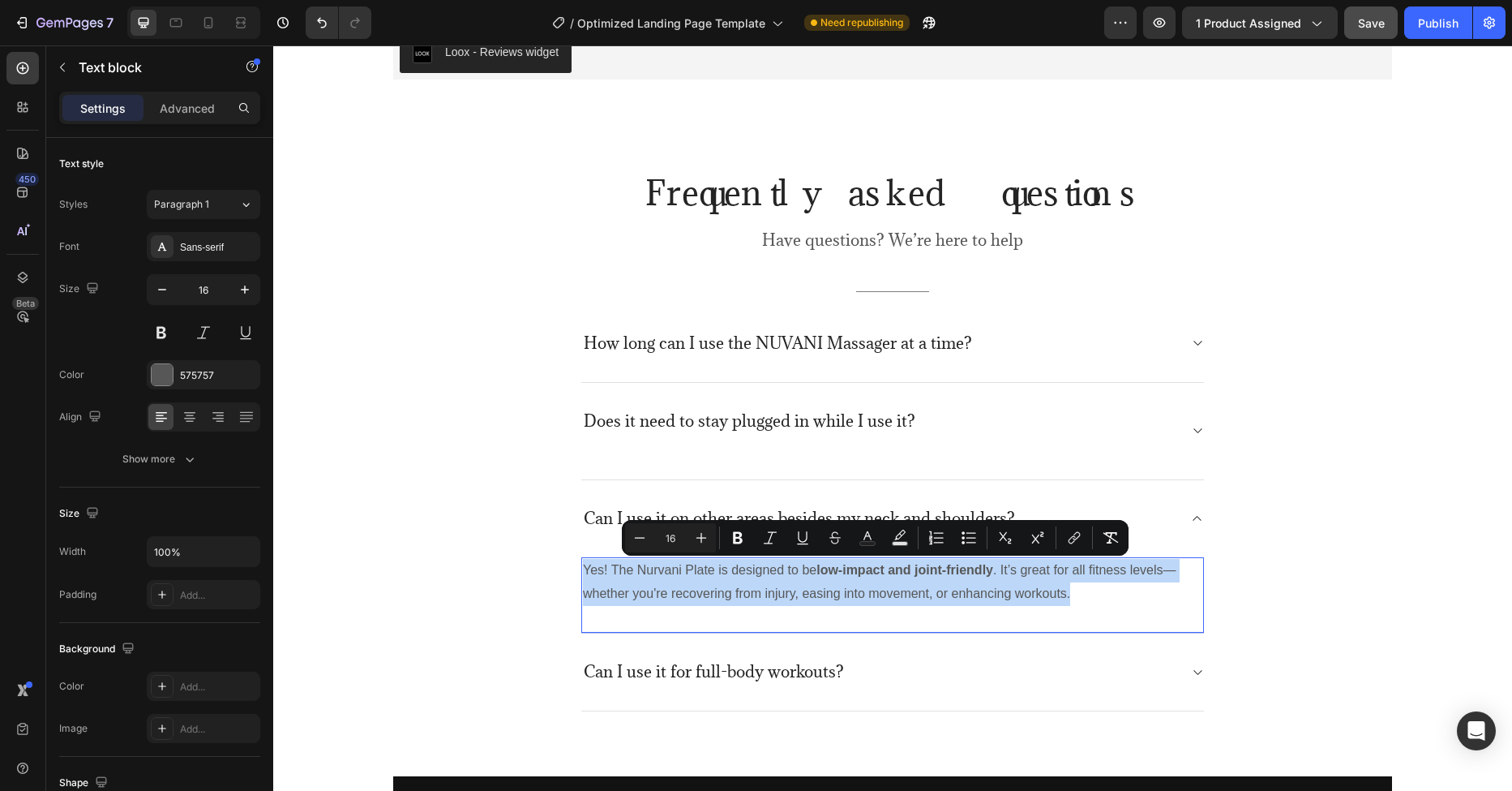
drag, startPoint x: 1077, startPoint y: 595, endPoint x: 576, endPoint y: 575, distance: 501.4
click at [582, 575] on div "Yes! The Nurvani Plate is designed to be low-impact and joint-friendly . It’s g…" at bounding box center [893, 583] width 622 height 51
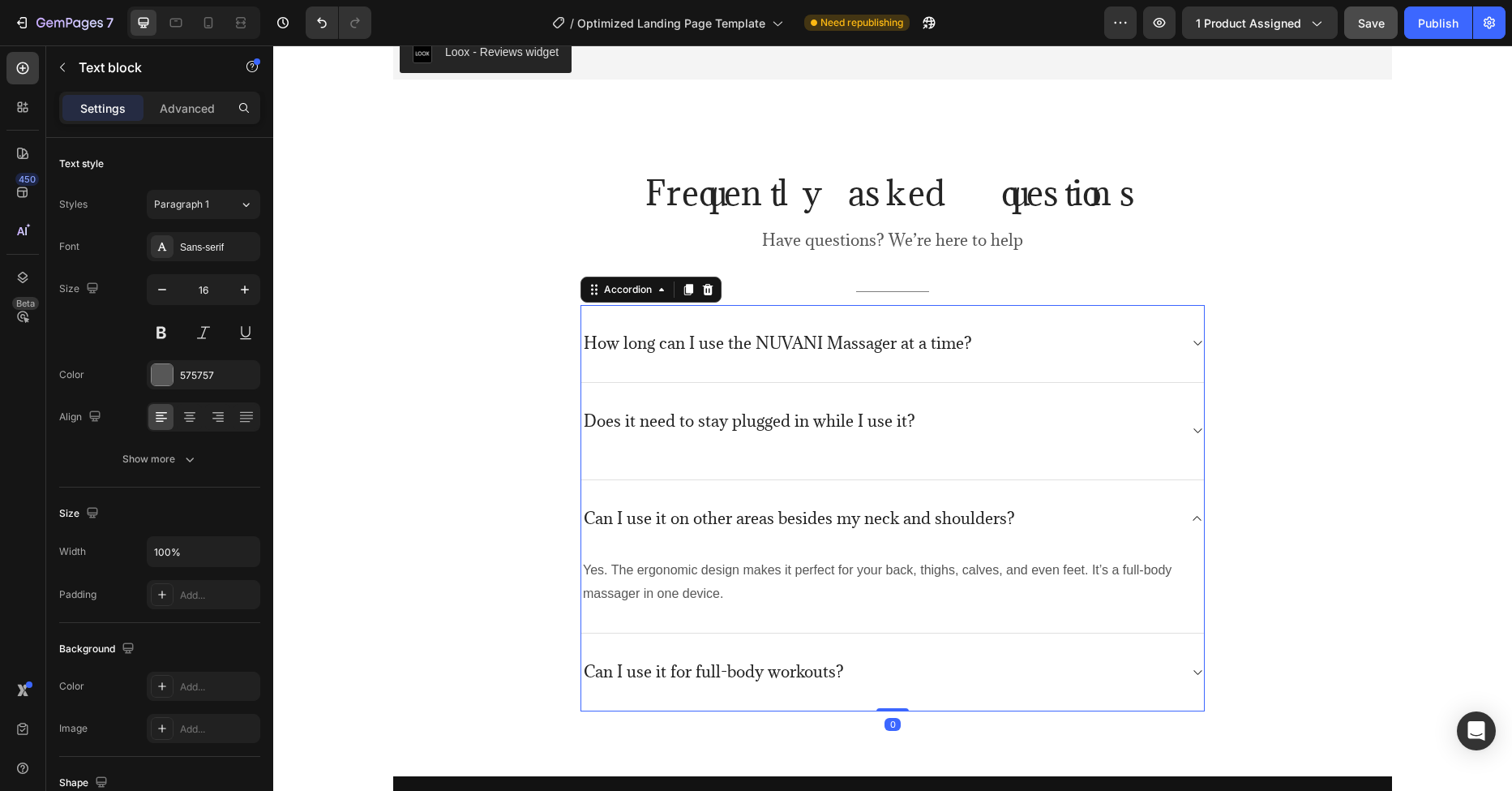
click at [802, 677] on p "Can I use it for full-body workouts?" at bounding box center [714, 672] width 261 height 20
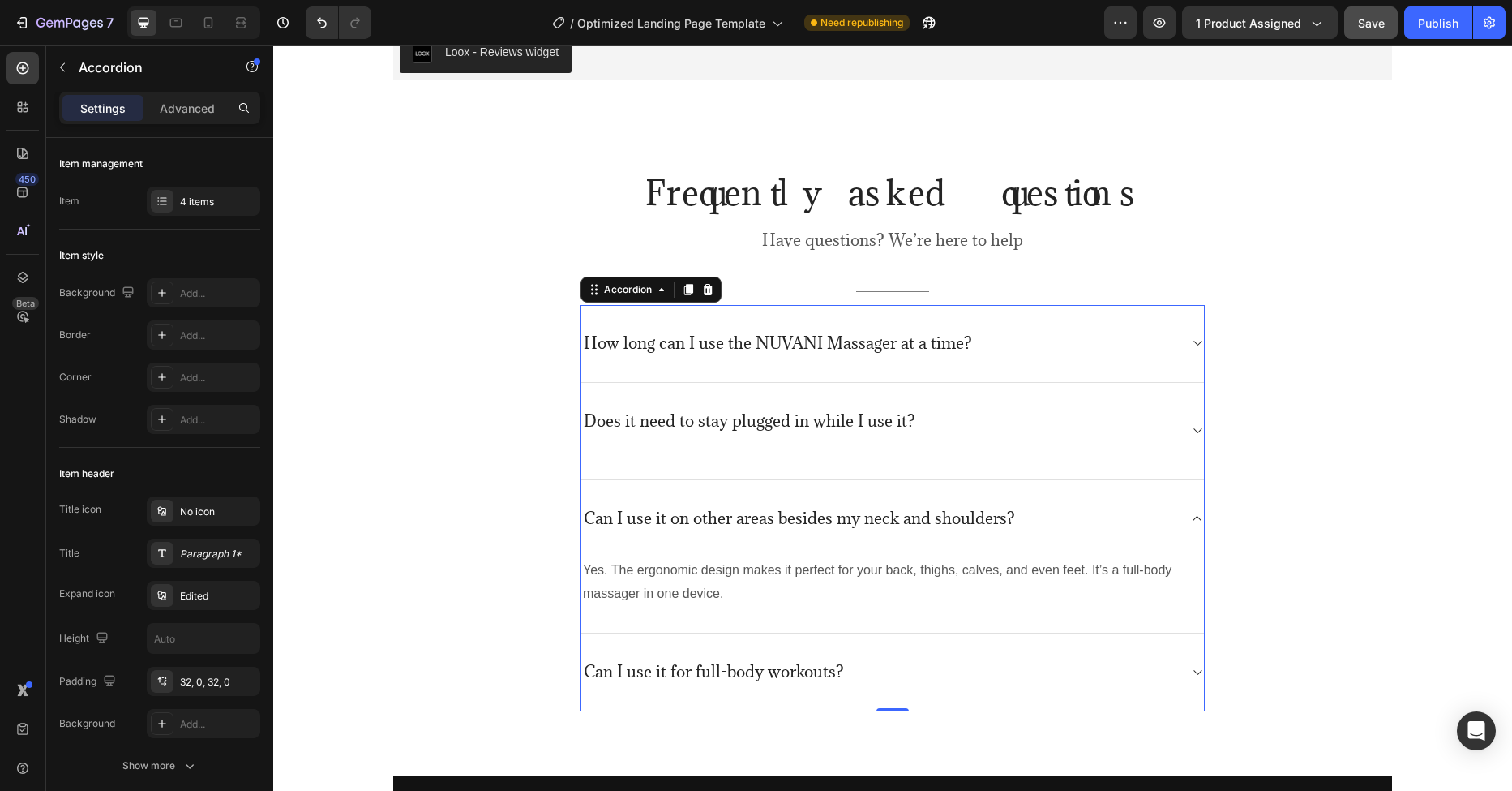
click at [895, 681] on div "Can I use it for full-body workouts?" at bounding box center [880, 672] width 596 height 25
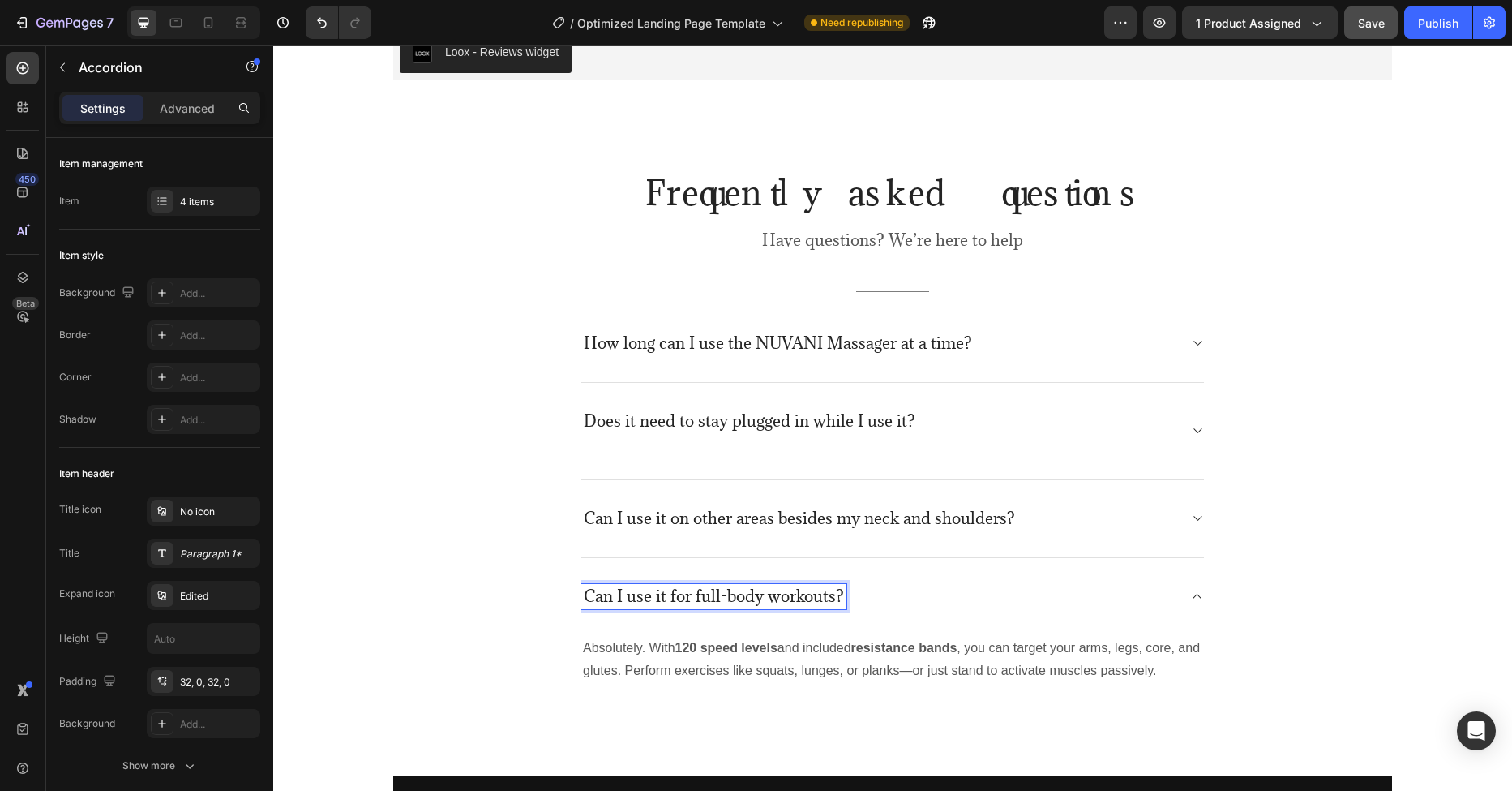
click at [824, 593] on p "Can I use it for full-body workouts?" at bounding box center [714, 597] width 261 height 20
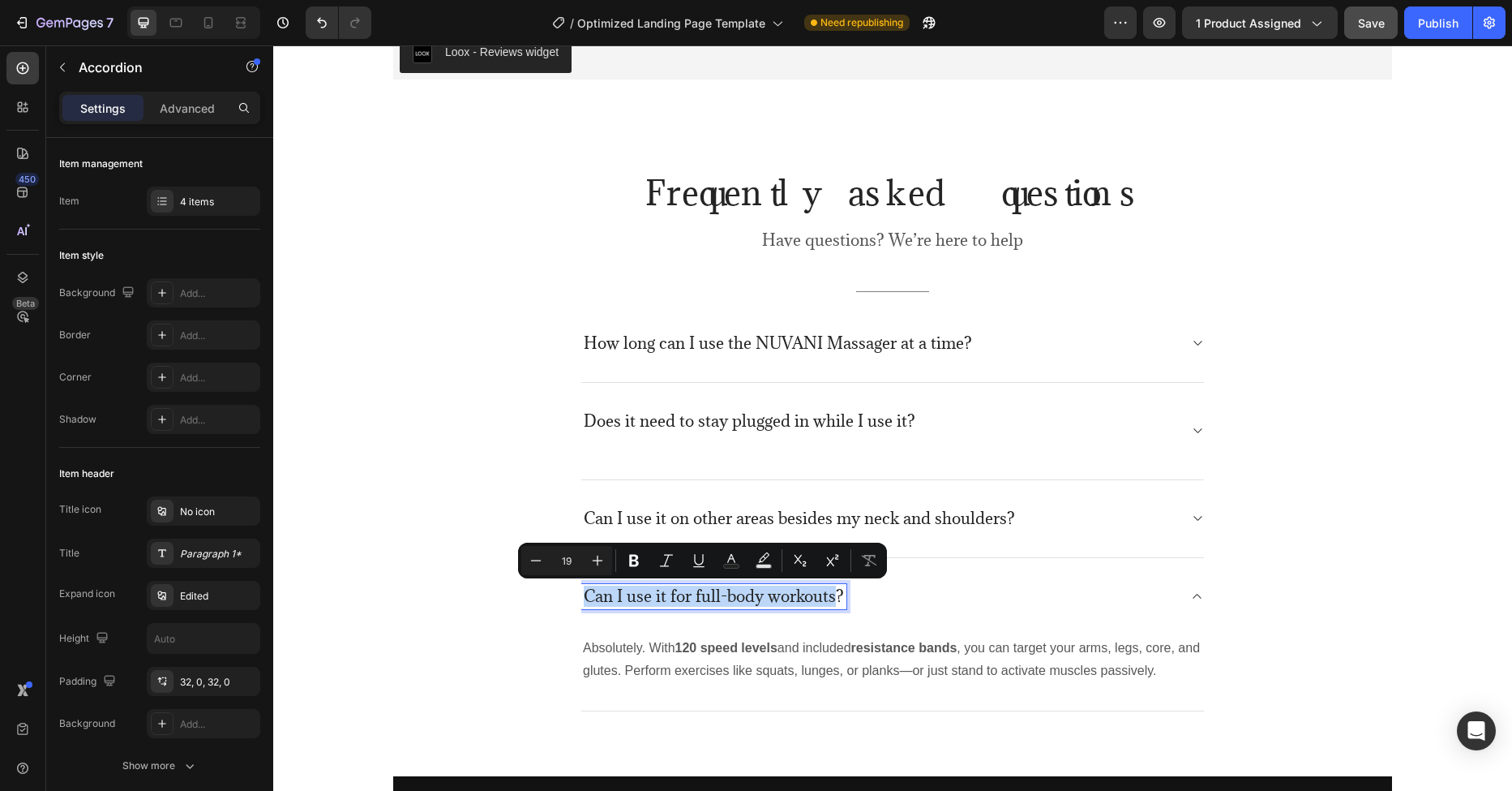
drag, startPoint x: 828, startPoint y: 597, endPoint x: 574, endPoint y: 603, distance: 254.1
click at [584, 605] on p "Can I use it for full-body workouts?" at bounding box center [714, 597] width 261 height 20
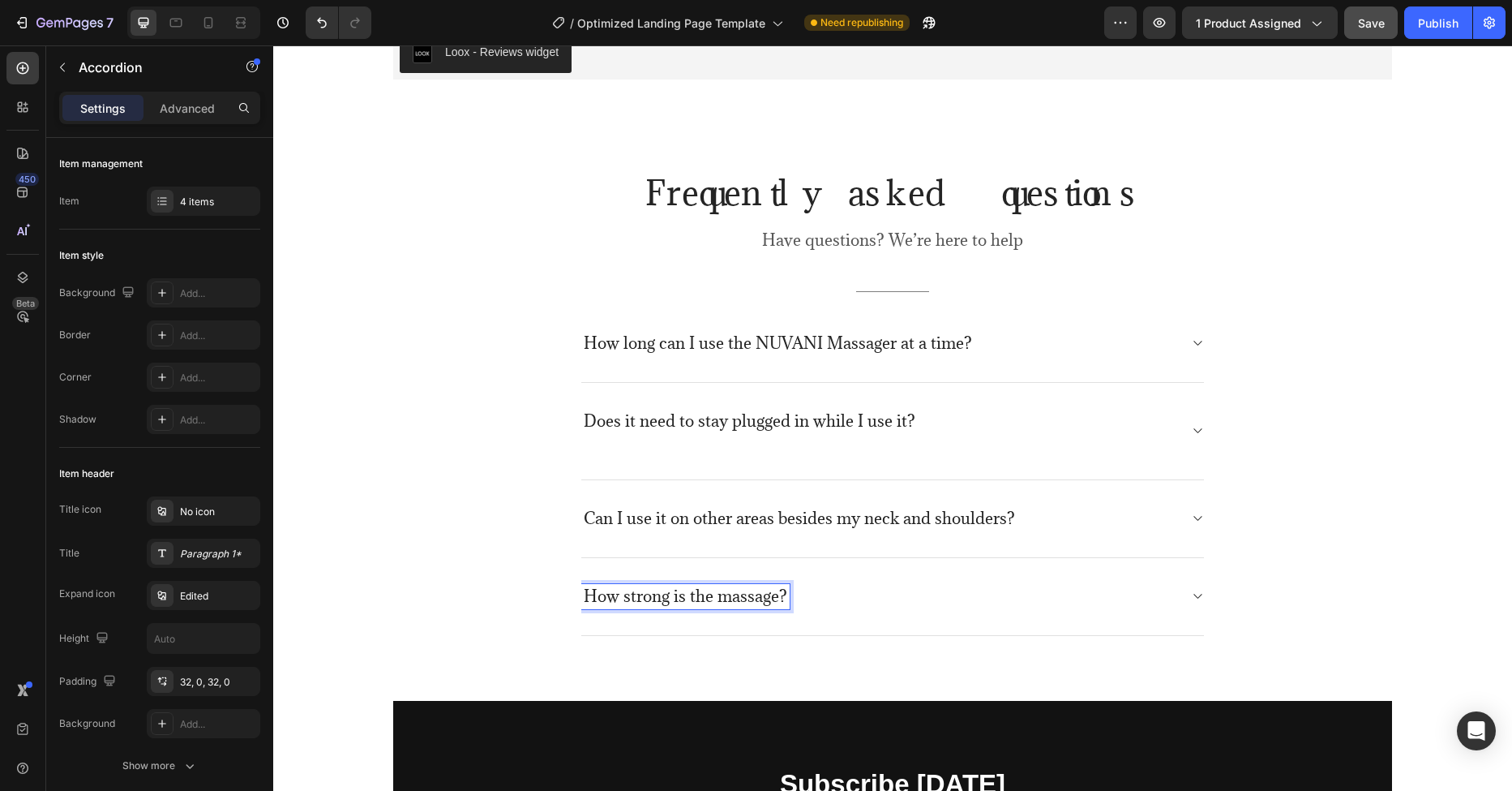
click at [1191, 590] on icon at bounding box center [1197, 597] width 12 height 13
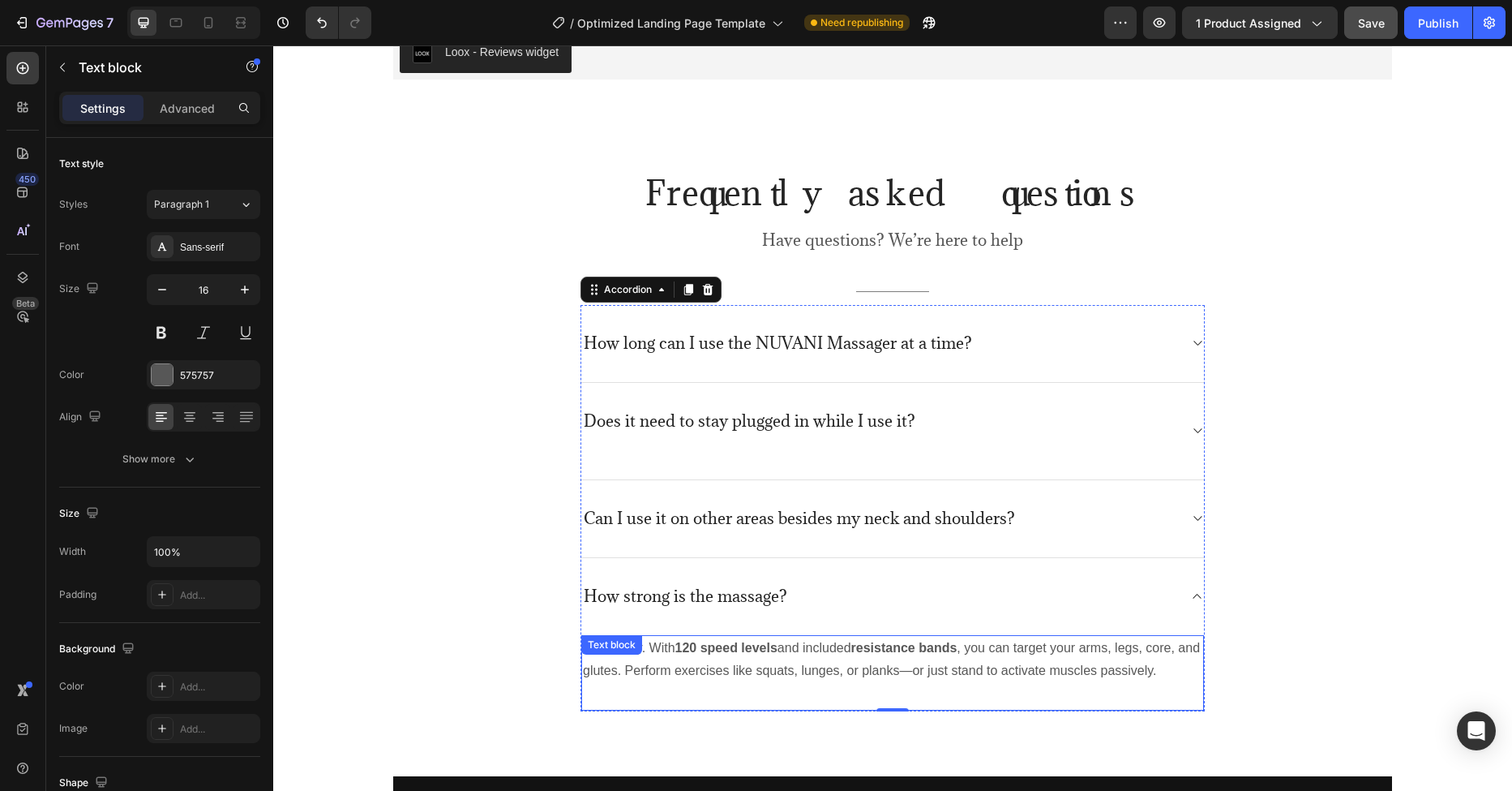
click at [734, 659] on p "Absolutely. With 120 speed levels and included resistance bands , you can targe…" at bounding box center [893, 660] width 619 height 47
click at [896, 670] on p "Absolutely. With 120 speed levels and included resistance bands , you can targe…" at bounding box center [893, 660] width 619 height 47
click at [1019, 672] on p "Absolutely. With 120 speed levels and included resistance bands , you can targe…" at bounding box center [893, 660] width 619 height 47
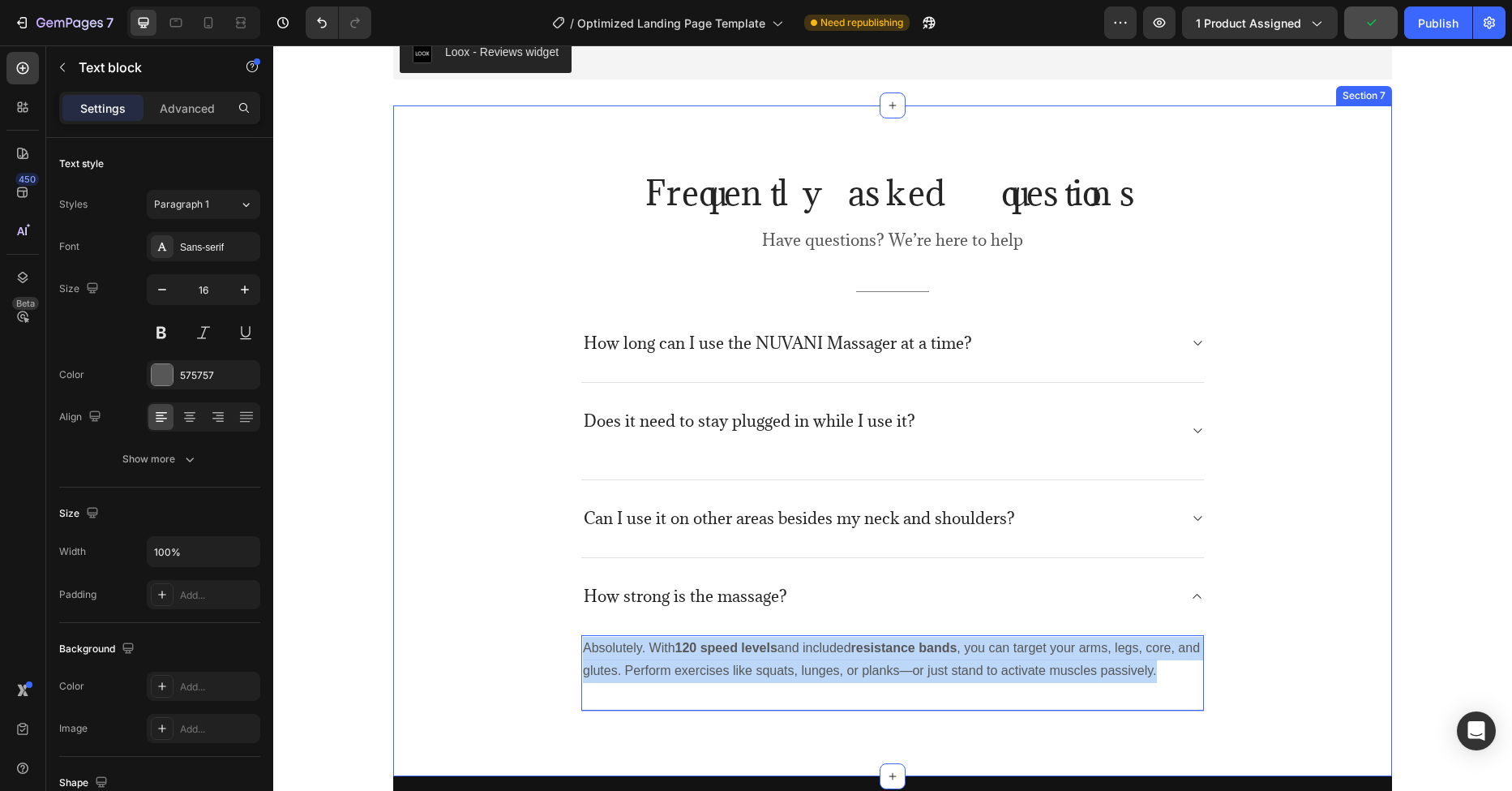
drag, startPoint x: 1155, startPoint y: 674, endPoint x: 569, endPoint y: 653, distance: 586.4
click at [569, 653] on div "Frequently asked questions Heading Have questions? We’re here to help Text bloc…" at bounding box center [892, 440] width 975 height 541
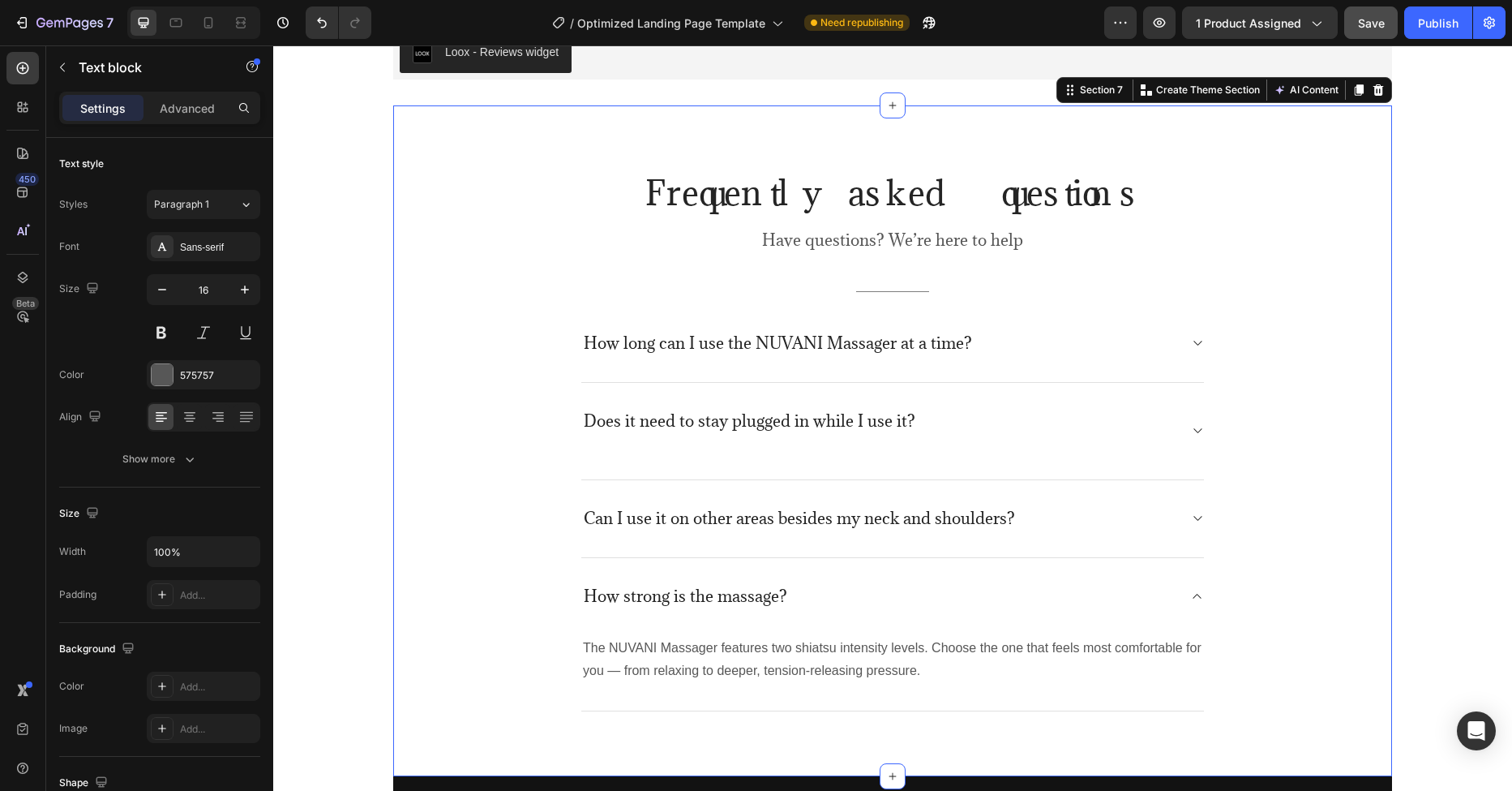
click at [405, 557] on div "Frequently asked questions Heading Have questions? We’re here to help Text bloc…" at bounding box center [892, 440] width 975 height 541
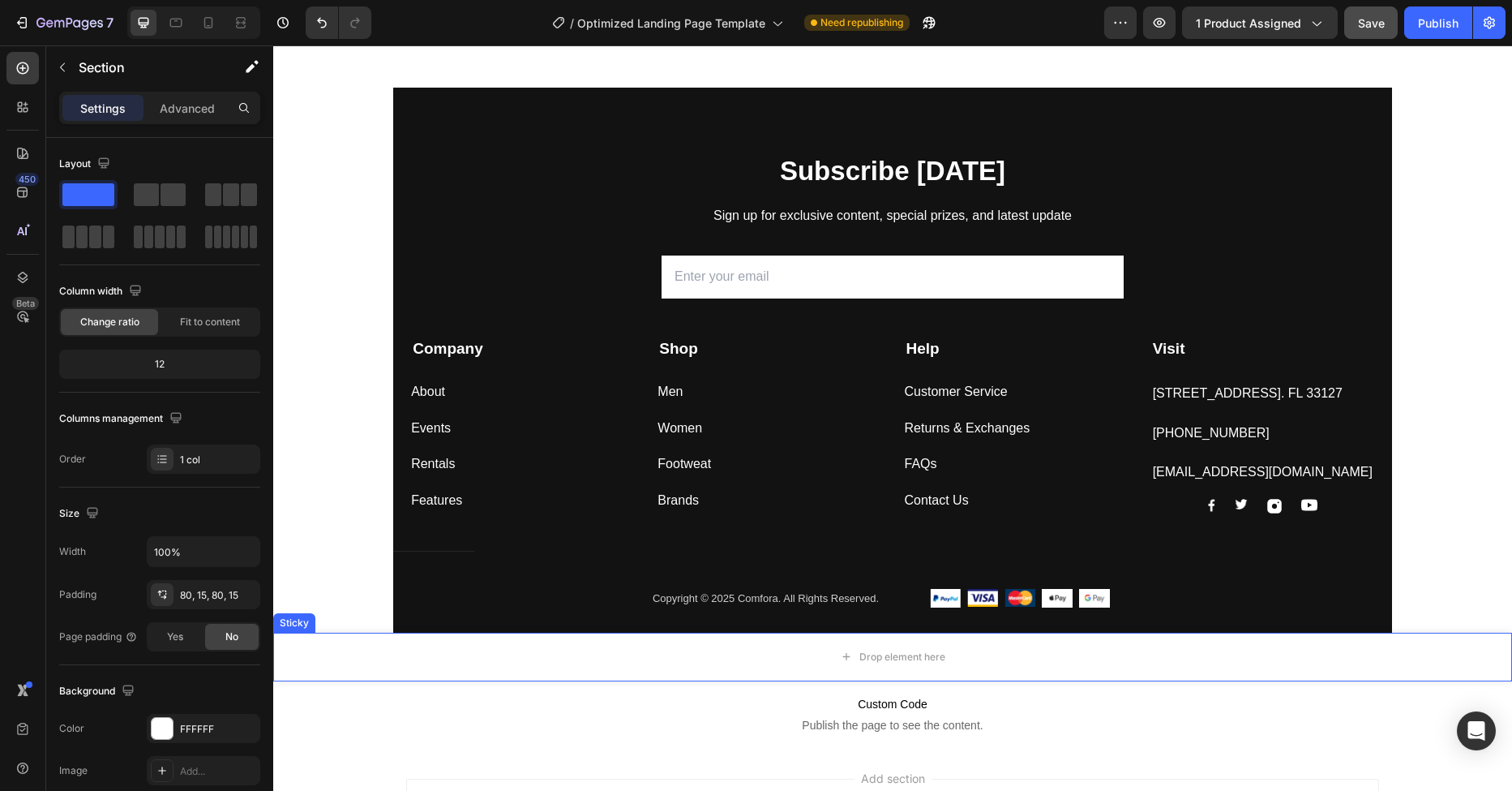
scroll to position [4107, 0]
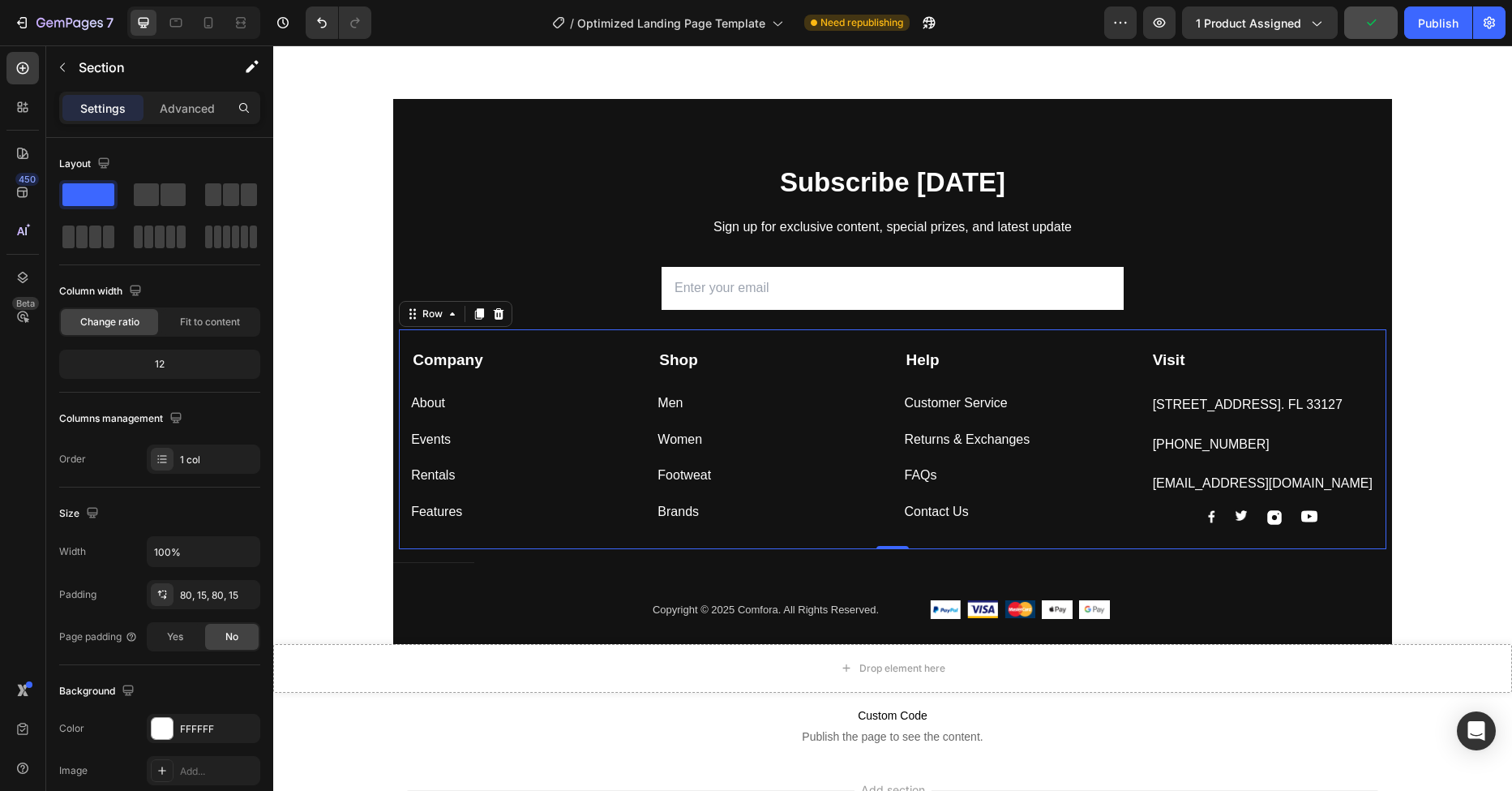
click at [493, 338] on div "Company Text block About Button Events Button Rentals Button Features Button Sh…" at bounding box center [892, 439] width 988 height 220
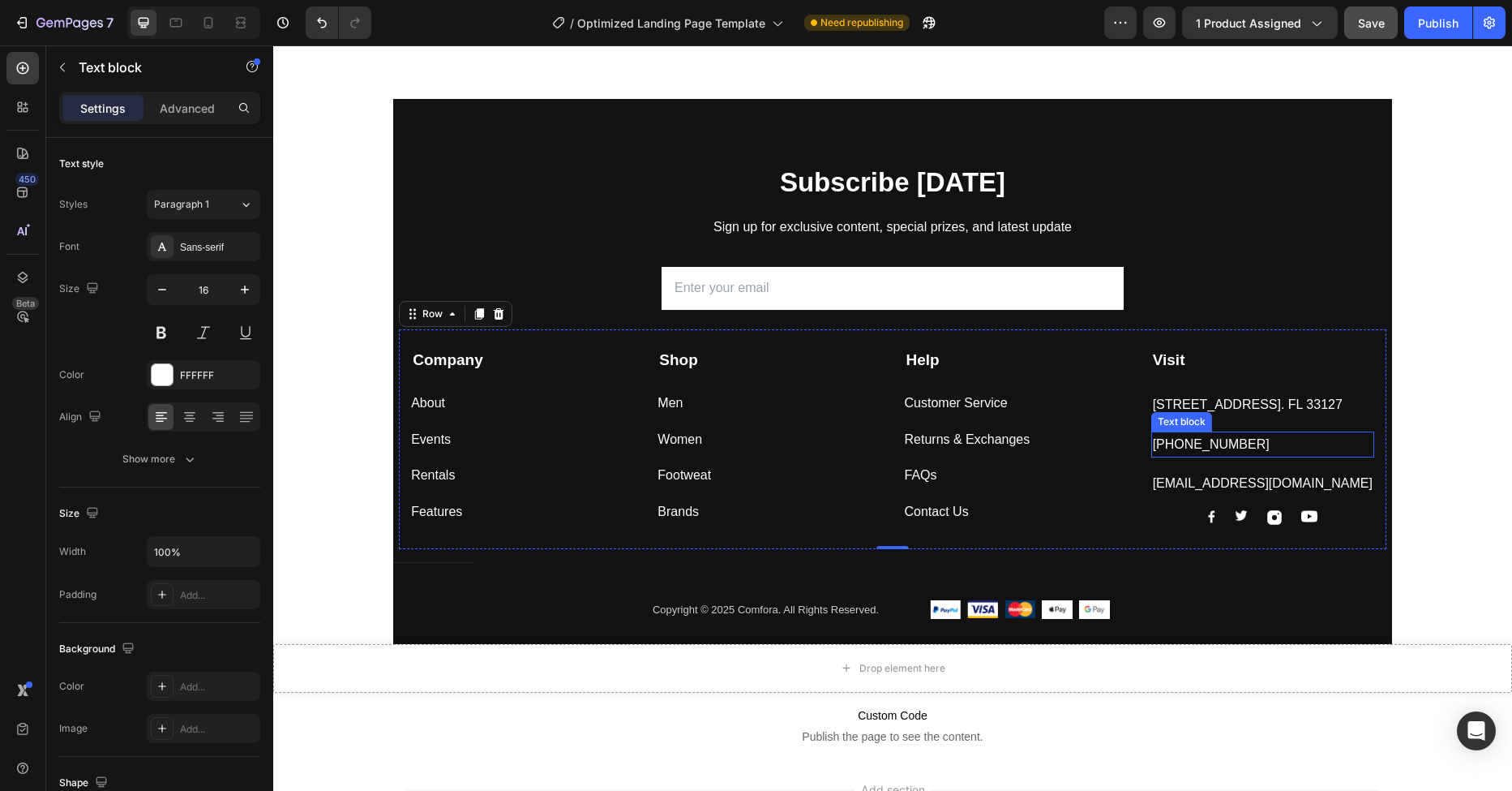
click at [1171, 448] on p "[PHONE_NUMBER]" at bounding box center [1262, 445] width 220 height 24
click at [1159, 444] on p "[PHONE_NUMBER]" at bounding box center [1262, 445] width 220 height 24
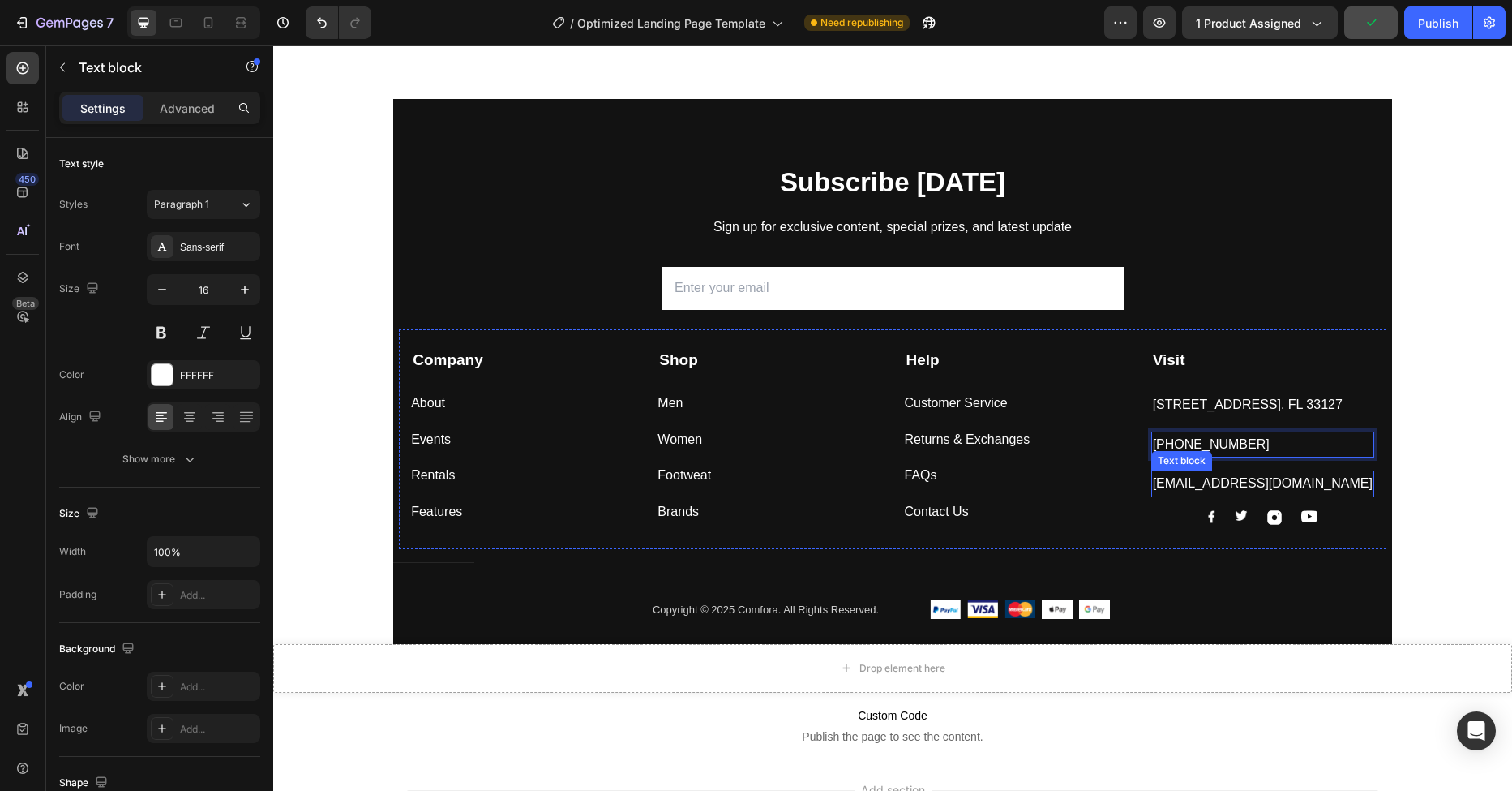
click at [1164, 485] on p "[EMAIL_ADDRESS][DOMAIN_NAME]" at bounding box center [1262, 484] width 220 height 24
click at [1174, 483] on p "[EMAIL_ADDRESS][DOMAIN_NAME]" at bounding box center [1262, 484] width 220 height 24
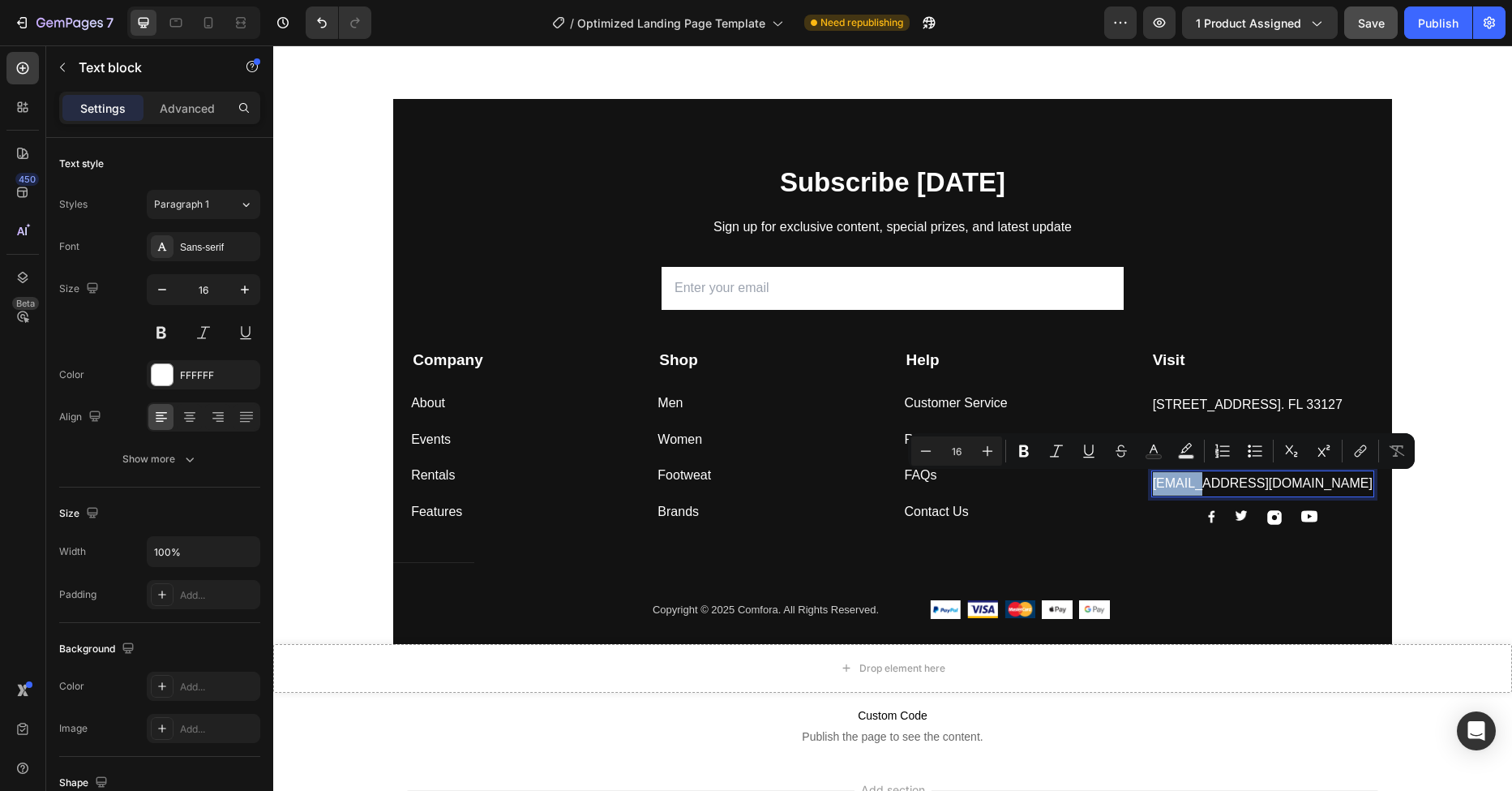
drag, startPoint x: 1183, startPoint y: 485, endPoint x: 1144, endPoint y: 480, distance: 39.3
click at [1153, 488] on p "[EMAIL_ADDRESS][DOMAIN_NAME]" at bounding box center [1262, 484] width 220 height 24
drag, startPoint x: 1208, startPoint y: 485, endPoint x: 1180, endPoint y: 488, distance: 28.2
click at [1180, 488] on p "help@gmail.com" at bounding box center [1262, 484] width 220 height 24
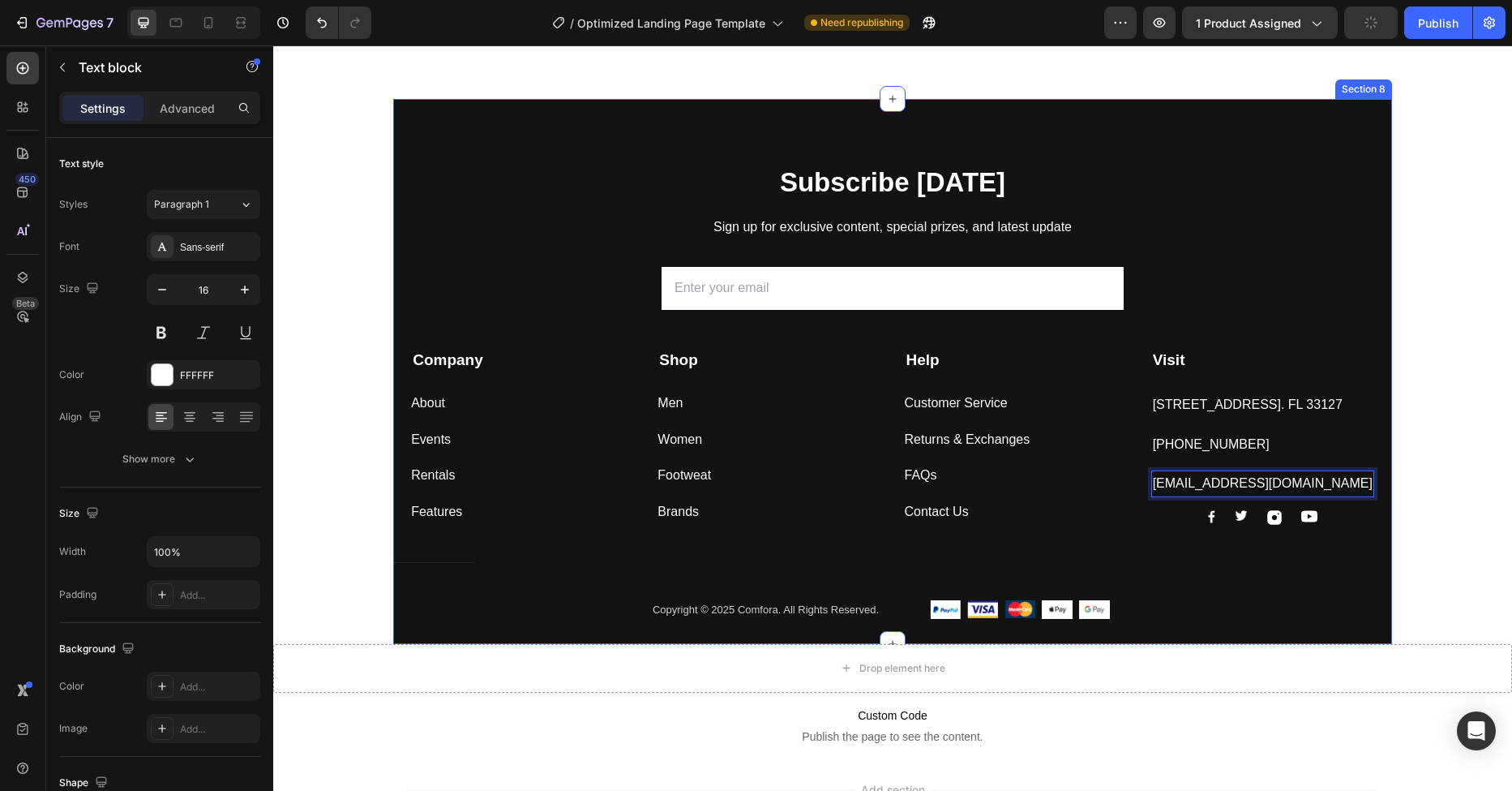
click at [1285, 291] on div "Subscribe Today Heading Sign up for exclusive content, special prizes, and late…" at bounding box center [892, 404] width 999 height 480
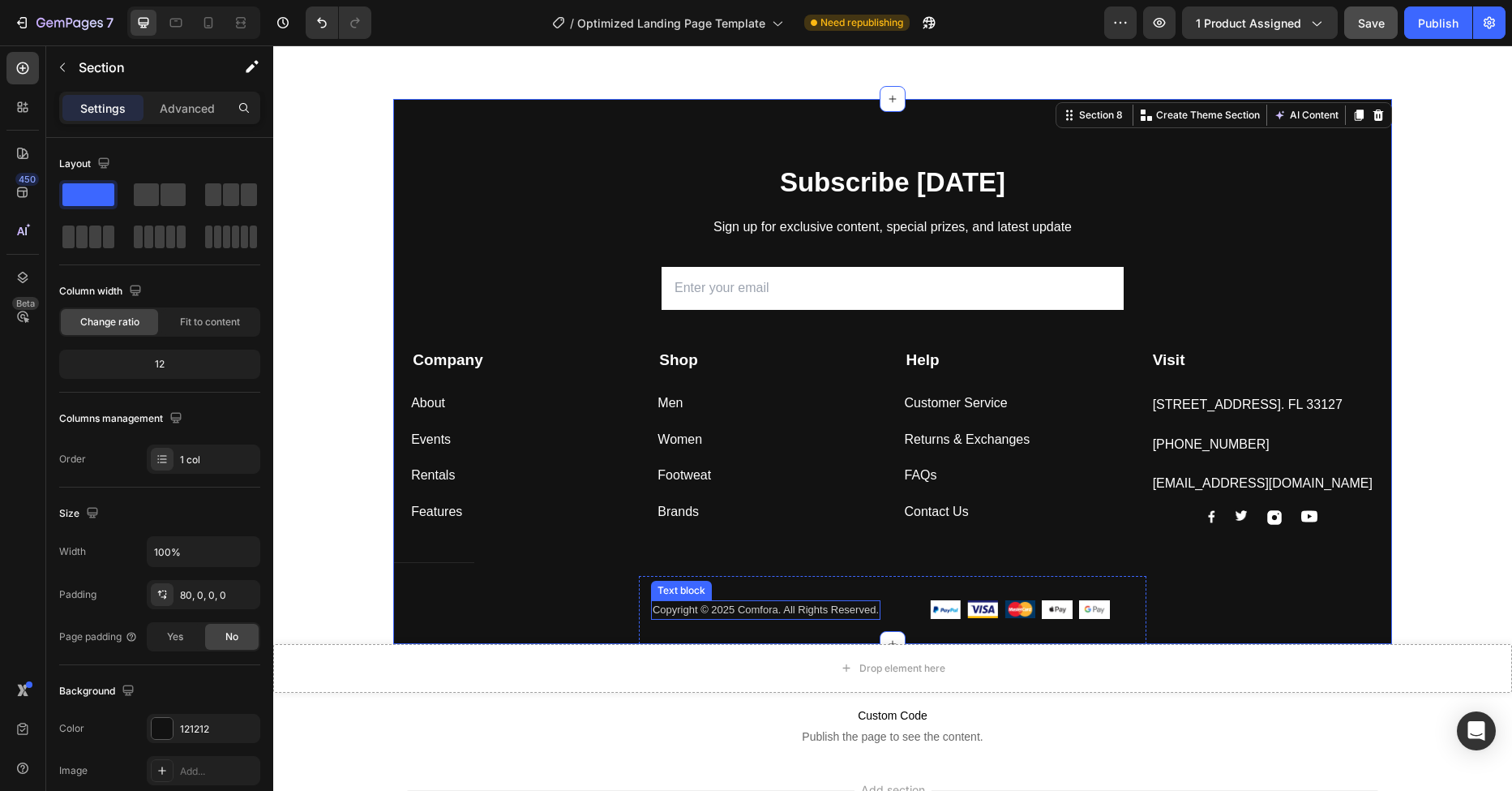
click at [751, 614] on p "Copyright © 2025 Comfora. All Rights Reserved." at bounding box center [765, 610] width 226 height 16
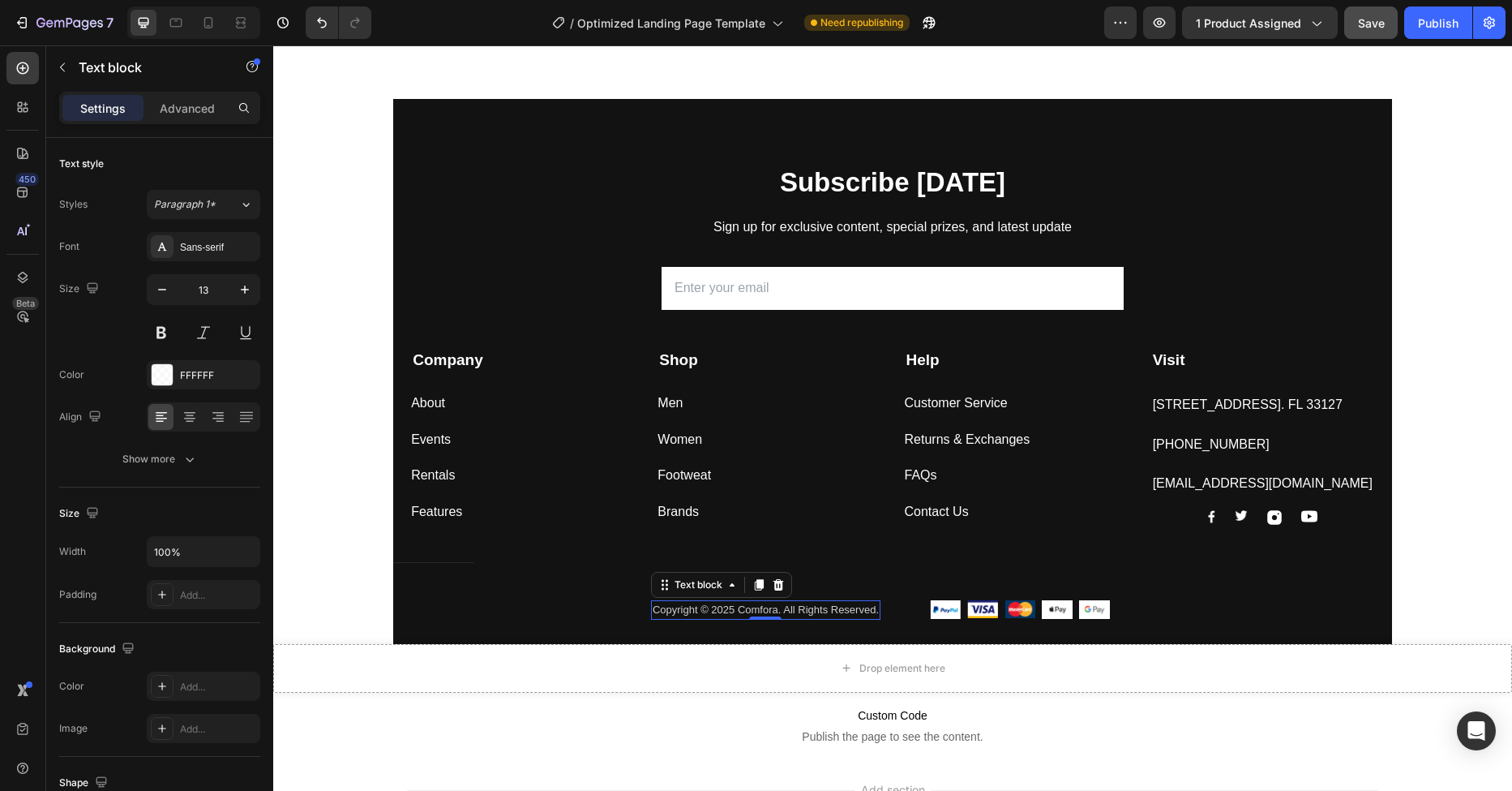
click at [756, 610] on p "Copyright © 2025 Comfora. All Rights Reserved." at bounding box center [765, 610] width 226 height 16
click at [769, 613] on p "Copyright © 2025 Comfora. All Rights Reserved." at bounding box center [765, 610] width 226 height 16
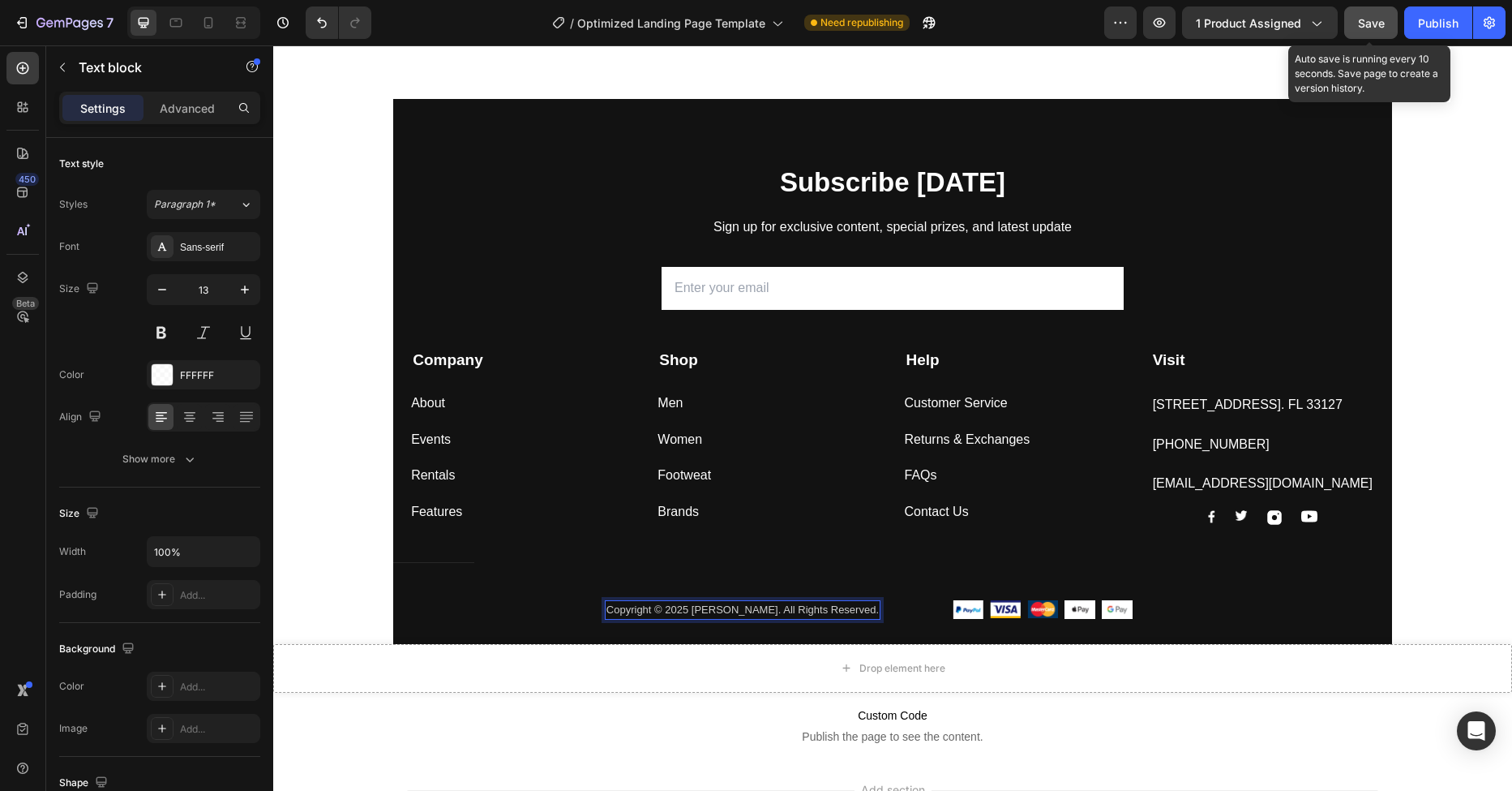
click at [1377, 28] on span "Save" at bounding box center [1371, 23] width 27 height 14
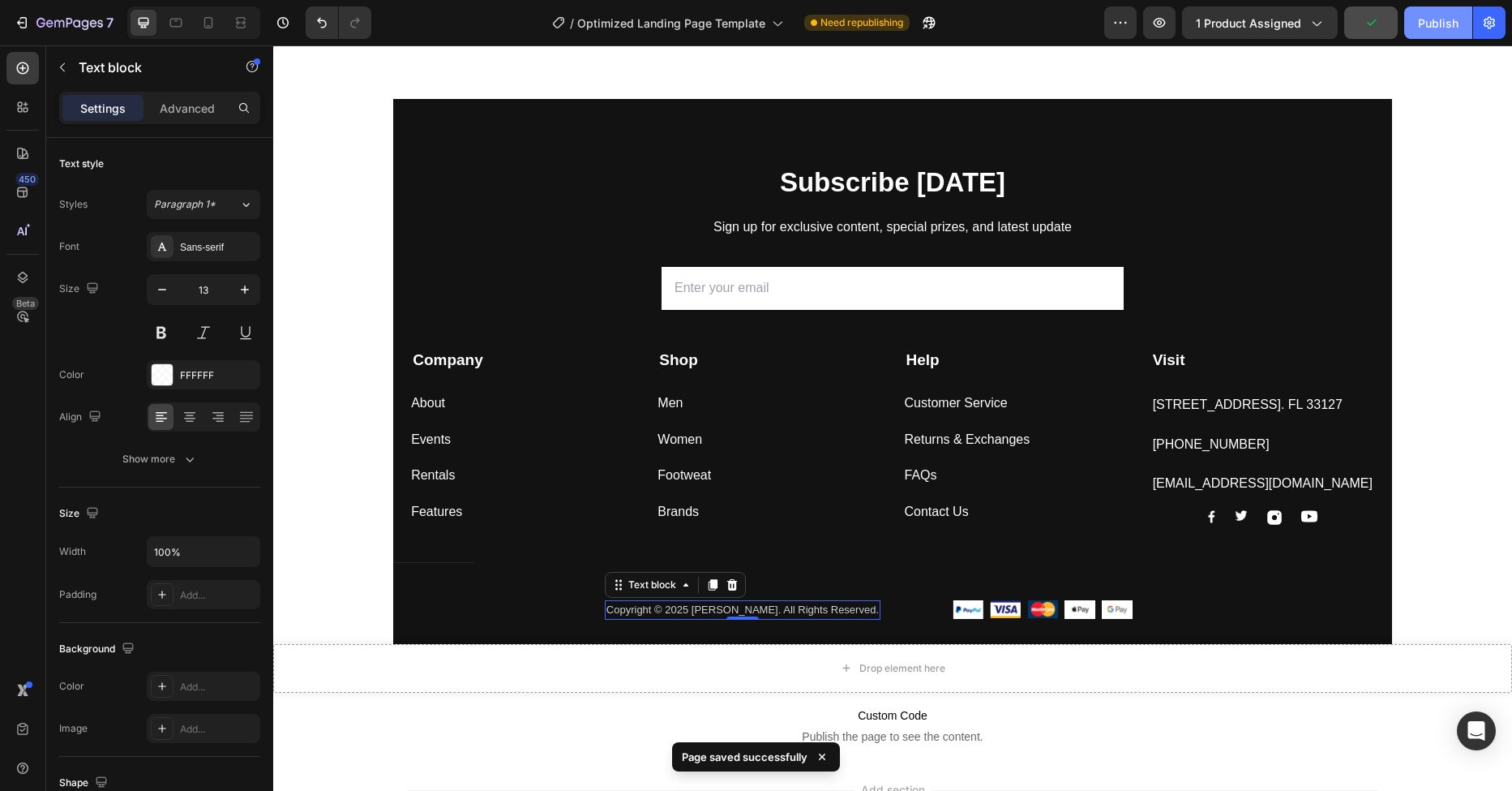
click at [1434, 29] on div "Publish" at bounding box center [1438, 23] width 41 height 17
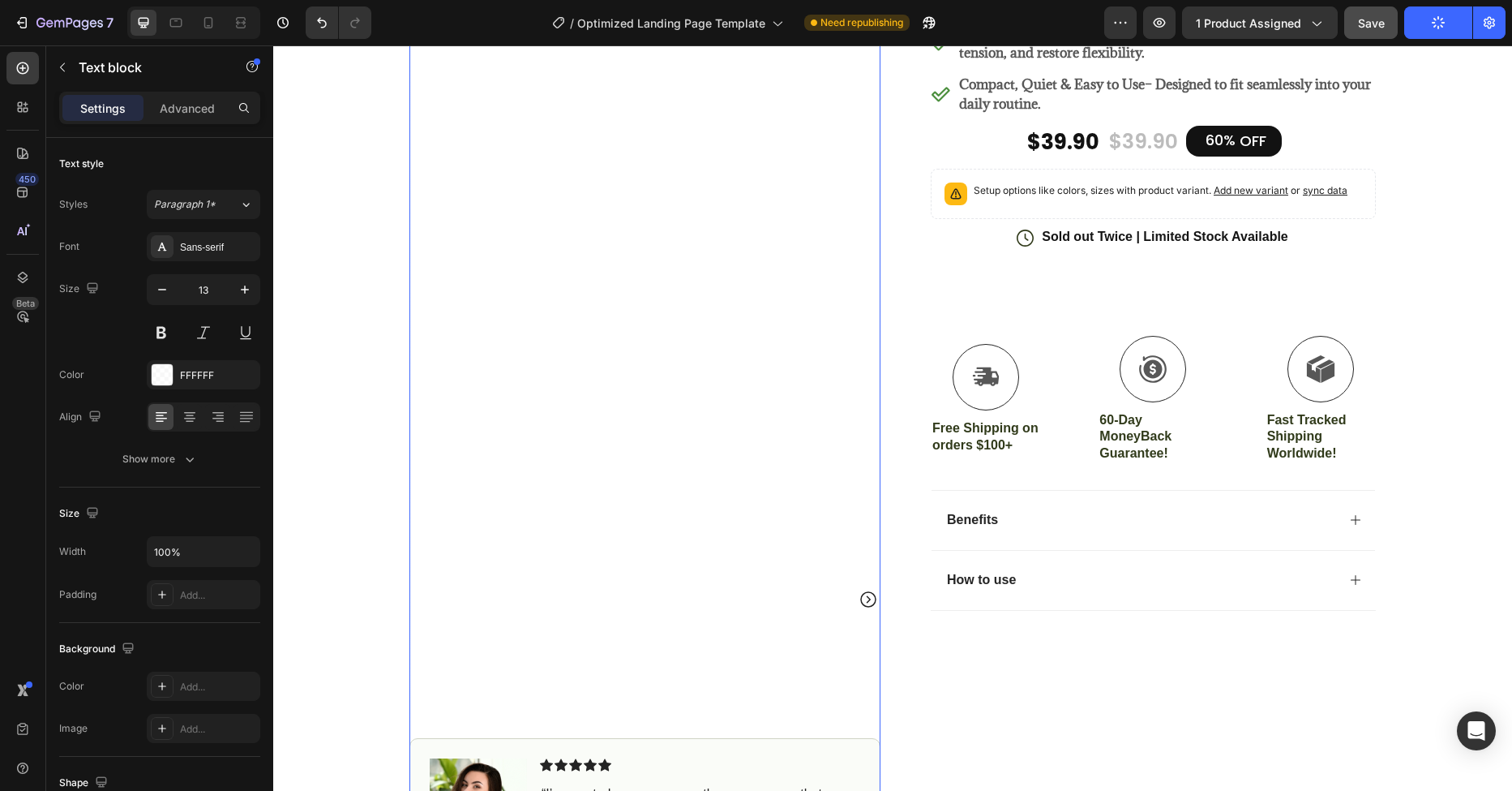
scroll to position [0, 0]
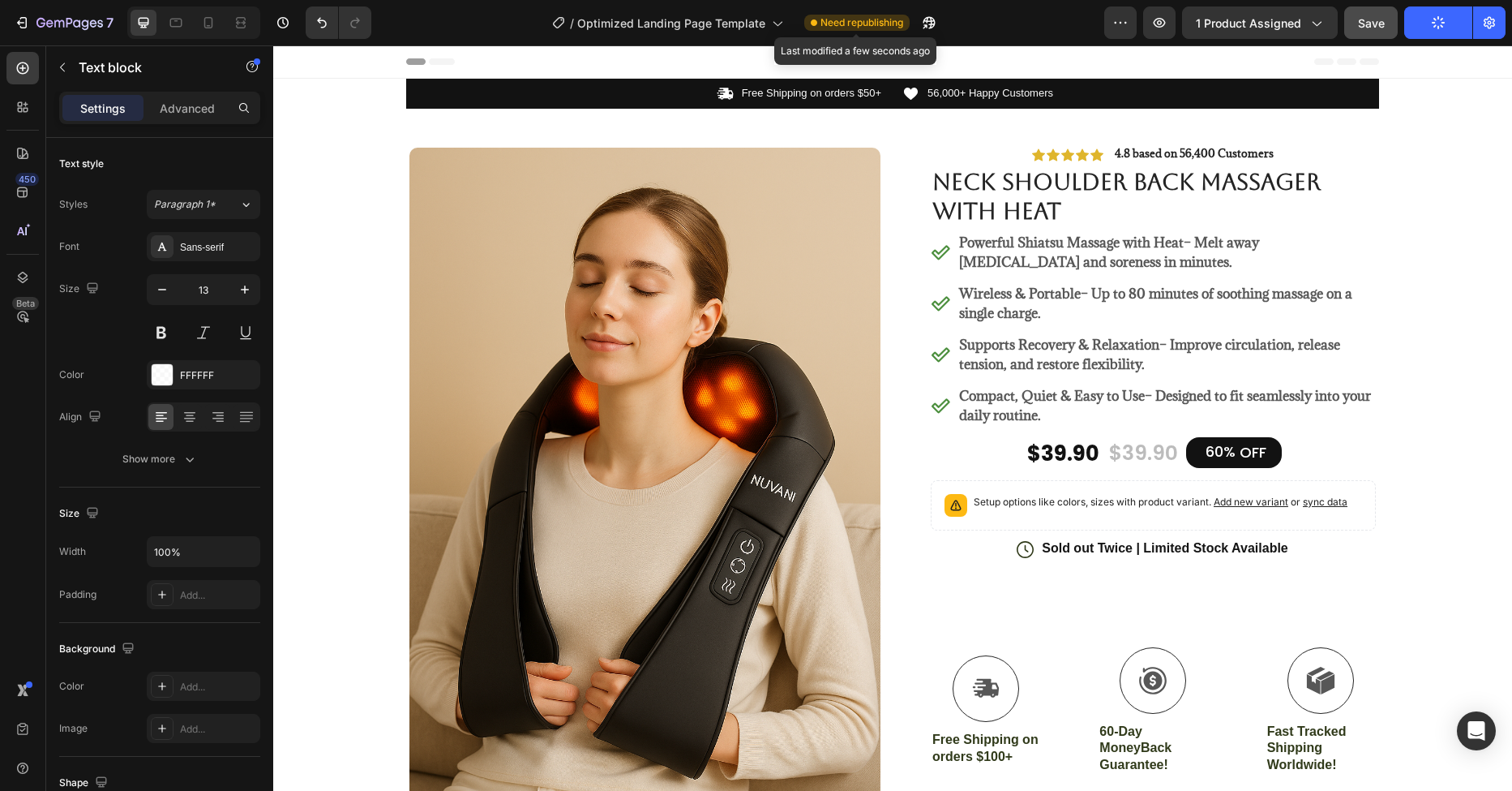
click at [862, 29] on span "Need republishing" at bounding box center [861, 23] width 83 height 15
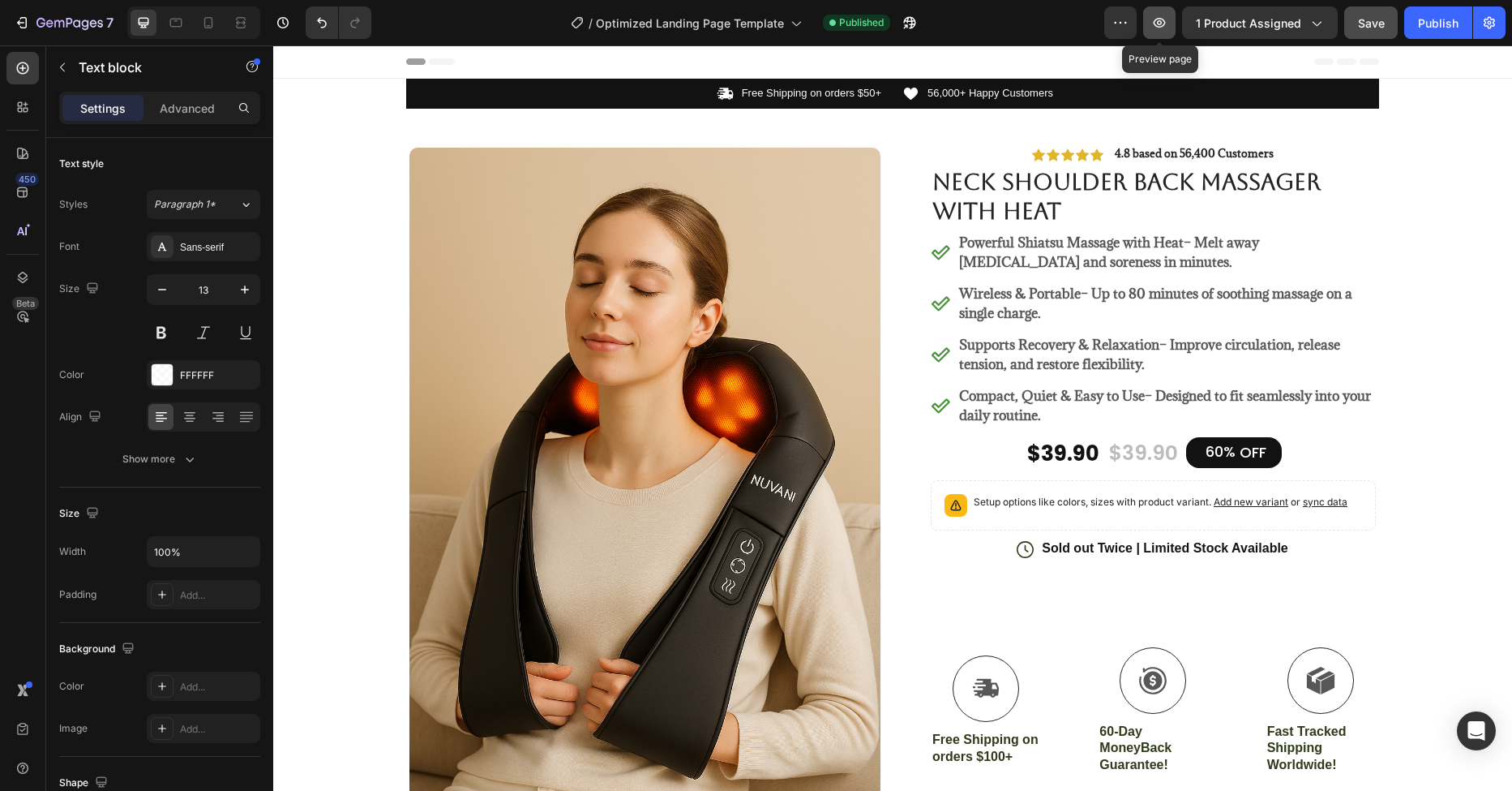
click at [1170, 29] on button "button" at bounding box center [1159, 23] width 33 height 33
click at [1487, 20] on icon "button" at bounding box center [1489, 23] width 16 height 16
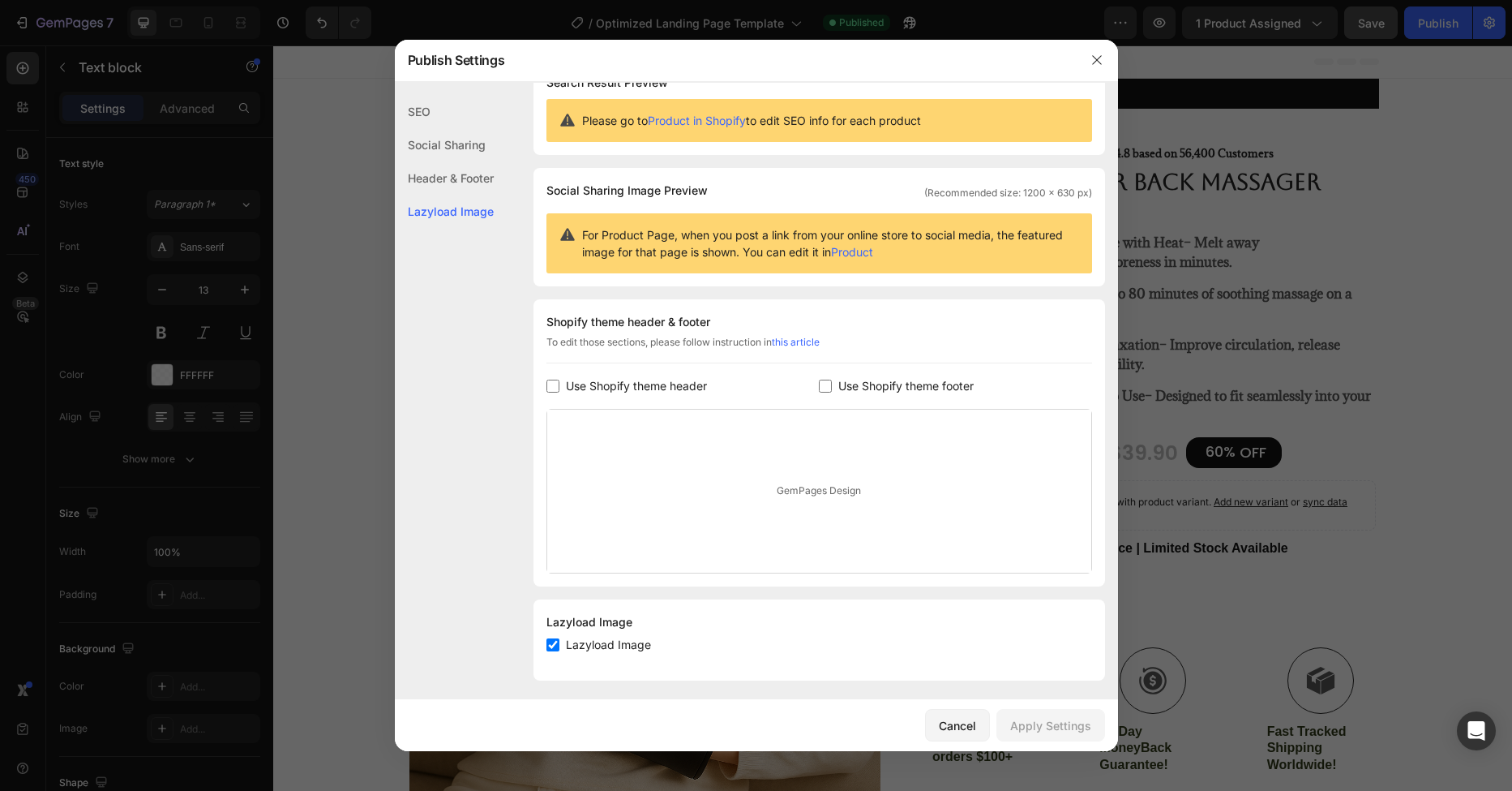
scroll to position [42, 0]
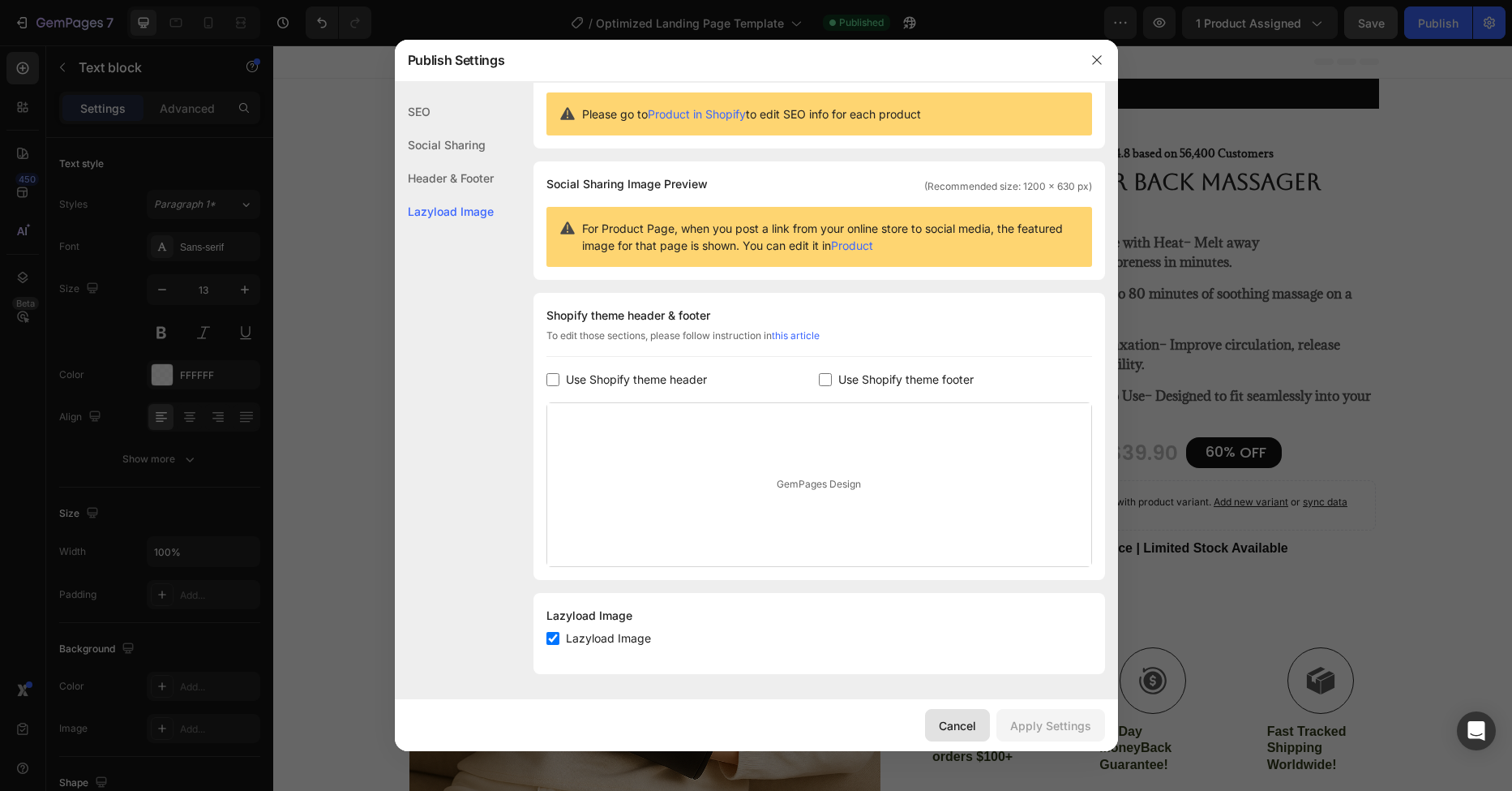
click at [986, 727] on button "Cancel" at bounding box center [957, 725] width 65 height 33
